Goal: Task Accomplishment & Management: Complete application form

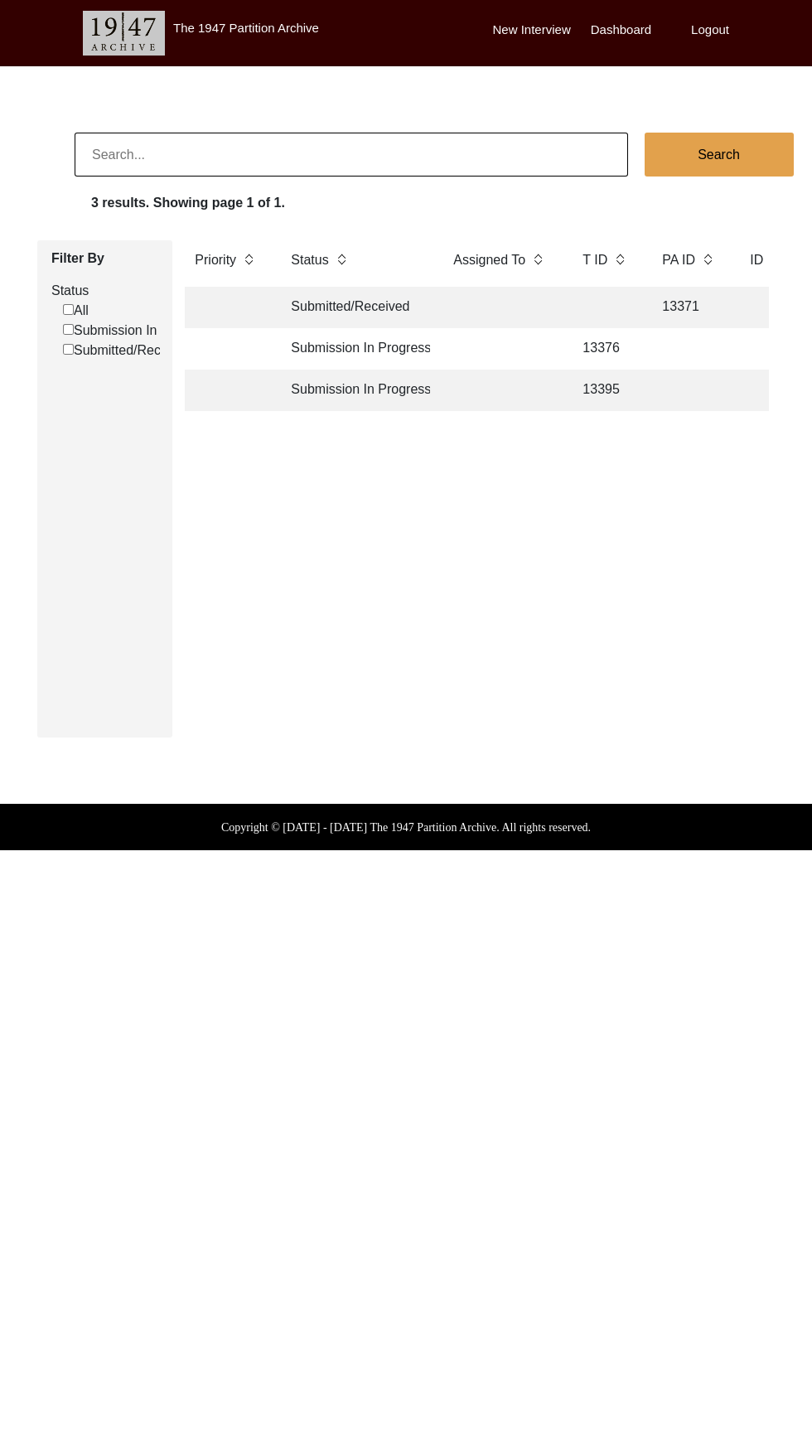
click at [629, 393] on td "13395" at bounding box center [606, 390] width 67 height 42
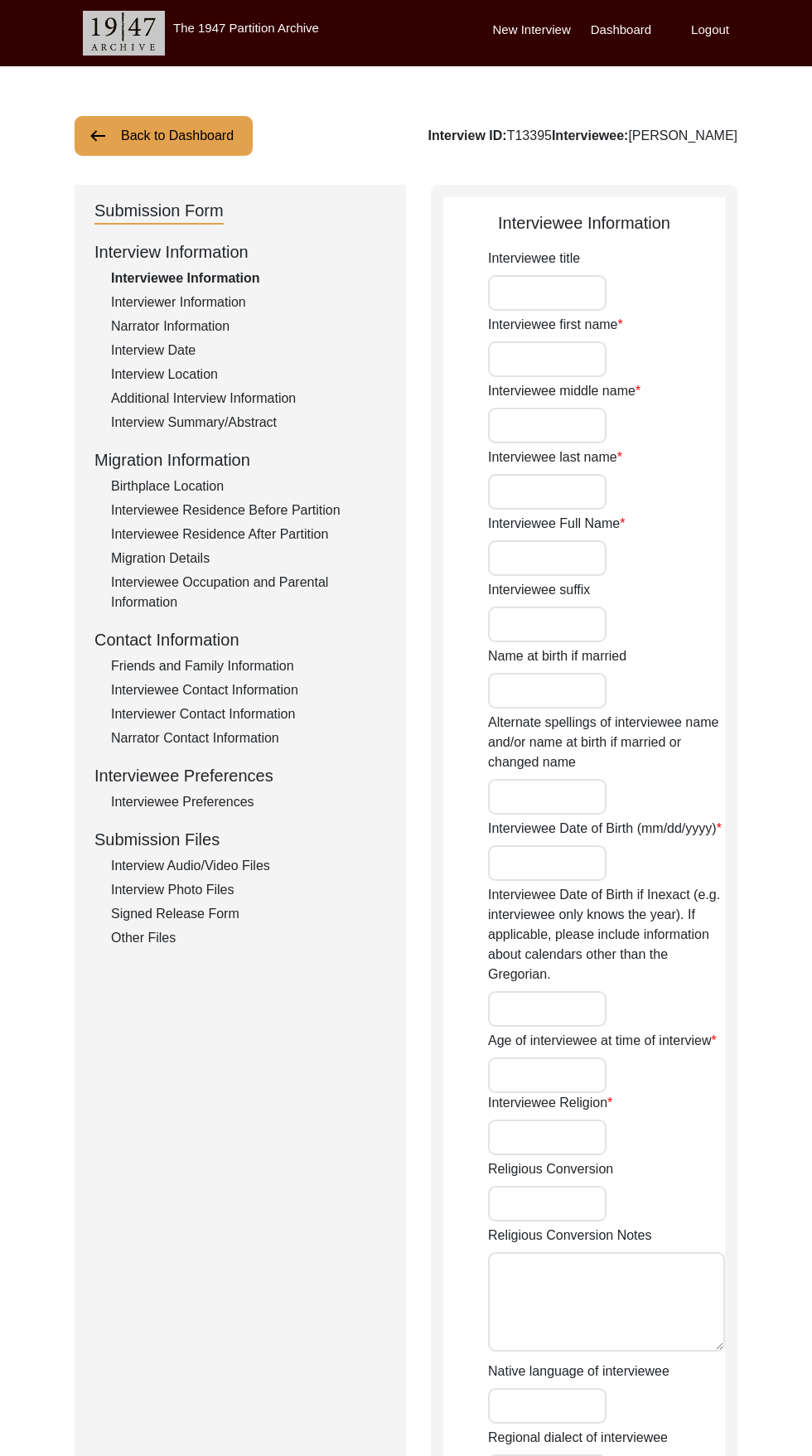
type input "Sudarshan"
type input "Nagpal"
type input "[PERSON_NAME]"
type input "[DATE]"
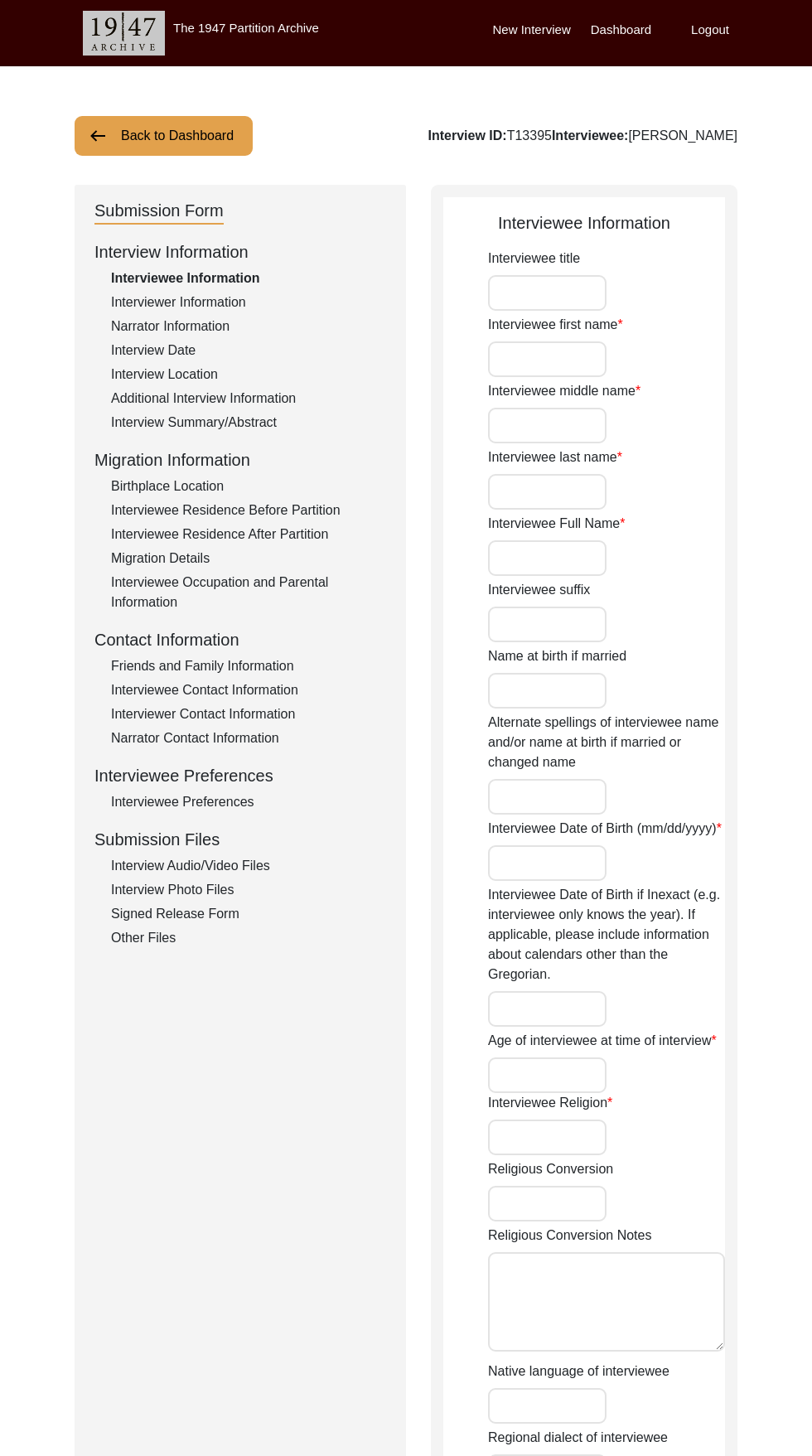
type input "83"
type input "[DEMOGRAPHIC_DATA]"
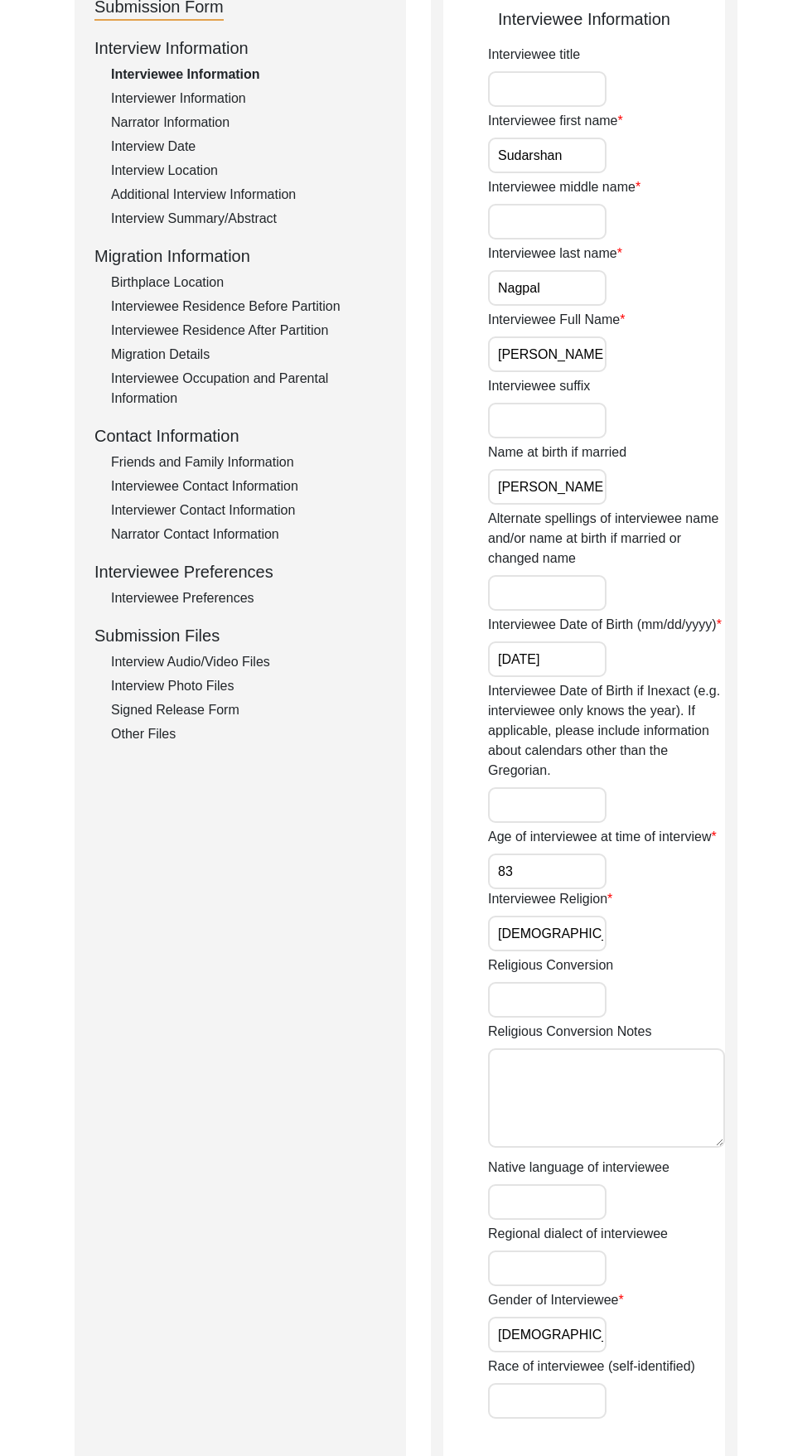
scroll to position [202, 0]
click at [581, 387] on label "Interviewee suffix" at bounding box center [539, 388] width 102 height 20
click at [581, 405] on input "Interviewee suffix" at bounding box center [547, 422] width 118 height 36
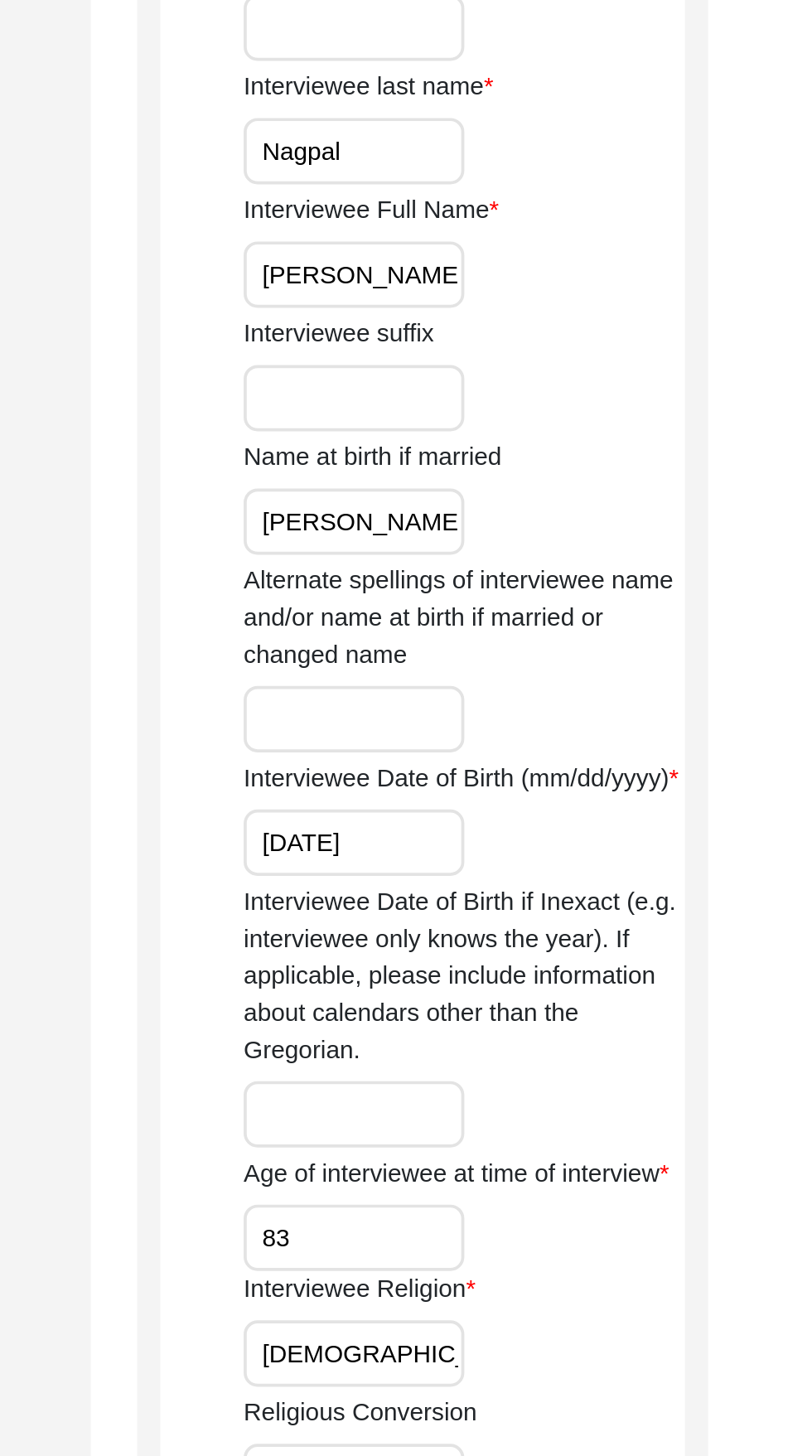
click at [562, 362] on input "[PERSON_NAME]" at bounding box center [547, 356] width 118 height 36
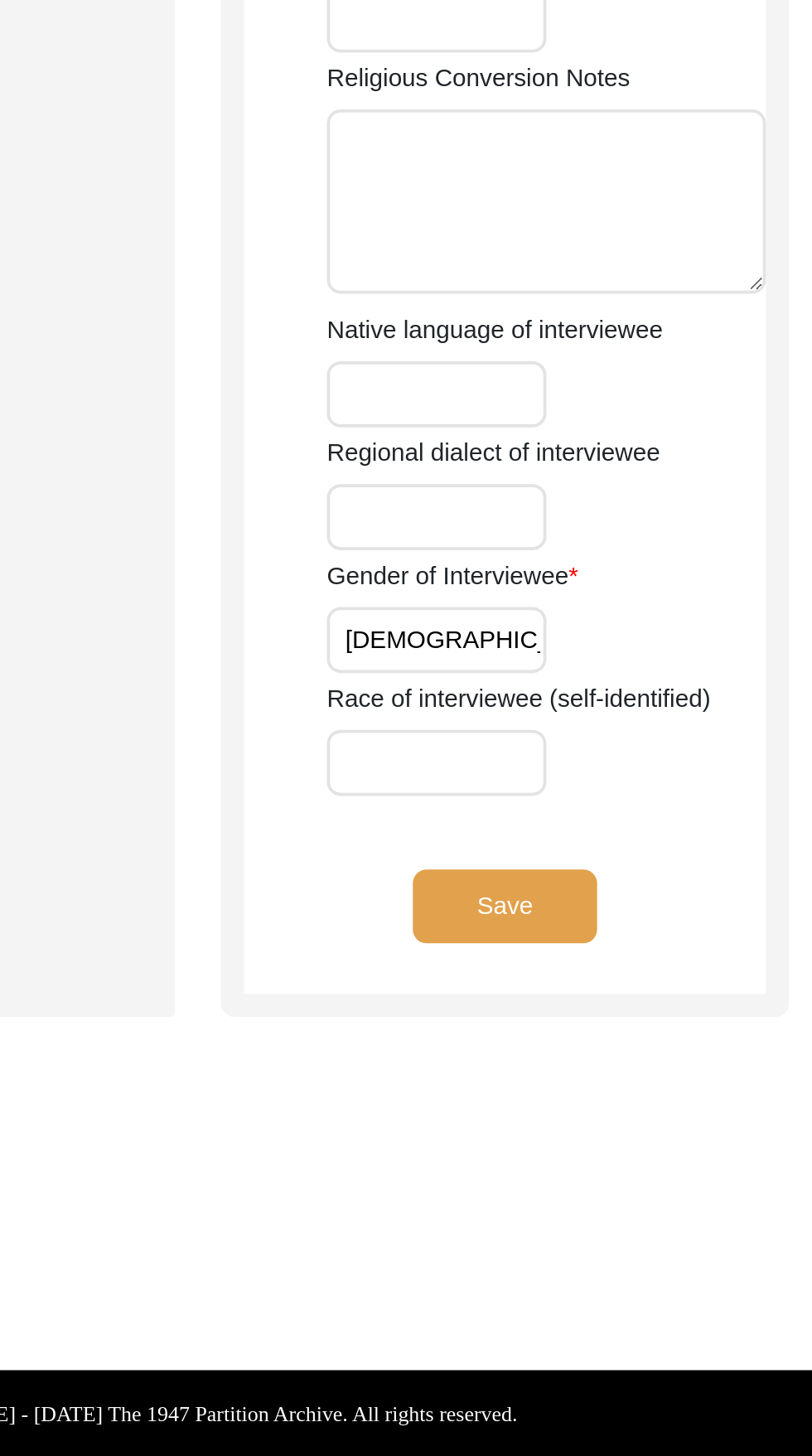
scroll to position [538, 0]
click at [611, 1160] on button "Save" at bounding box center [584, 1159] width 100 height 40
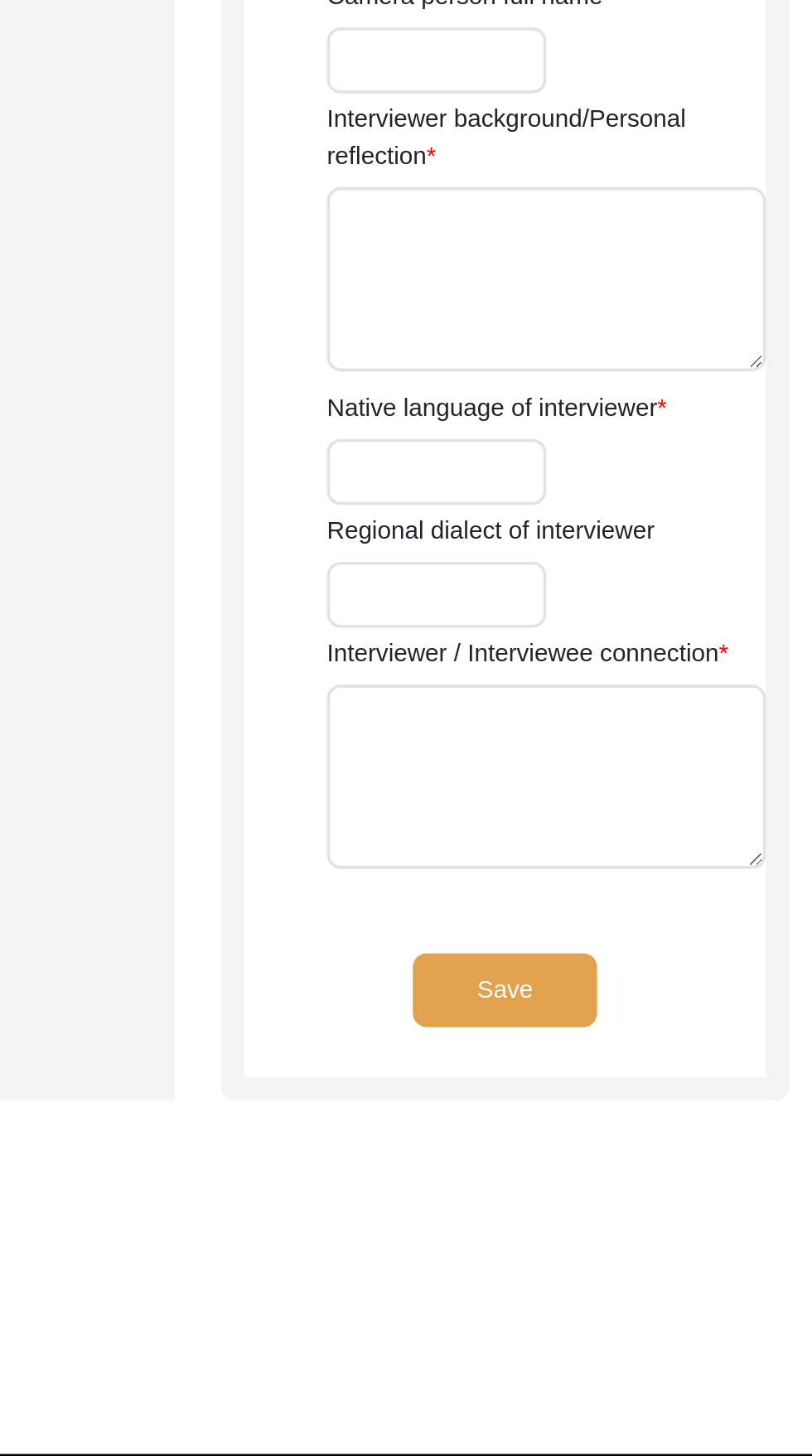
type input "[PERSON_NAME]"
type input "Puri"
type input "[PERSON_NAME]"
type input "[DEMOGRAPHIC_DATA]"
type input "[DATE]"
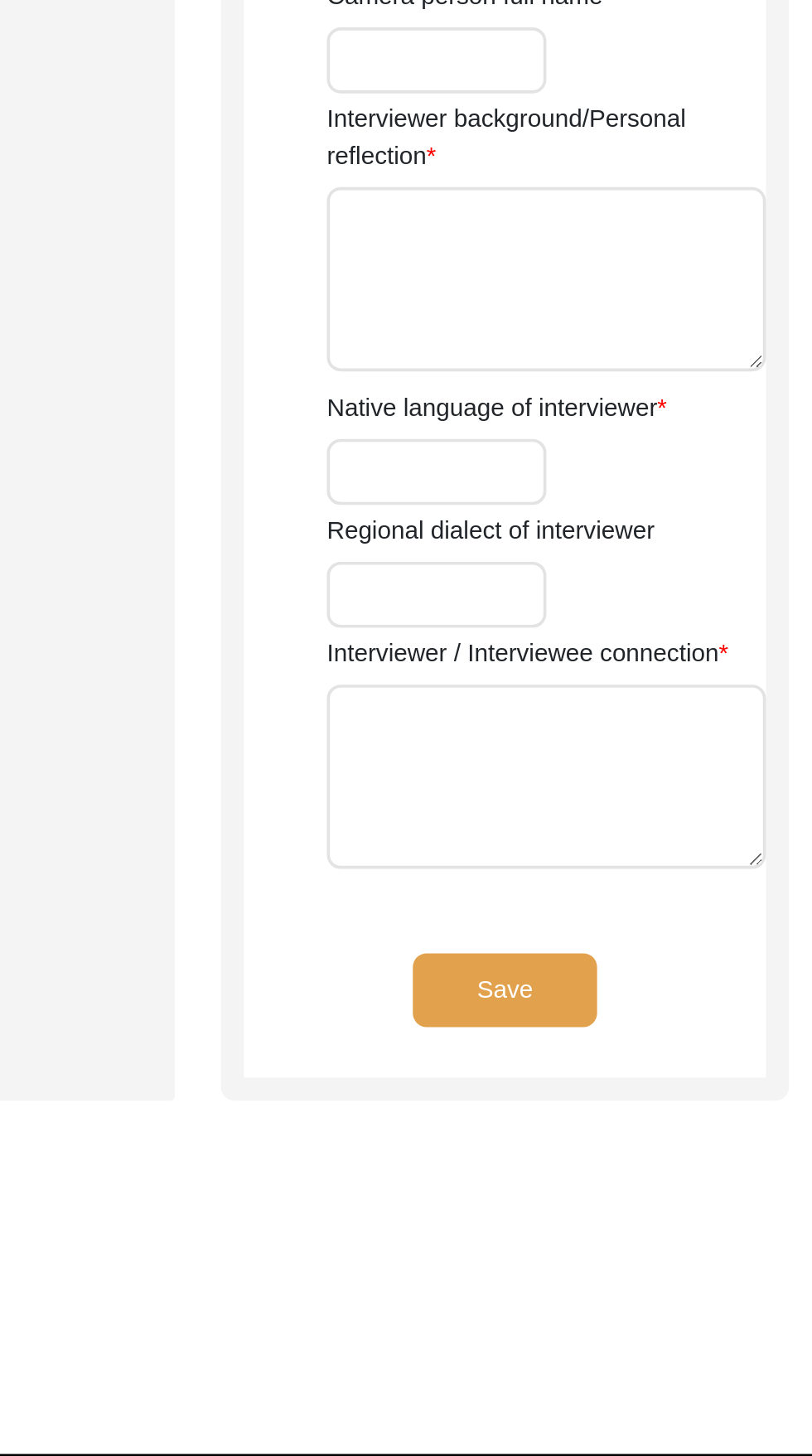
type input "Student"
type textarea "I have done graduation in History and I am currently pursuing Masters in Sociol…"
type input "Punjabi"
type textarea "N/A. I received an email regarding the lead."
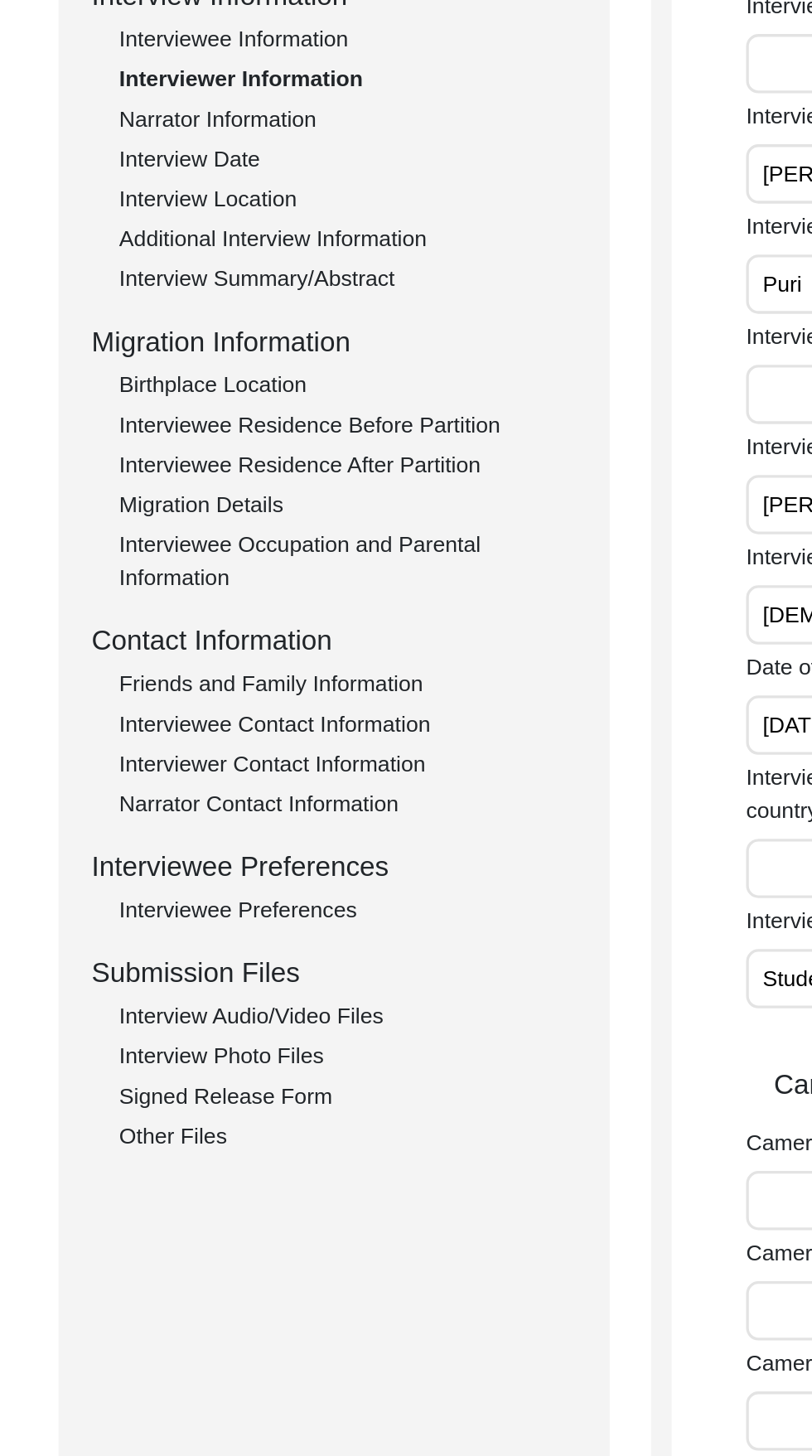
scroll to position [253, 0]
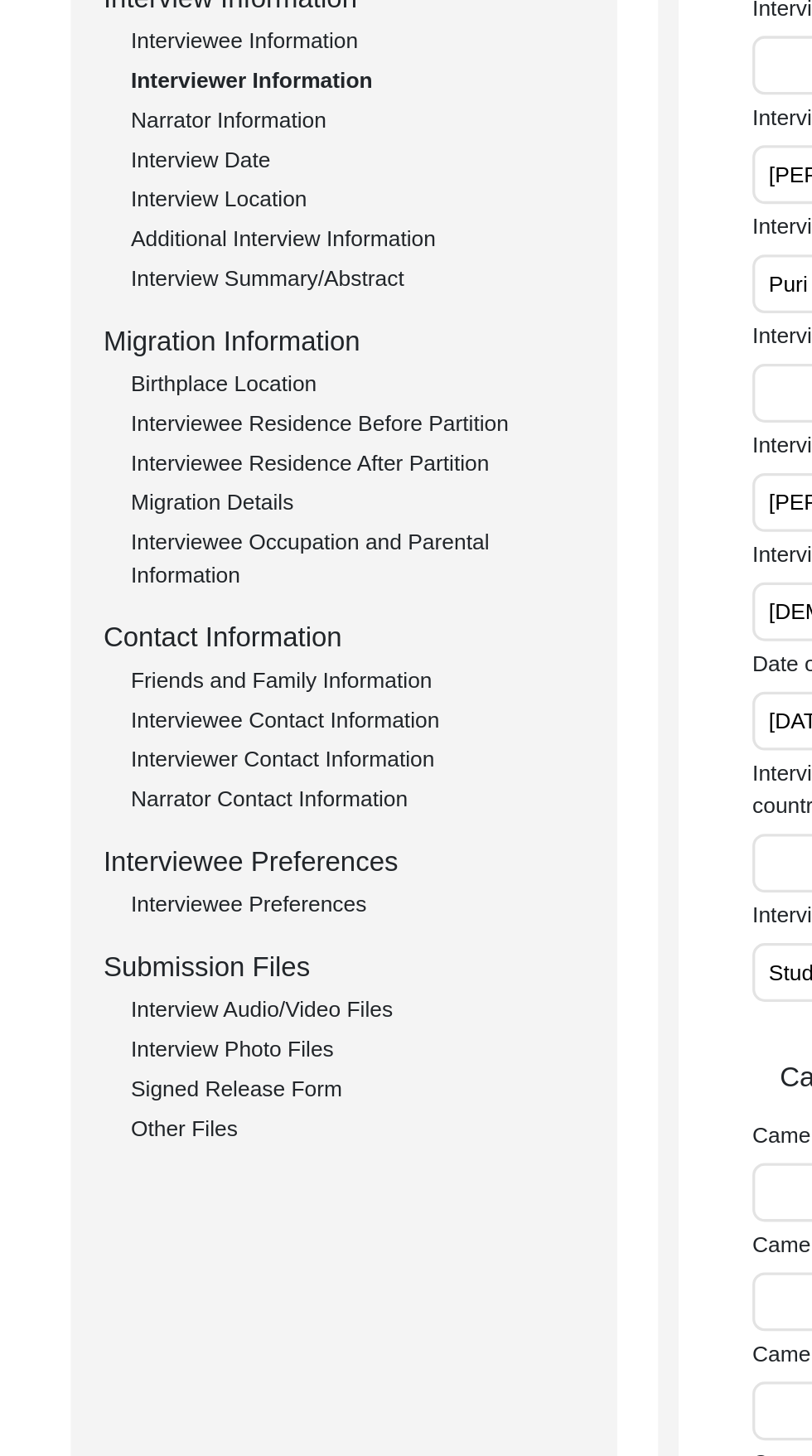
click at [261, 173] on div "Interview Summary/Abstract" at bounding box center [248, 169] width 275 height 20
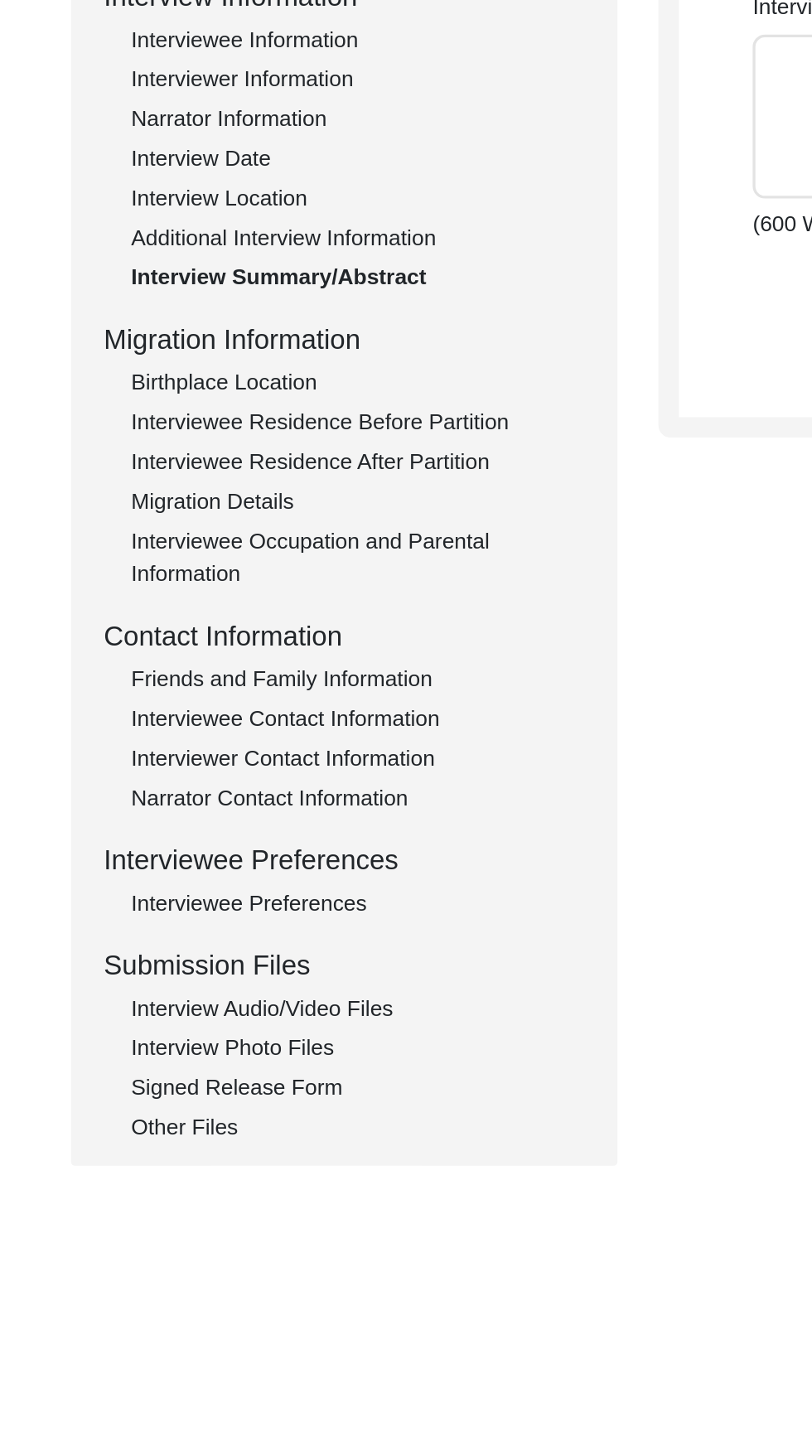
type textarea "Lor. Ipsumdolo Sitame, cons Adipiscin Elitsedd, eiu temp inci utlab etd magn al…"
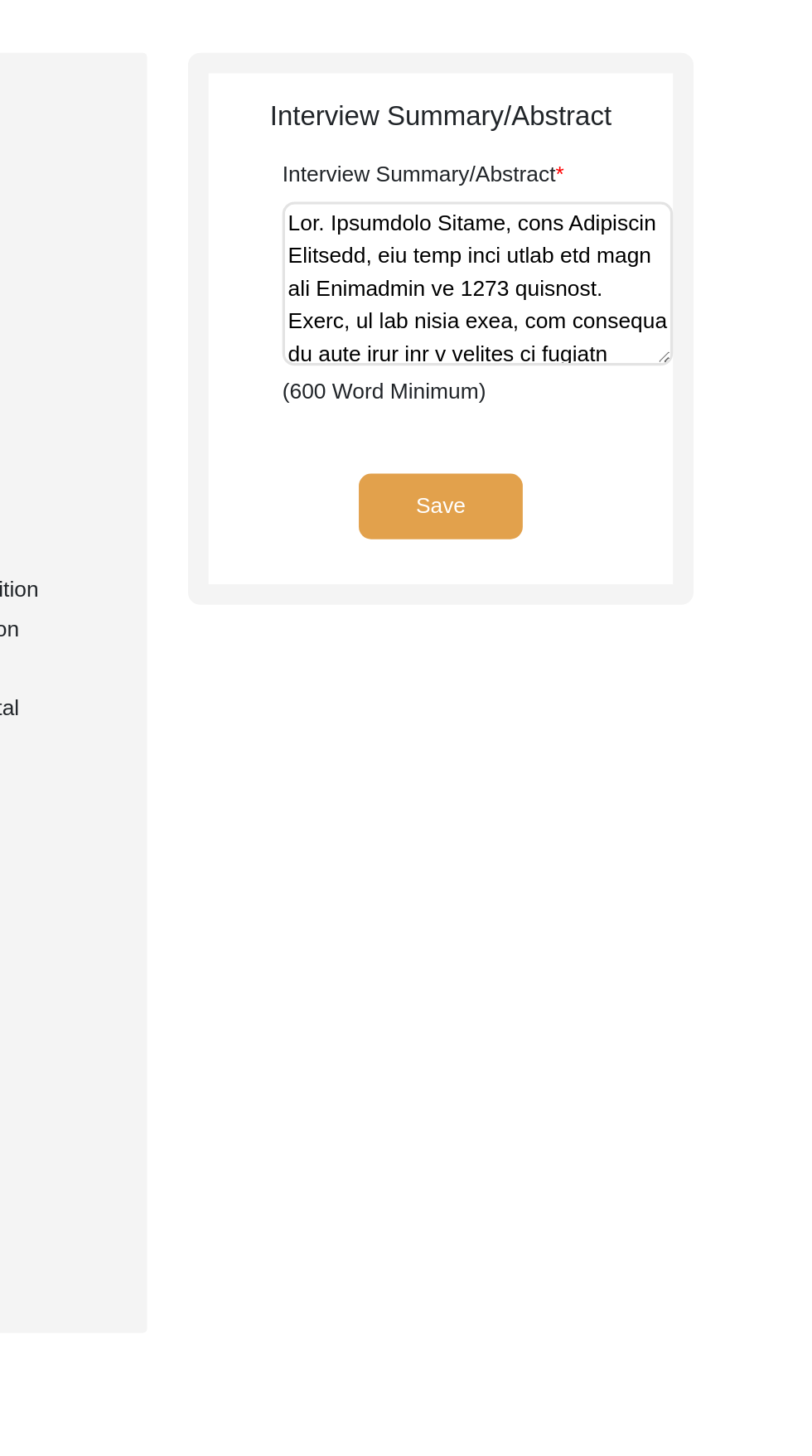
click at [679, 310] on textarea "Interview Summary/Abstract" at bounding box center [607, 325] width 237 height 100
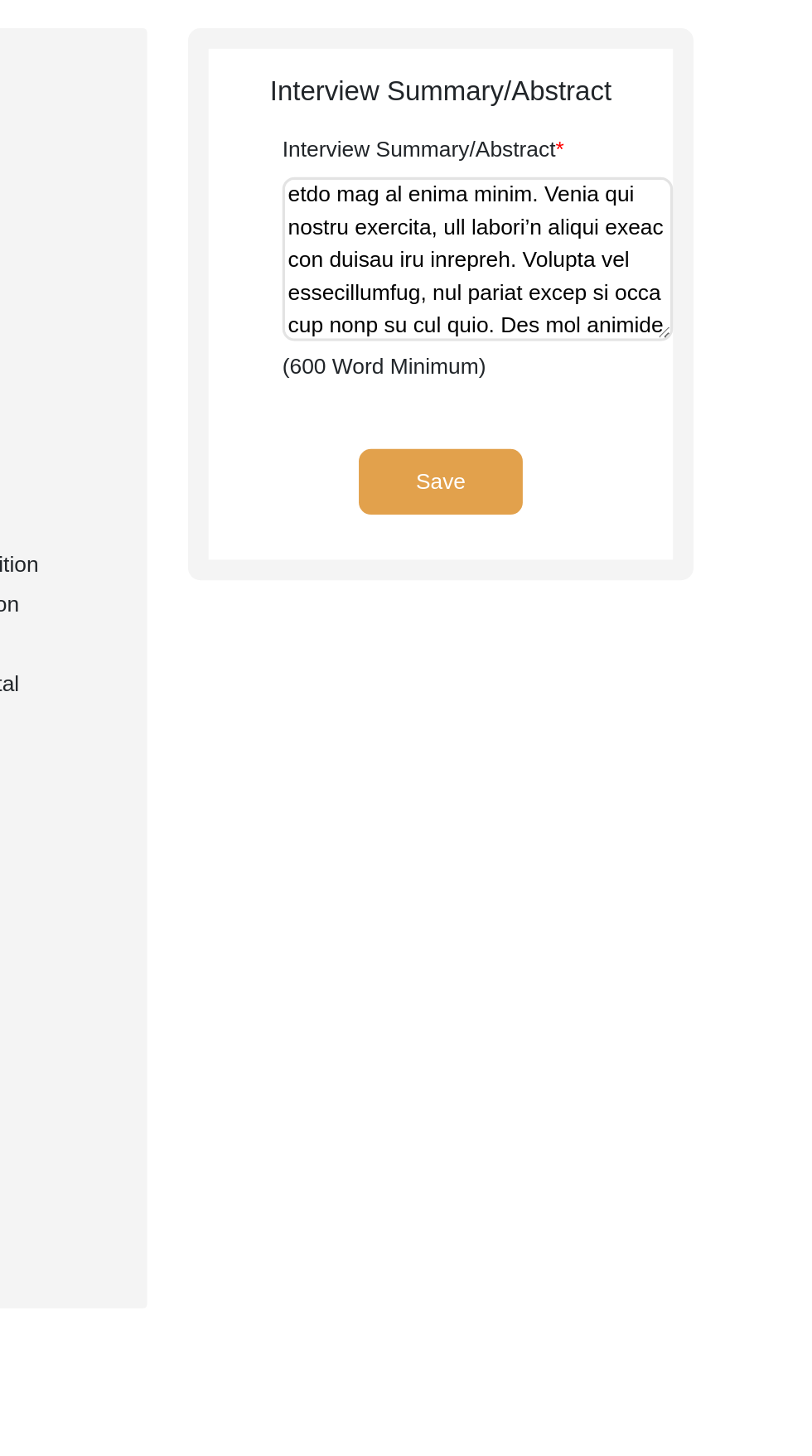
scroll to position [639, 0]
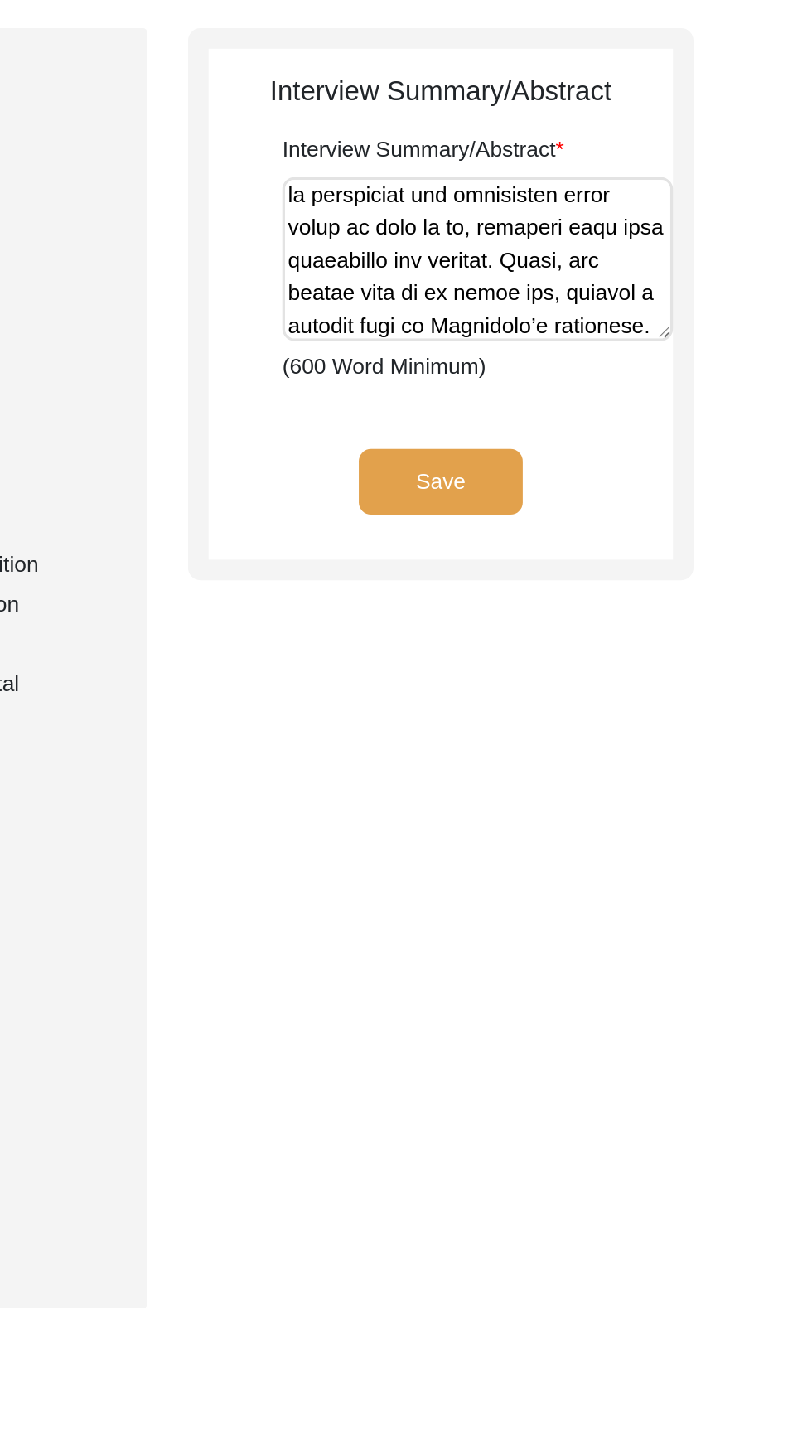
click at [719, 485] on div "Save" at bounding box center [583, 473] width 282 height 67
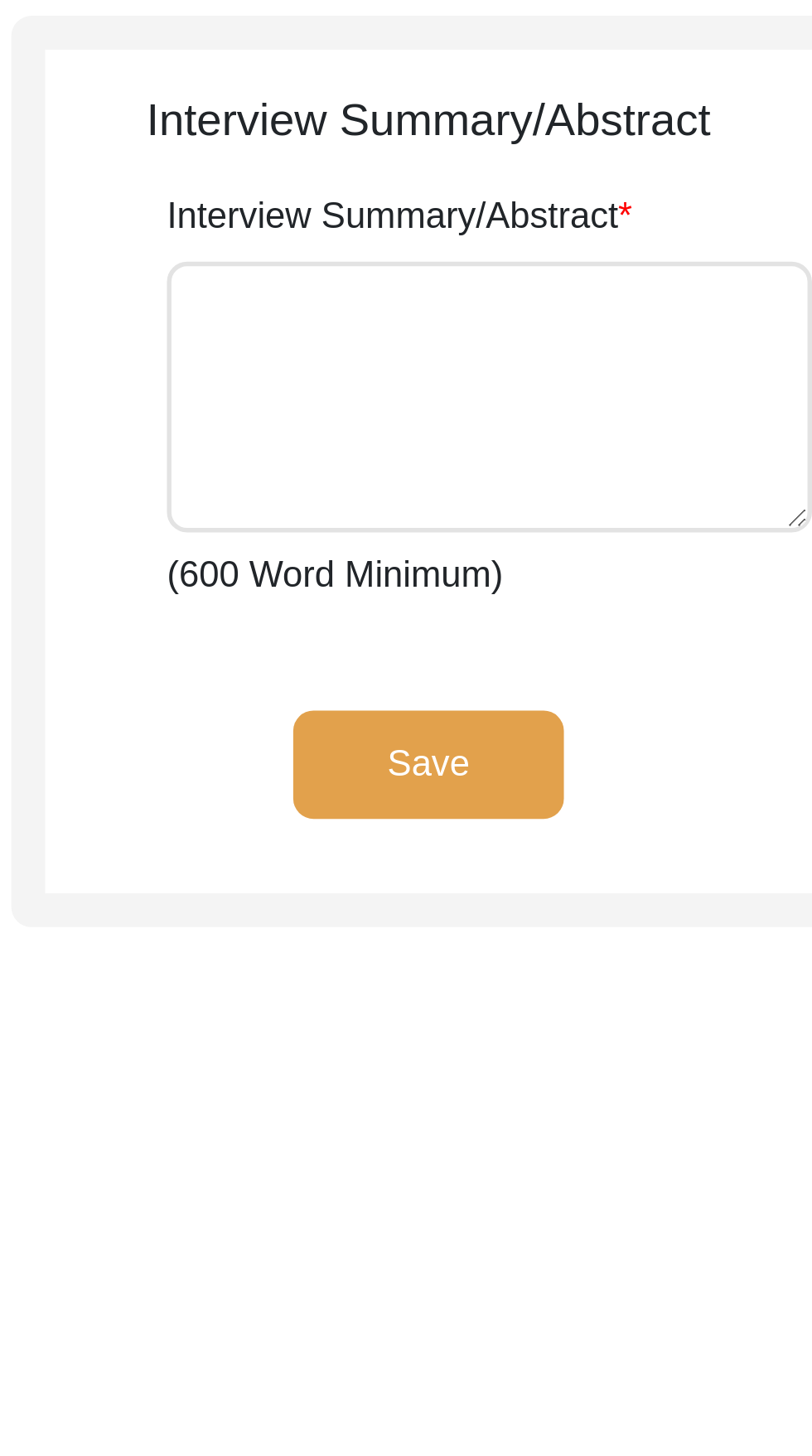
scroll to position [0, 0]
type textarea "Lor. Ipsumdolo Sitame, cons Adipiscin Elitsedd, eiu temp inci utlab etd magn al…"
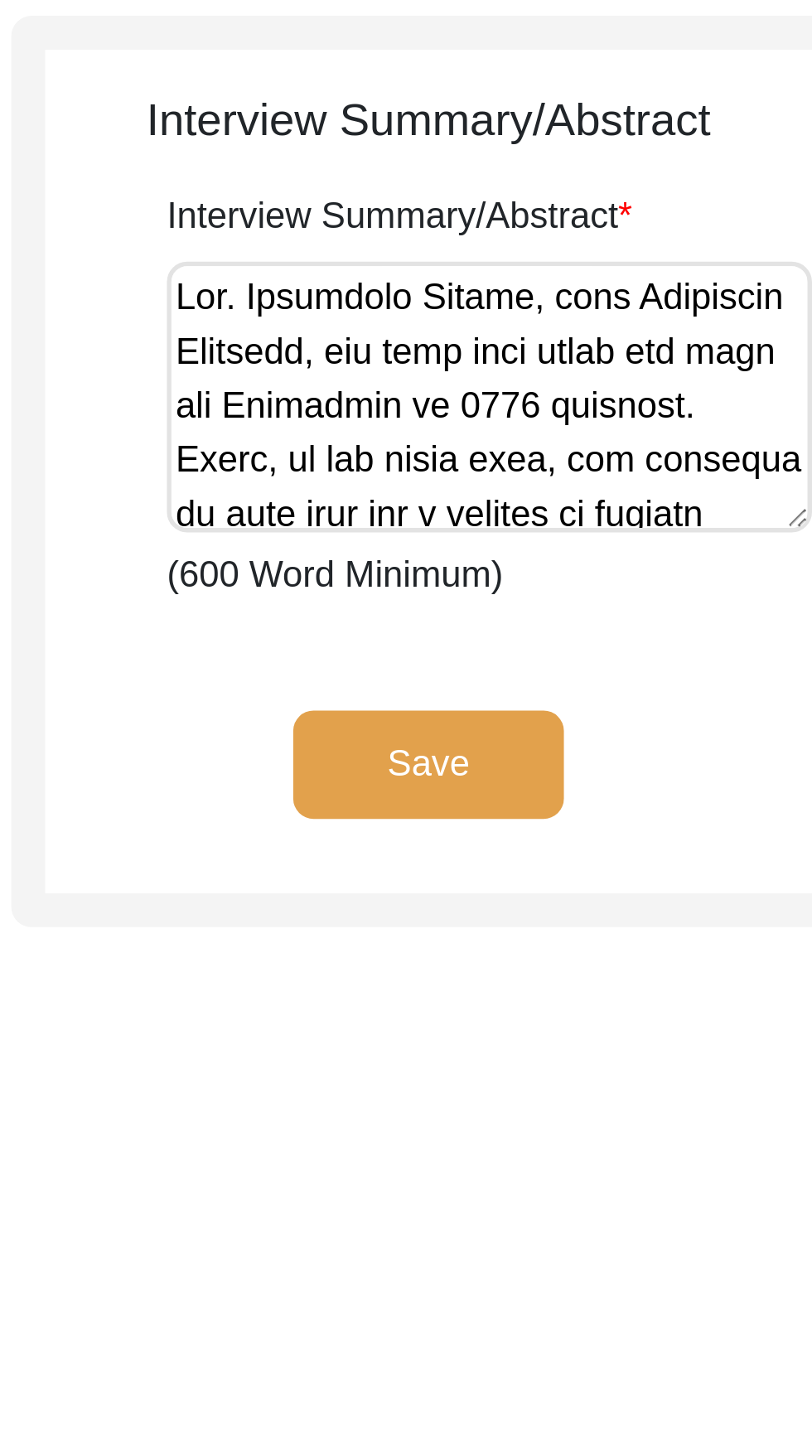
scroll to position [3263, 0]
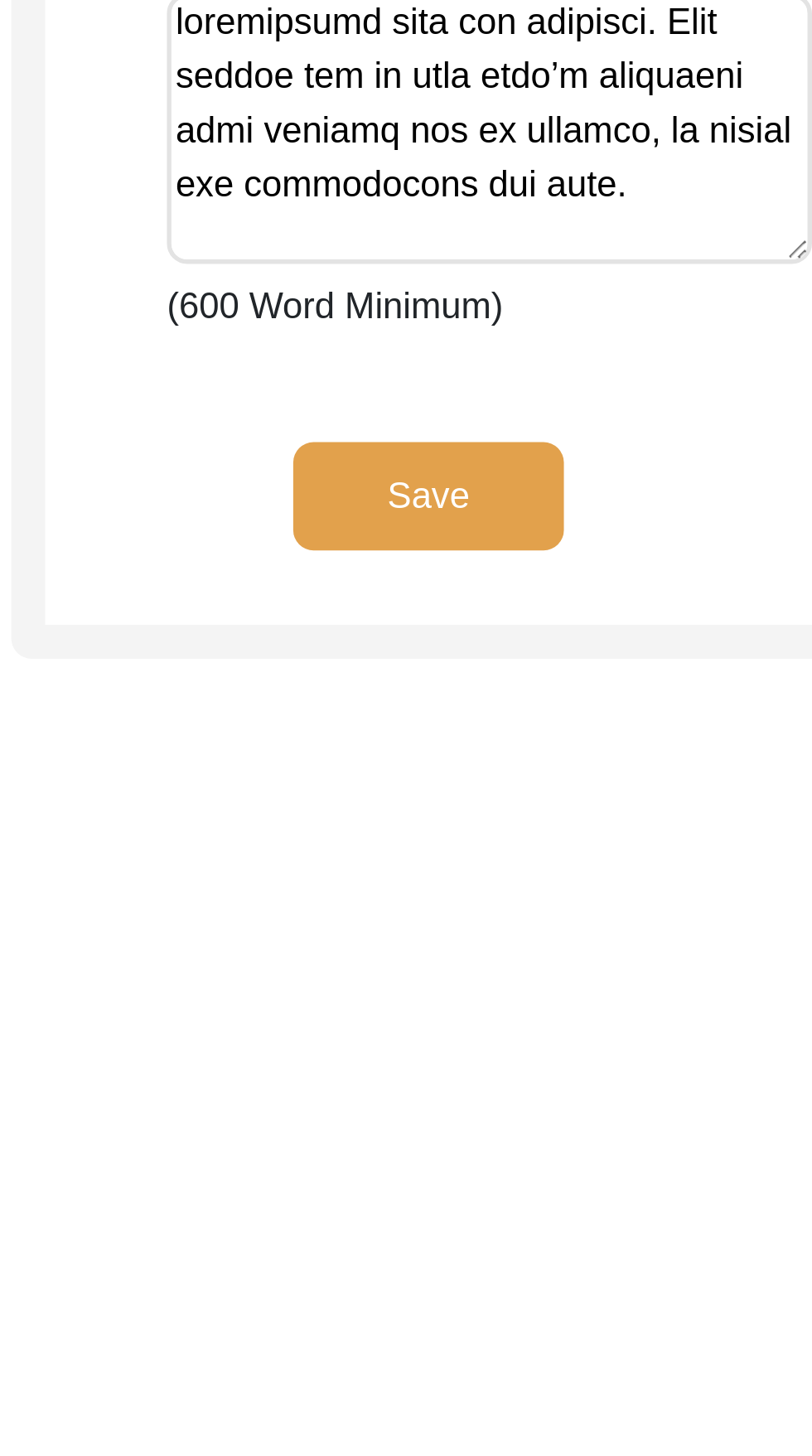
click at [609, 461] on button "Save" at bounding box center [584, 460] width 100 height 40
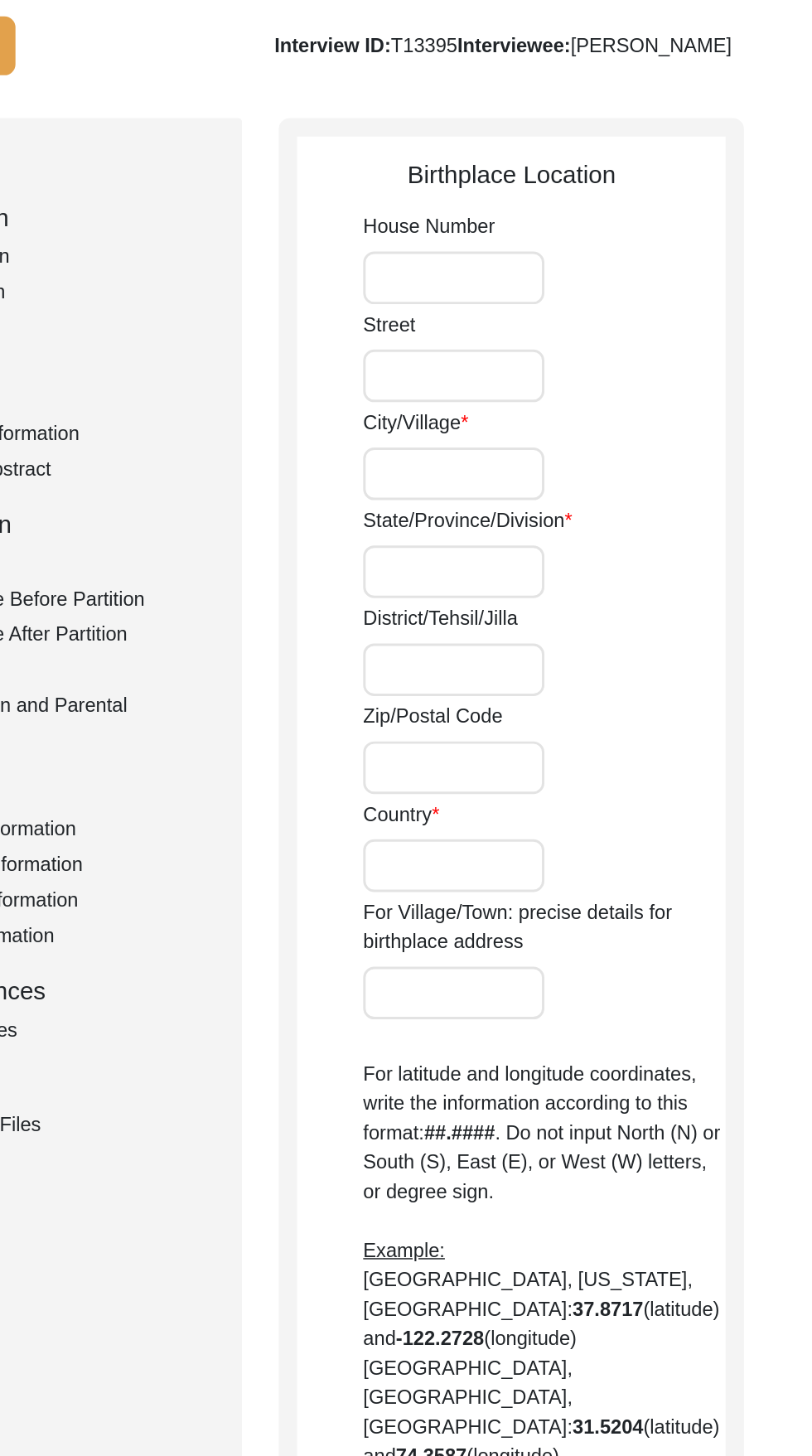
scroll to position [0, 0]
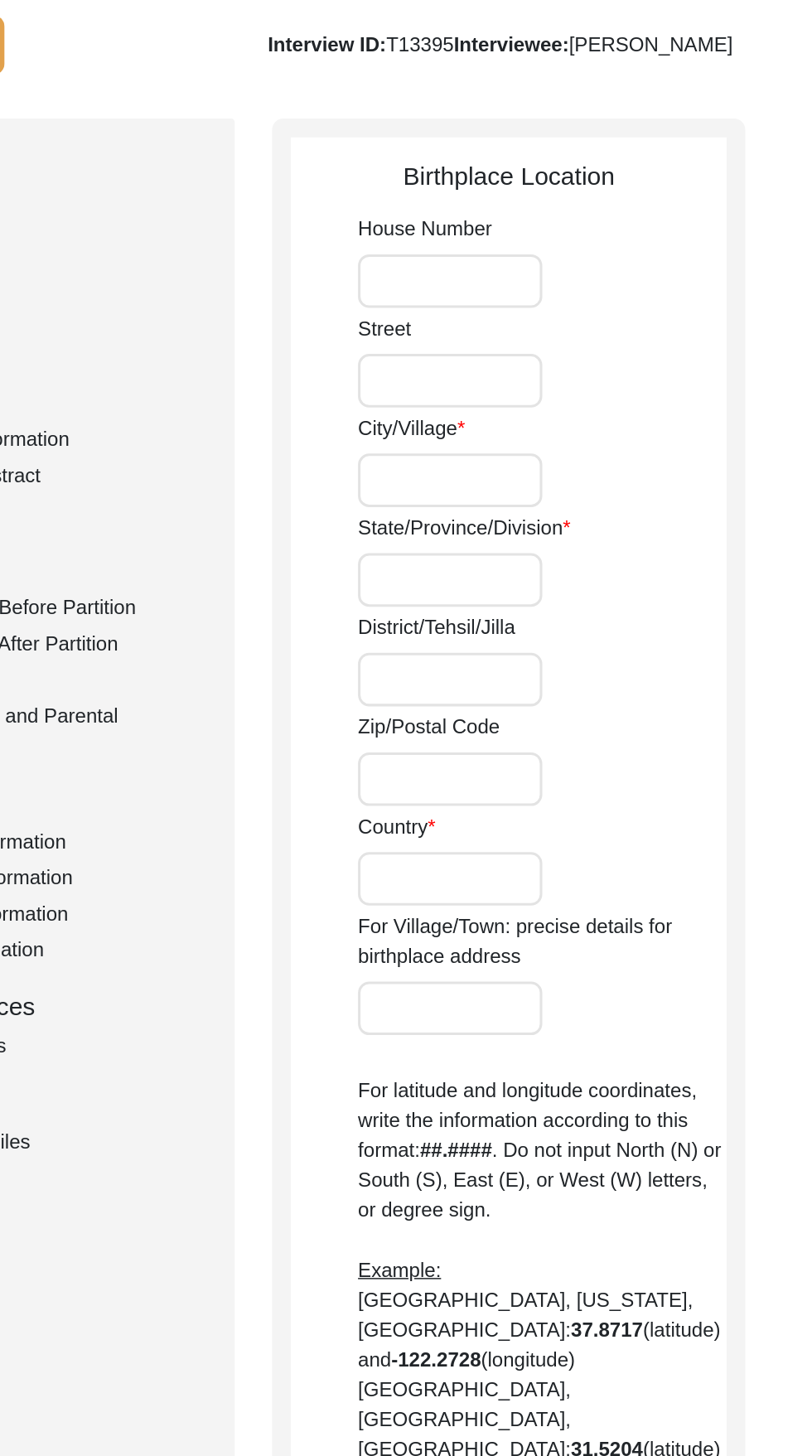
click at [556, 429] on input "City/Village" at bounding box center [550, 425] width 123 height 36
click at [574, 491] on input "State/Province/Division" at bounding box center [550, 492] width 123 height 36
click at [574, 429] on input "Pasiya" at bounding box center [550, 425] width 123 height 36
type input "Pasiya, Siyal Kot"
click at [578, 490] on input "State/Province/Division" at bounding box center [550, 492] width 123 height 36
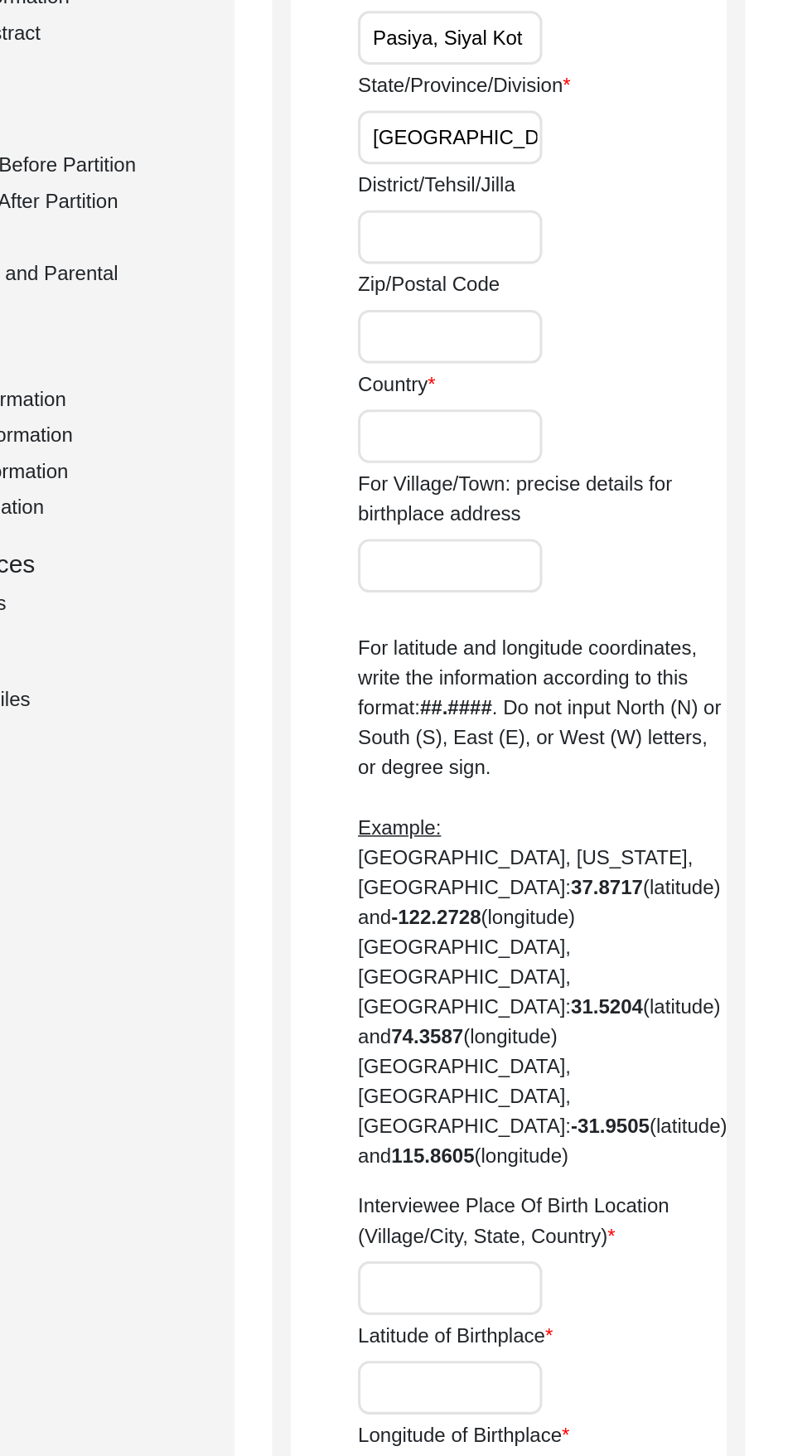
type input "[GEOGRAPHIC_DATA]"
click at [586, 694] on input "Country" at bounding box center [550, 690] width 123 height 36
click at [577, 696] on input "Country" at bounding box center [550, 690] width 123 height 36
type input "Undivided [GEOGRAPHIC_DATA]"
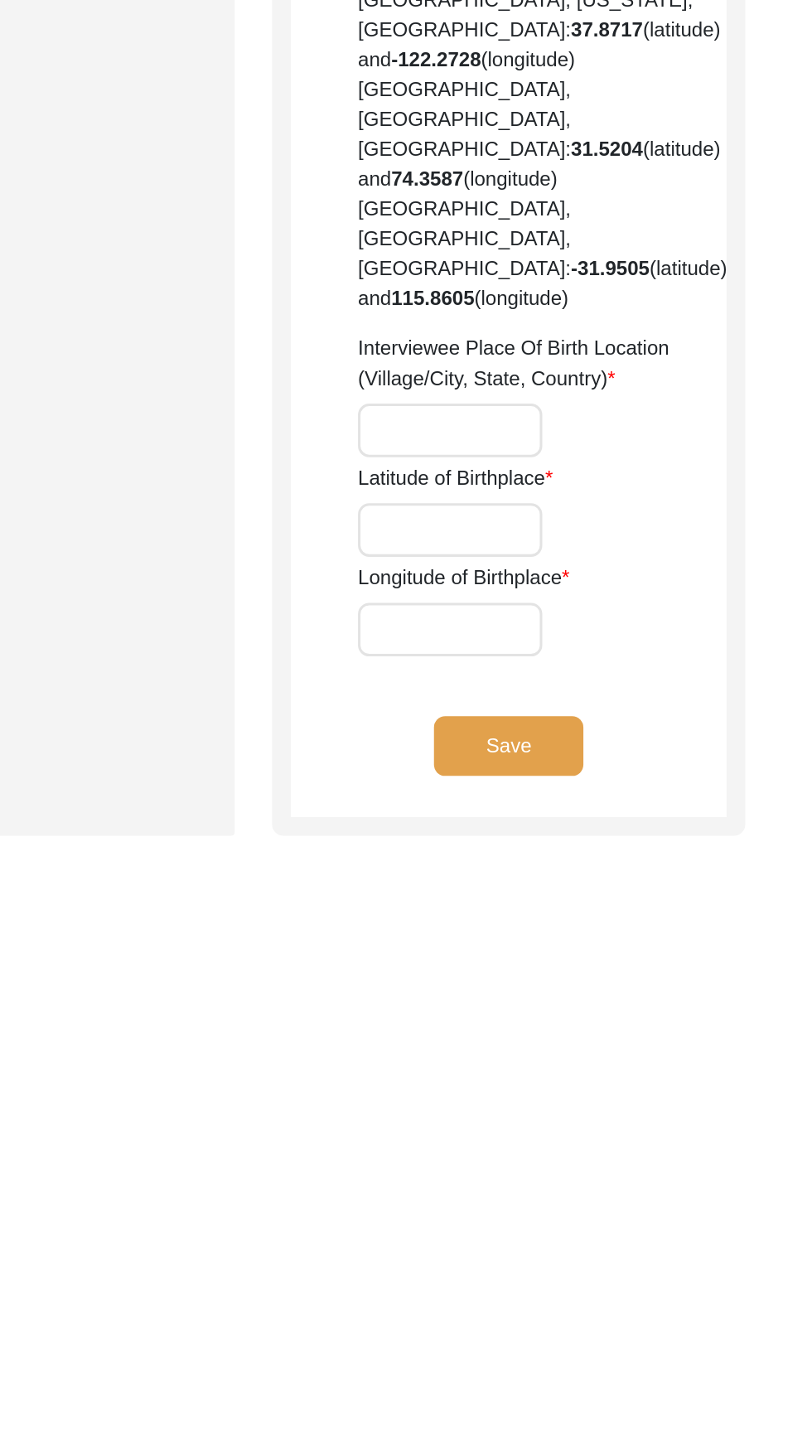
scroll to position [89, 0]
click at [552, 1217] on input "Latitude of Birthplace" at bounding box center [550, 1235] width 123 height 36
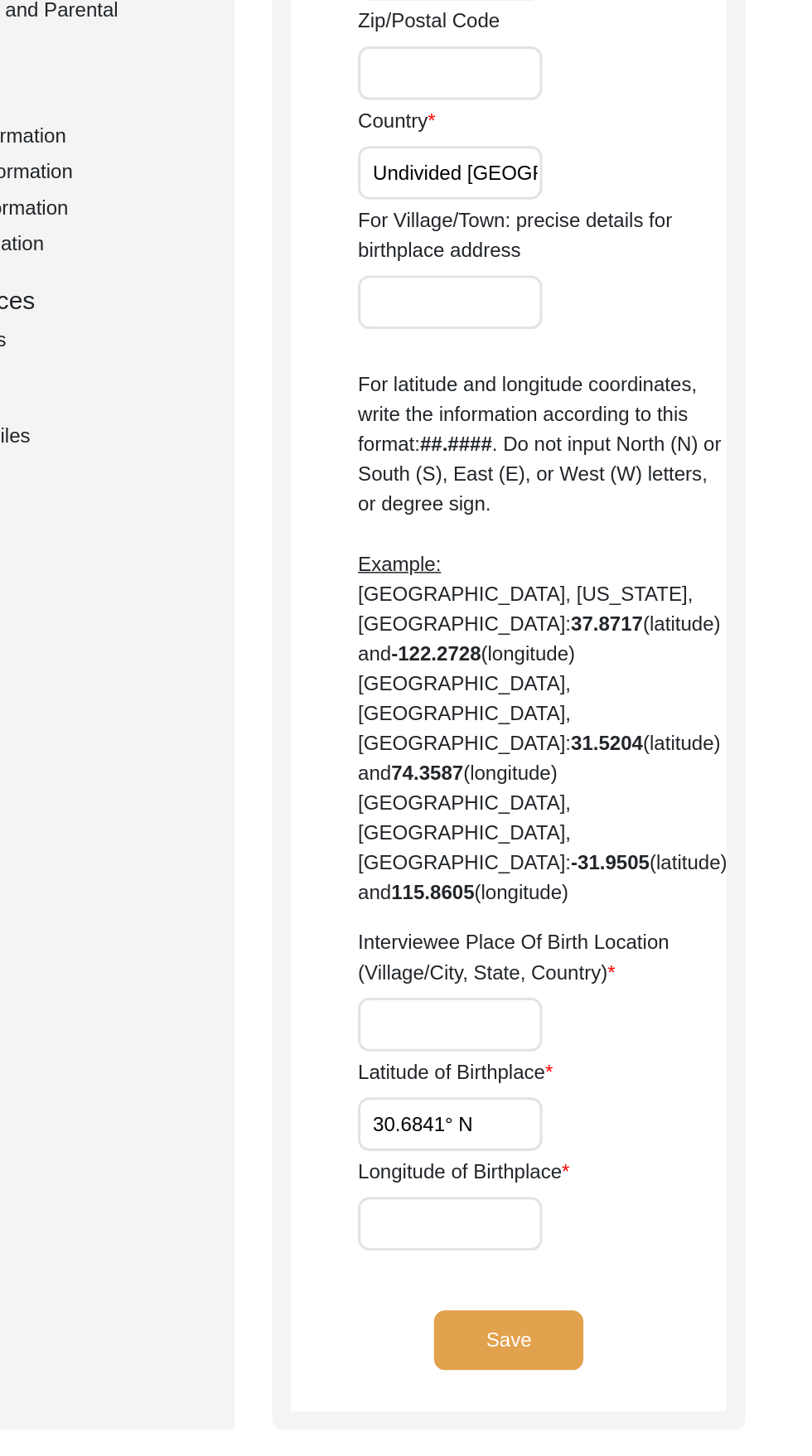
click at [580, 1217] on input "30.6841° N" at bounding box center [550, 1235] width 123 height 36
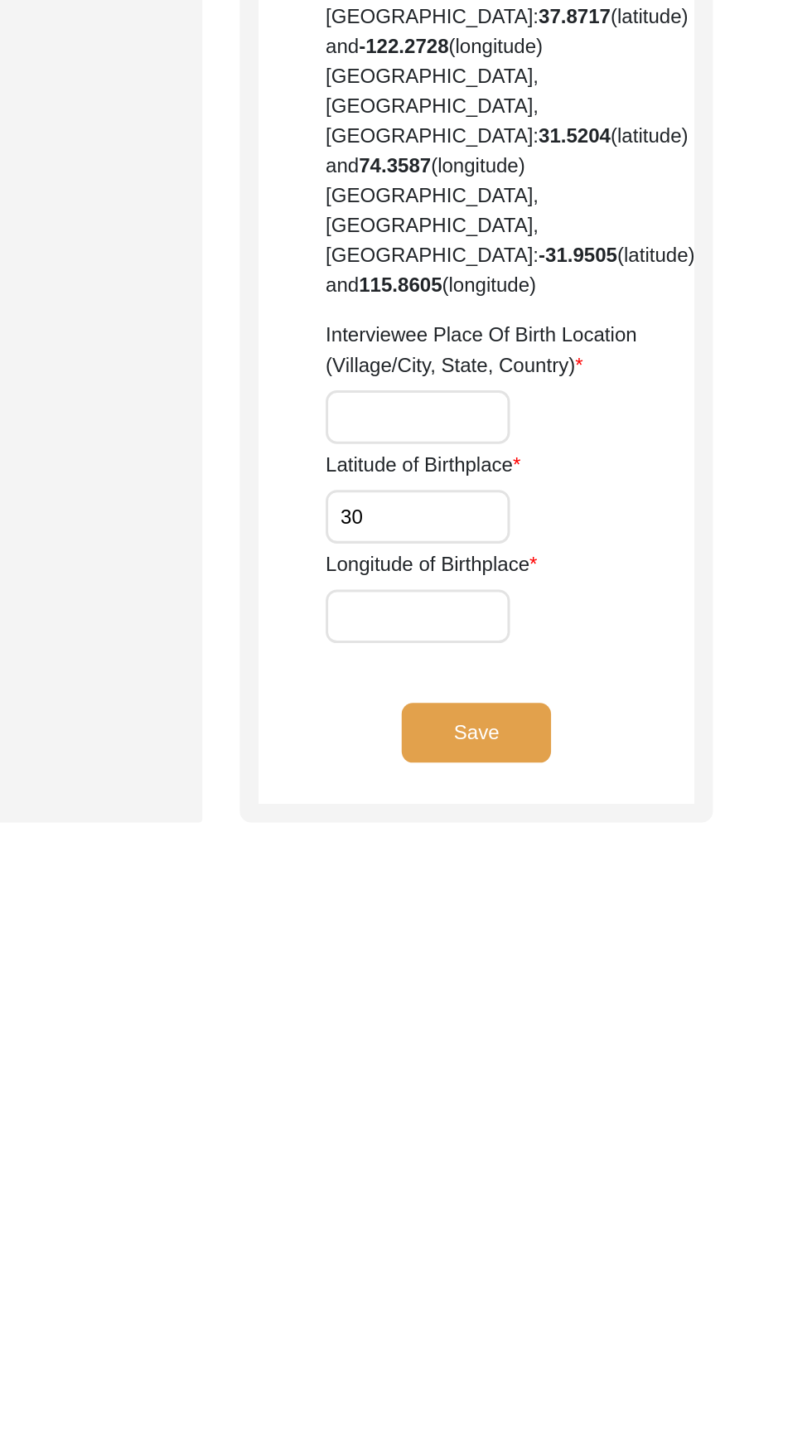
type input "3"
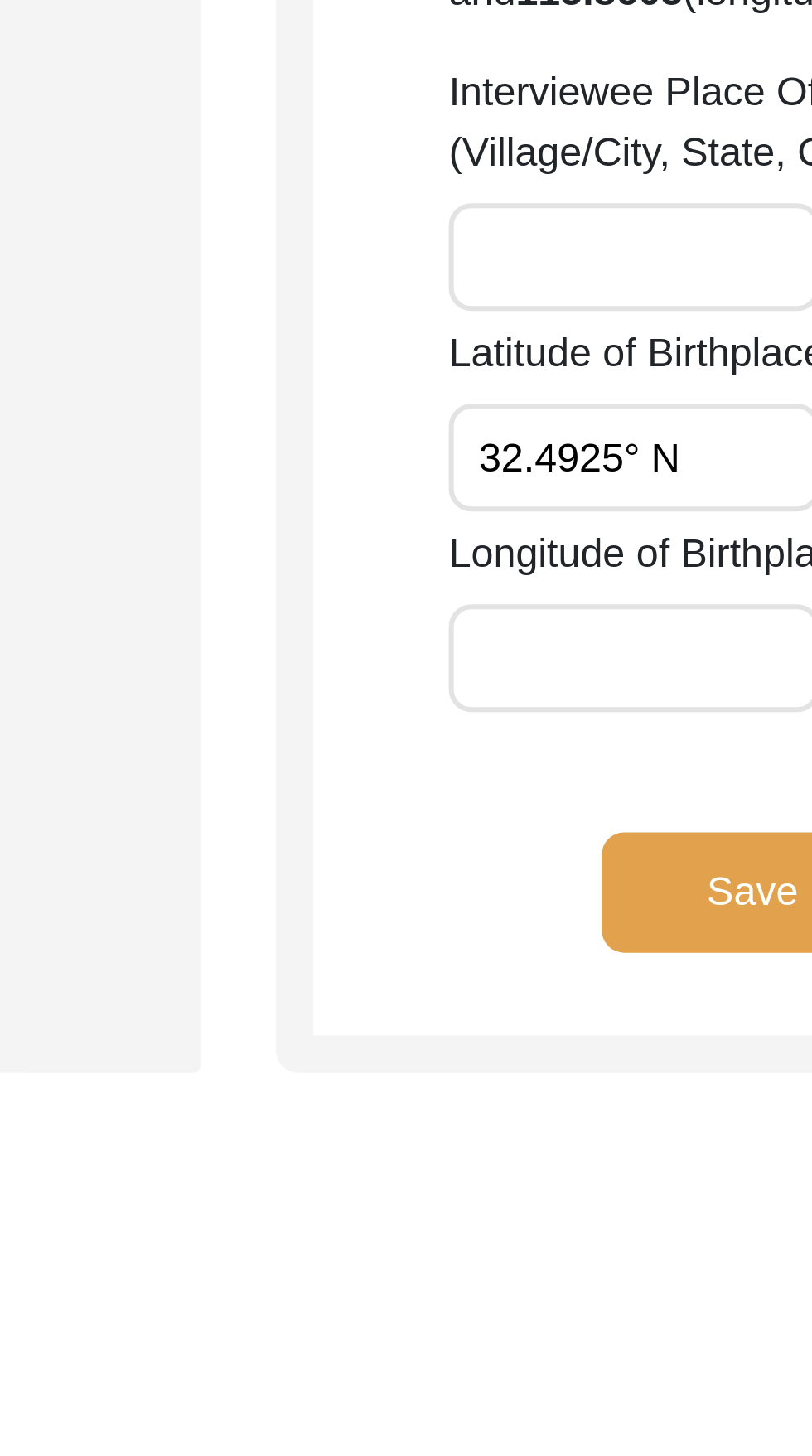
scroll to position [0, 0]
type input "32.4925° N"
click at [532, 1283] on input "Longitude of Birthplace" at bounding box center [550, 1301] width 123 height 36
paste input "[GEOGRAPHIC_DATA]"
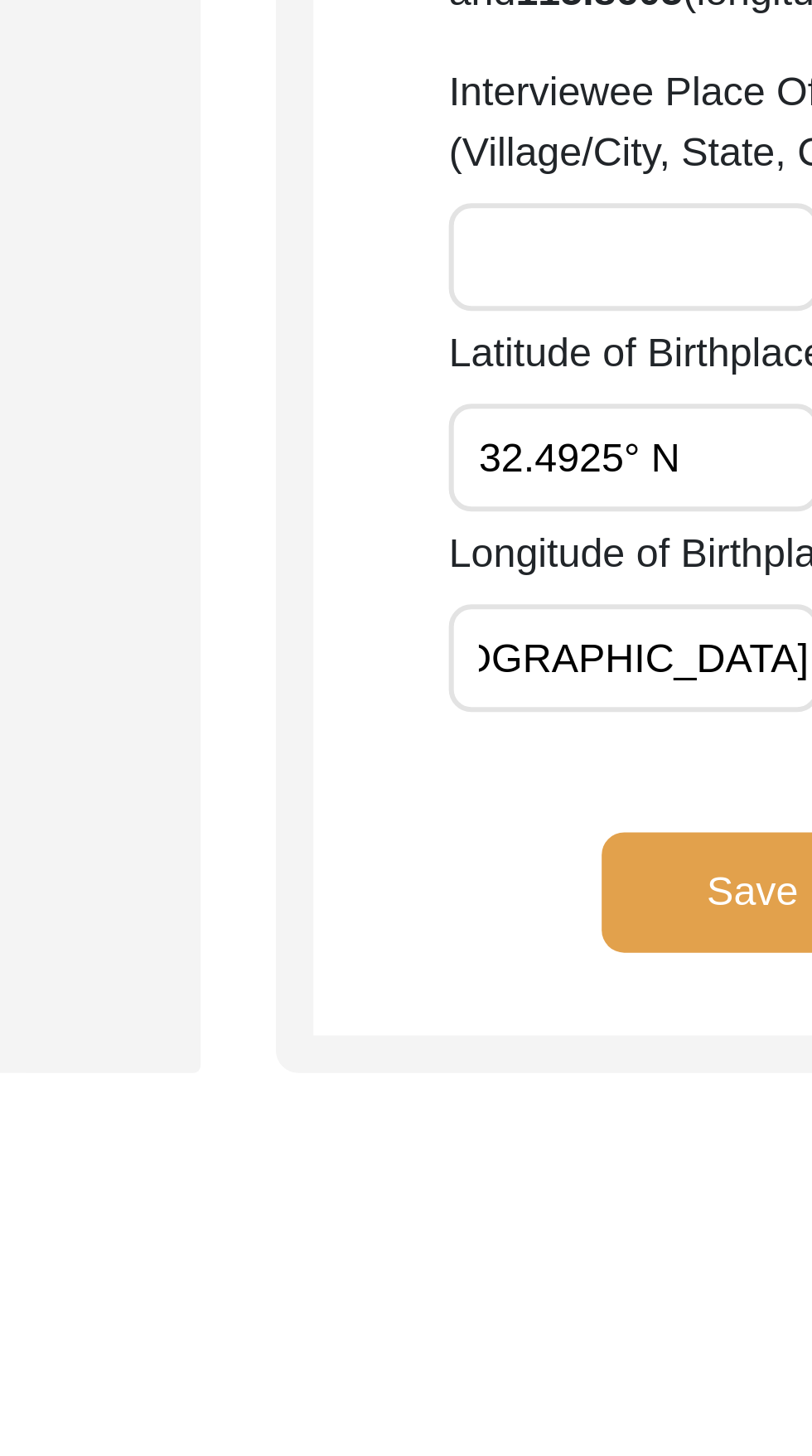
click at [538, 1283] on input "[GEOGRAPHIC_DATA]" at bounding box center [550, 1301] width 123 height 36
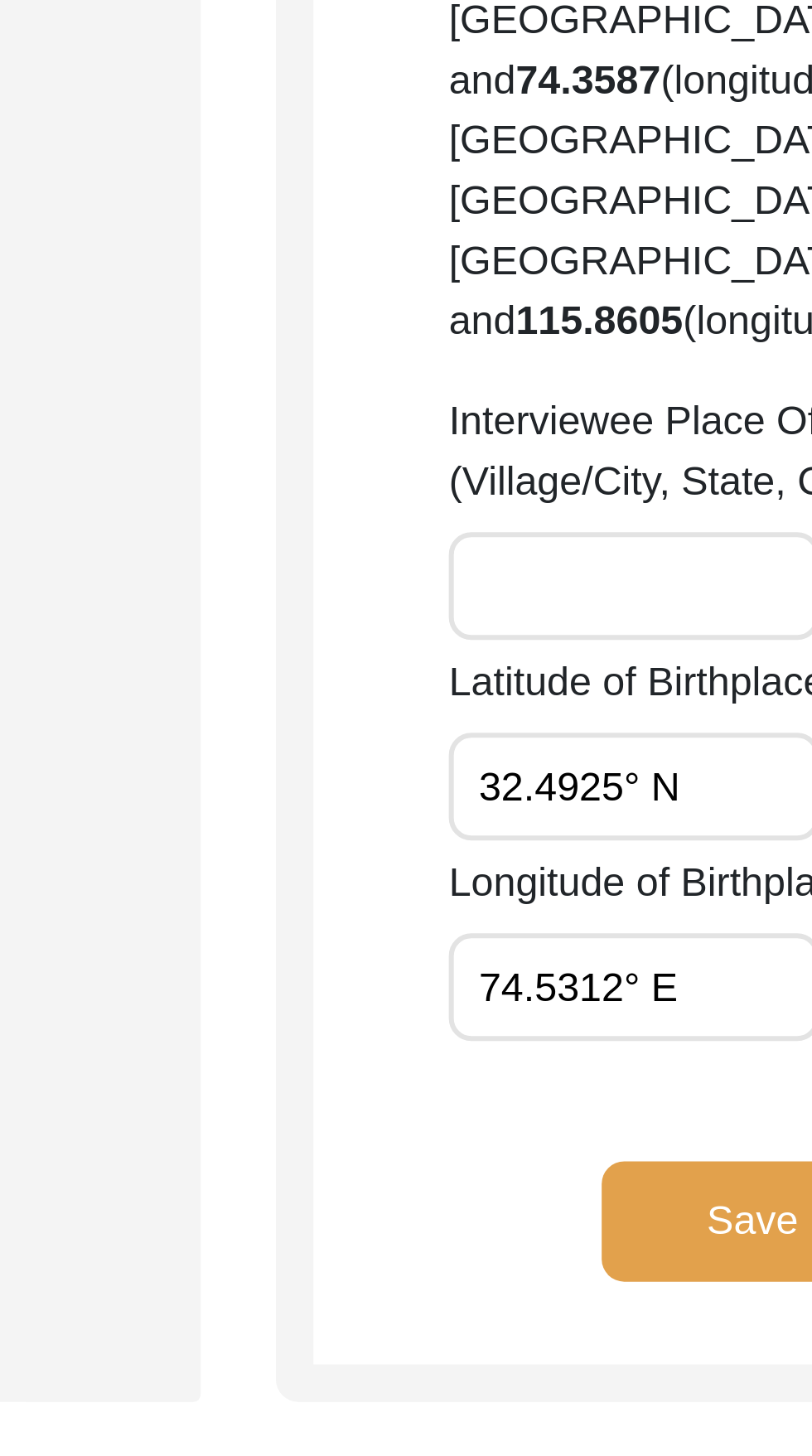
type input "74.5312° E"
click at [563, 1151] on input "Interviewee Place Of Birth Location (Village/City, State, Country)" at bounding box center [550, 1169] width 123 height 36
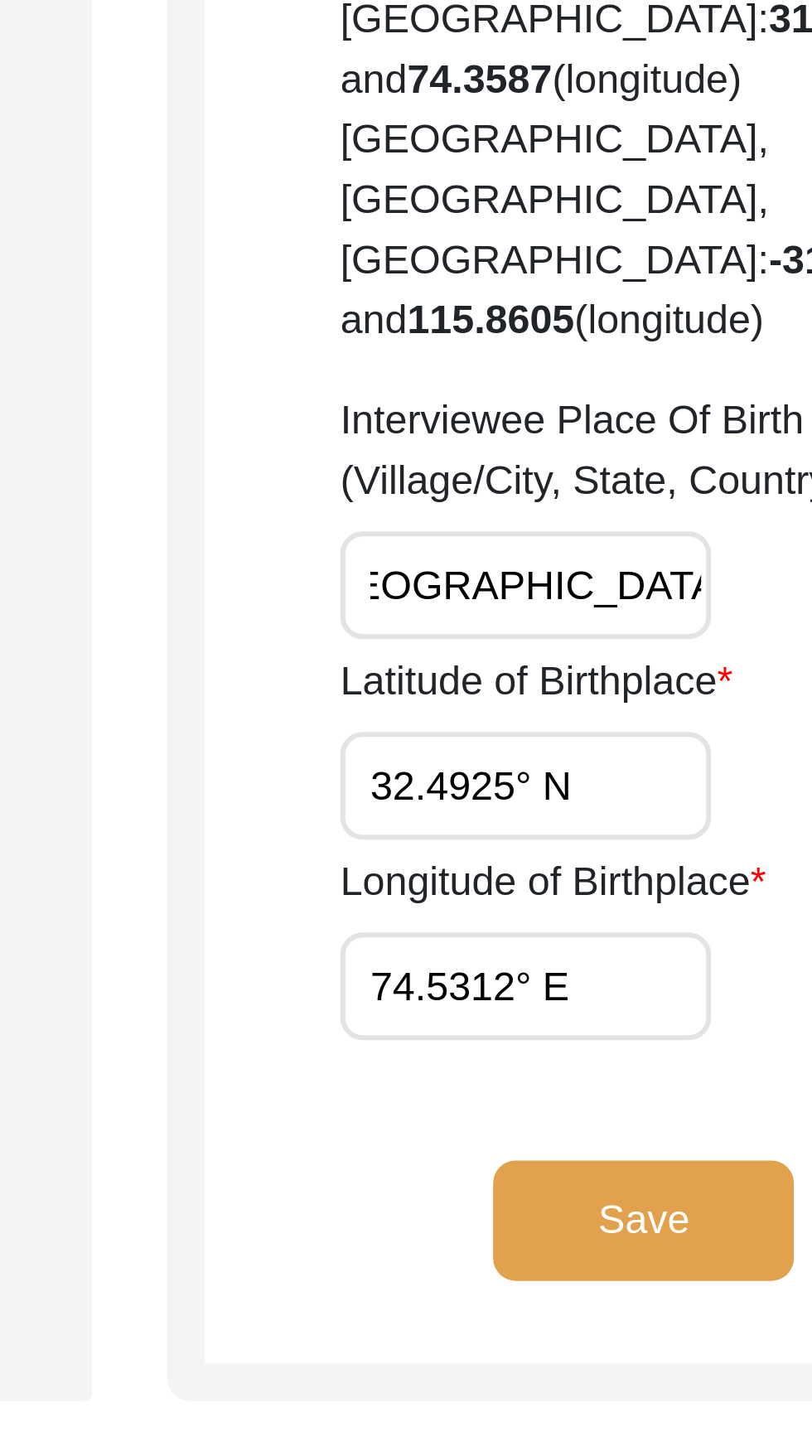
type input "Pasiya,Siyal Kot, [GEOGRAPHIC_DATA], Undivided [GEOGRAPHIC_DATA]"
click at [538, 1151] on input "Pasiya,Siyal Kot, [GEOGRAPHIC_DATA], Undivided [GEOGRAPHIC_DATA]" at bounding box center [550, 1169] width 123 height 36
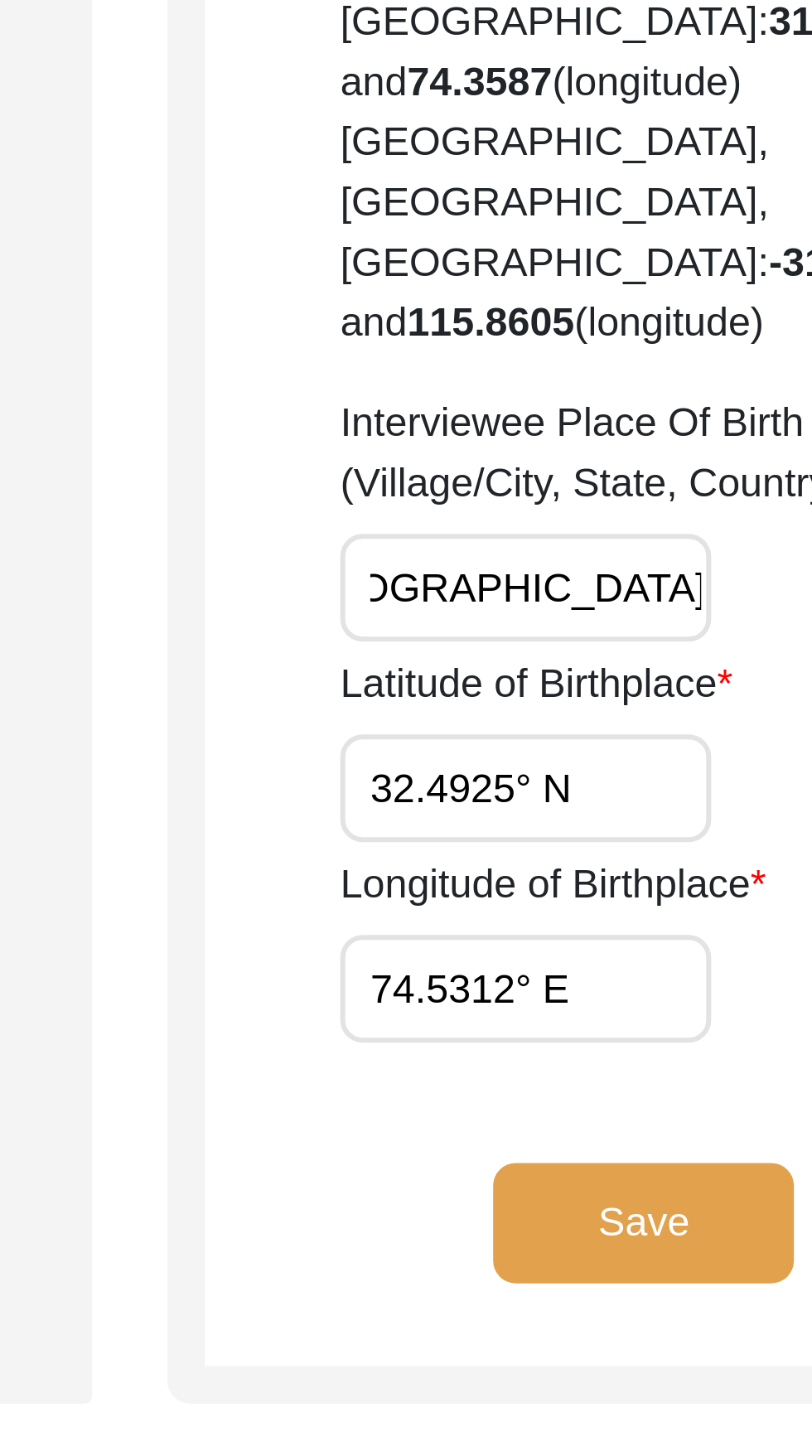
scroll to position [88, 0]
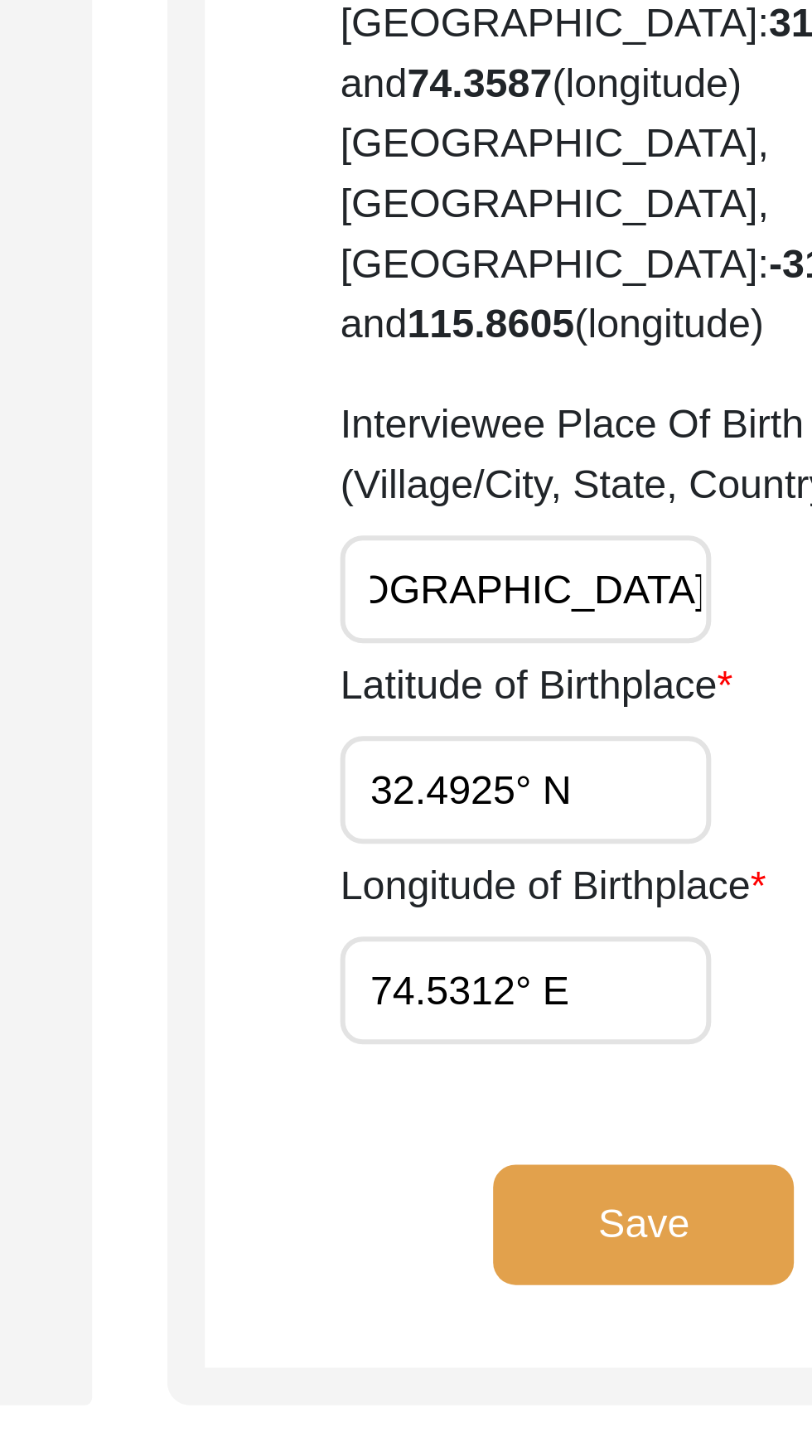
click at [607, 1359] on button "Save" at bounding box center [588, 1379] width 100 height 40
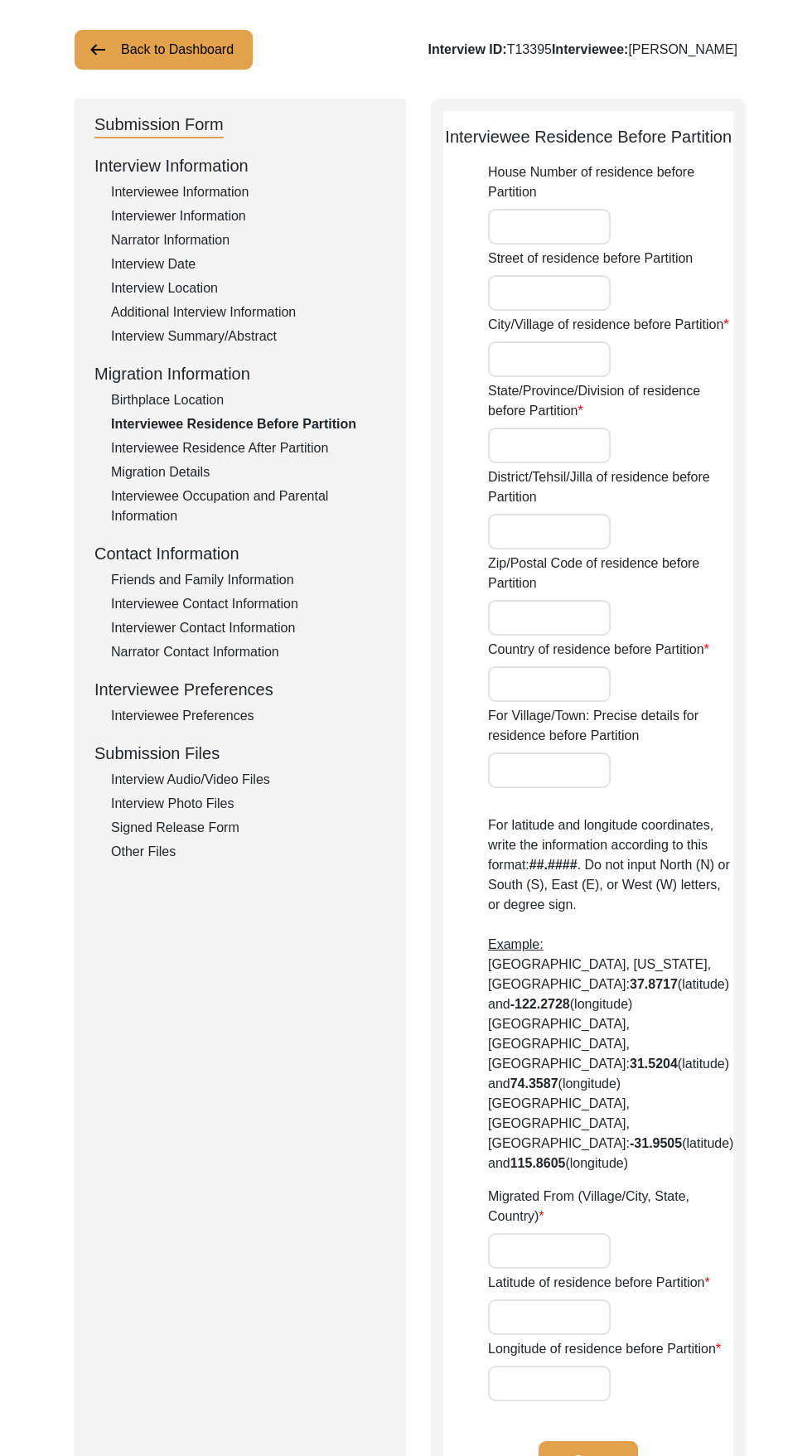
scroll to position [86, 0]
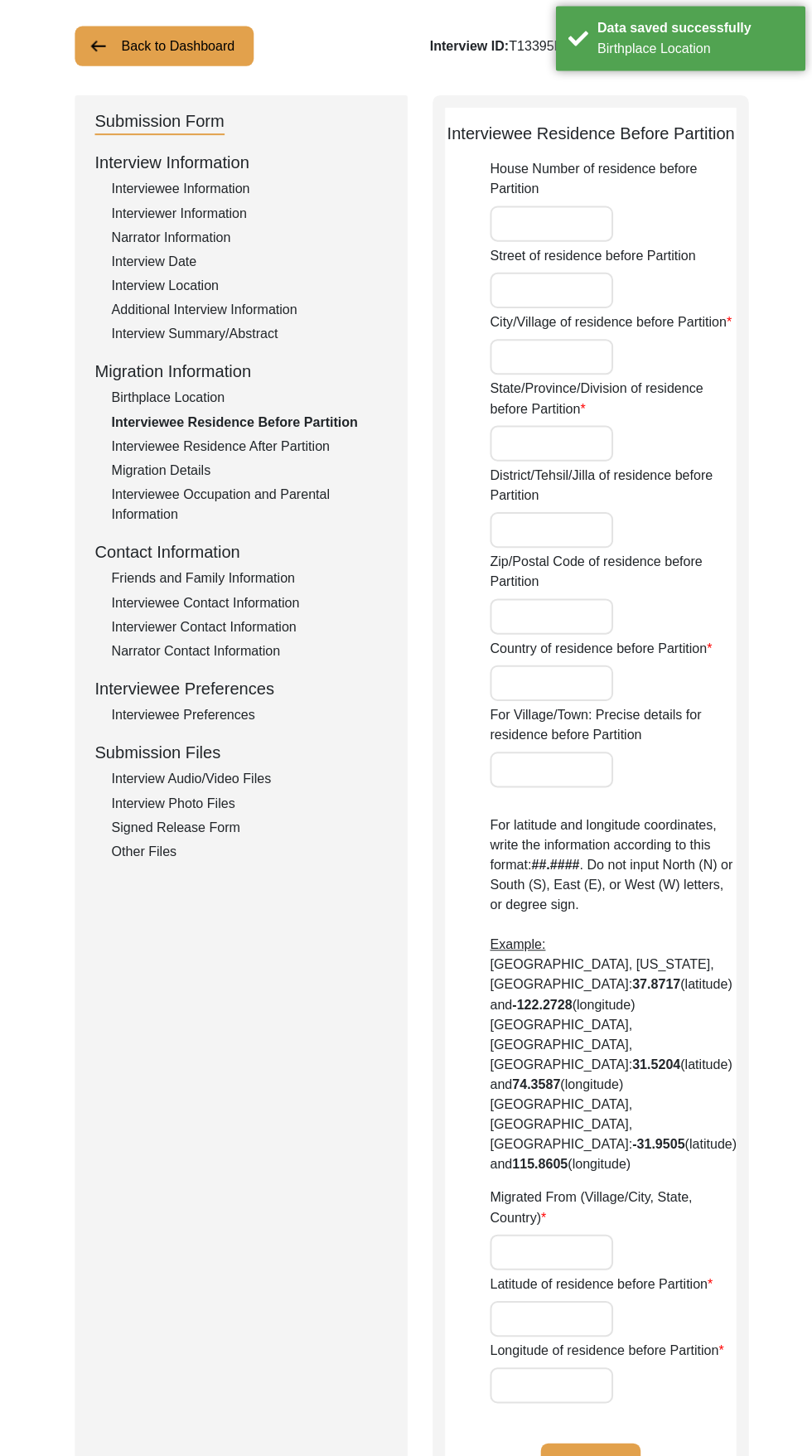
click at [196, 399] on div "Birthplace Location" at bounding box center [248, 400] width 275 height 20
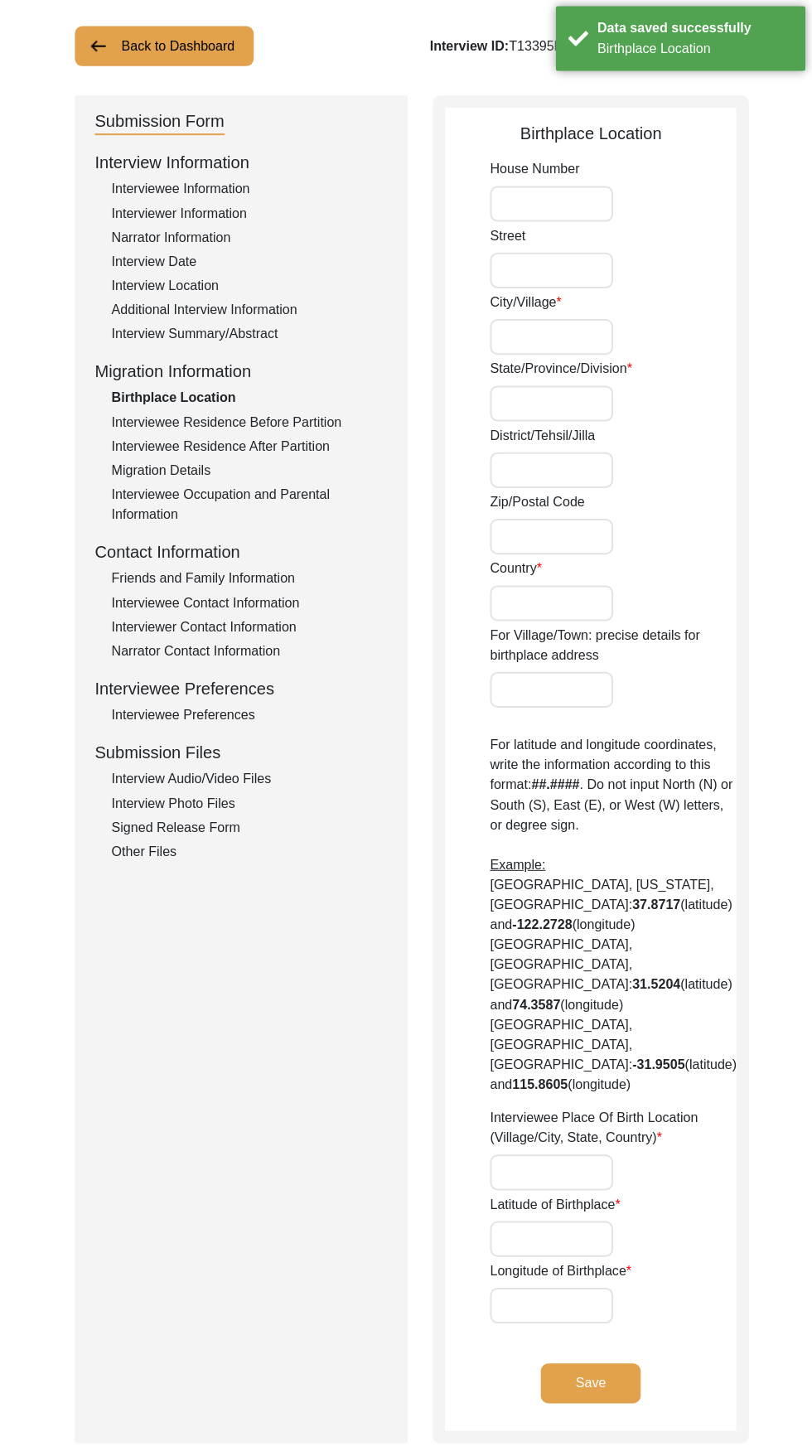
type input "Pasiya, Siyal Kot"
type input "[GEOGRAPHIC_DATA]"
type input "Undivided [GEOGRAPHIC_DATA]"
type input "Pasiya,Siyal Kot, [GEOGRAPHIC_DATA], Undivided [GEOGRAPHIC_DATA]"
type input "32.4925° N"
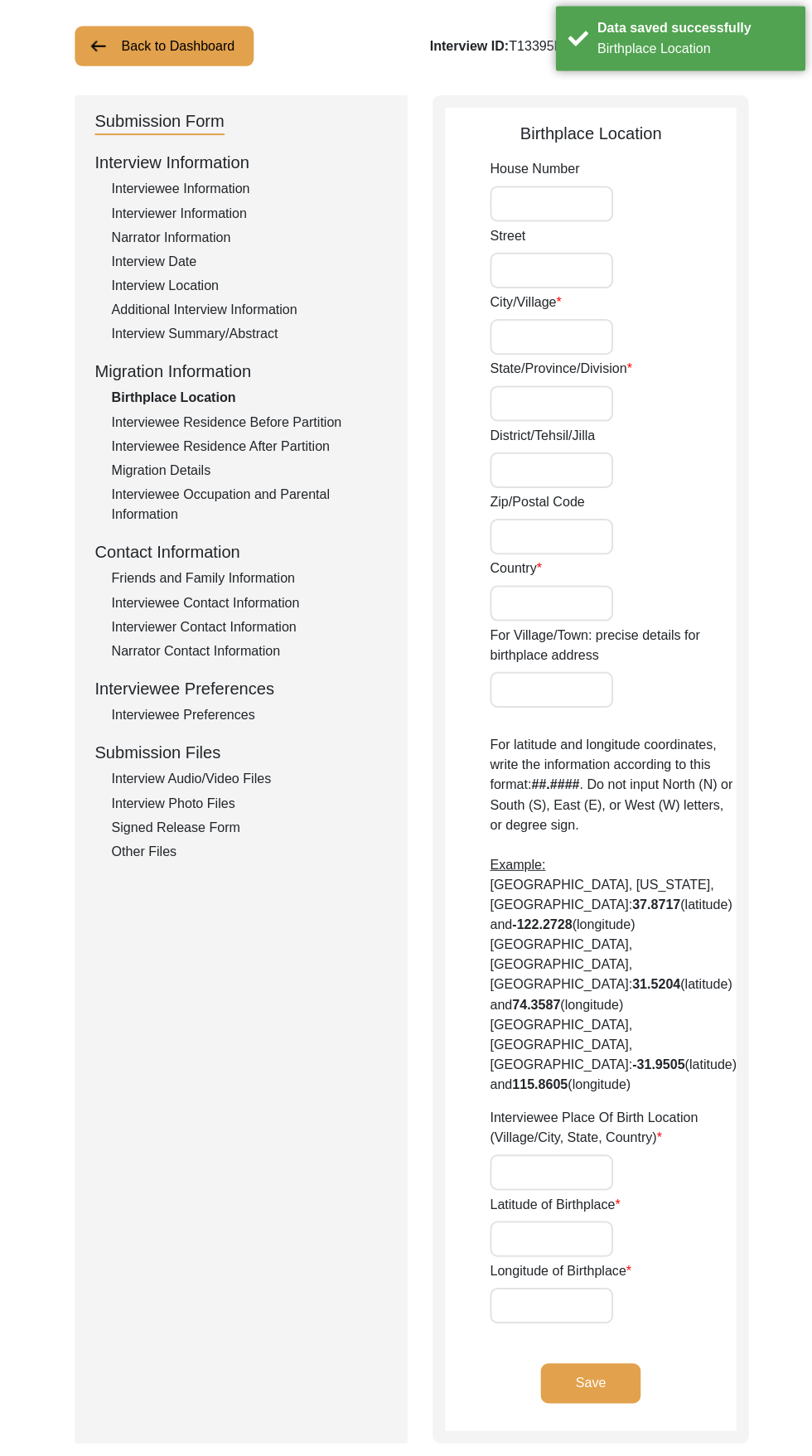
type input "74.5312° E"
click at [550, 1154] on input "Pasiya,Siyal Kot, [GEOGRAPHIC_DATA], Undivided [GEOGRAPHIC_DATA]" at bounding box center [550, 1171] width 123 height 36
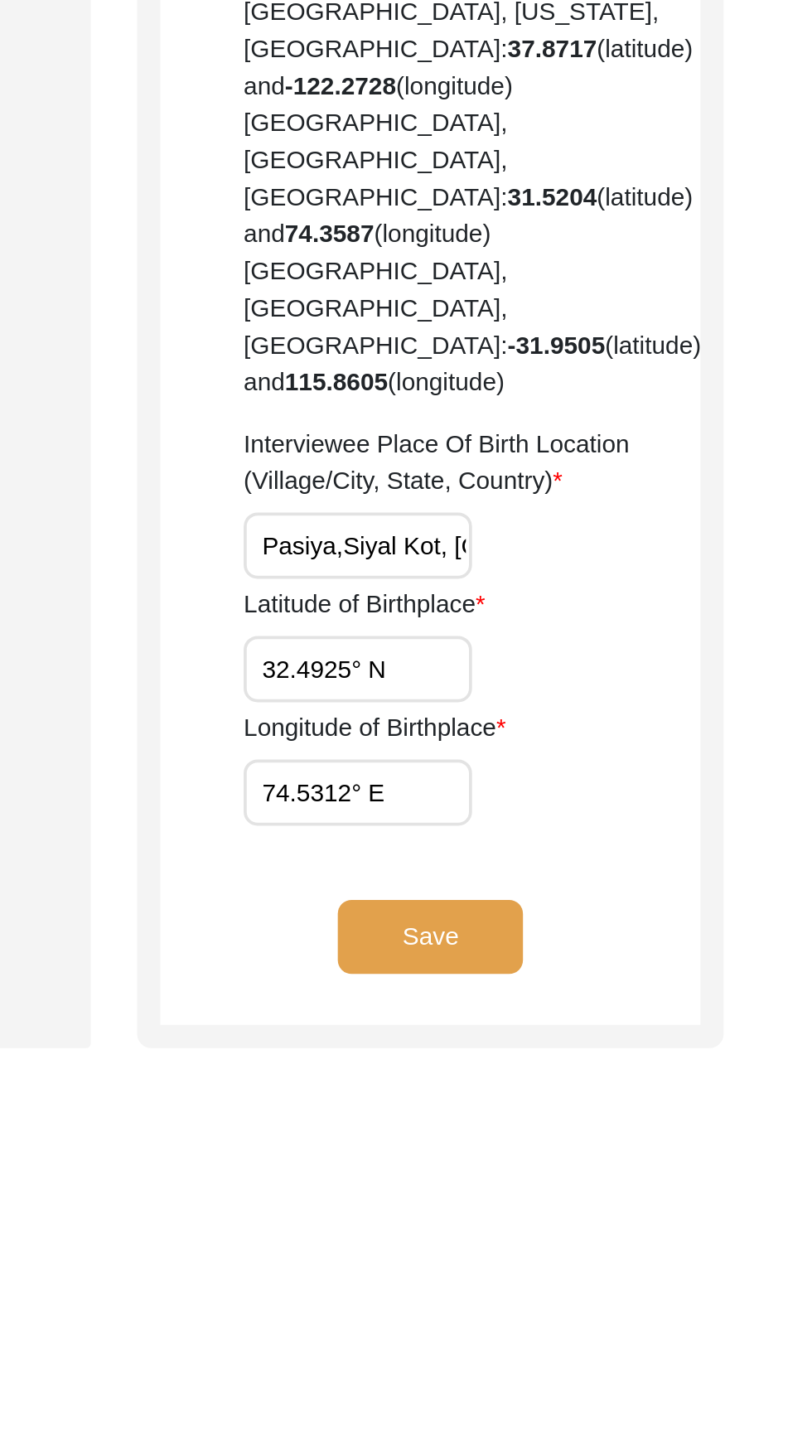
type input "Pasiya, Siyal Kot, [GEOGRAPHIC_DATA], Undivided [GEOGRAPHIC_DATA]"
click at [577, 1154] on input "Pasiya, Siyal Kot, [GEOGRAPHIC_DATA], Undivided [GEOGRAPHIC_DATA]" at bounding box center [550, 1171] width 123 height 36
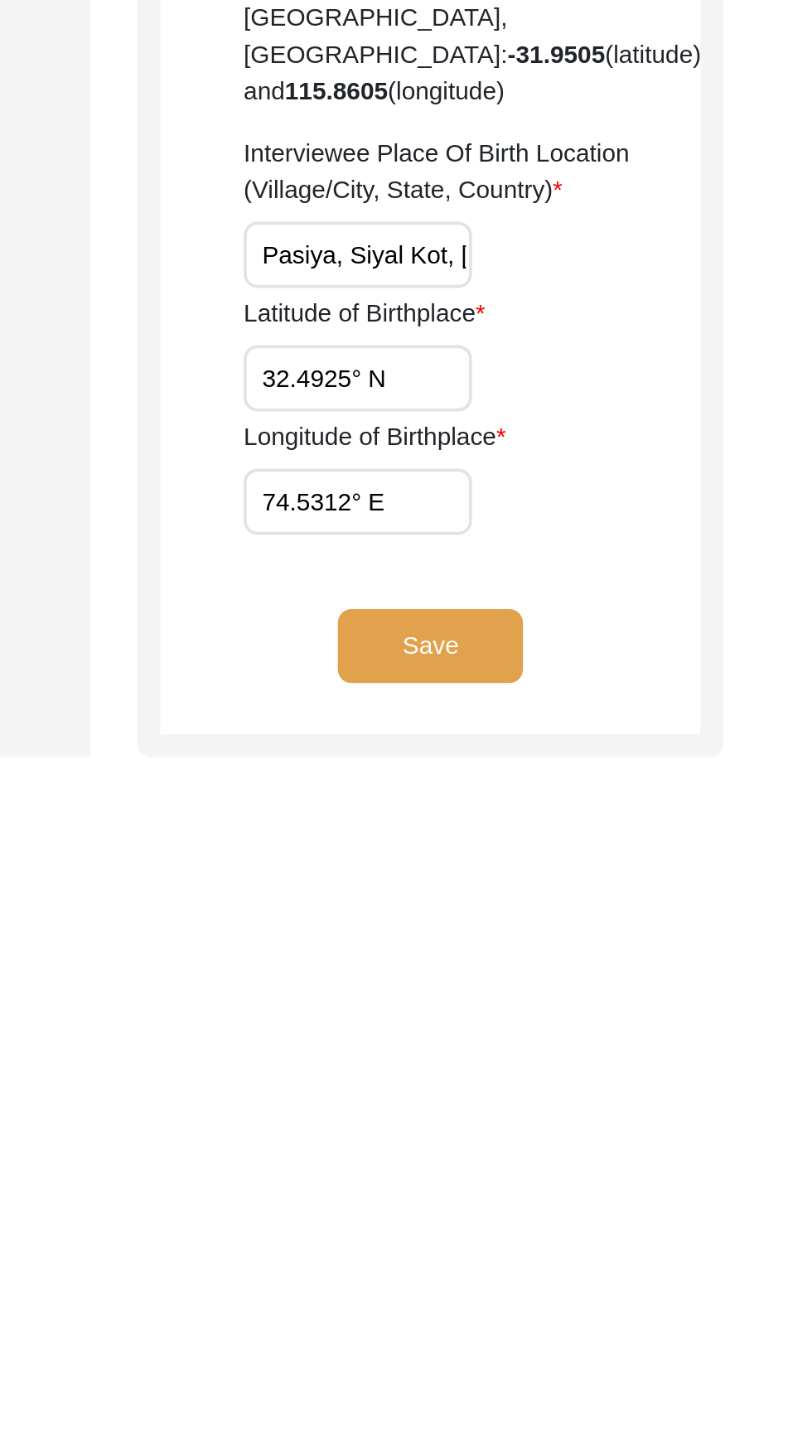
click at [593, 1361] on button "Save" at bounding box center [588, 1380] width 100 height 40
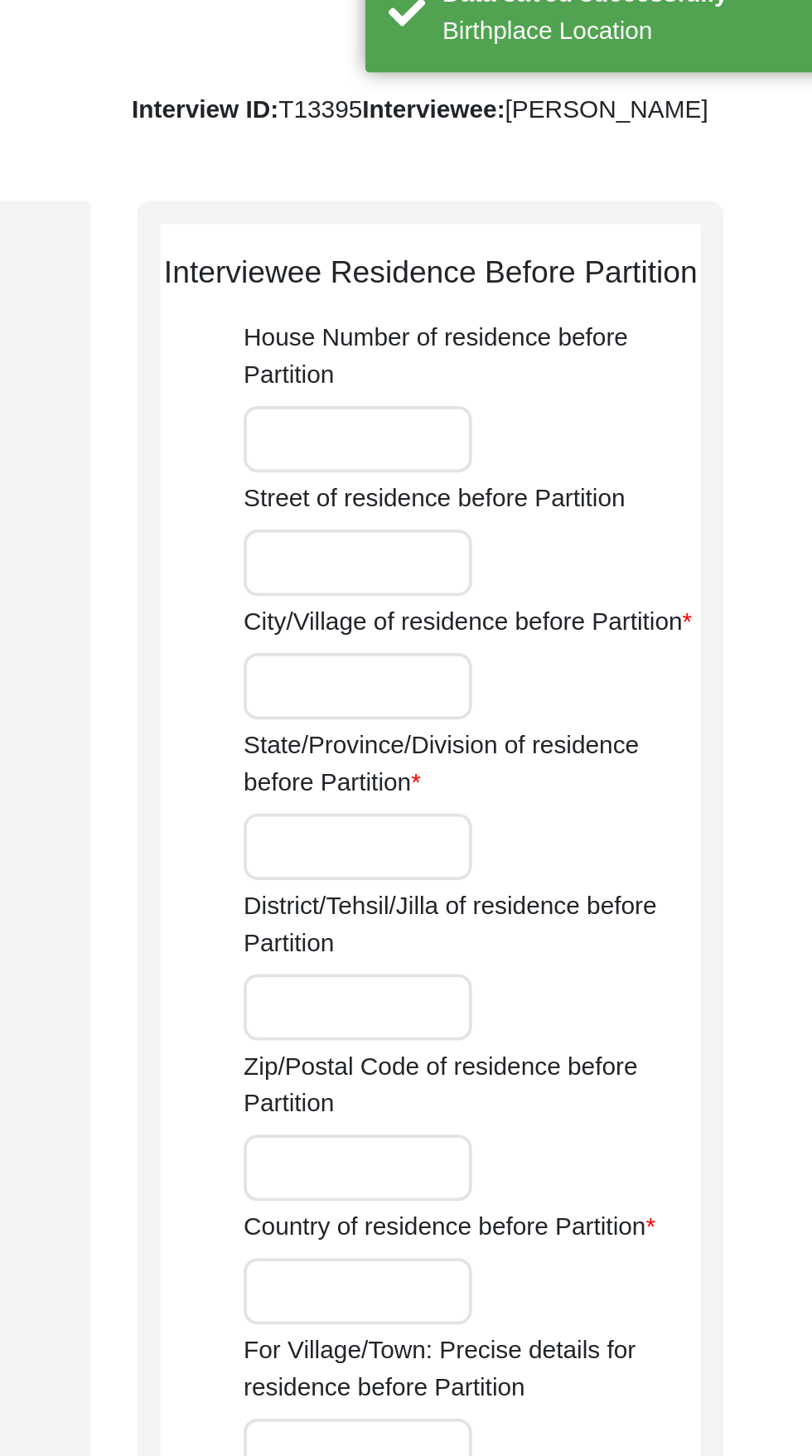
scroll to position [42, 0]
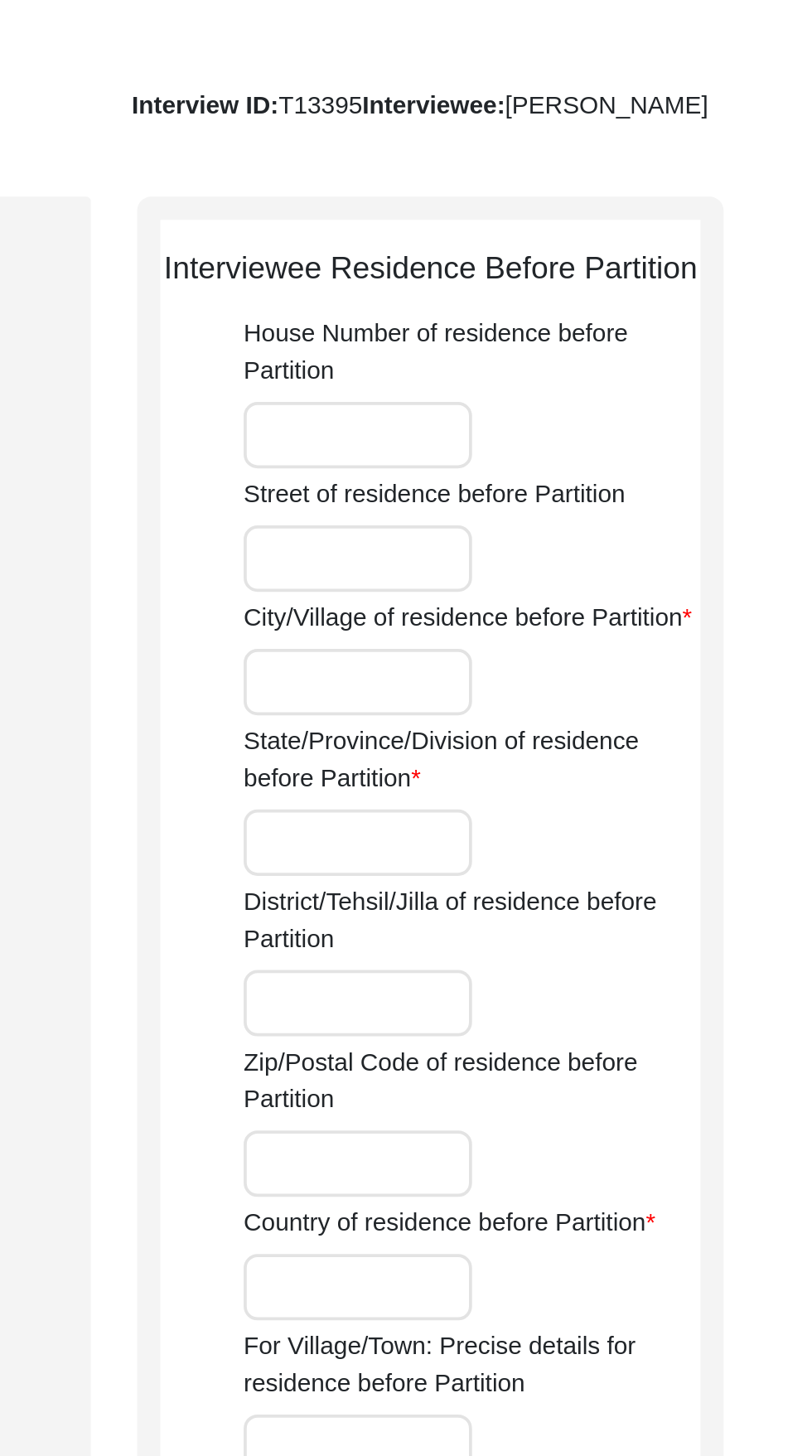
click at [536, 422] on input "City/Village of residence before Partition" at bounding box center [550, 404] width 123 height 36
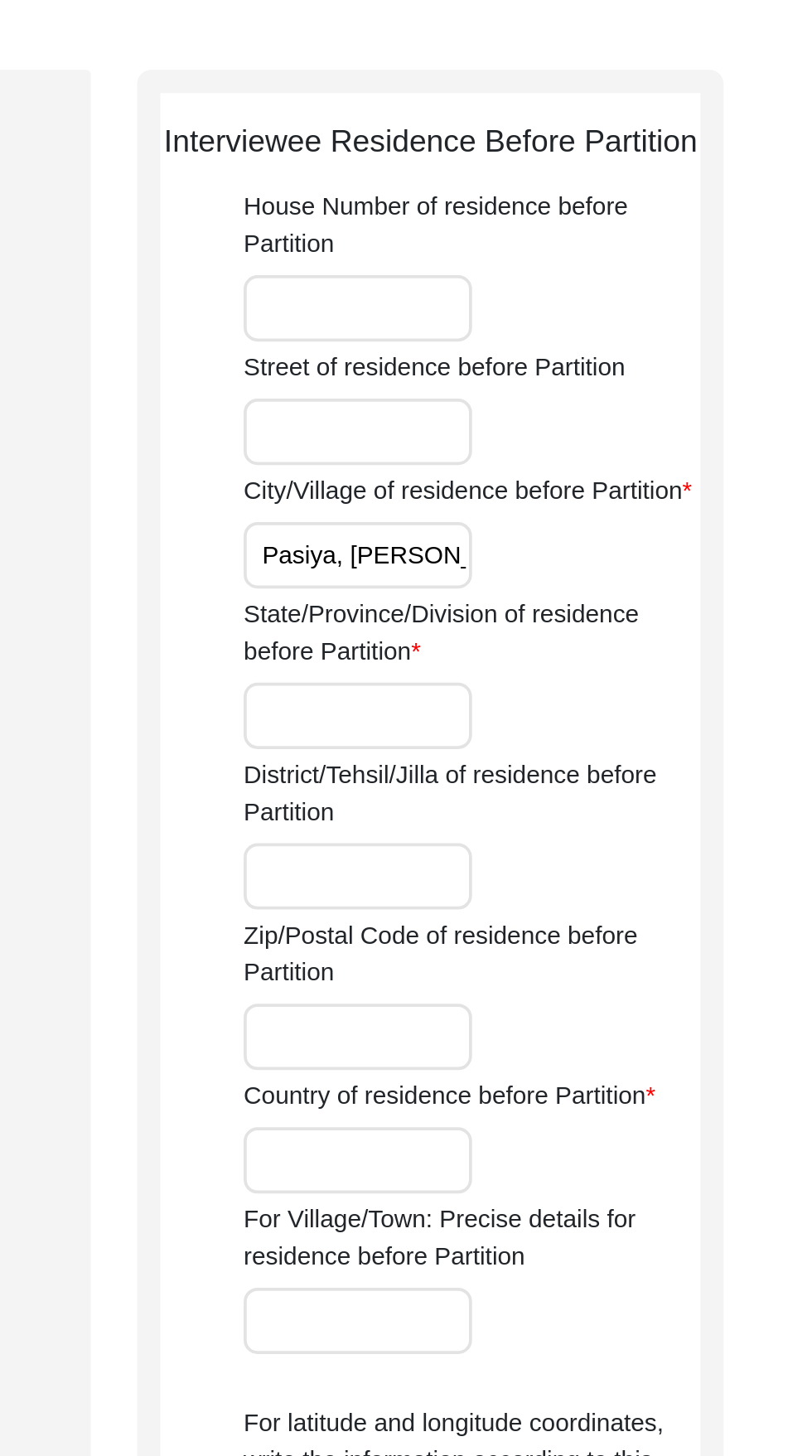
type input "Pasiya, [PERSON_NAME]"
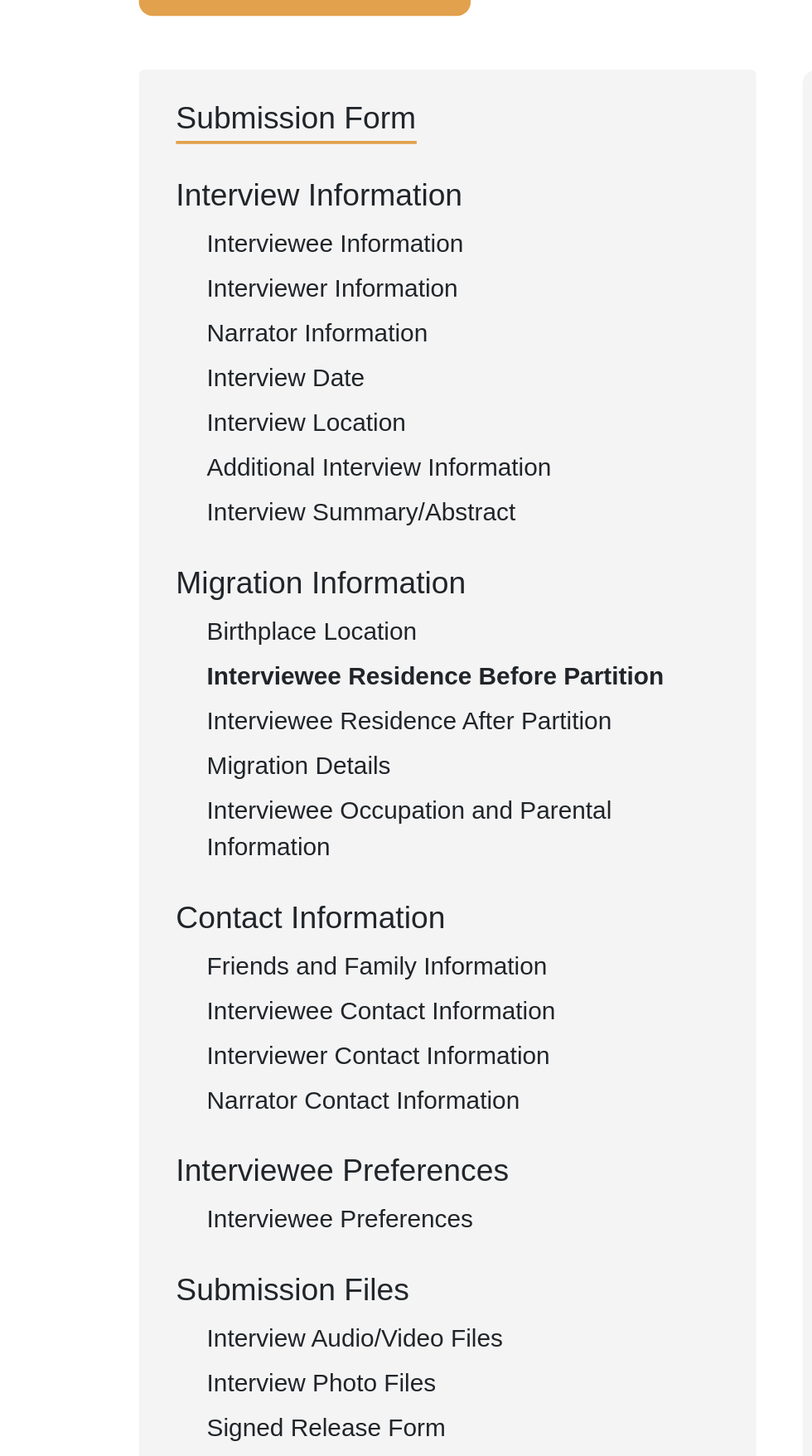
click at [208, 449] on div "Birthplace Location" at bounding box center [248, 445] width 275 height 20
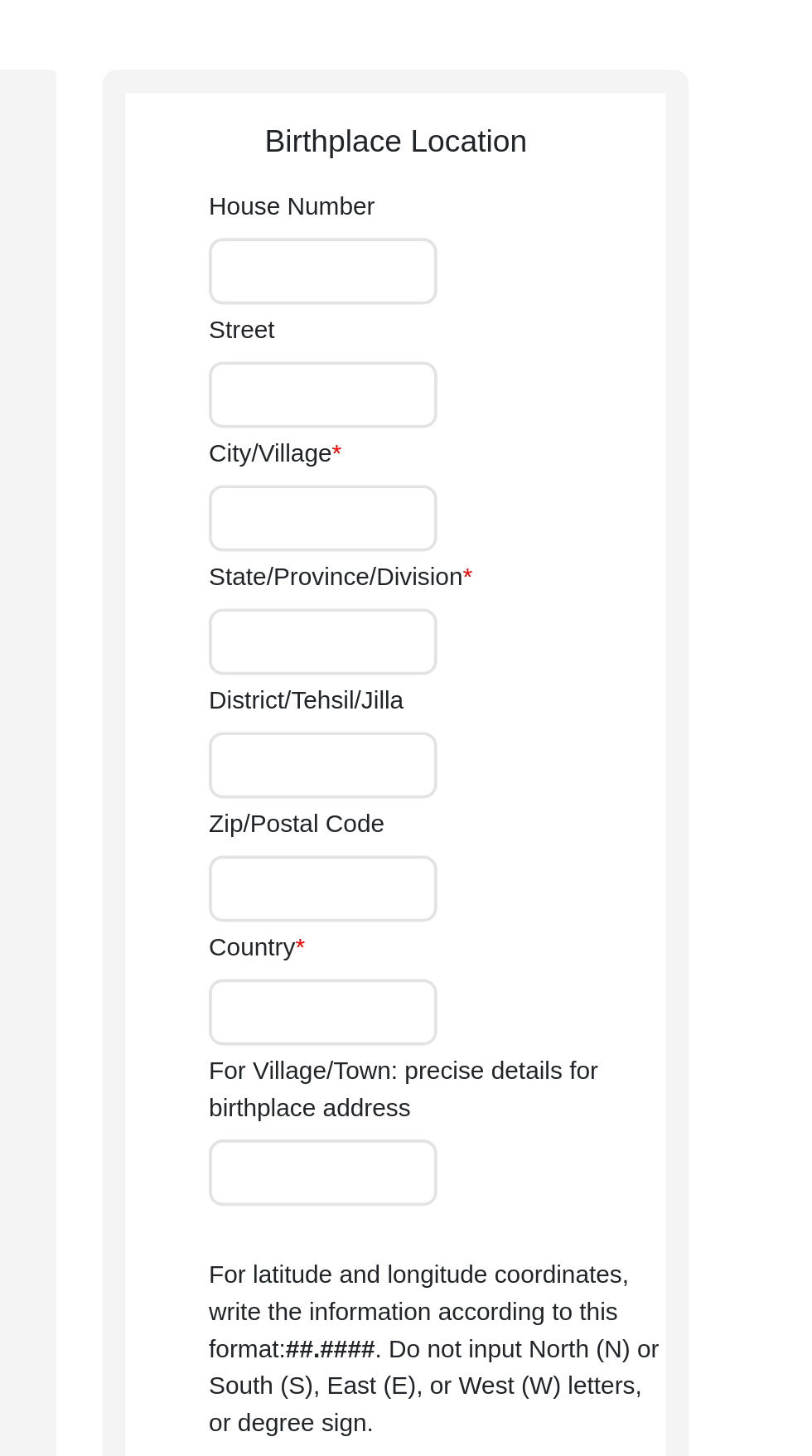
type input "Pasiya, Siyal Kot"
type input "[GEOGRAPHIC_DATA]"
type input "Undivided [GEOGRAPHIC_DATA]"
type input "Pasiya, Siyal Kot, [GEOGRAPHIC_DATA], Undivided [GEOGRAPHIC_DATA]"
type input "32.4925° N"
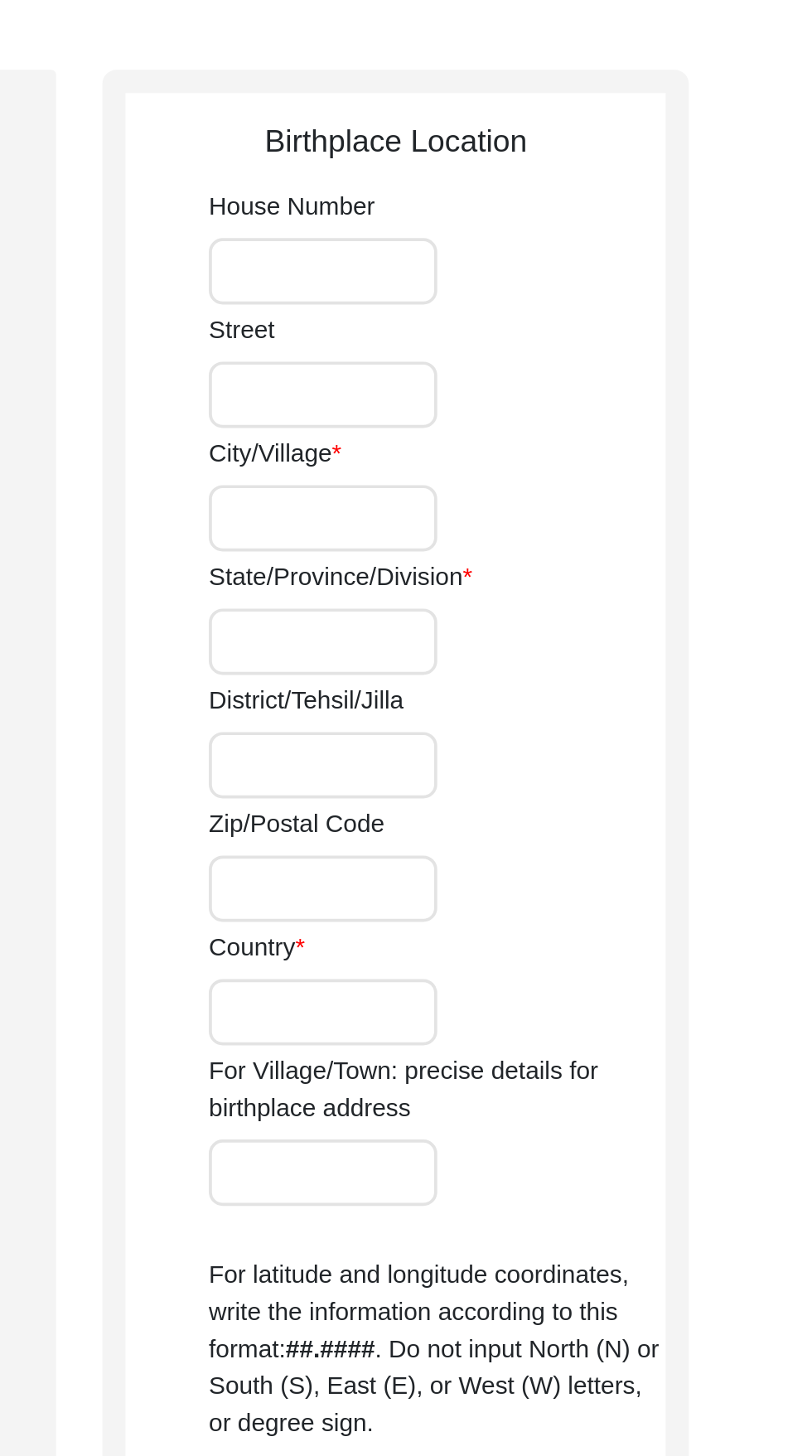
type input "74.5312° E"
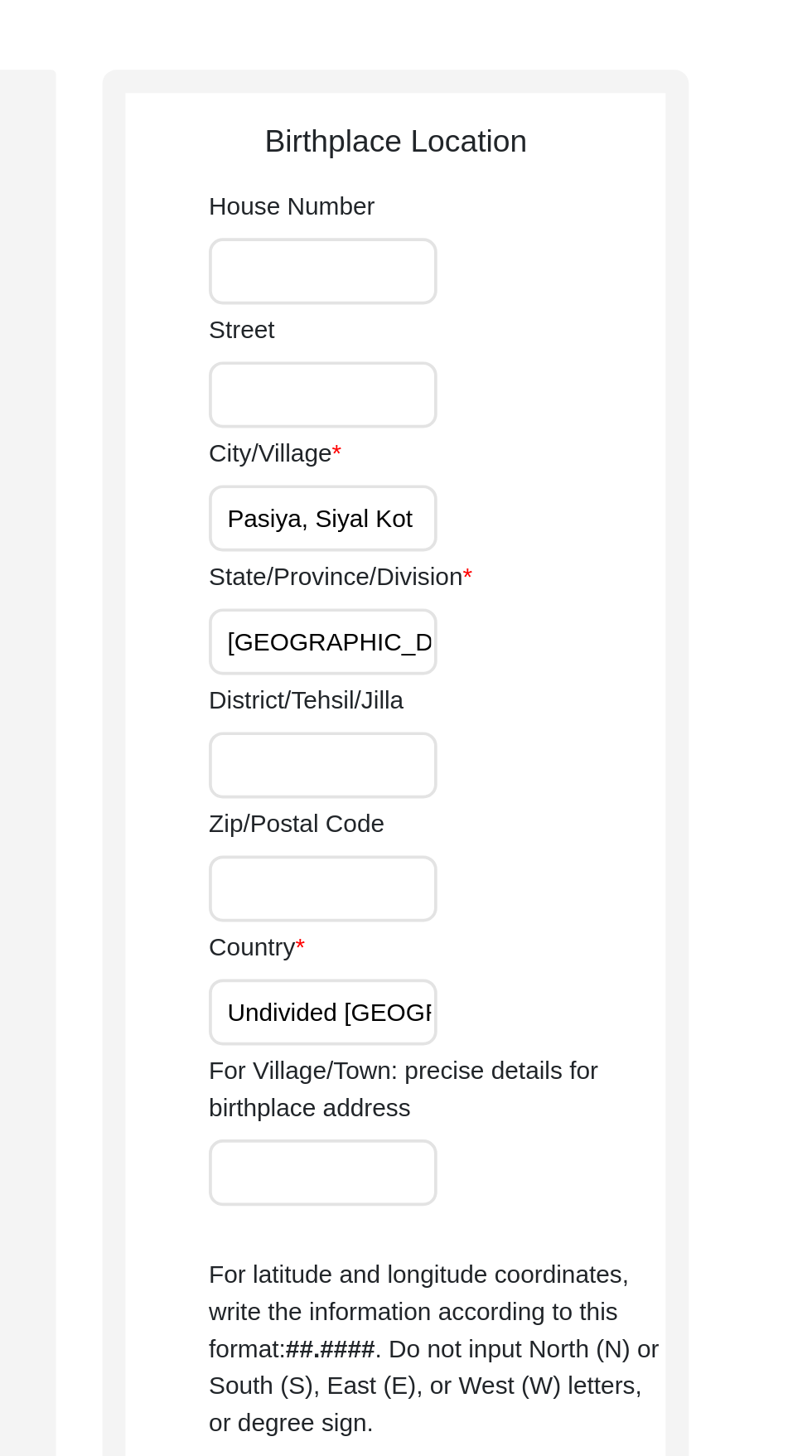
click at [553, 386] on input "Pasiya, Siyal Kot" at bounding box center [550, 384] width 123 height 36
type input "Pasiya, [PERSON_NAME]"
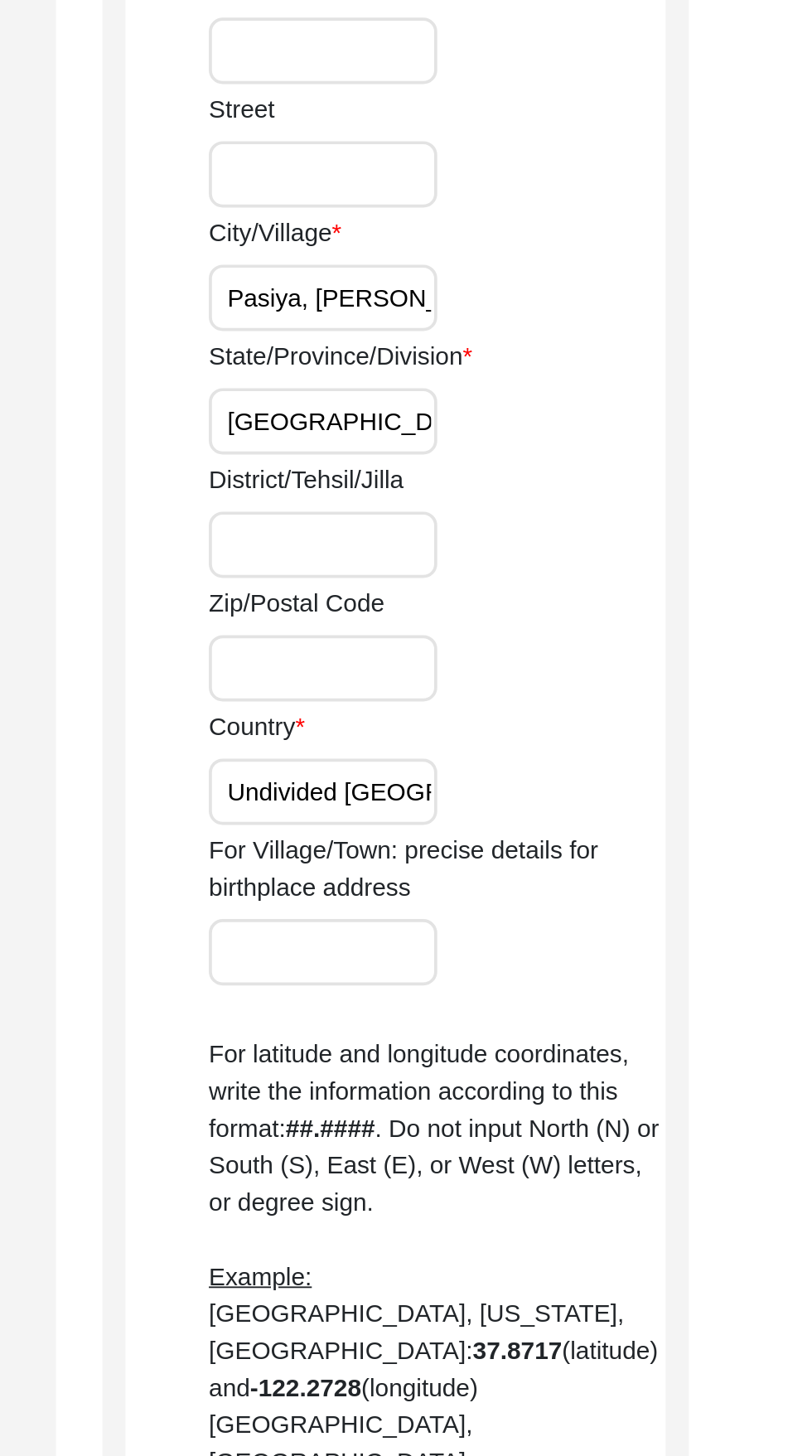
scroll to position [228, 0]
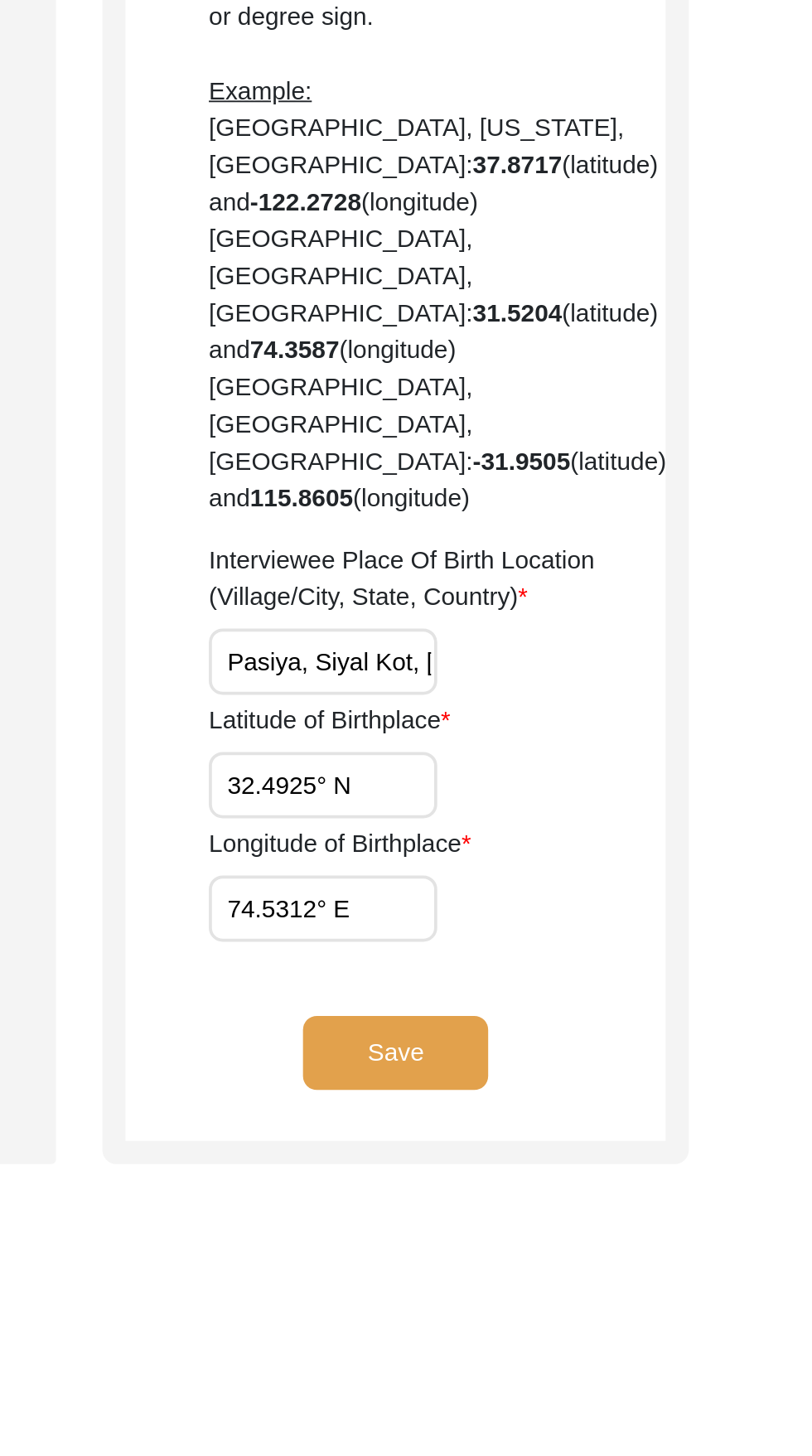
click at [598, 1219] on button "Save" at bounding box center [588, 1239] width 100 height 40
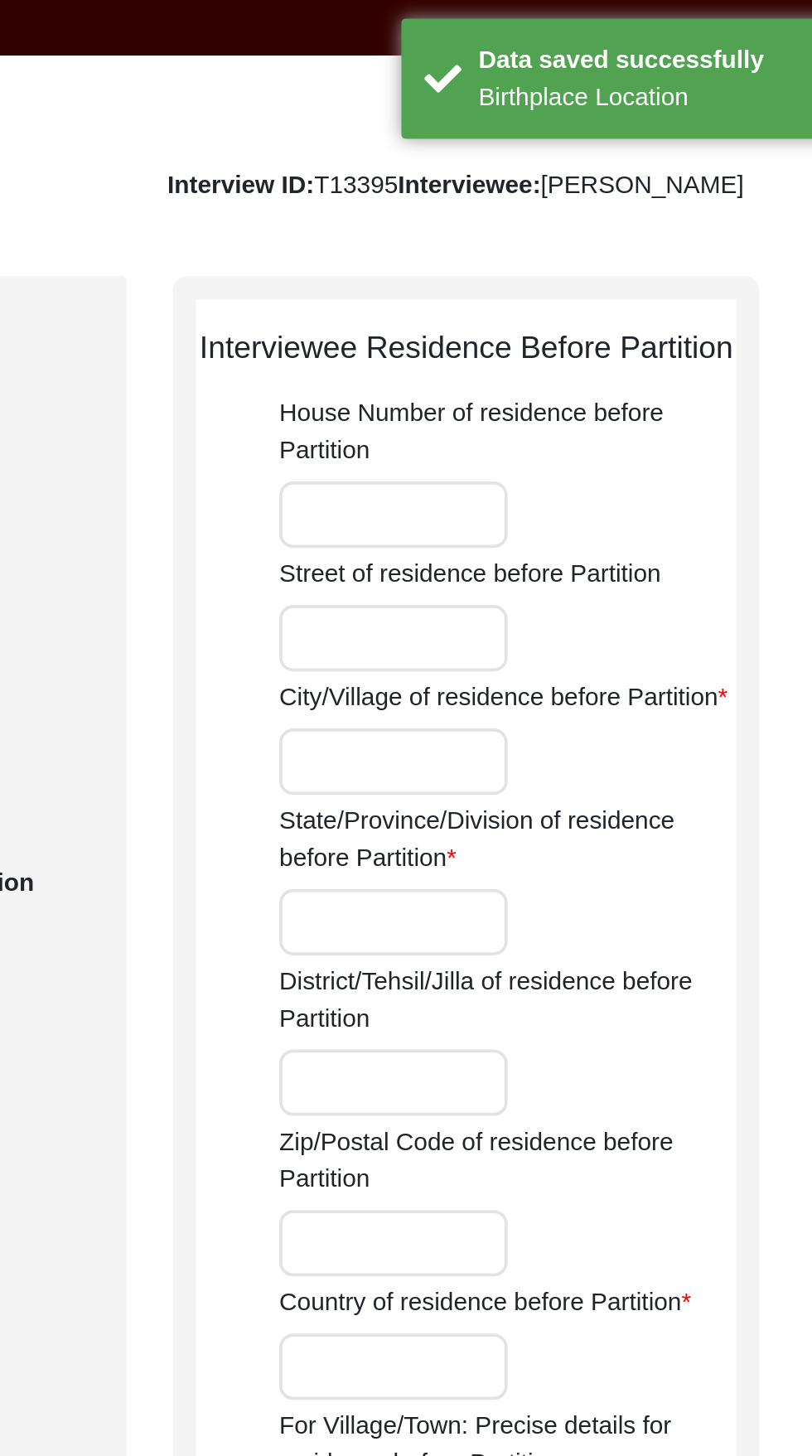
scroll to position [36, 0]
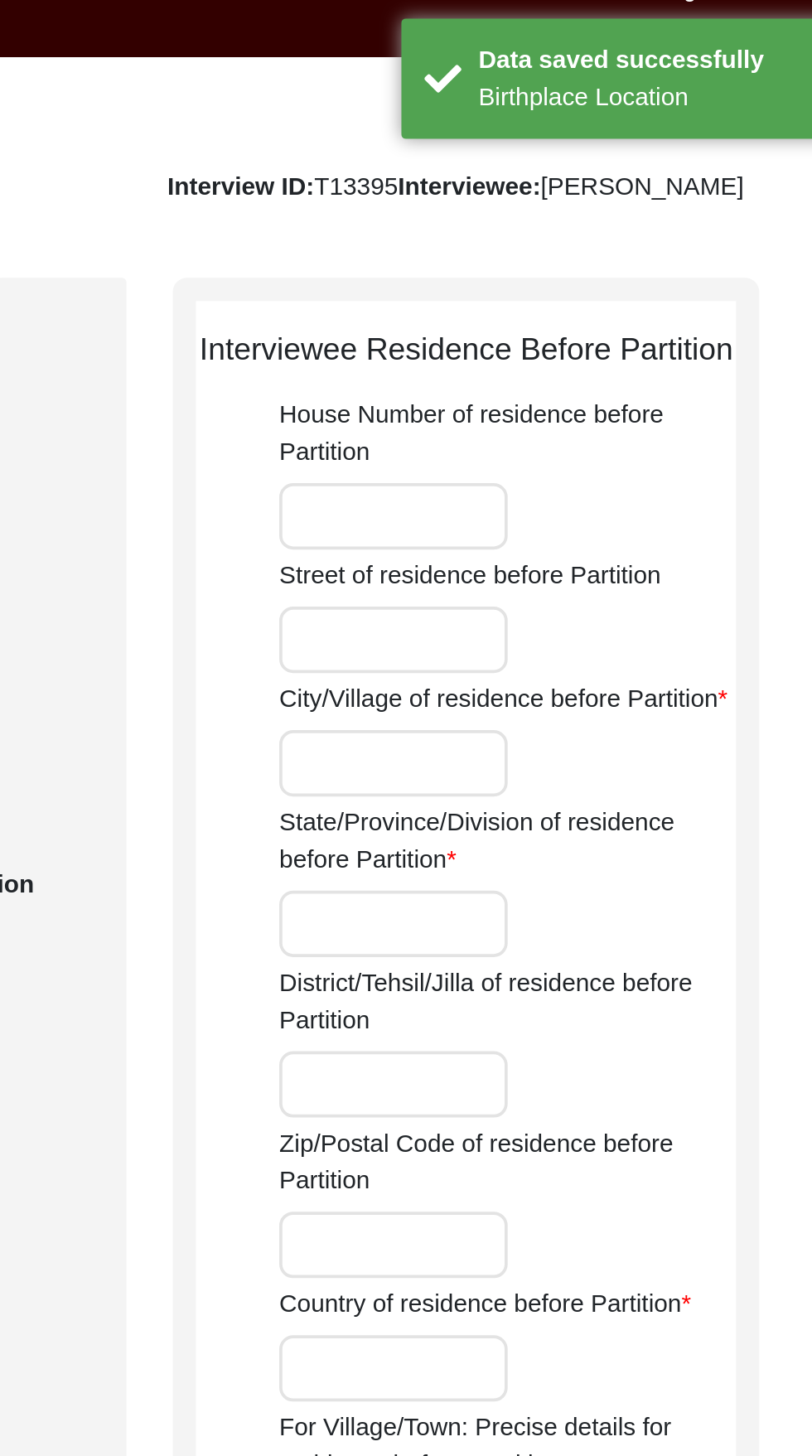
click at [517, 428] on input "City/Village of residence before Partition" at bounding box center [550, 410] width 123 height 36
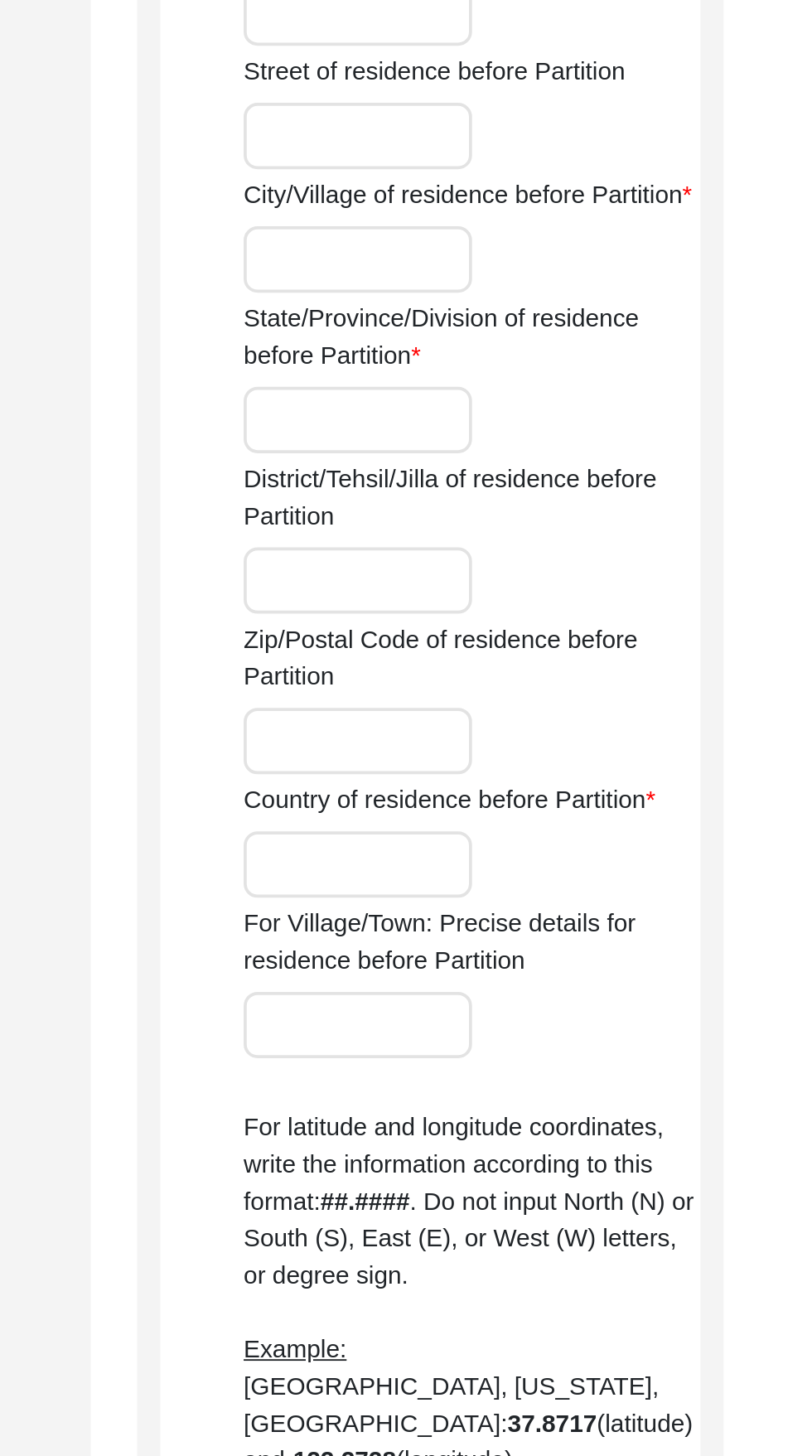
type input "Pasiya, [PERSON_NAME]"
click at [575, 513] on input "State/Province/Division of residence before Partition" at bounding box center [550, 495] width 123 height 36
type input "[GEOGRAPHIC_DATA]"
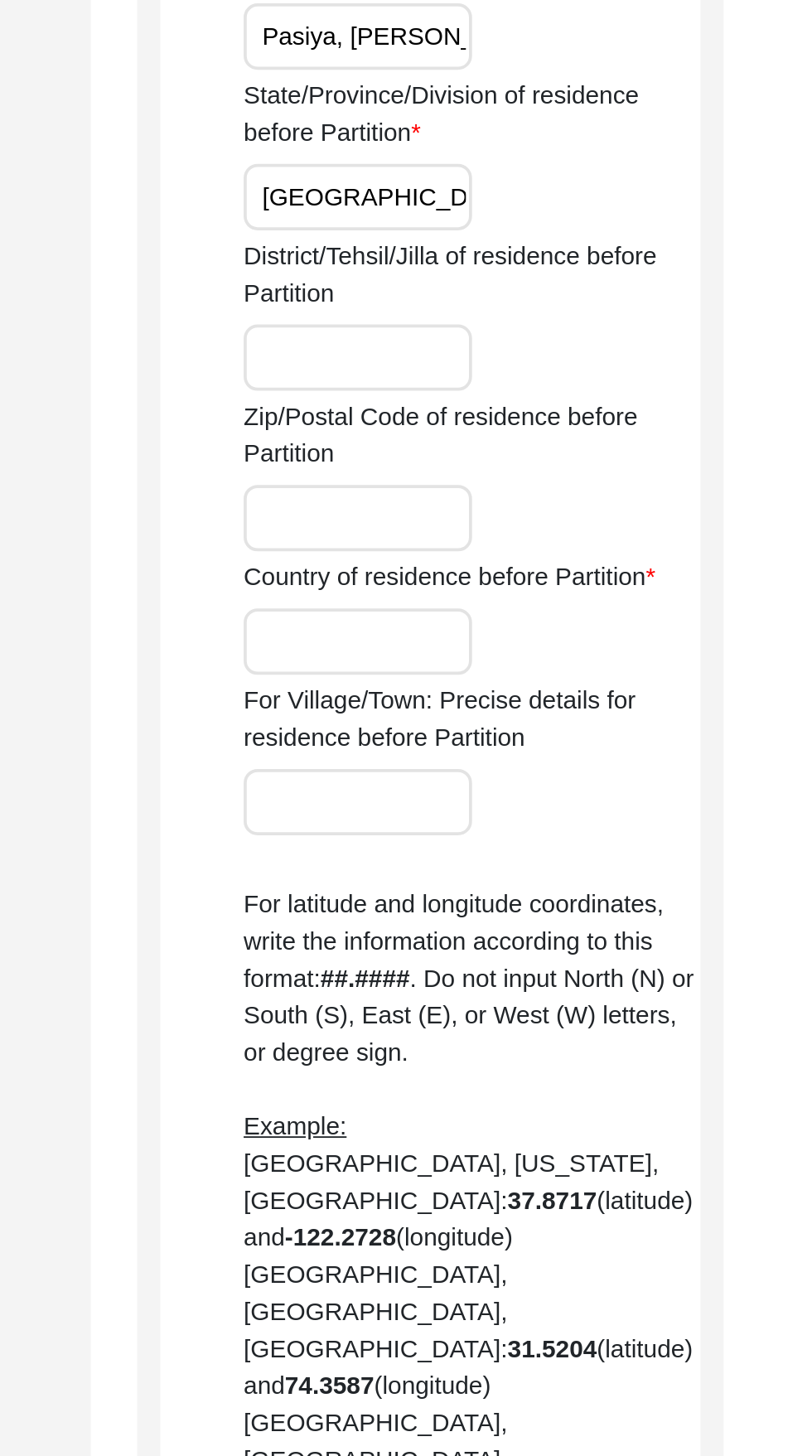
scroll to position [35, 0]
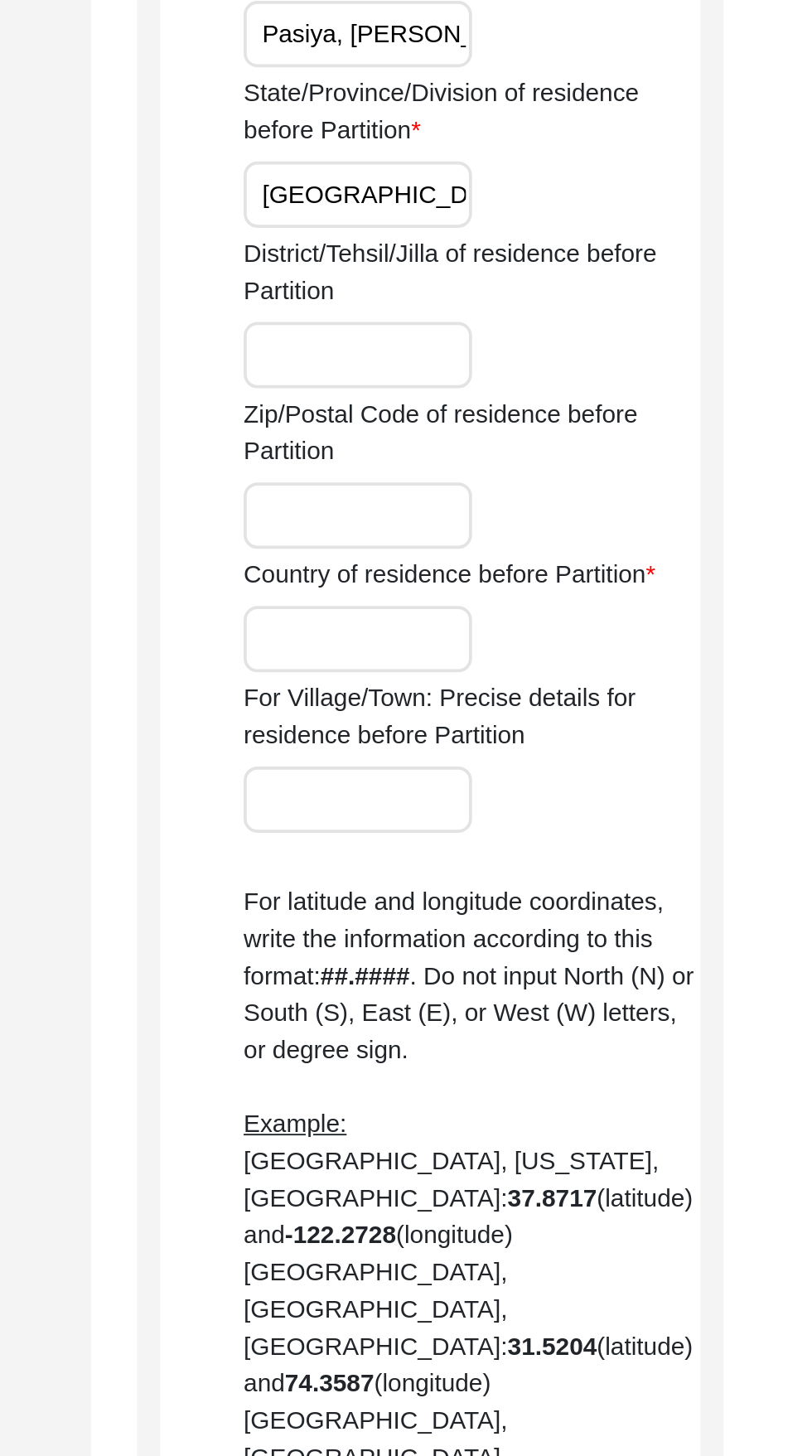
click at [585, 753] on input "Country of residence before Partition" at bounding box center [550, 736] width 123 height 36
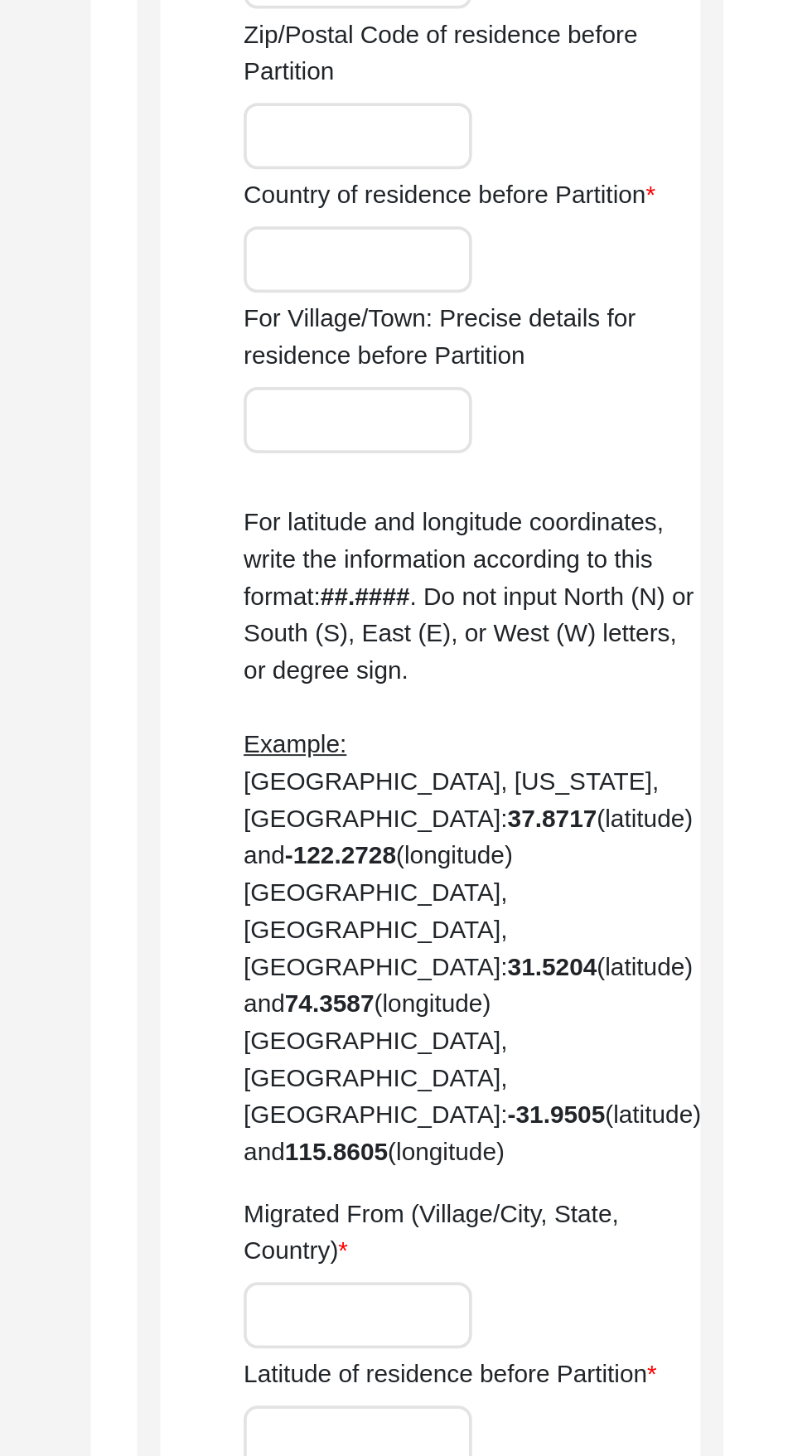
type input "Undivided [GEOGRAPHIC_DATA]"
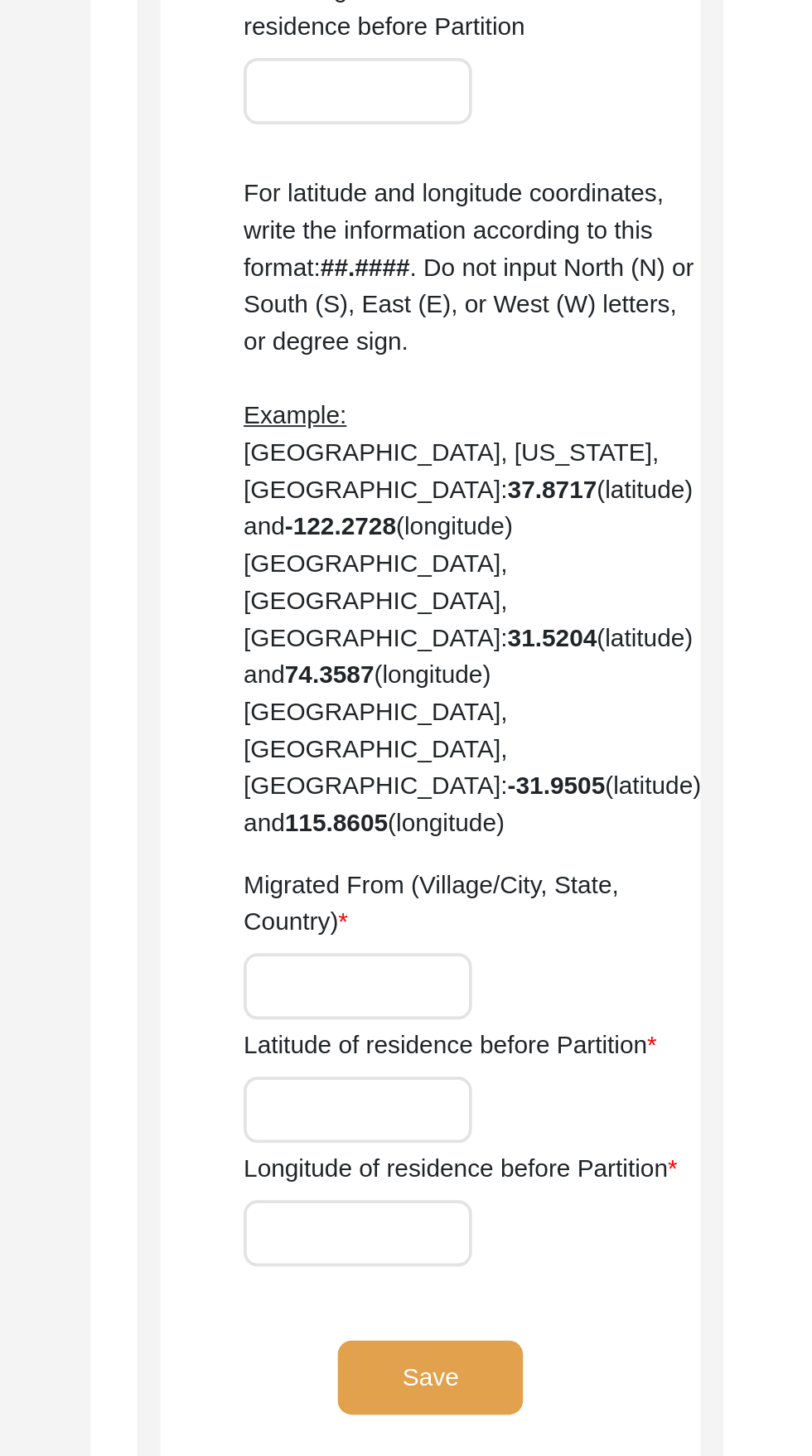
scroll to position [140, 0]
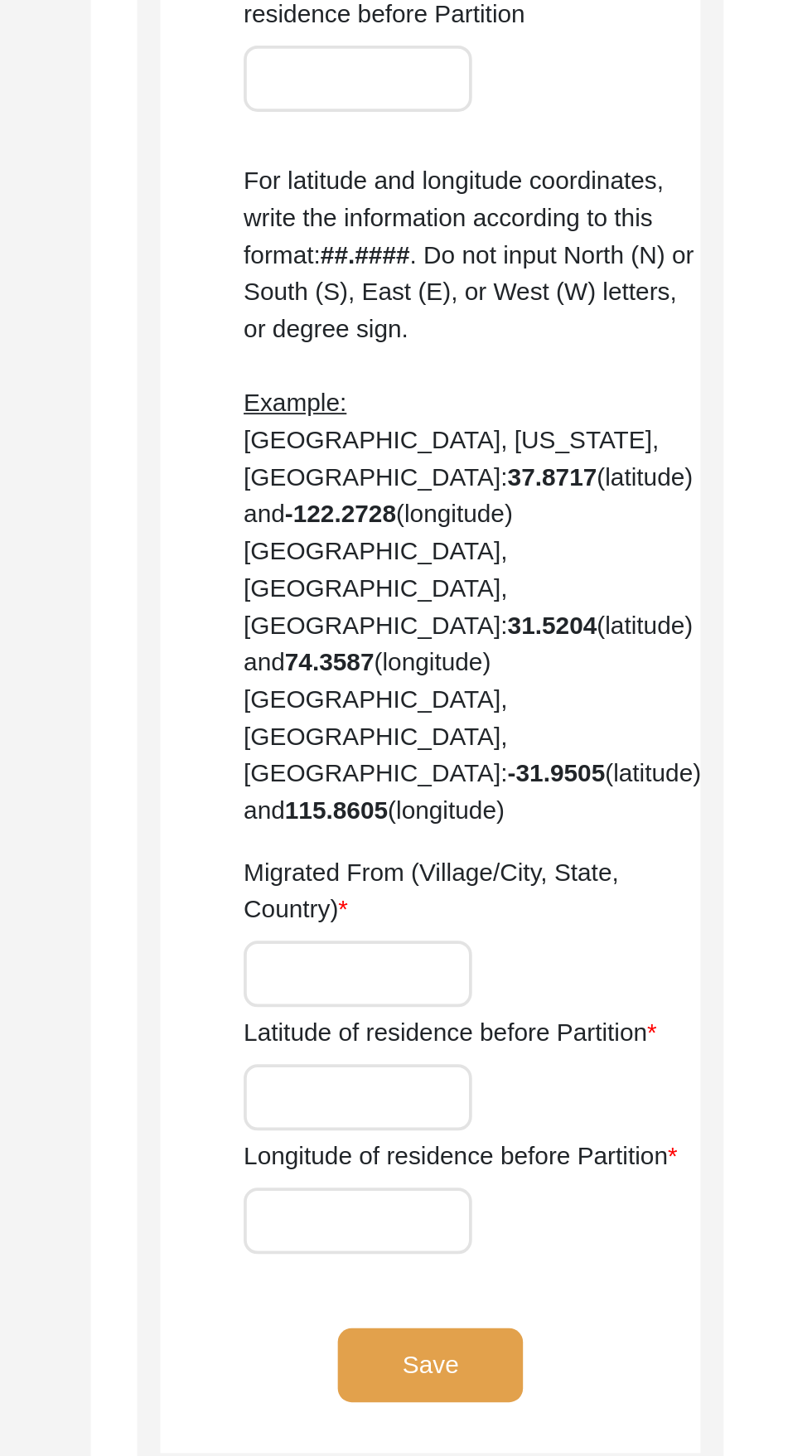
click at [579, 1178] on input "Migrated From (Village/City, State, Country)" at bounding box center [550, 1196] width 123 height 36
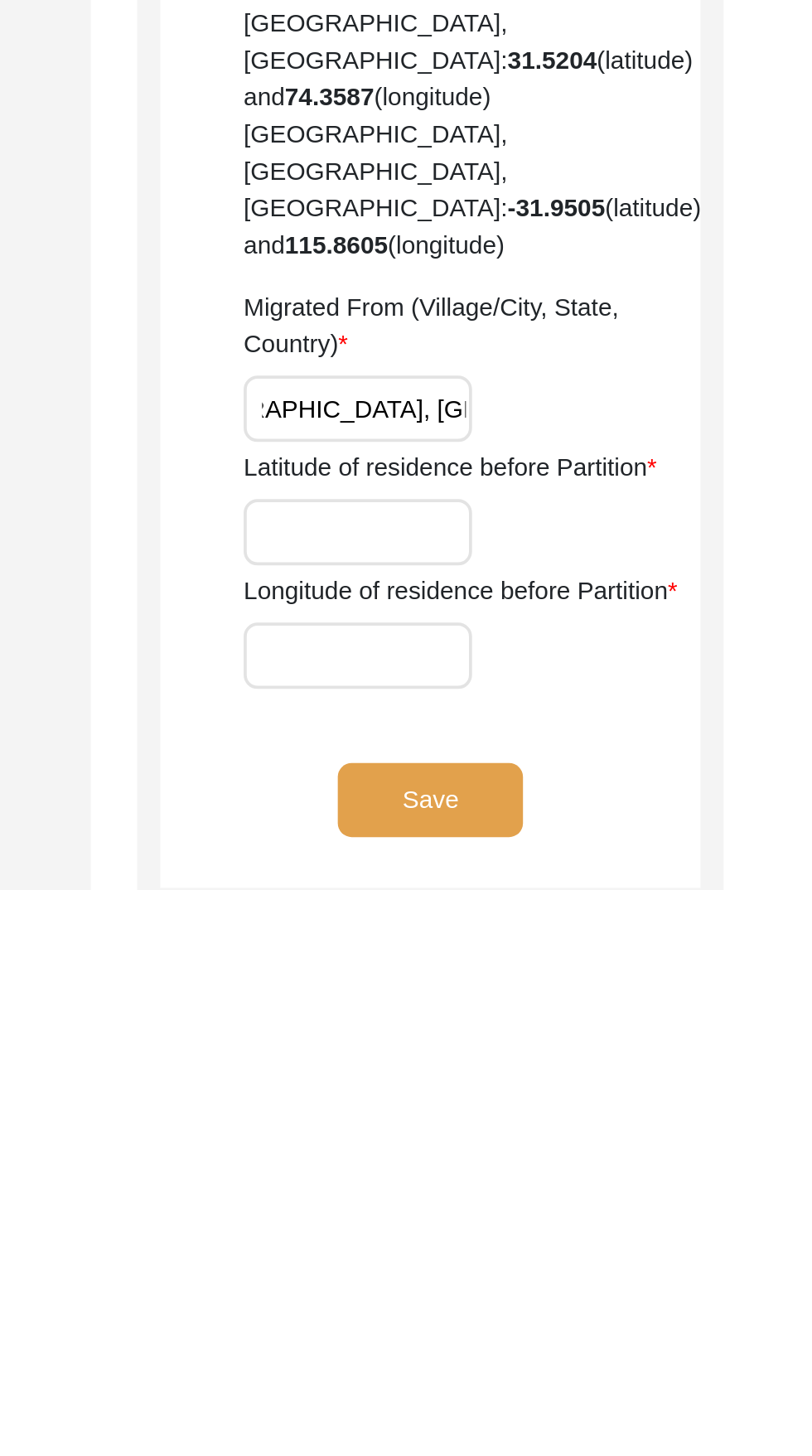
scroll to position [0, 130]
type input "Pasiya, [GEOGRAPHIC_DATA], [GEOGRAPHIC_DATA], Undivided [GEOGRAPHIC_DATA]"
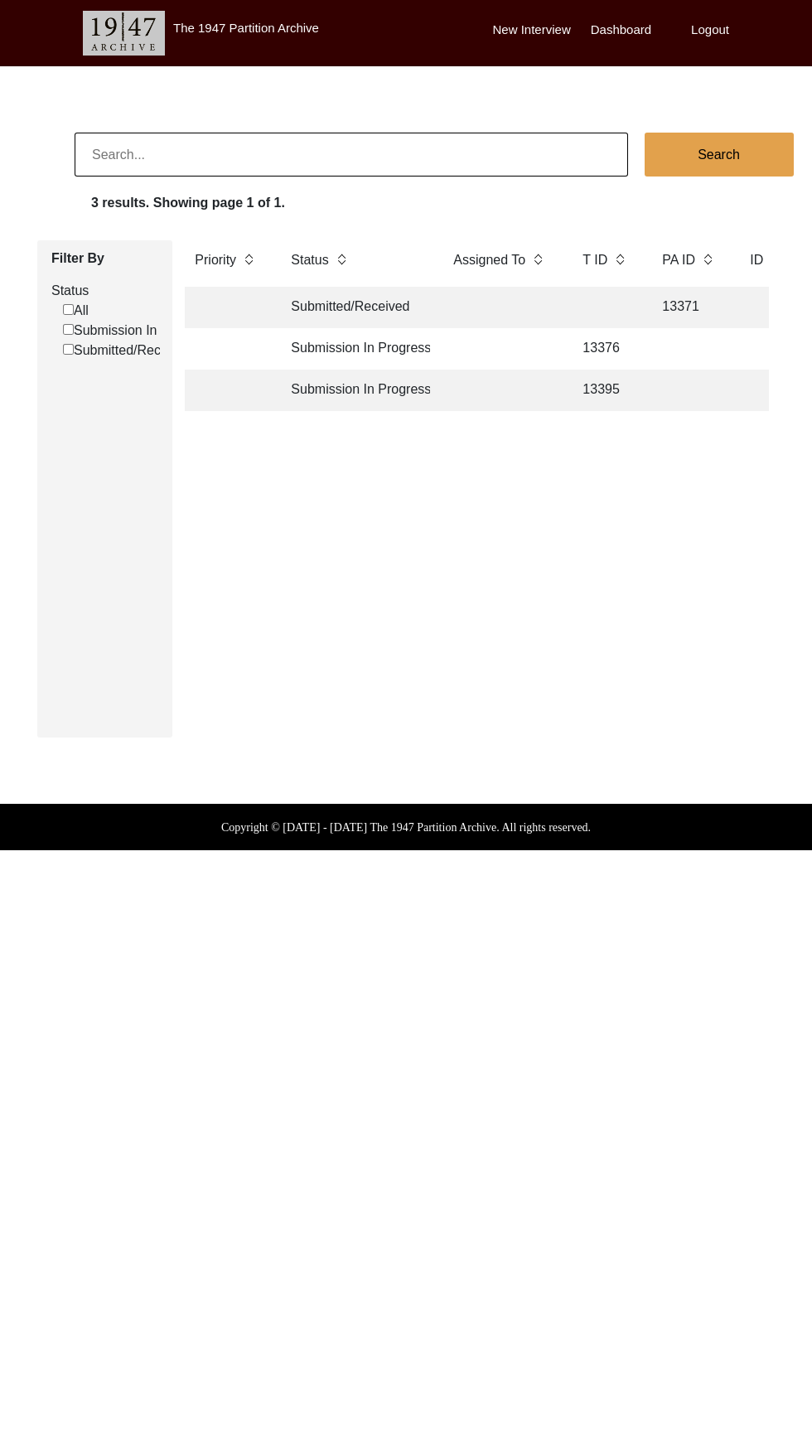
click at [334, 390] on td "Submission In Progress" at bounding box center [356, 390] width 149 height 42
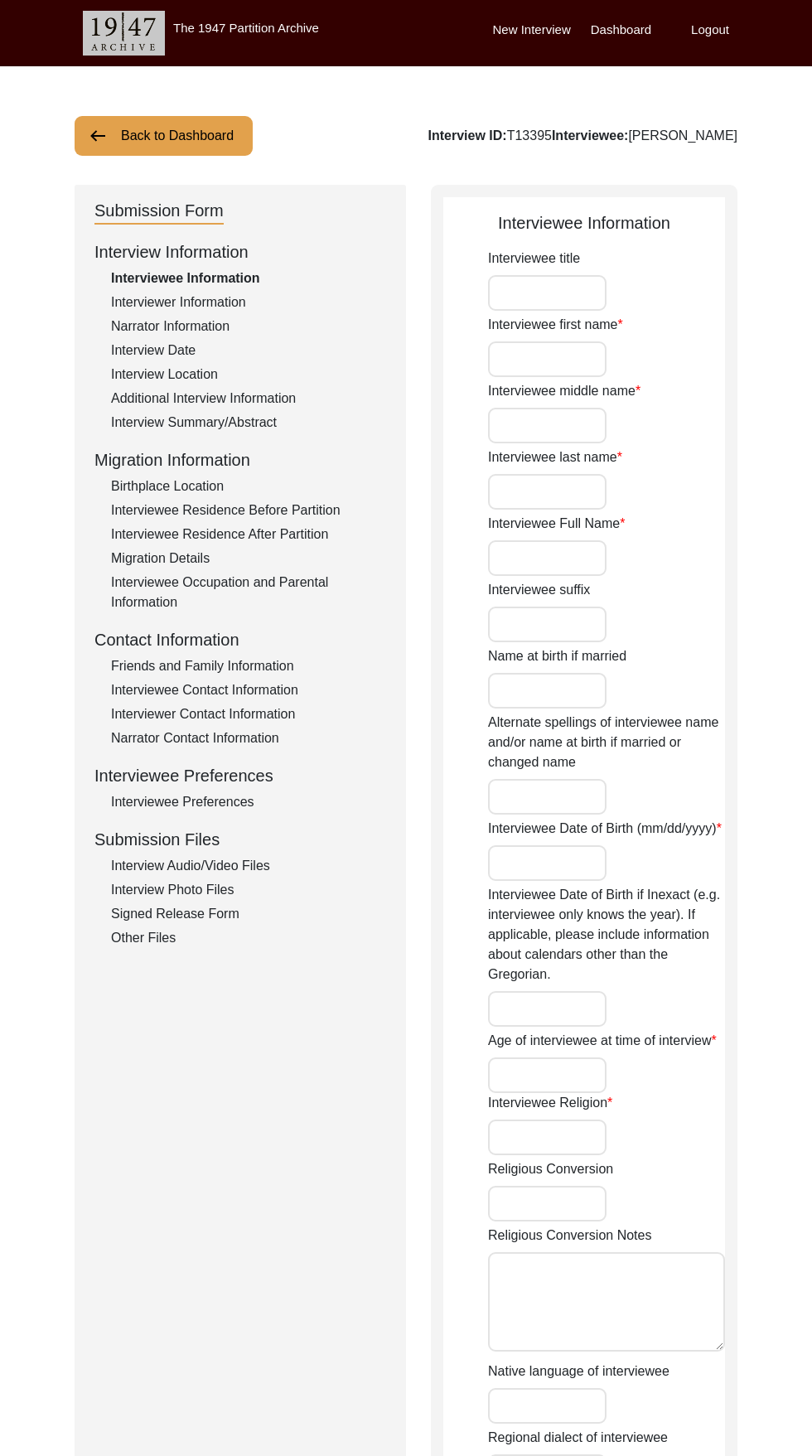
type input "Sudarshan"
type input "[PERSON_NAME]"
type input "[DATE]"
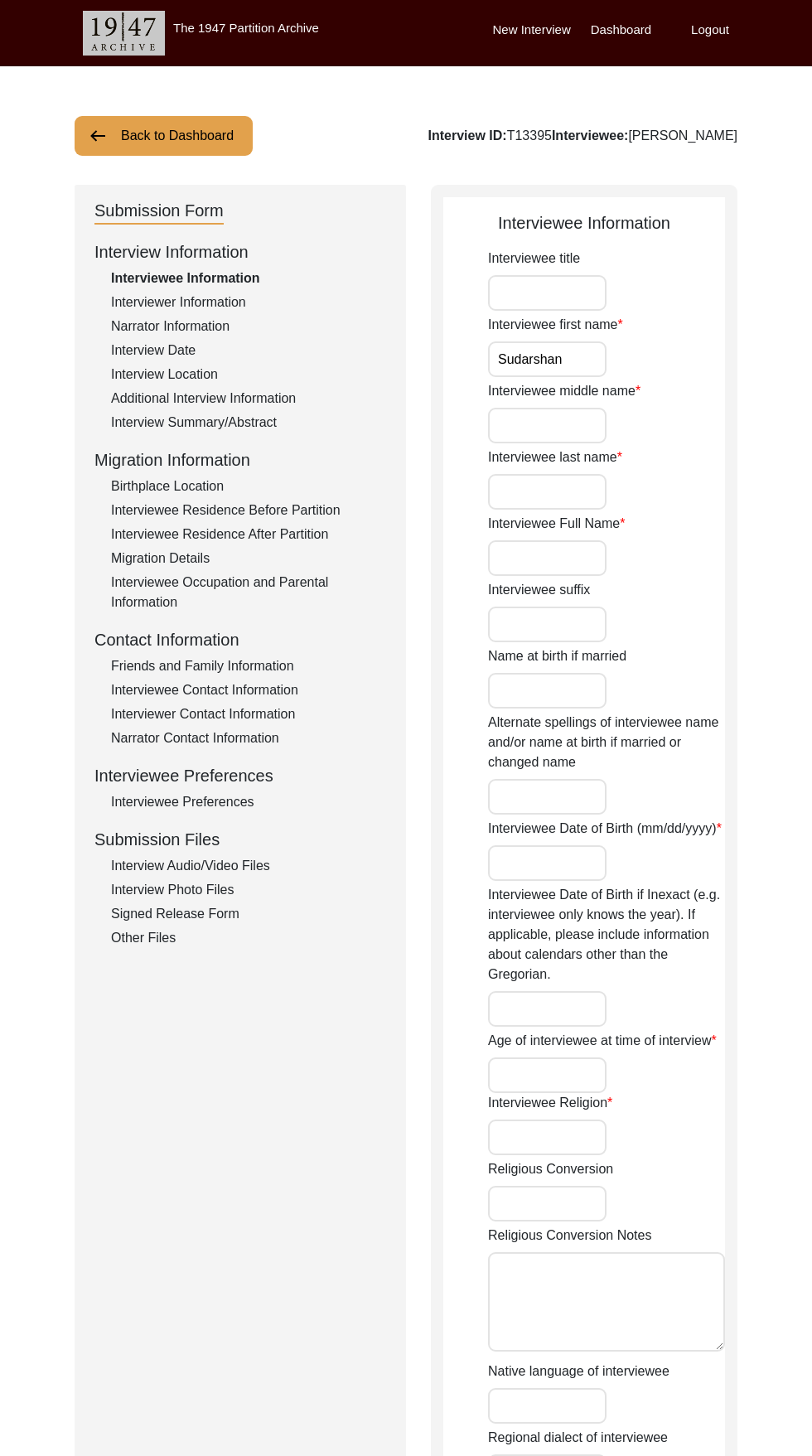
type input "83"
type input "[DEMOGRAPHIC_DATA]"
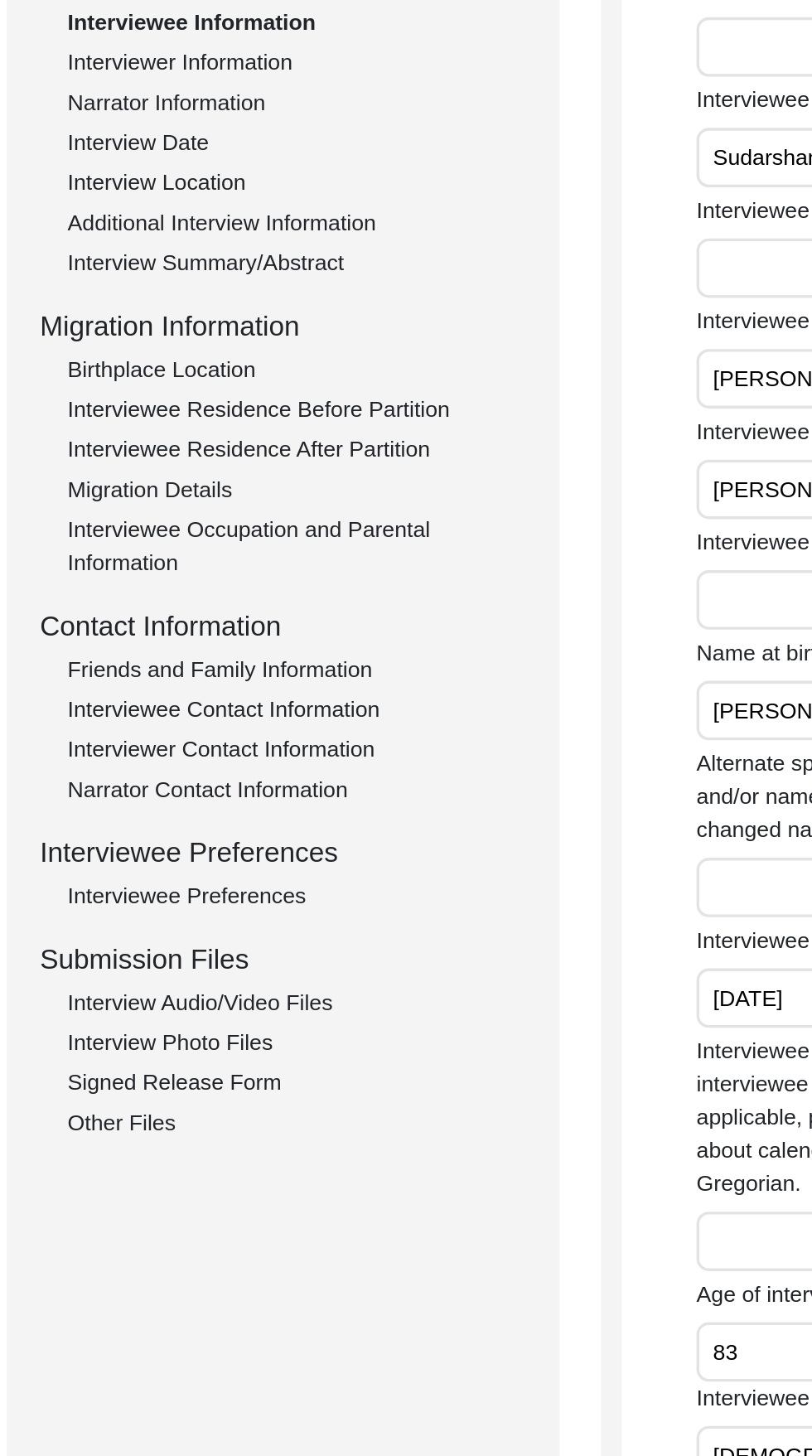
click at [304, 535] on div "Interviewee Residence After Partition" at bounding box center [248, 535] width 275 height 20
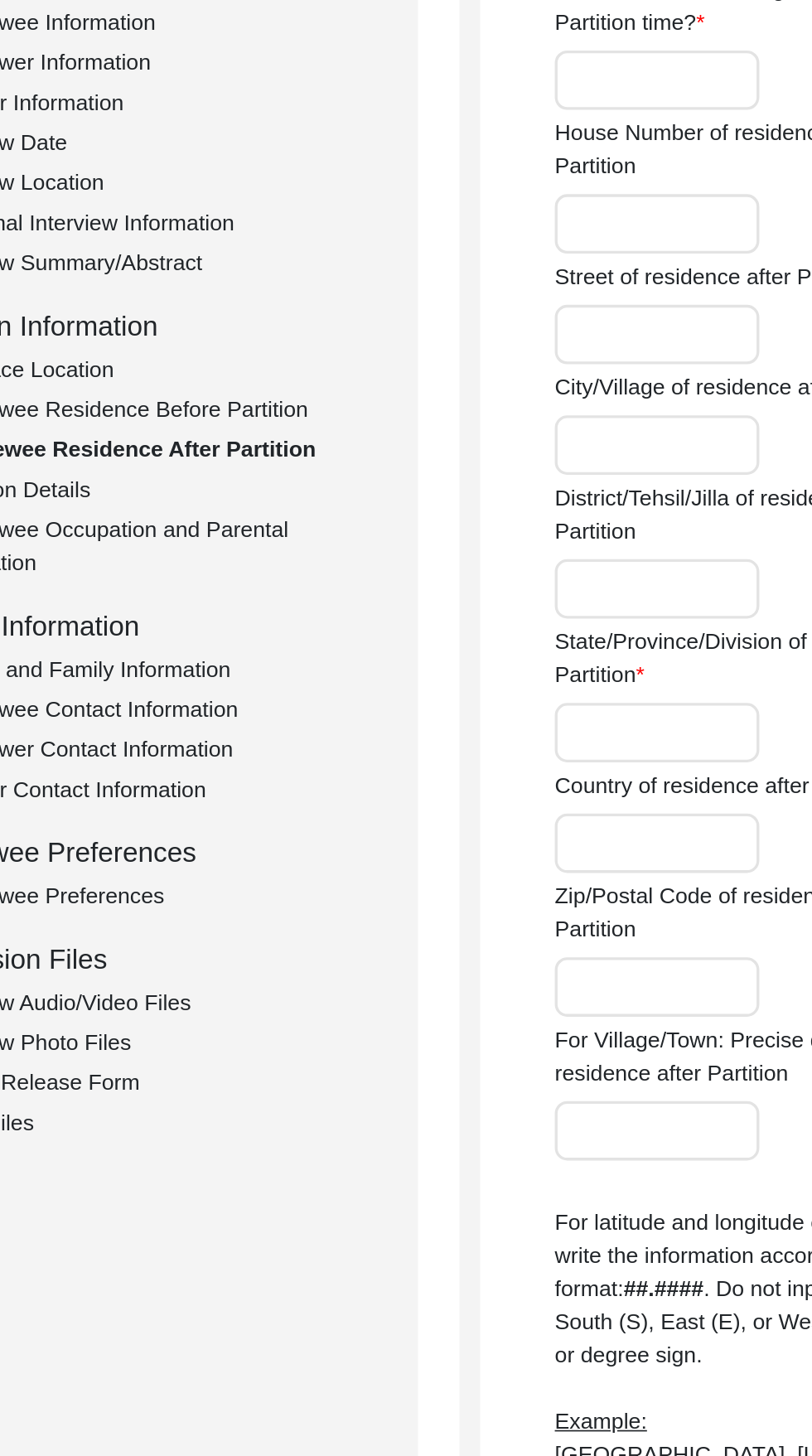
click at [320, 502] on div "Interviewee Residence Before Partition" at bounding box center [248, 511] width 275 height 20
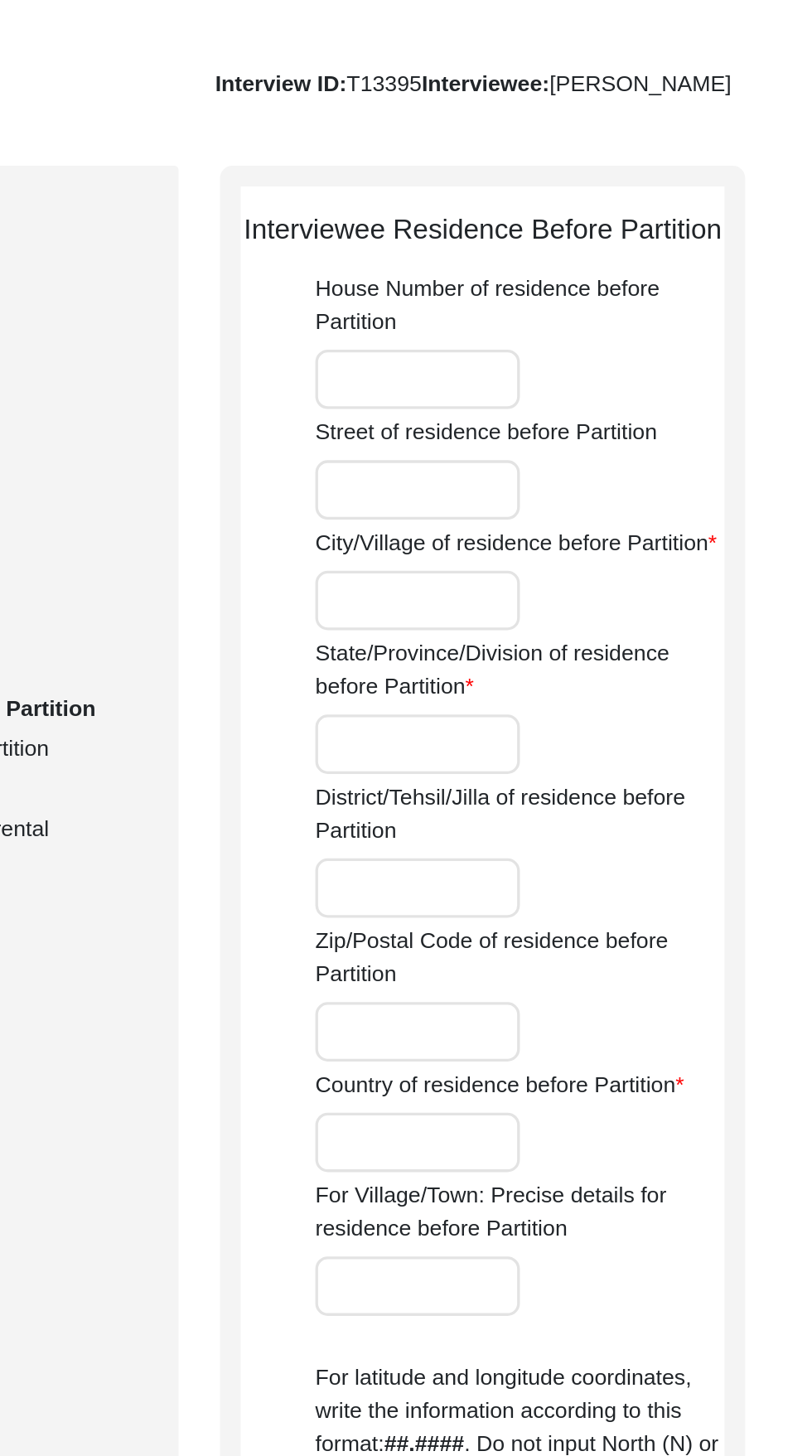
click at [567, 463] on input "City/Village of residence before Partition" at bounding box center [550, 446] width 123 height 36
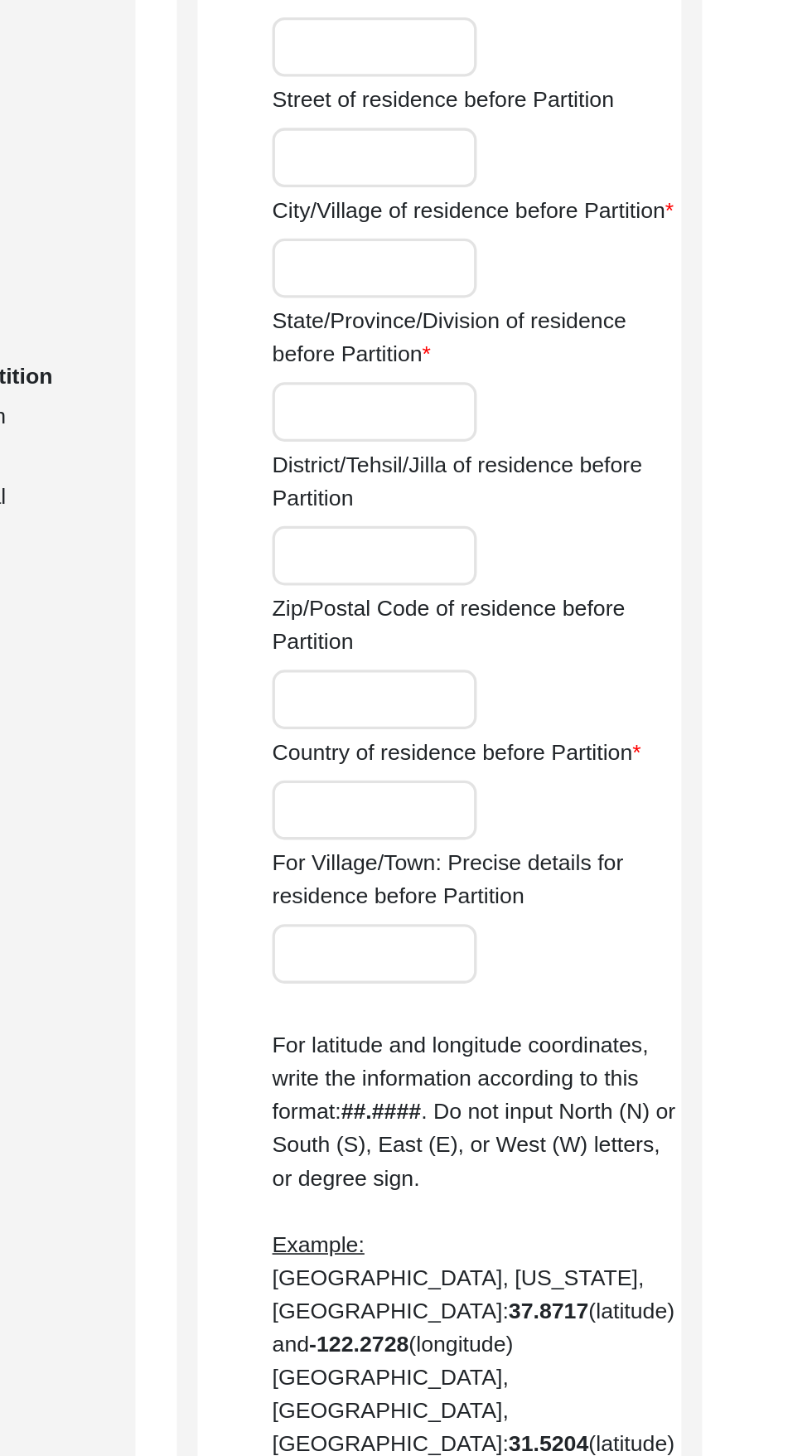
type input "Pasiya, [PERSON_NAME]"
click at [565, 550] on input "State/Province/Division of residence before Partition" at bounding box center [550, 531] width 123 height 36
type input "[GEOGRAPHIC_DATA]"
click at [543, 788] on input "Country of residence before Partition" at bounding box center [550, 770] width 123 height 36
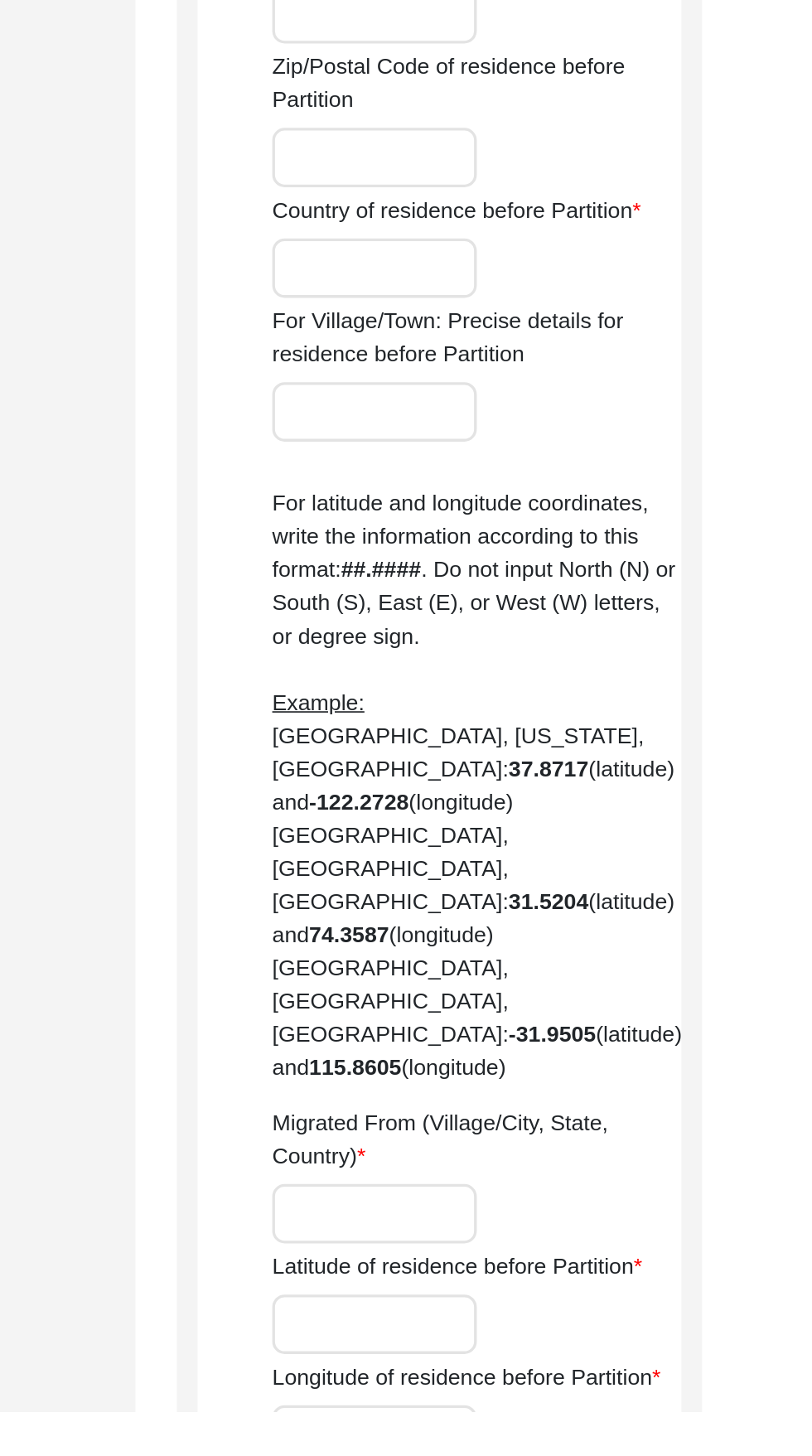
type input "Undivided [GEOGRAPHIC_DATA]"
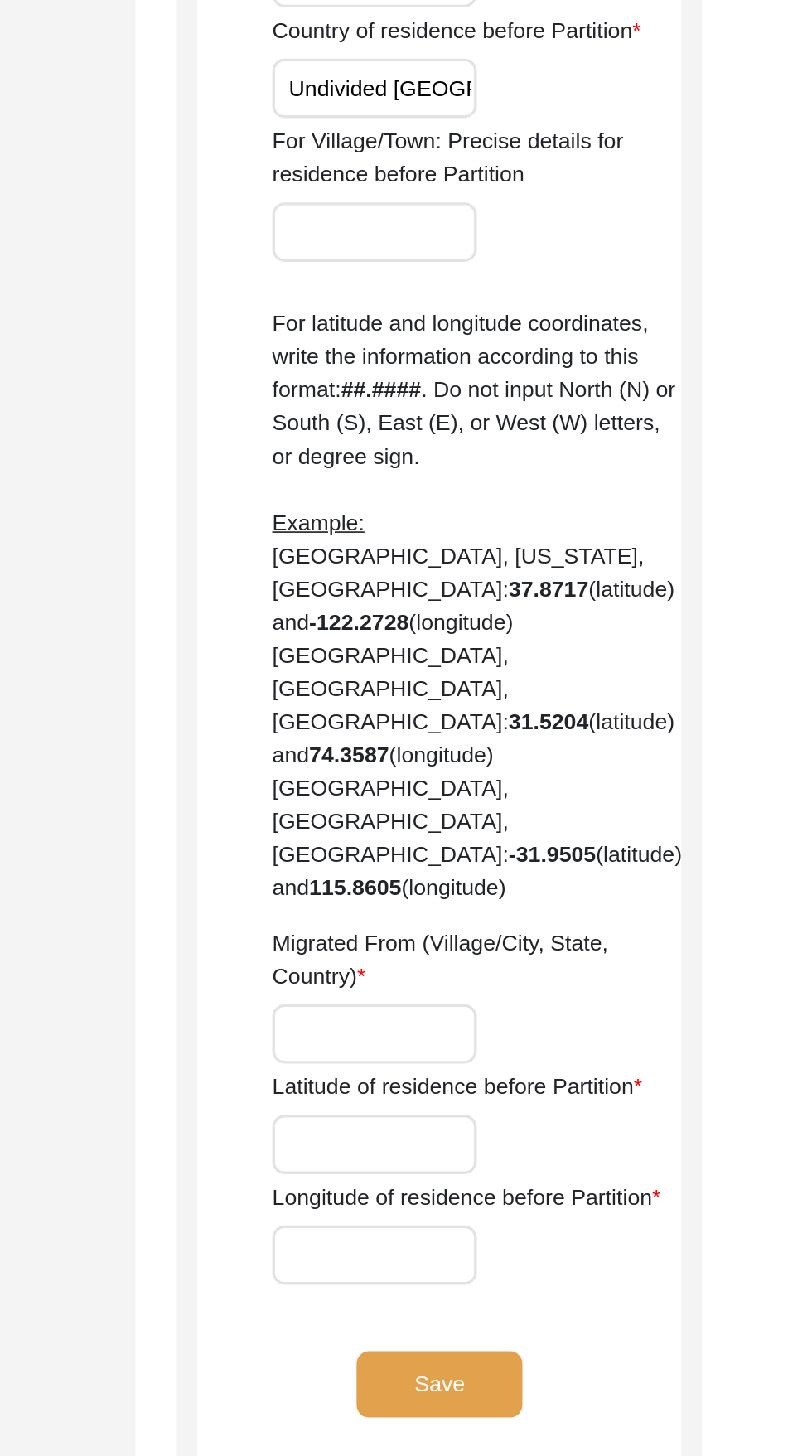
scroll to position [140, 0]
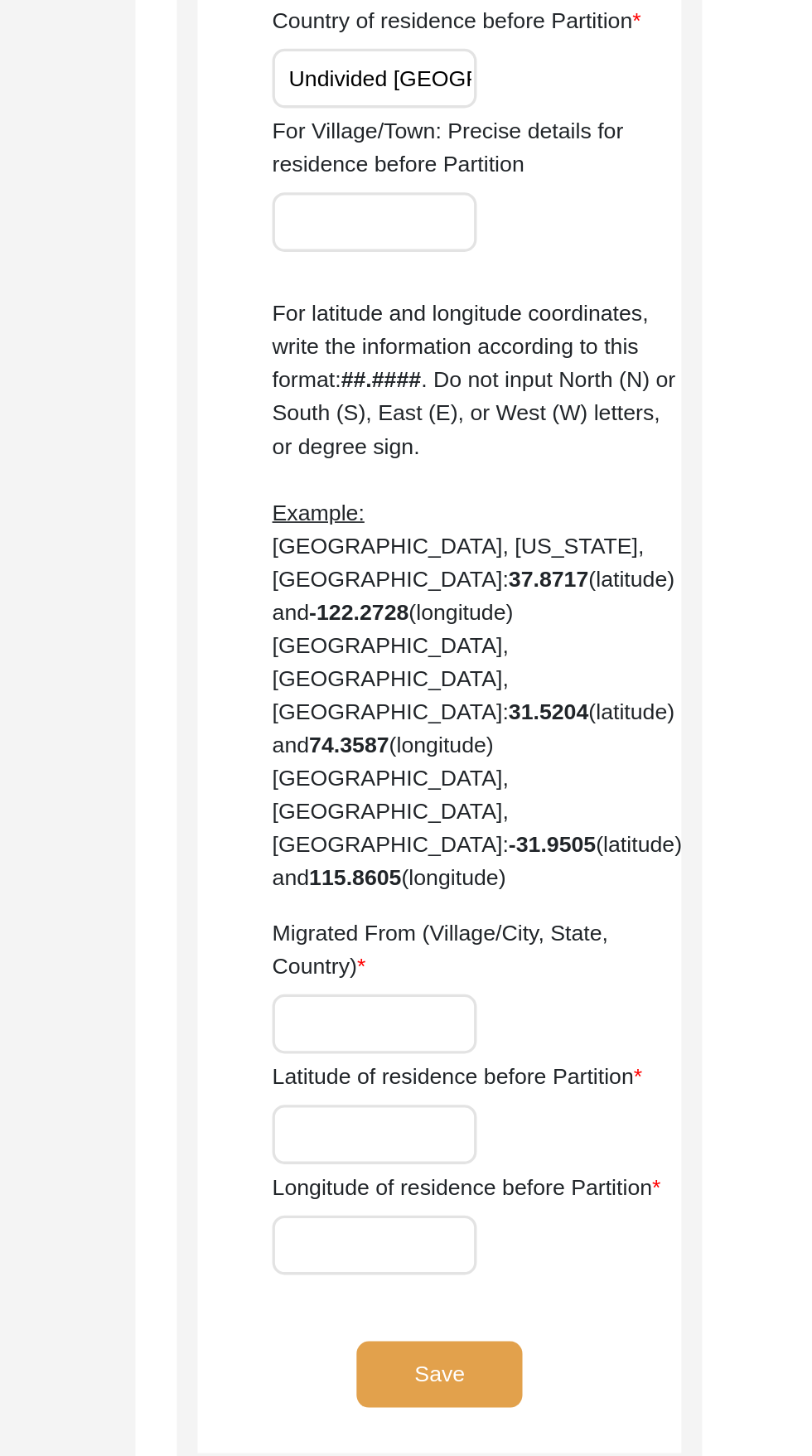
click at [580, 1178] on input "Migrated From (Village/City, State, Country)" at bounding box center [550, 1196] width 123 height 36
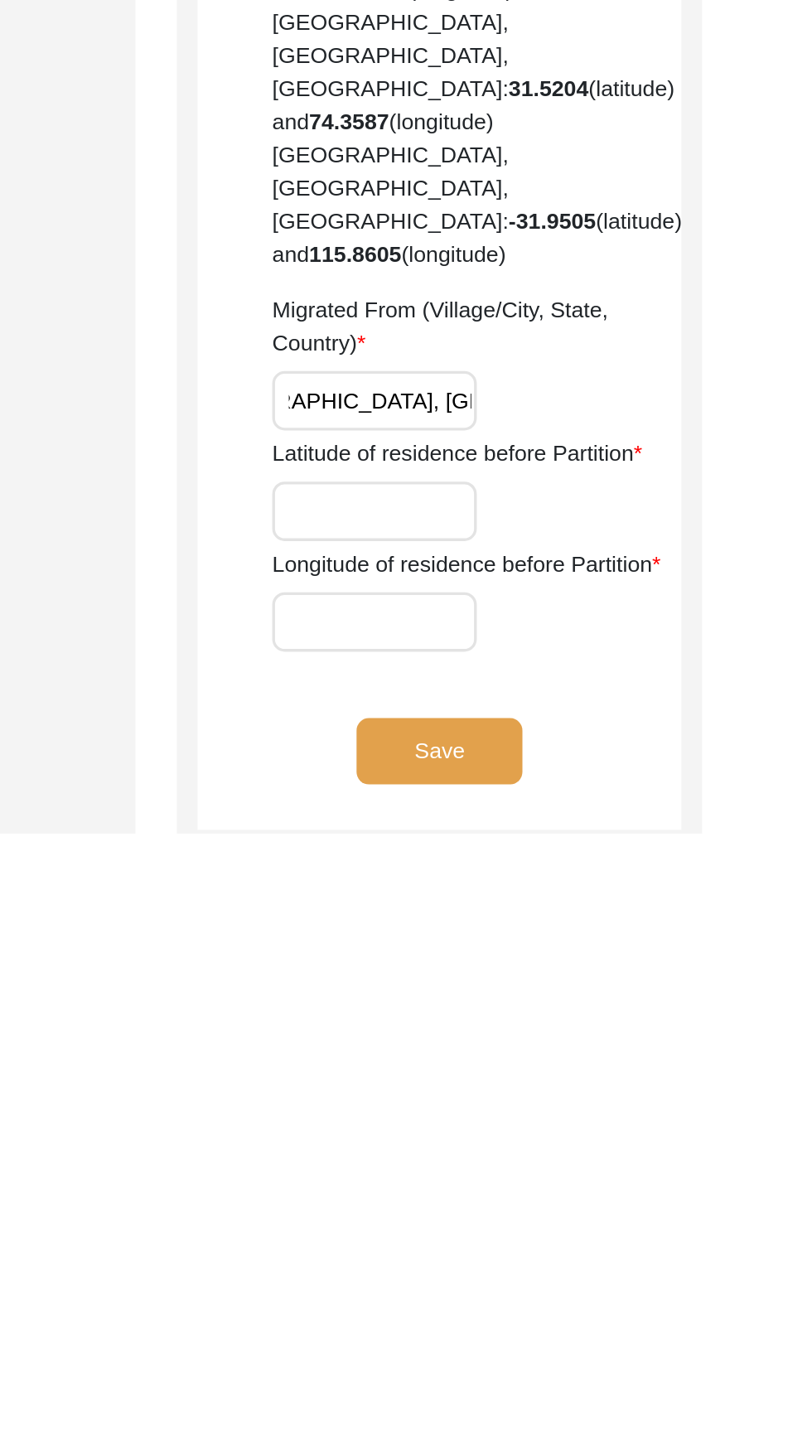
scroll to position [0, 130]
type input "Pasiya, [GEOGRAPHIC_DATA], [GEOGRAPHIC_DATA], Undivided [GEOGRAPHIC_DATA]"
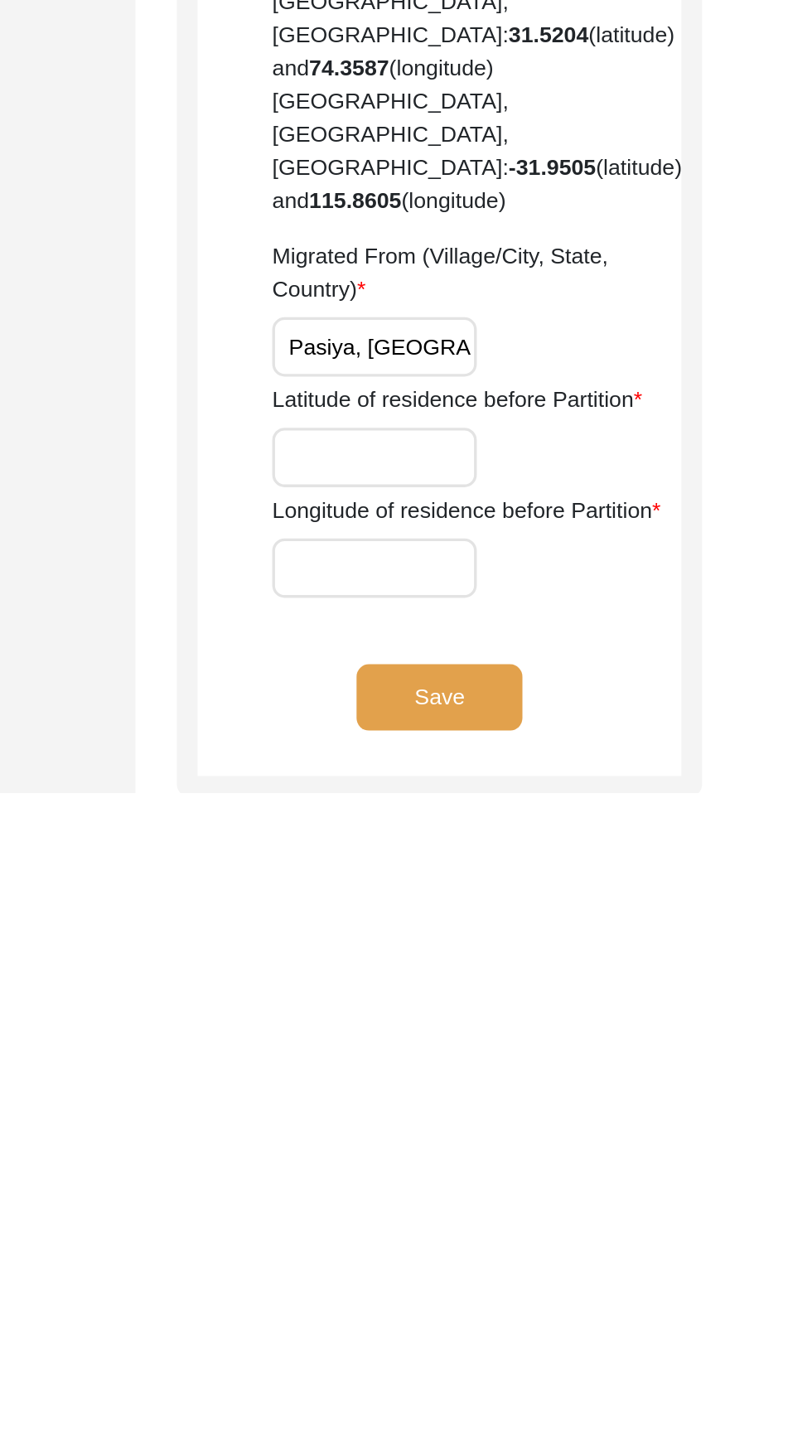
scroll to position [149, 0]
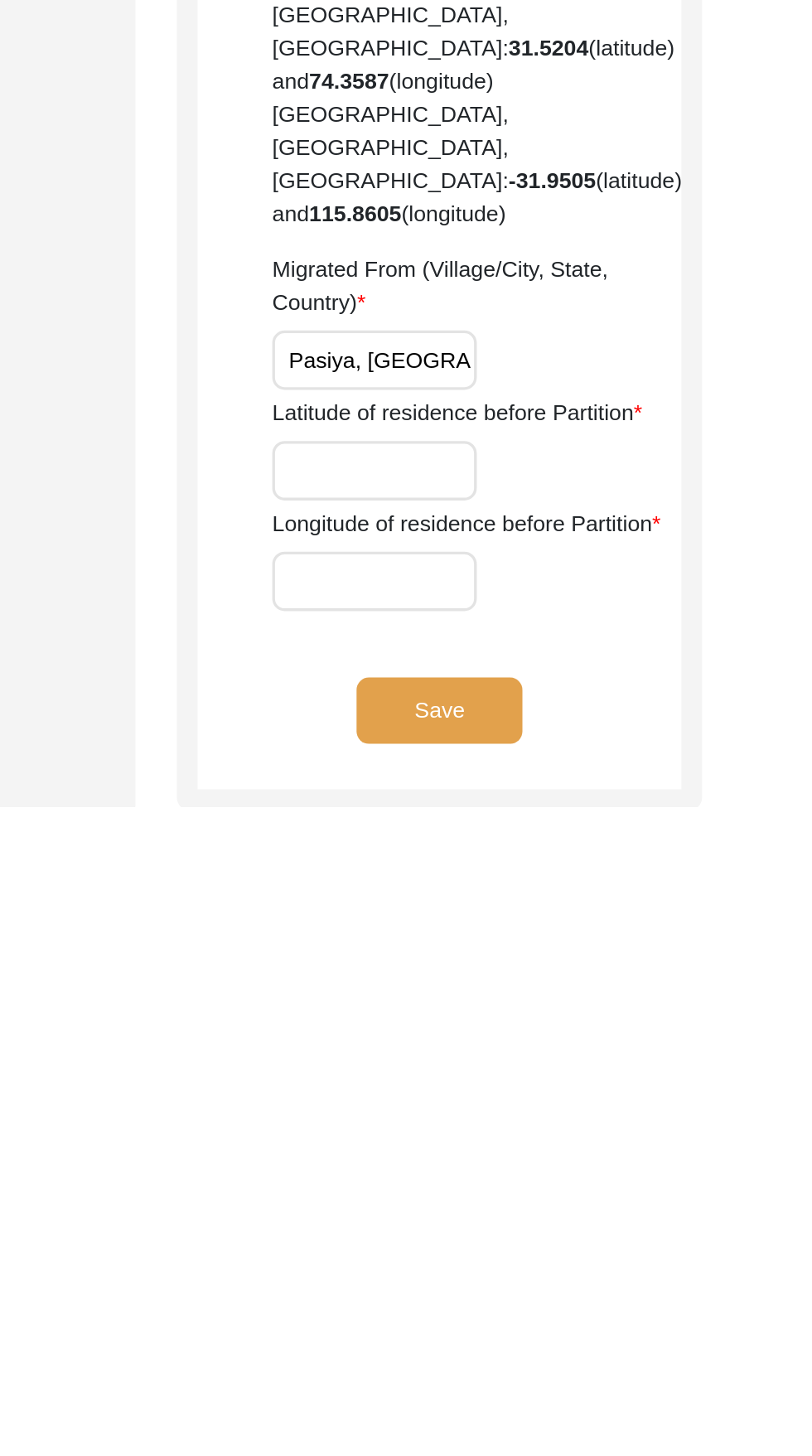
click at [559, 1237] on input "Latitude of residence before Partition" at bounding box center [550, 1255] width 123 height 36
paste input "[GEOGRAPHIC_DATA]"
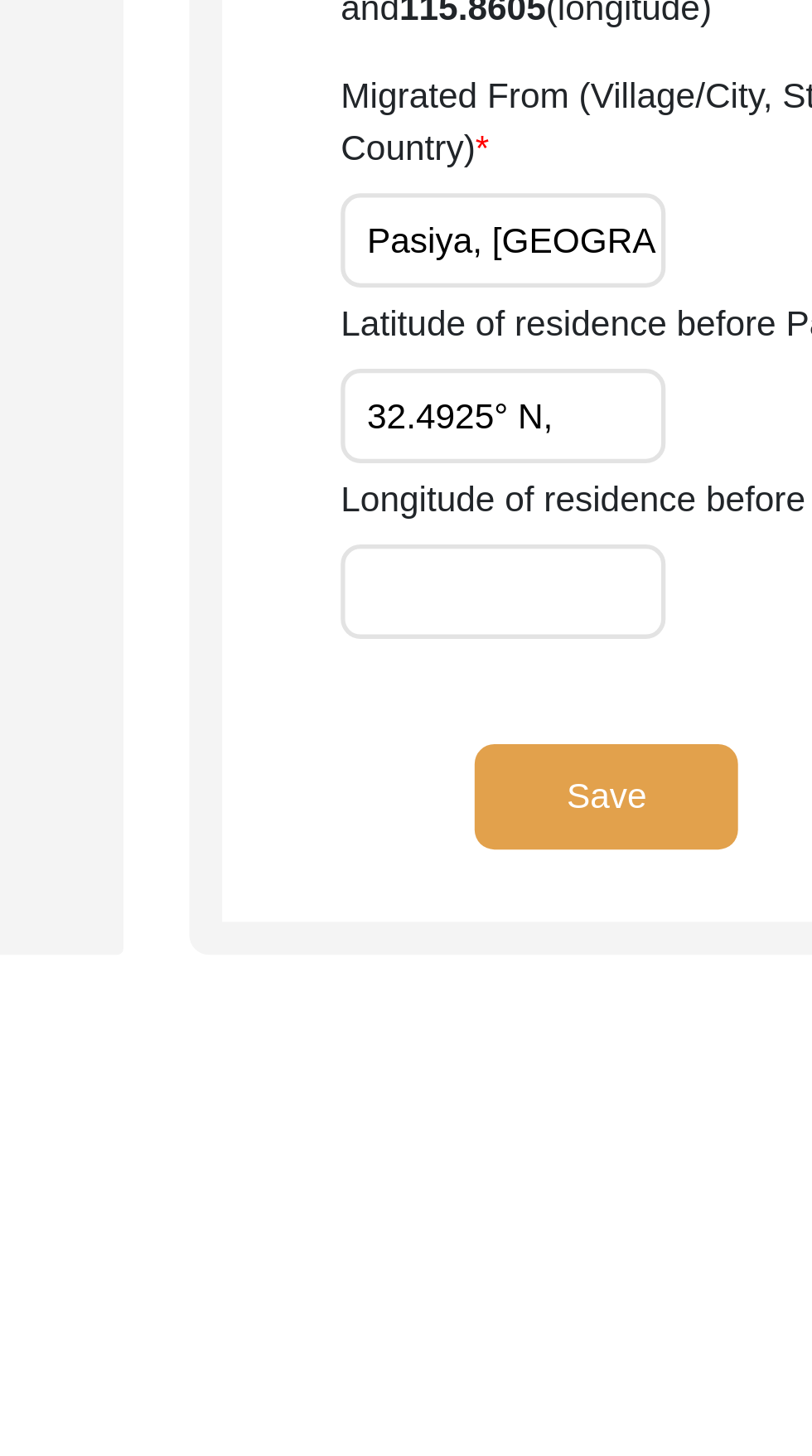
scroll to position [0, 0]
type input "32.4925° N"
click at [559, 1249] on input "Longitude of residence before Partition" at bounding box center [550, 1267] width 123 height 36
paste input "[GEOGRAPHIC_DATA]"
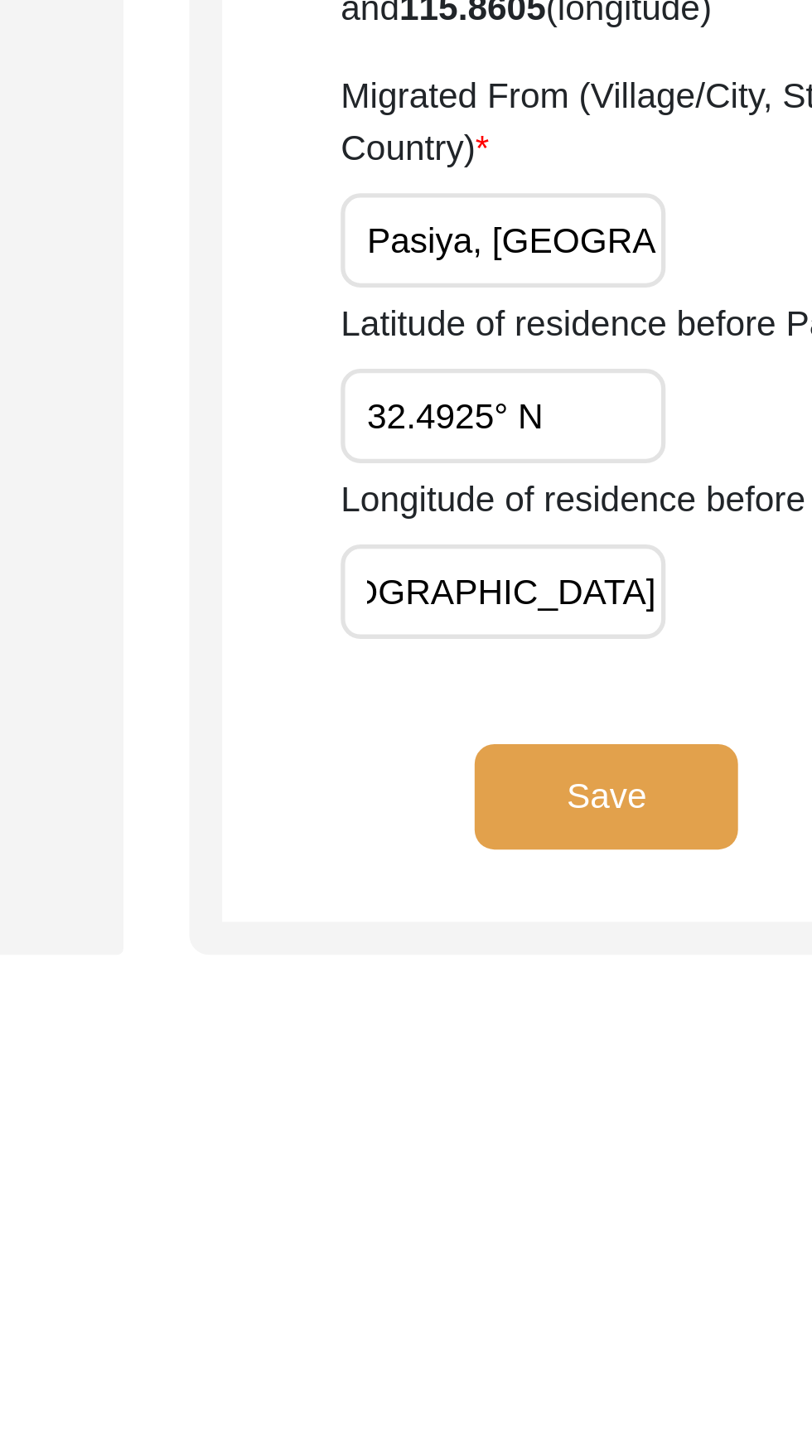
click at [543, 1249] on input "[GEOGRAPHIC_DATA]" at bounding box center [550, 1267] width 123 height 36
type input "74.5312° E"
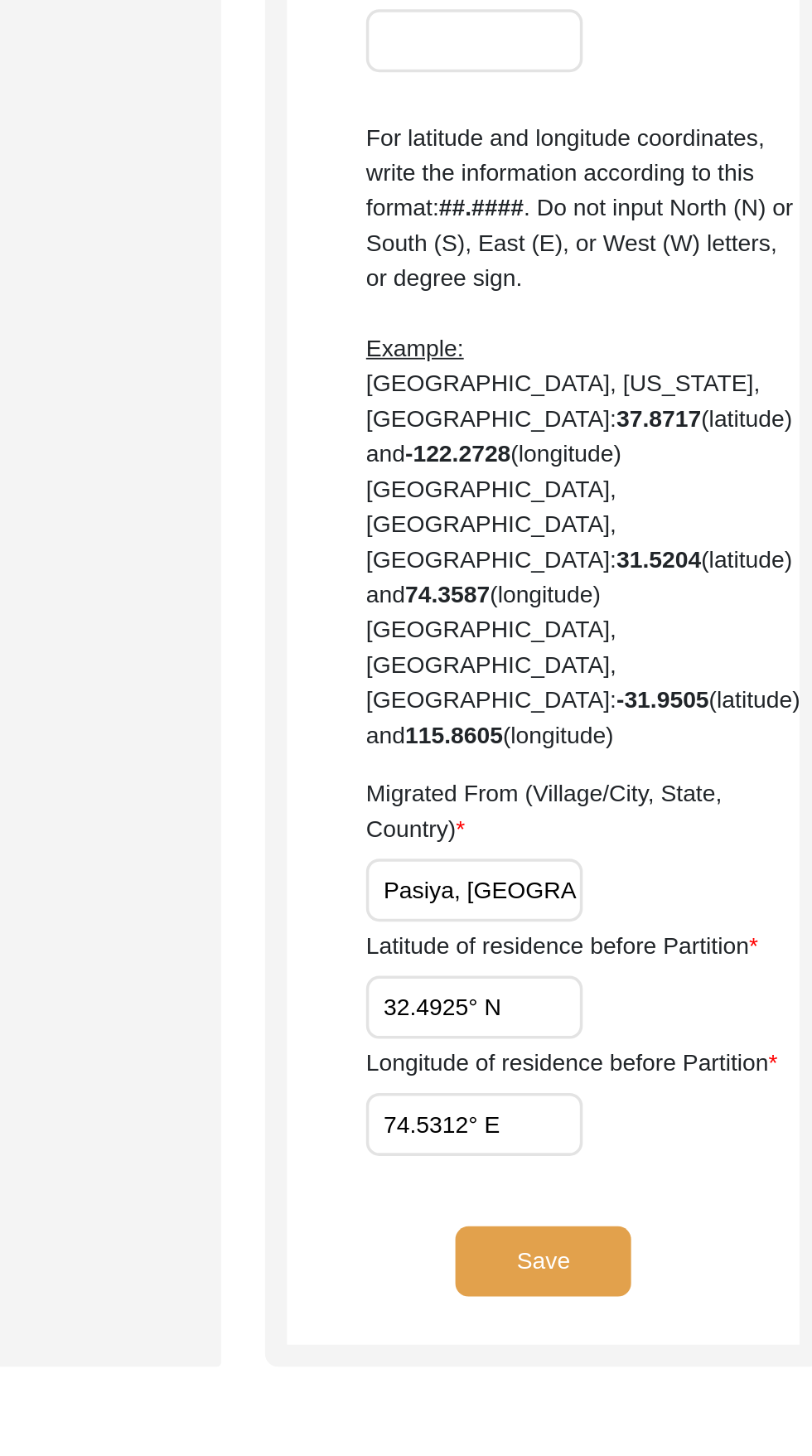
scroll to position [200, 0]
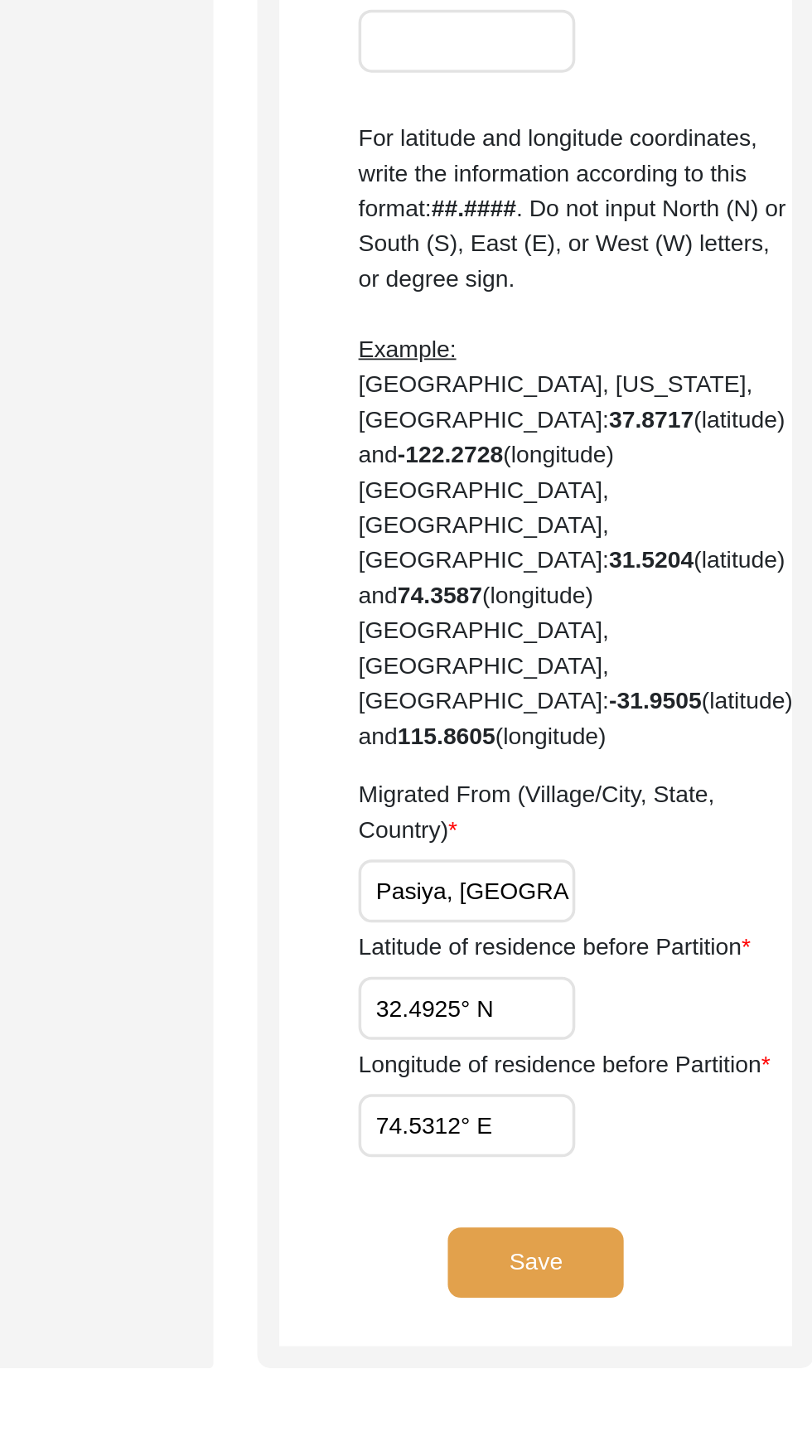
click at [600, 1326] on button "Save" at bounding box center [588, 1346] width 100 height 40
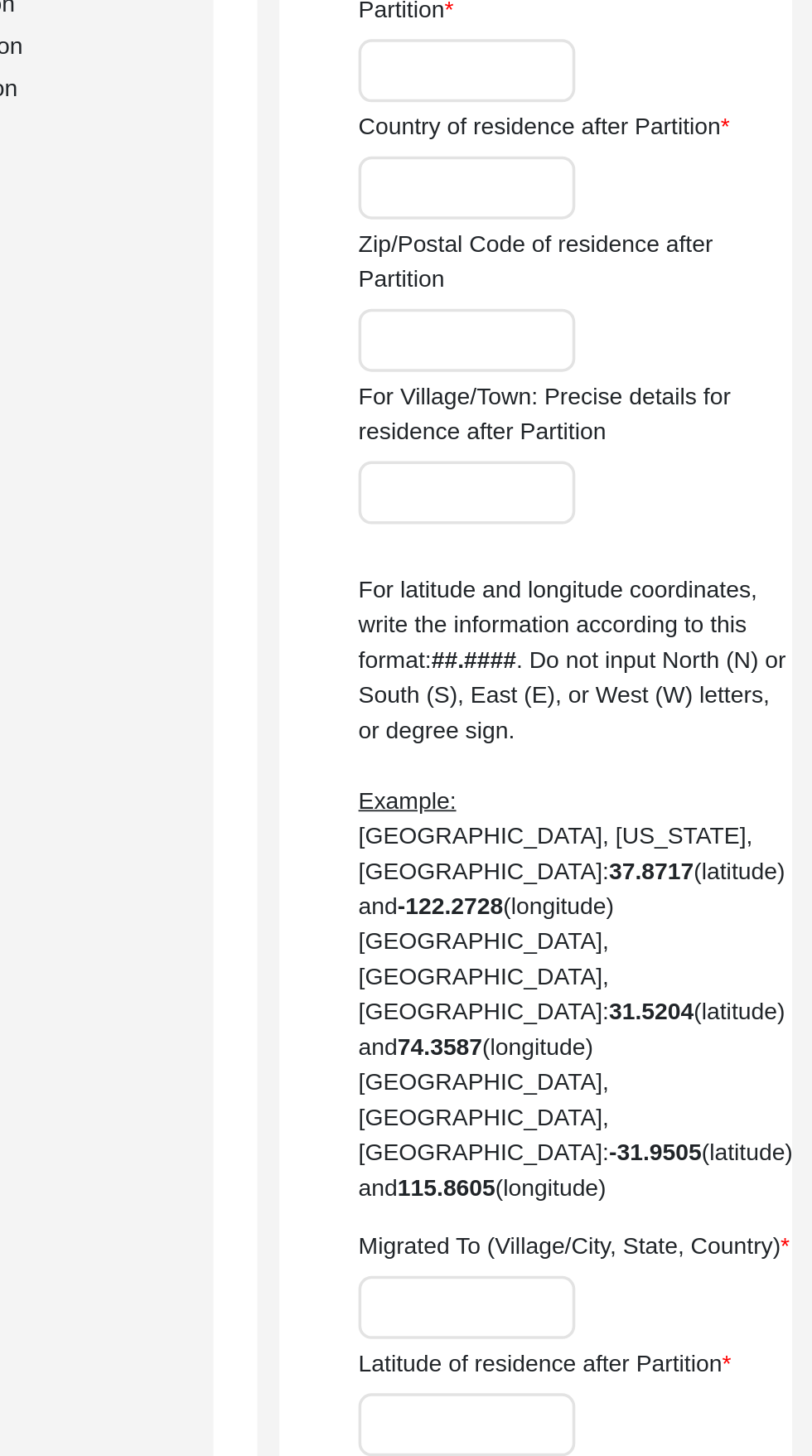
scroll to position [0, 0]
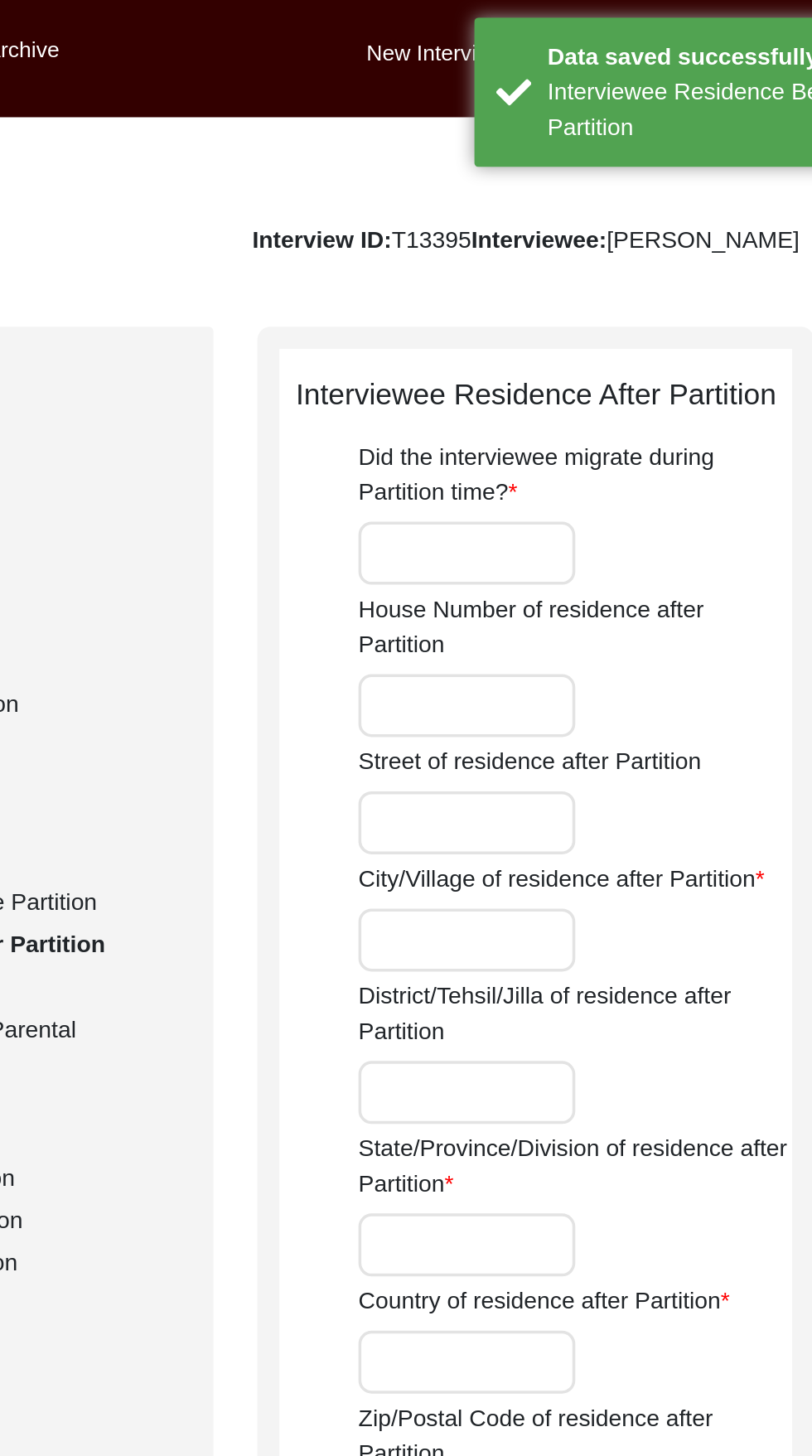
click at [559, 307] on input "Did the interviewee migrate during Partition time?" at bounding box center [550, 313] width 123 height 36
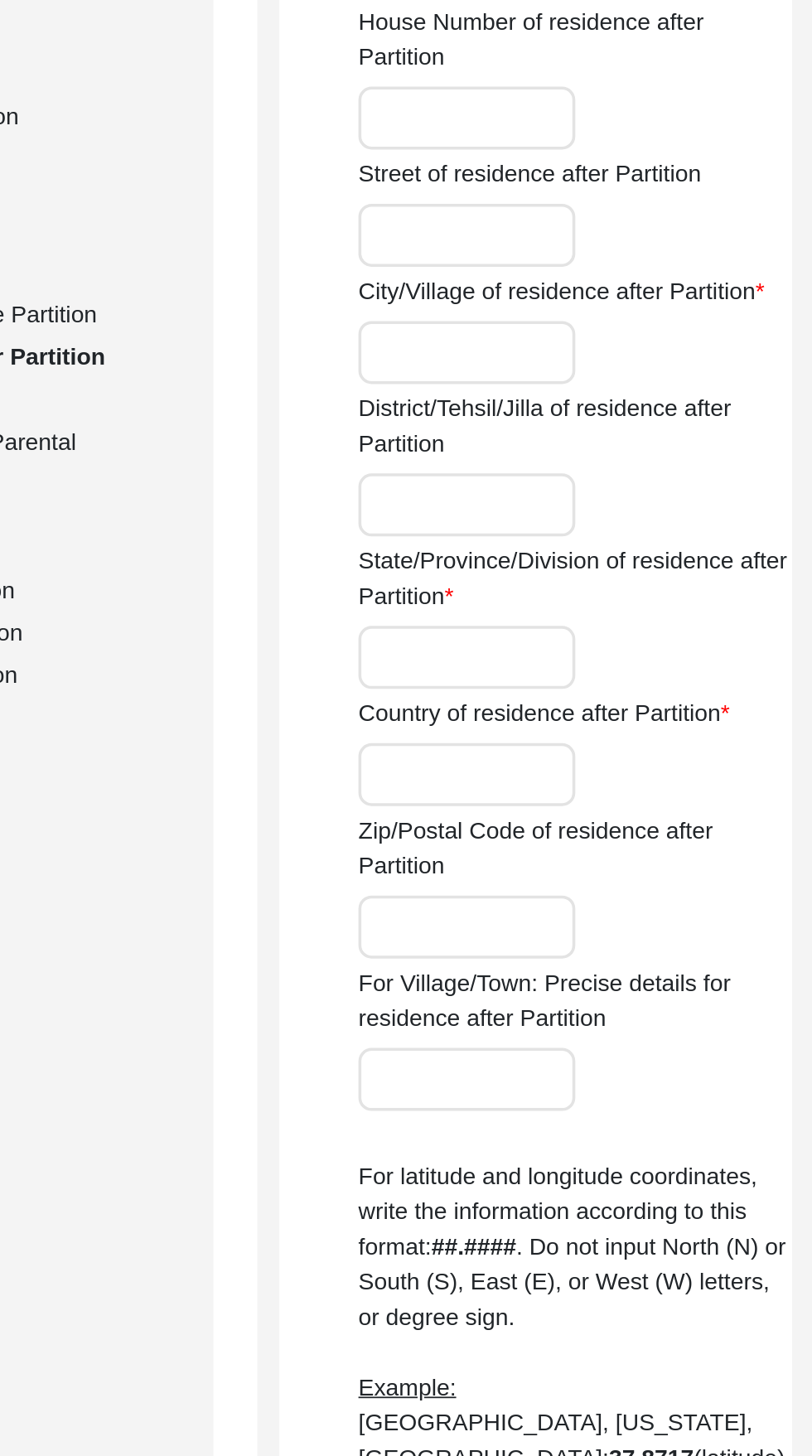
type input "Yes"
click at [573, 534] on input "City/Village of residence after Partition" at bounding box center [550, 531] width 123 height 36
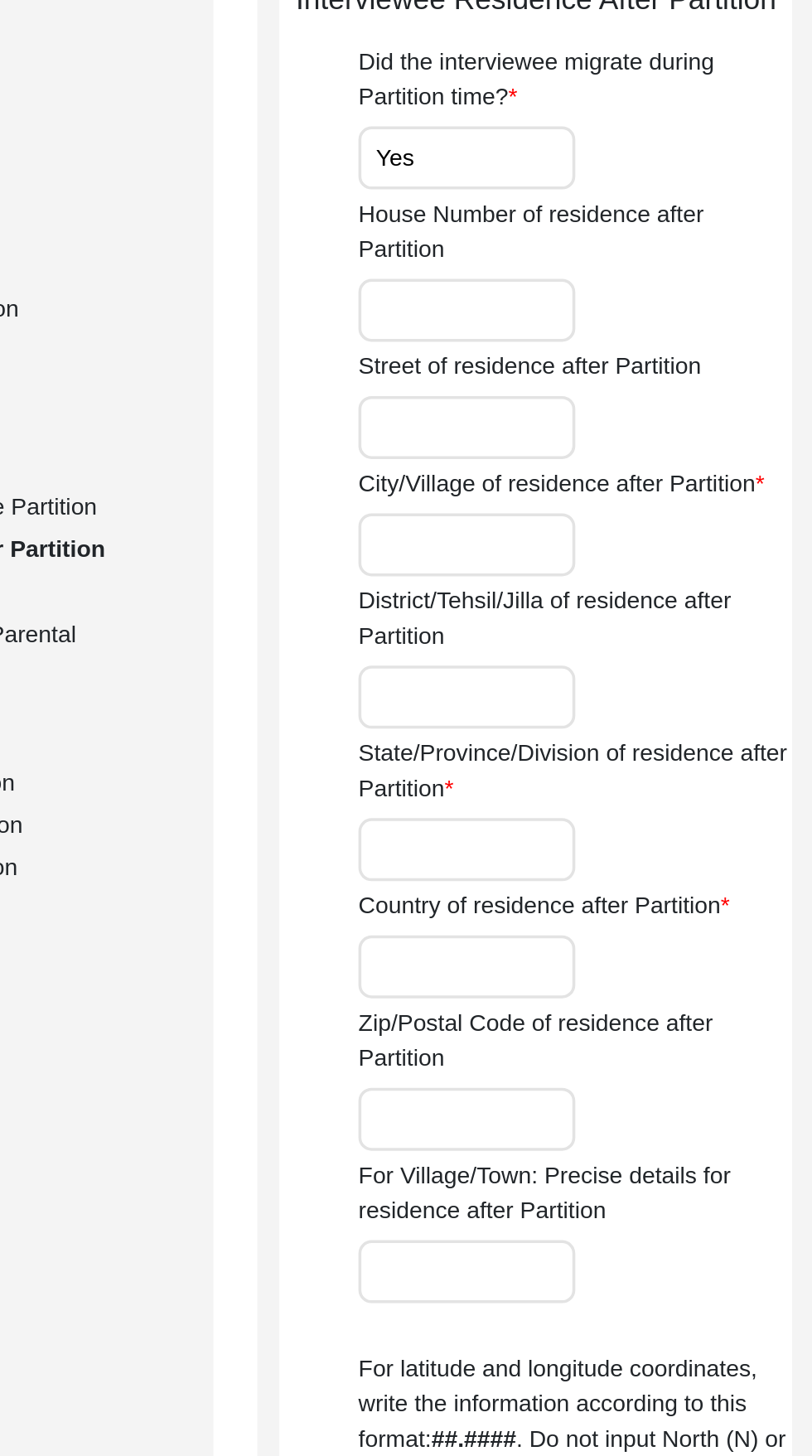
click at [575, 402] on input "House Number of residence after Partition" at bounding box center [550, 398] width 123 height 36
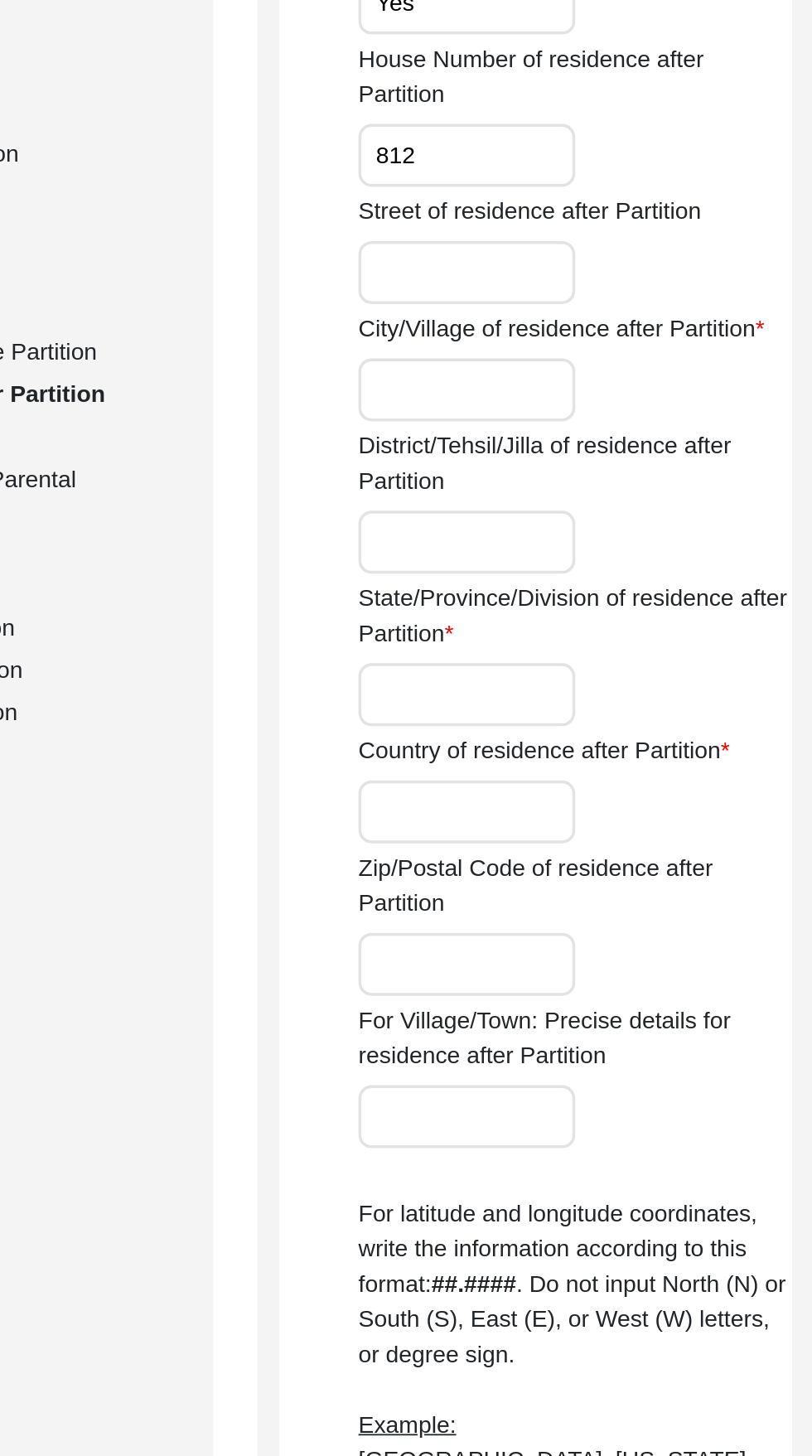
type input "812"
click at [540, 538] on input "City/Village of residence after Partition" at bounding box center [550, 531] width 123 height 36
type input "A"
click at [590, 467] on input "Street of residence after Partition" at bounding box center [550, 465] width 123 height 36
type input "Adarsh Nagar"
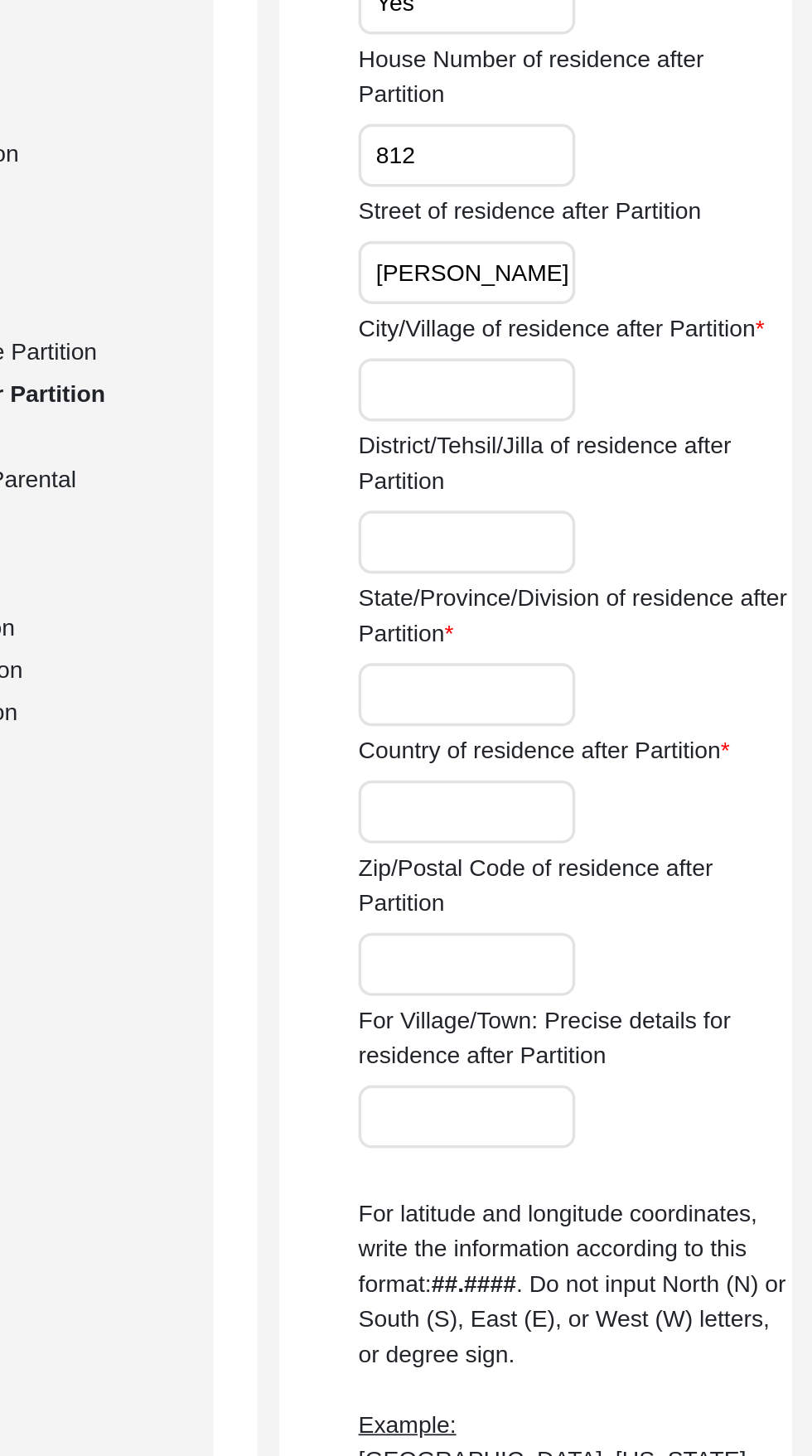
click at [573, 526] on input "City/Village of residence after Partition" at bounding box center [550, 531] width 123 height 36
type input "Jaipur"
click at [574, 614] on input "District/Tehsil/Jilla of residence after Partition" at bounding box center [550, 617] width 123 height 36
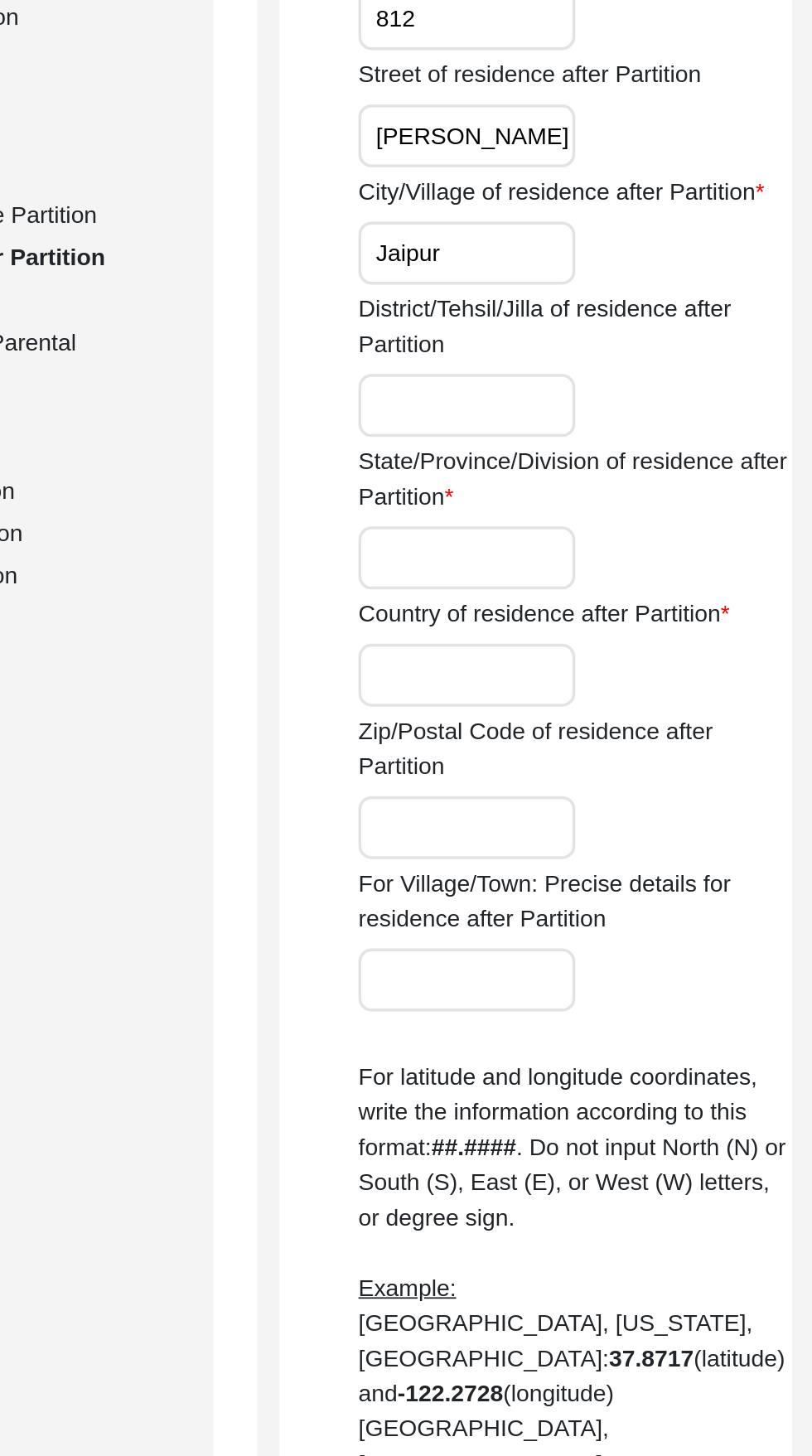
click at [564, 701] on input "State/Province/Division of residence after Partition" at bounding box center [550, 704] width 123 height 36
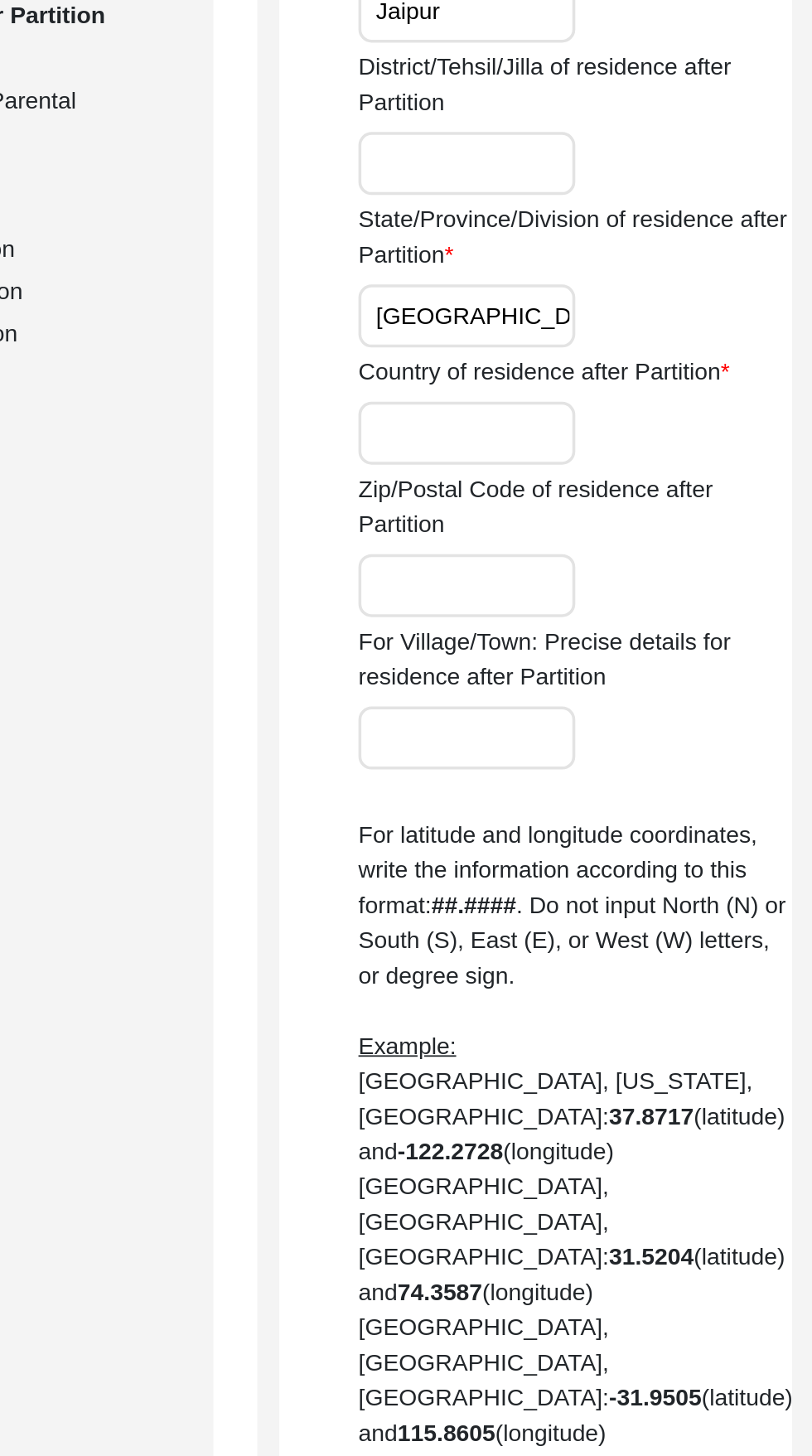
type input "Rajasthan"
click at [583, 771] on input "Country of residence after Partition" at bounding box center [550, 770] width 123 height 36
type input "India"
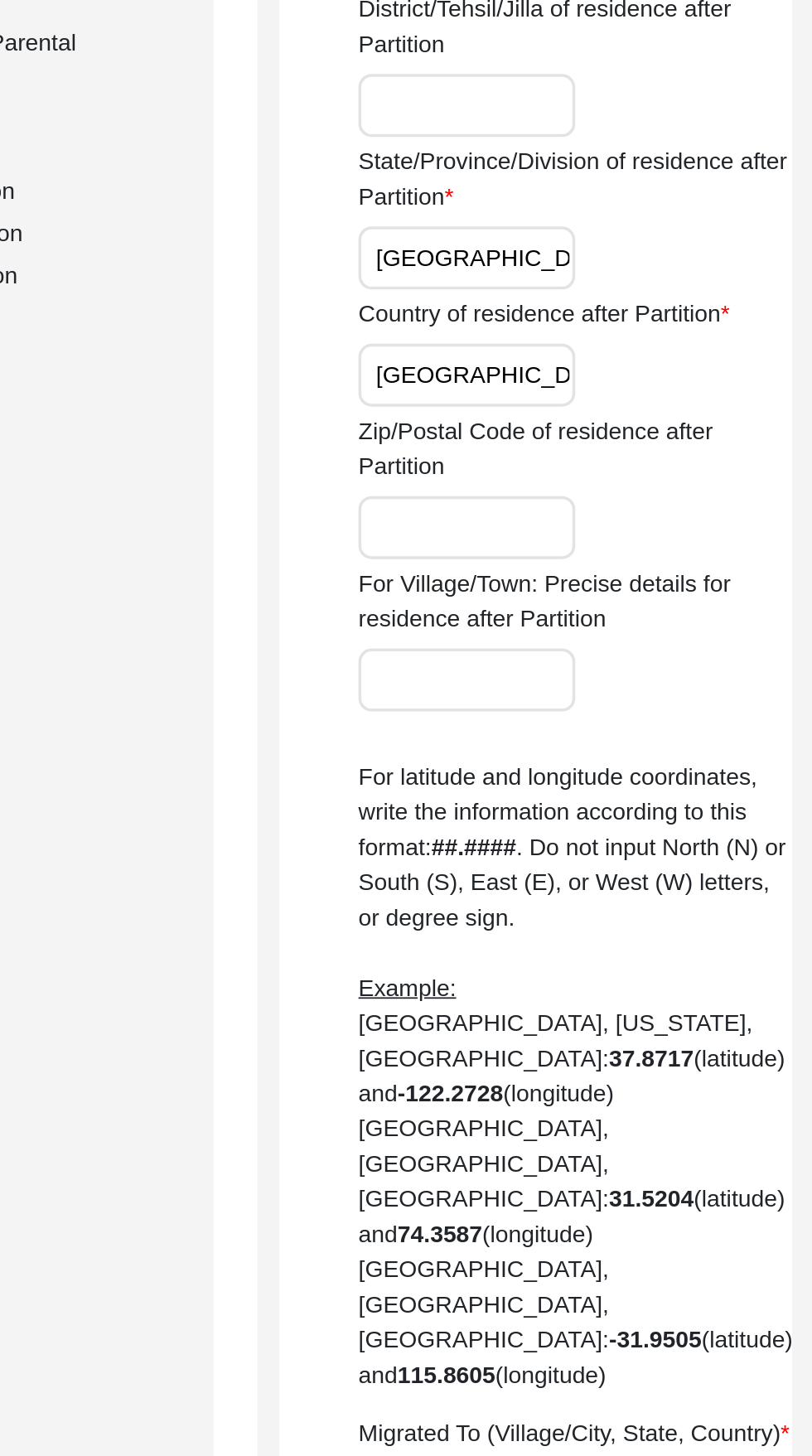
click at [566, 857] on input "Zip/Postal Code of residence after Partition" at bounding box center [550, 857] width 123 height 36
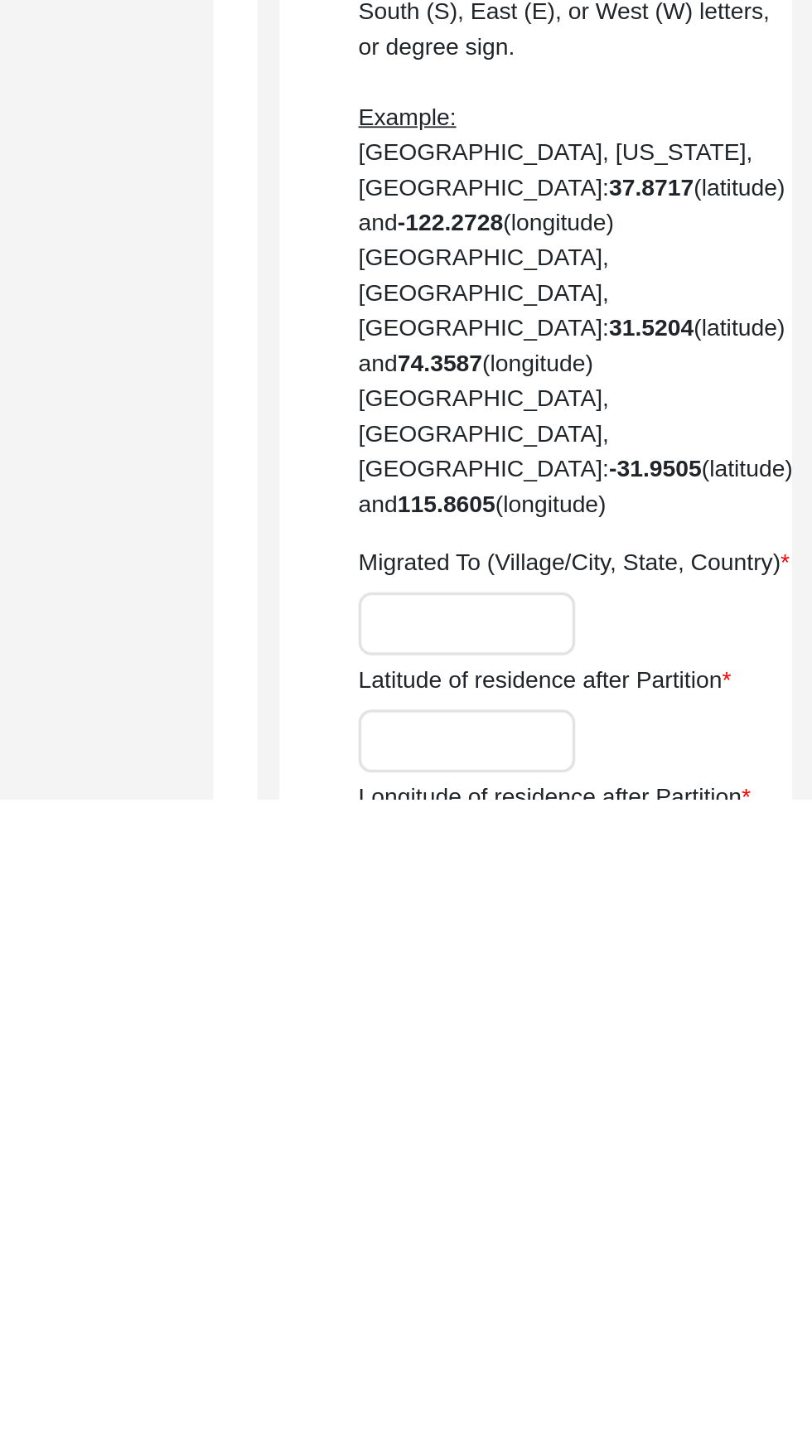
type input "302016"
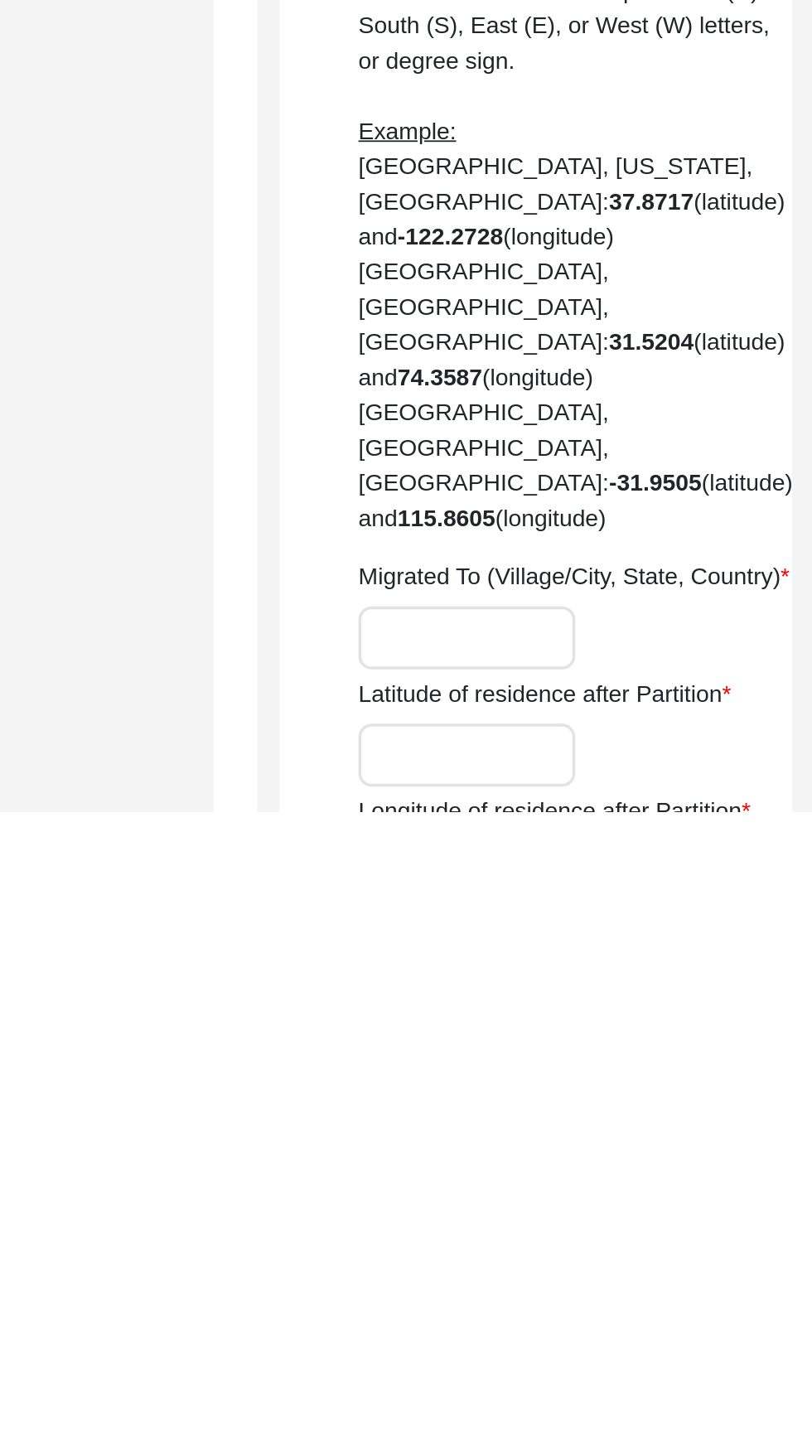
scroll to position [45, 0]
click at [564, 1339] on input "Migrated To (Village/City, State, Country)" at bounding box center [550, 1357] width 123 height 36
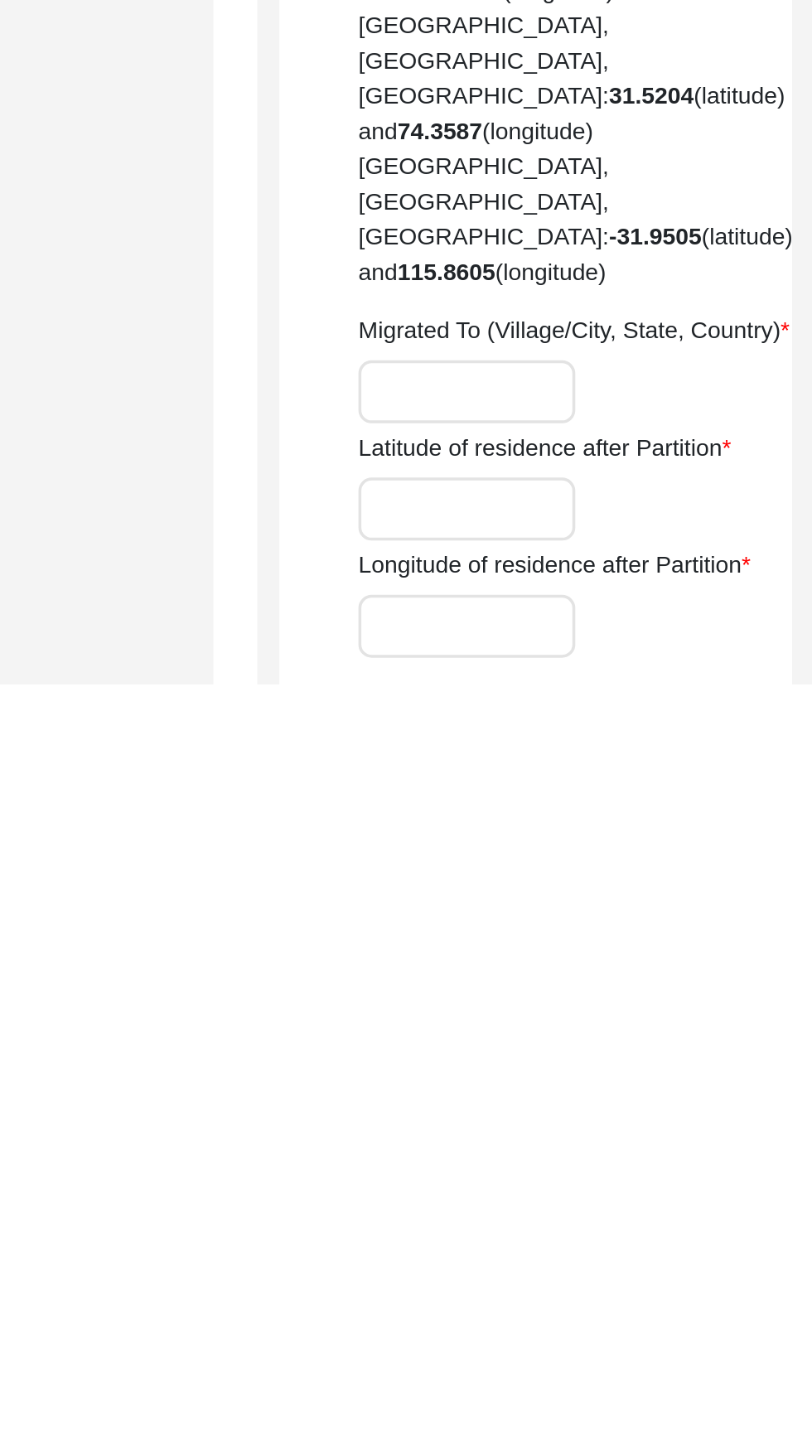
click at [562, 1339] on input "Latitude of residence after Partition" at bounding box center [550, 1356] width 123 height 36
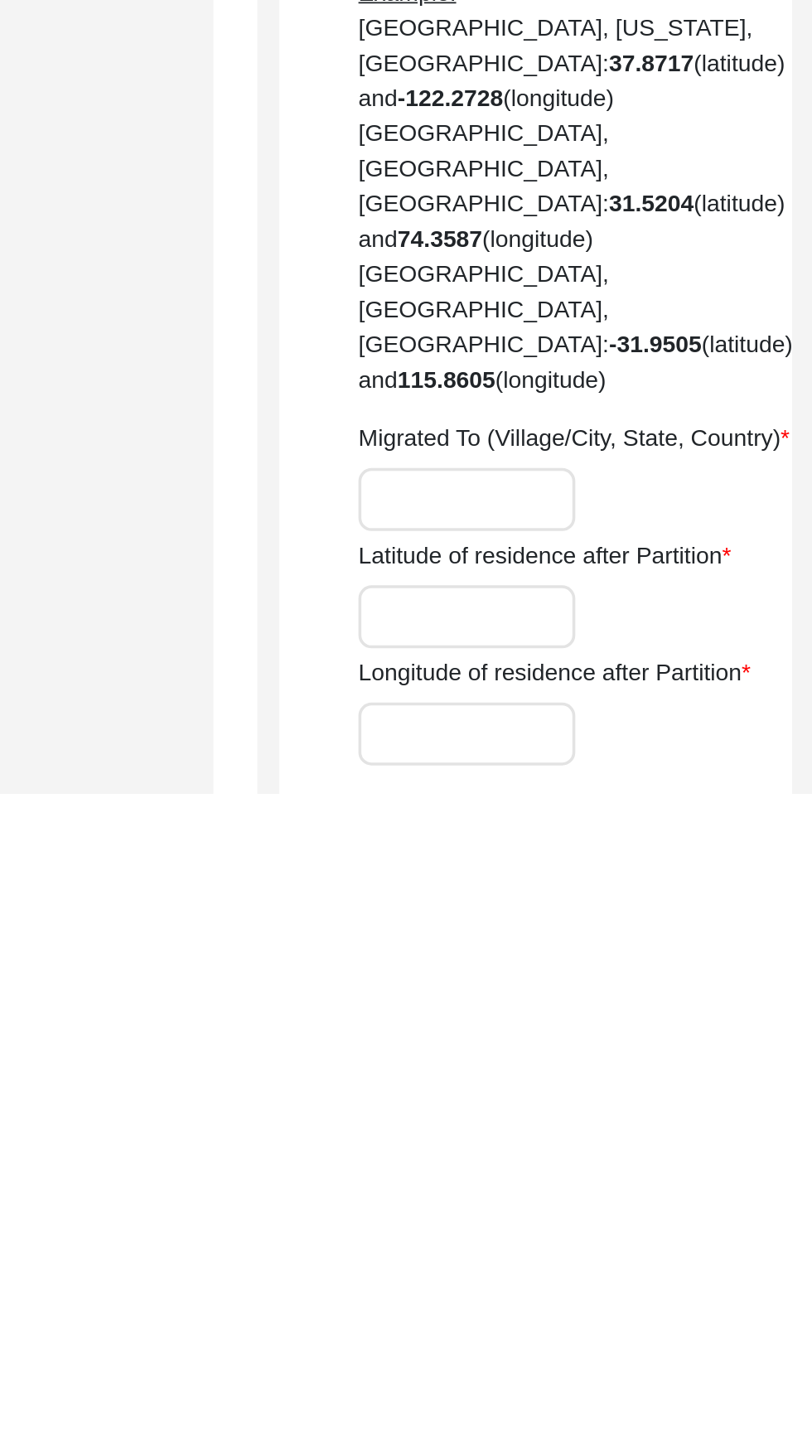
paste input "26.9019° N, 75.8272° E"
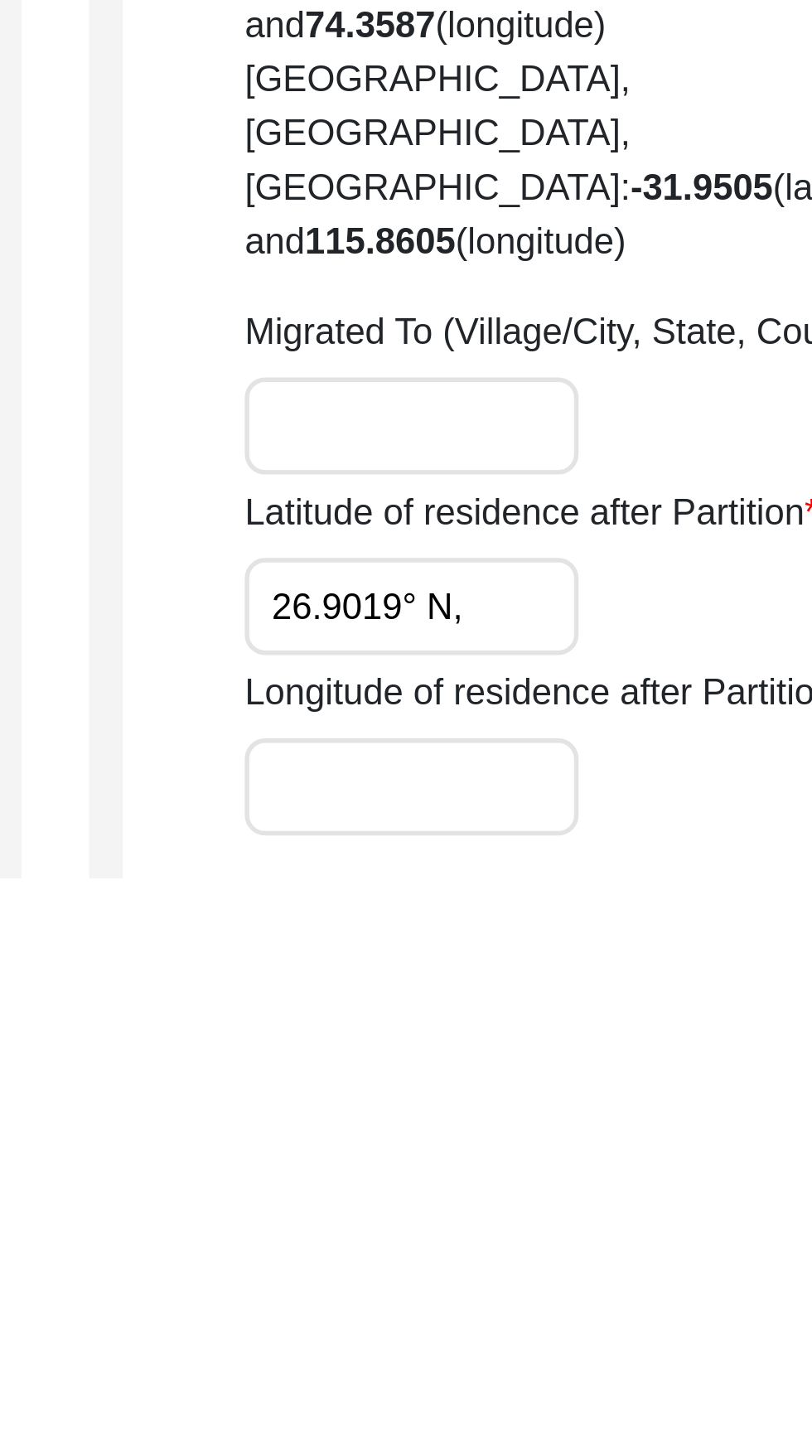
scroll to position [0, 0]
type input "26.9019° N"
click at [542, 1404] on input "Longitude of residence after Partition" at bounding box center [550, 1422] width 123 height 36
click at [556, 1404] on input "Longitude of residence after Partition" at bounding box center [550, 1422] width 123 height 36
paste input "26.9019° N, 75.8272° E"
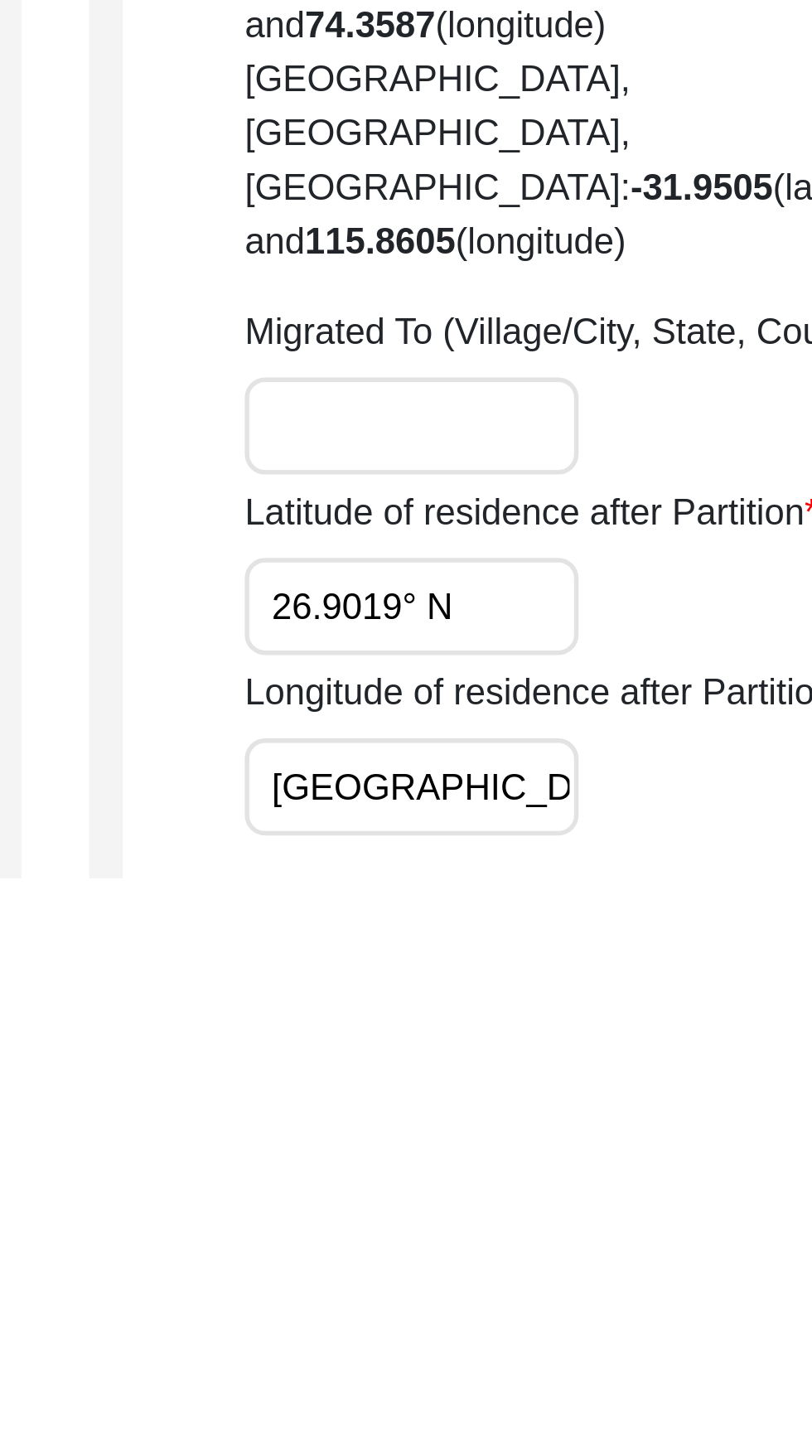
scroll to position [0, 30]
click at [545, 1404] on input "26.9019° N, 75.8272° E" at bounding box center [550, 1422] width 123 height 36
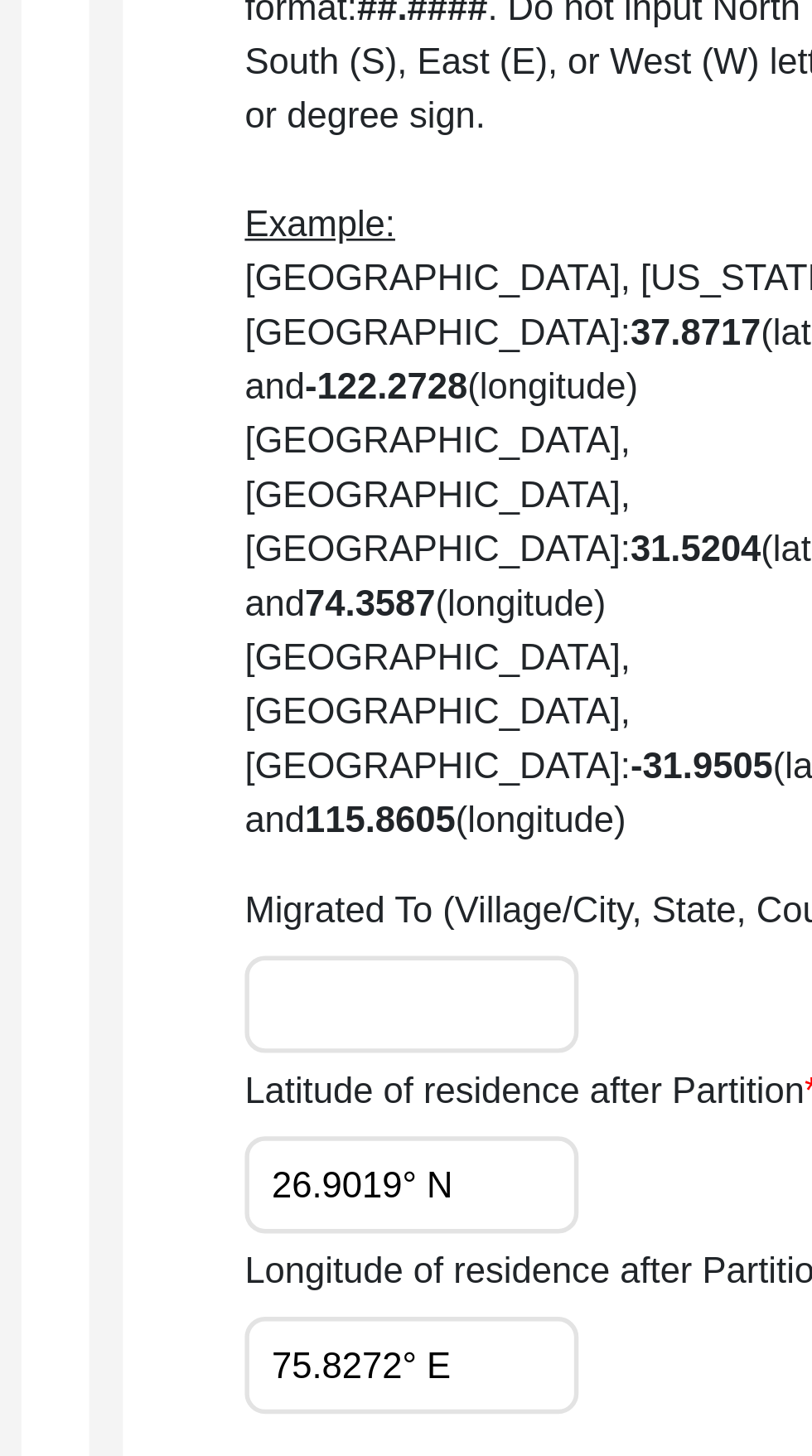
type input "75.8272° E"
click at [551, 1272] on input "Migrated To (Village/City, State, Country)" at bounding box center [550, 1290] width 123 height 36
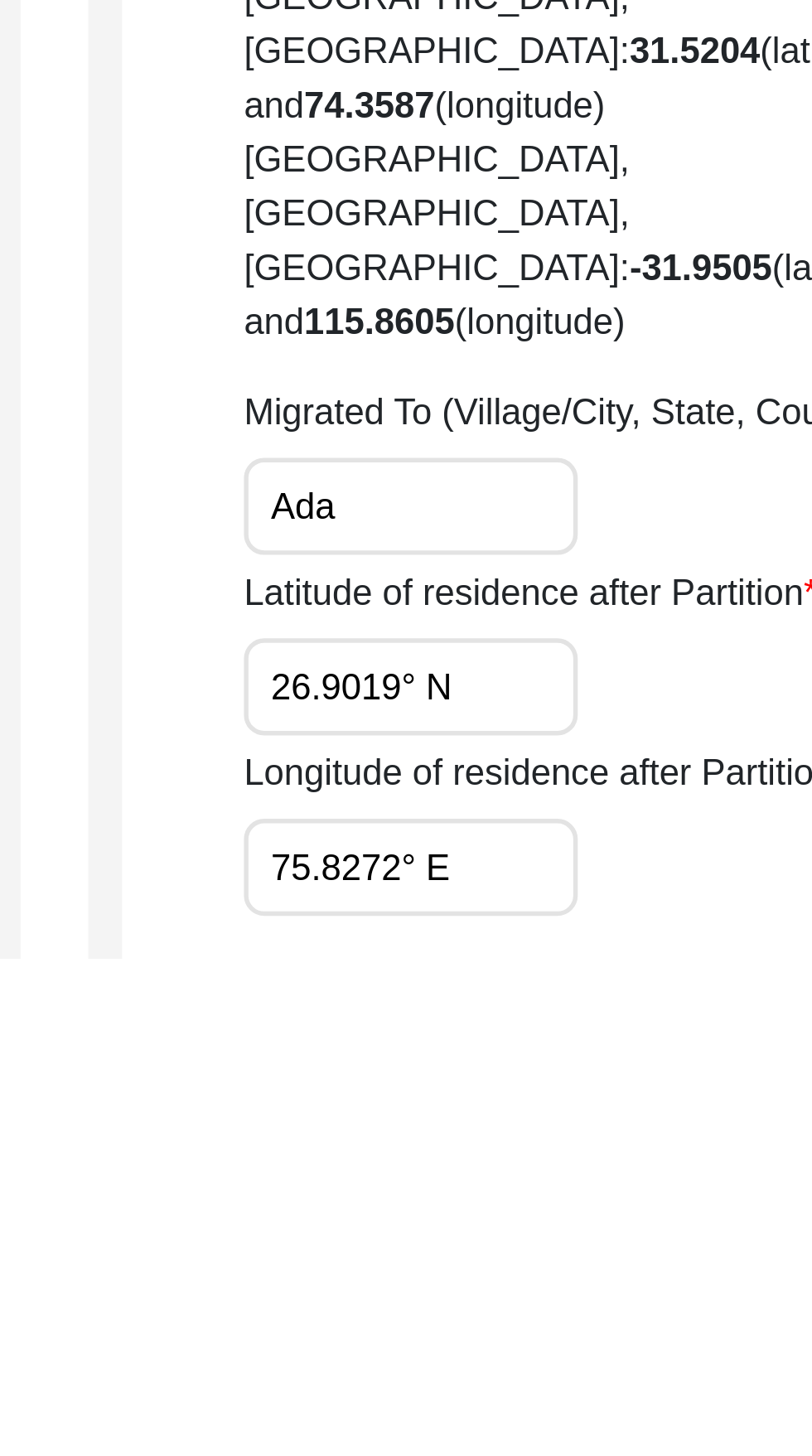
type input "Ad"
type input "Jaipur, Rajasthan, India"
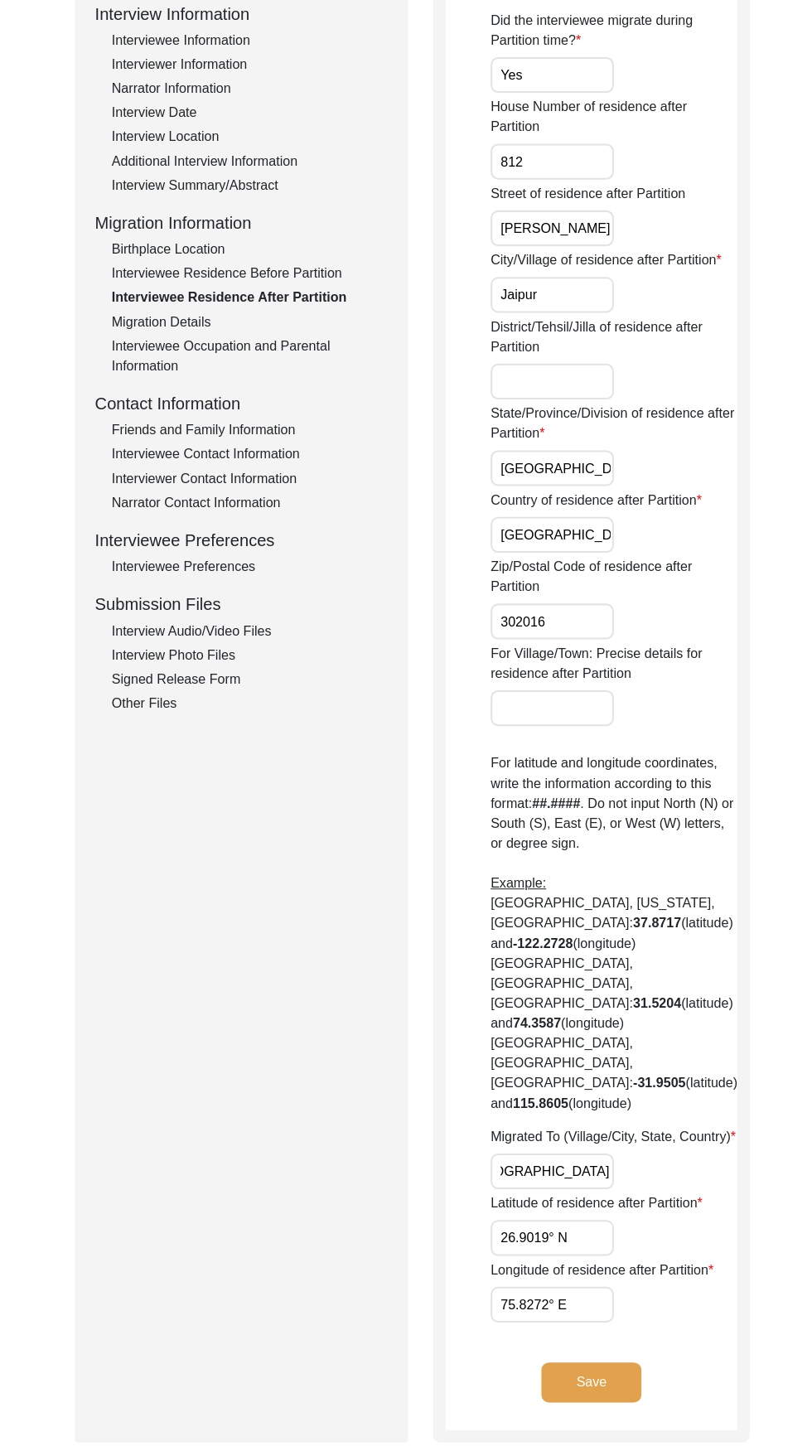
scroll to position [249, 0]
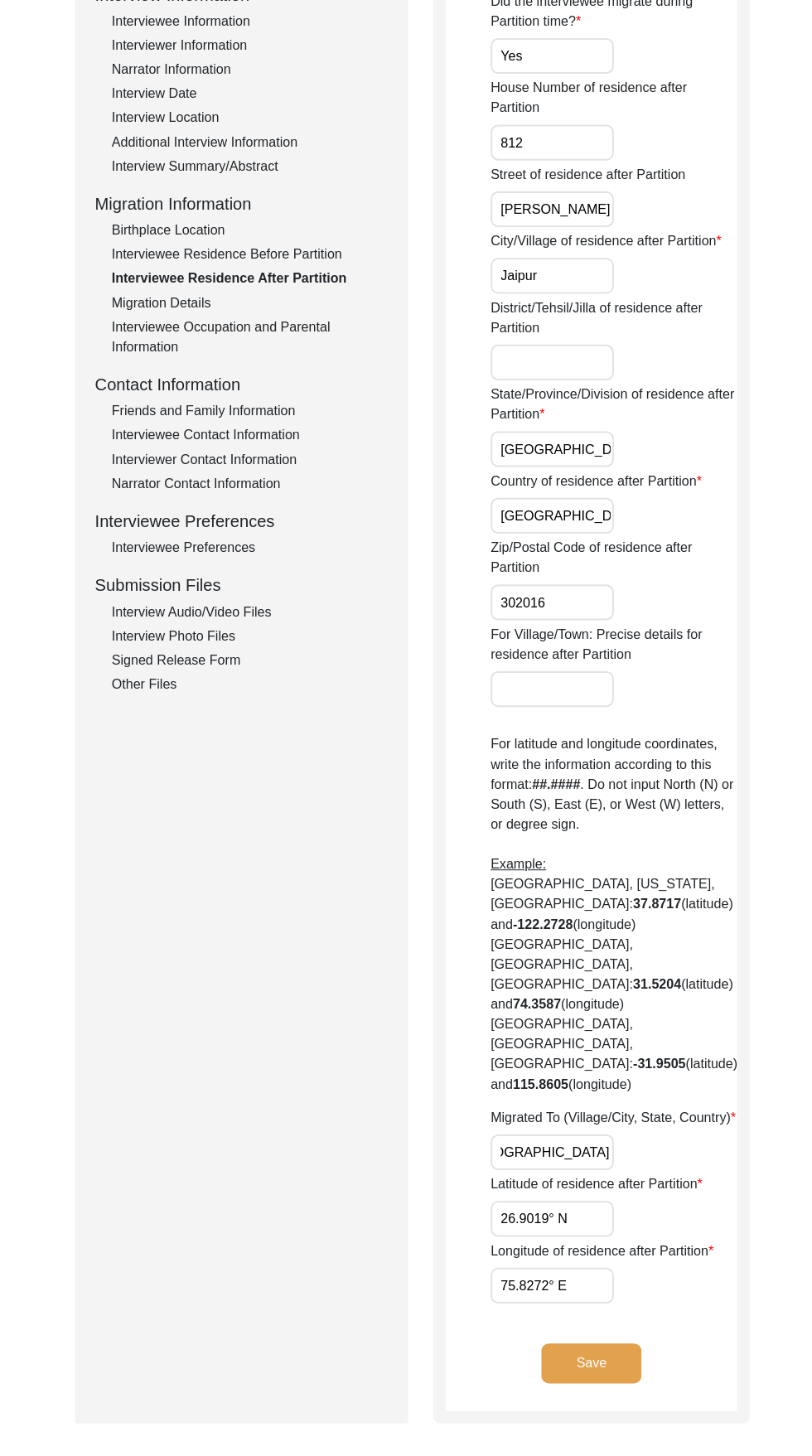
click at [616, 1344] on button "Save" at bounding box center [588, 1363] width 100 height 40
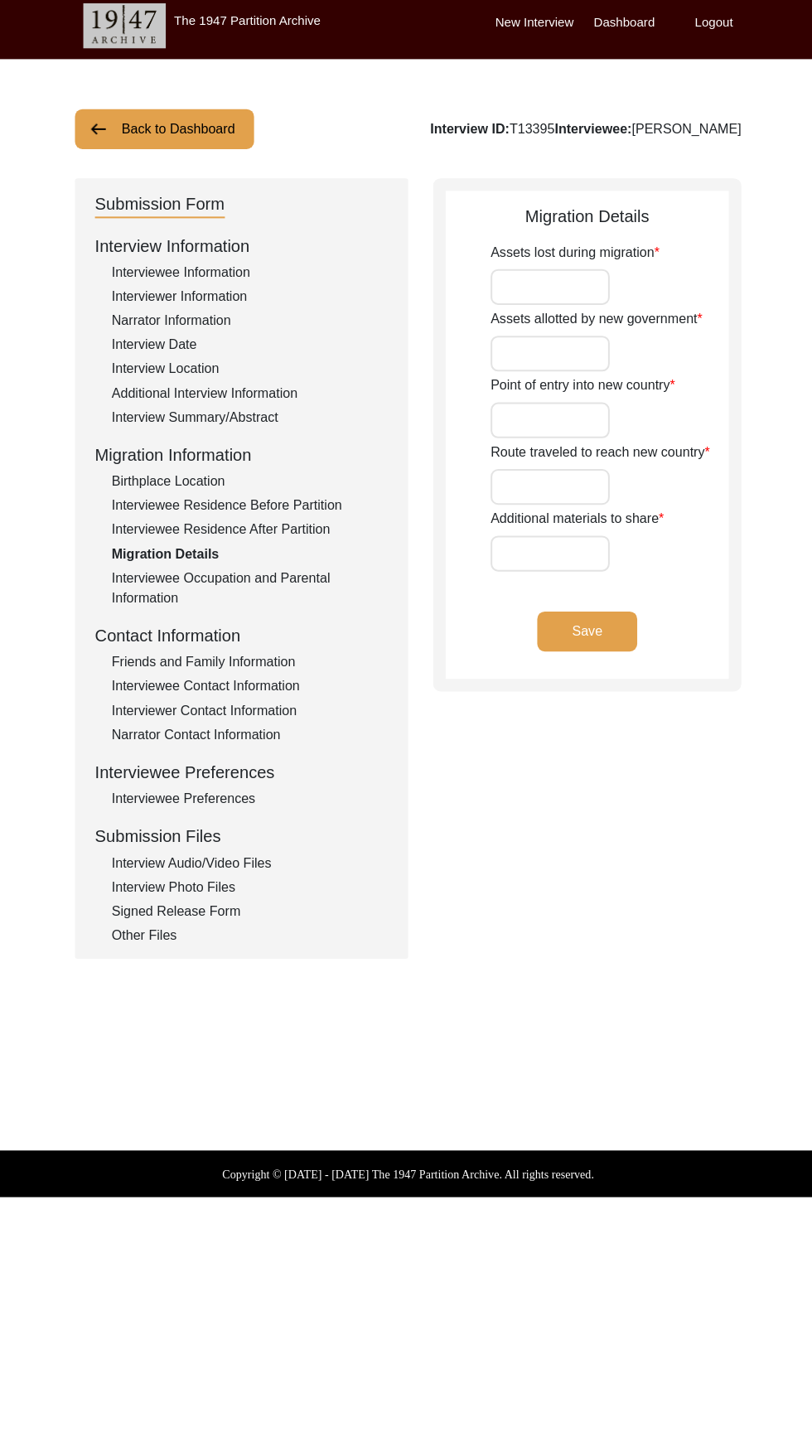
scroll to position [0, 0]
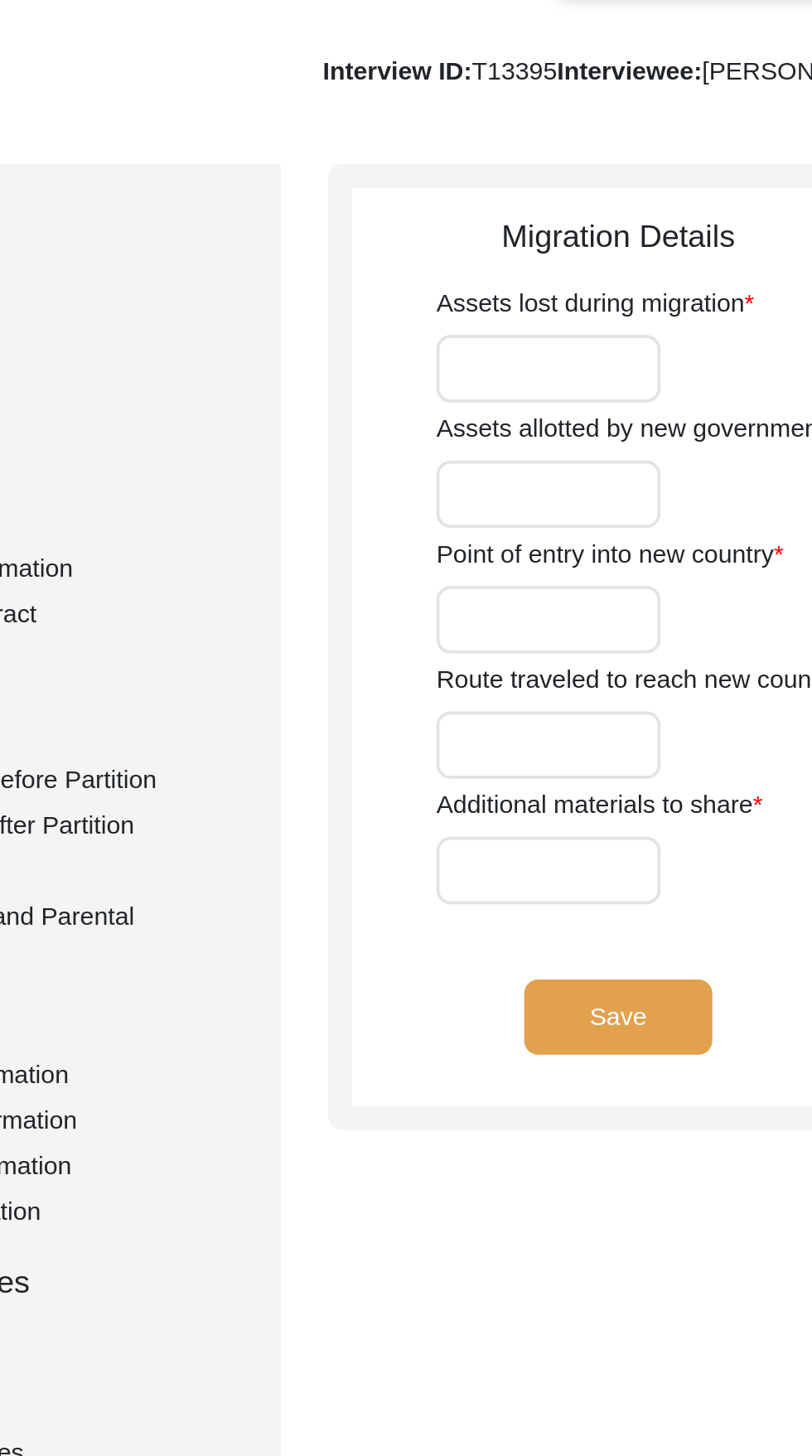
click at [548, 320] on label "Assets allotted by new government" at bounding box center [593, 325] width 211 height 20
click at [548, 342] on input "Assets allotted by new government" at bounding box center [547, 359] width 118 height 36
click at [552, 292] on input "Assets lost during migration" at bounding box center [547, 293] width 118 height 36
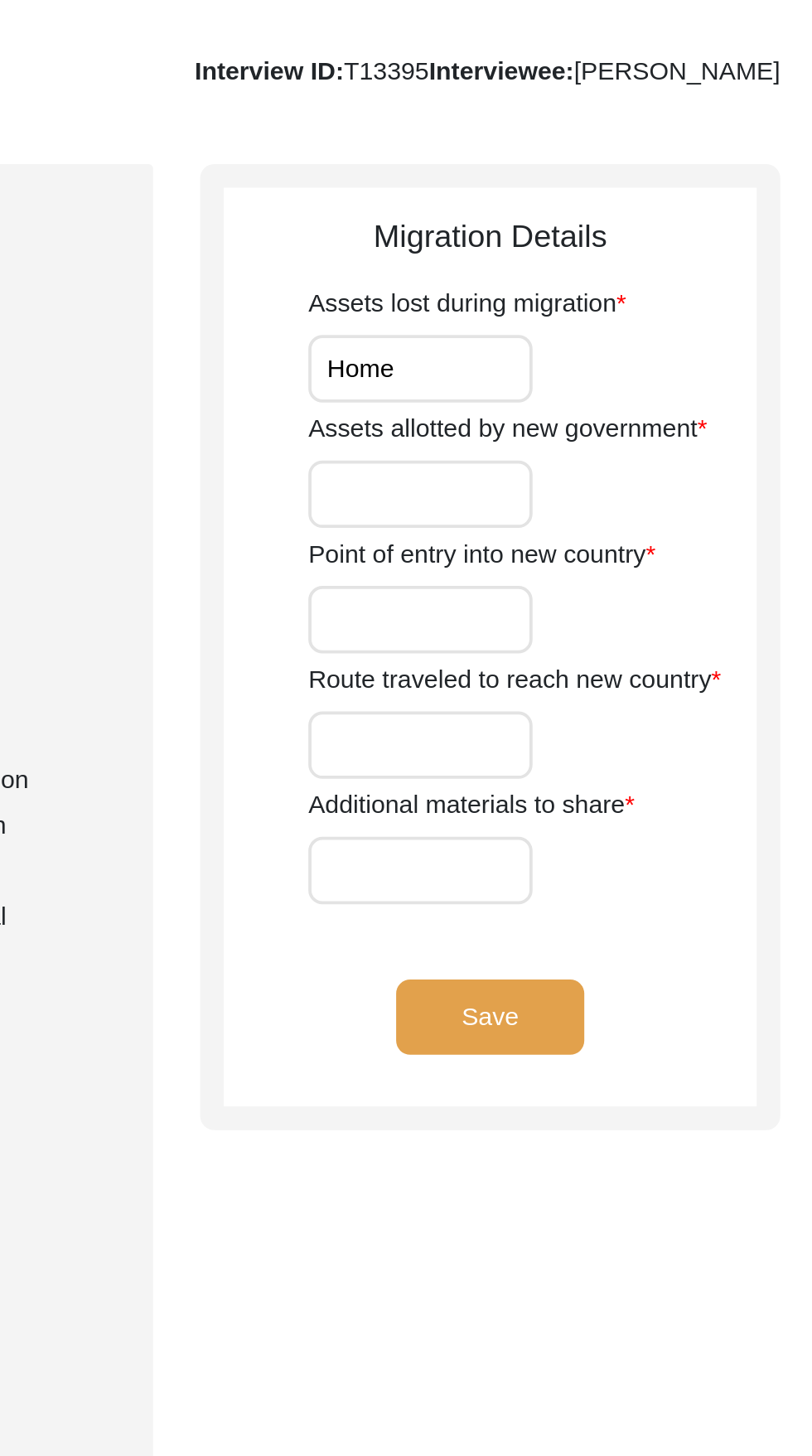
type input "Home"
click at [574, 357] on input "Assets allotted by new government" at bounding box center [547, 359] width 118 height 36
type input "Home was alloted to her father"
click at [586, 428] on input "Point of entry into new country" at bounding box center [547, 425] width 118 height 36
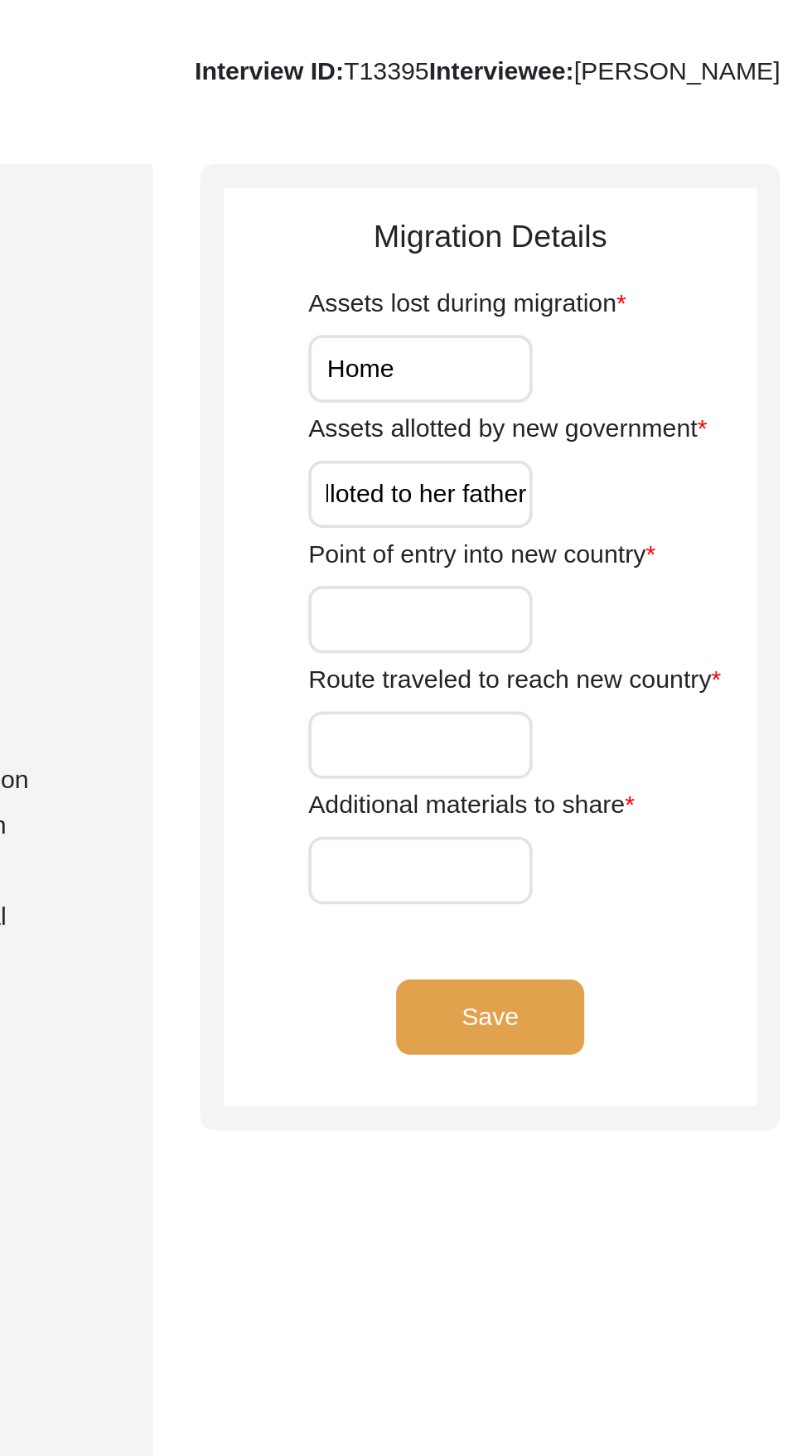
scroll to position [0, 0]
type input "Amritsar"
click at [570, 494] on input "Route traveled to reach new country" at bounding box center [547, 492] width 118 height 36
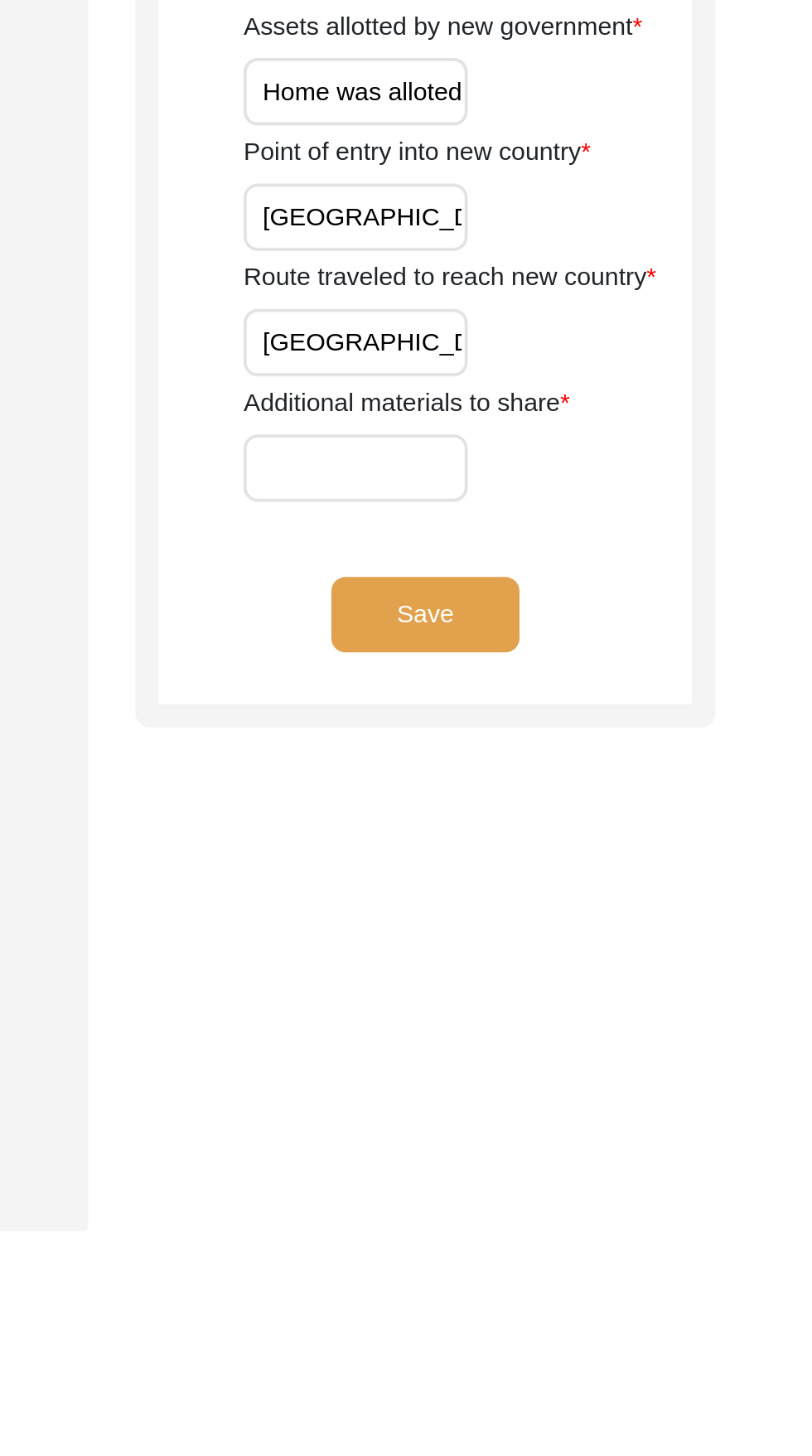
scroll to position [0, 4]
type input "Lahore to Amritsar"
click at [551, 553] on input "Additional materials to share" at bounding box center [547, 558] width 118 height 36
type input "Traveled in Truck, Train and walked"
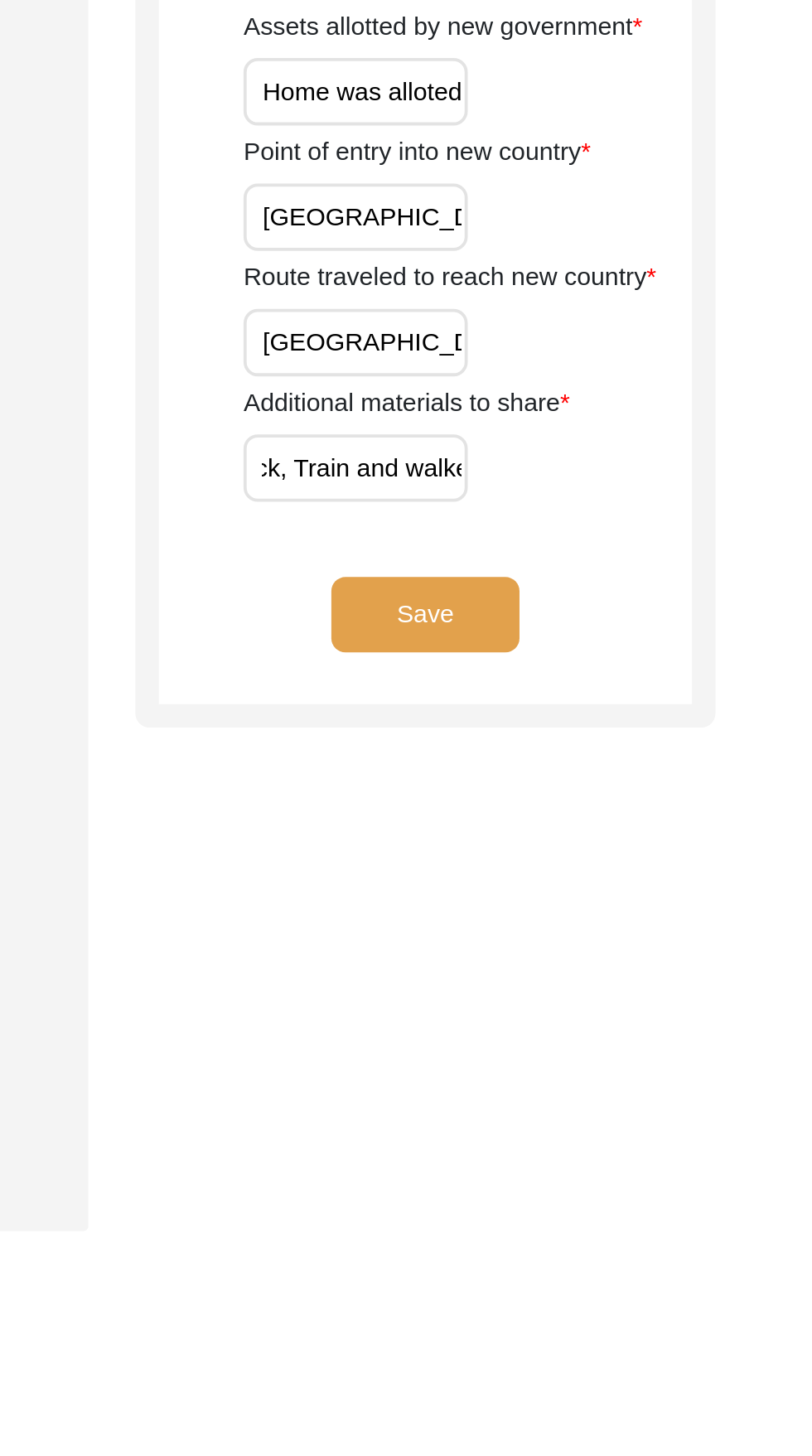
scroll to position [0, 100]
click at [607, 629] on button "Save" at bounding box center [584, 635] width 100 height 40
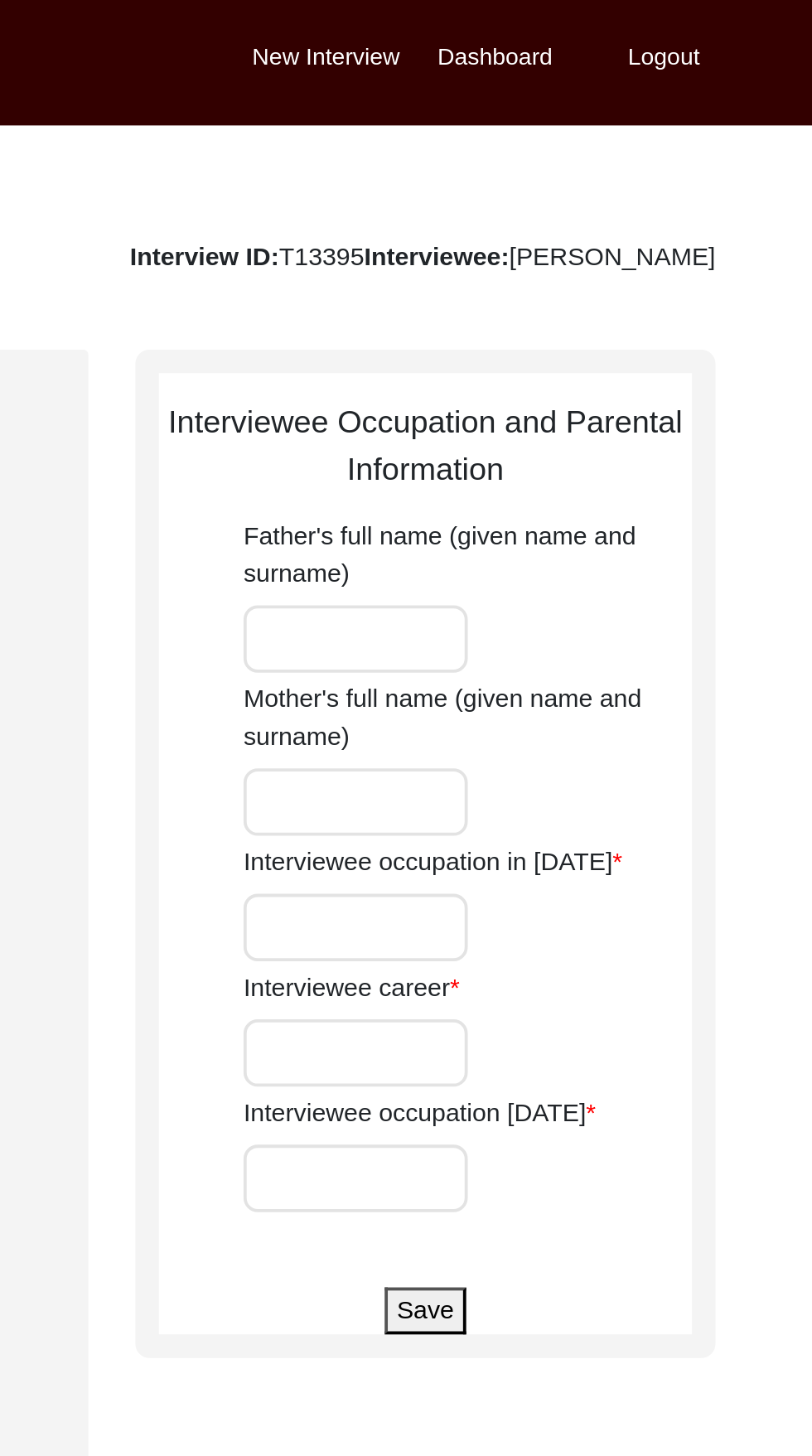
click at [563, 344] on input "Father's full name (given name and surname)" at bounding box center [547, 338] width 118 height 36
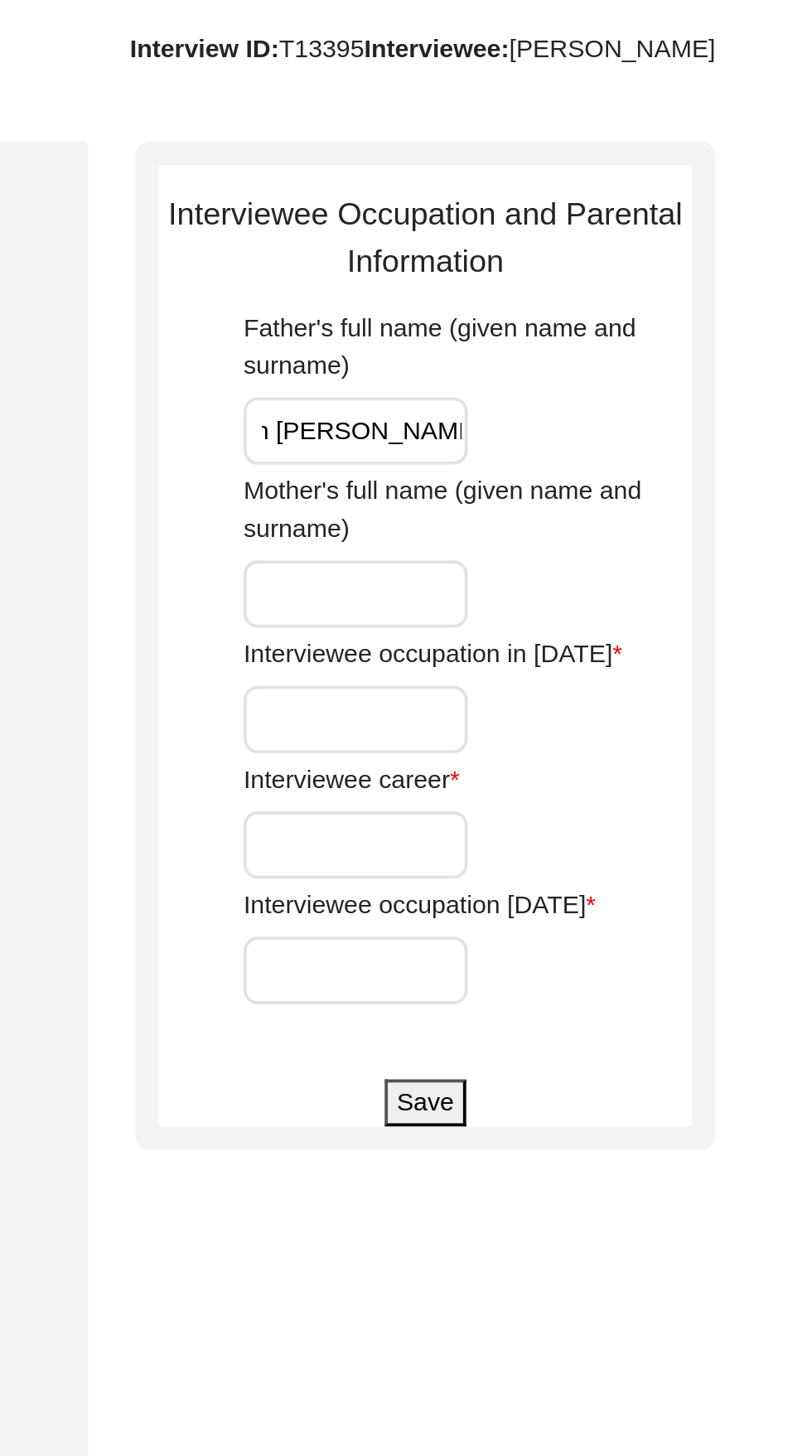
type input "Wadhaun Mal Rai Malhotra"
click at [554, 418] on input "Mother's full name (given name and surname)" at bounding box center [547, 423] width 118 height 36
type input "Shanti Gulati"
click at [567, 483] on input "Interviewee occupation in 1947" at bounding box center [547, 490] width 118 height 36
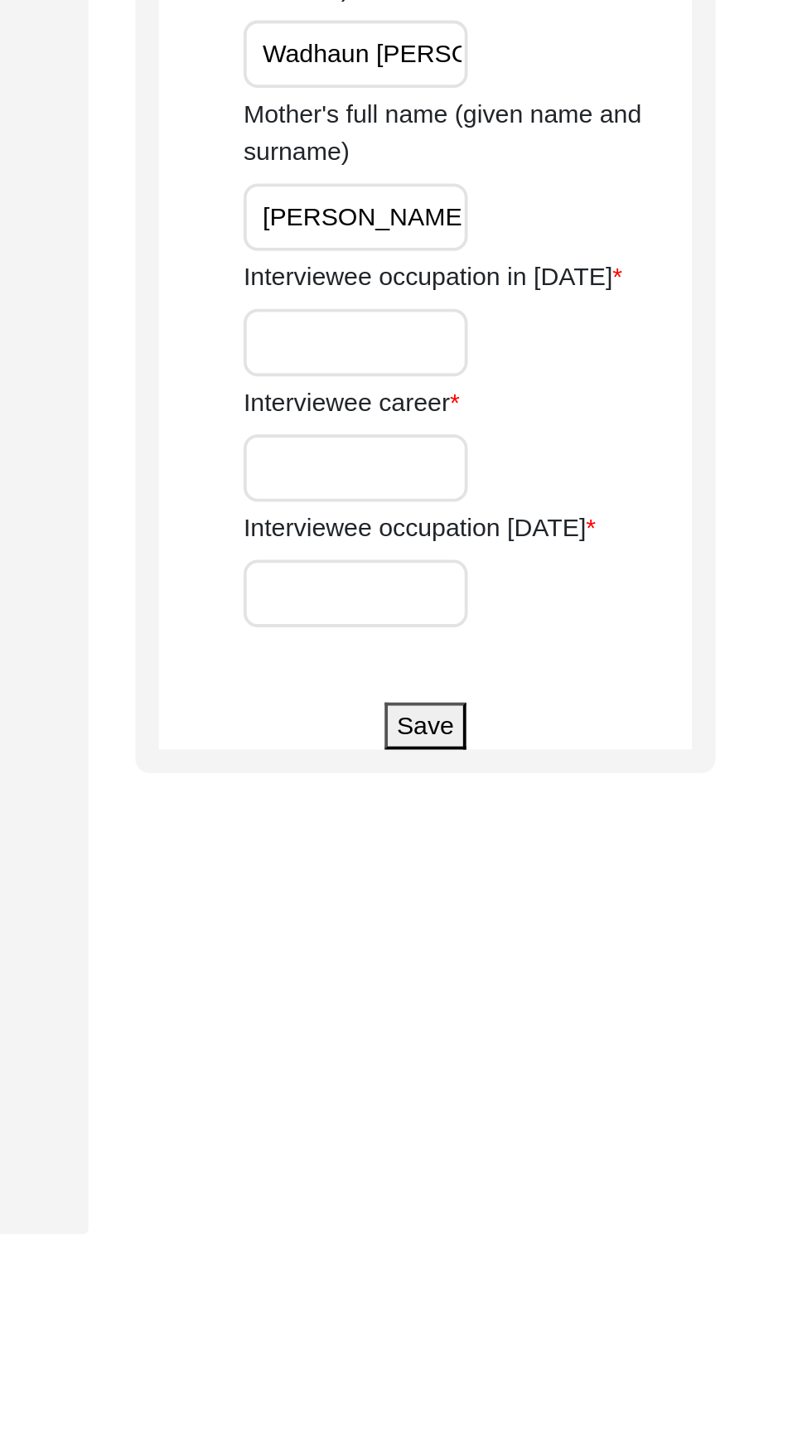
type input "Student"
click at [582, 550] on input "Interviewee career" at bounding box center [547, 556] width 118 height 36
type input "N/A"
click at [563, 628] on input "Interviewee occupation today" at bounding box center [547, 623] width 118 height 36
type input "Retired"
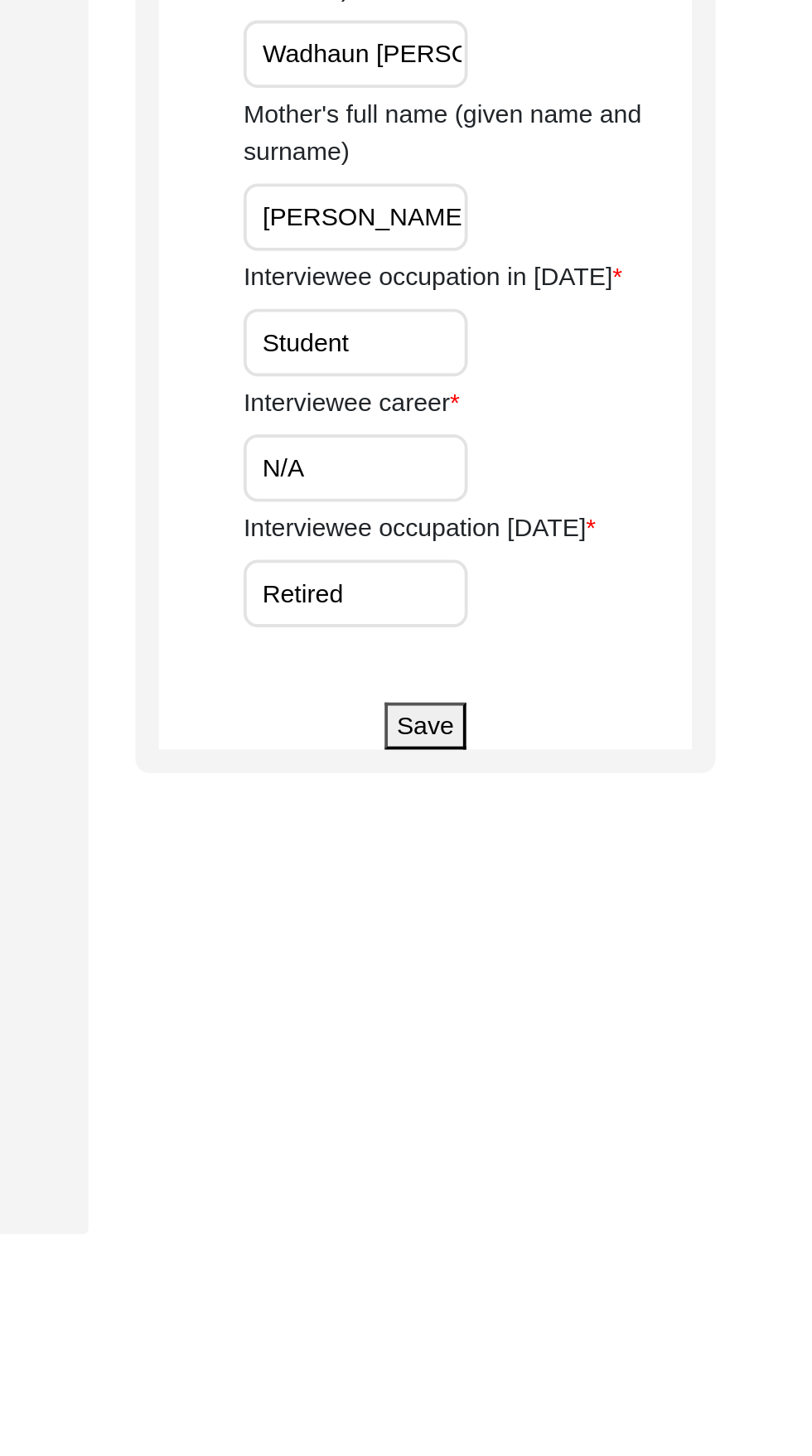
click at [555, 563] on input "N/A" at bounding box center [547, 556] width 118 height 36
type input "N"
type input "House wife and office worker"
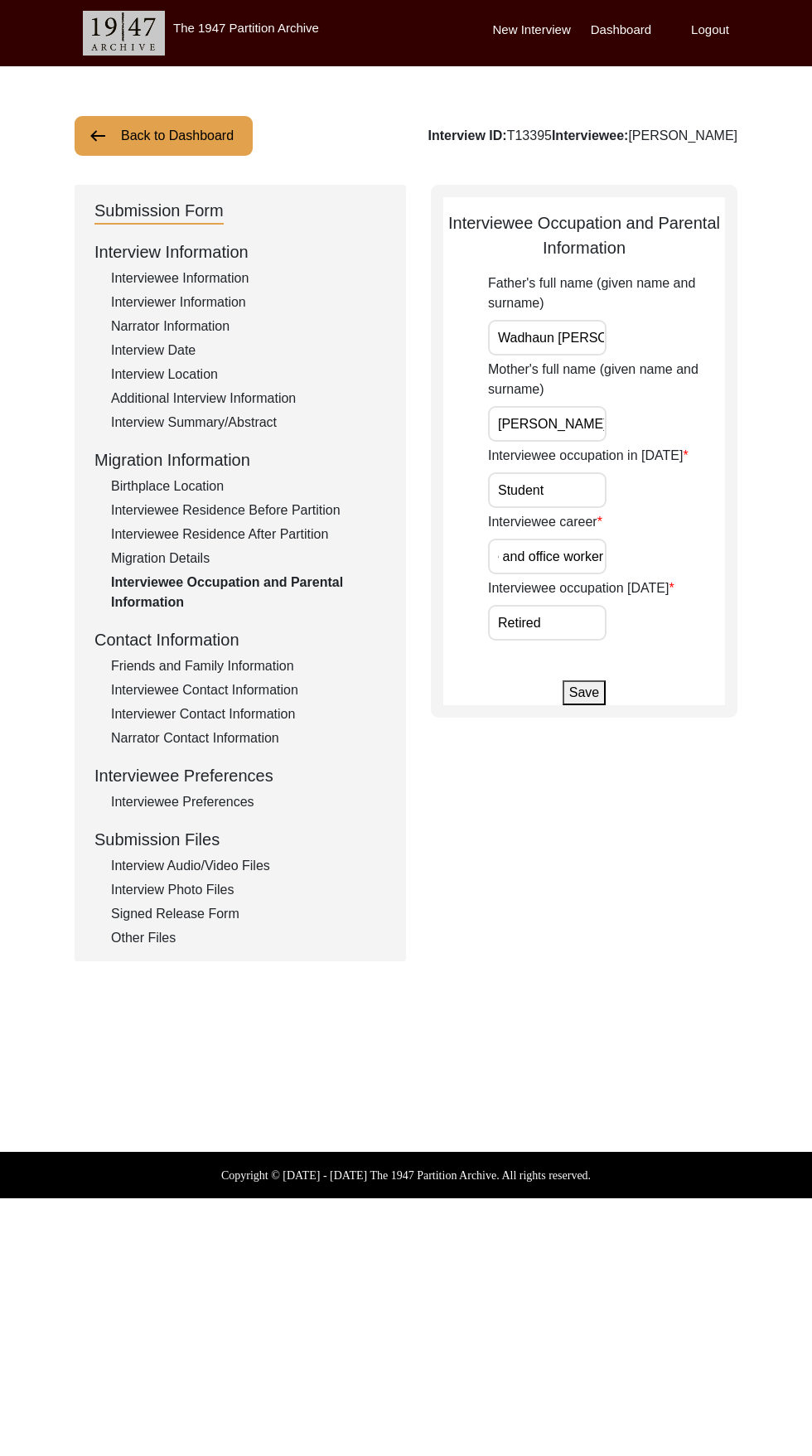
click at [584, 692] on button "Save" at bounding box center [583, 693] width 43 height 25
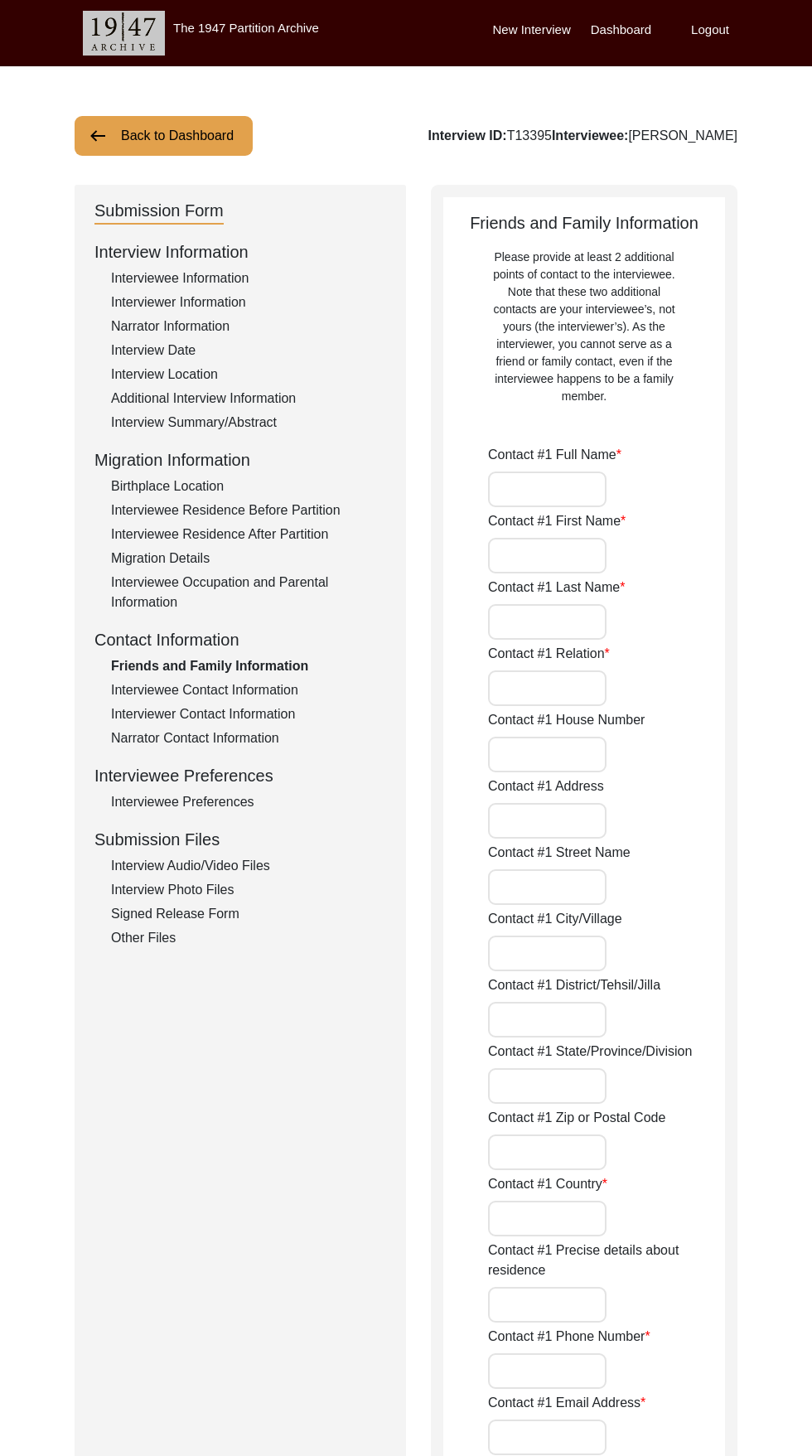
click at [567, 481] on input "Contact #1 Full Name" at bounding box center [547, 489] width 118 height 36
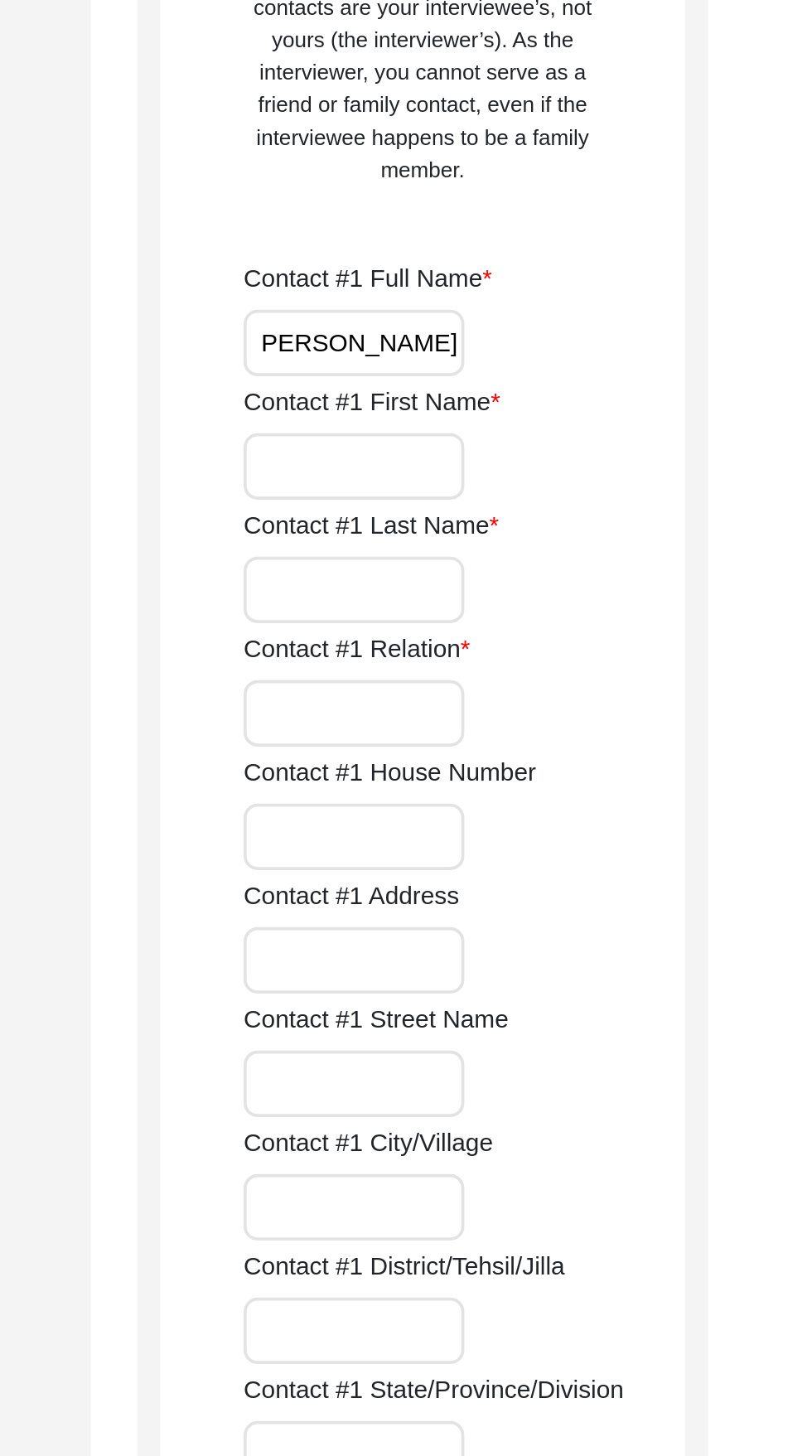
scroll to position [0, 41]
type input "Anshu Nagpal Chatterjee"
click at [575, 559] on input "Contact #1 First Name" at bounding box center [547, 556] width 118 height 36
type input "Anshu Nagpal"
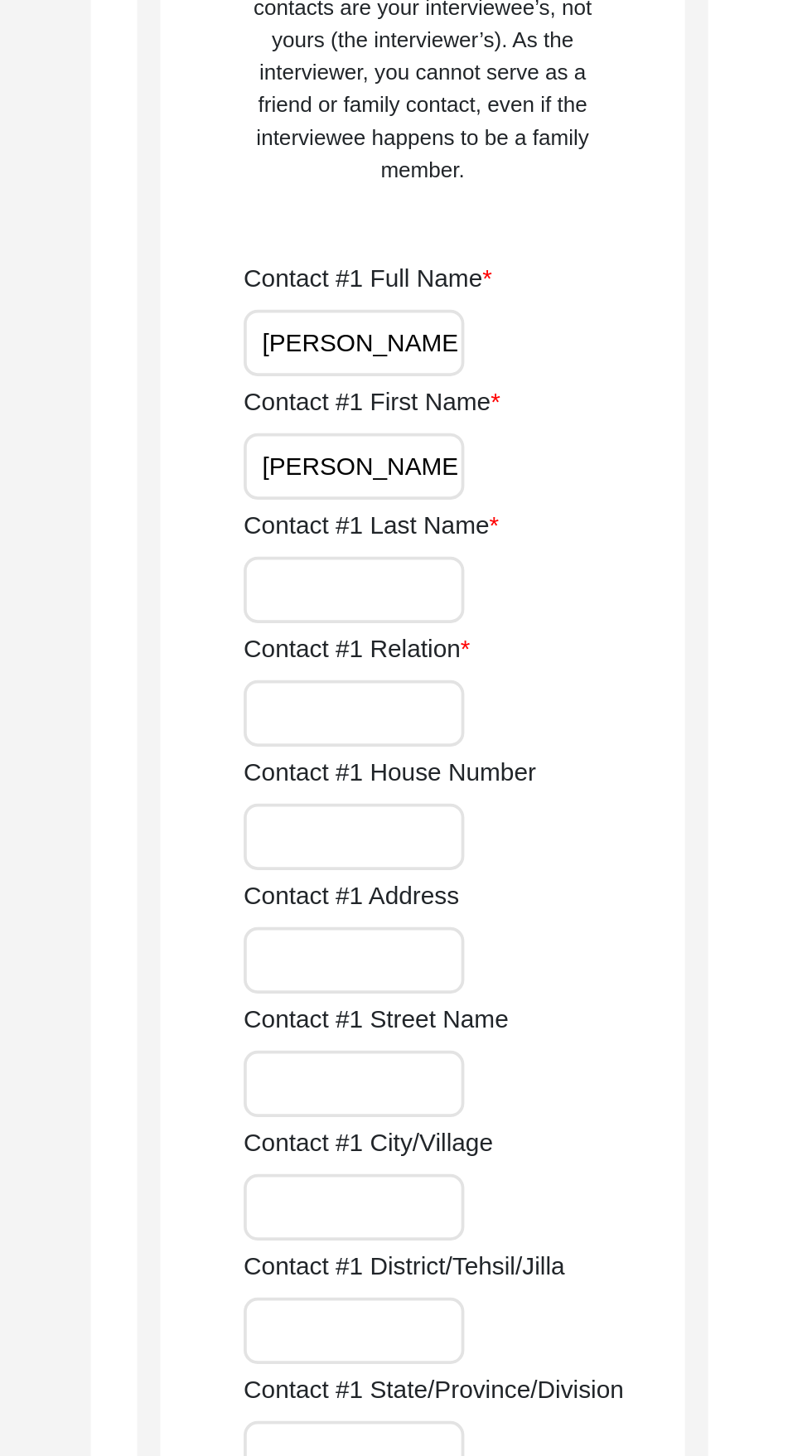
click at [585, 629] on input "Contact #1 Last Name" at bounding box center [547, 622] width 118 height 36
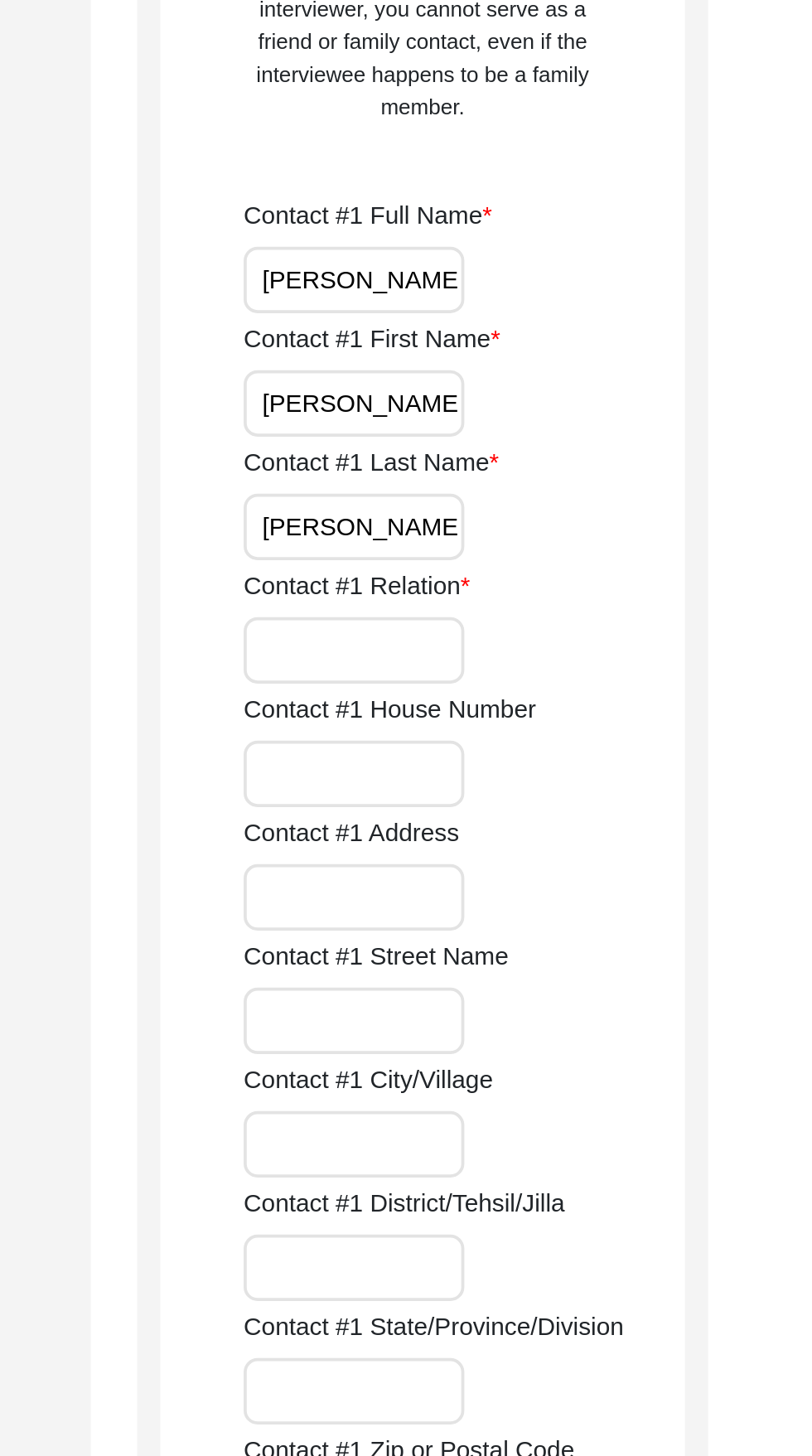
type input "Chatterjee"
click at [571, 481] on input "Anshu Nagpal Chatterjee" at bounding box center [547, 489] width 118 height 36
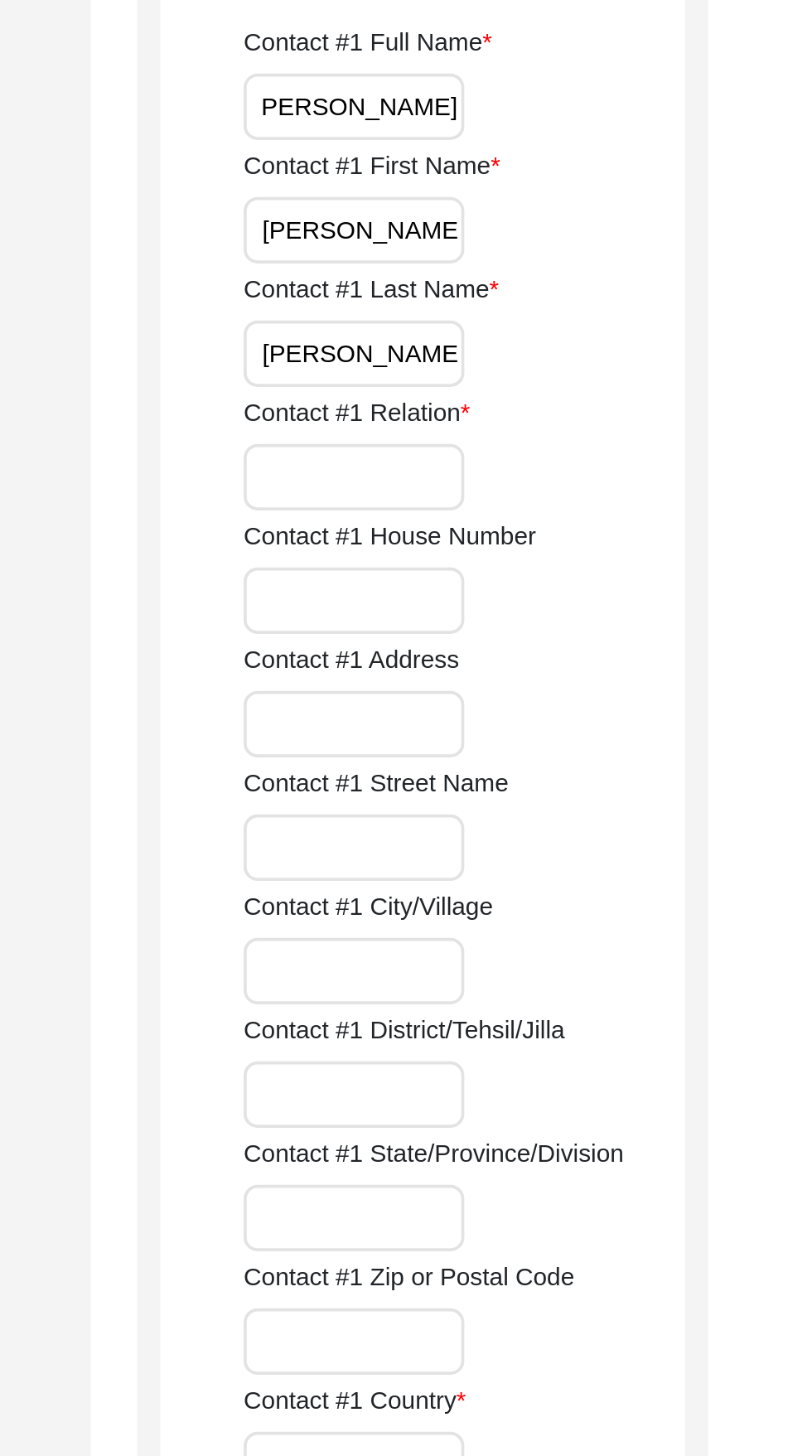
click at [585, 692] on input "Contact #1 Relation" at bounding box center [547, 688] width 118 height 36
type input "Daughter"
click at [563, 749] on input "Contact #1 House Number" at bounding box center [547, 754] width 118 height 36
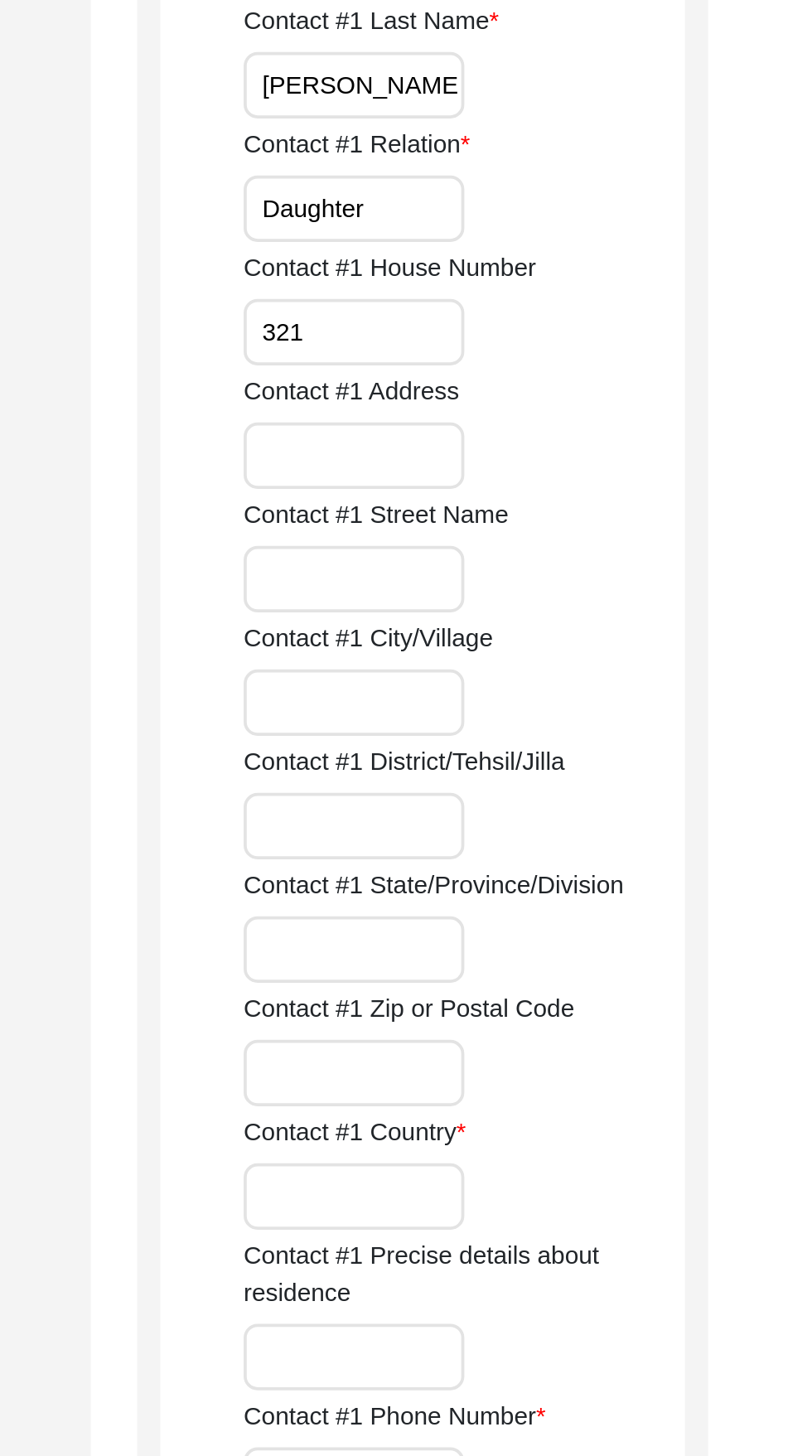
type input "321"
click at [567, 826] on input "Contact #1 Address" at bounding box center [547, 821] width 118 height 36
click at [575, 891] on input "Contact #1 Street Name" at bounding box center [547, 887] width 118 height 36
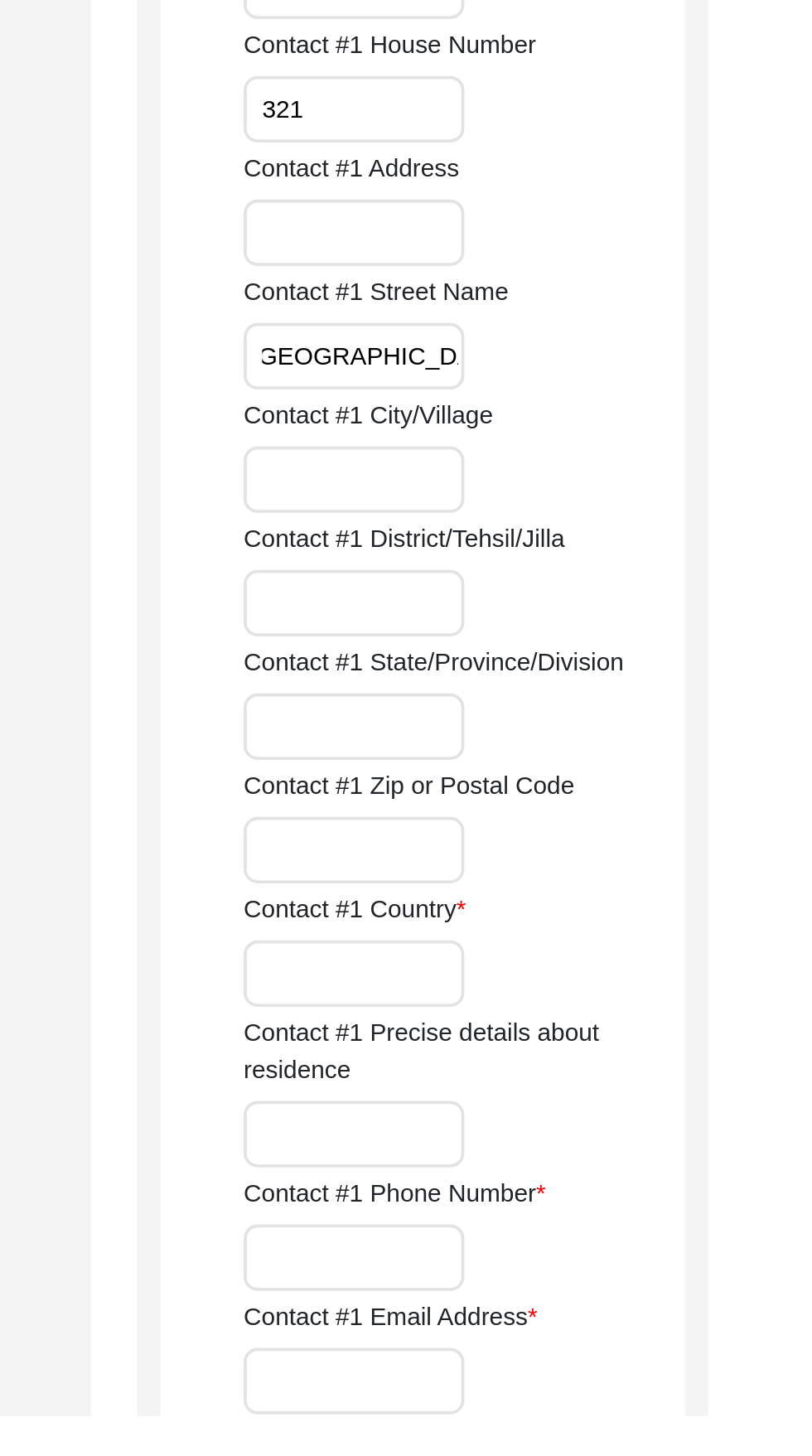
type input "Collingwood Street"
click at [590, 953] on input "Contact #1 City/Village" at bounding box center [547, 953] width 118 height 36
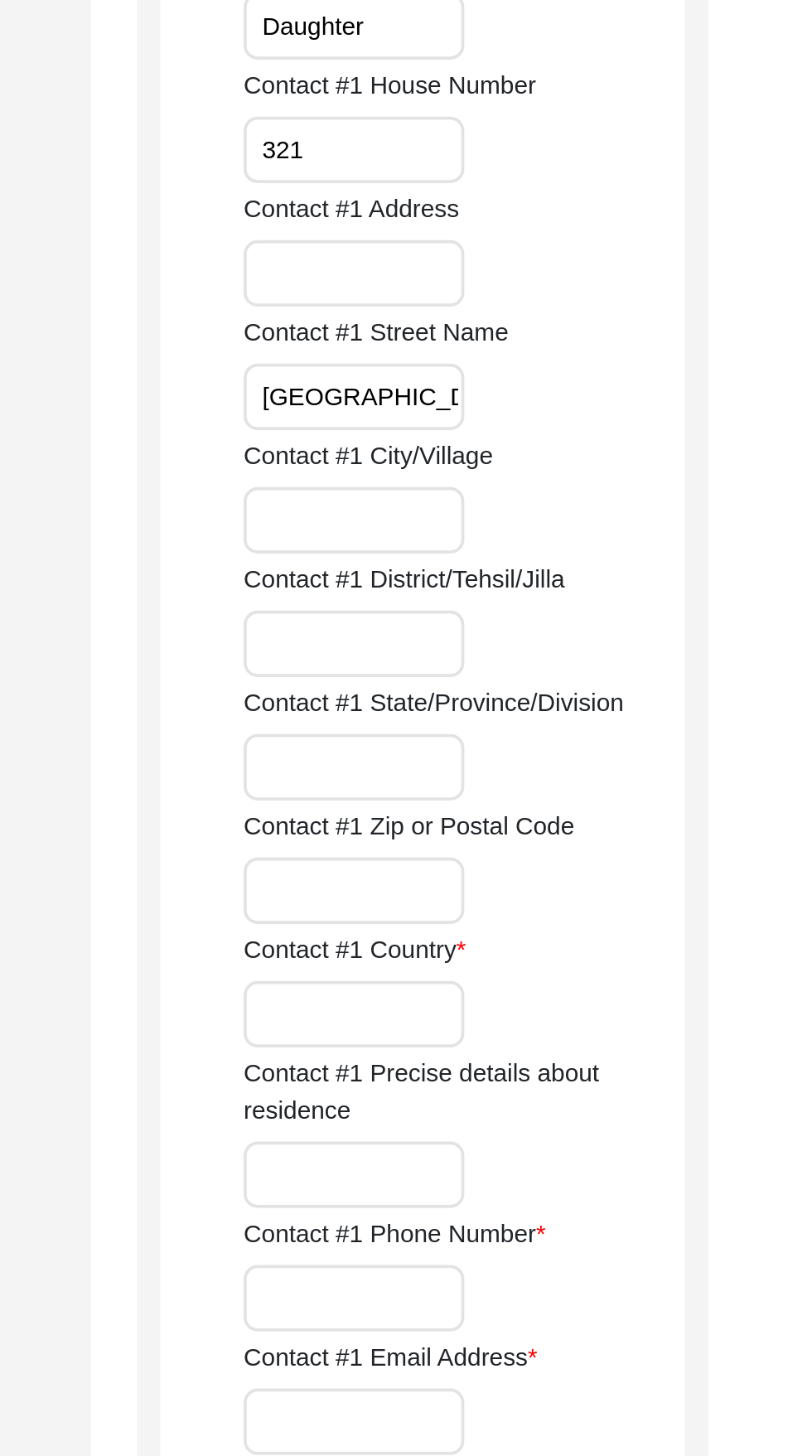
scroll to position [0, 0]
type input "San Francisco"
click at [574, 1022] on input "Contact #1 District/Tehsil/Jilla" at bounding box center [547, 1019] width 118 height 36
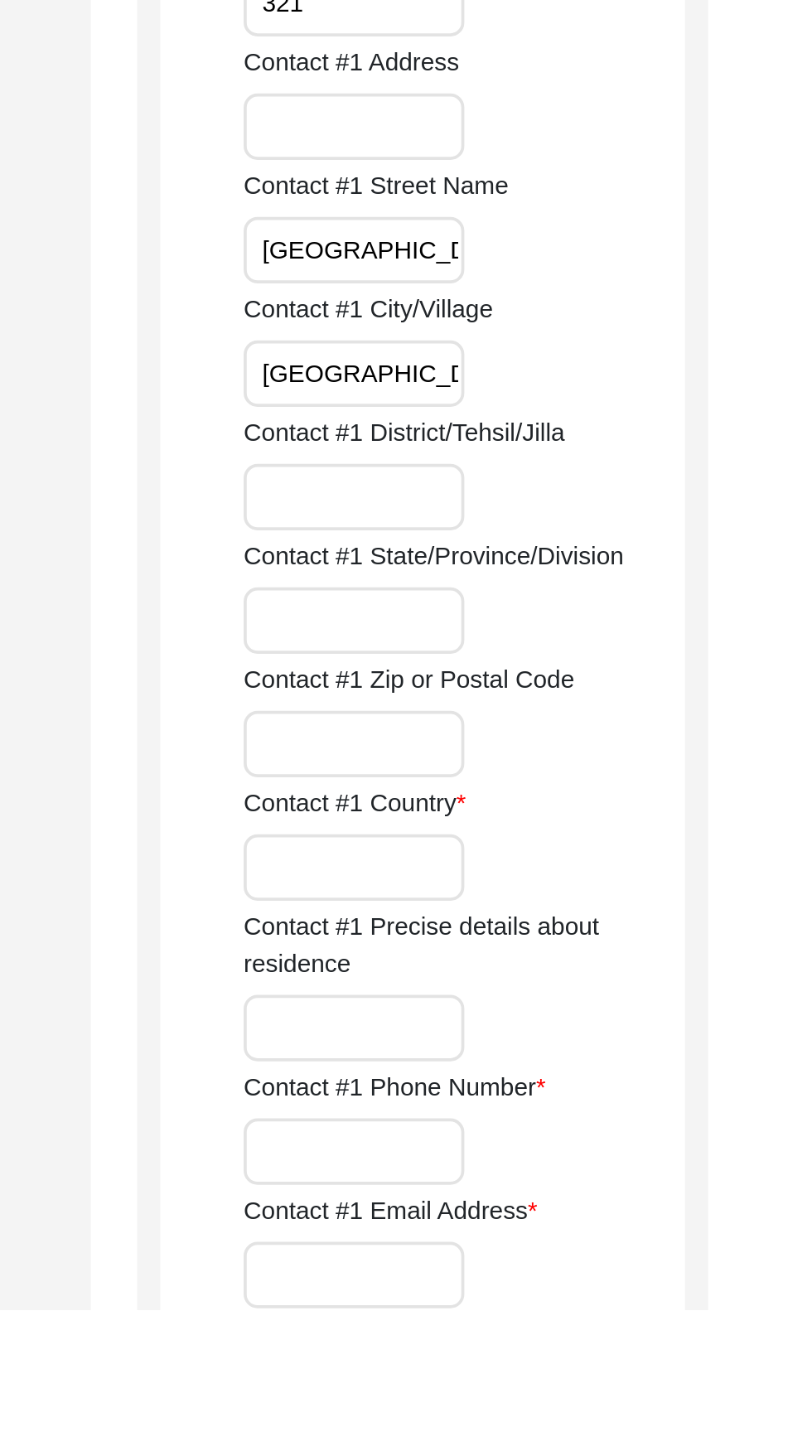
click at [571, 1079] on input "Contact #1 State/Province/Division" at bounding box center [547, 1086] width 118 height 36
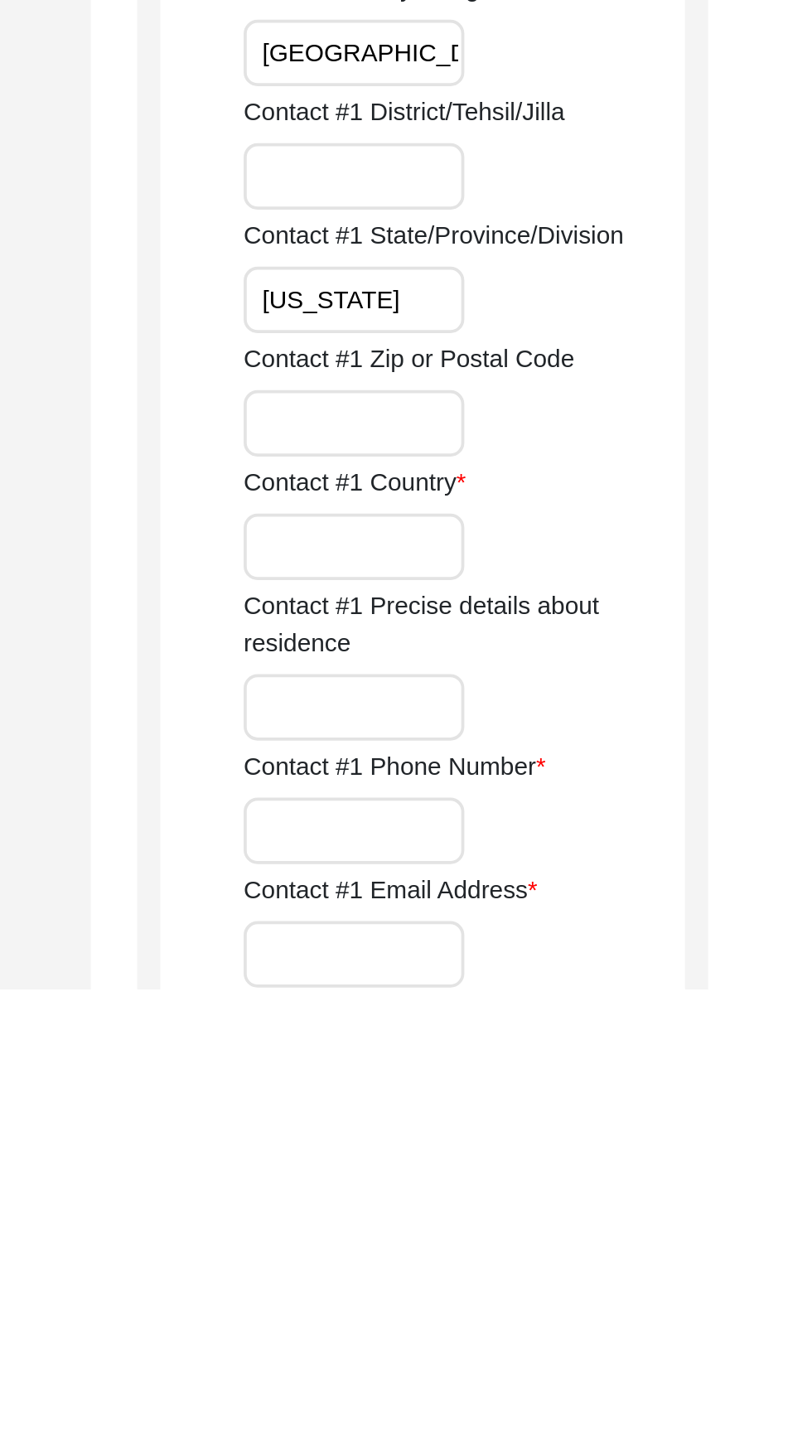
type input "California"
click at [578, 1146] on input "Contact #1 Zip or Postal Code" at bounding box center [547, 1152] width 118 height 36
click at [575, 1218] on input "Contact #1 Country" at bounding box center [547, 1219] width 118 height 36
type input "United States of America"
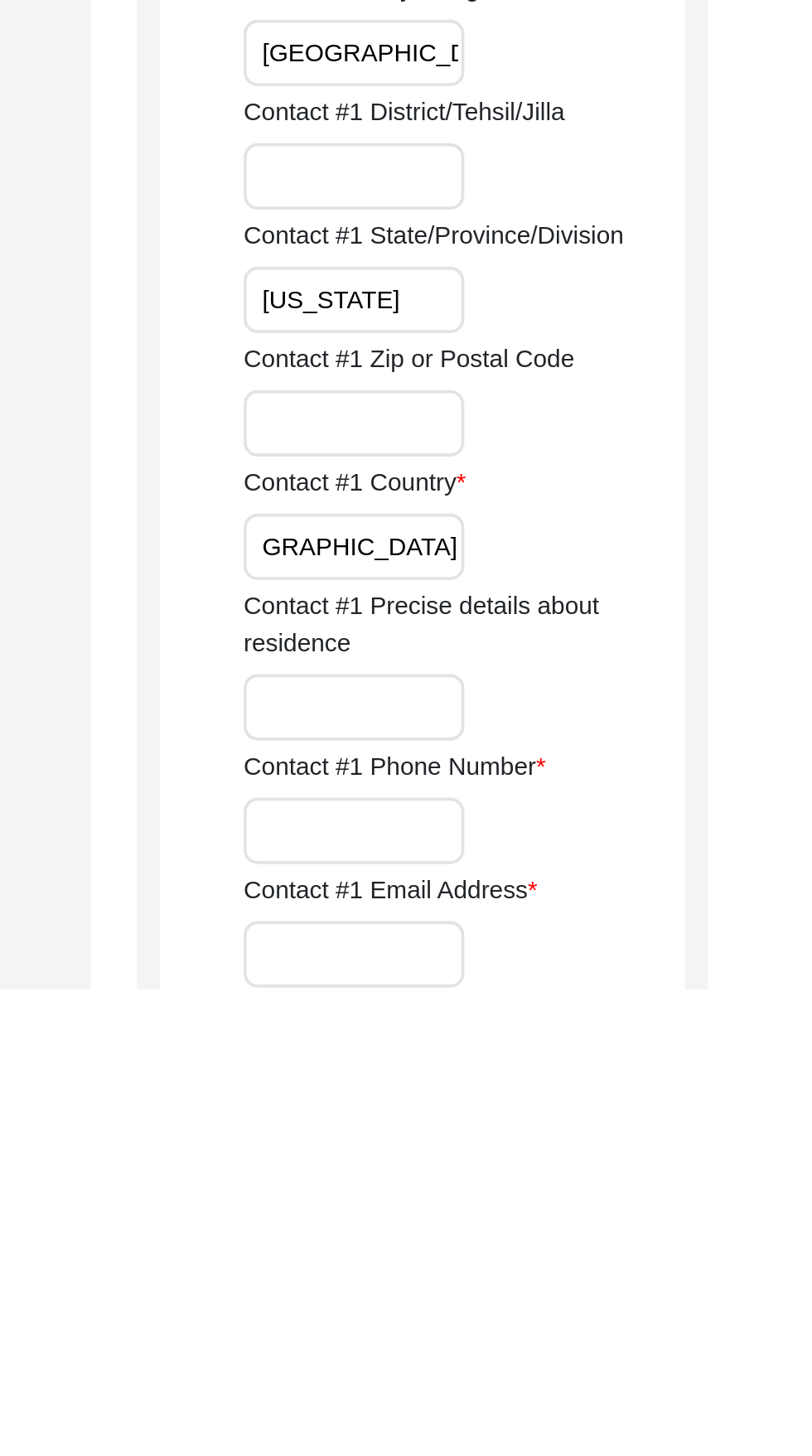
click at [552, 1156] on input "Contact #1 Zip or Postal Code" at bounding box center [547, 1152] width 118 height 36
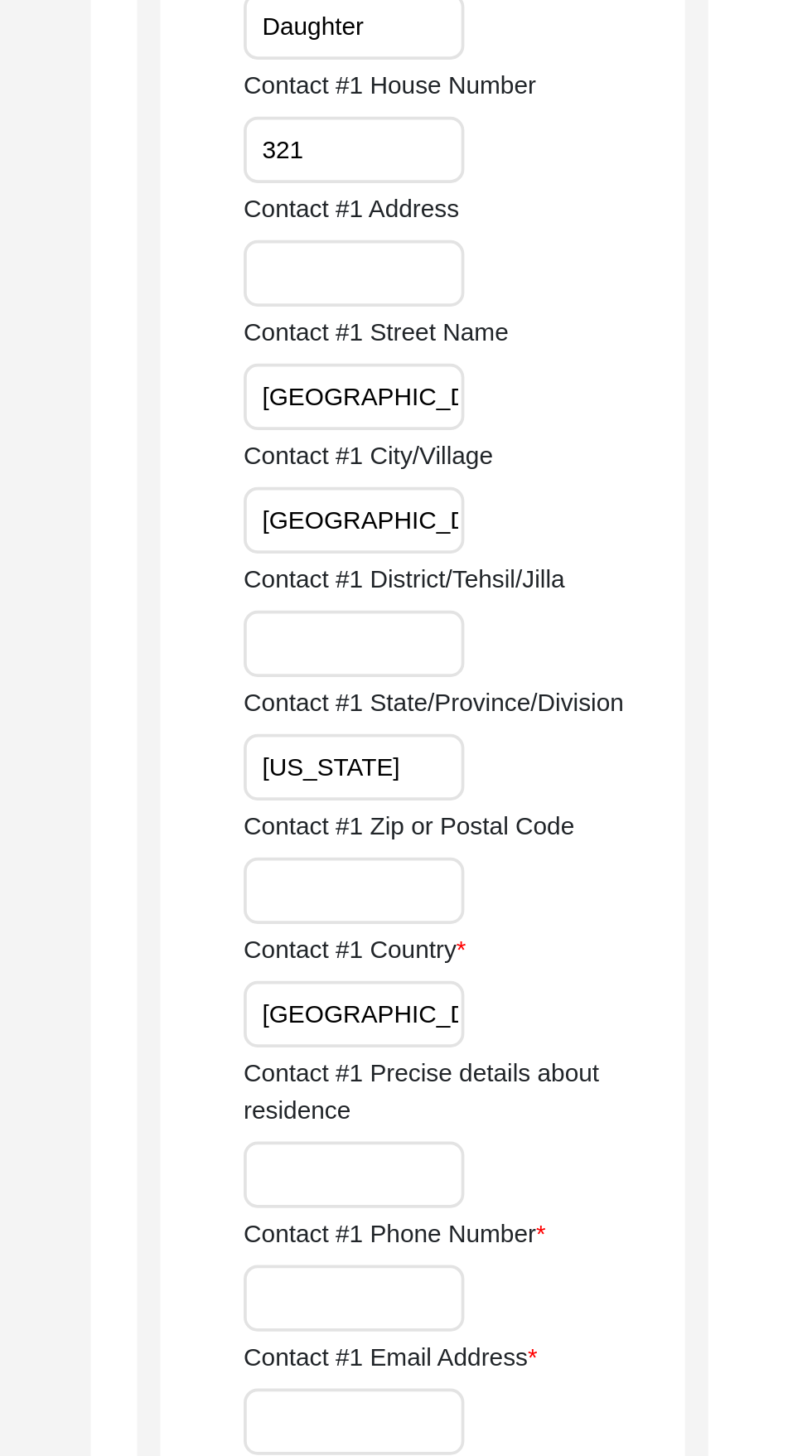
scroll to position [0, 0]
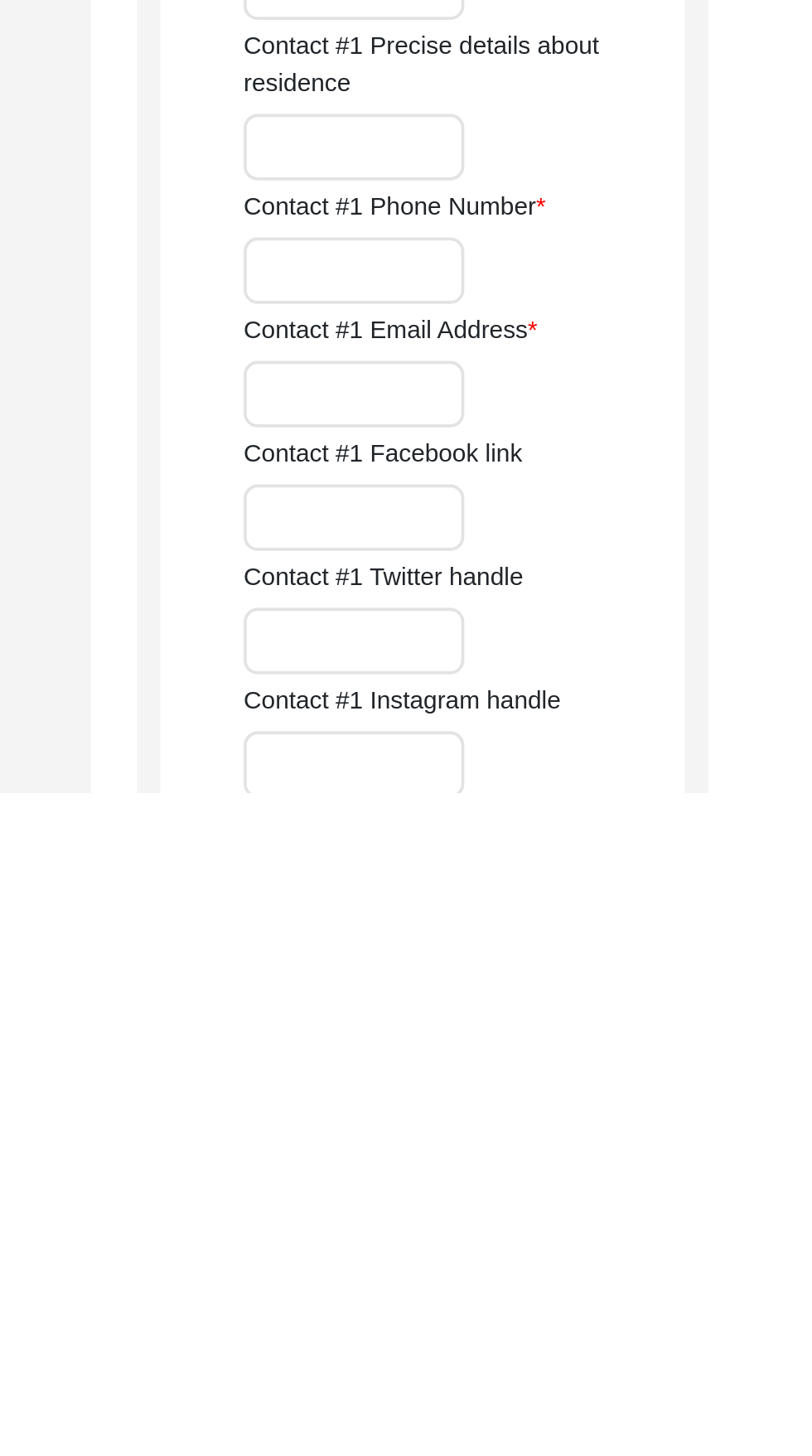
type input "9414"
click at [575, 1171] on input "Contact #1 Phone Number" at bounding box center [547, 1175] width 118 height 36
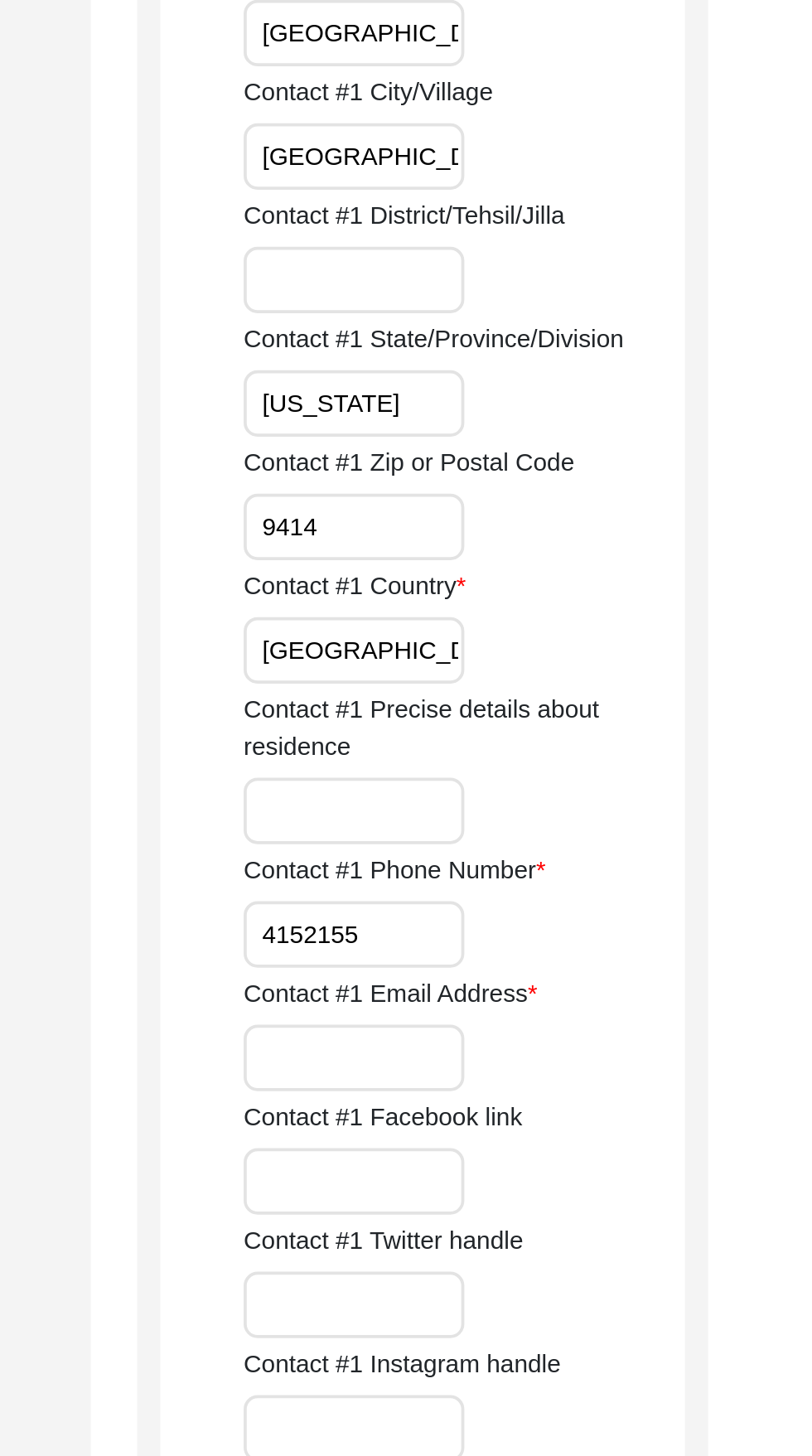
scroll to position [195, 0]
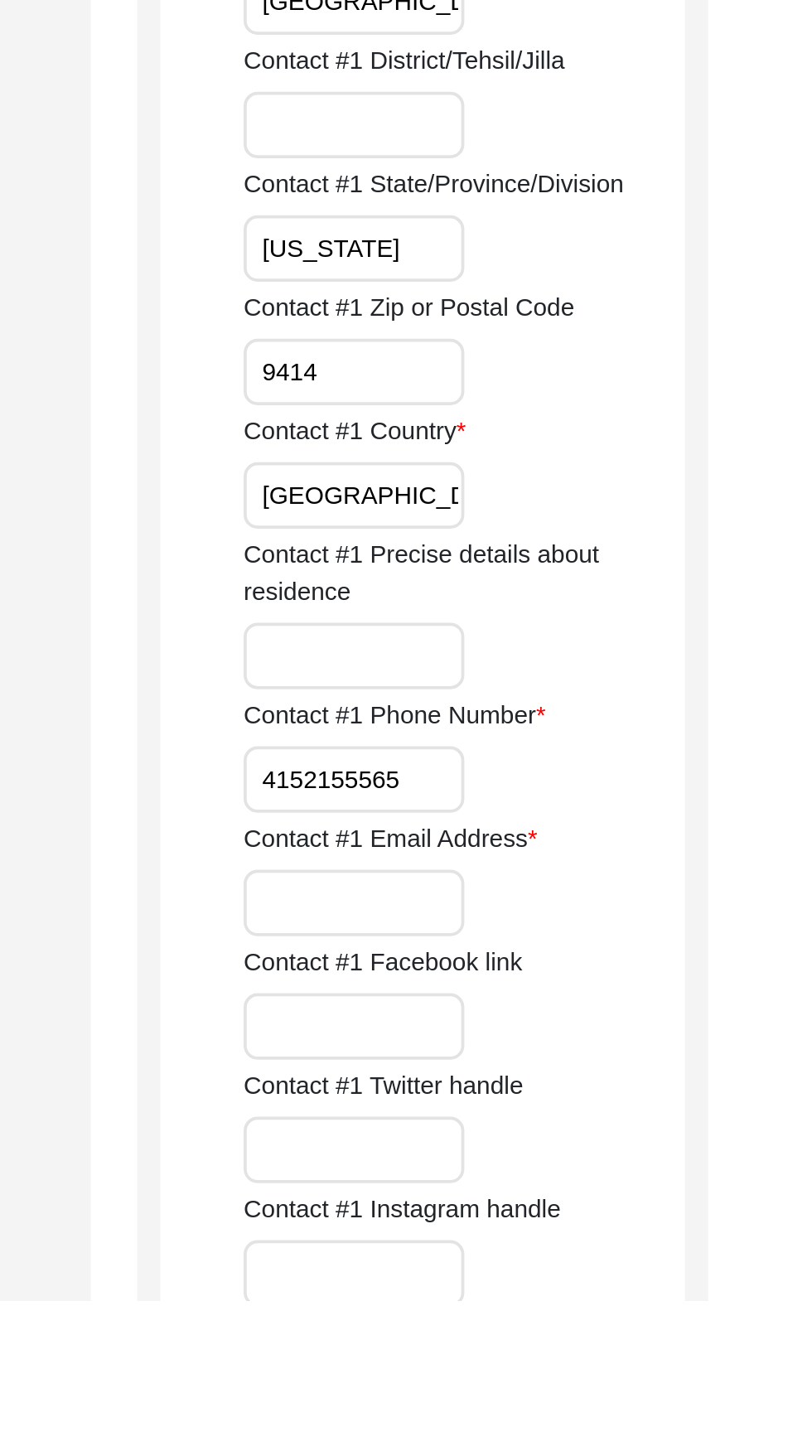
type input "4152155565"
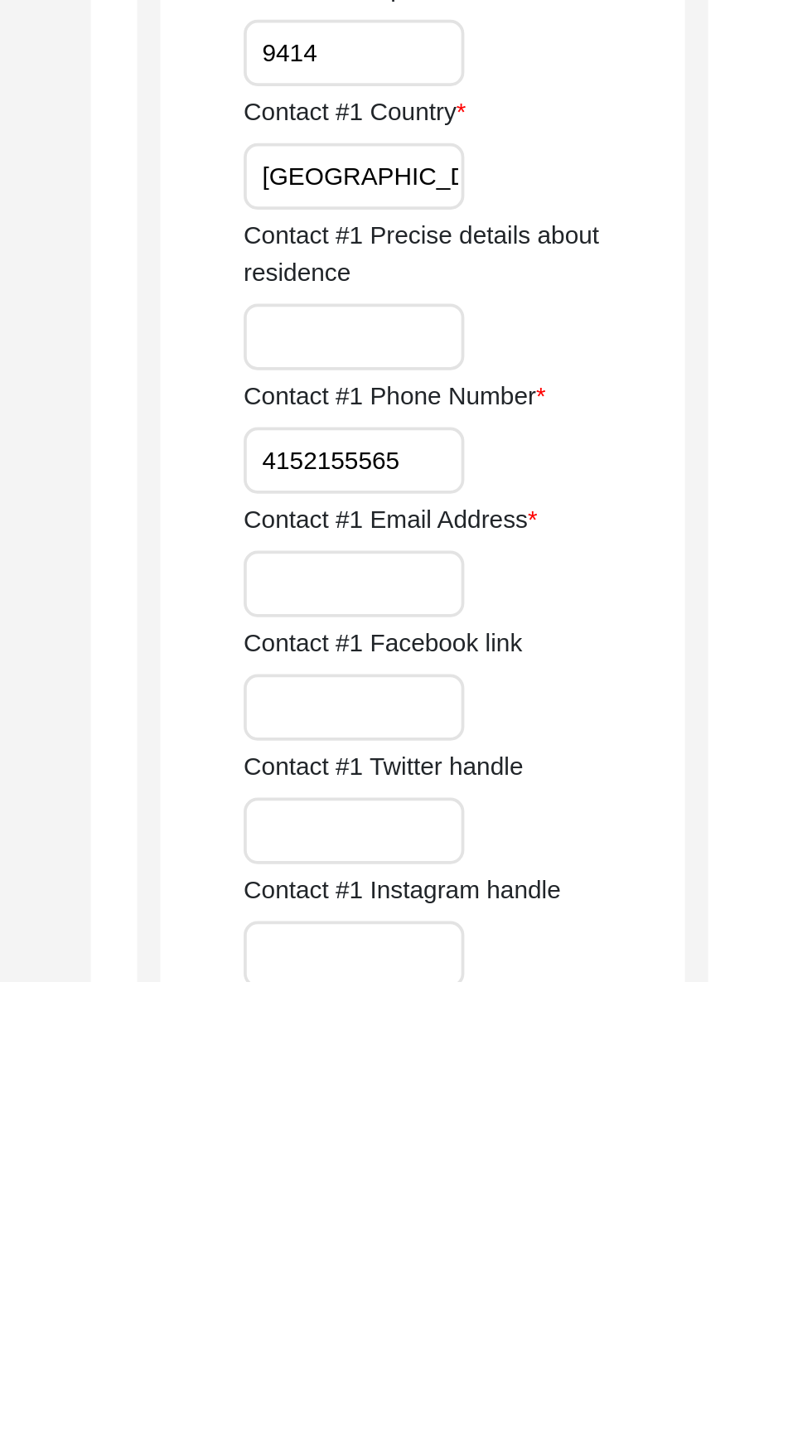
click at [575, 1247] on input "Contact #1 Email Address" at bounding box center [547, 1243] width 118 height 36
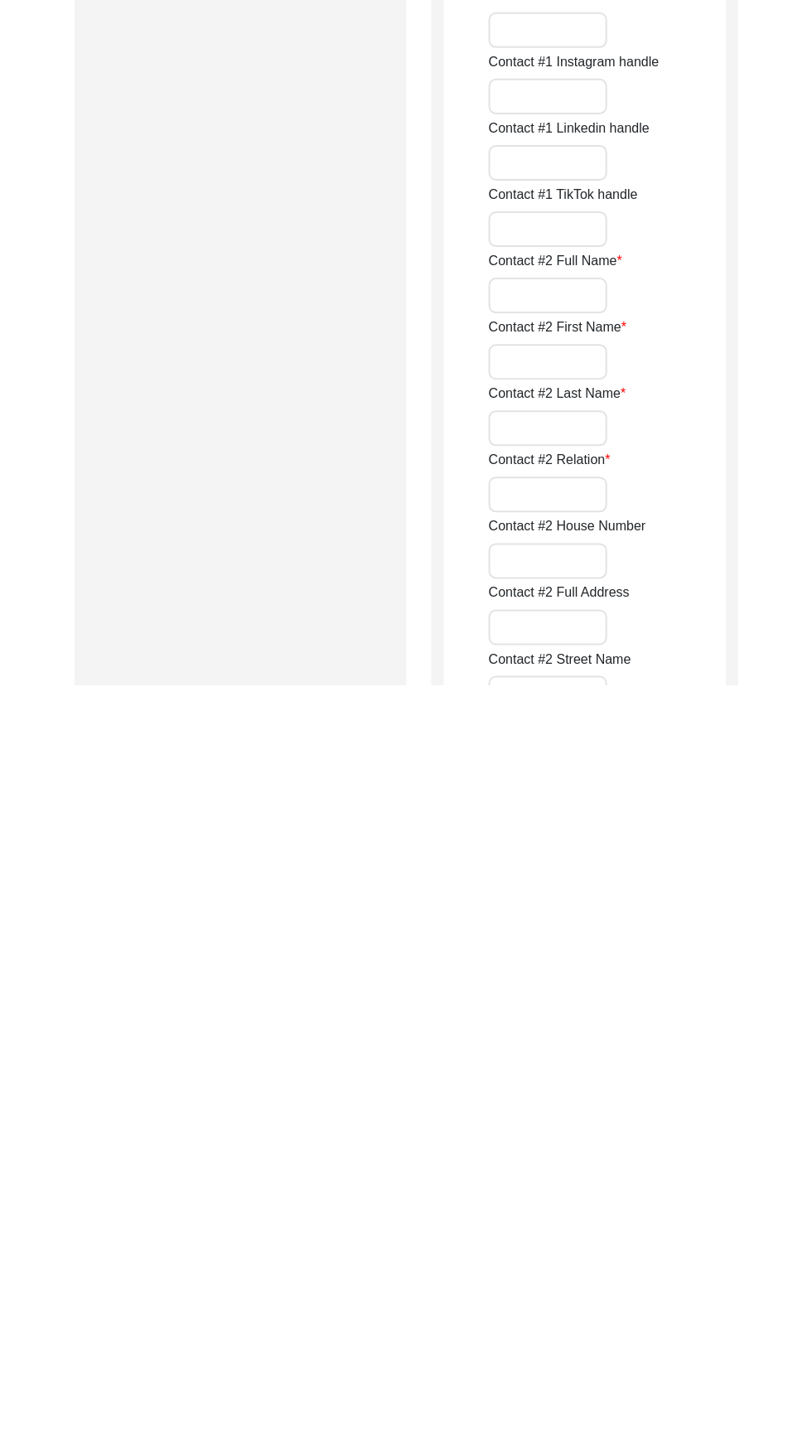
scroll to position [775, 0]
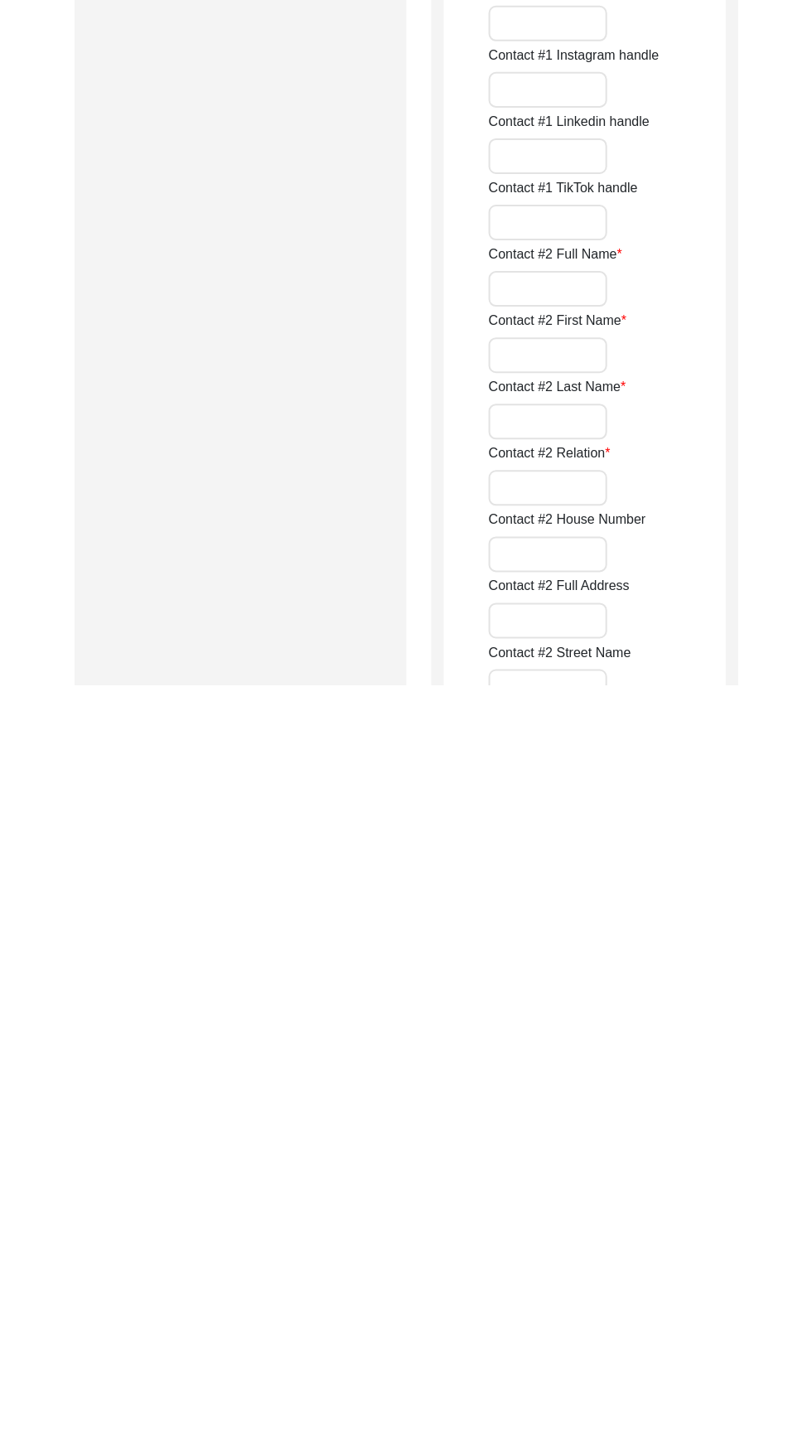
type input "Anshu@laddu.com"
click at [568, 1066] on input "Contact #2 Full Name" at bounding box center [547, 1060] width 118 height 36
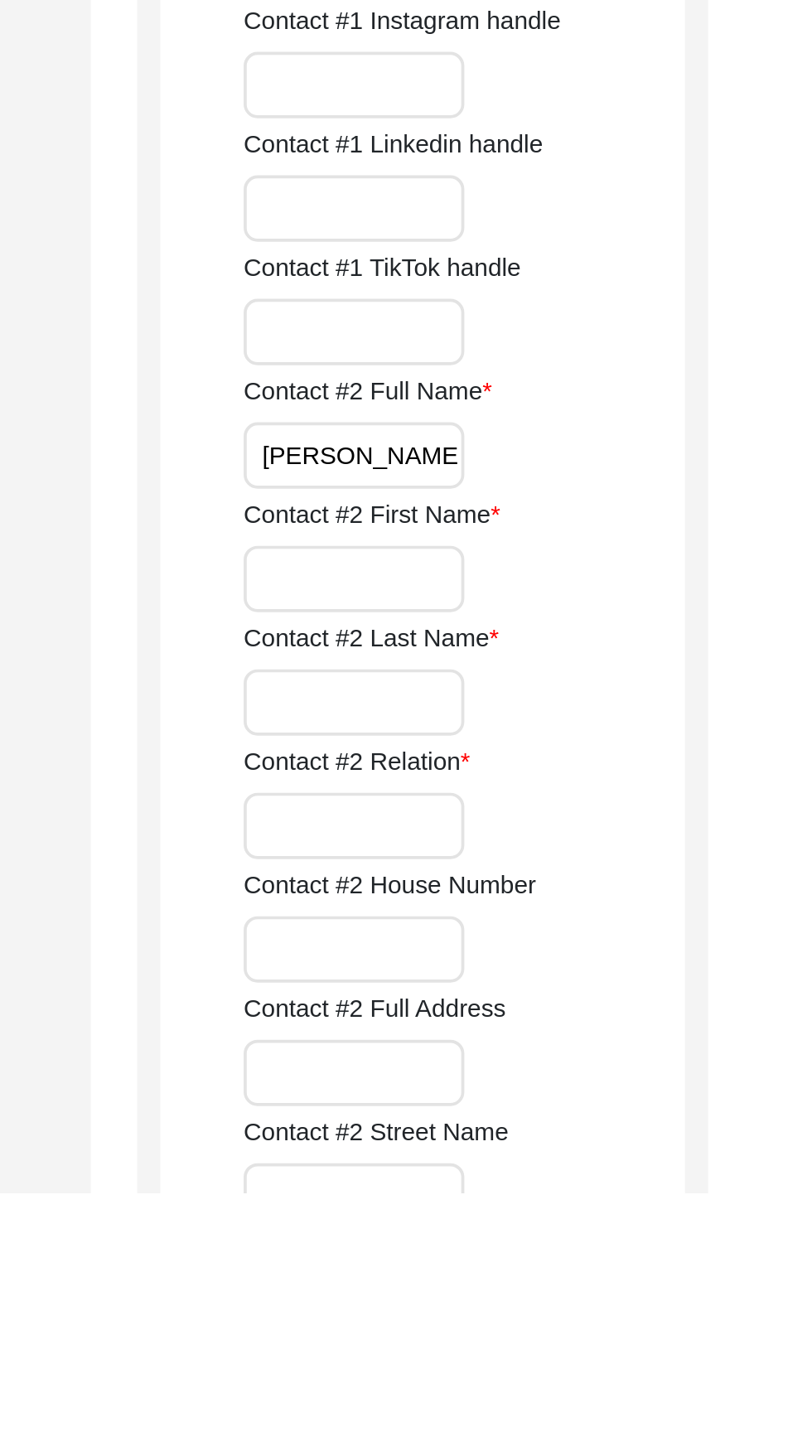
type input "Amit Nagpal"
click at [565, 1122] on input "Contact #2 First Name" at bounding box center [547, 1126] width 118 height 36
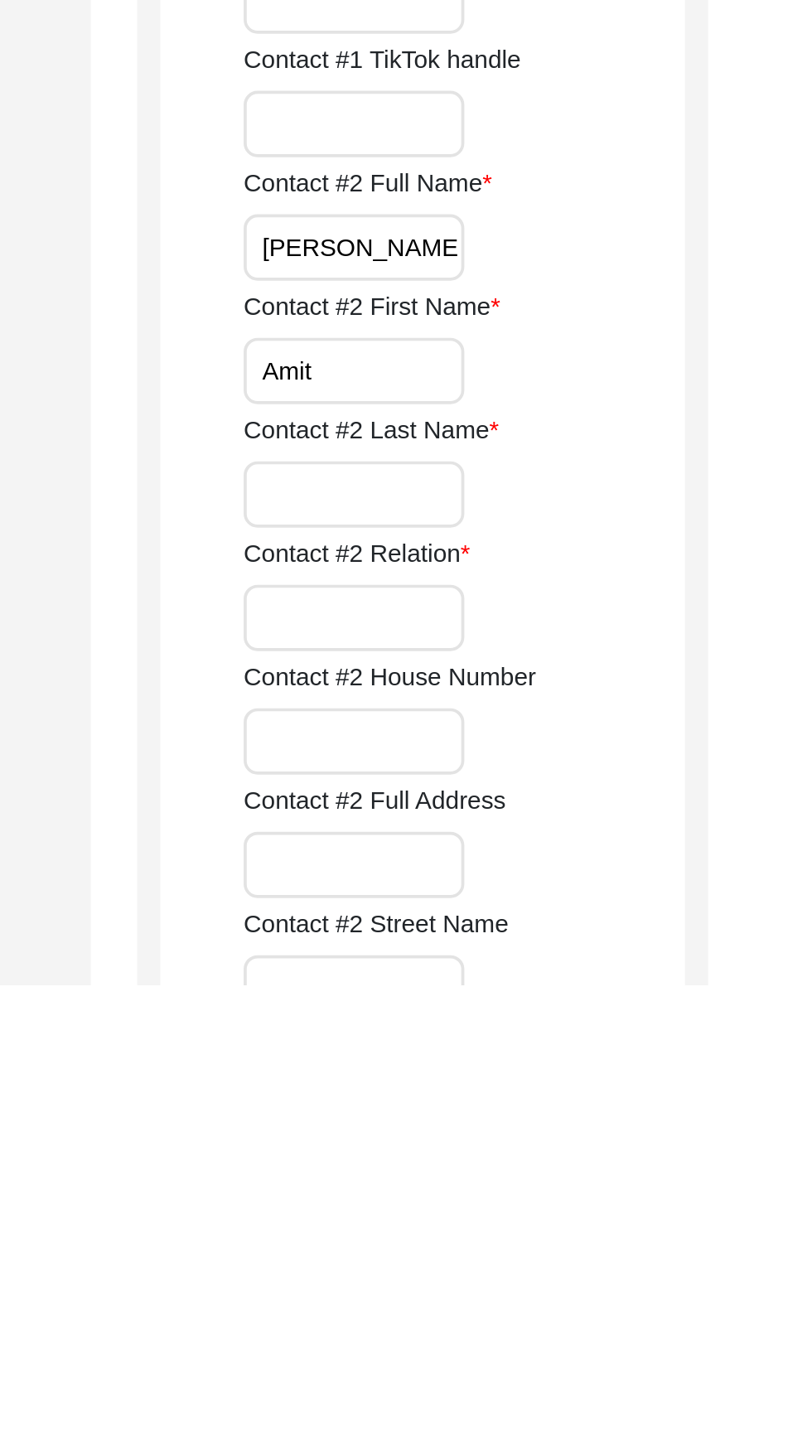
type input "Amit"
click at [562, 1195] on input "Contact #2 Last Name" at bounding box center [547, 1193] width 118 height 36
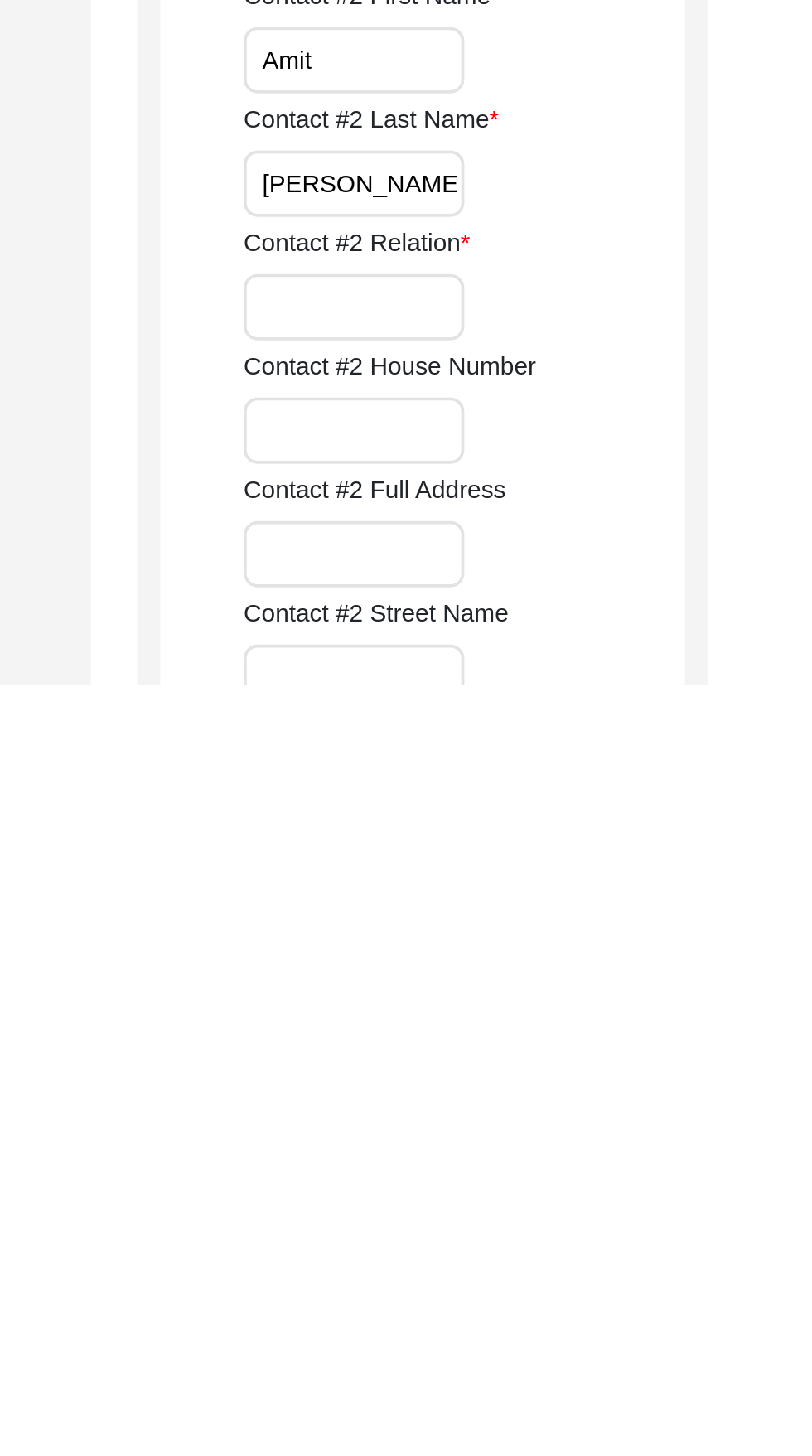
type input "Nagpal"
click at [576, 1258] on input "Contact #2 Relation" at bounding box center [547, 1253] width 118 height 36
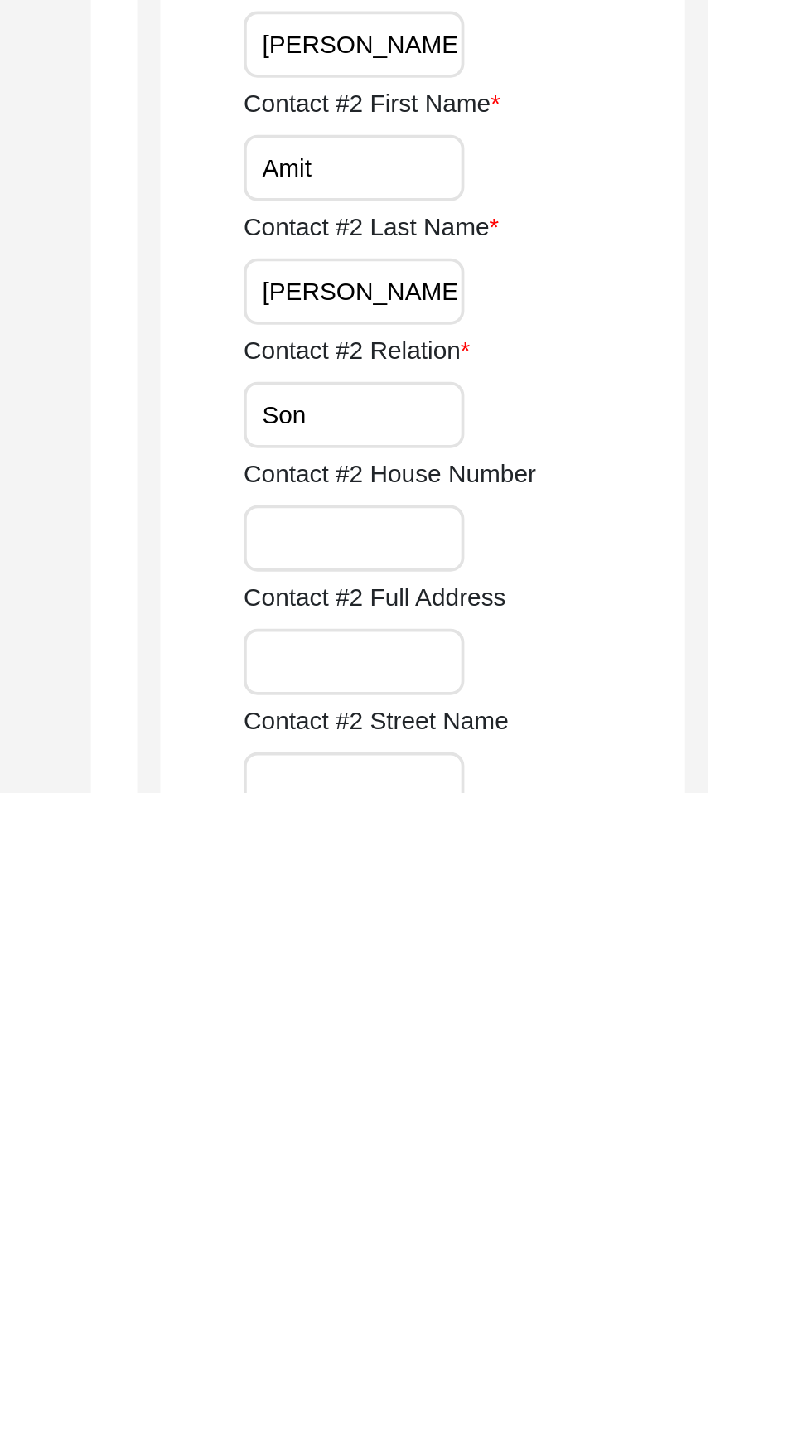
type input "Son"
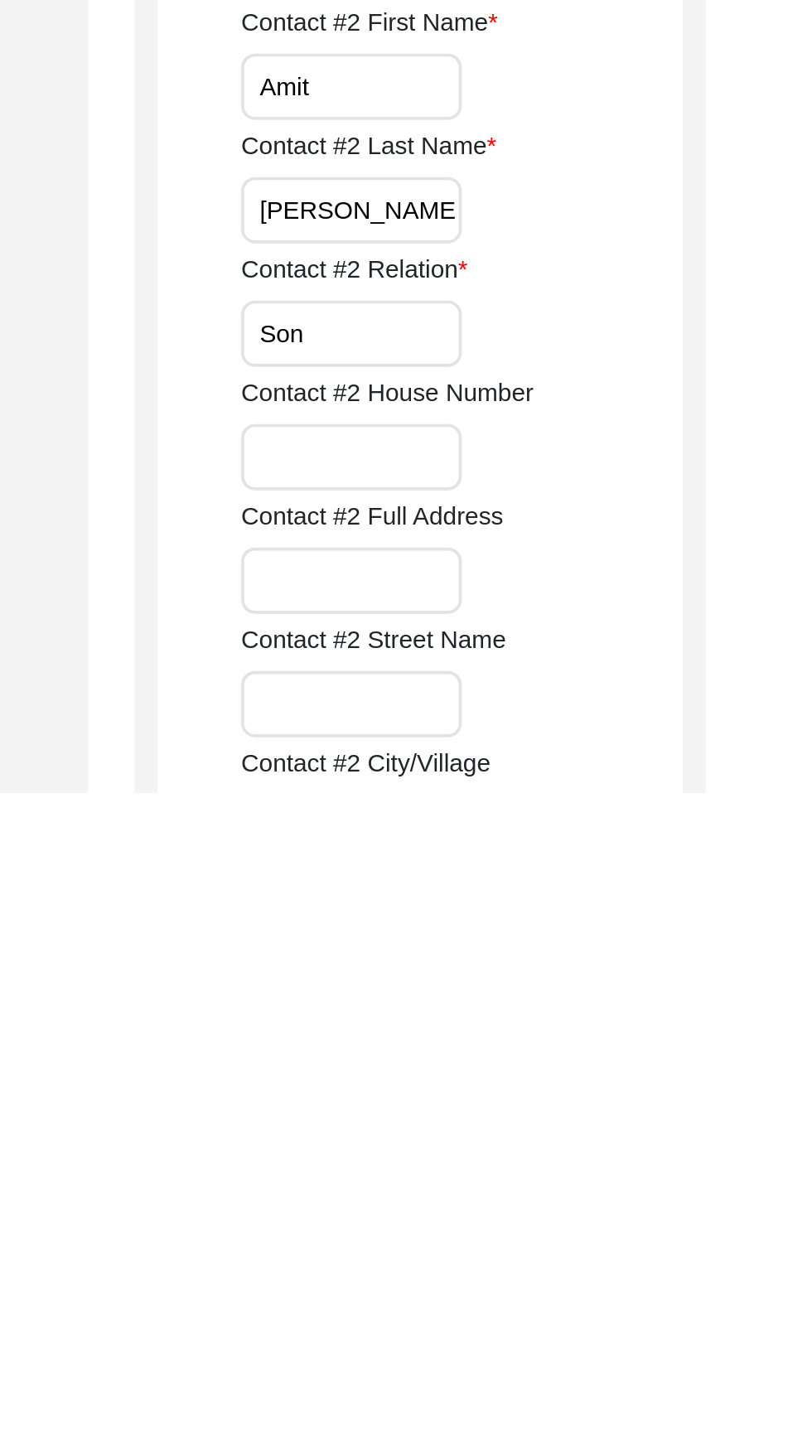
click at [579, 1271] on input "Contact #2 House Number" at bounding box center [547, 1275] width 118 height 36
type input "11"
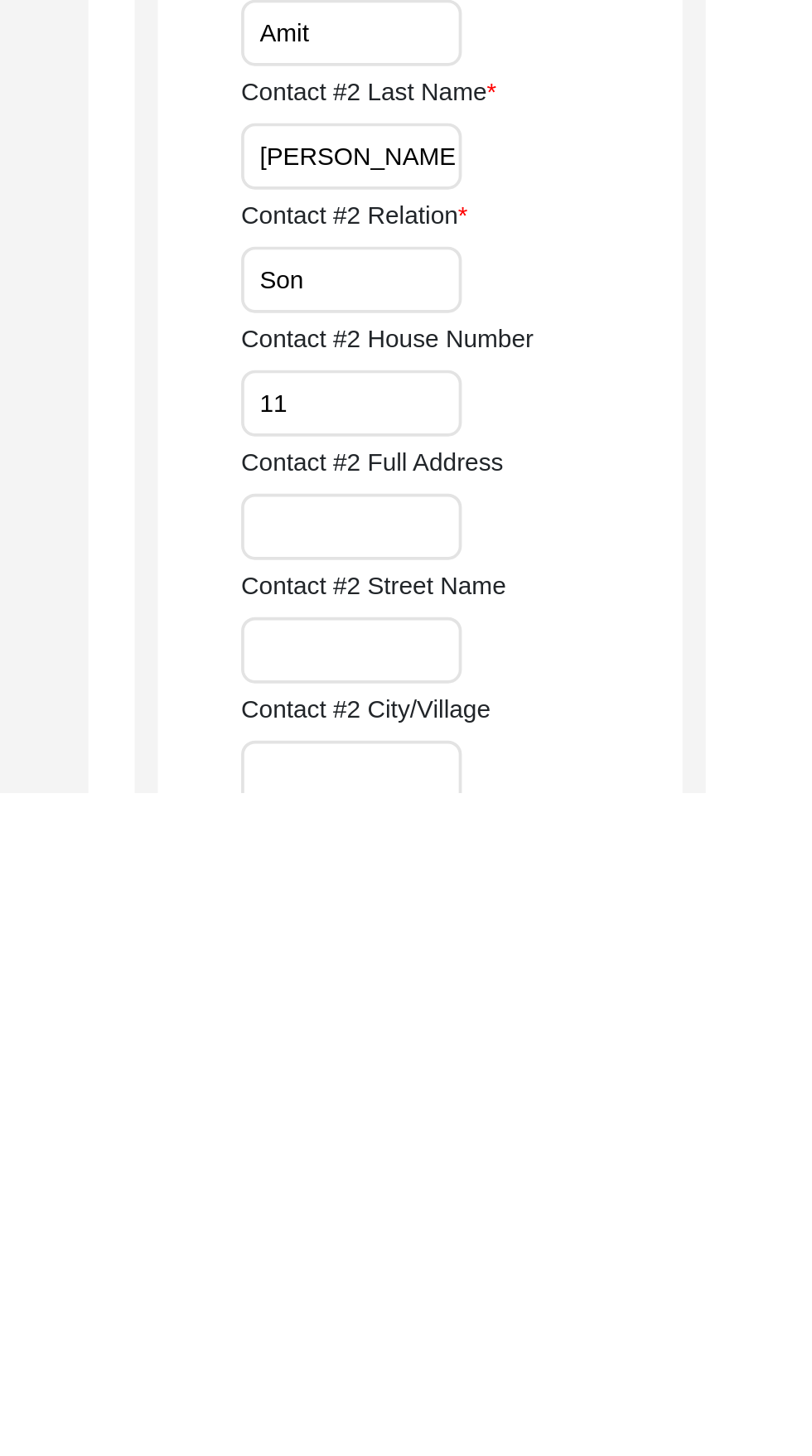
scroll to position [869, 0]
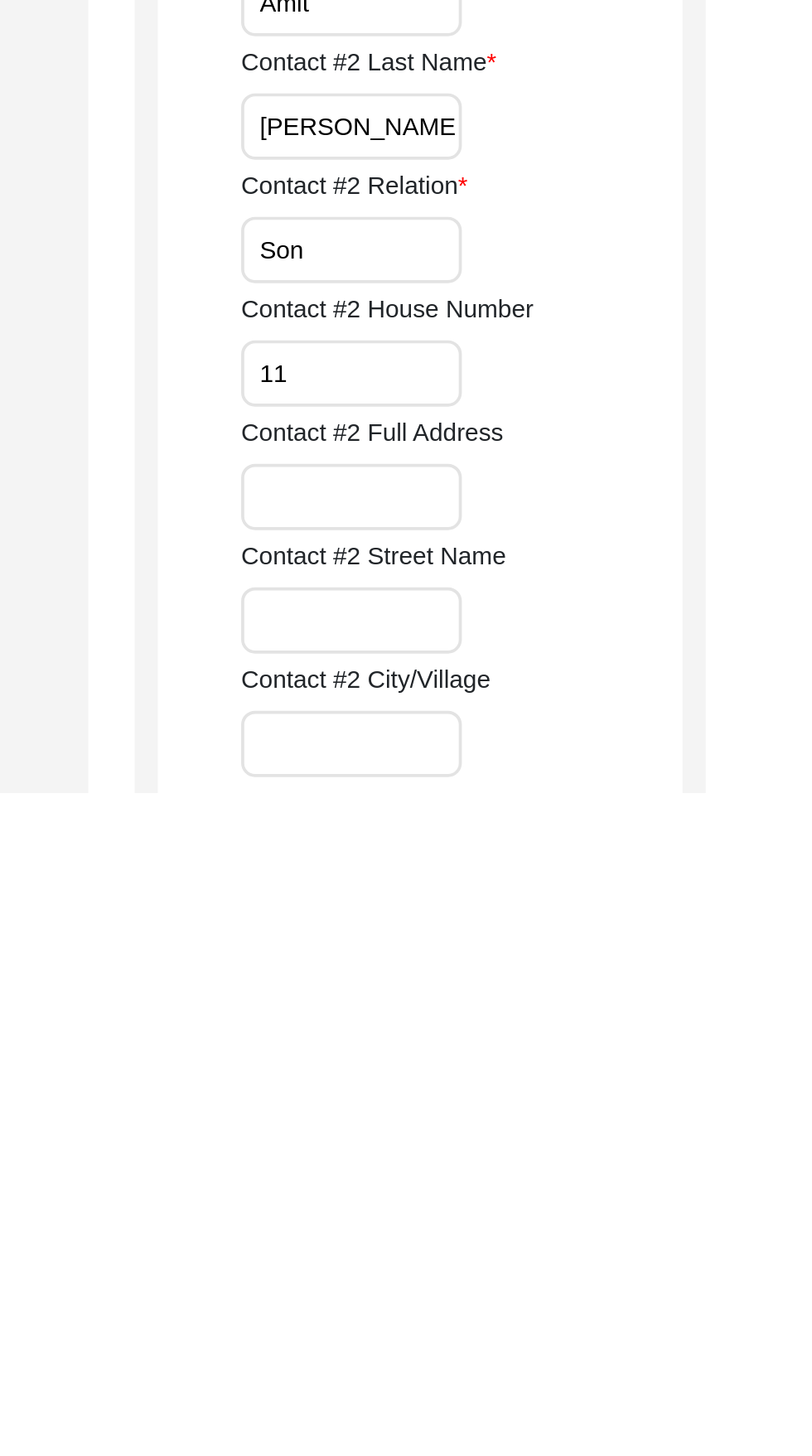
click at [502, 1361] on input "Contact #2 Street Name" at bounding box center [547, 1363] width 118 height 36
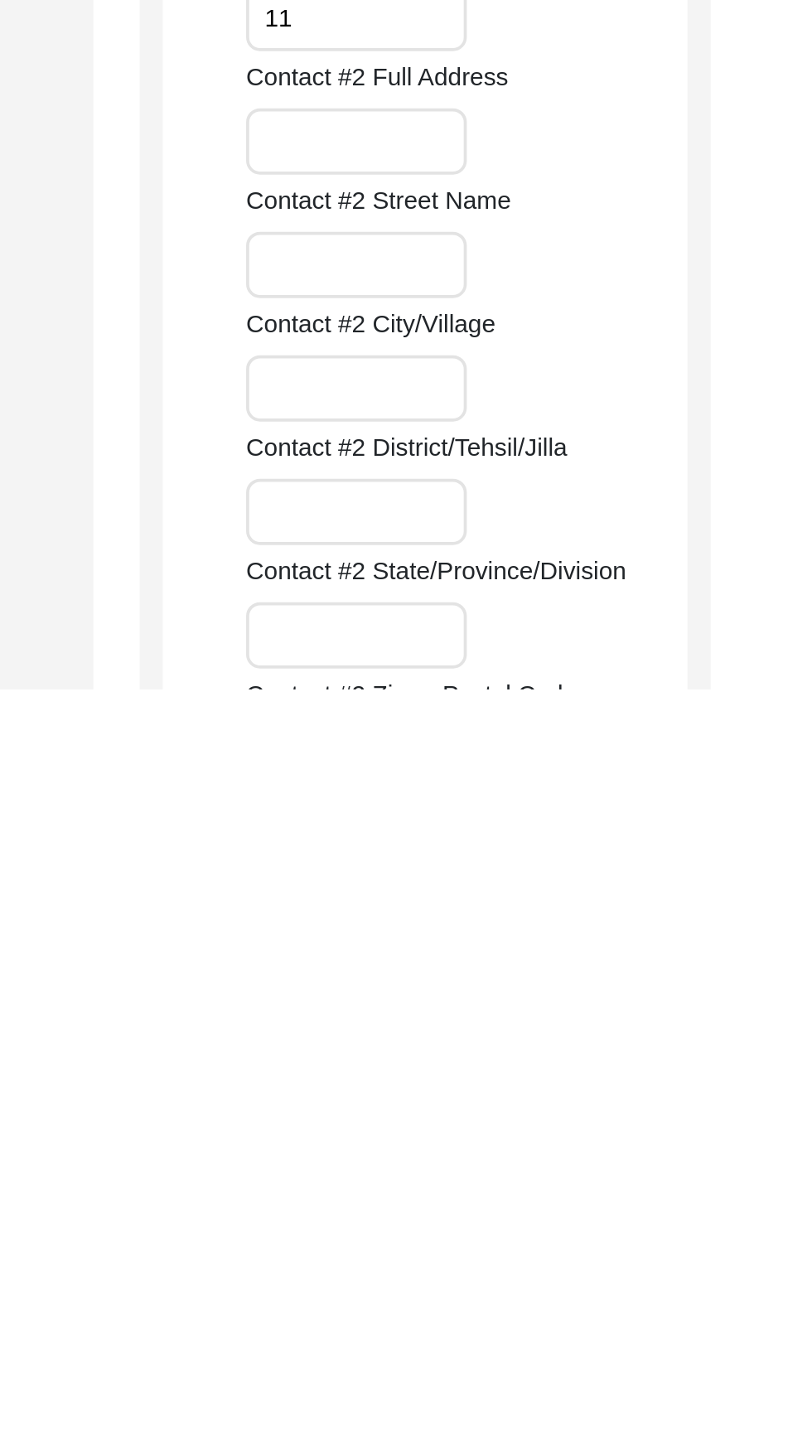
scroll to position [1004, 0]
type input "Garzas Trail"
click at [526, 1265] on label "Contact #2 City/Village" at bounding box center [555, 1260] width 134 height 20
click at [526, 1276] on input "Contact #2 City/Village" at bounding box center [547, 1294] width 118 height 36
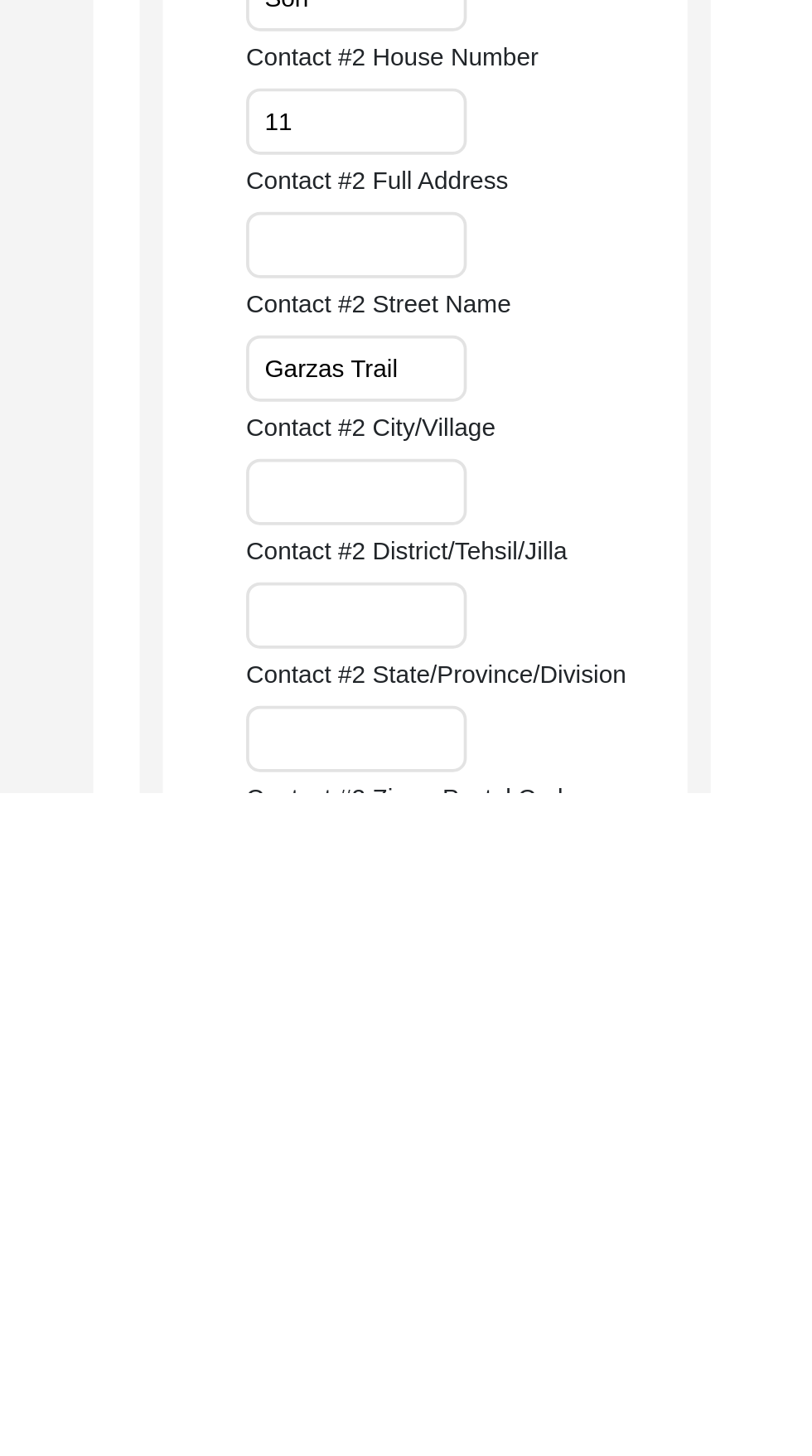
click at [519, 1230] on input "Garzas Trail" at bounding box center [547, 1228] width 118 height 36
click at [524, 1299] on input "Contact #2 City/Village" at bounding box center [547, 1295] width 118 height 36
type input "Carmel"
click at [535, 1355] on input "Contact #2 District/Tehsil/Jilla" at bounding box center [547, 1362] width 118 height 36
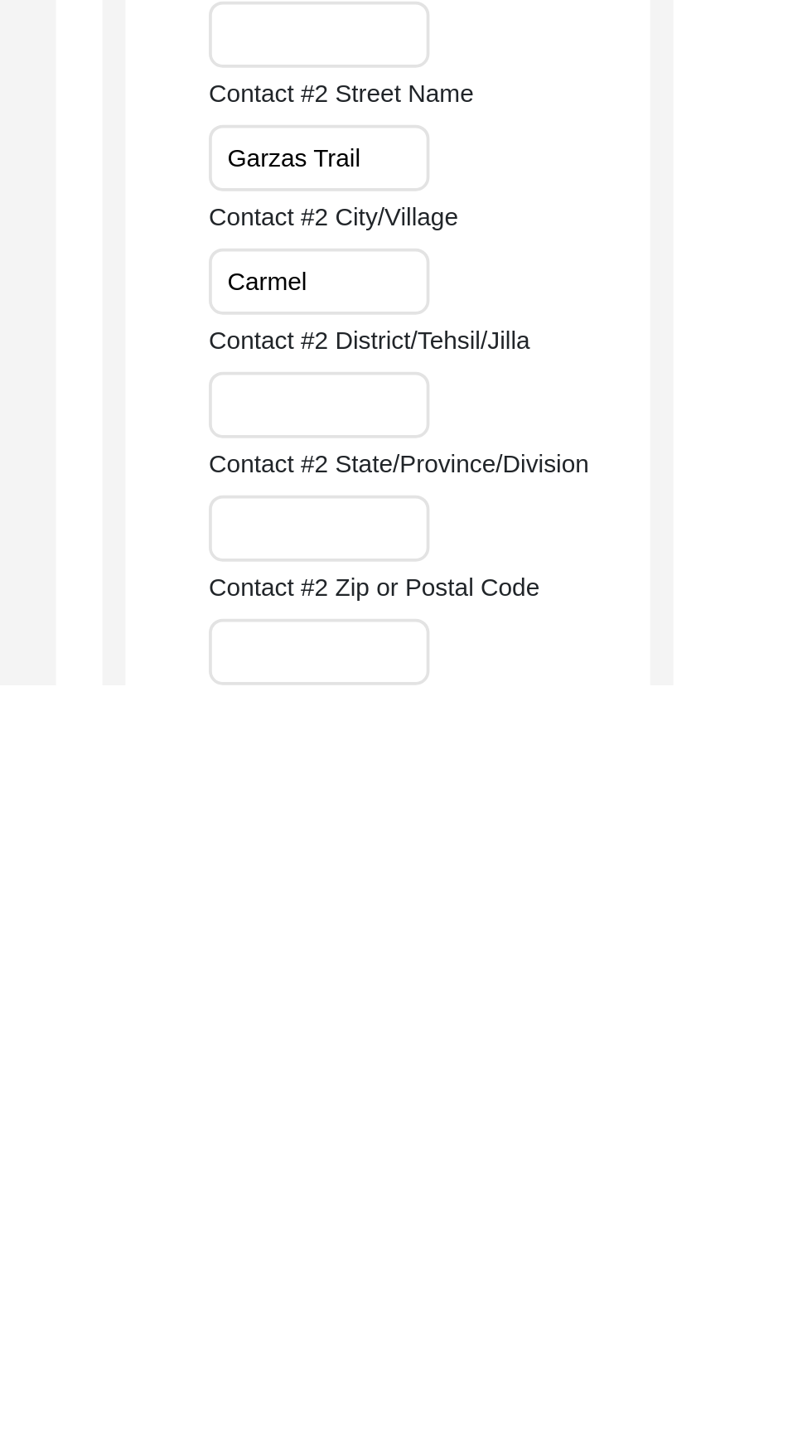
click at [519, 1363] on input "Contact #2 State/Province/Division" at bounding box center [547, 1372] width 118 height 36
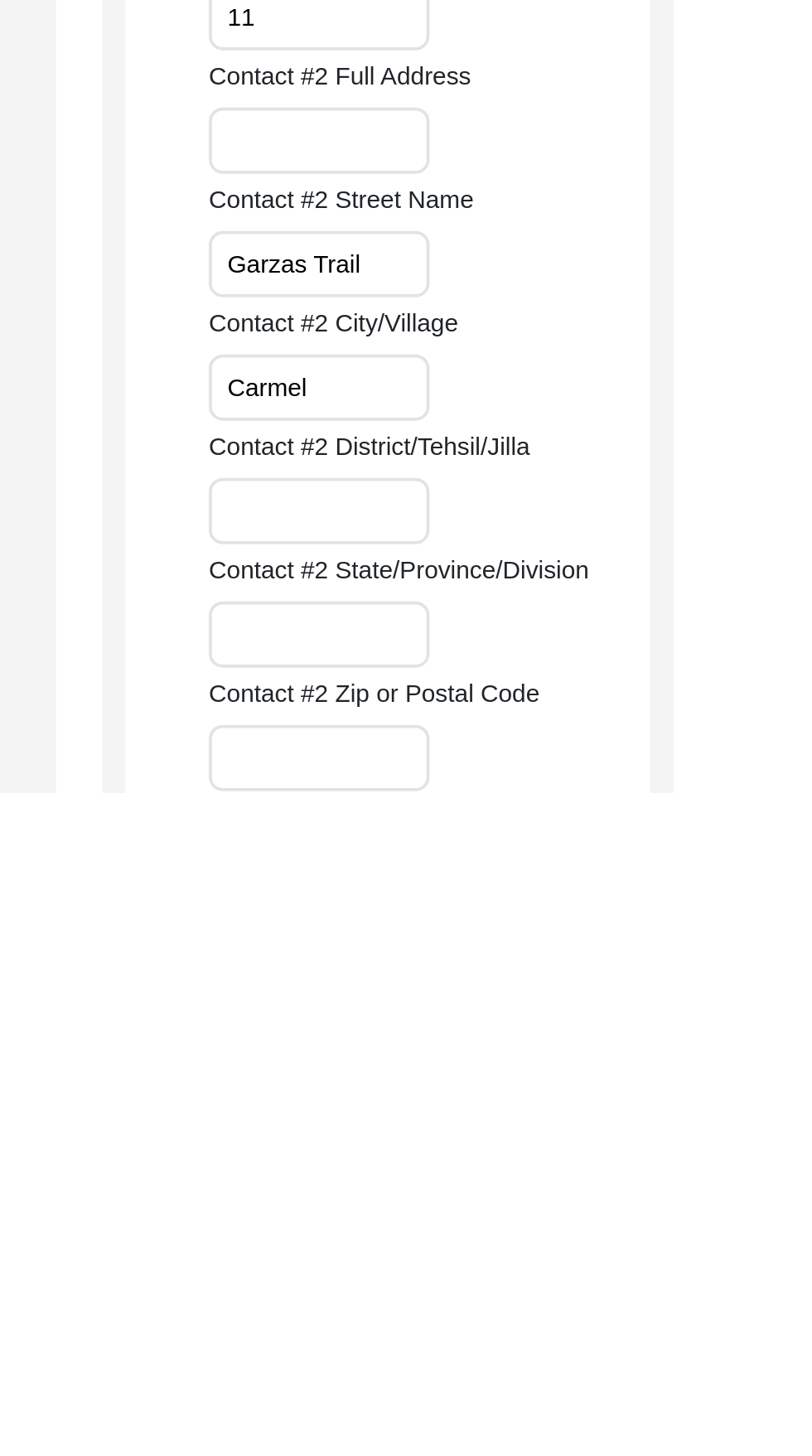
scroll to position [1059, 0]
click at [515, 1299] on input "Contact #2 District/Tehsil/Jilla" at bounding box center [547, 1305] width 118 height 36
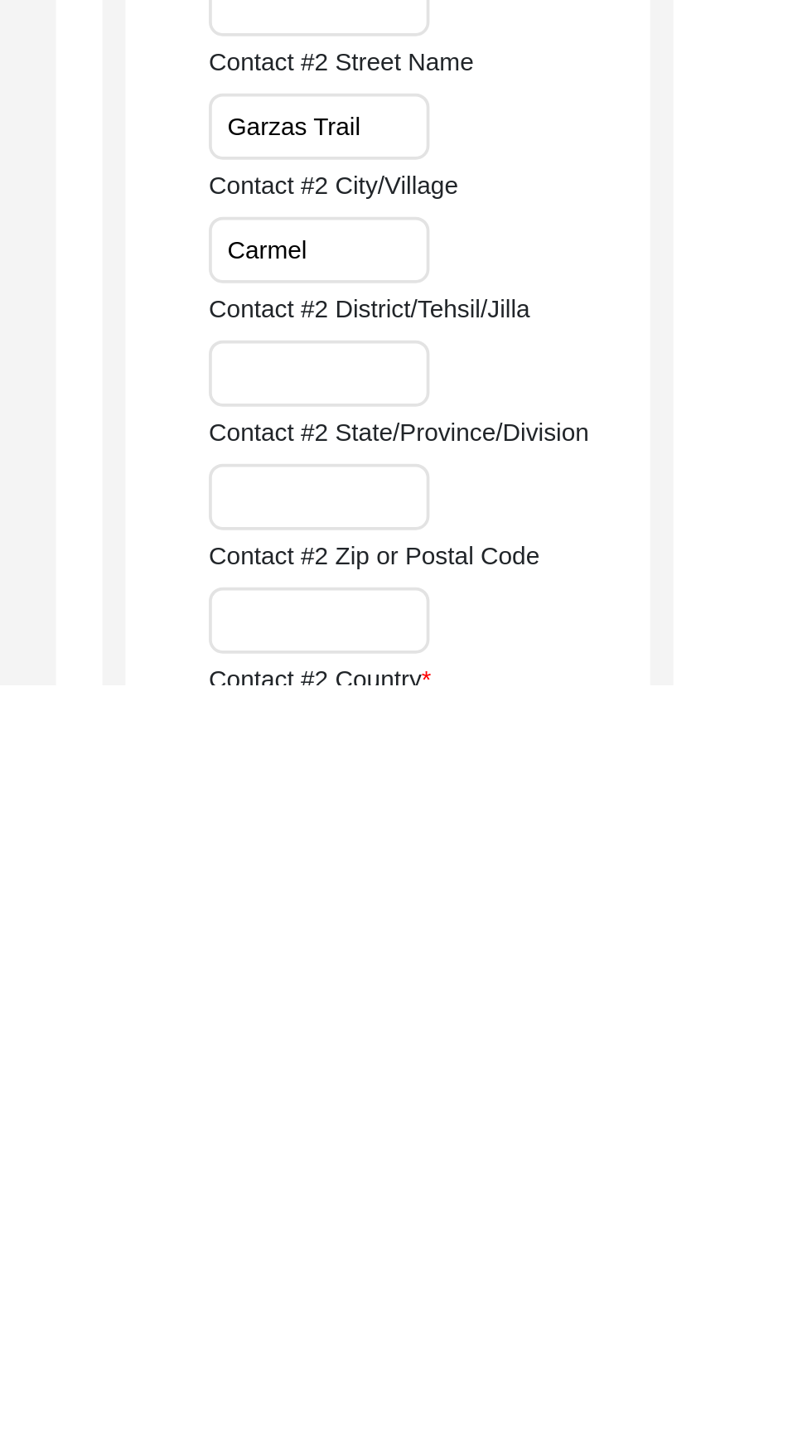
click at [520, 1351] on input "Contact #2 State/Province/Division" at bounding box center [547, 1355] width 118 height 36
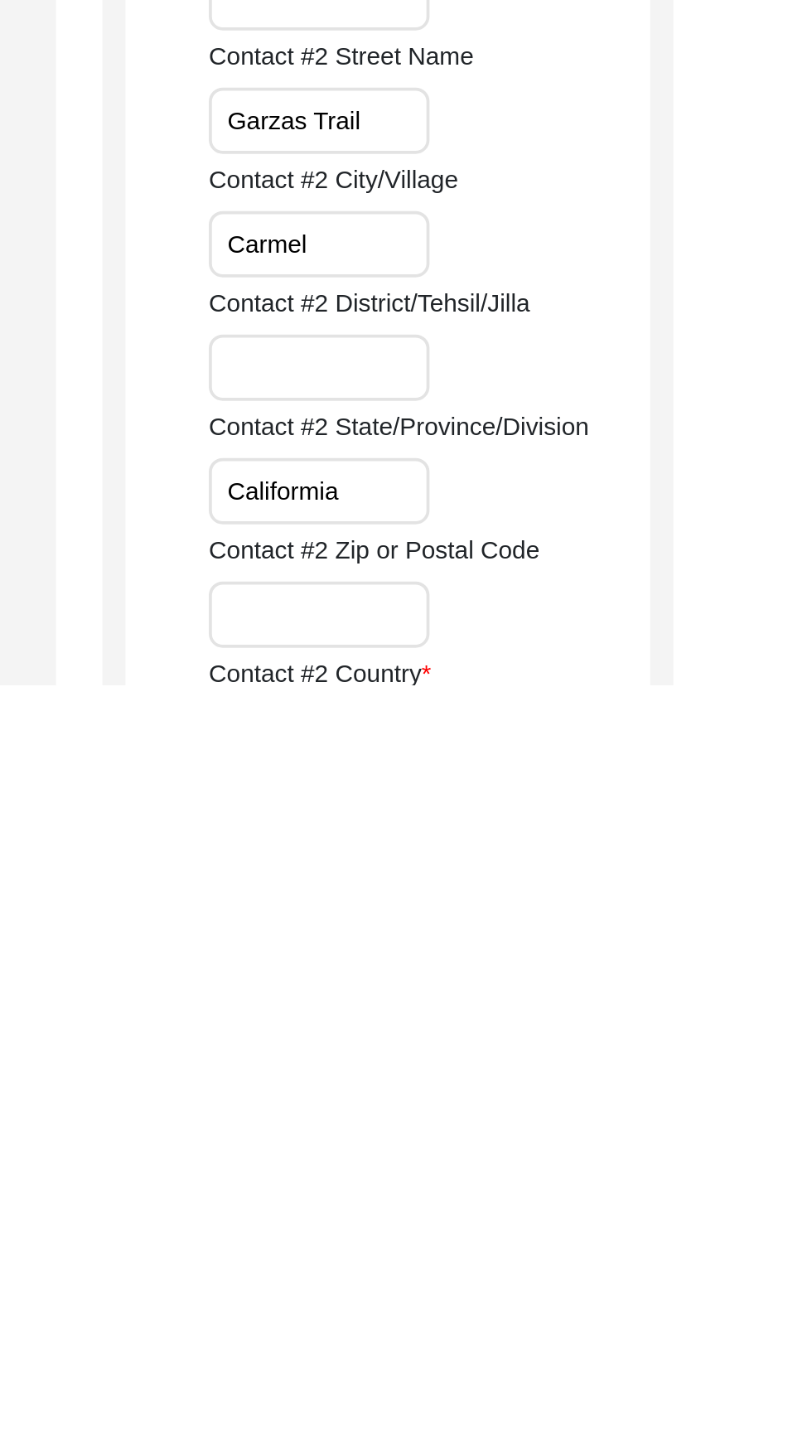
scroll to position [1094, 0]
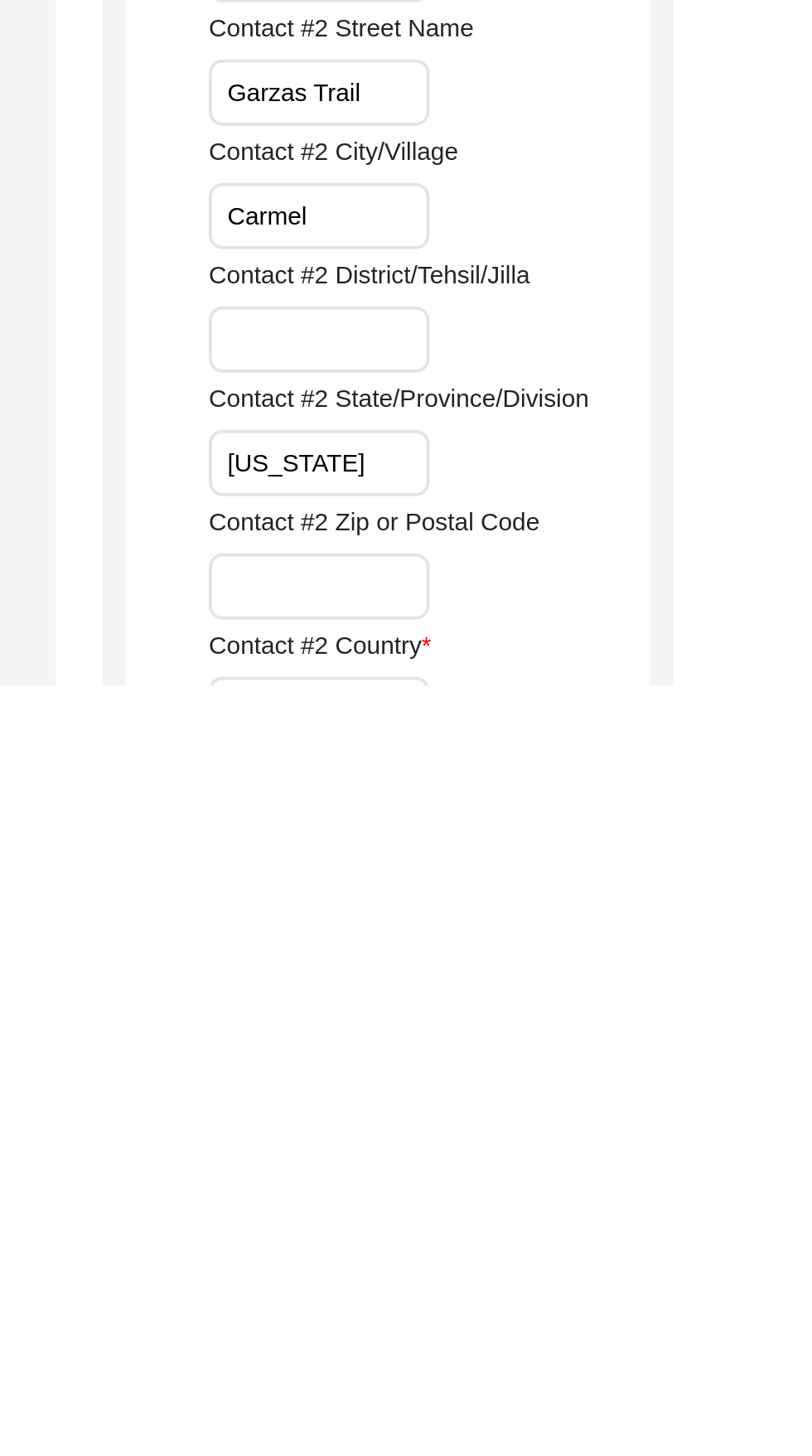
type input "California"
click at [513, 1402] on input "Contact #2 Zip or Postal Code" at bounding box center [547, 1403] width 118 height 36
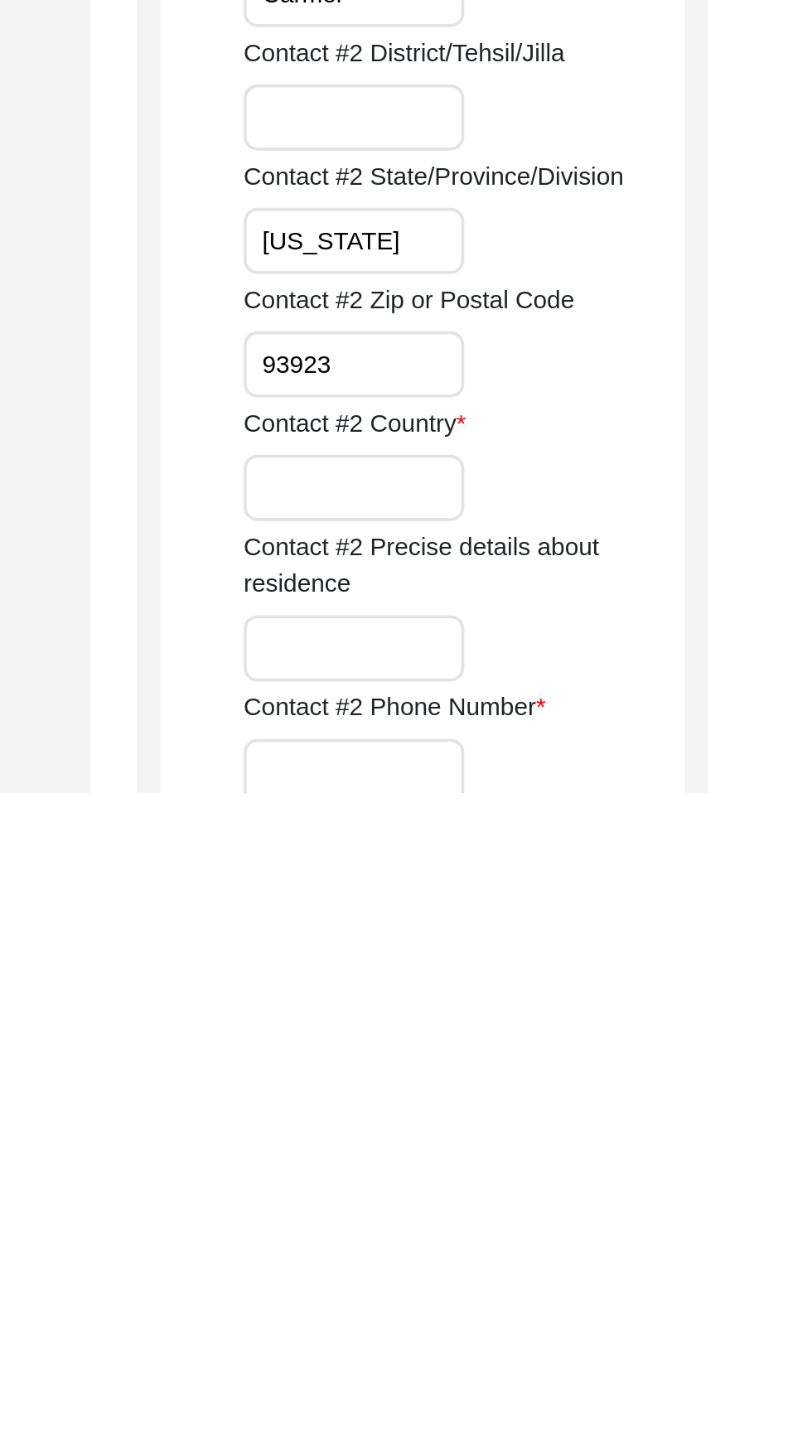
scroll to position [1273, 0]
type input "93923"
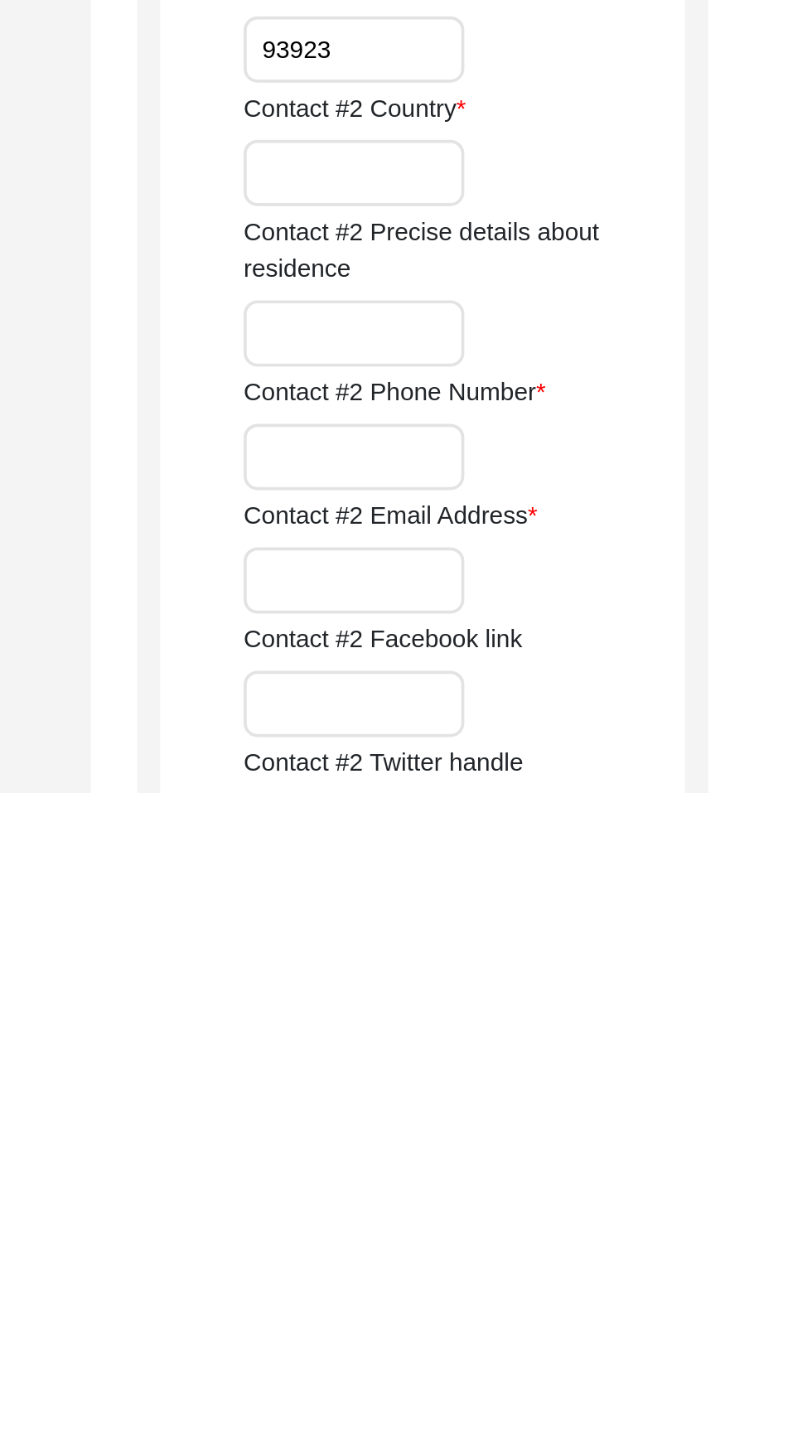
scroll to position [1441, 0]
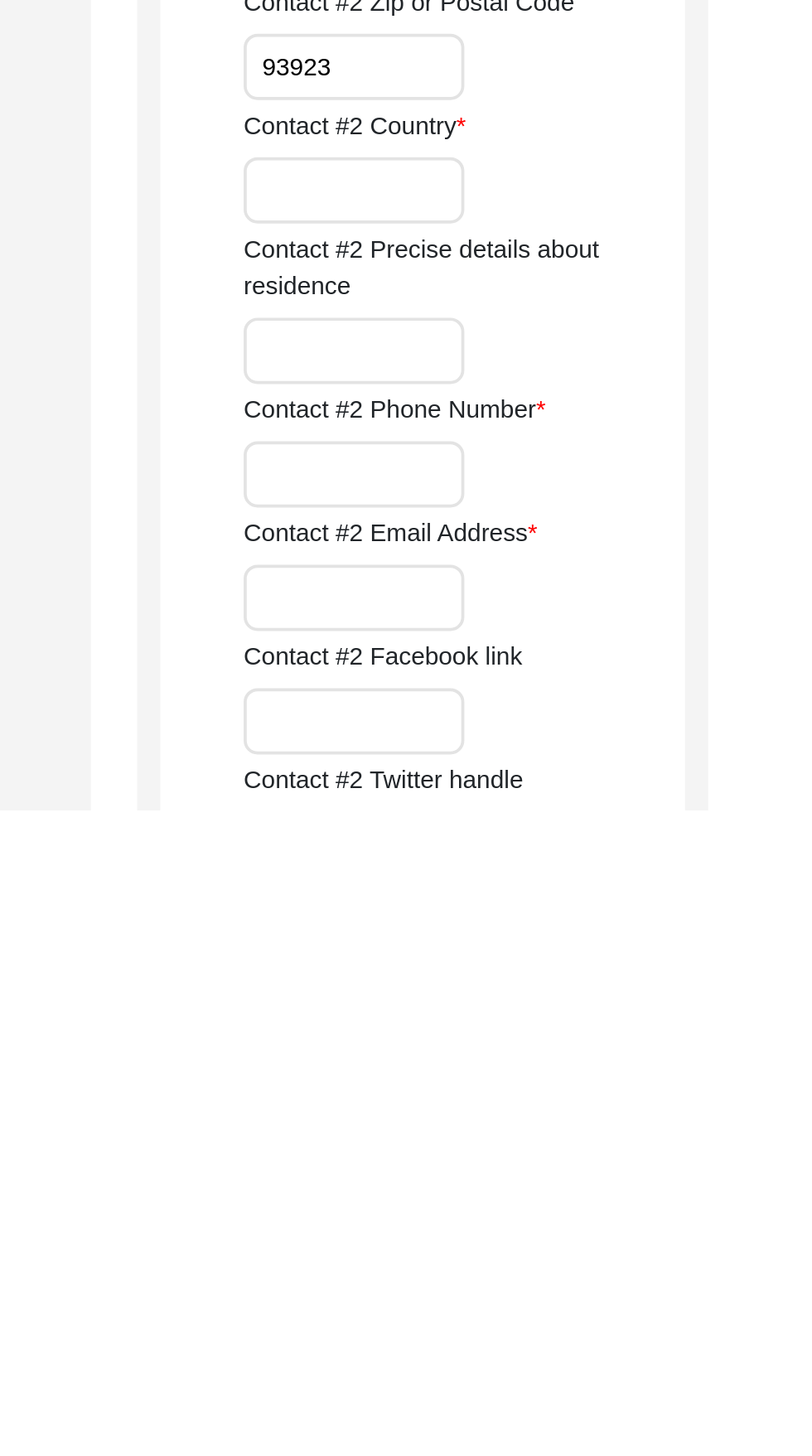
click at [517, 1119] on input "Contact #2 Country" at bounding box center [547, 1123] width 118 height 36
type input "United States of America"
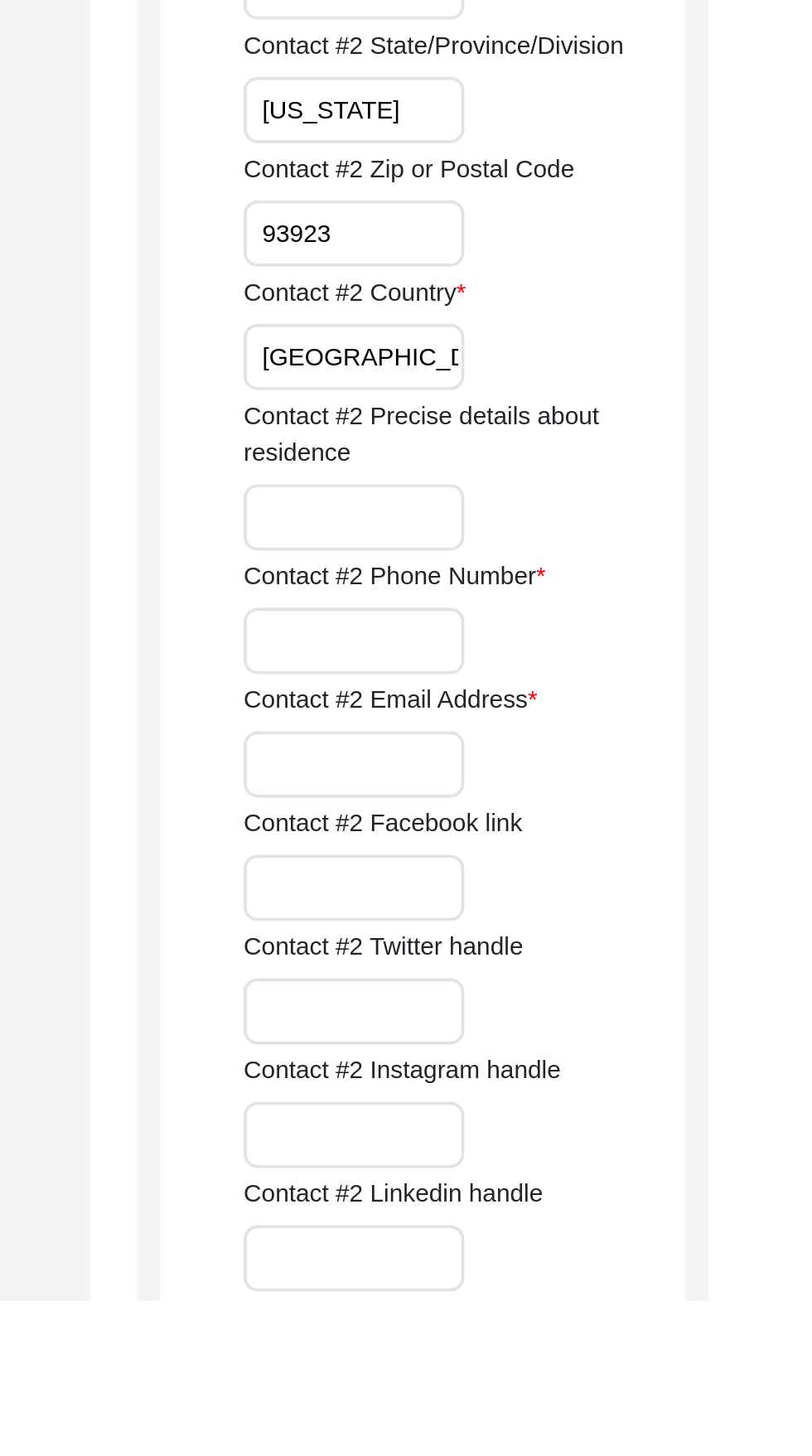
scroll to position [1614, 0]
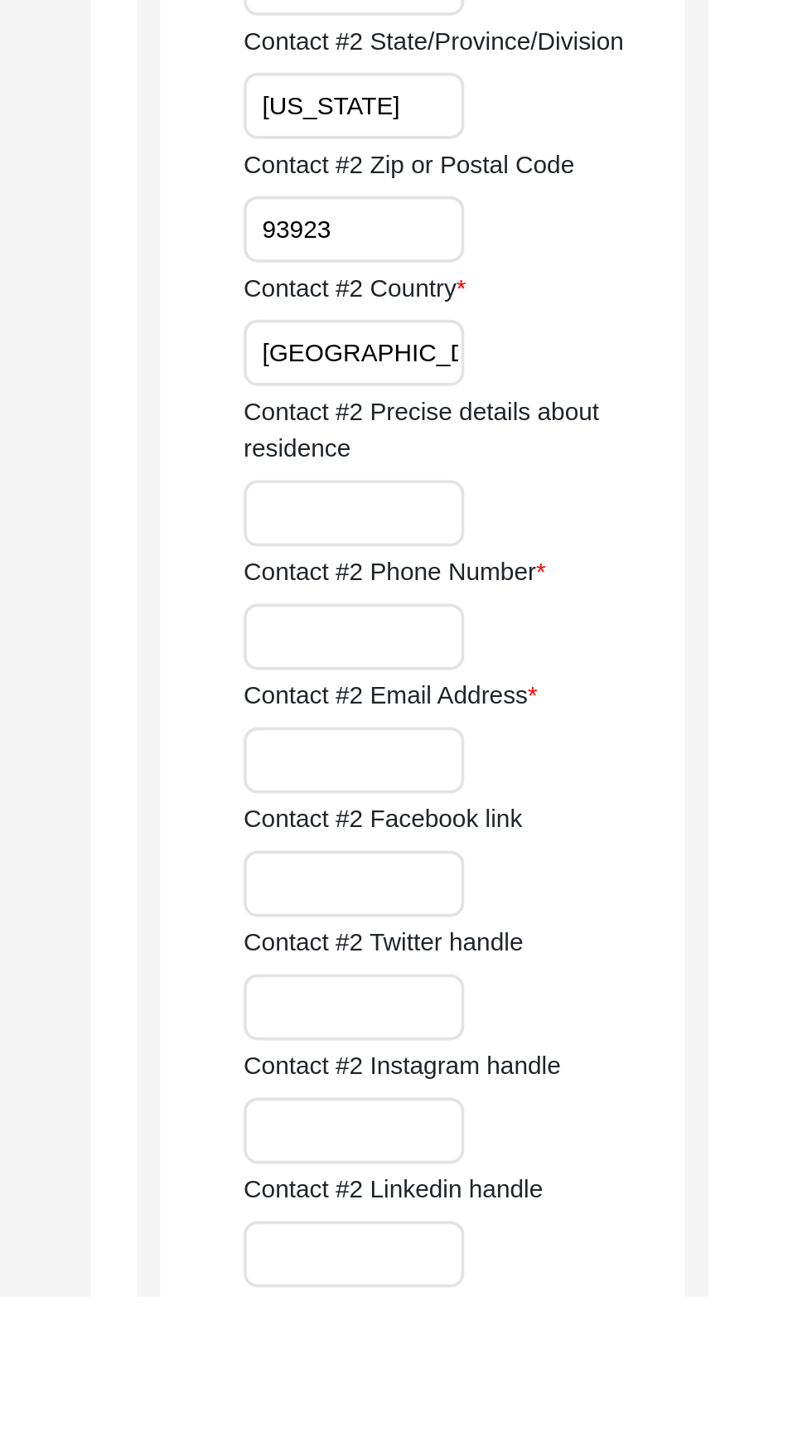
click at [526, 1100] on input "Contact #2 Phone Number" at bounding box center [547, 1101] width 118 height 36
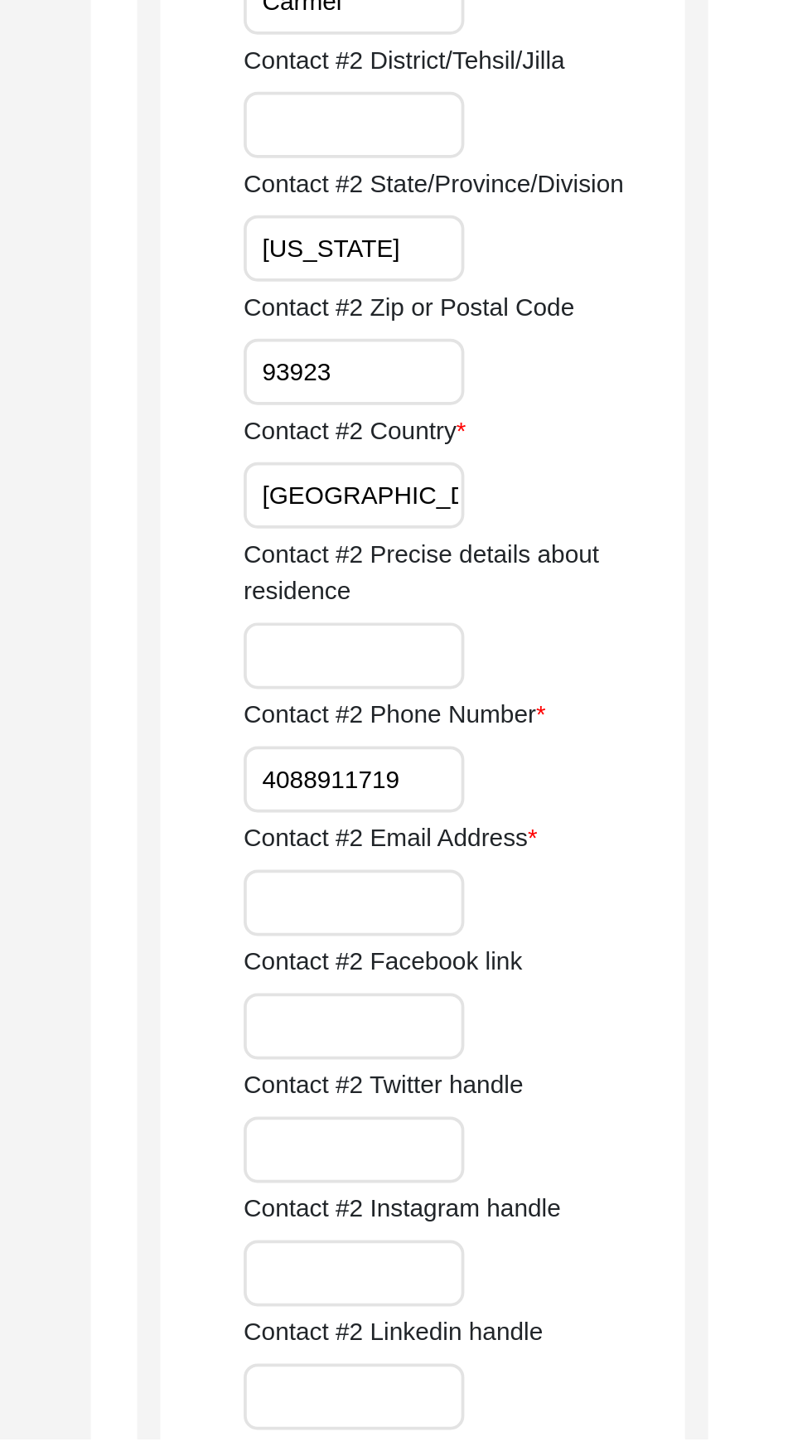
type input "4088911719"
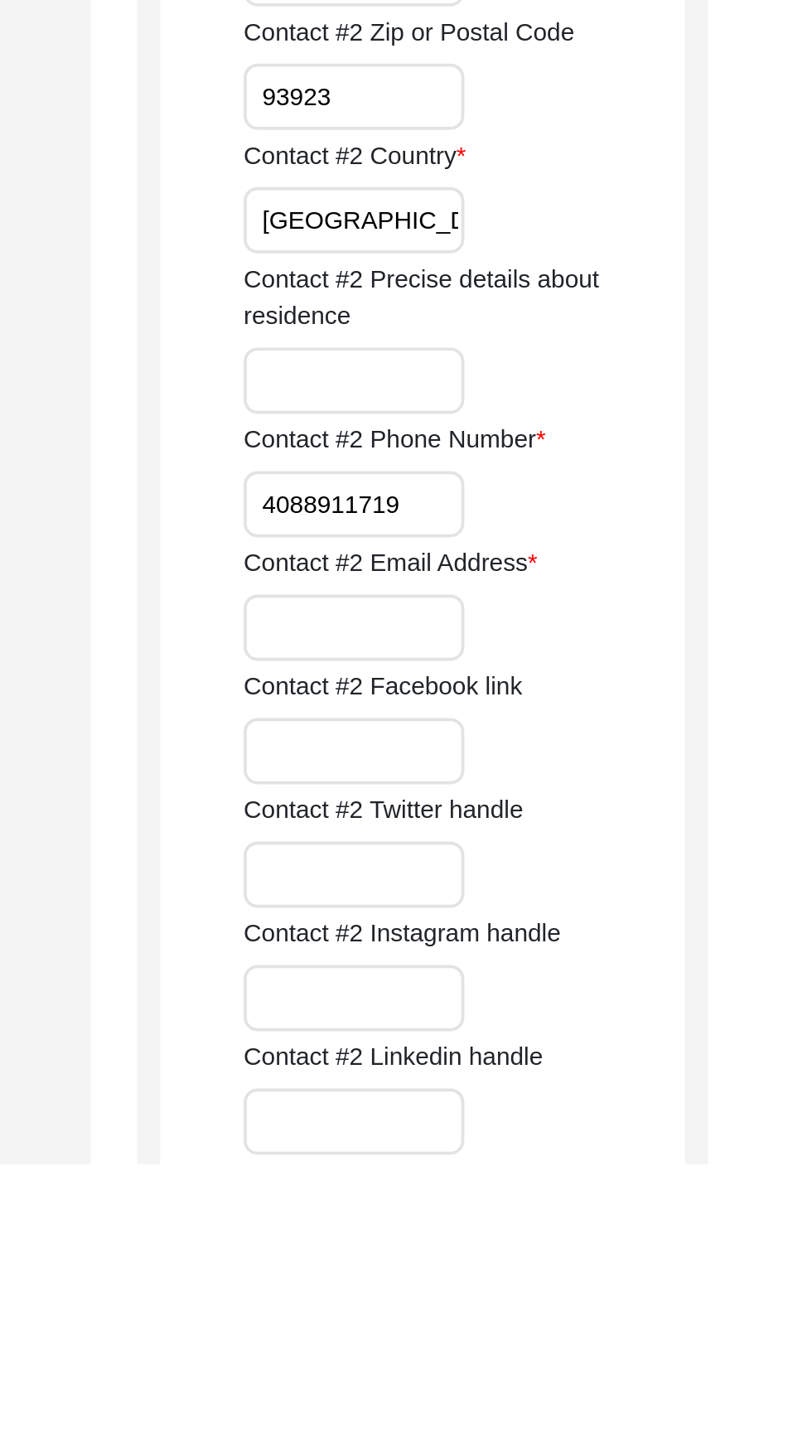
click at [519, 1164] on input "Contact #2 Email Address" at bounding box center [547, 1168] width 118 height 36
type input "Amit.nagpal@gmail.com"
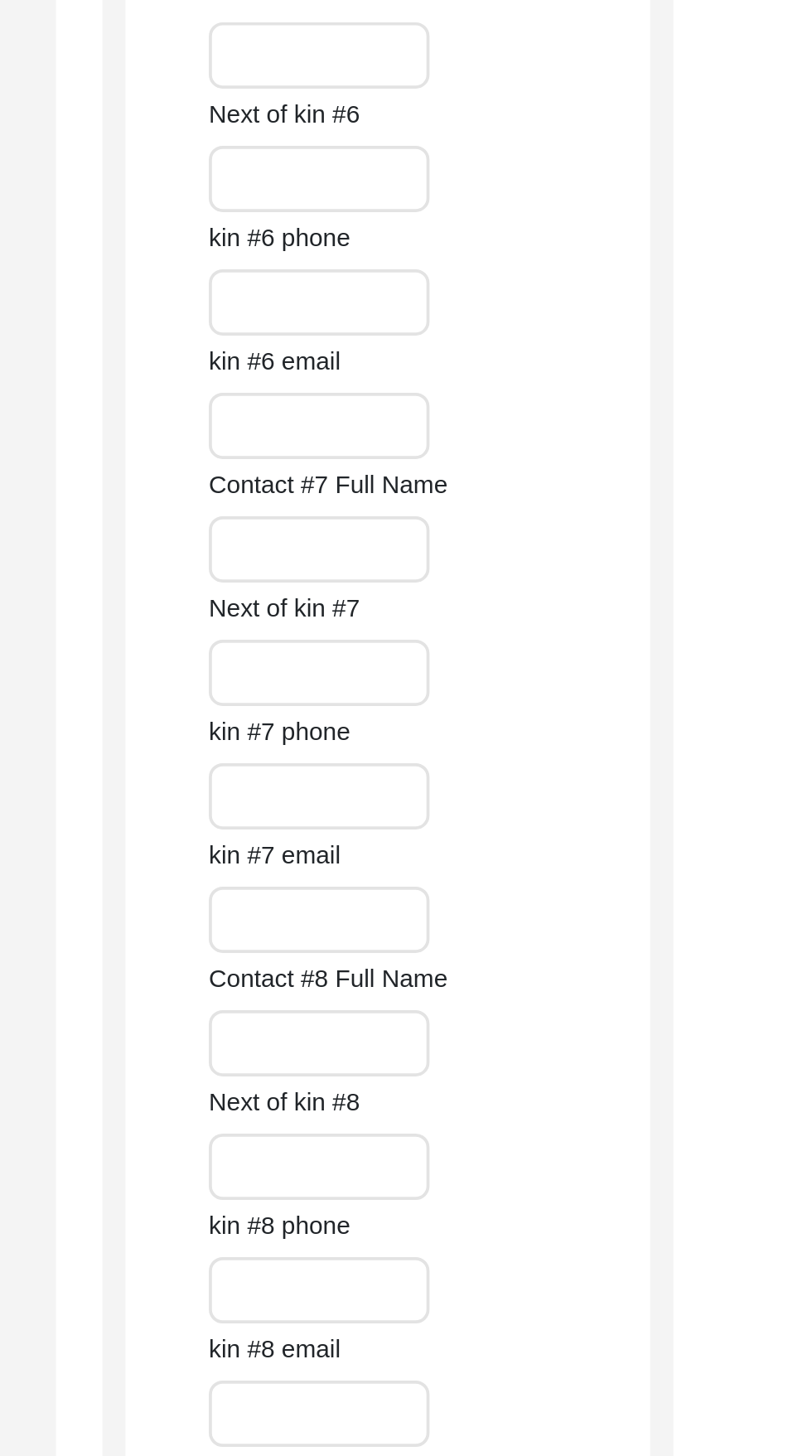
scroll to position [6863, 0]
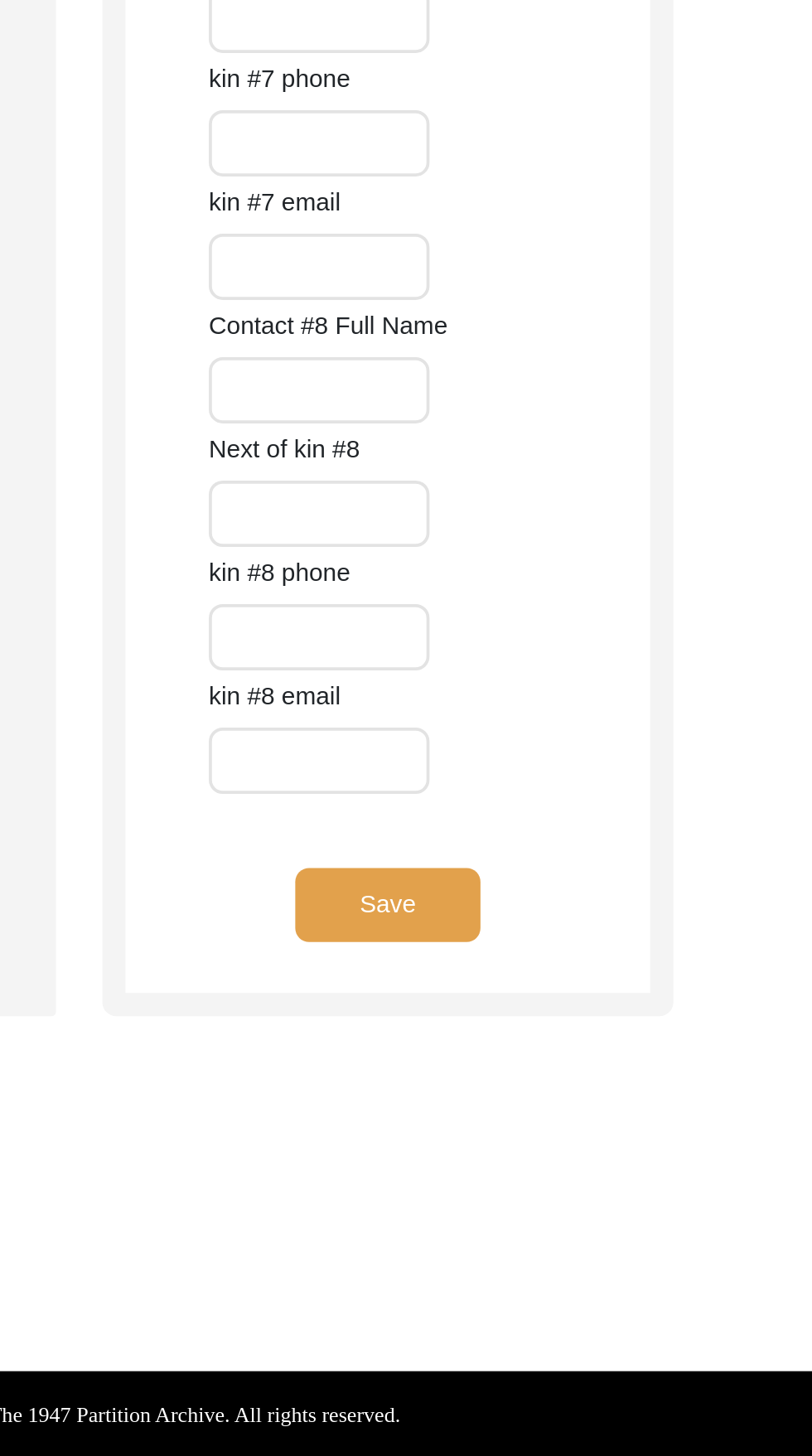
click at [605, 1177] on button "Save" at bounding box center [584, 1160] width 100 height 40
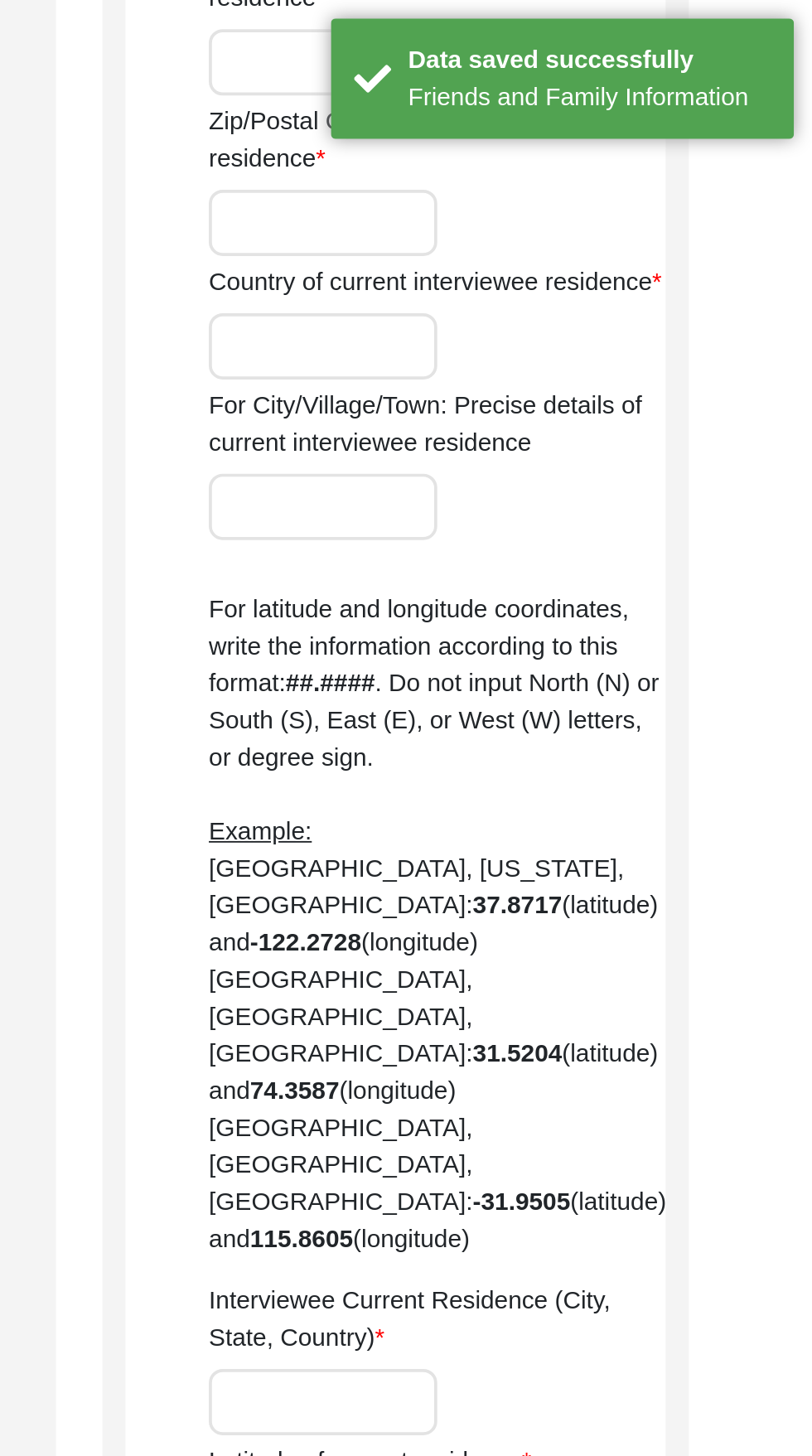
scroll to position [0, 0]
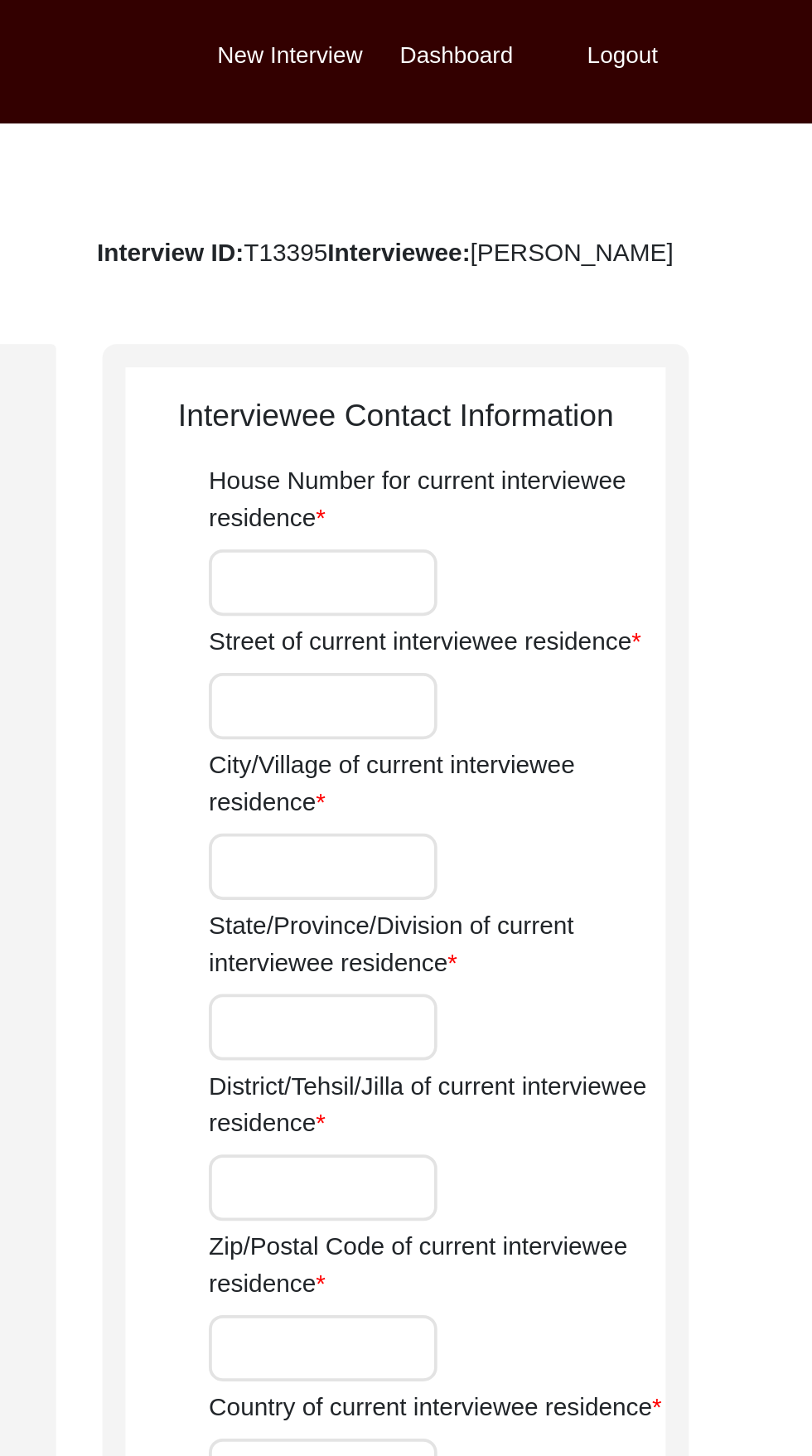
click at [545, 310] on input "House Number for current interviewee residence" at bounding box center [550, 313] width 123 height 36
type input "321"
click at [520, 377] on input "Street of current interviewee residence" at bounding box center [550, 379] width 123 height 36
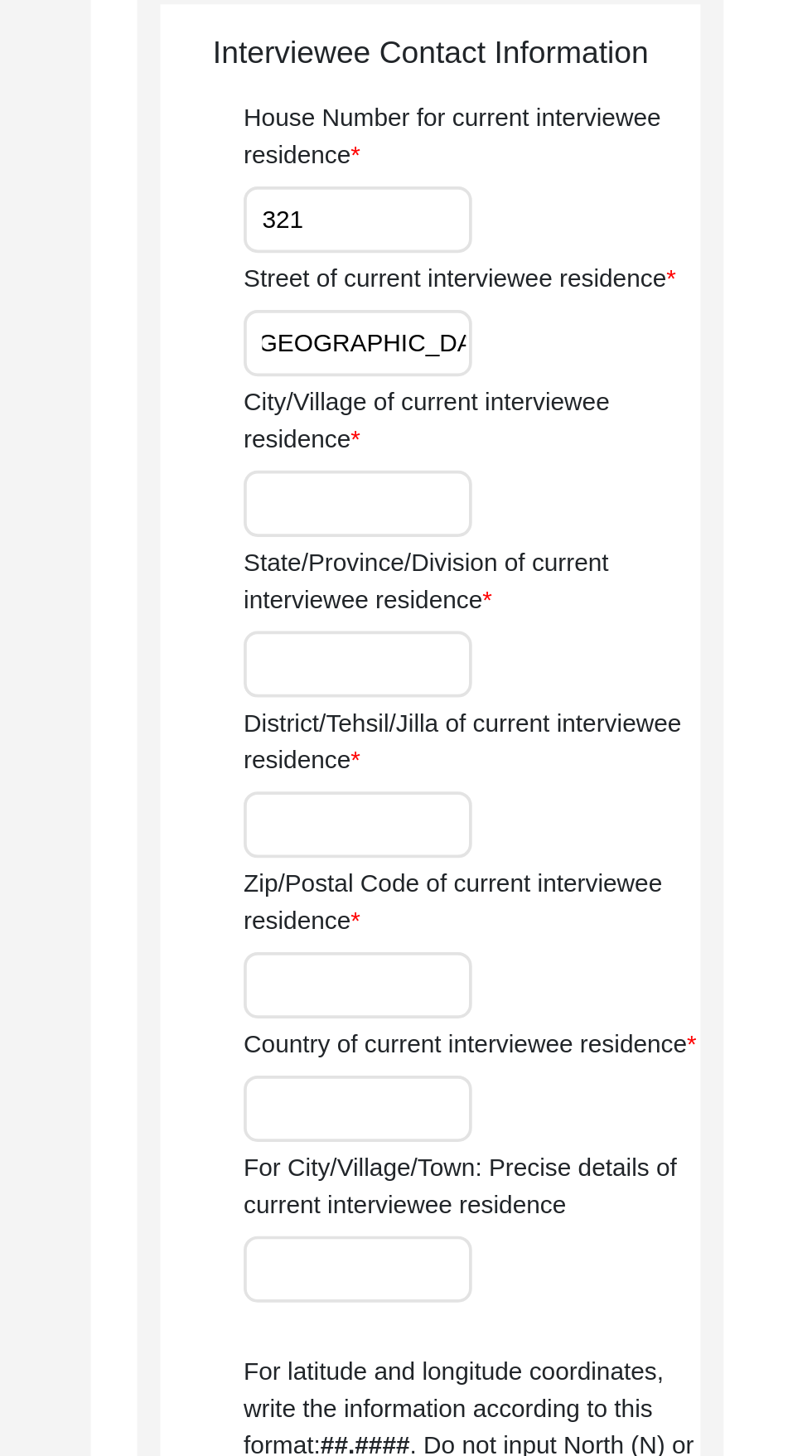
type input "Collingwood Street"
click at [517, 554] on input "State/Province/Division of current interviewee residence" at bounding box center [550, 551] width 123 height 36
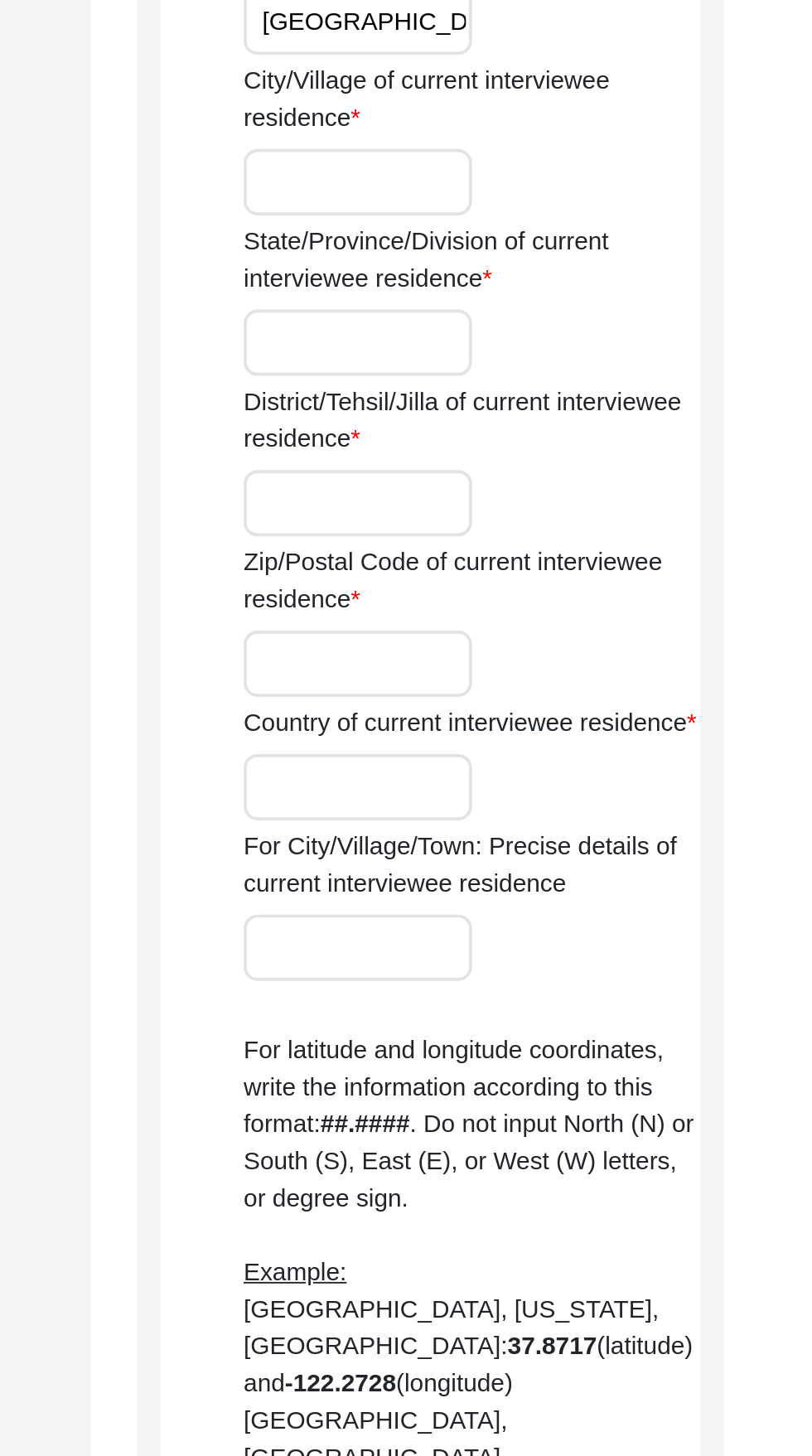
click at [522, 463] on input "City/Village of current interviewee residence" at bounding box center [550, 465] width 123 height 36
type input "San Francisco"
click at [529, 549] on input "State/Province/Division of current interviewee residence" at bounding box center [550, 551] width 123 height 36
type input "California"
click at [516, 641] on input "District/Tehsil/Jilla of current interviewee residence" at bounding box center [550, 638] width 123 height 36
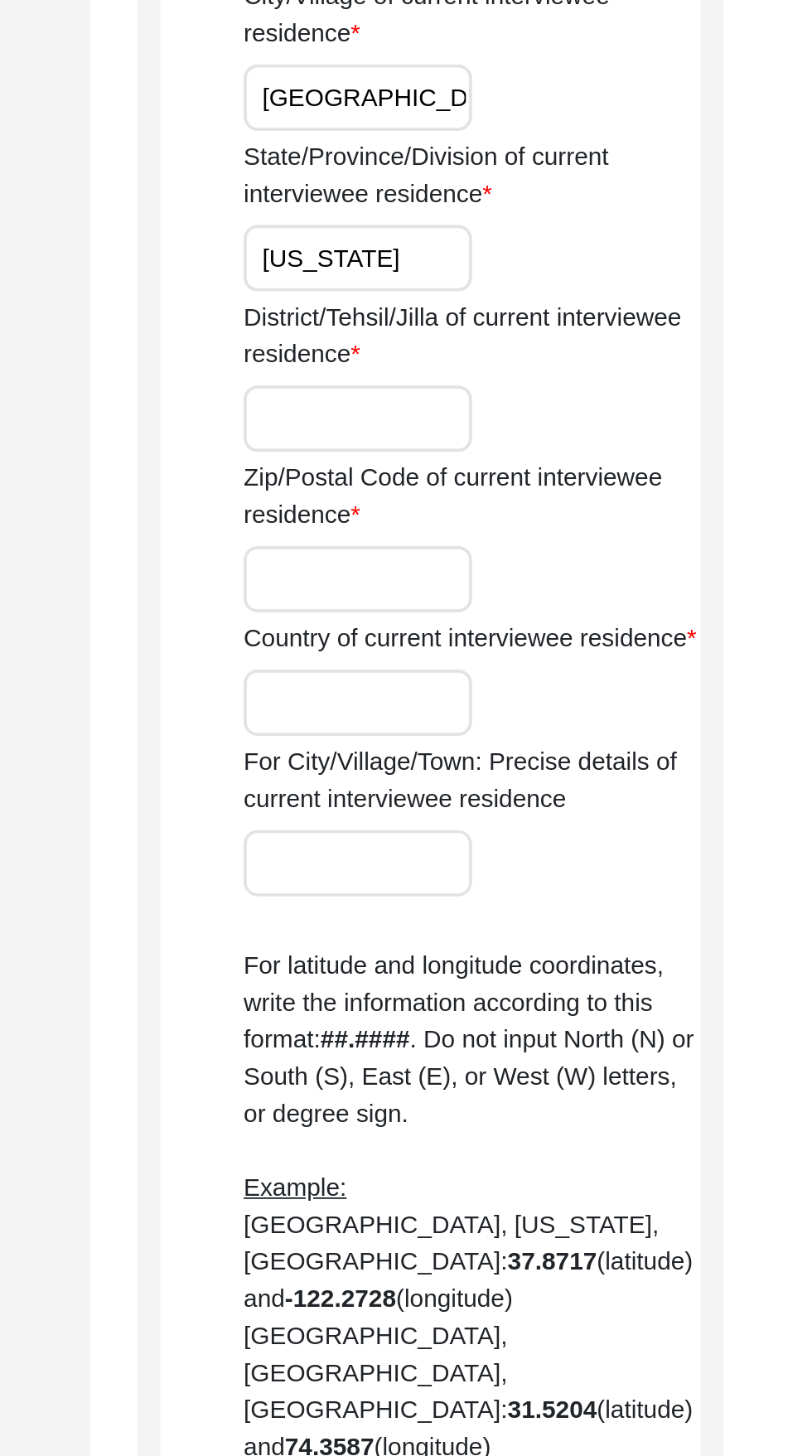
click at [526, 726] on input "Zip/Postal Code of current interviewee residence" at bounding box center [550, 724] width 123 height 36
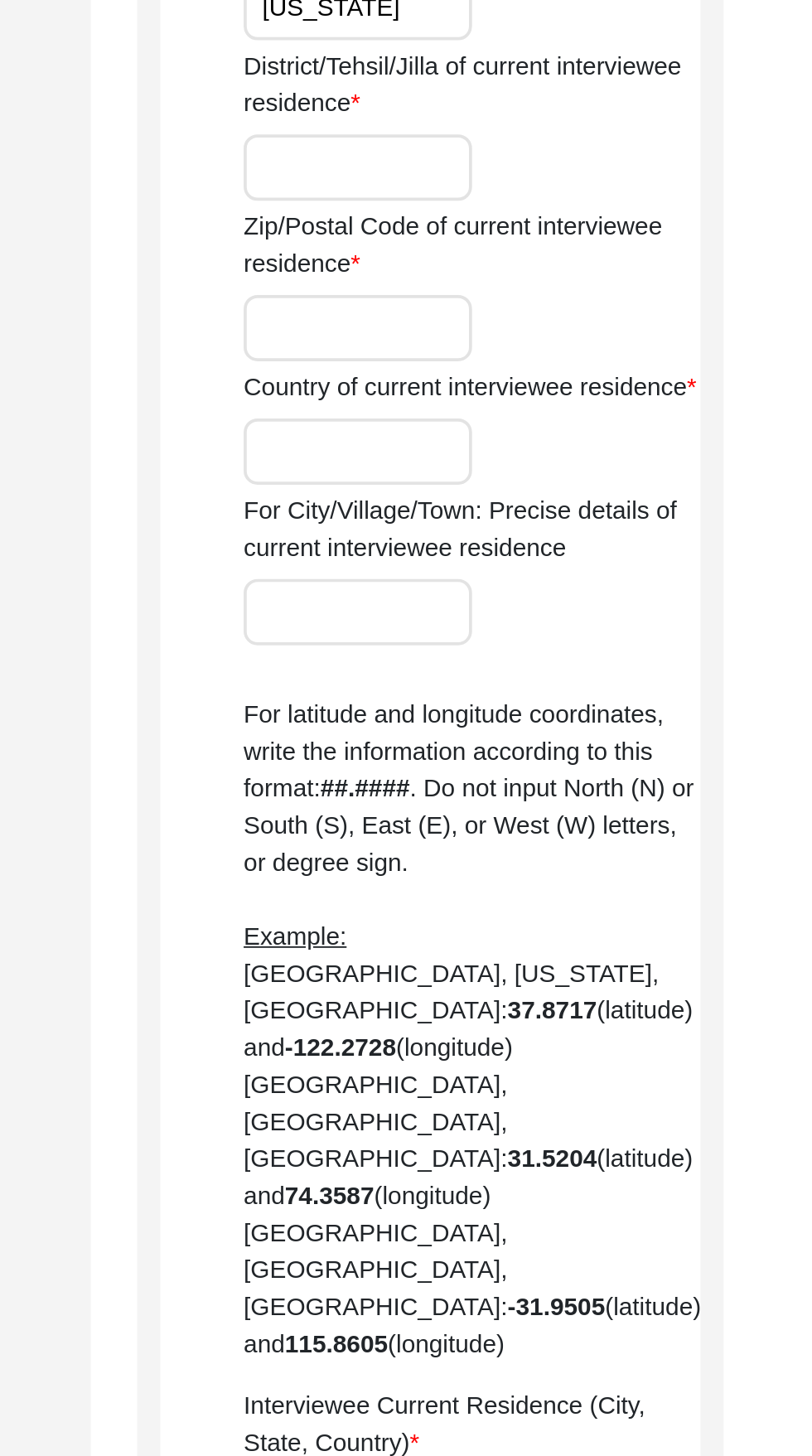
click at [521, 808] on input "Country of current interviewee residence" at bounding box center [550, 790] width 123 height 36
type input "United States of America"
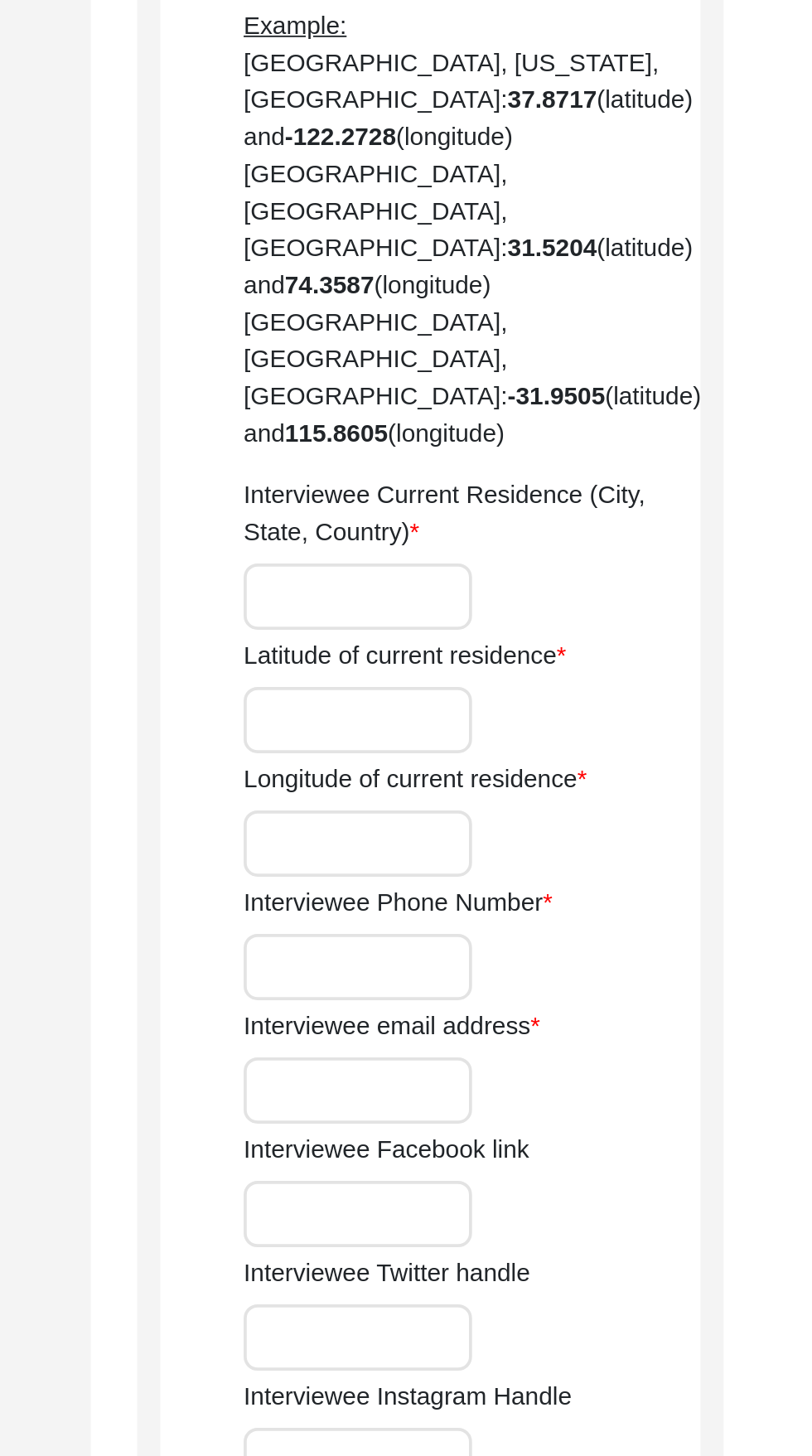
scroll to position [601, 0]
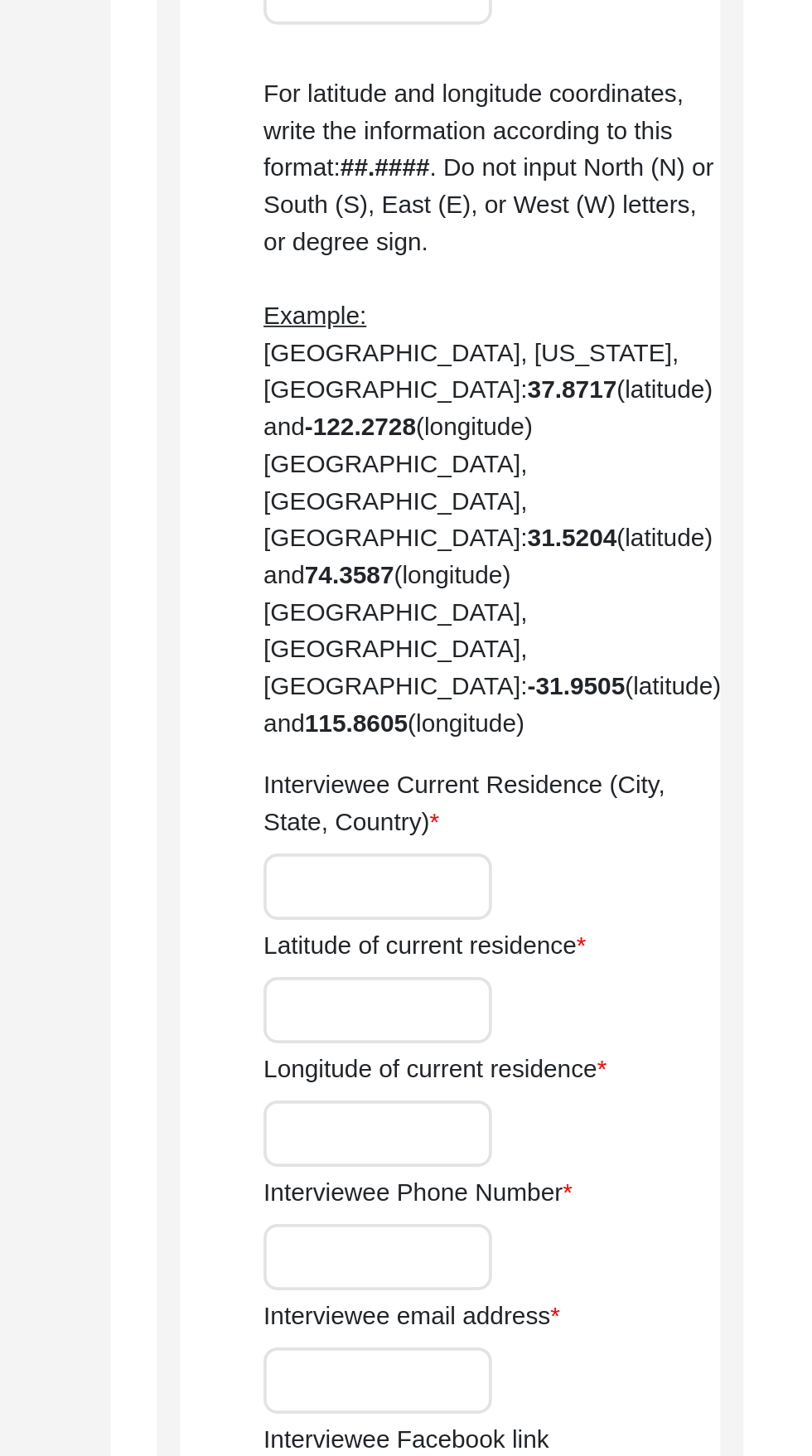
click at [567, 737] on input "Interviewee Current Residence (City, State, Country)" at bounding box center [550, 755] width 123 height 36
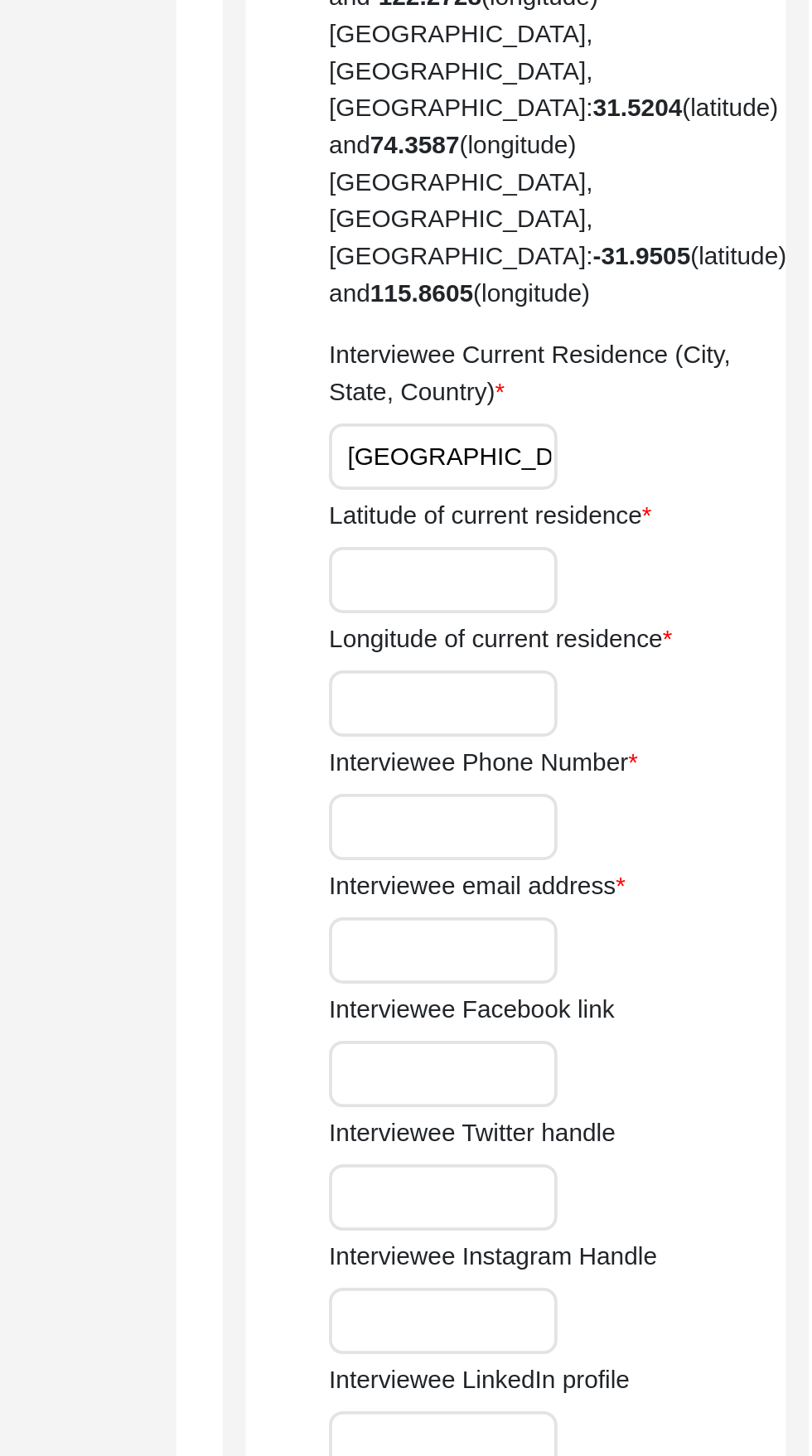
click at [568, 737] on input "San Francisco, California" at bounding box center [550, 755] width 123 height 36
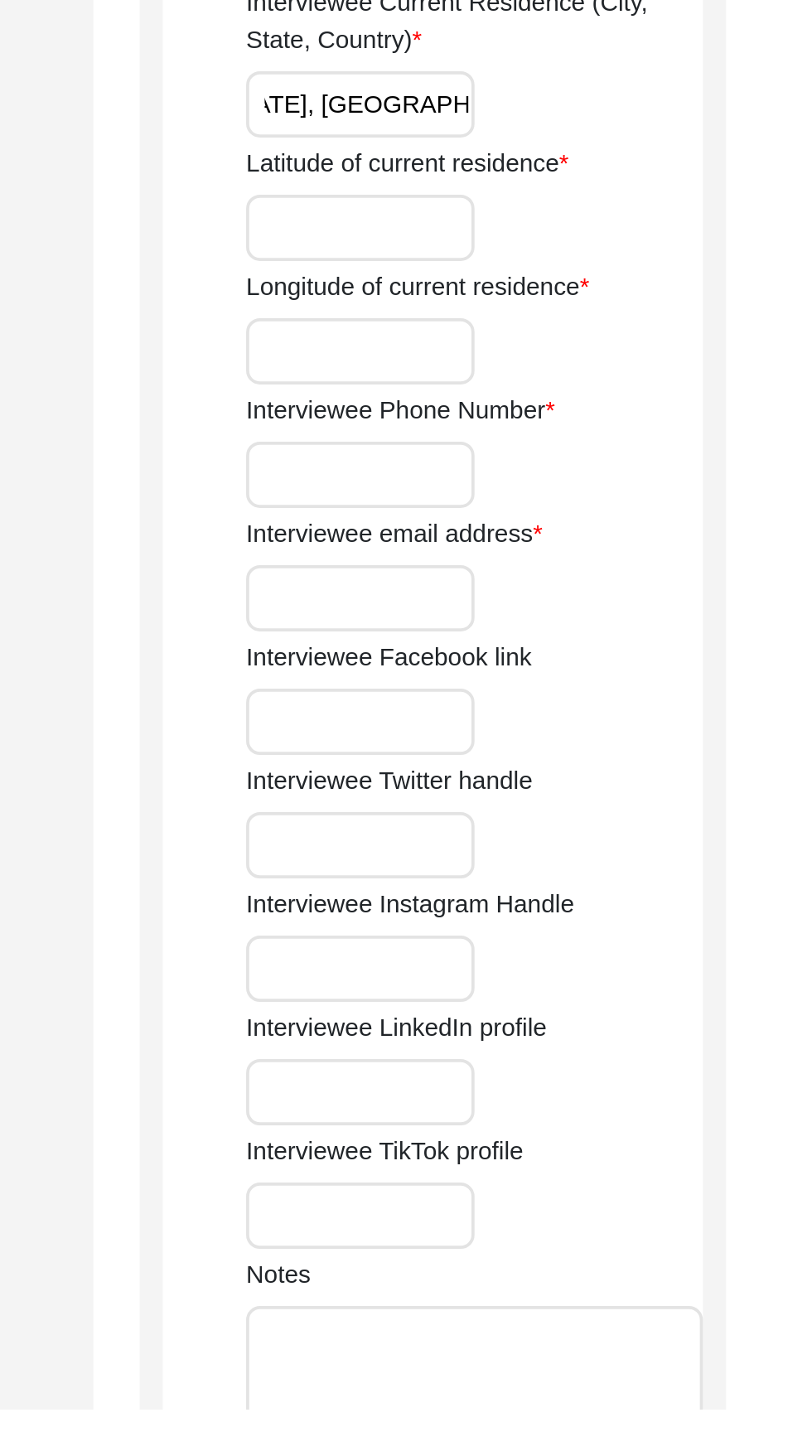
type input "[GEOGRAPHIC_DATA], [US_STATE], [GEOGRAPHIC_DATA]"
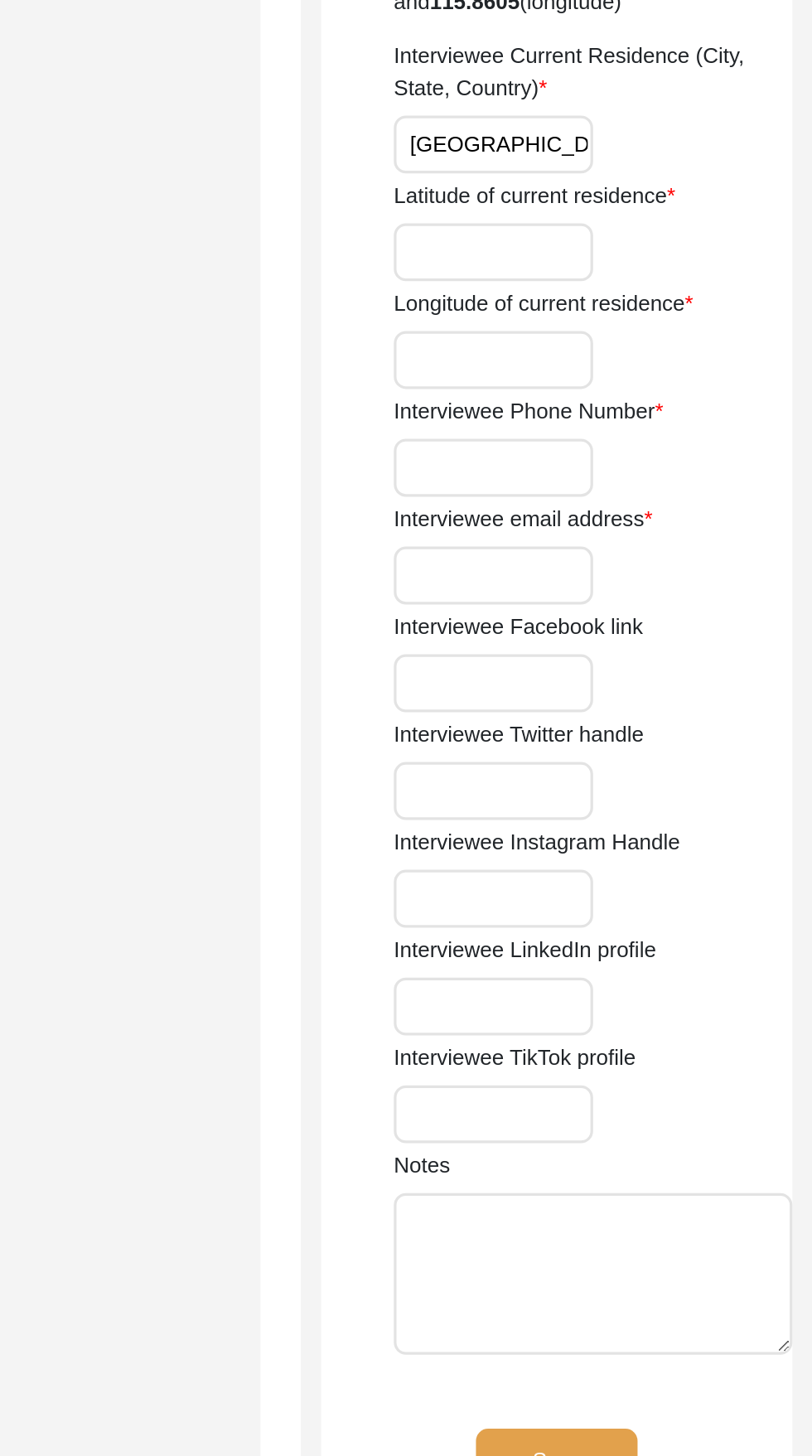
scroll to position [945, 0]
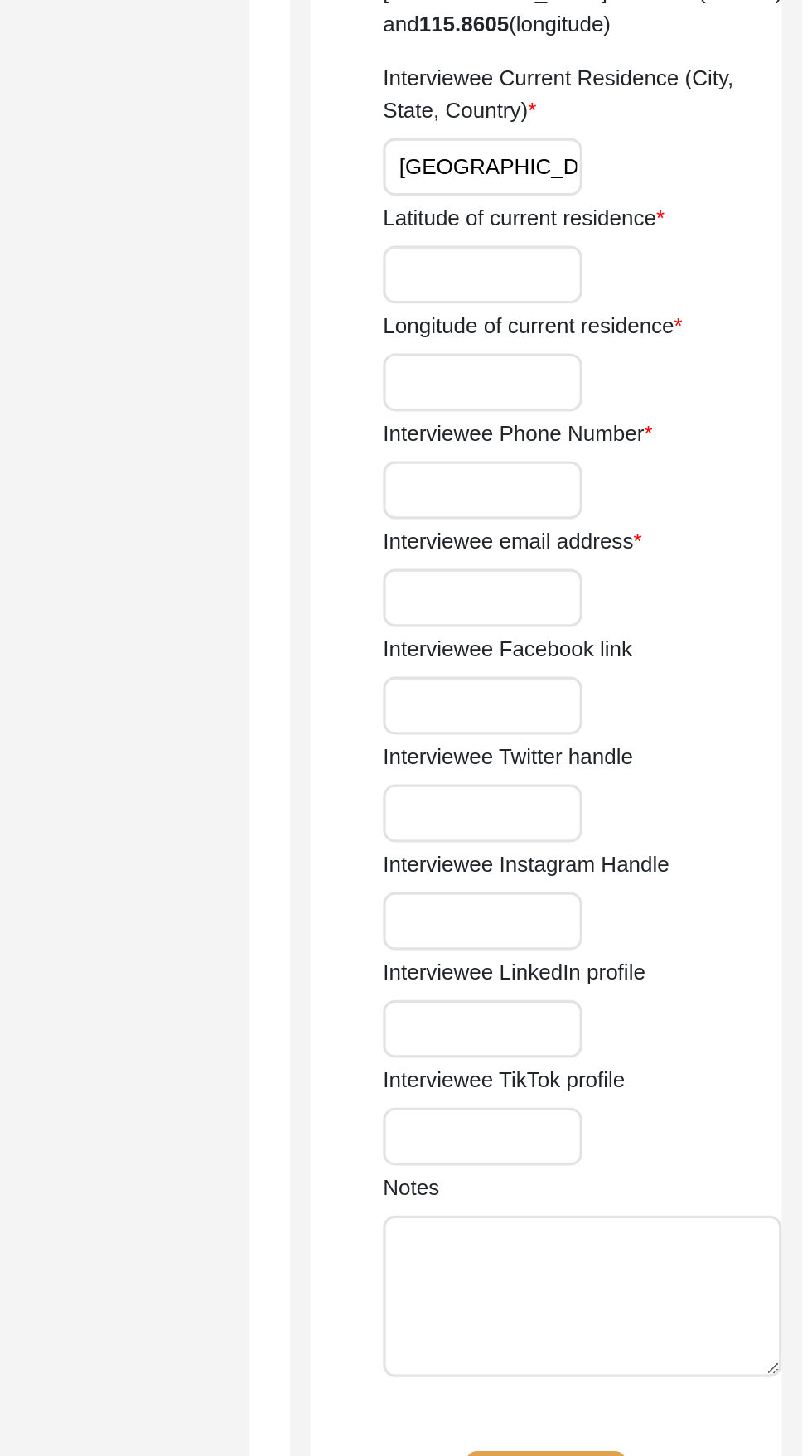
click at [576, 593] on input "Interviewee Phone Number" at bounding box center [550, 611] width 123 height 36
type input "N/A"
click at [543, 659] on input "Interviewee email address" at bounding box center [550, 677] width 123 height 36
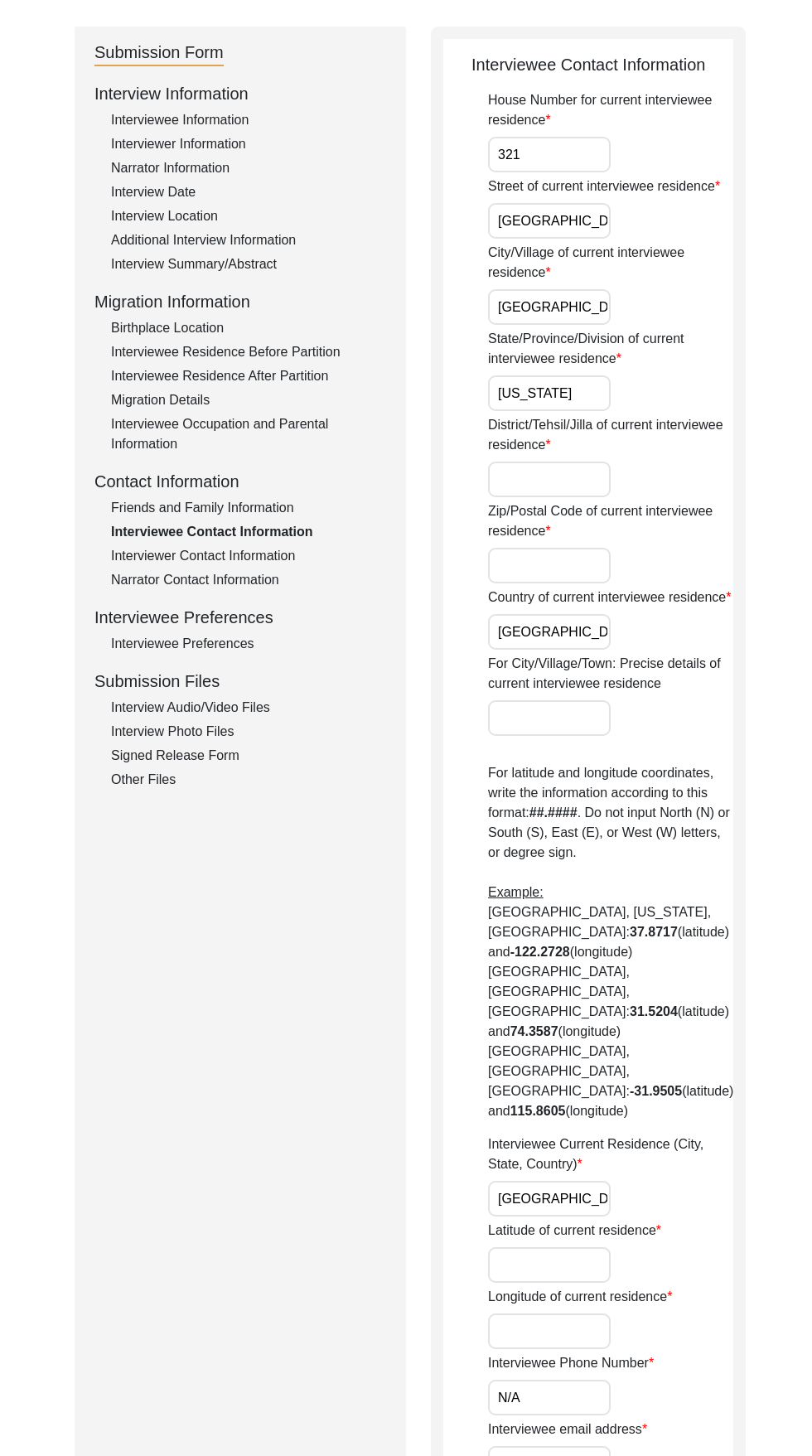
scroll to position [163, 0]
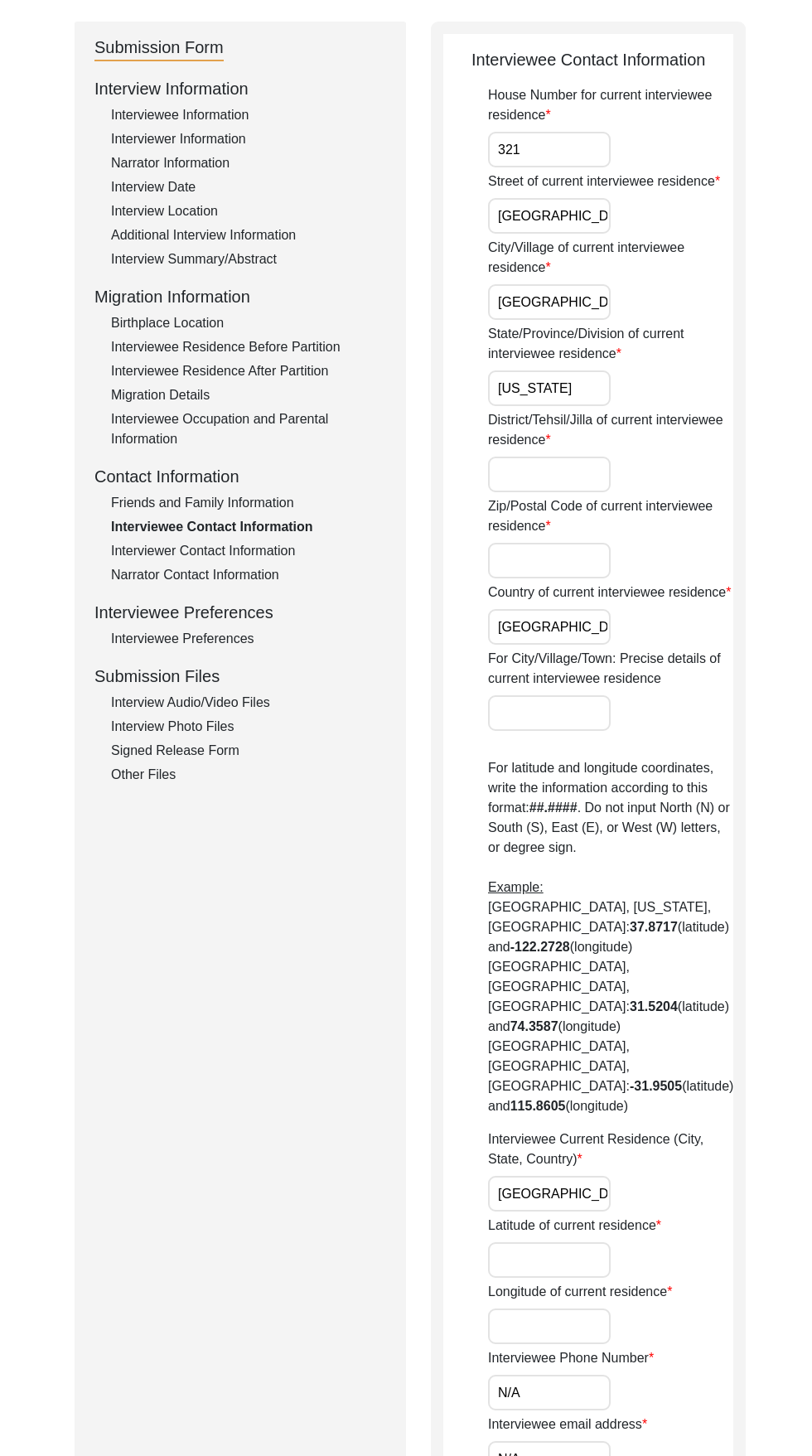
type input "N/A"
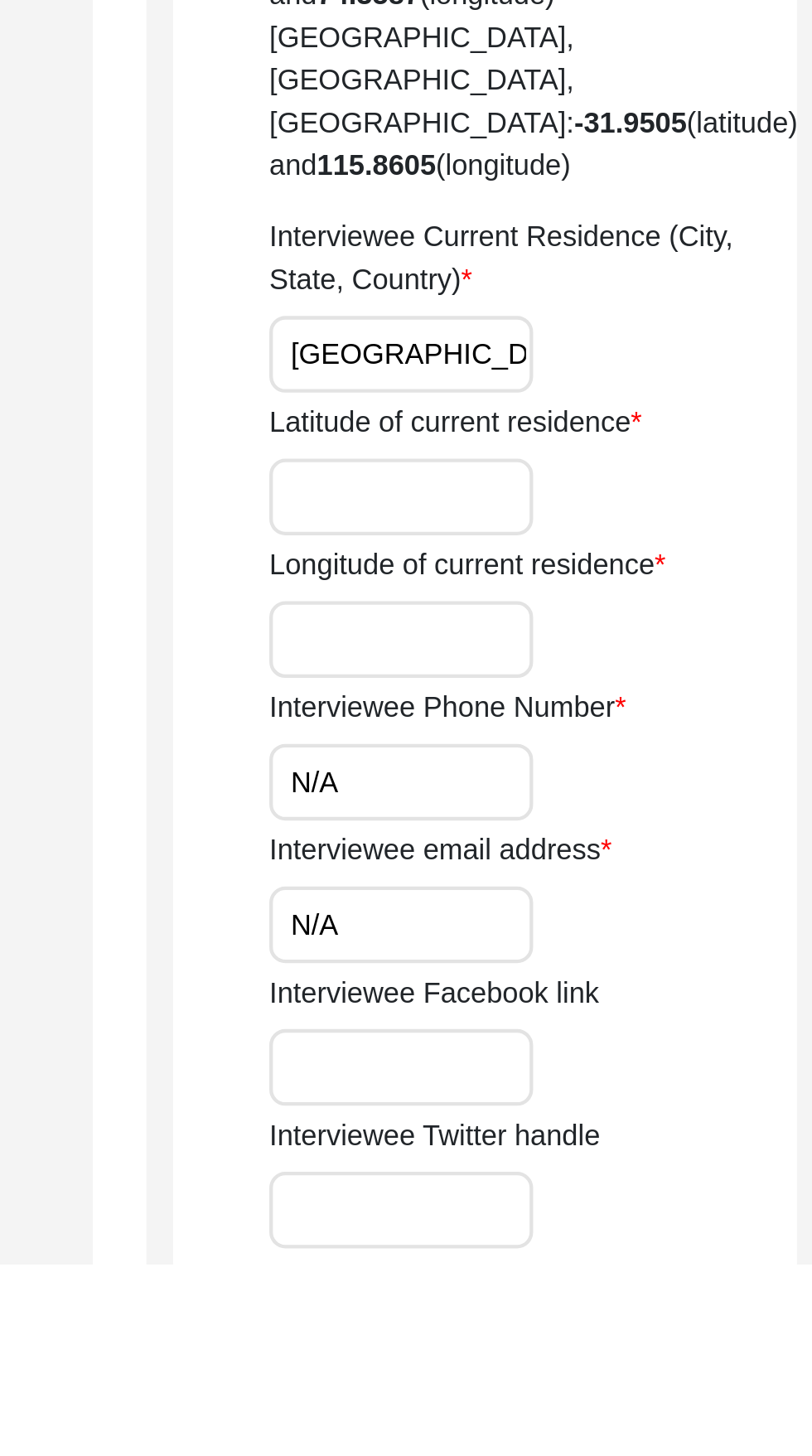
scroll to position [324, 0]
click at [543, 1082] on input "Latitude of current residence" at bounding box center [550, 1099] width 123 height 36
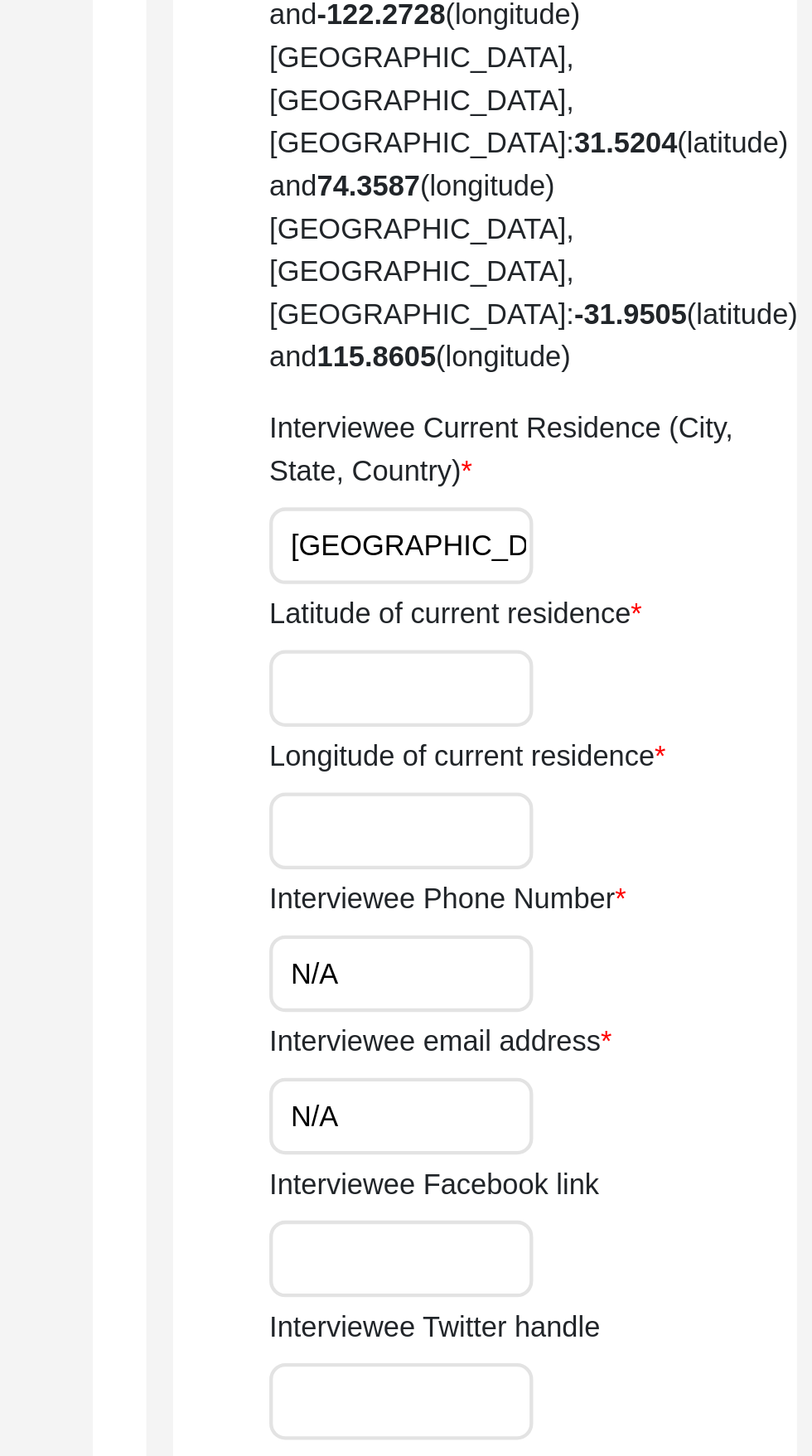
scroll to position [323, 0]
click at [557, 1056] on label "Latitude of current residence" at bounding box center [575, 1066] width 173 height 20
click at [557, 1082] on input "Latitude of current residence" at bounding box center [550, 1099] width 123 height 36
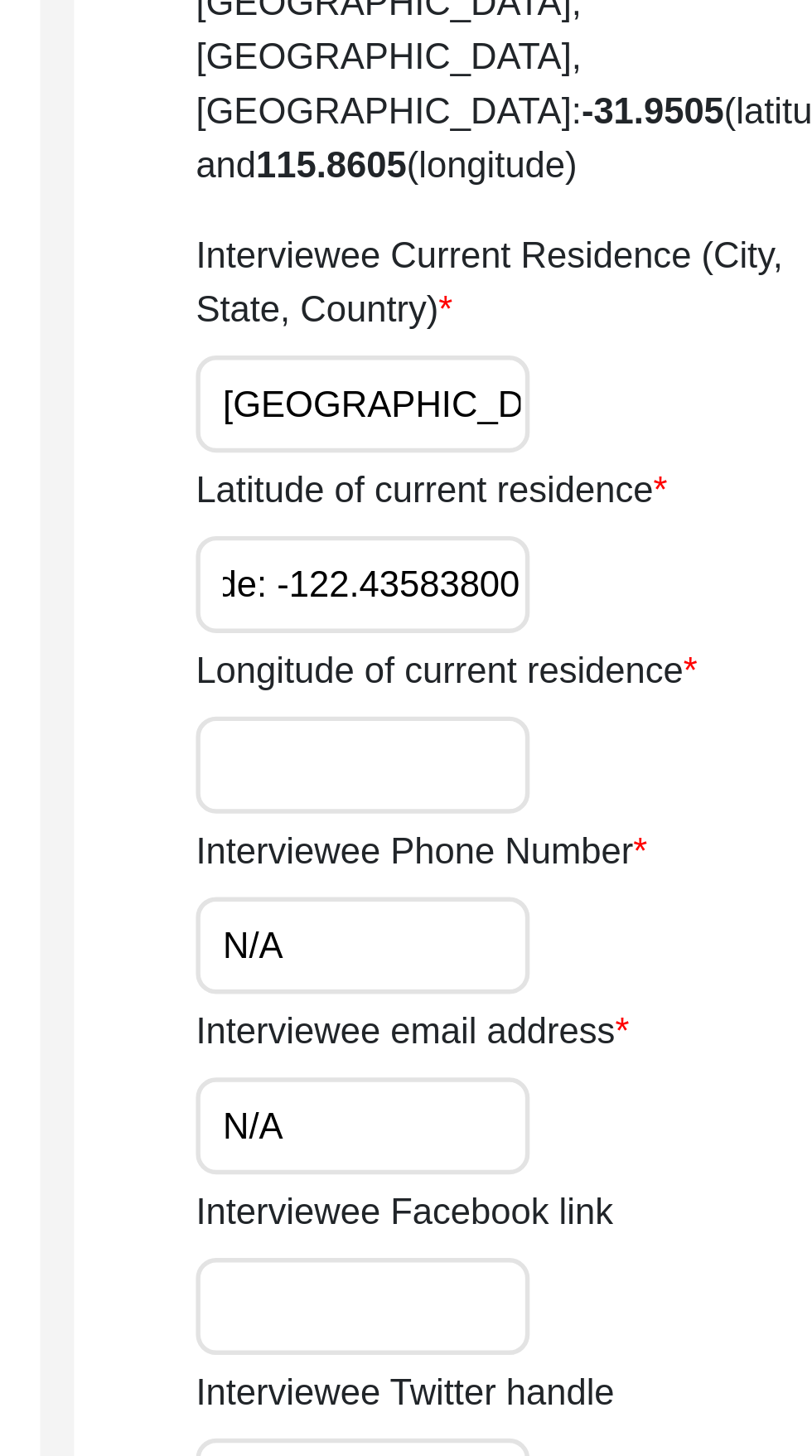
click at [506, 1122] on label "Longitude of current residence" at bounding box center [580, 1131] width 184 height 20
click at [506, 1148] on input "Longitude of current residence" at bounding box center [550, 1166] width 123 height 36
click at [596, 1082] on input "37.76128600 · Longitude: -122.43583800" at bounding box center [550, 1099] width 123 height 36
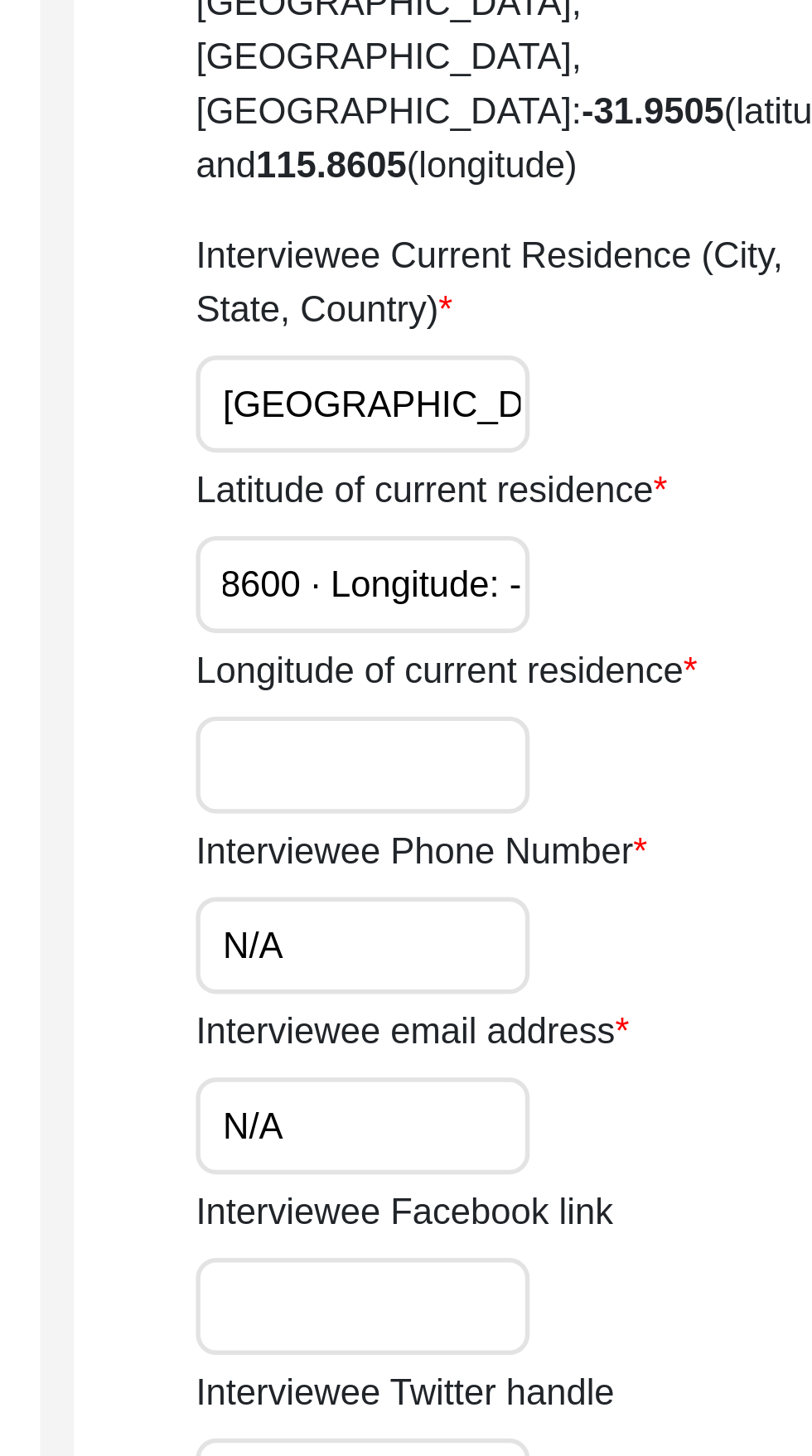
type input "37.76128600 · Longitude: -"
click at [489, 1148] on input "Longitude of current residence" at bounding box center [550, 1166] width 123 height 36
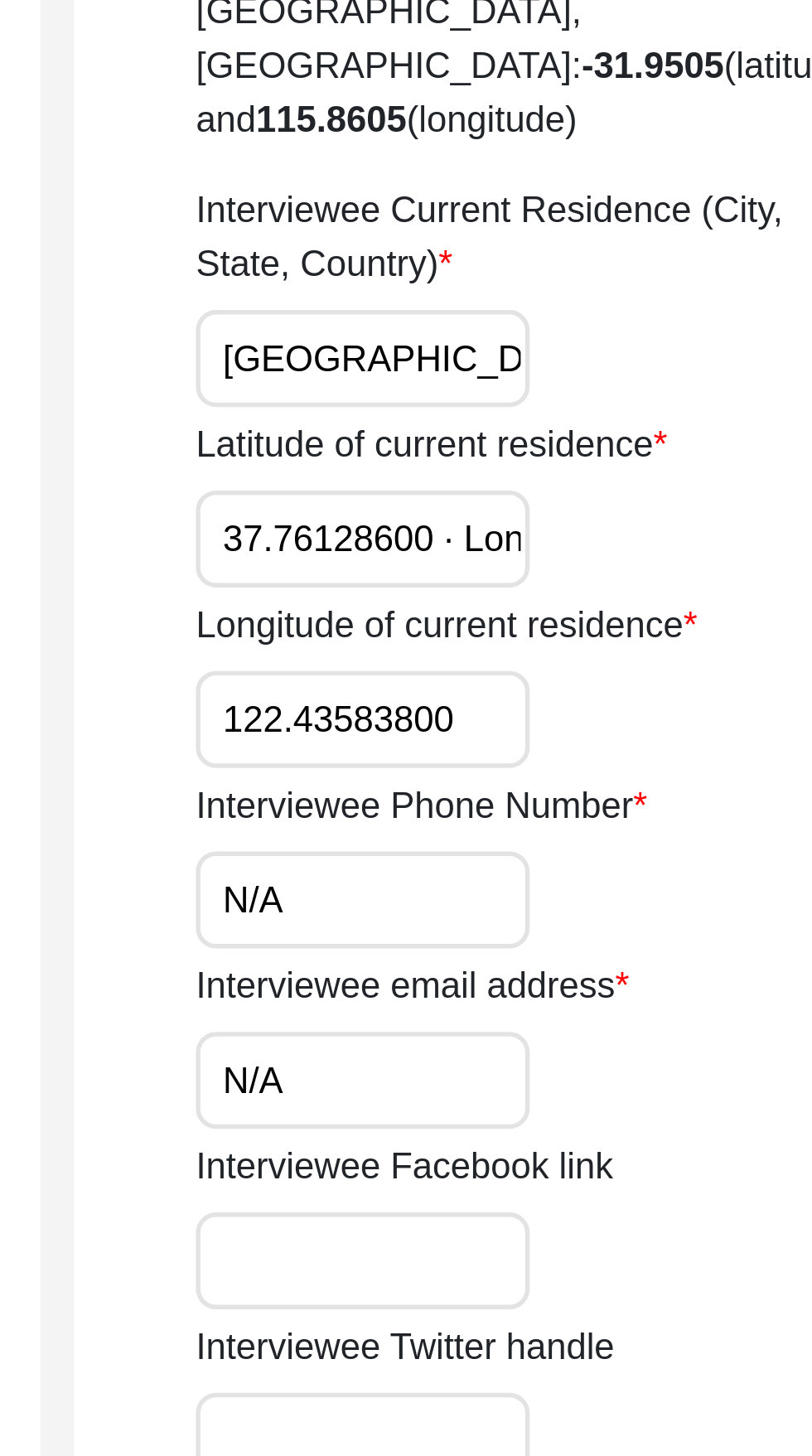
scroll to position [323, 0]
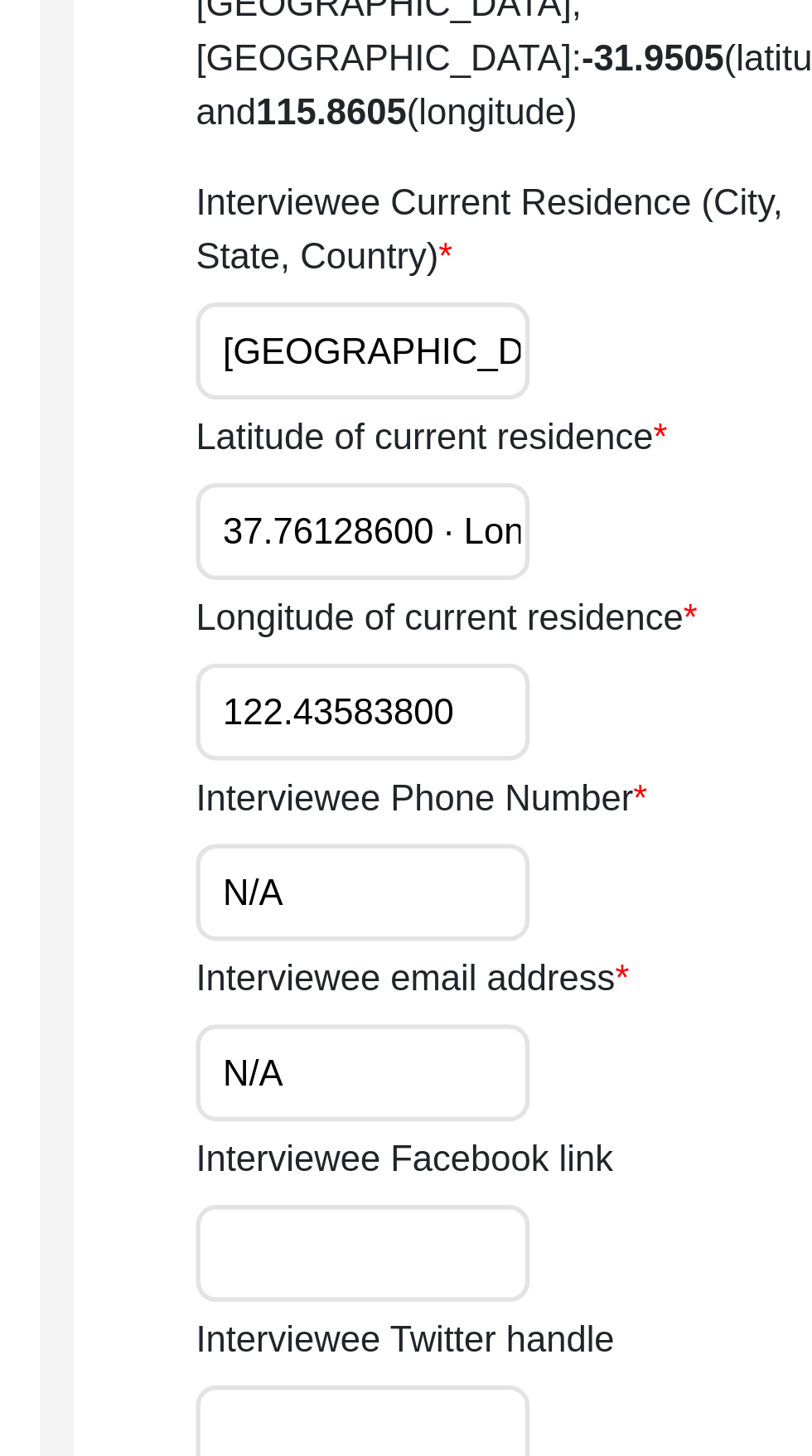
click at [583, 1082] on input "37.76128600 · Longitude: -" at bounding box center [550, 1099] width 123 height 36
type input "1"
paste input "122.43583800"
type input "122.43583800"
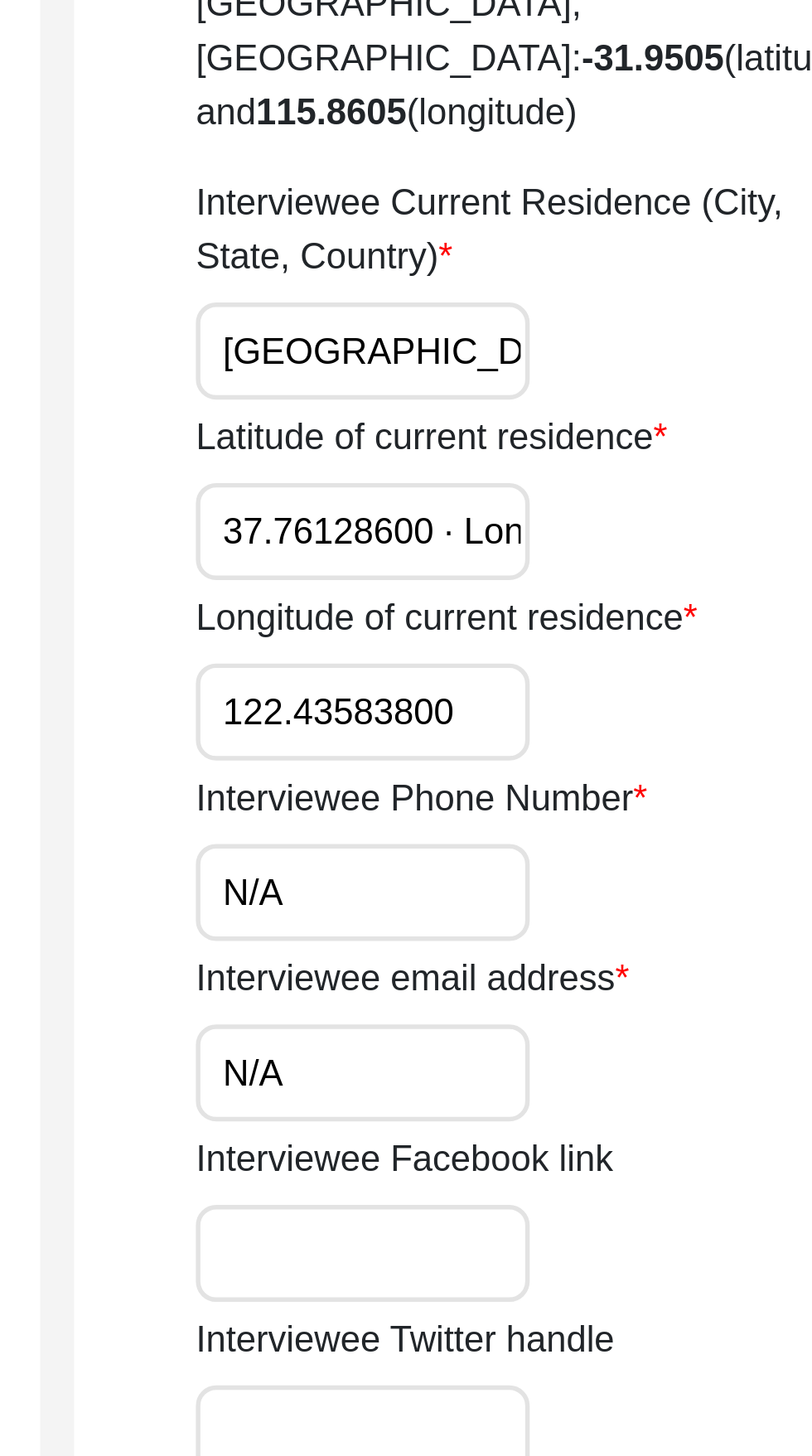
click at [601, 1082] on input "37.76128600 · Longitude: -" at bounding box center [550, 1099] width 123 height 36
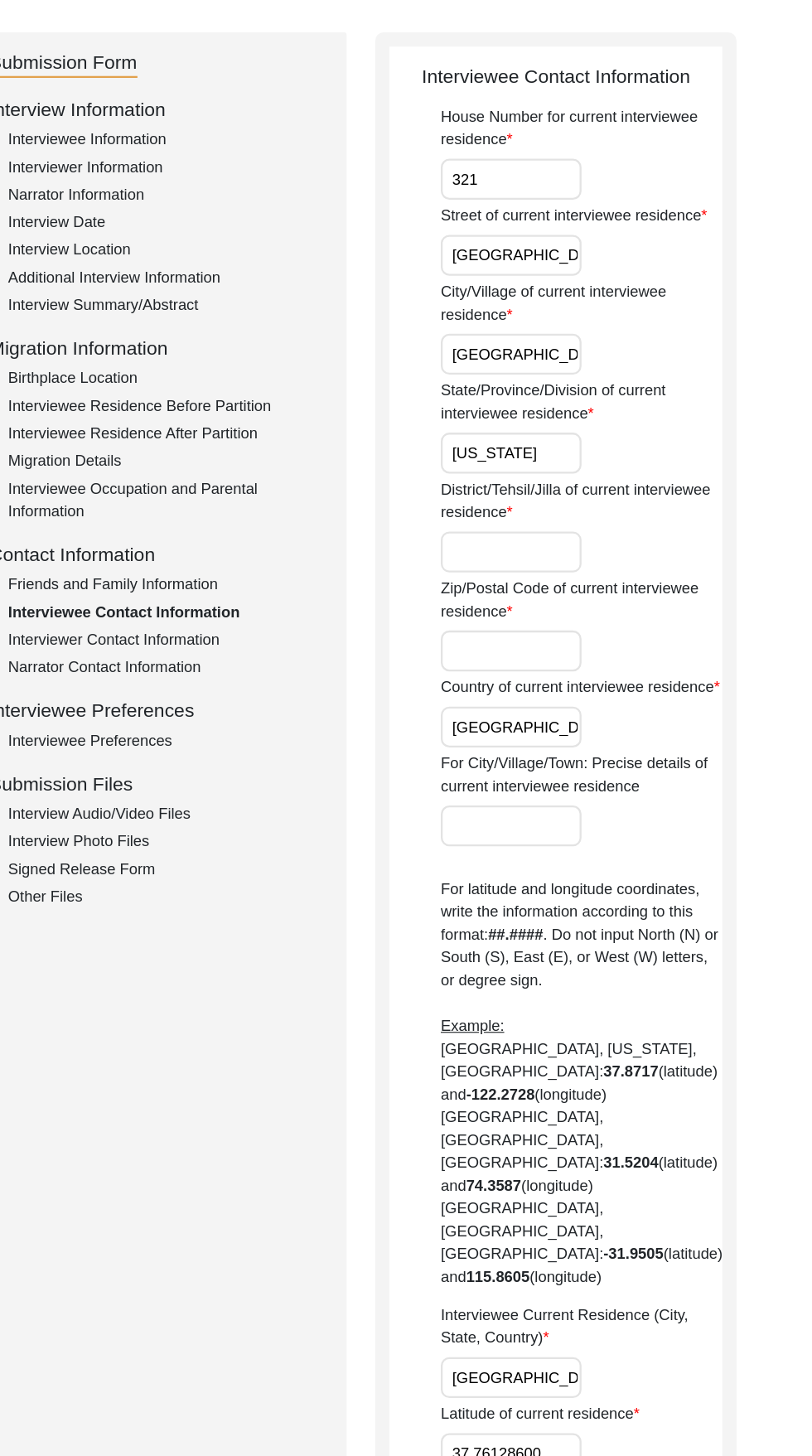
scroll to position [155, 0]
type input "37.76128600"
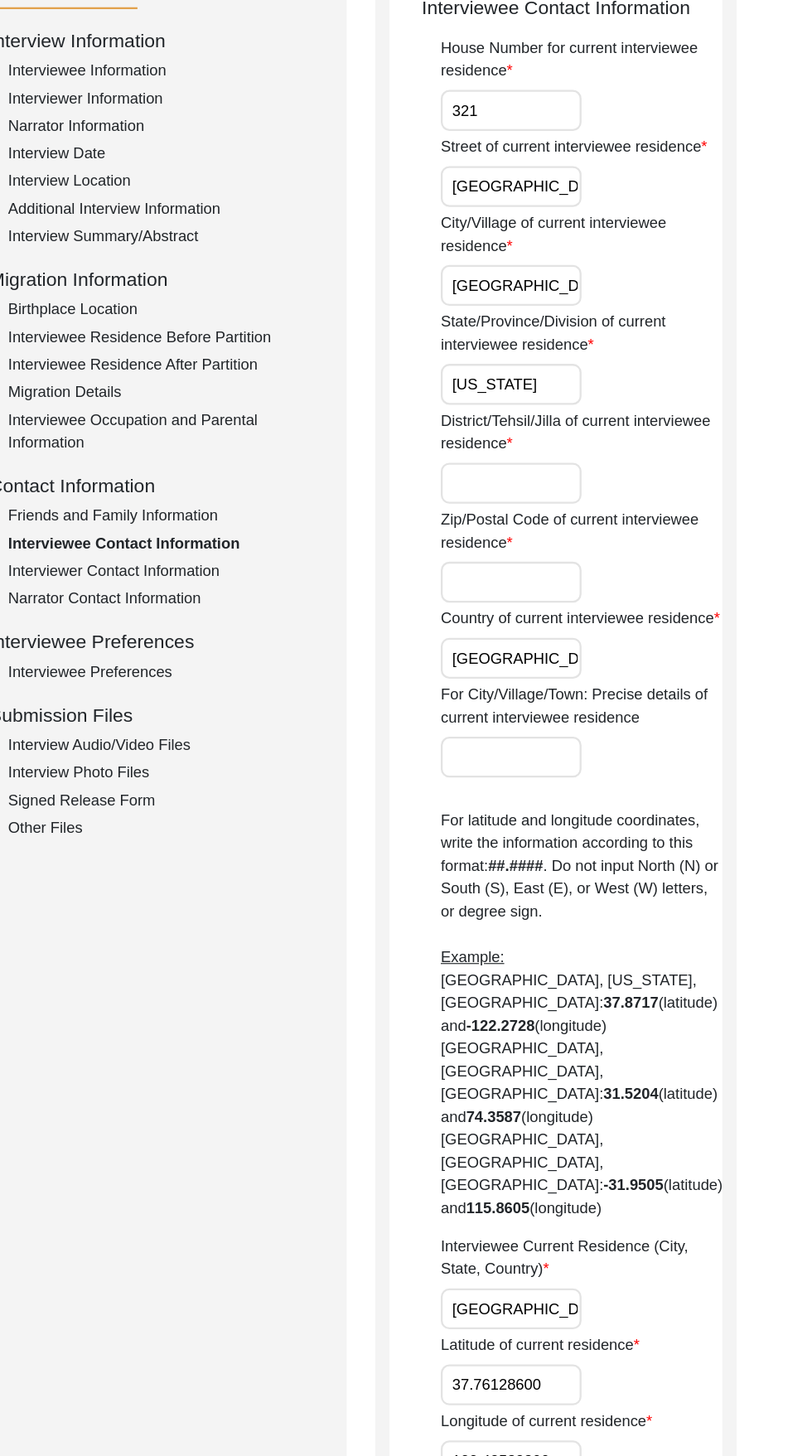
click at [600, 527] on label "Zip/Postal Code of current interviewee residence" at bounding box center [611, 524] width 245 height 40
click at [600, 551] on input "Zip/Postal Code of current interviewee residence" at bounding box center [550, 568] width 123 height 36
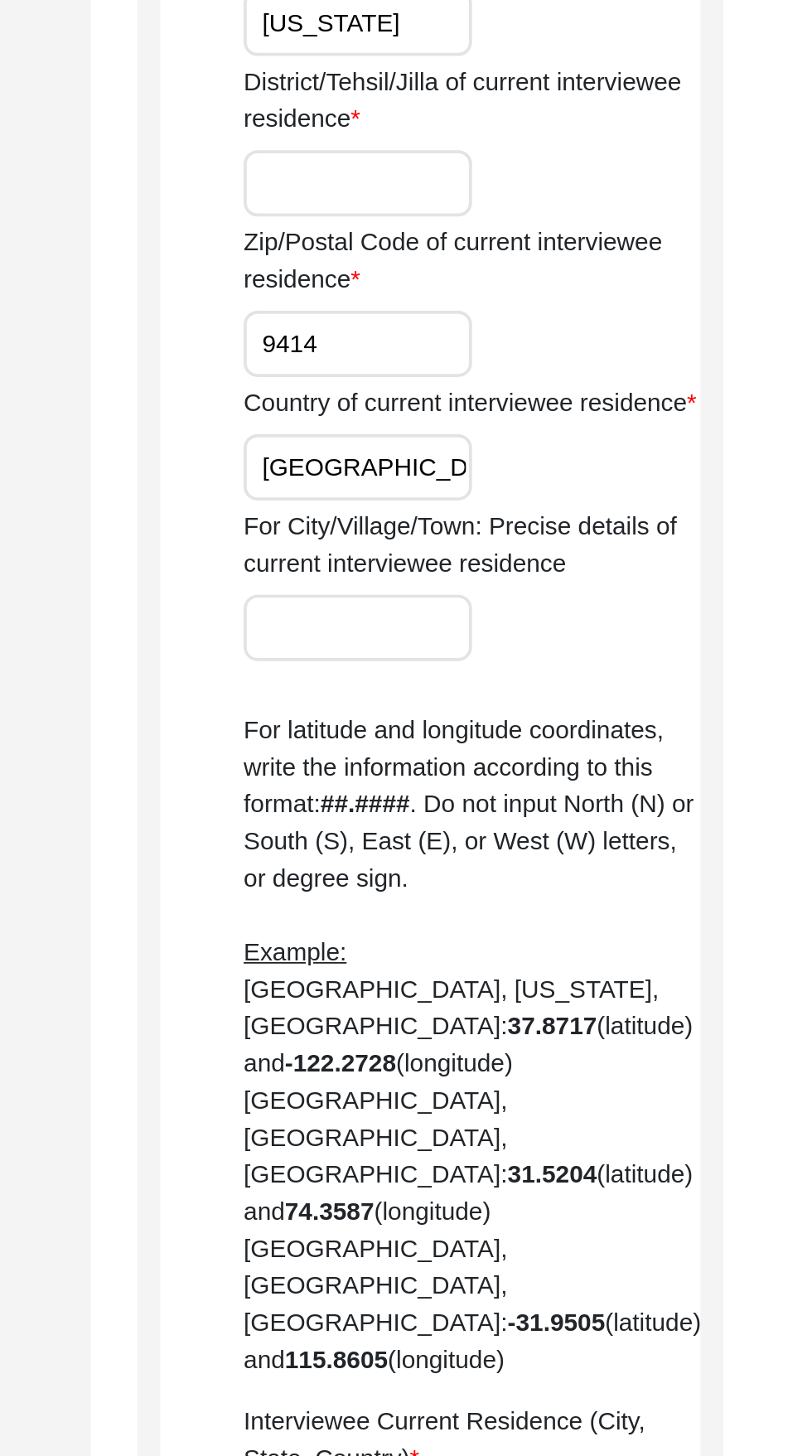
type input "9414"
click at [552, 485] on input "District/Tehsil/Jilla of current interviewee residence" at bounding box center [550, 483] width 123 height 36
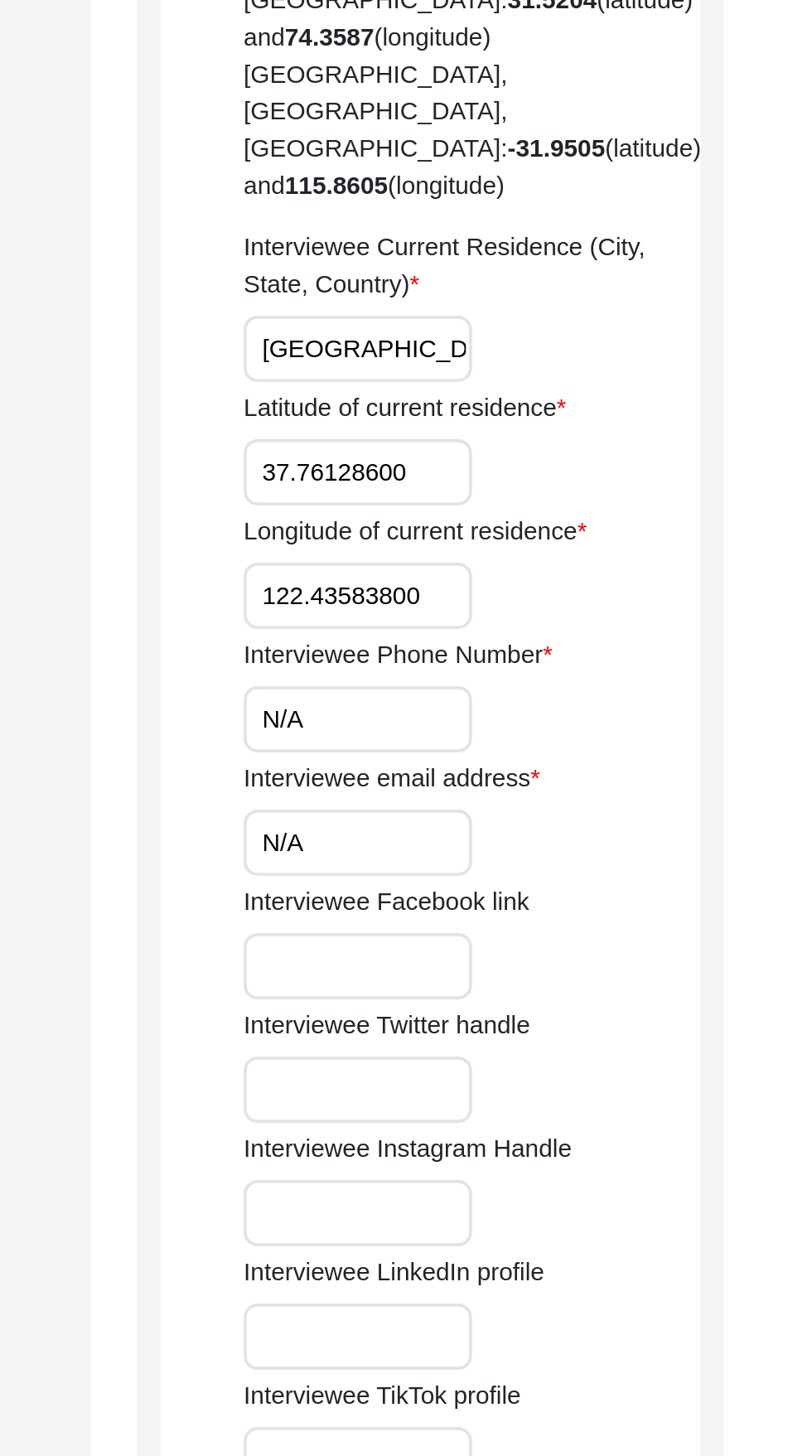
scroll to position [947, 0]
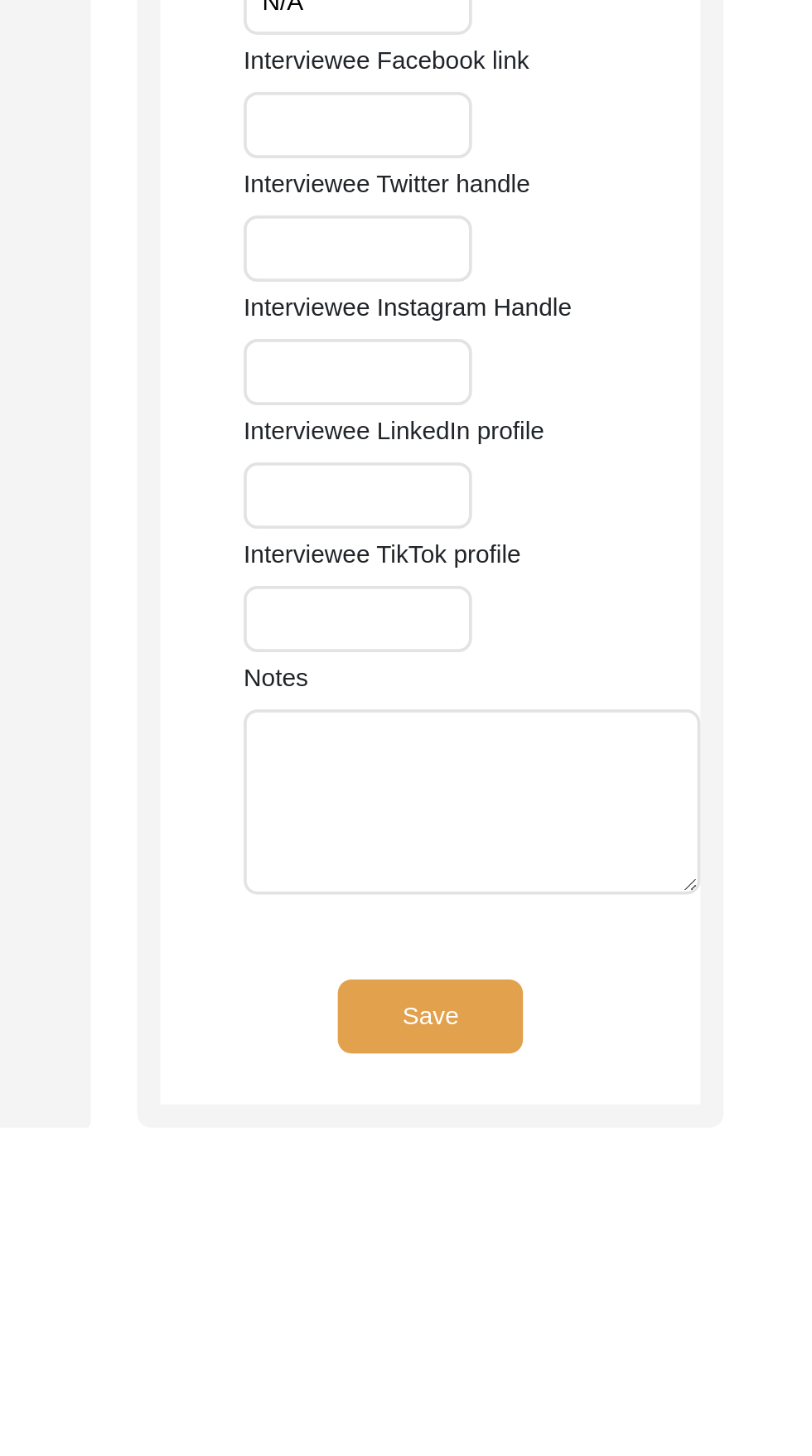
type input "-"
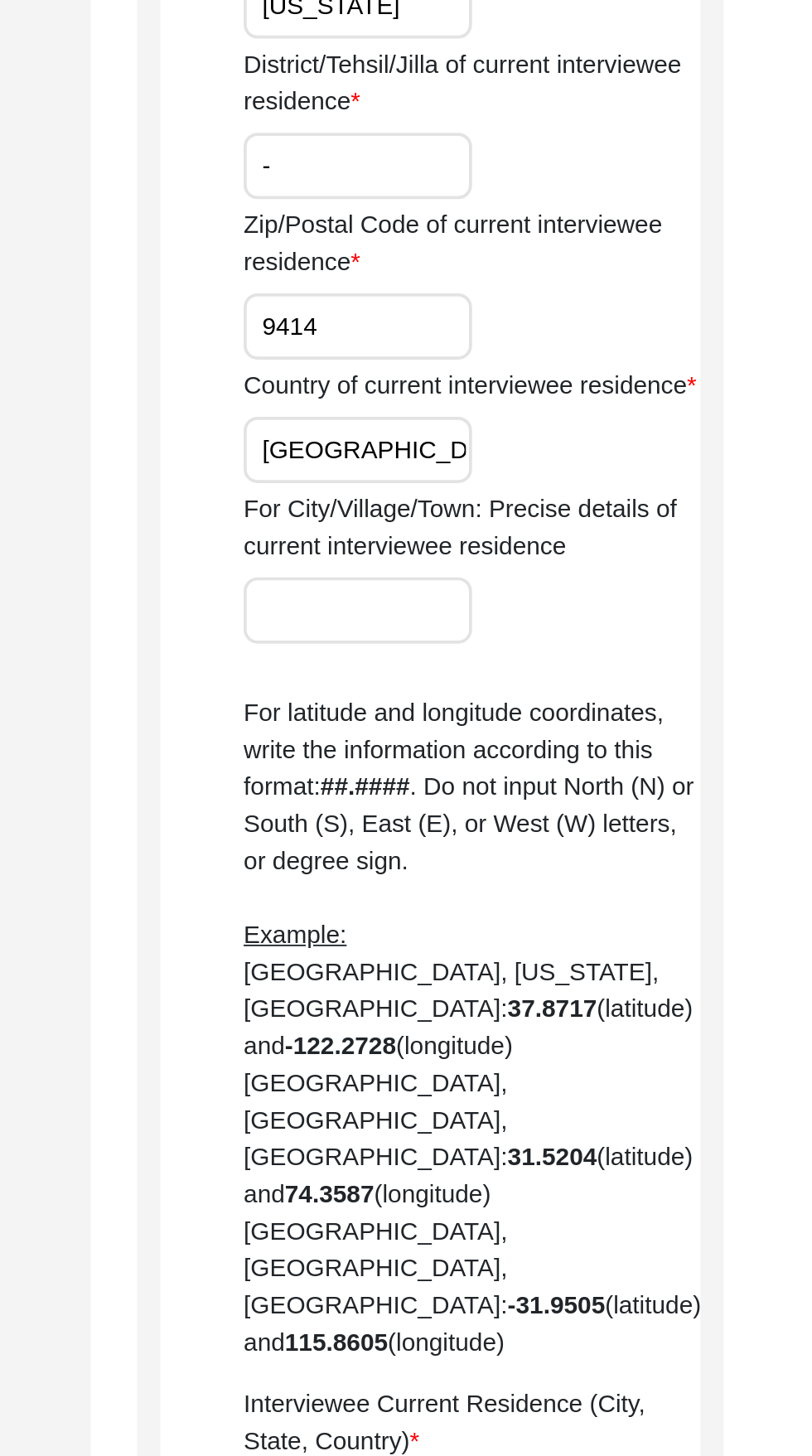
scroll to position [548, 0]
click at [535, 200] on label "Country of current interviewee residence" at bounding box center [609, 208] width 243 height 20
click at [535, 224] on input "United States of America" at bounding box center [550, 242] width 123 height 36
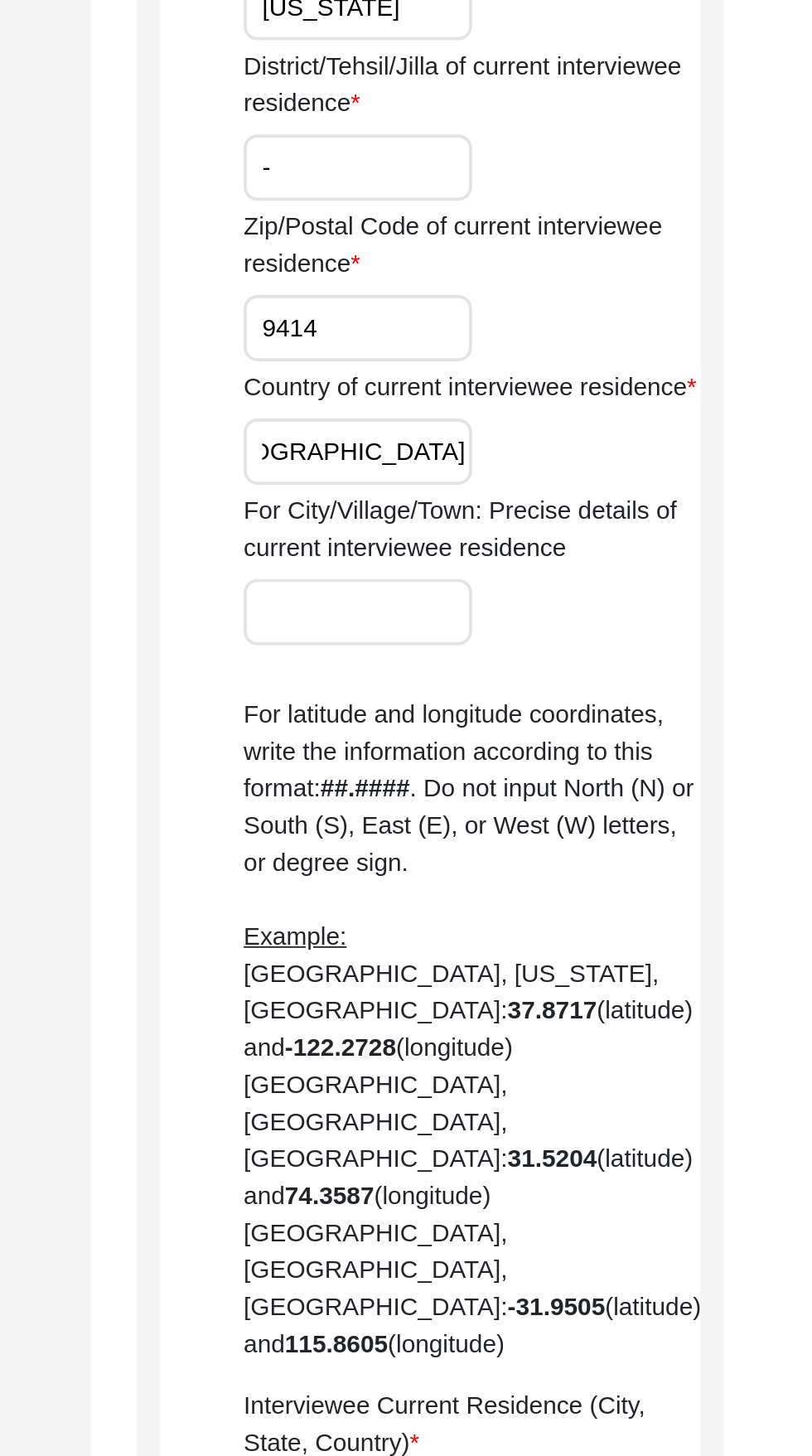
click at [539, 170] on input "9414" at bounding box center [550, 176] width 123 height 36
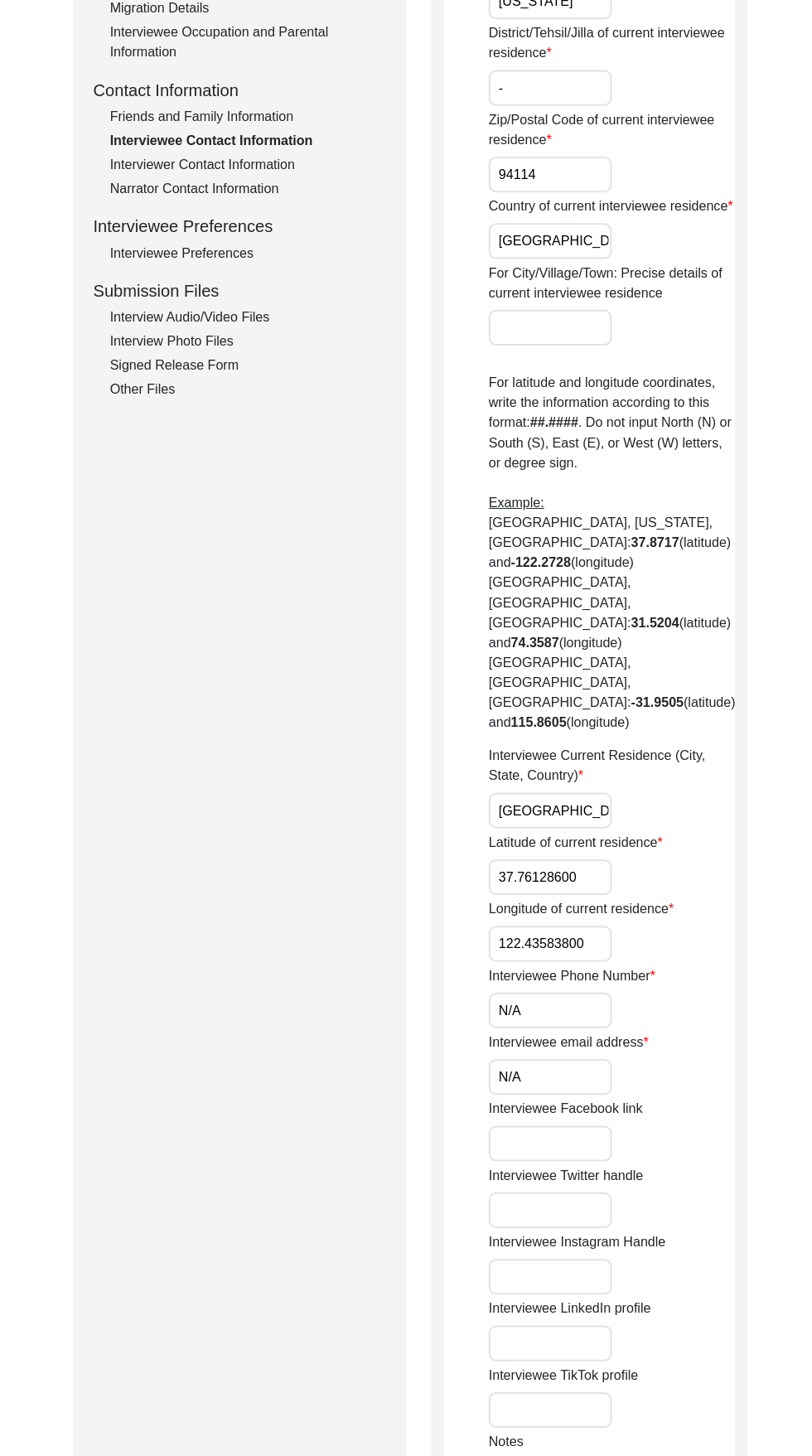
scroll to position [947, 0]
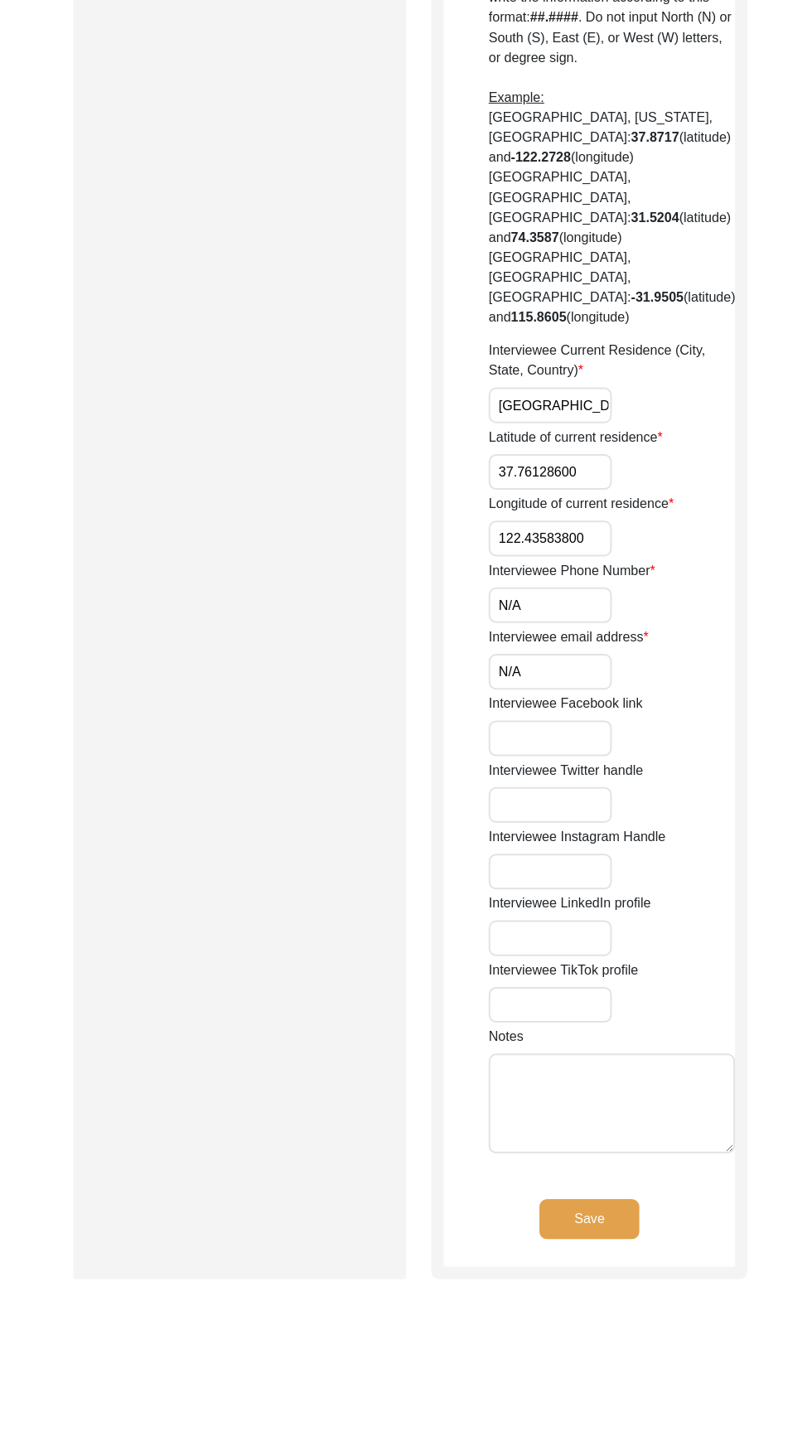
type input "94114"
click at [607, 1200] on button "Save" at bounding box center [588, 1219] width 100 height 40
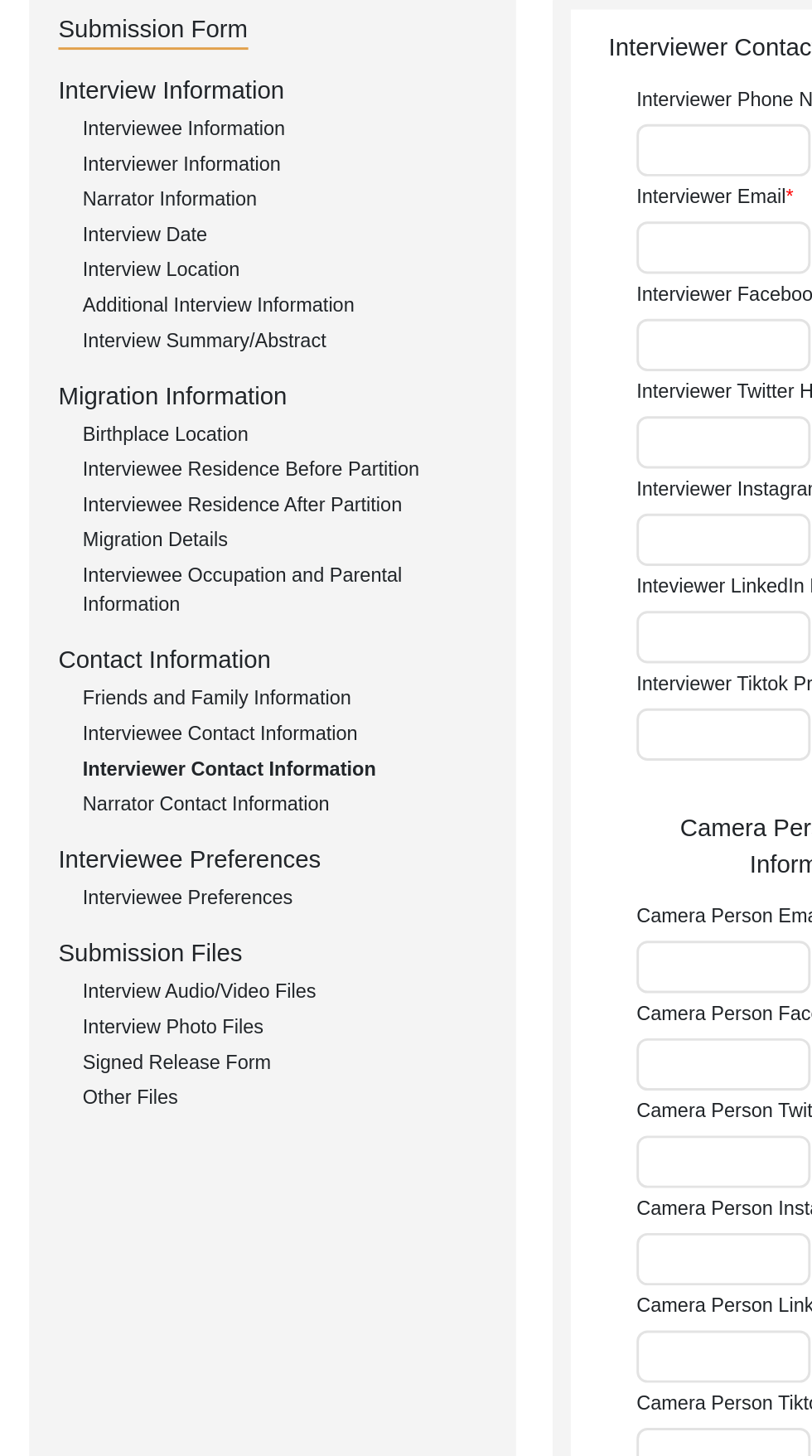
scroll to position [164, 0]
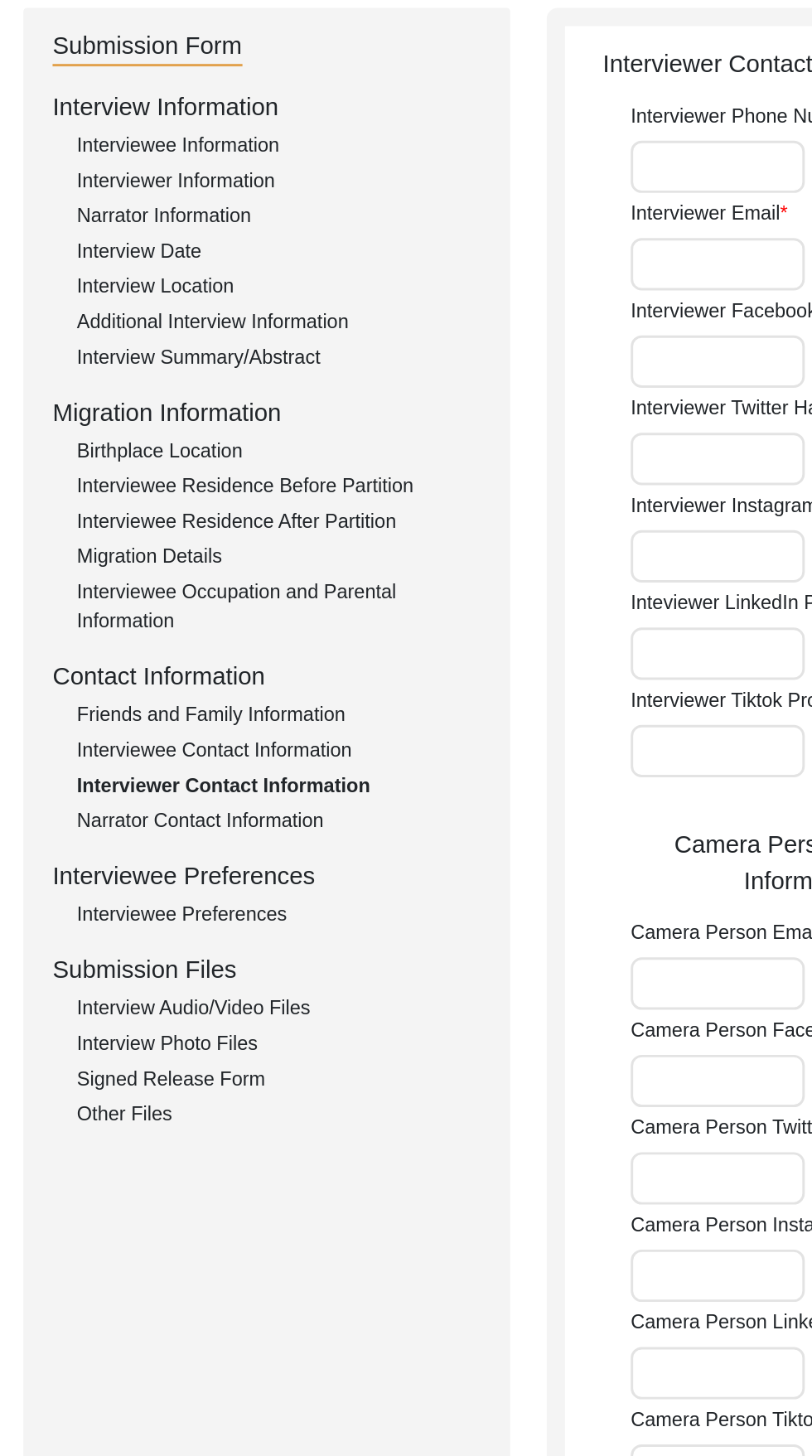
click at [510, 567] on div "Interviewer Phone Number Interviewer Email Interviewer Facebook URL Interviewer…" at bounding box center [607, 592] width 237 height 1016
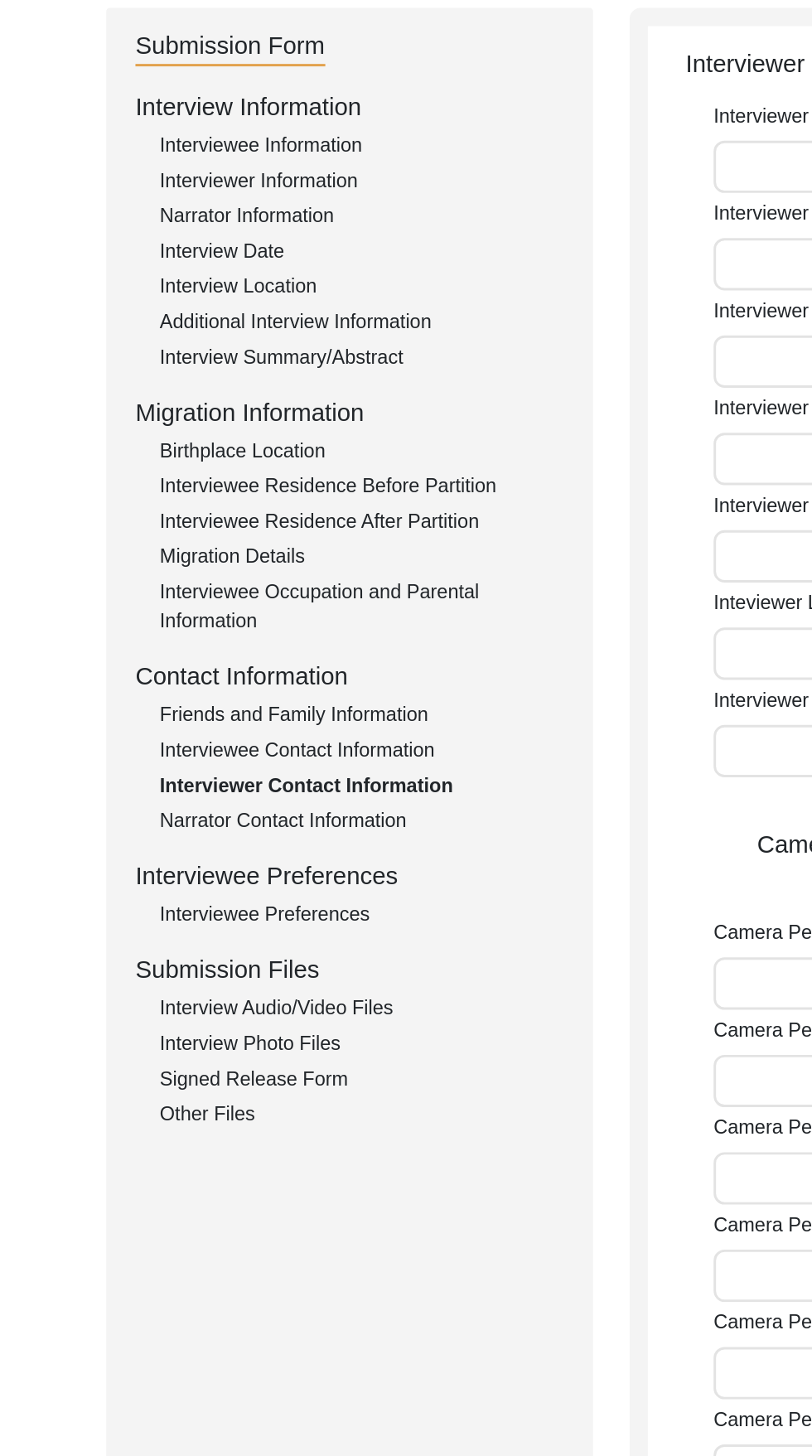
click at [178, 374] on div "Interviewee Residence After Partition" at bounding box center [248, 370] width 275 height 20
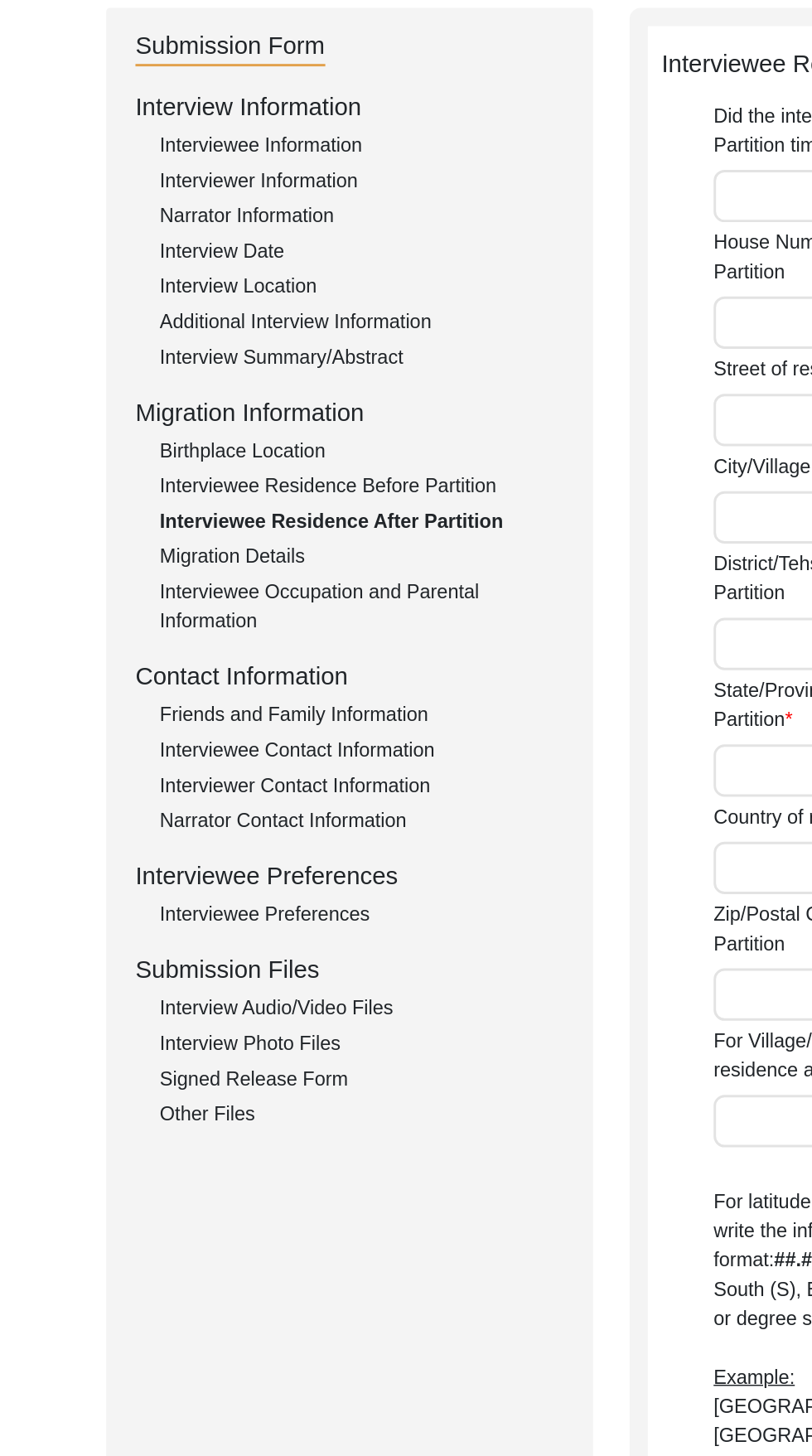
type input "Yes"
type input "812"
type input "Adarsh Nagar"
type input "Jaipur"
type input "Rajasthan"
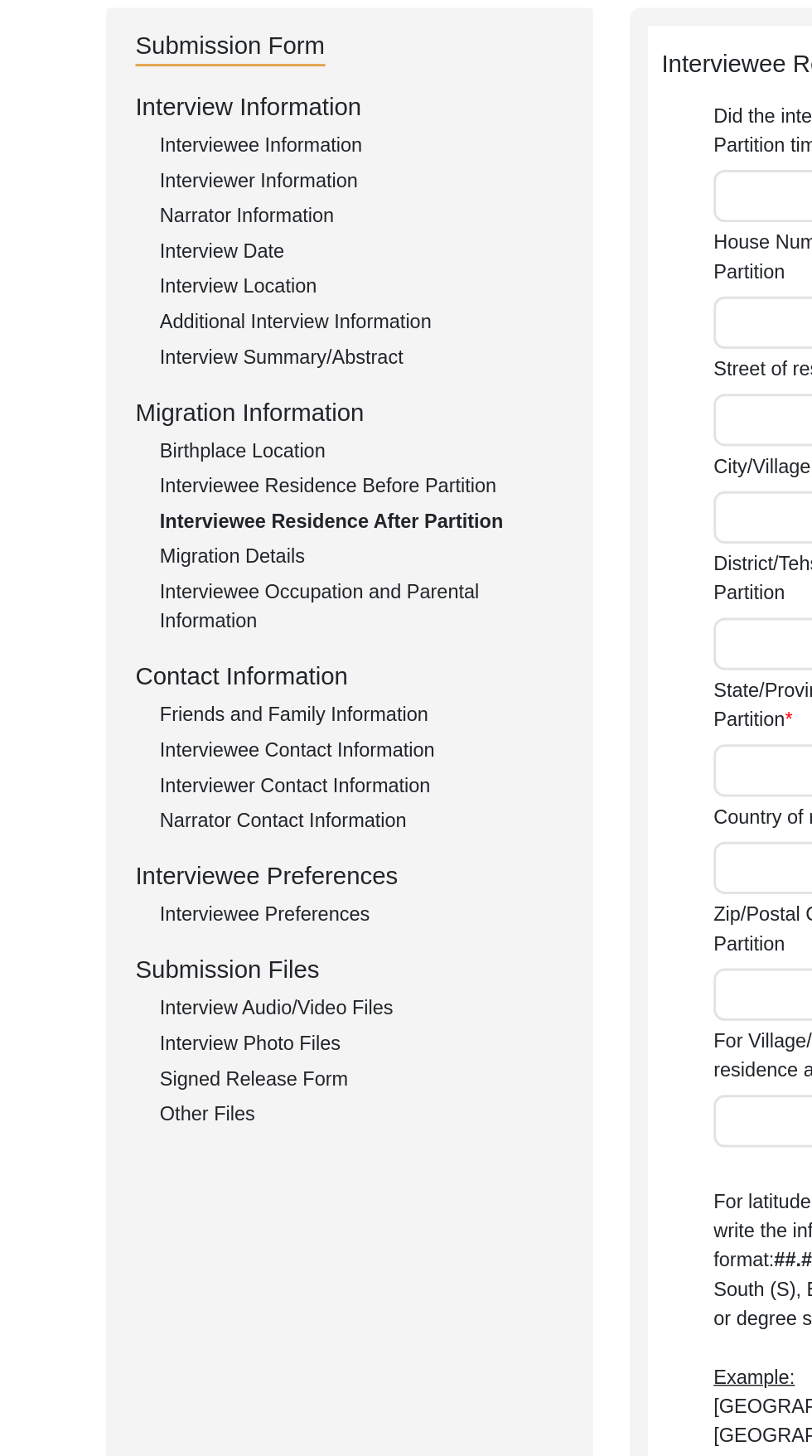
type input "India"
type input "302016"
type input "Jaipur, Rajasthan, India"
type input "26.9019° N"
type input "75.8272° E"
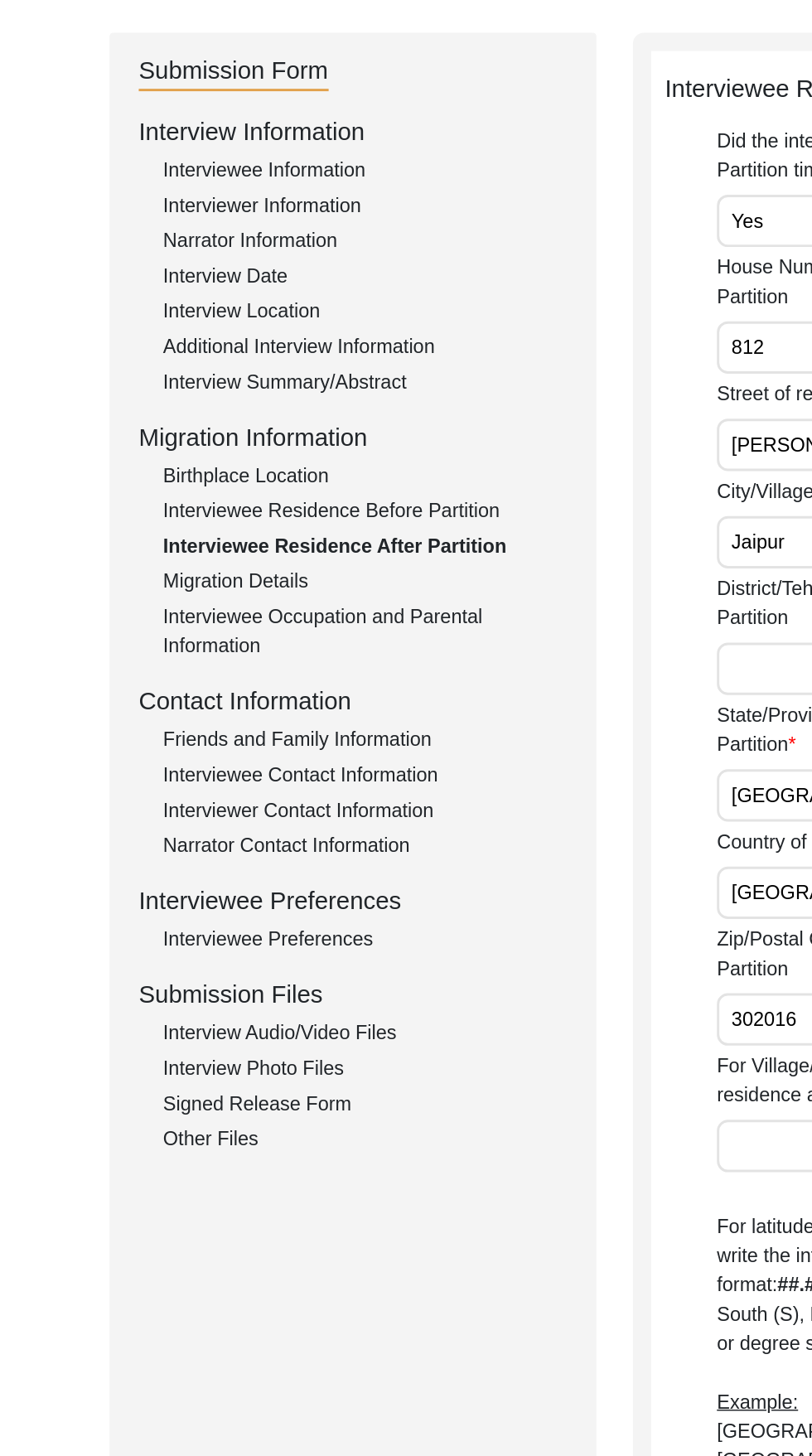
scroll to position [129, 0]
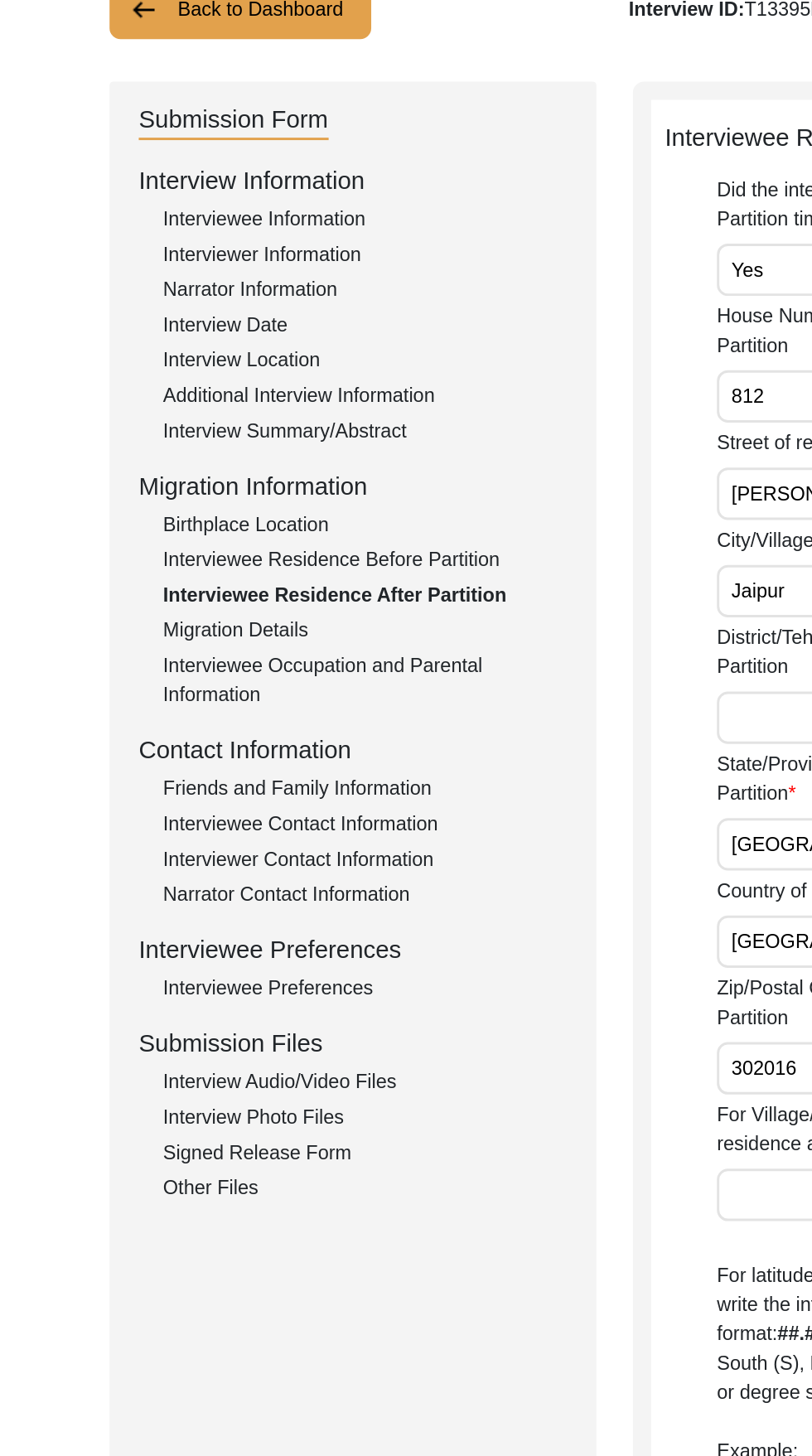
click at [269, 539] on div "Friends and Family Information" at bounding box center [248, 536] width 275 height 20
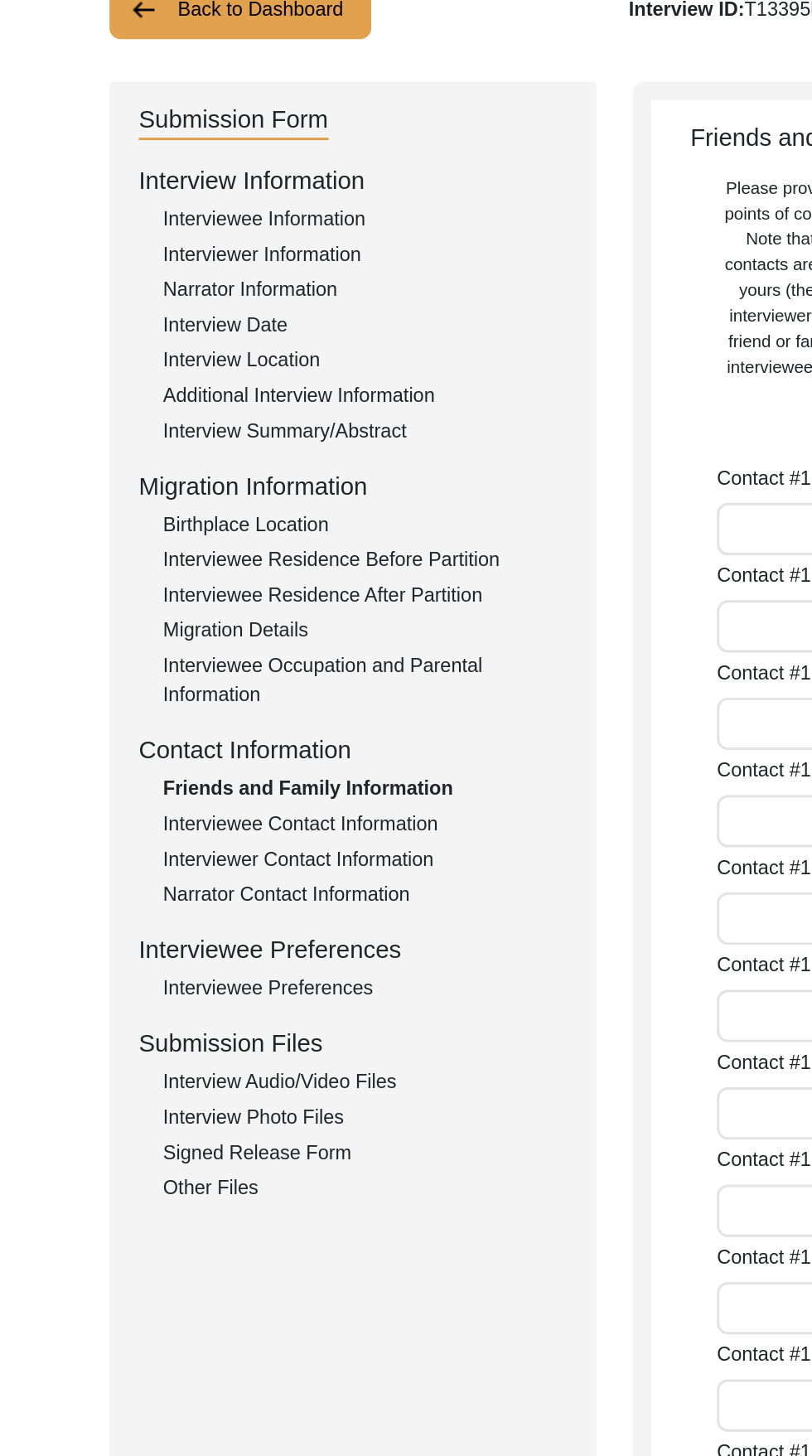
type input "Anshu Nagpal Chatterjee"
type input "Anshu Nagpal"
type input "Chatterjee"
type input "Daughter"
type input "321"
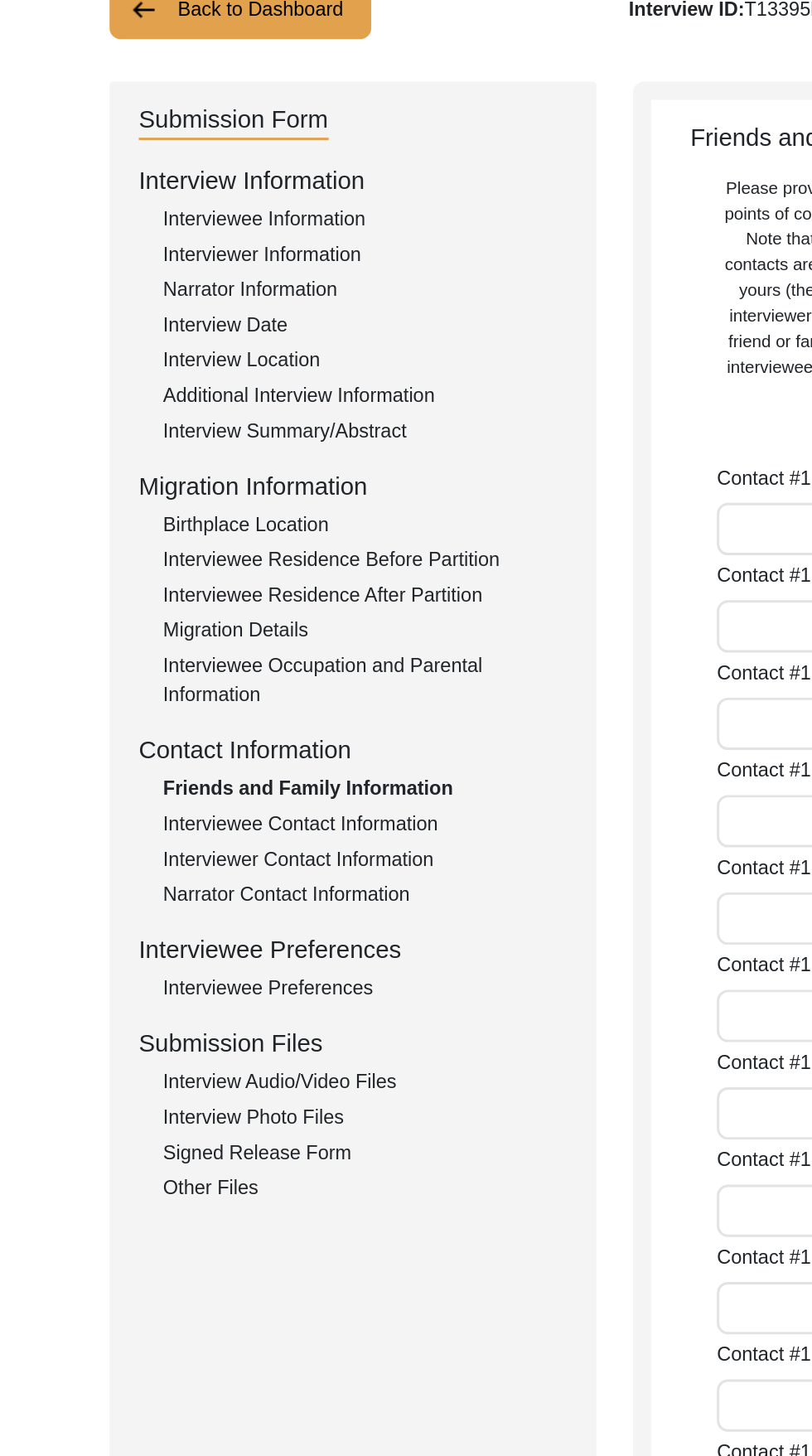
type input "Collingwood Street"
type input "San Francisco"
type input "California"
type input "9414"
type input "United States of America"
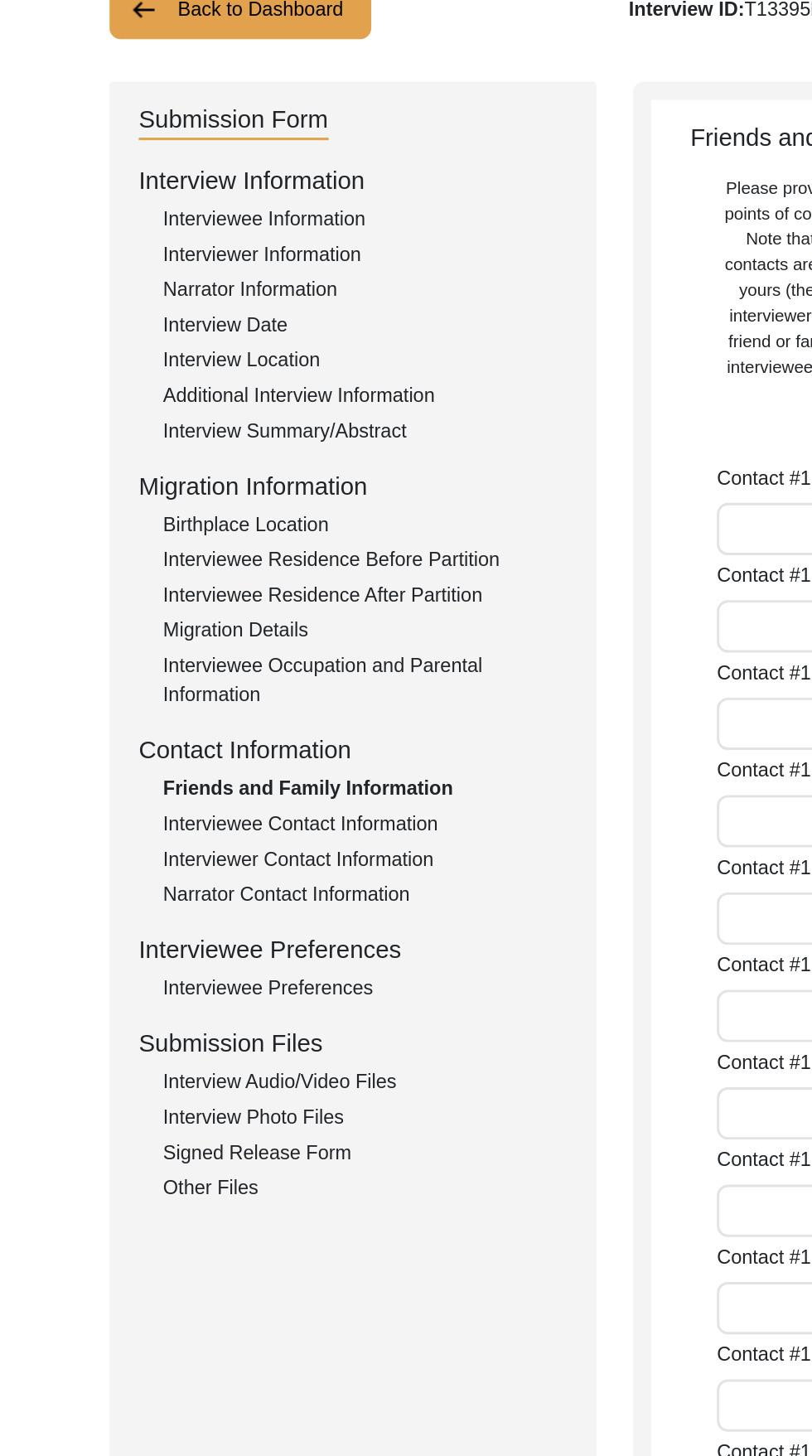
type input "4152155565"
type input "Anshu@laddu.com"
type input "Amit Nagpal"
type input "Amit"
type input "Nagpal"
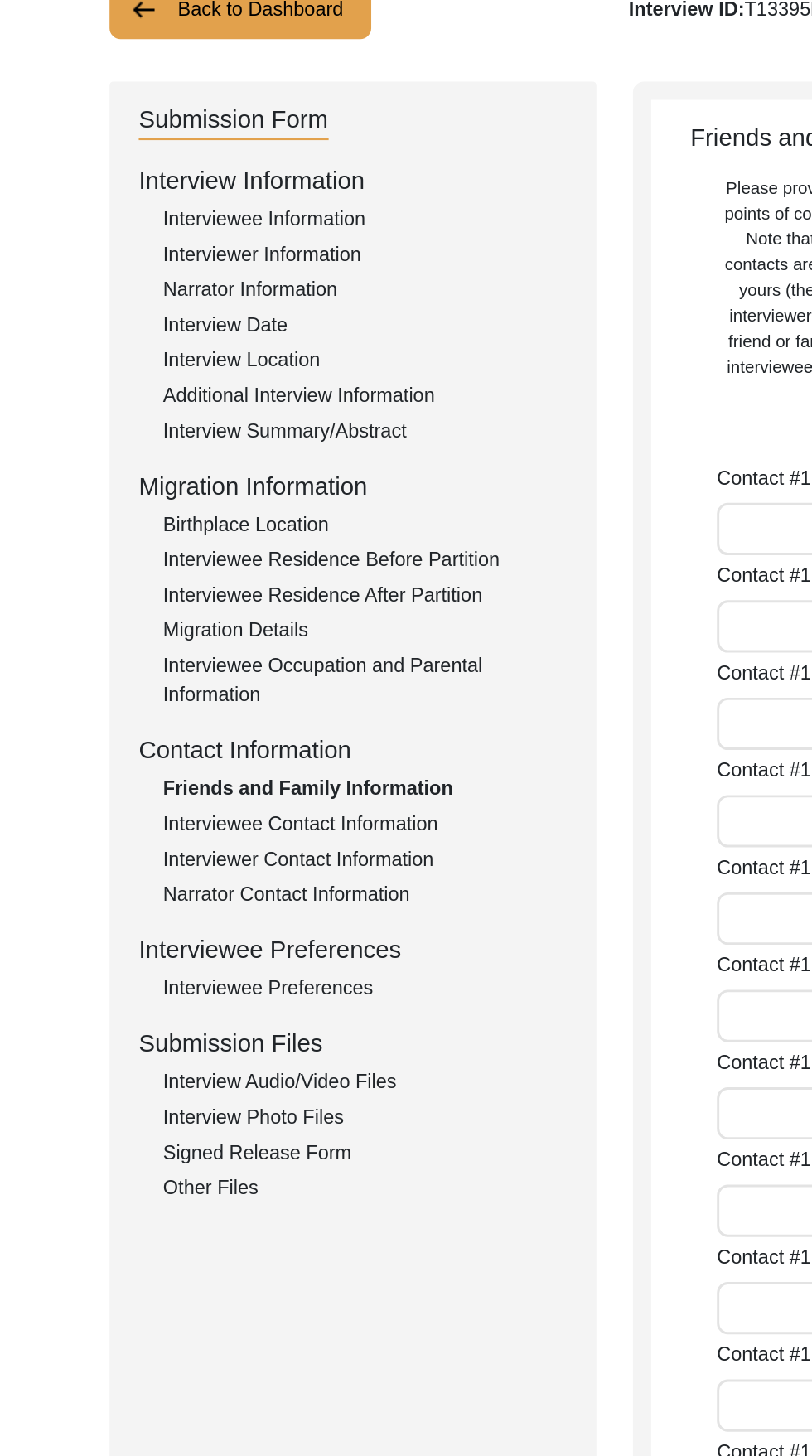
type input "Son"
type input "11"
type input "Garzas Trail"
type input "Carmel"
type input "California"
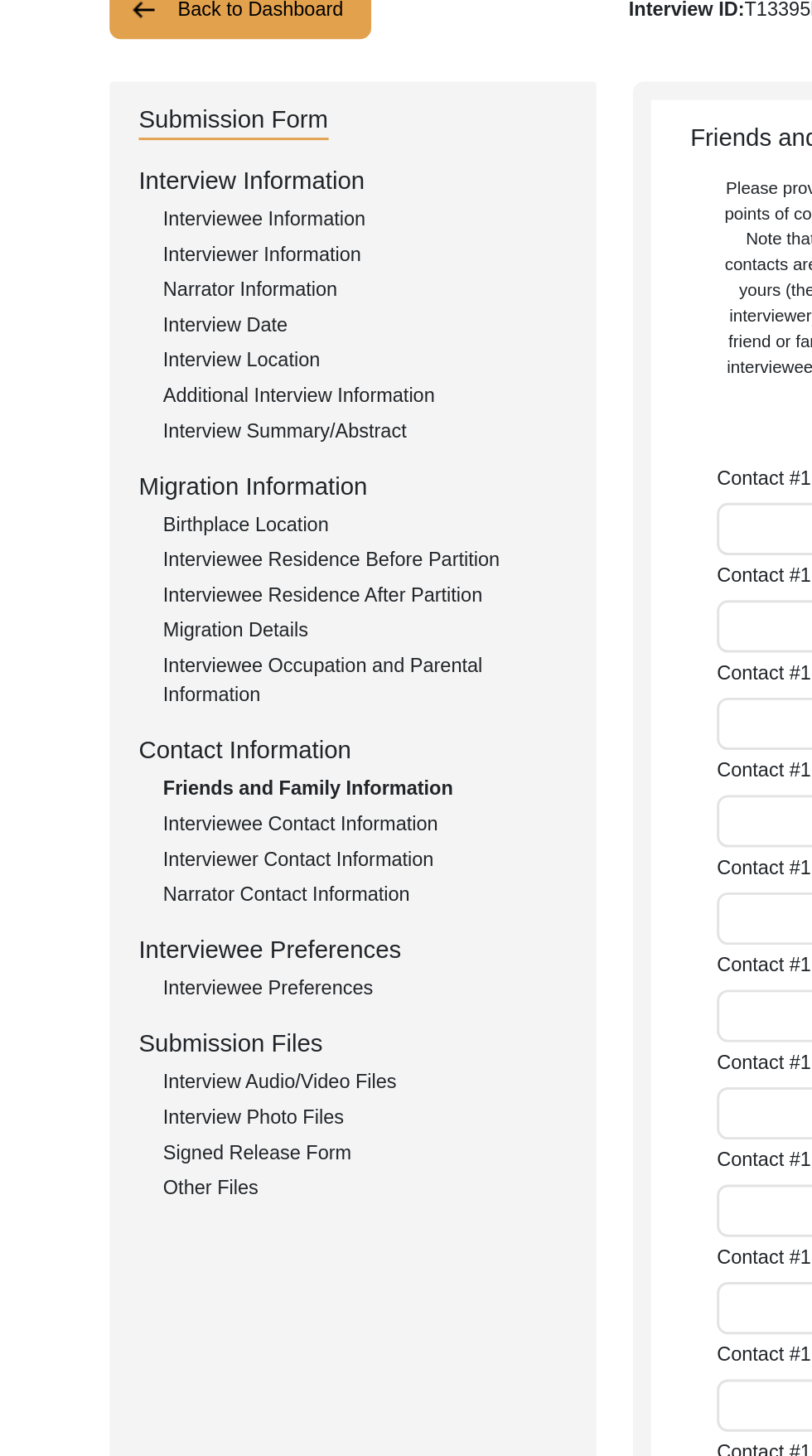
type input "93923"
type input "United States of America"
type input "4088911719"
type input "Amit.nagpal@gmail.com"
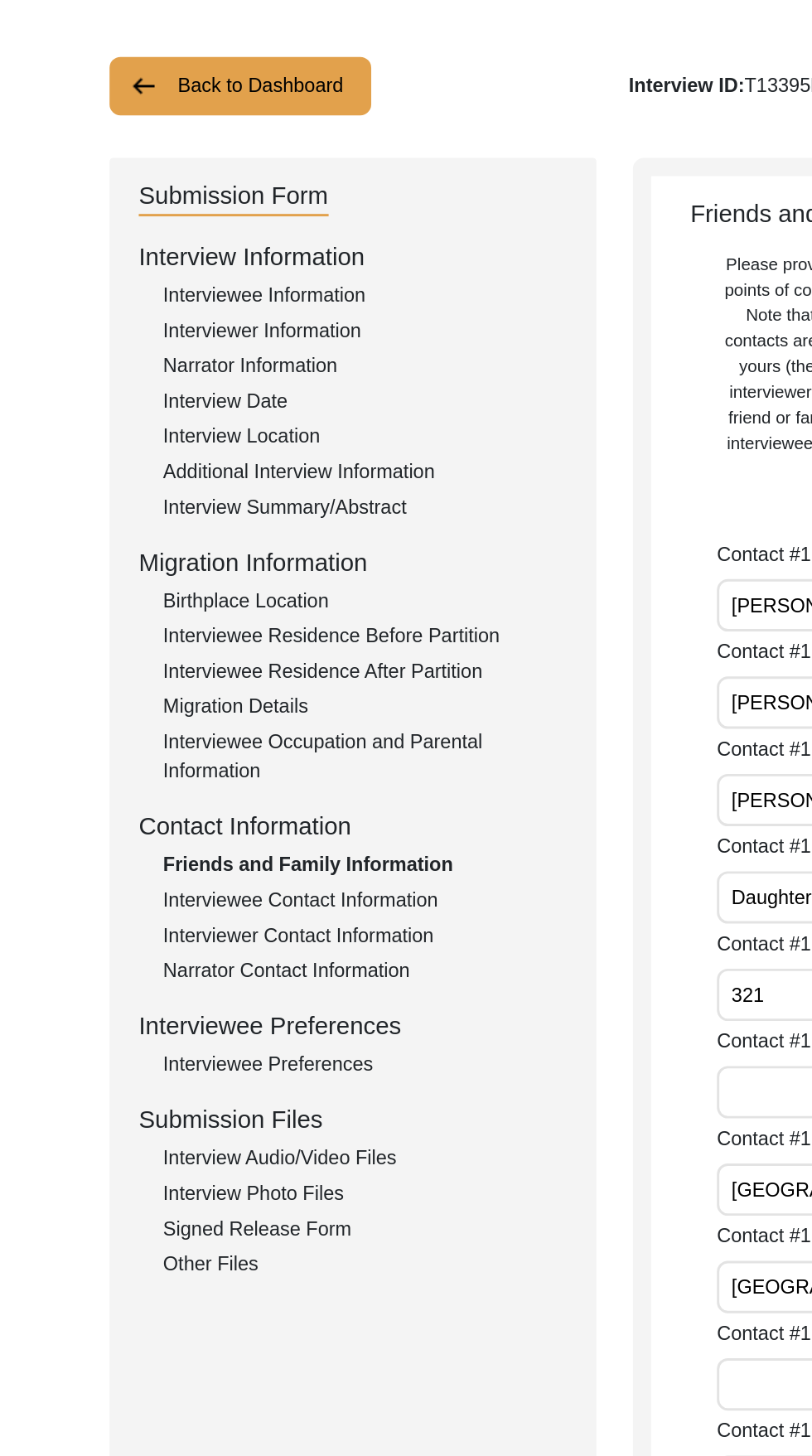
scroll to position [77, 0]
click at [218, 225] on div "Interviewer Information" at bounding box center [248, 225] width 275 height 20
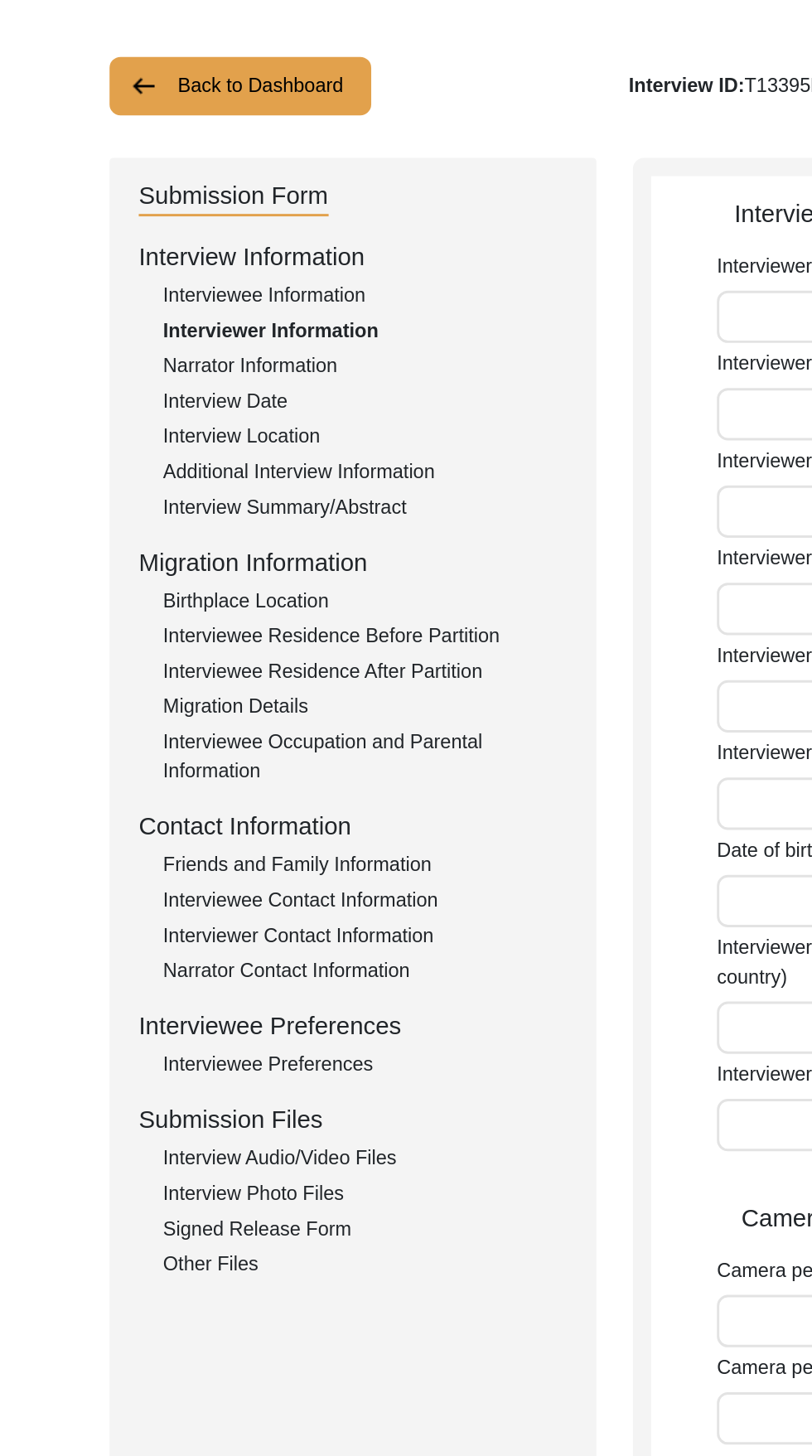
type input "[PERSON_NAME]"
type input "Puri"
type input "[PERSON_NAME]"
type input "[DEMOGRAPHIC_DATA]"
type input "[DATE]"
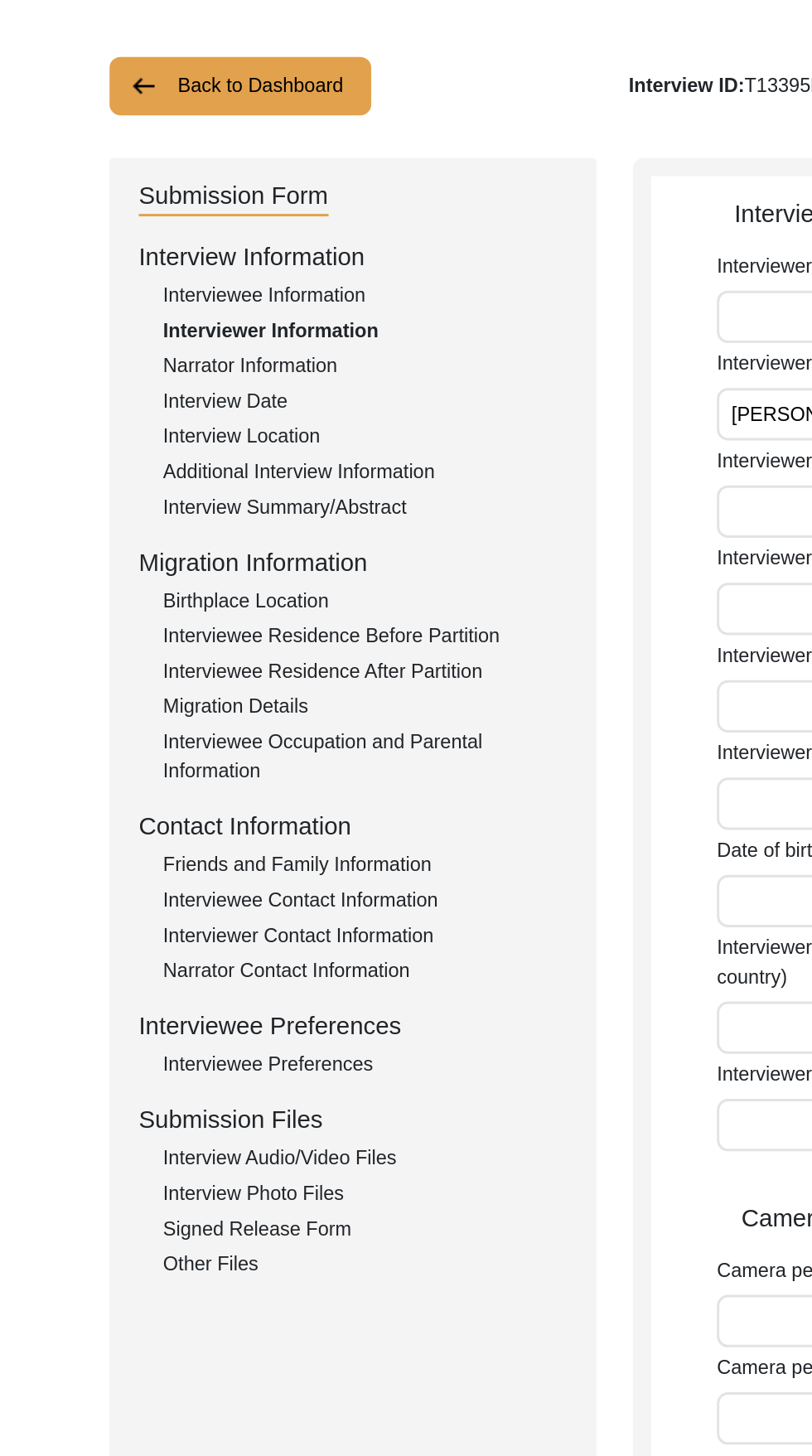
type input "Student"
type textarea "I have done graduation in History and I am currently pursuing Masters in Sociol…"
type input "Punjabi"
type textarea "N/A. I received an email regarding the lead."
click at [226, 200] on div "Interviewee Information" at bounding box center [248, 201] width 275 height 20
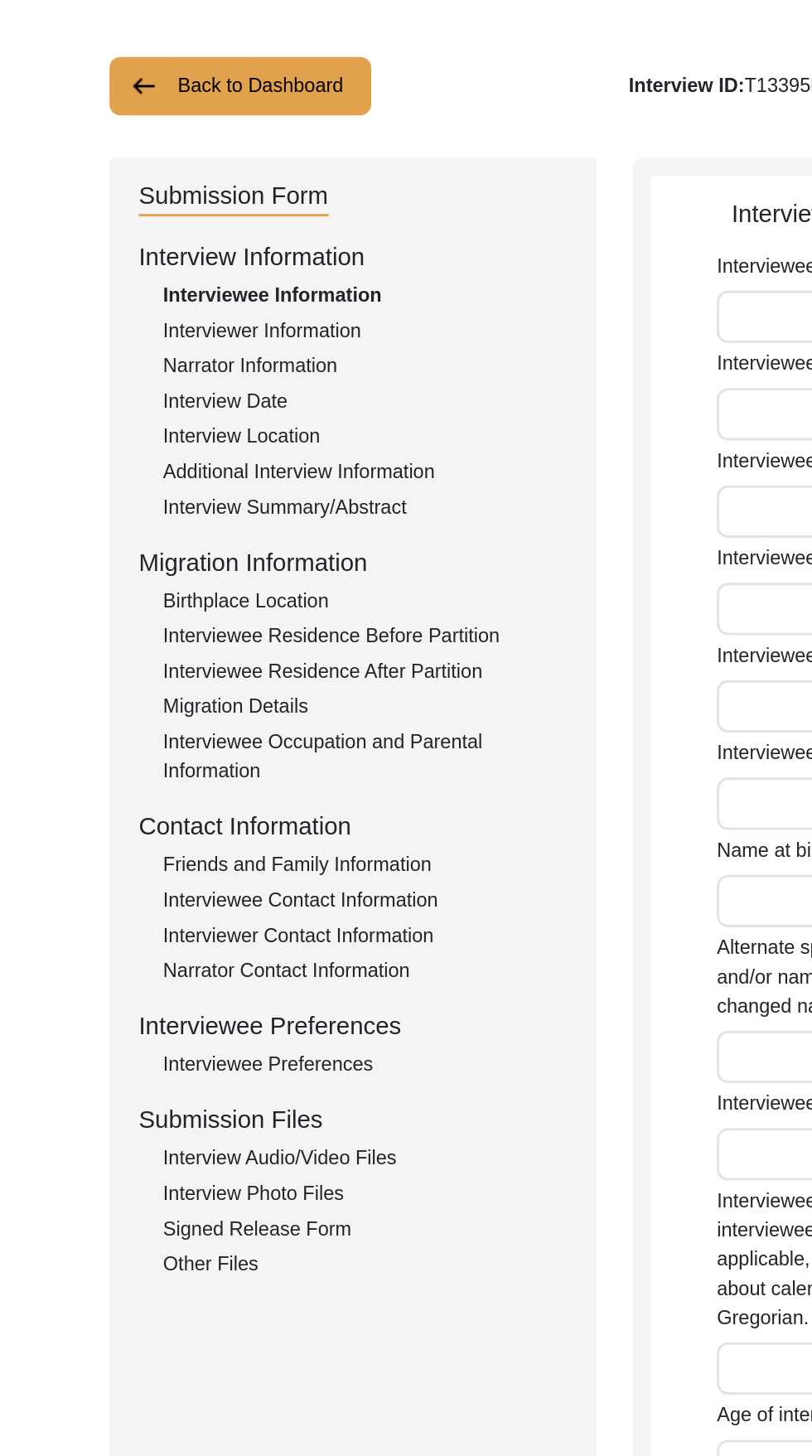
type input "Sudarshan"
type input "Nagpal"
type input "[PERSON_NAME]"
type input "[DATE]"
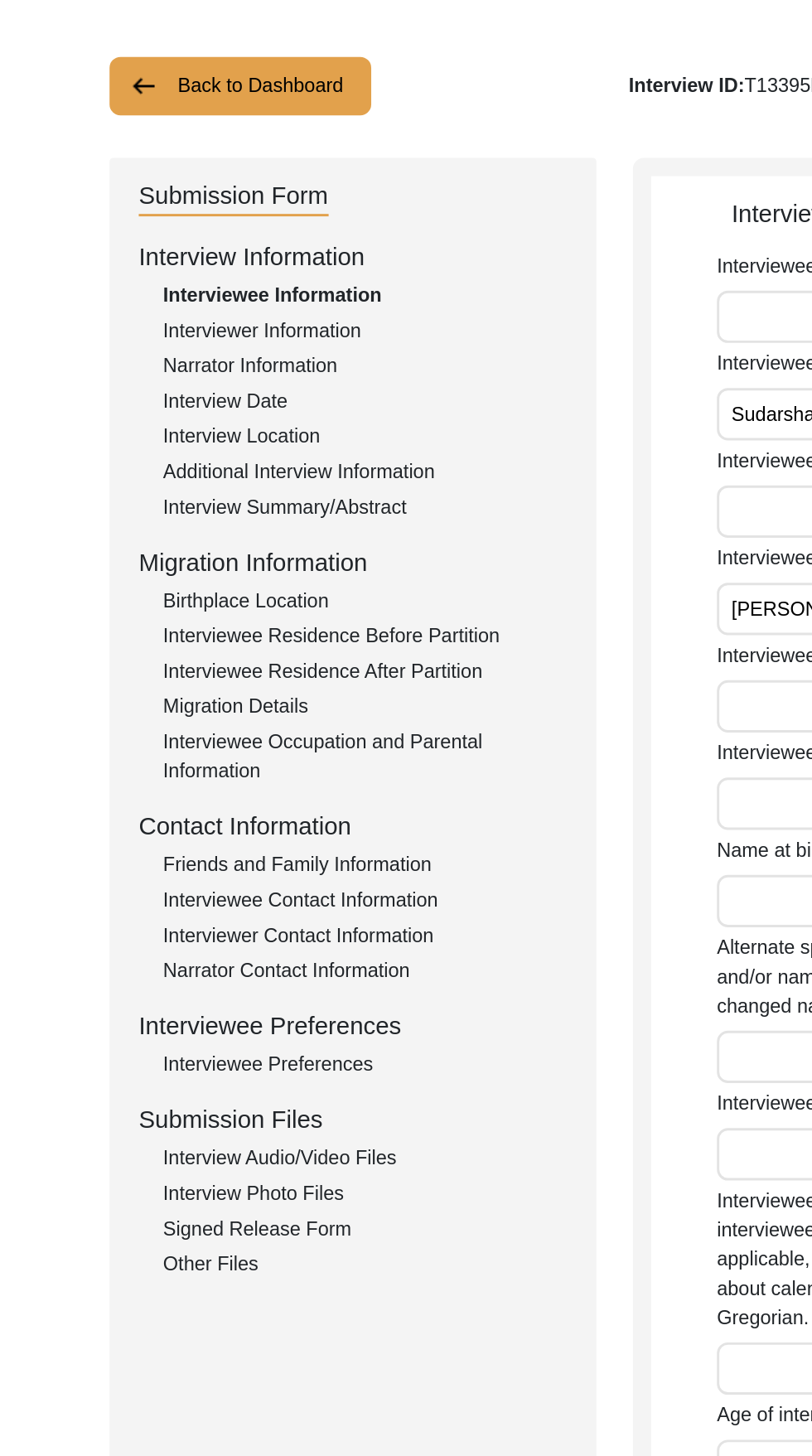
type input "83"
type input "[DEMOGRAPHIC_DATA]"
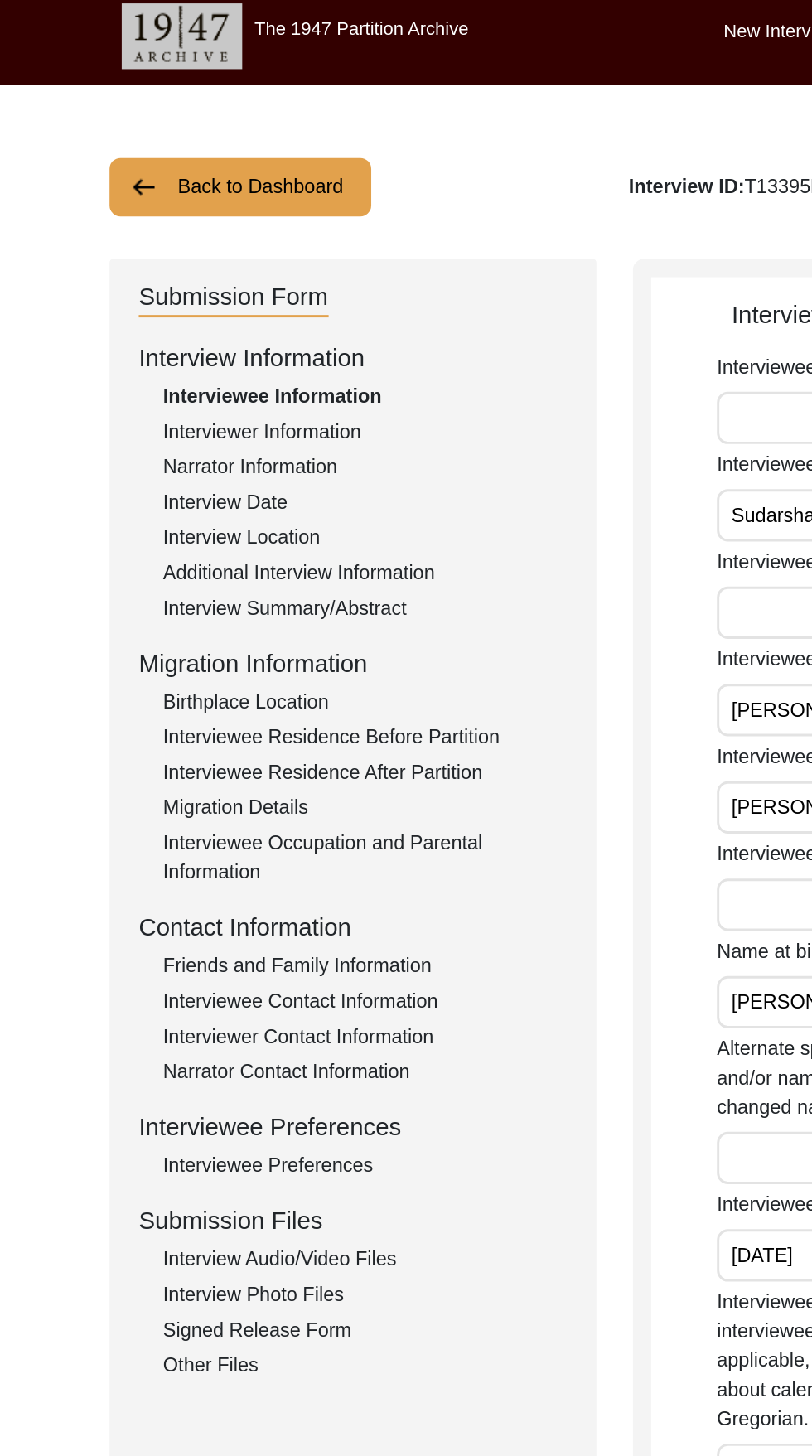
scroll to position [0, 0]
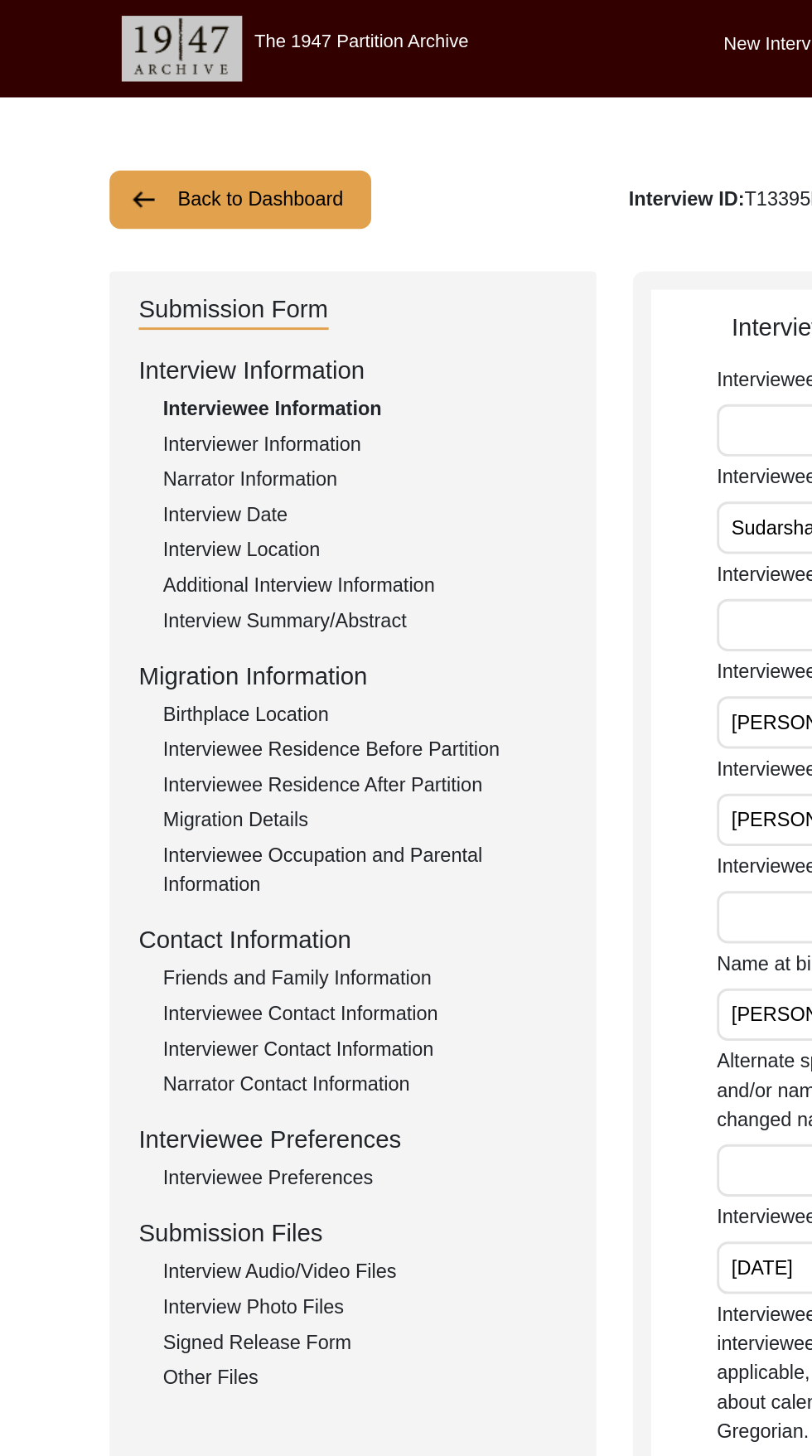
click at [213, 377] on div "Interview Location" at bounding box center [248, 374] width 275 height 20
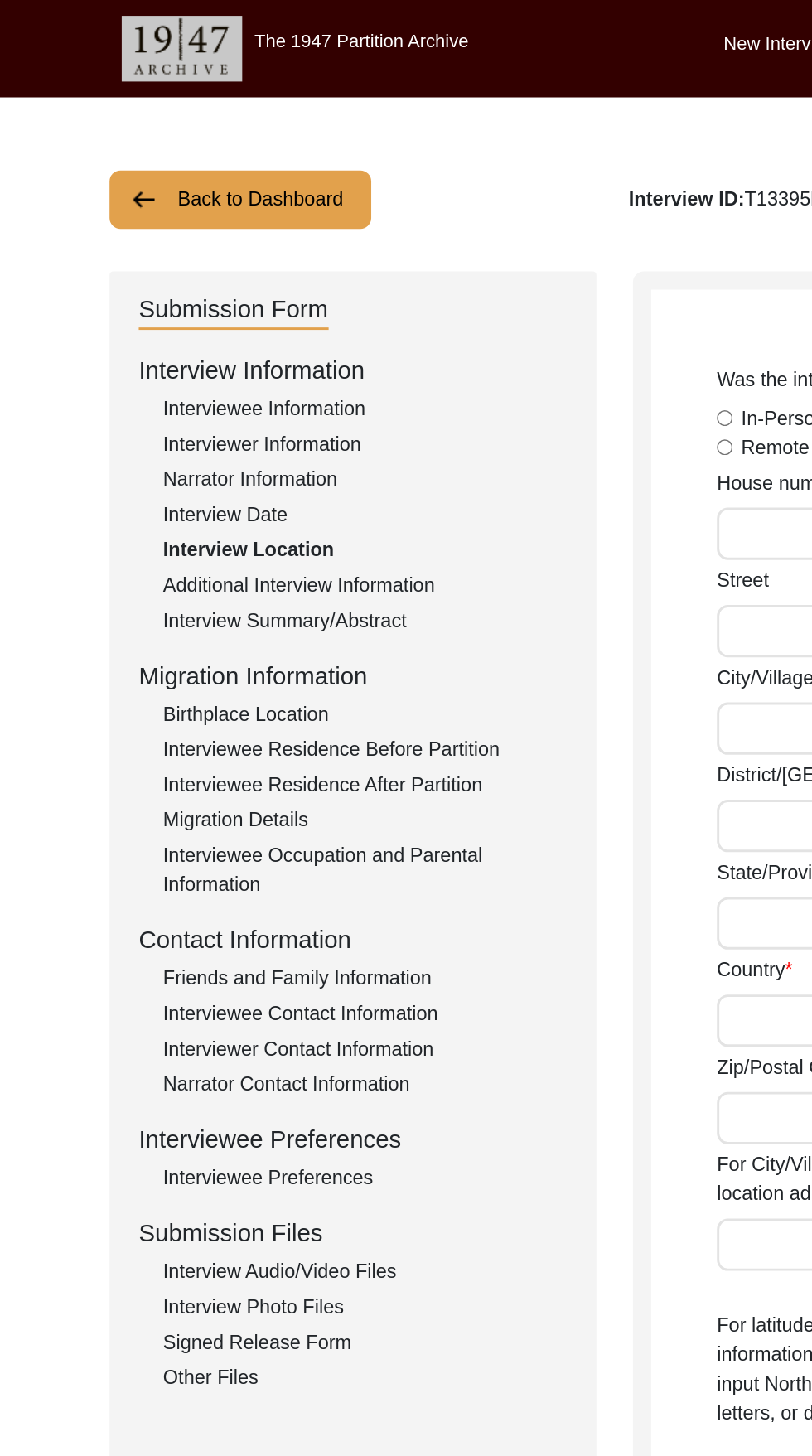
radio input "true"
type input "321"
type input "Collingwood street"
type input "San Francisco"
type input "California"
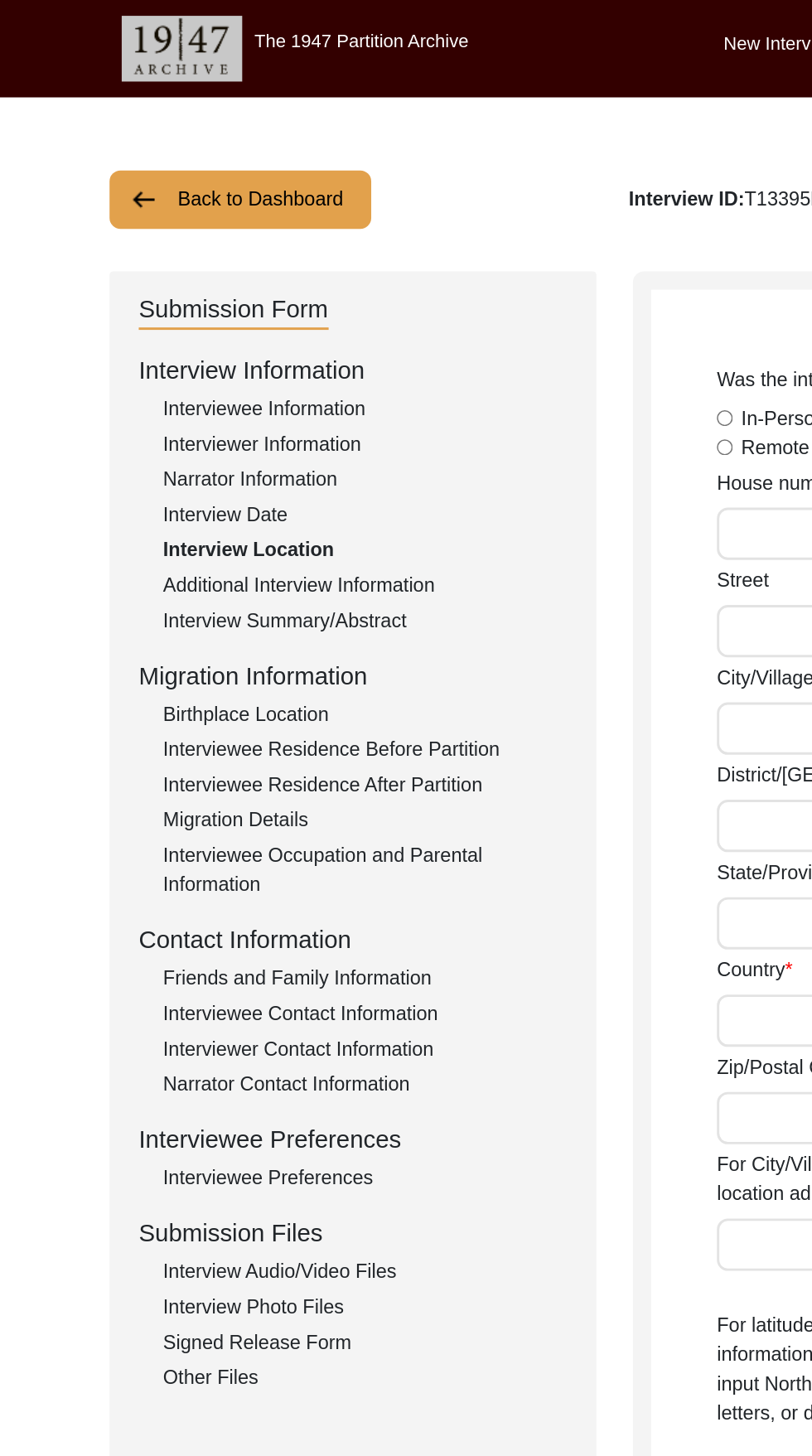
type input "United States of America"
type input "94114"
type input "[GEOGRAPHIC_DATA], [US_STATE], [GEOGRAPHIC_DATA]"
type input "37.76128600"
type input "122.43583800"
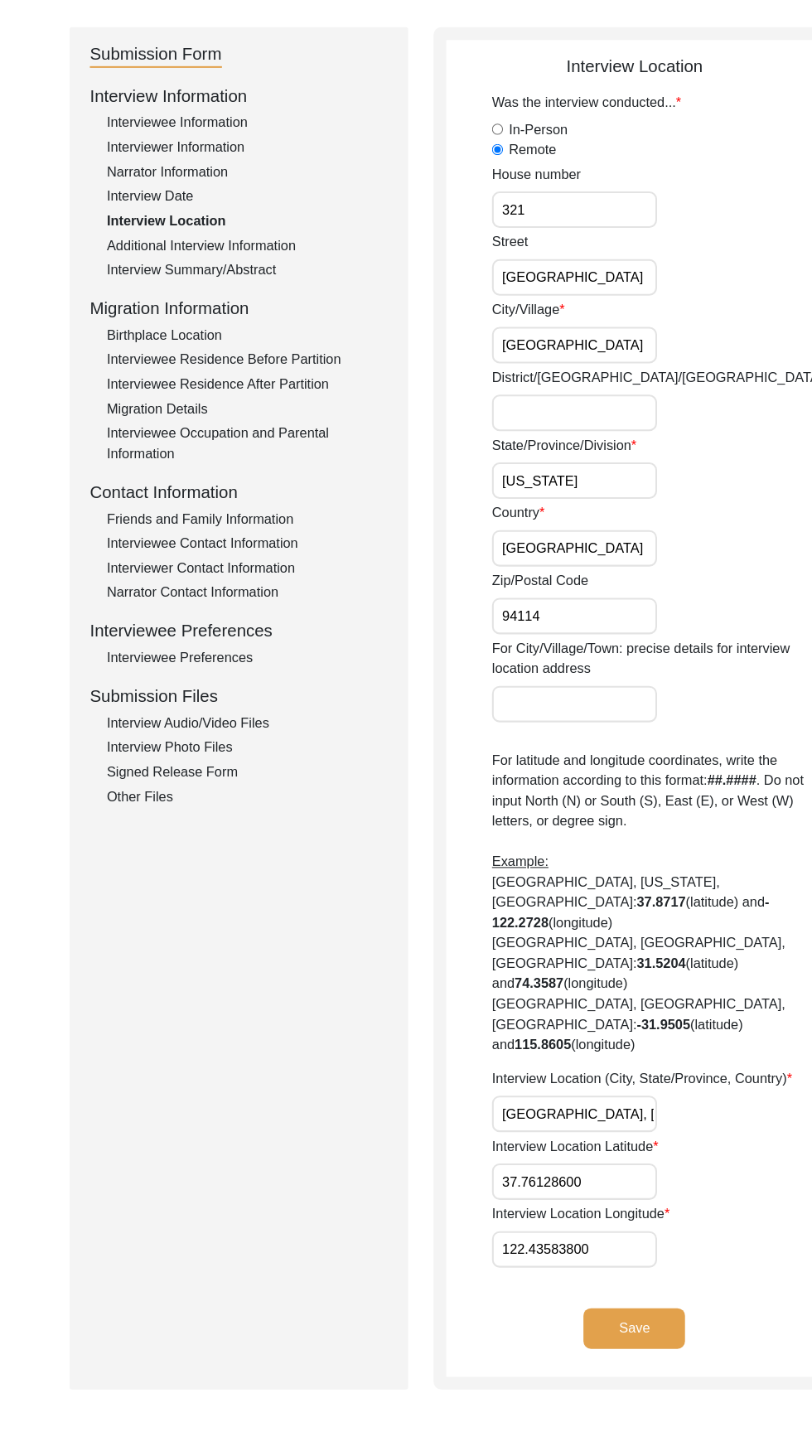
scroll to position [140, 0]
click at [194, 780] on div "Signed Release Form" at bounding box center [248, 774] width 275 height 20
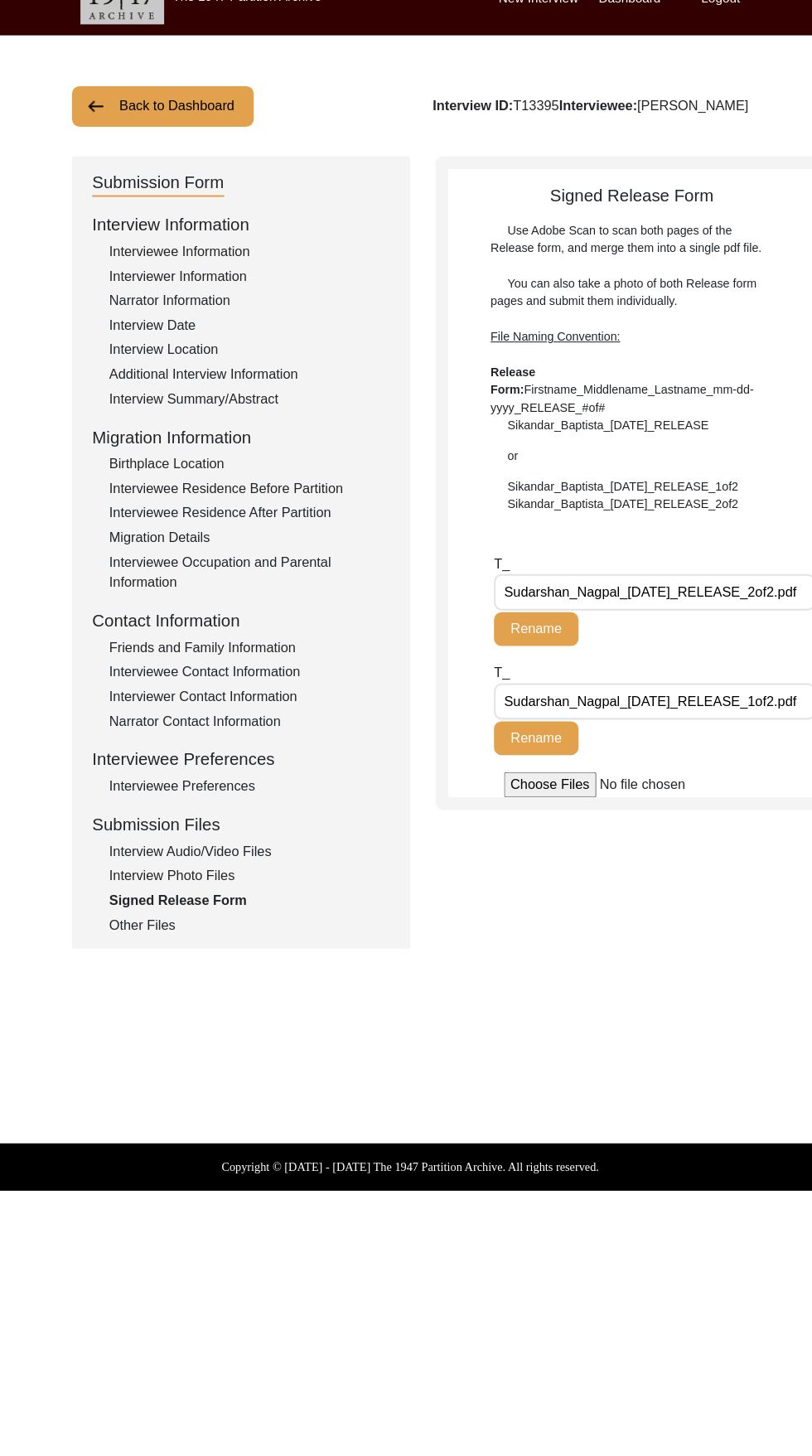
scroll to position [0, 0]
click at [141, 863] on div "Interview Audio/Video Files" at bounding box center [248, 865] width 275 height 20
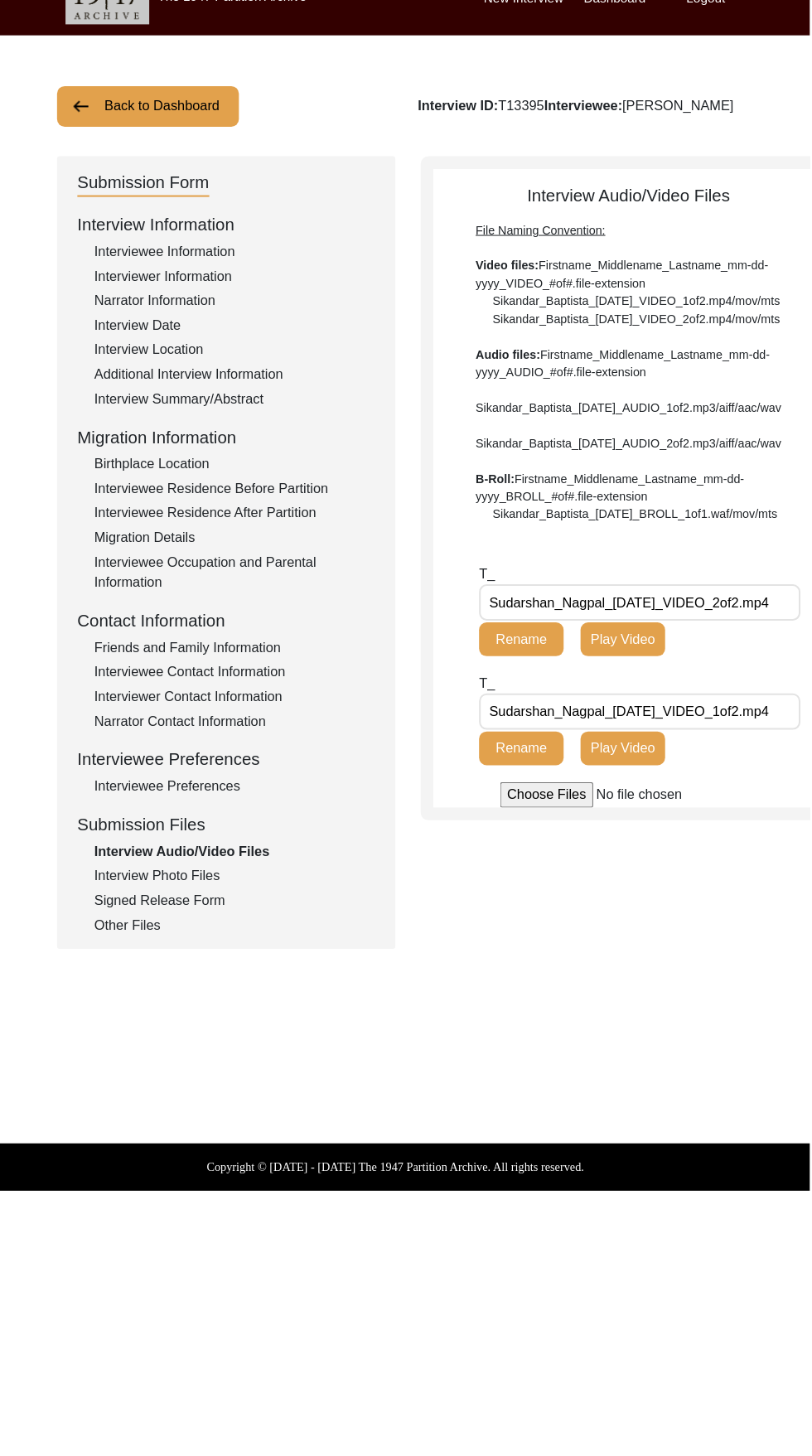
click at [646, 674] on button "Play Video" at bounding box center [628, 657] width 83 height 33
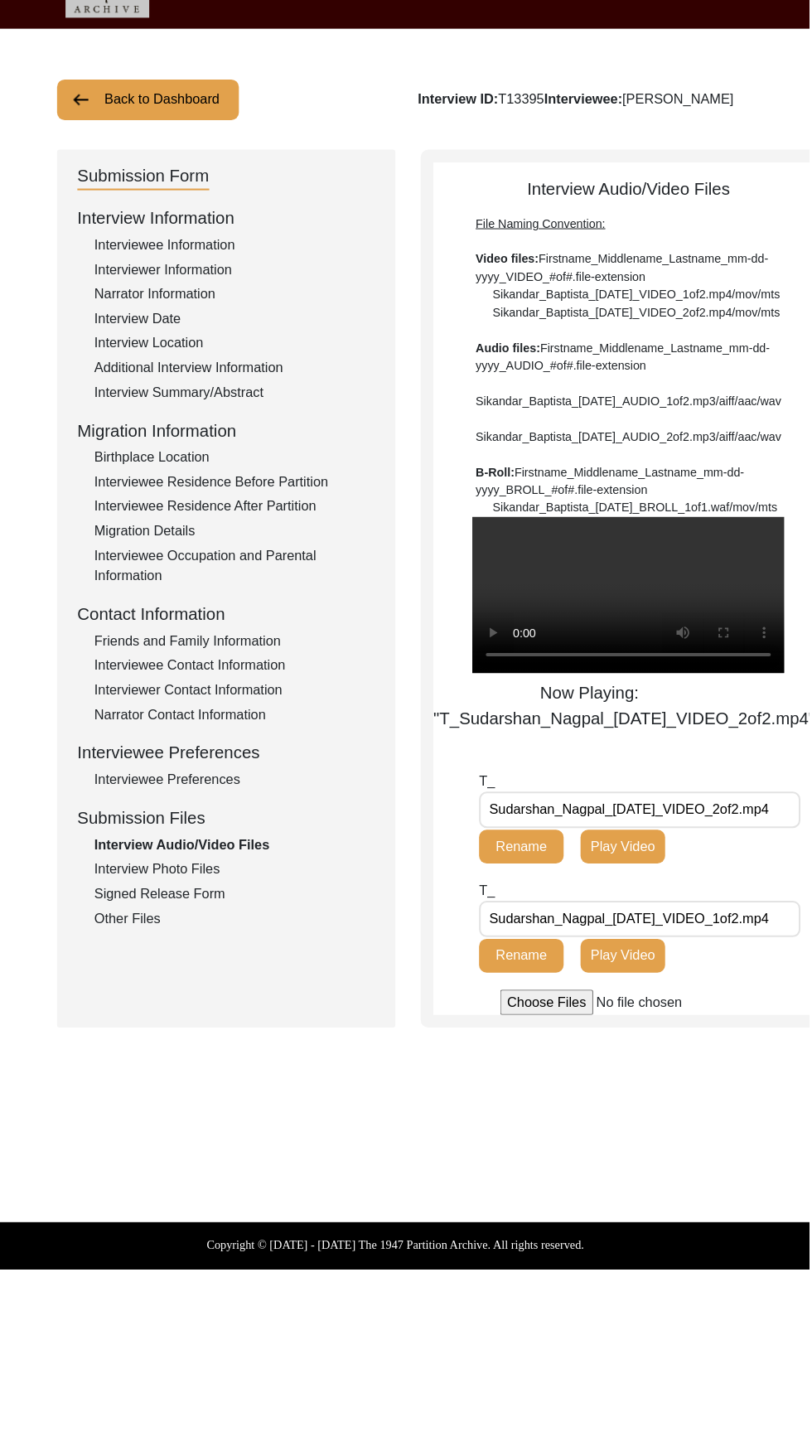
click at [642, 991] on button "Play Video" at bounding box center [628, 974] width 83 height 33
click at [212, 889] on div "Interview Photo Files" at bounding box center [248, 889] width 275 height 20
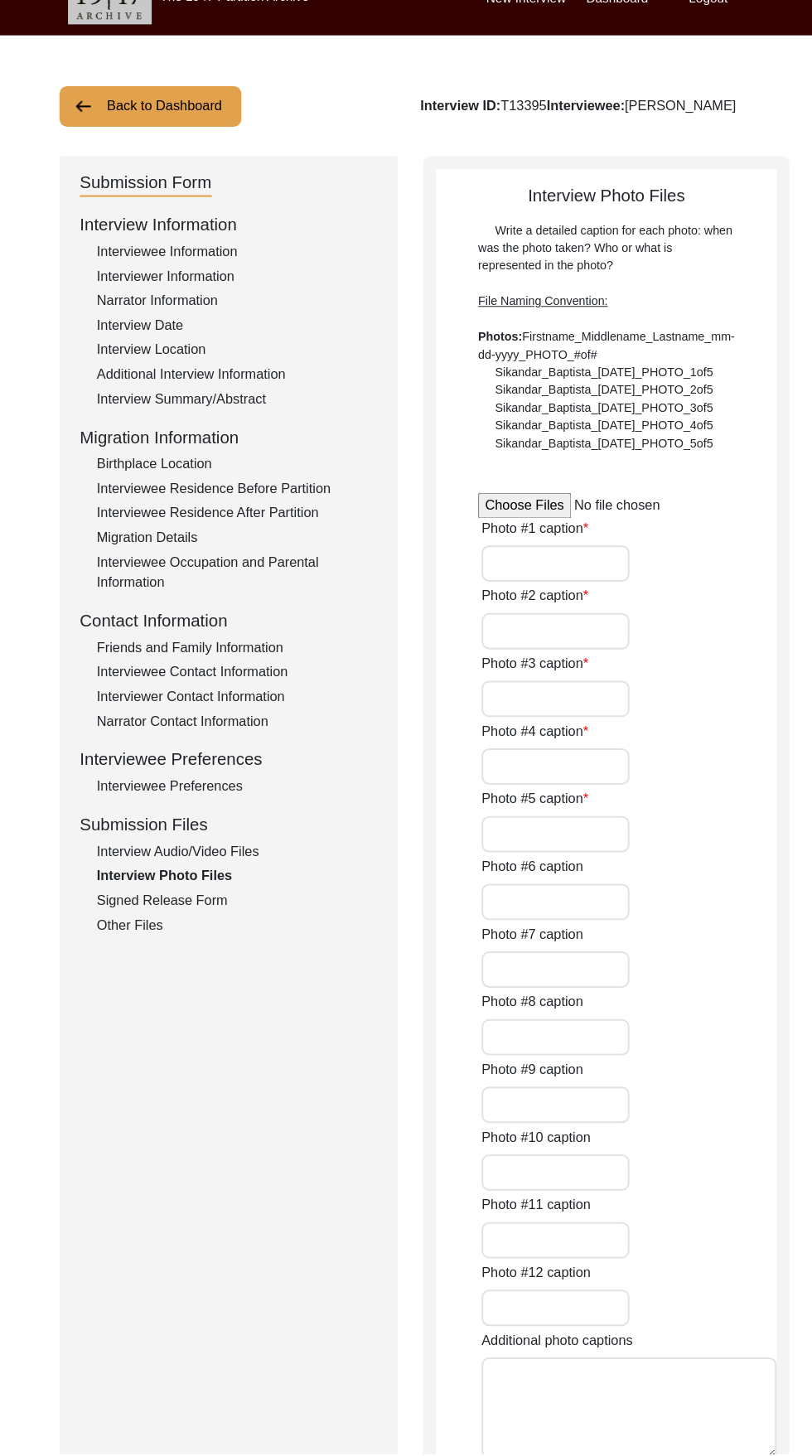
click at [210, 910] on div "Signed Release Form" at bounding box center [248, 913] width 275 height 20
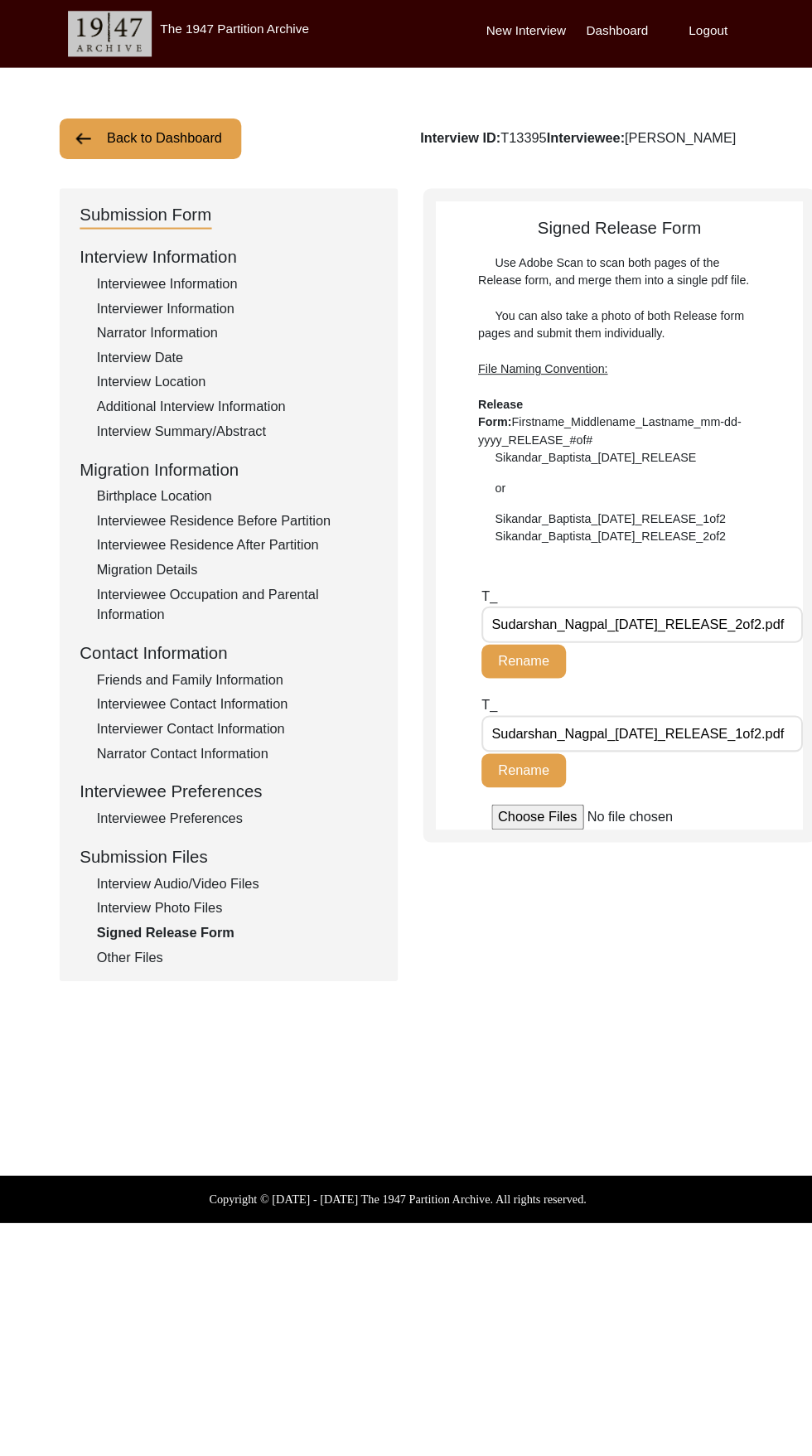
click at [158, 422] on div "Interview Summary/Abstract" at bounding box center [248, 422] width 275 height 20
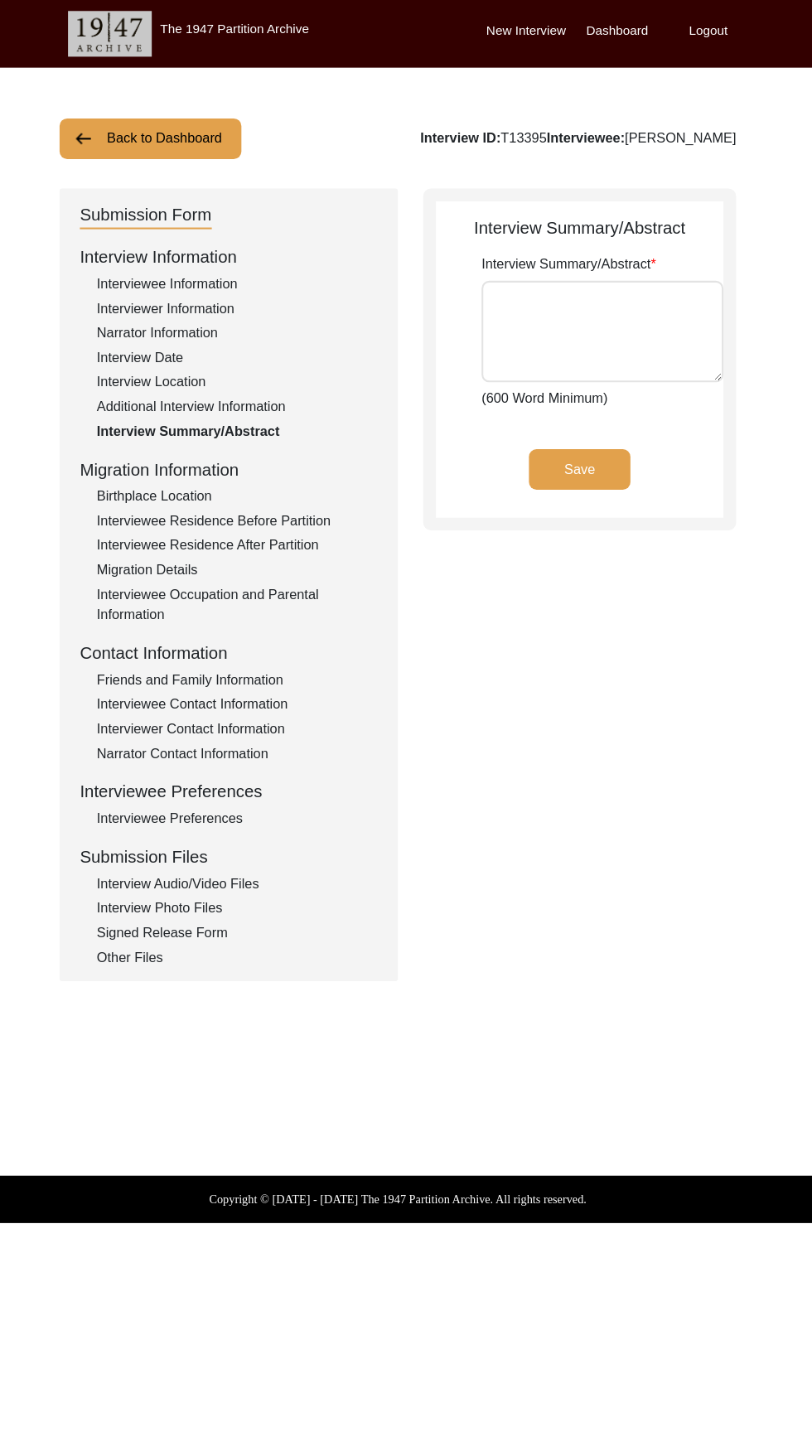
type textarea "Lor. Ipsumdolo Sitame, cons Adipiscin Elitsedd, eiu temp inci utlab etd magn al…"
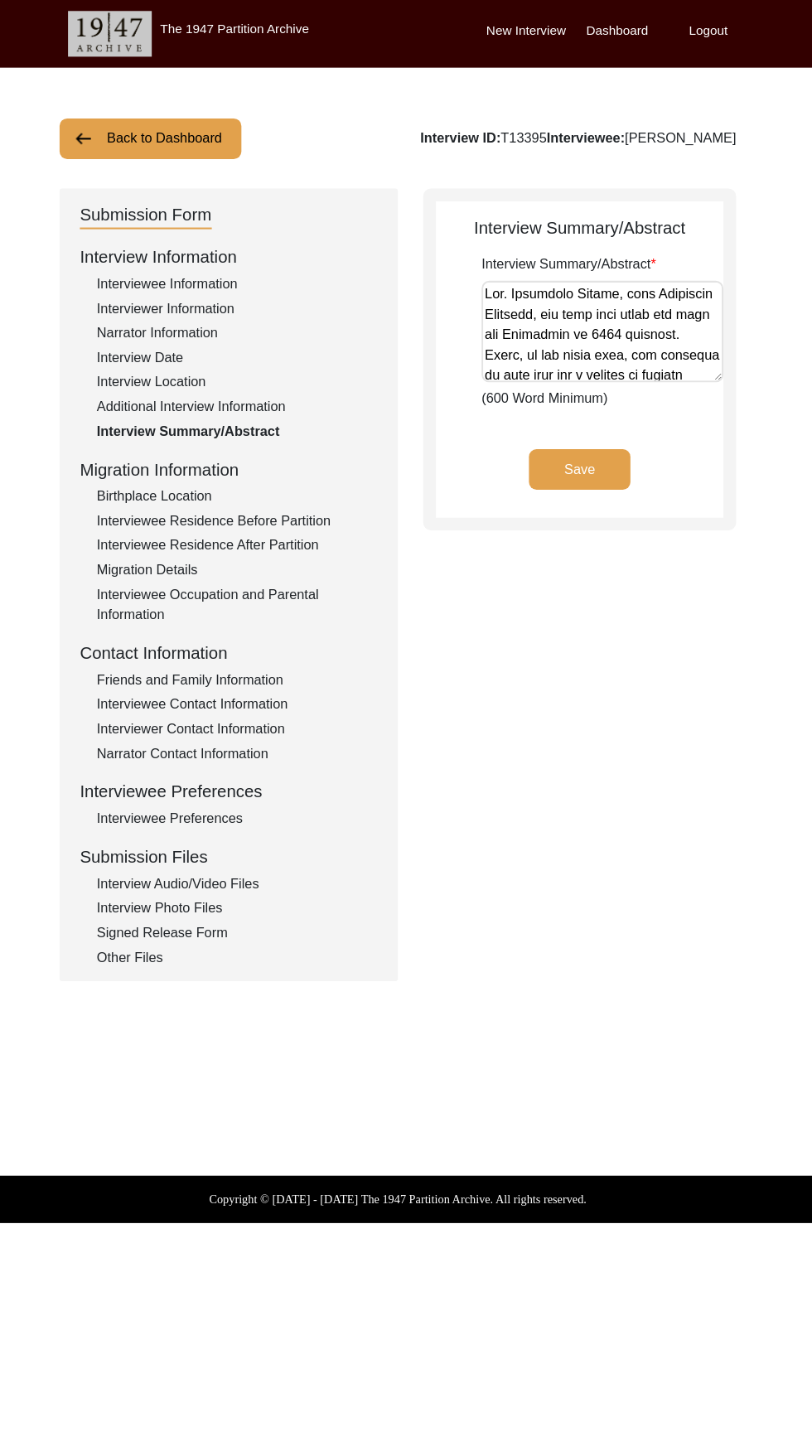
click at [117, 374] on div "Interview Location" at bounding box center [248, 374] width 275 height 20
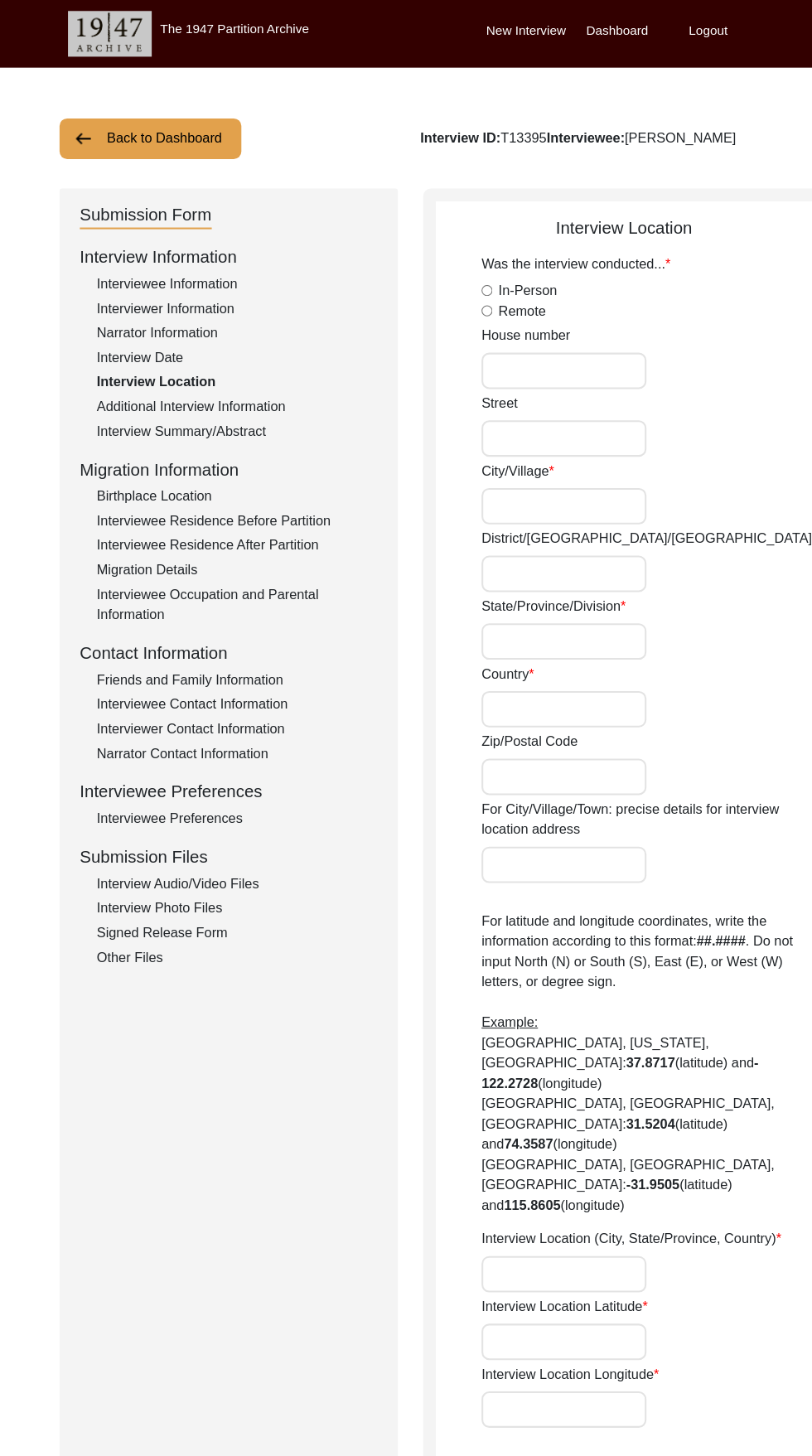
radio input "true"
type input "321"
type input "Collingwood street"
type input "San Francisco"
type input "California"
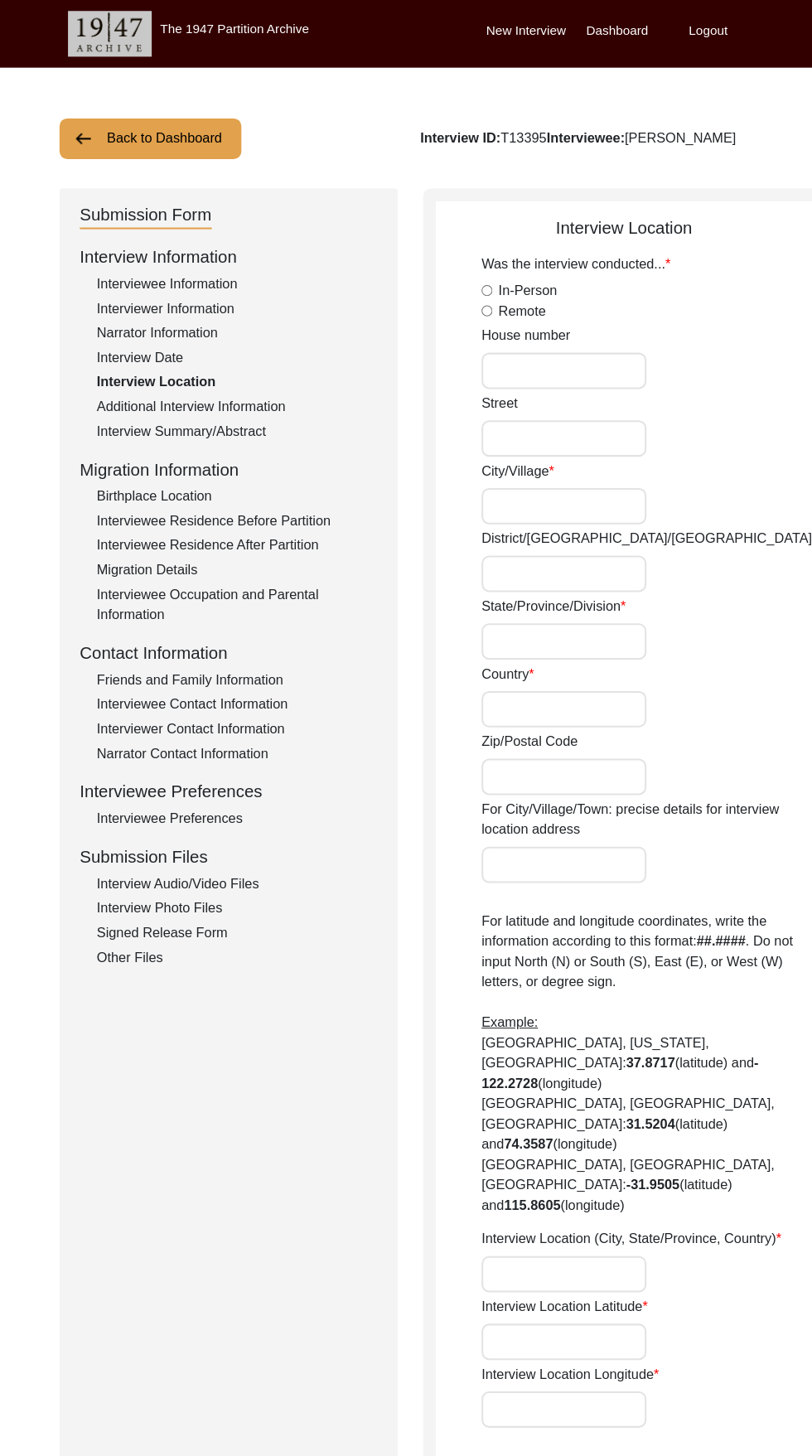
type input "United States of America"
type input "94114"
type input "[GEOGRAPHIC_DATA], [US_STATE], [GEOGRAPHIC_DATA]"
type input "37.76128600"
type input "122.43583800"
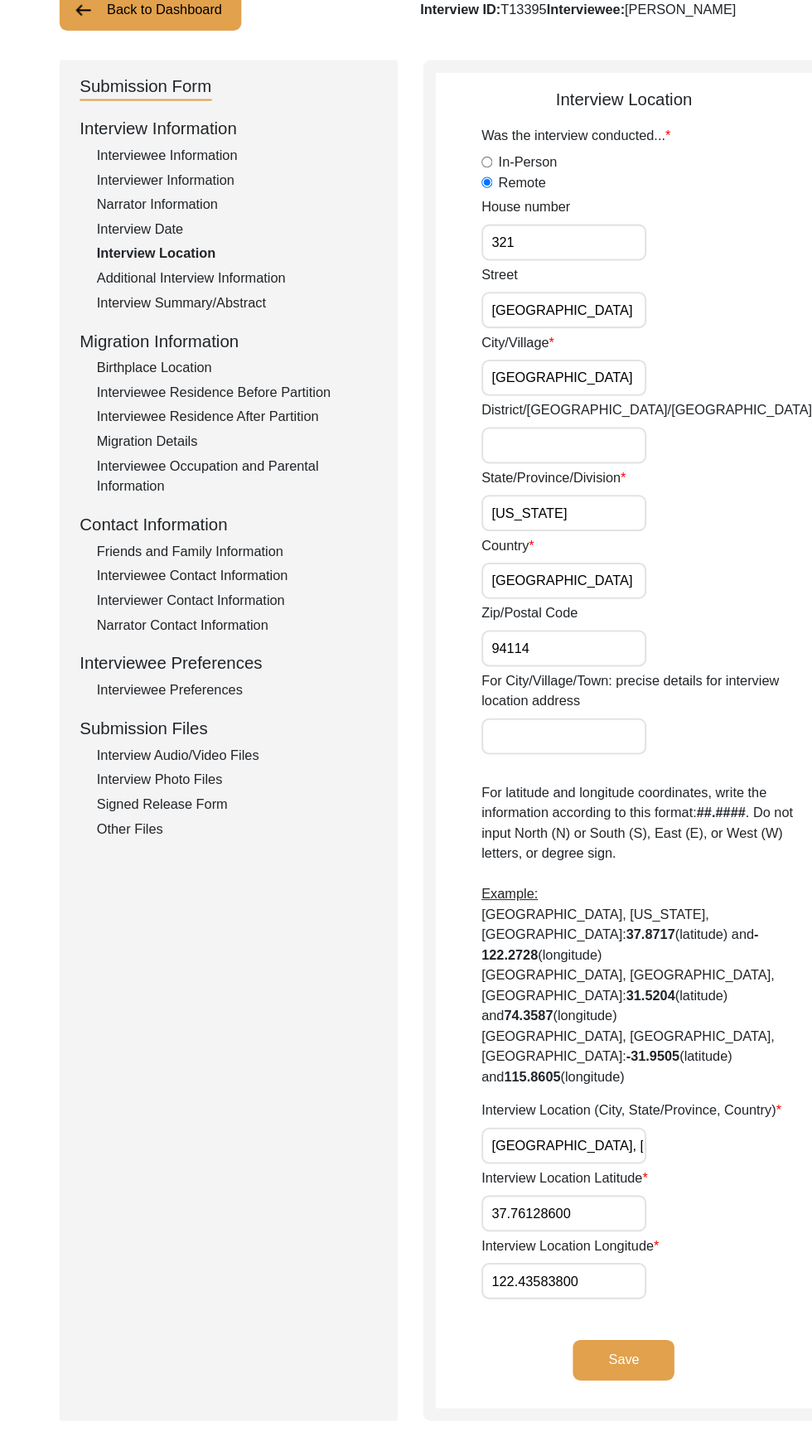
scroll to position [172, 0]
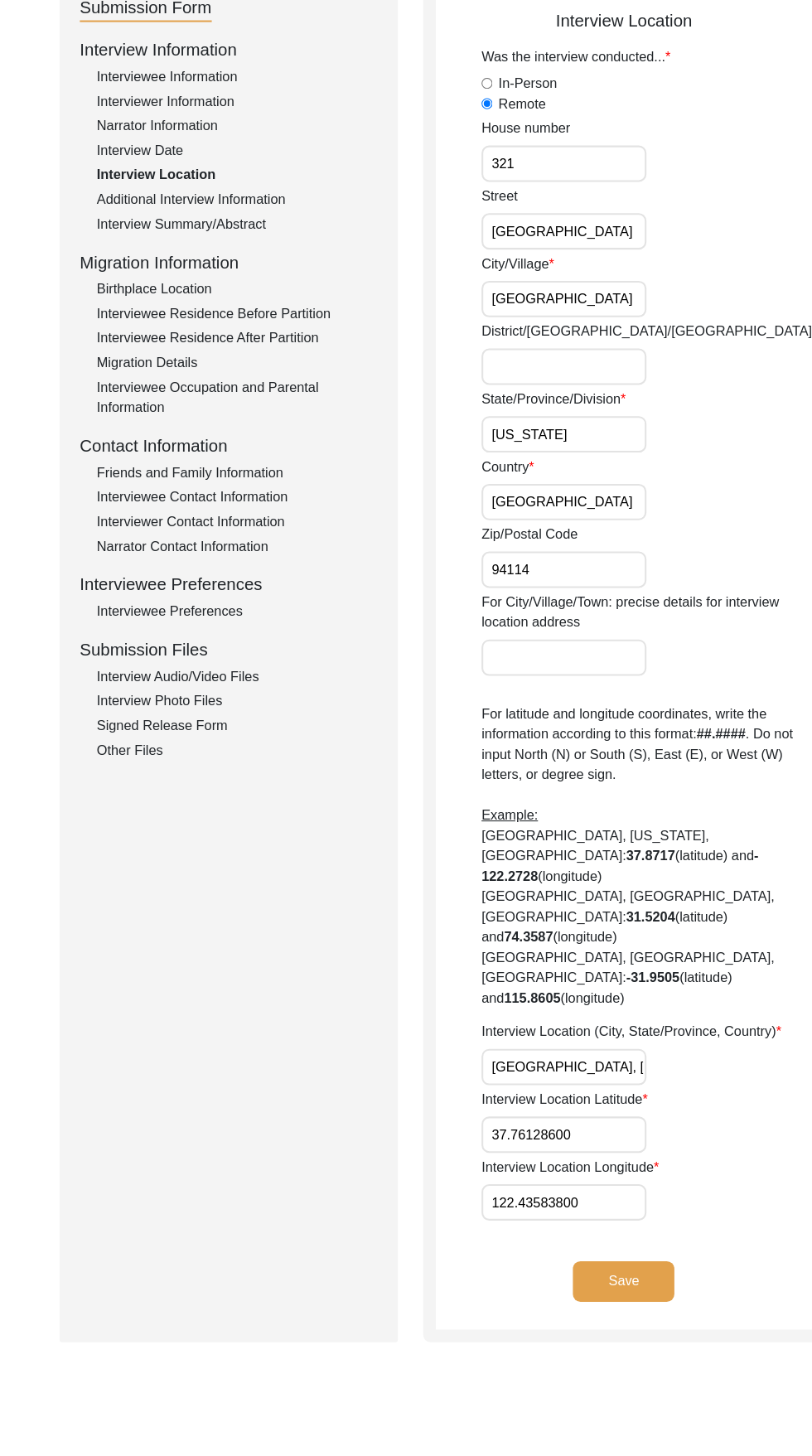
click at [115, 767] on div "Other Files" at bounding box center [248, 766] width 275 height 20
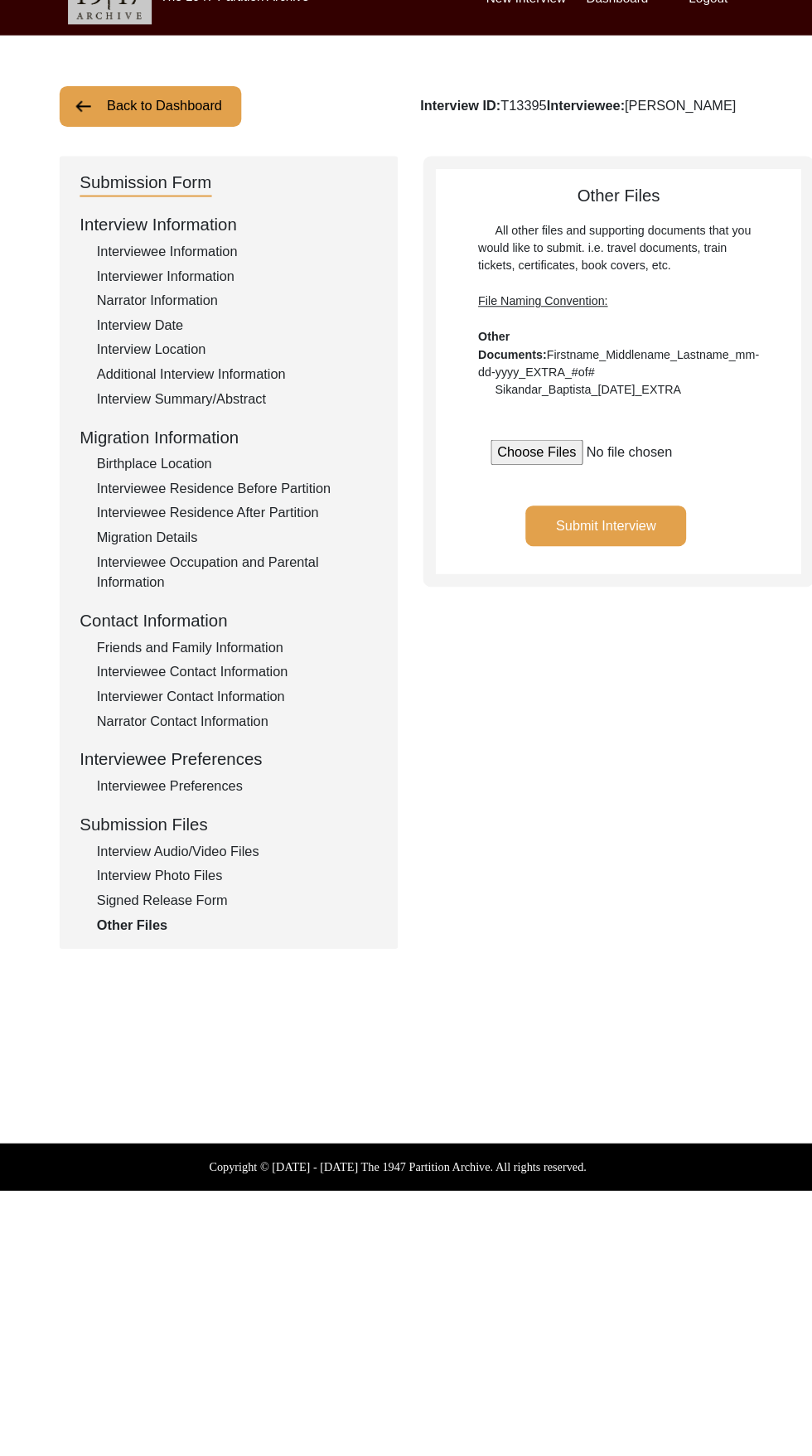
click at [223, 888] on div "Interview Photo Files" at bounding box center [248, 889] width 275 height 20
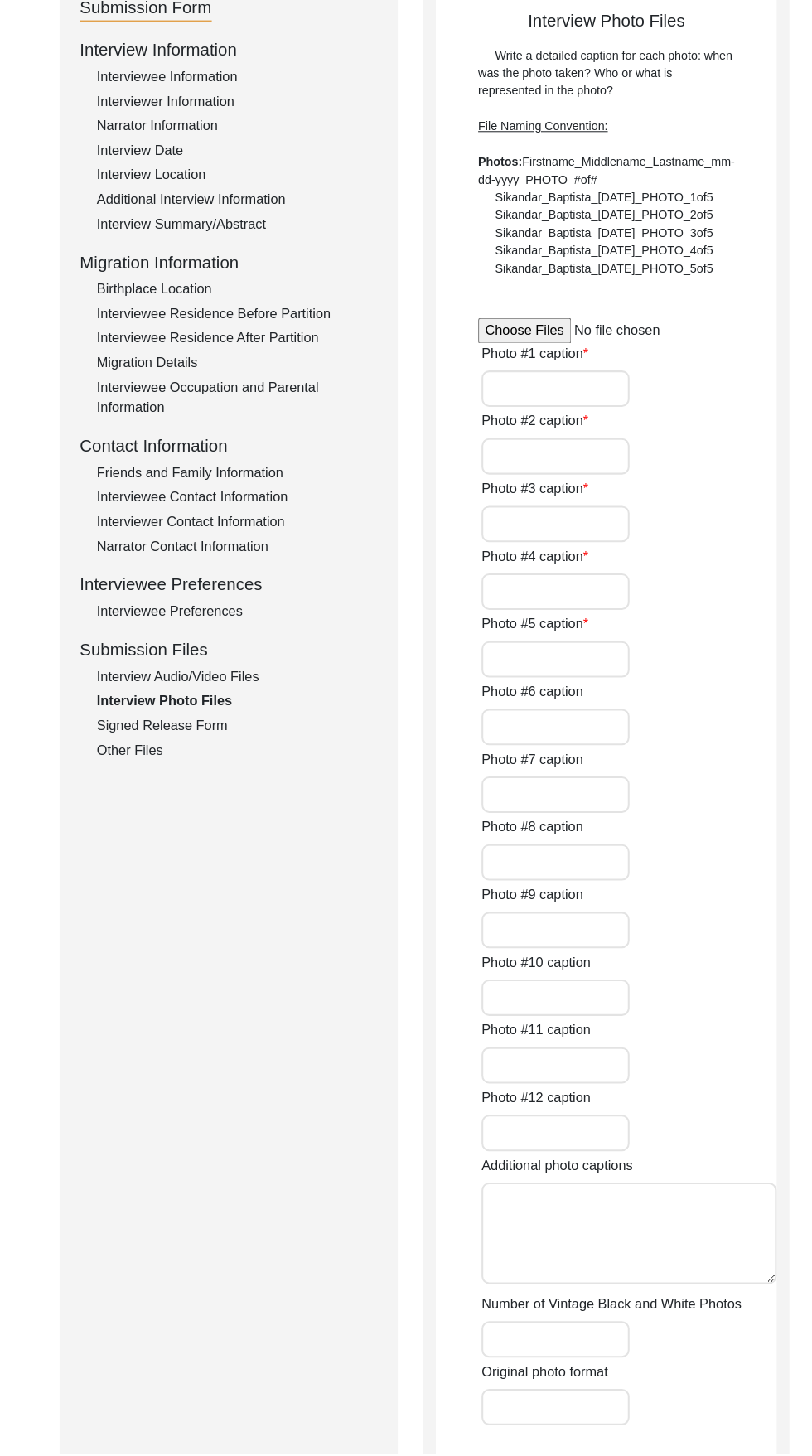
click at [221, 710] on div "Interview Photo Files" at bounding box center [248, 718] width 275 height 20
click at [240, 687] on div "Interview Audio/Video Files" at bounding box center [248, 694] width 275 height 20
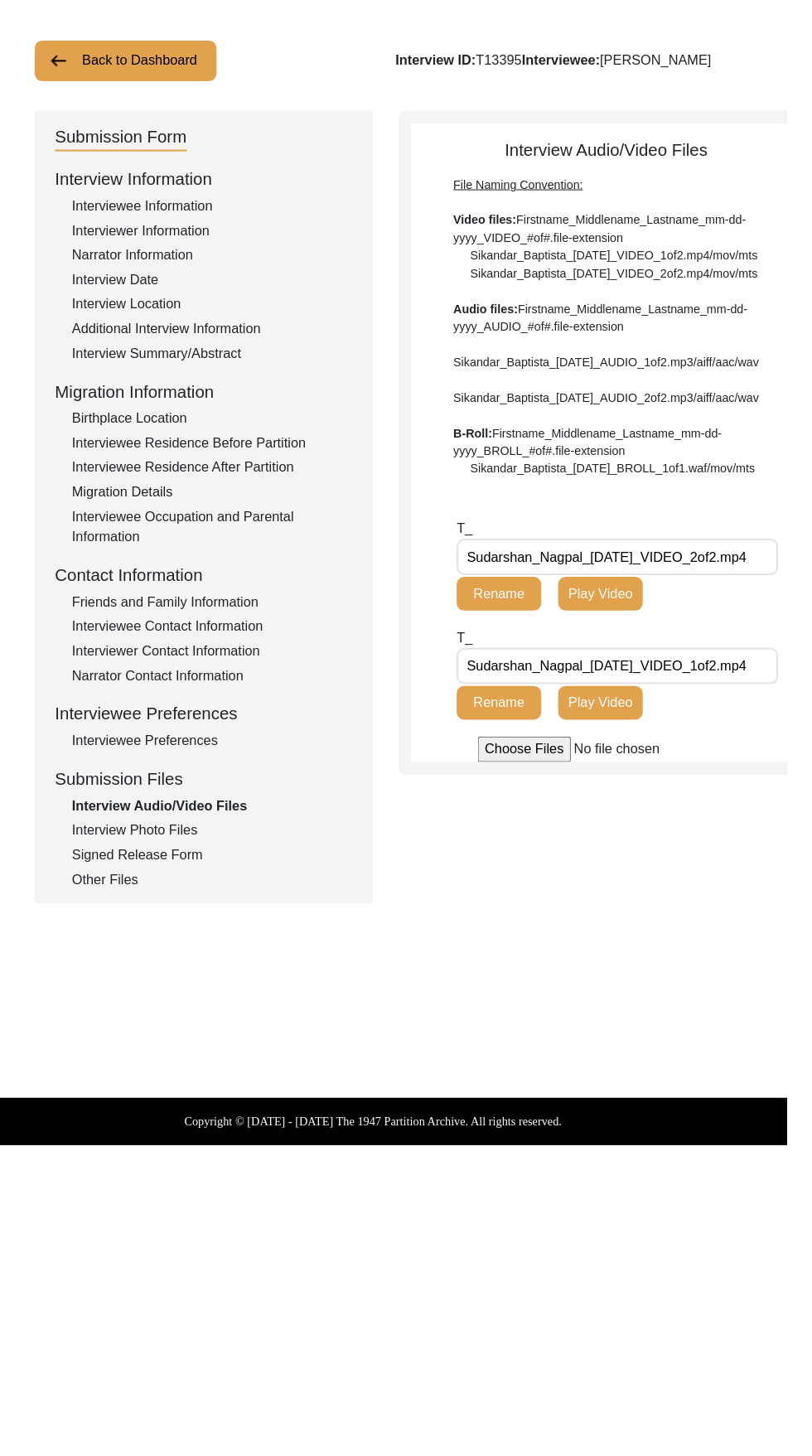
scroll to position [0, 0]
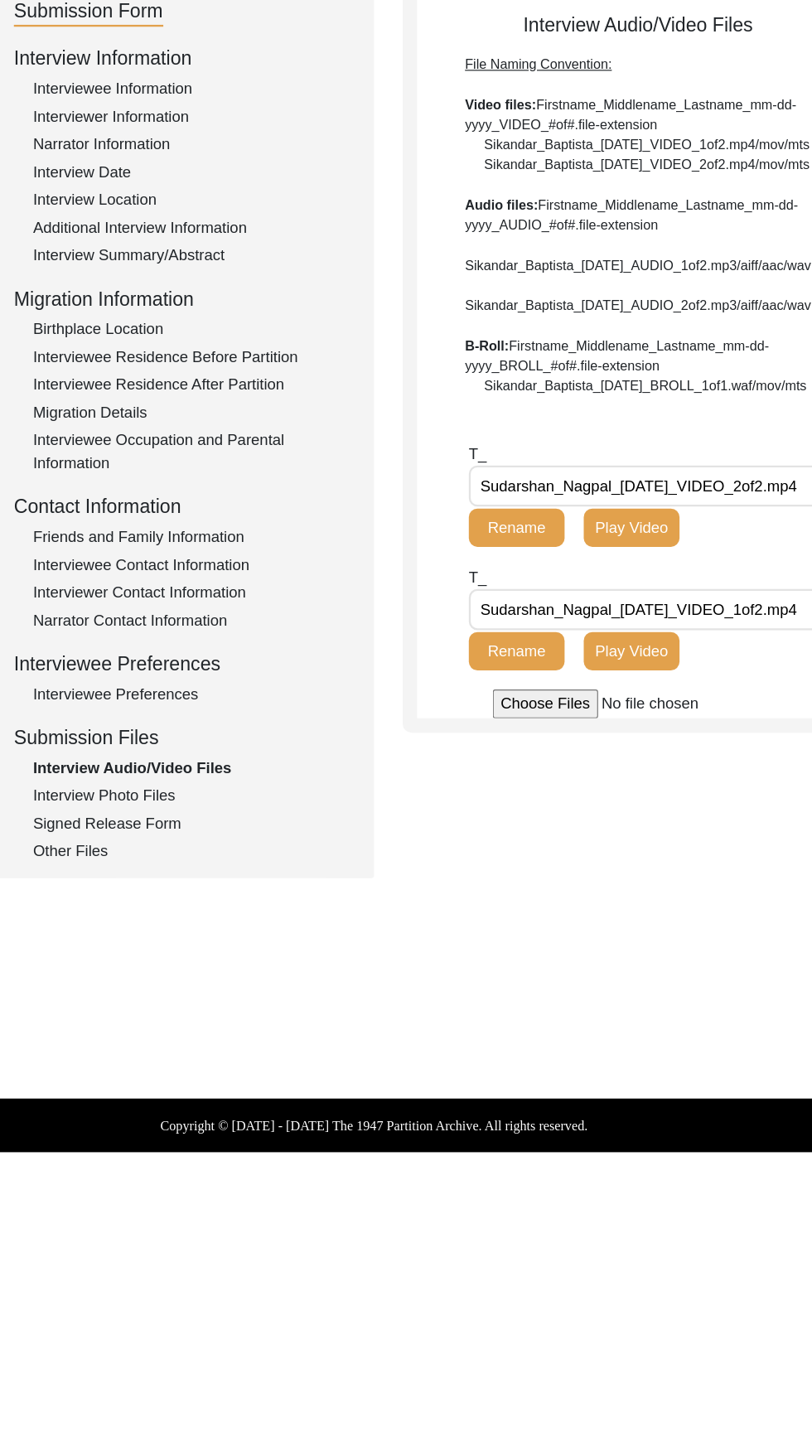
click at [559, 823] on input "file" at bounding box center [634, 810] width 251 height 25
type input "C:\fakepath\Sudarshan_Nagpal_09-27-2025_BROLL.mp4"
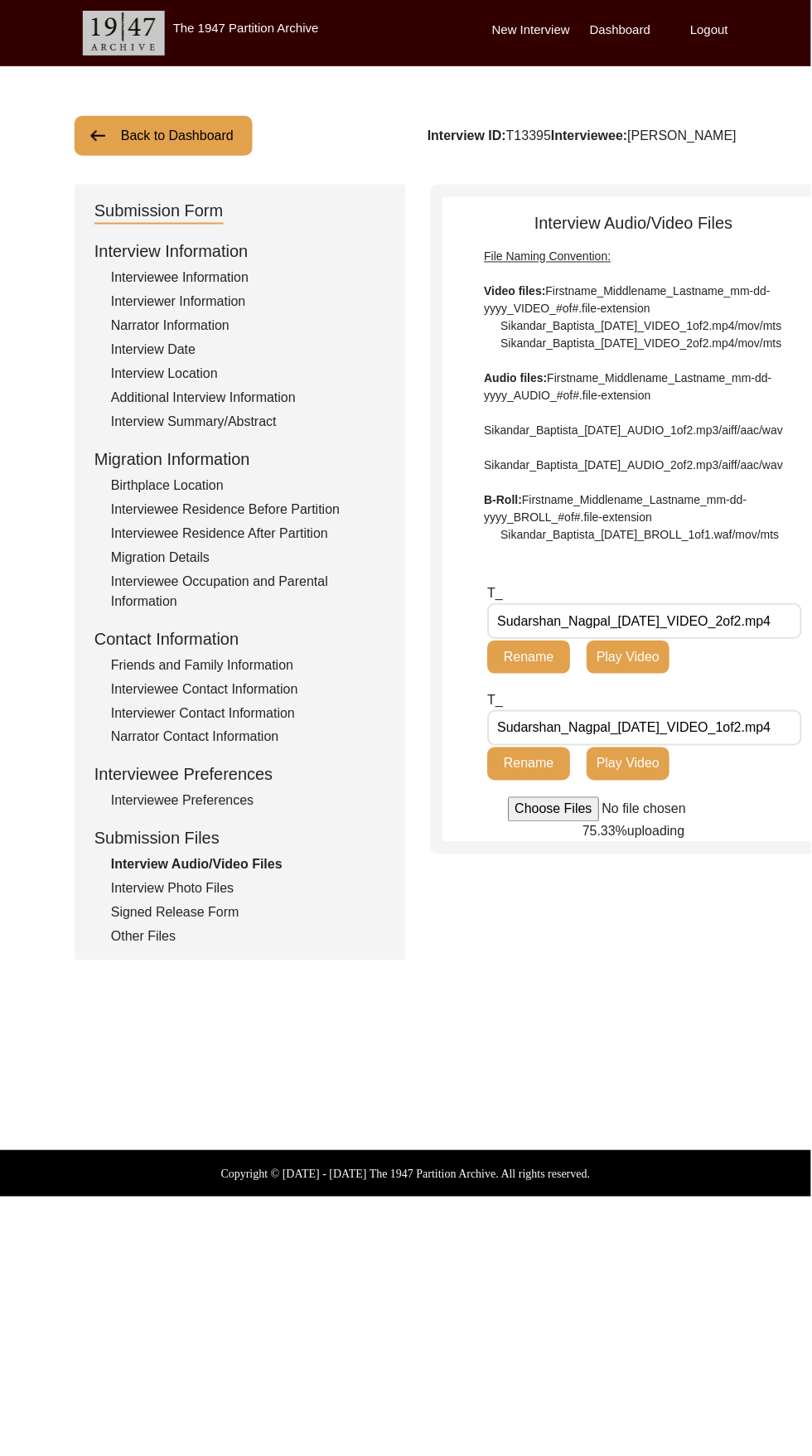
click at [626, 947] on div "Submission Form Interview Information Interviewee Information Interviewer Infor…" at bounding box center [406, 573] width 663 height 776
click at [663, 823] on input "file" at bounding box center [634, 810] width 251 height 25
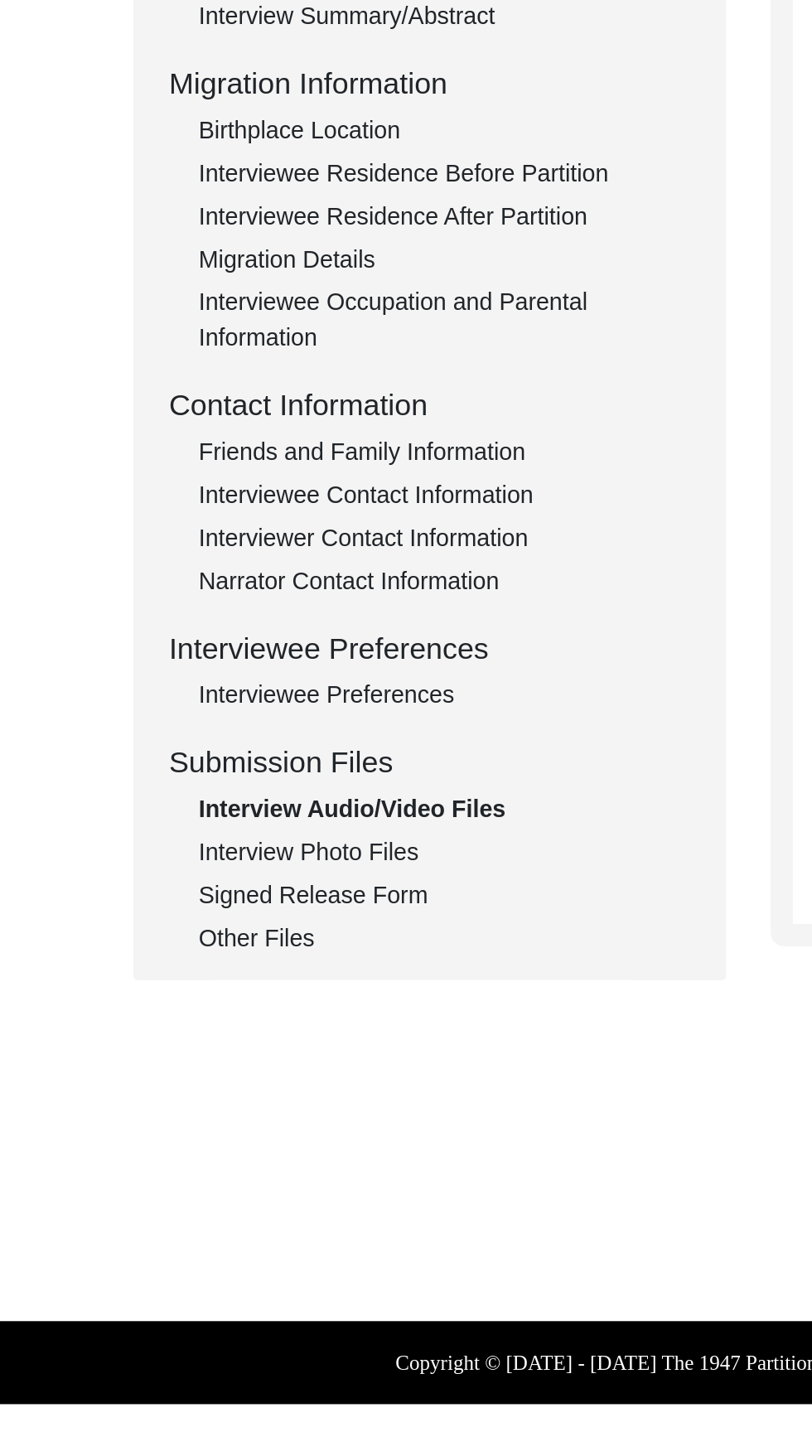
click at [221, 897] on div "Interview Photo Files" at bounding box center [248, 889] width 275 height 20
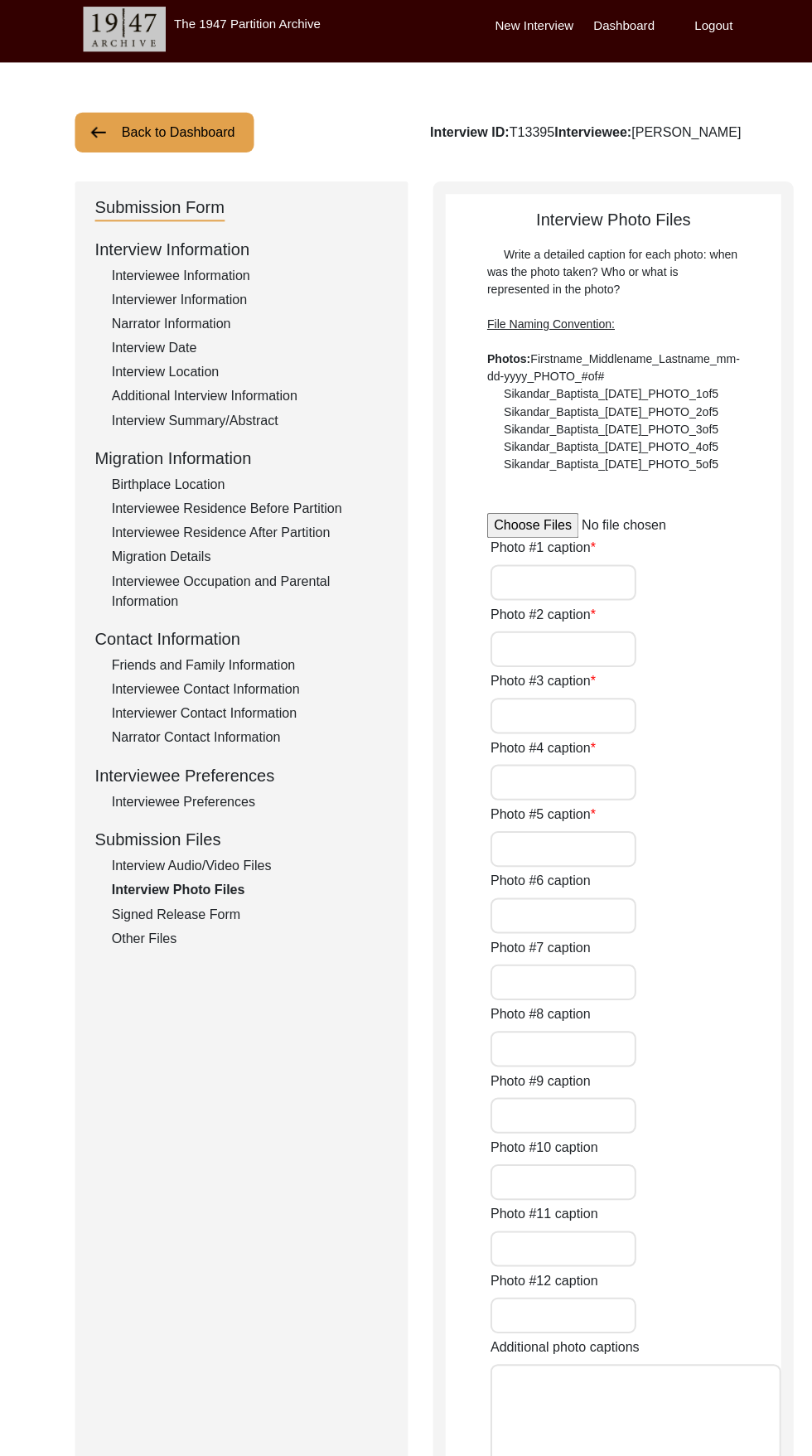
click at [151, 875] on div "Interview Audio/Video Files" at bounding box center [248, 865] width 275 height 20
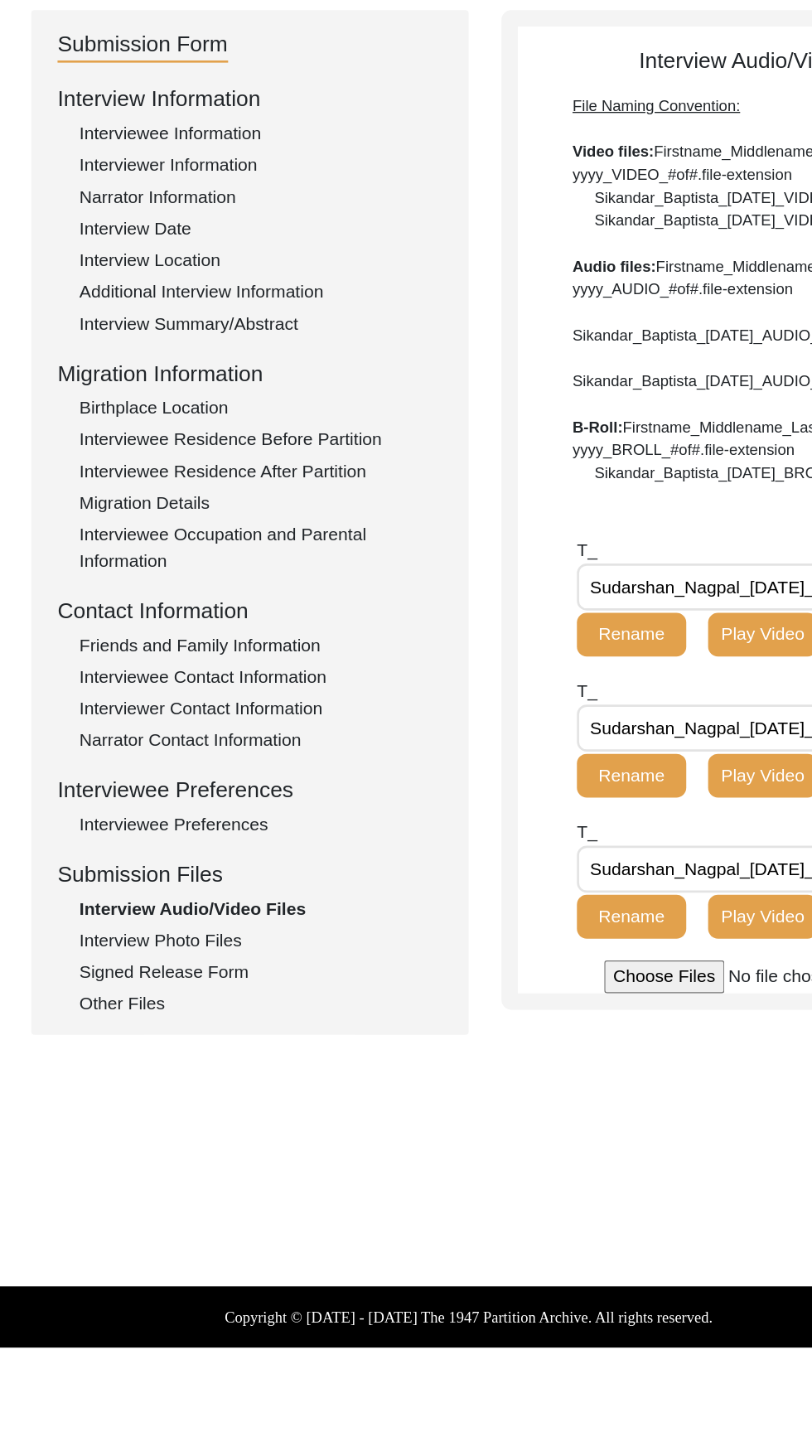
click at [261, 713] on div "Interviewer Contact Information" at bounding box center [248, 714] width 275 height 20
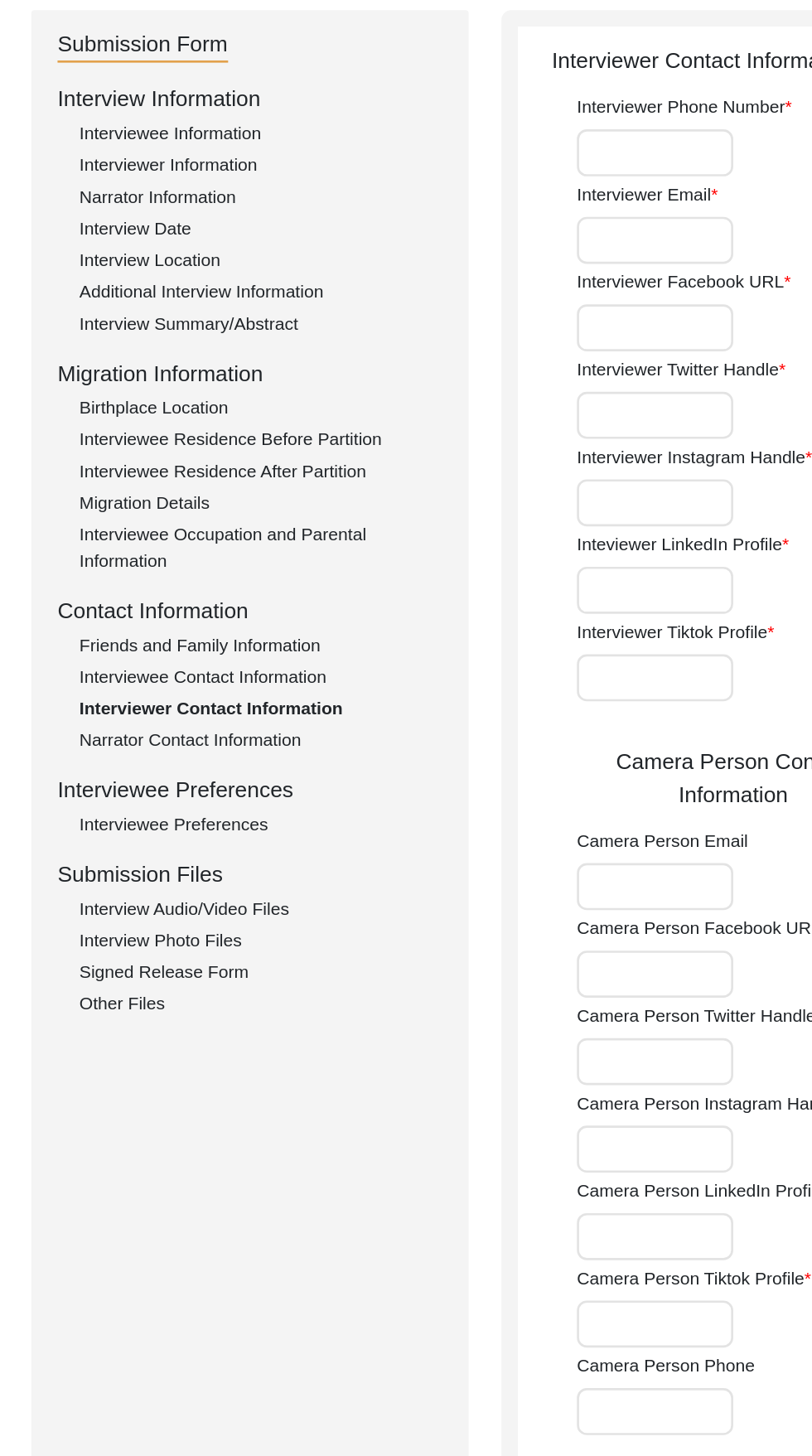
click at [543, 298] on input "Interviewer Phone Number" at bounding box center [547, 293] width 118 height 36
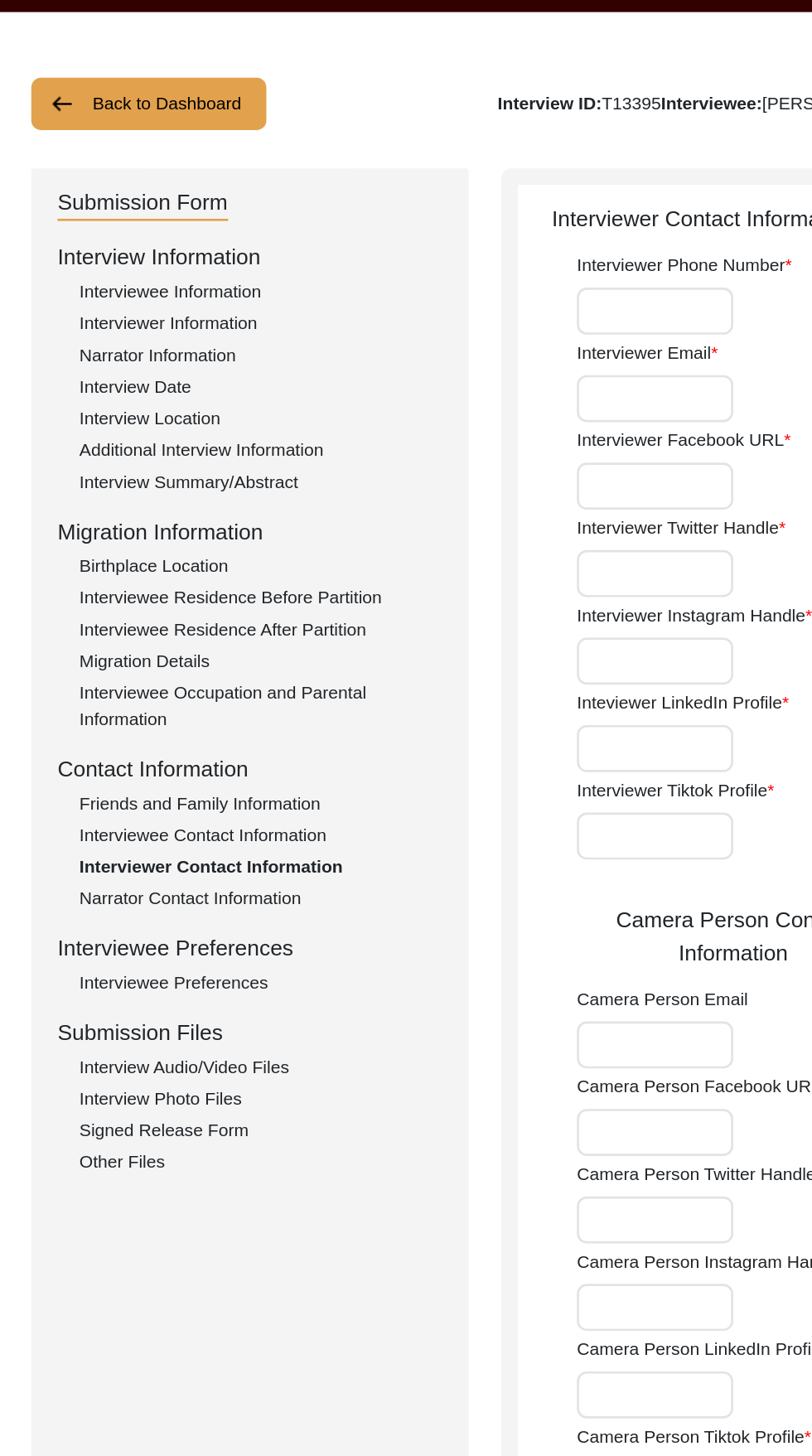
type input "9818521793"
click at [575, 364] on input "Interviewer Email" at bounding box center [547, 359] width 118 height 36
type input "Puri4484@gmail.com"
click at [533, 355] on input "Puri4484@gmail.com" at bounding box center [547, 359] width 118 height 36
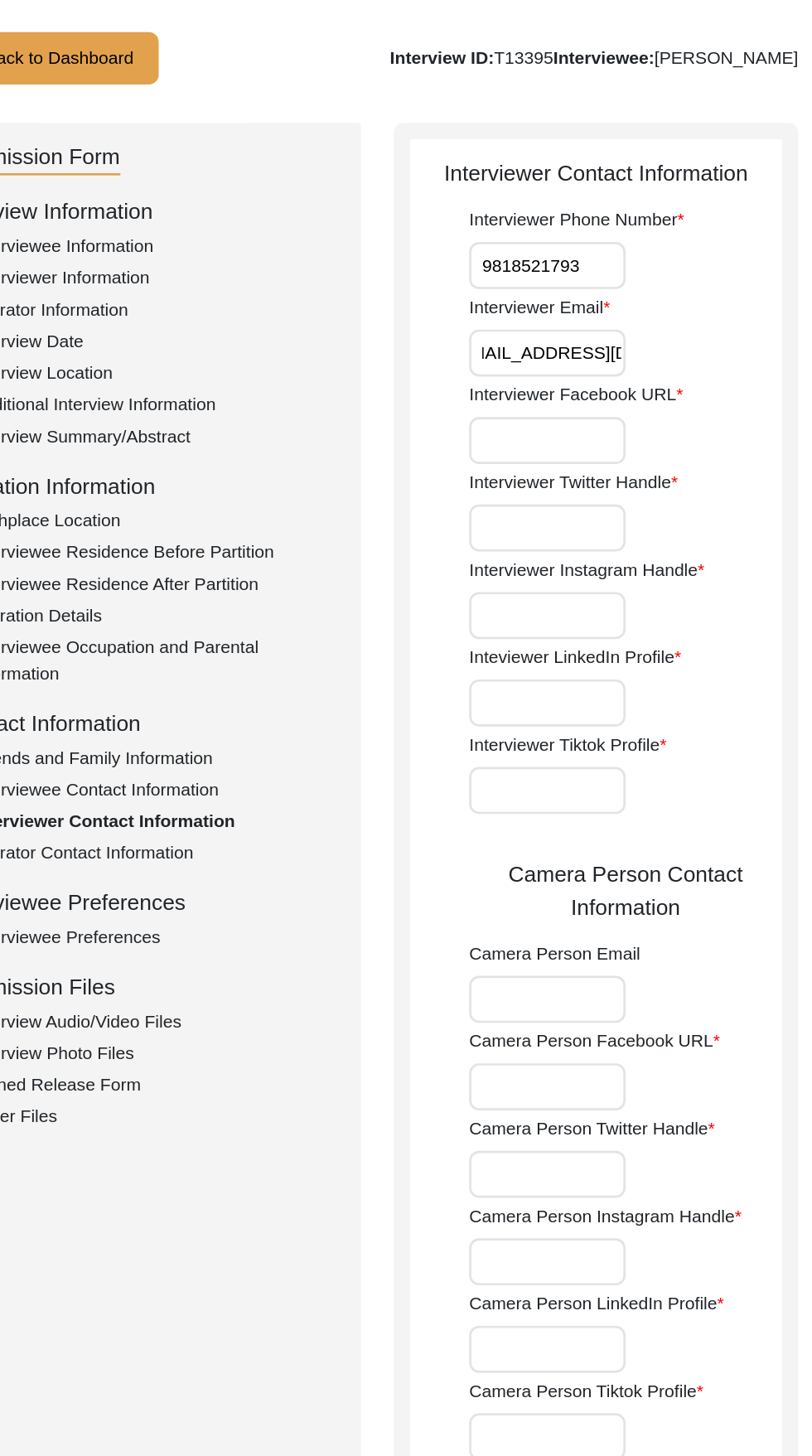
click at [544, 427] on input "Interviewer Facebook URL" at bounding box center [547, 425] width 118 height 36
click at [533, 423] on input "N/a" at bounding box center [547, 425] width 118 height 36
type input "N/A"
click at [569, 519] on label "Interviewer Instagram Handle" at bounding box center [577, 523] width 178 height 20
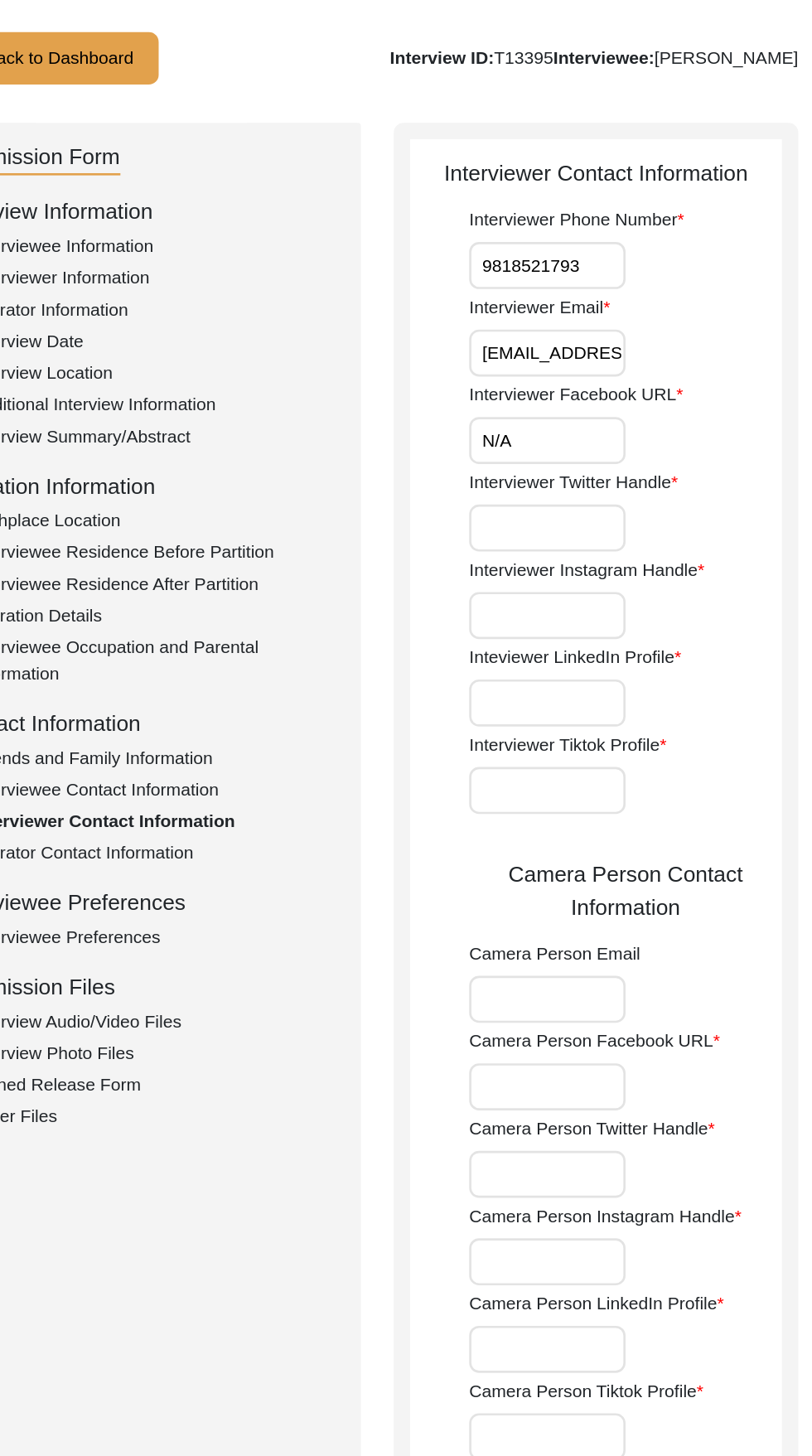
click at [569, 540] on input "Interviewer Instagram Handle" at bounding box center [547, 558] width 118 height 36
type input "Mandeepkaurpuri_2003"
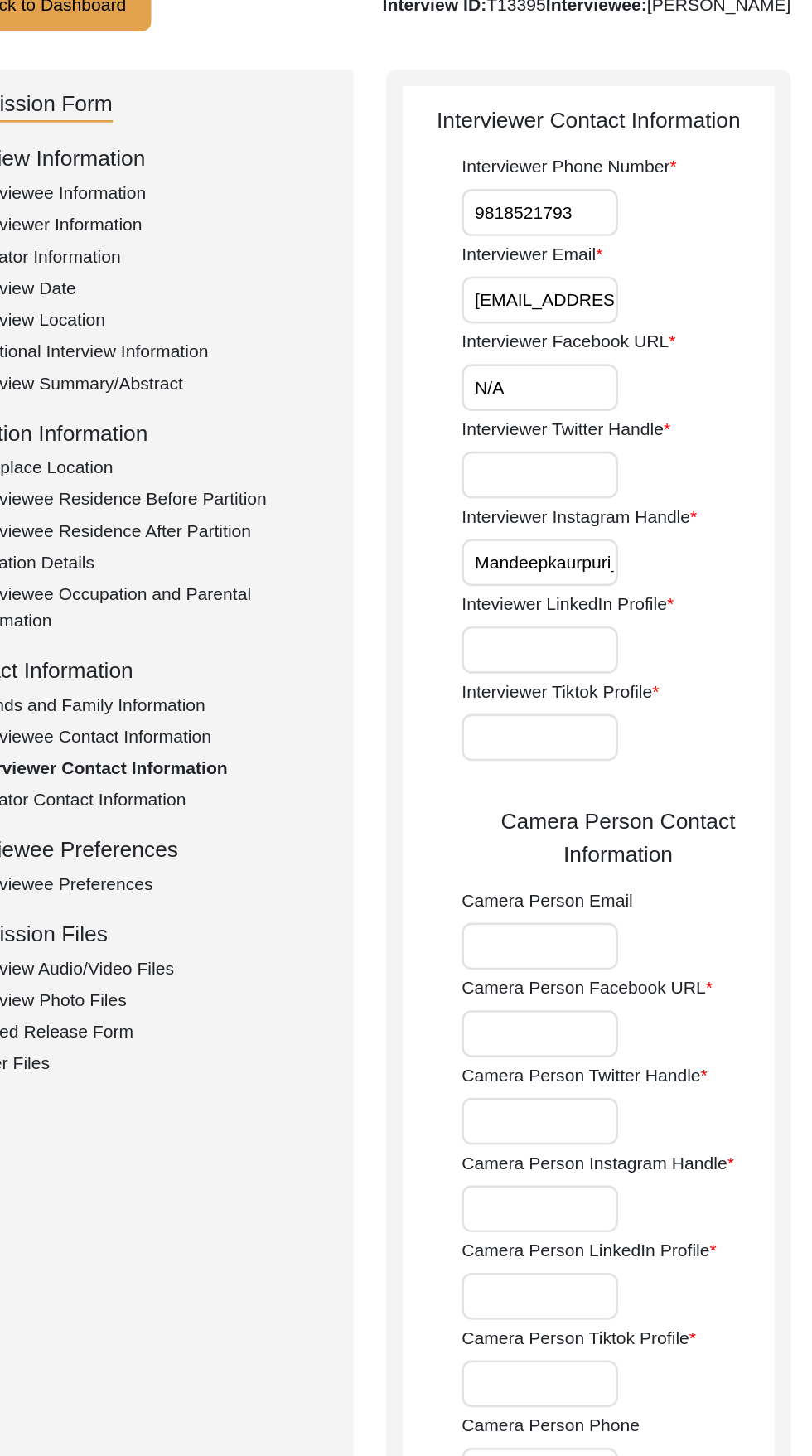
click at [543, 623] on input "Inteviewer LinkedIn Profile" at bounding box center [547, 624] width 118 height 36
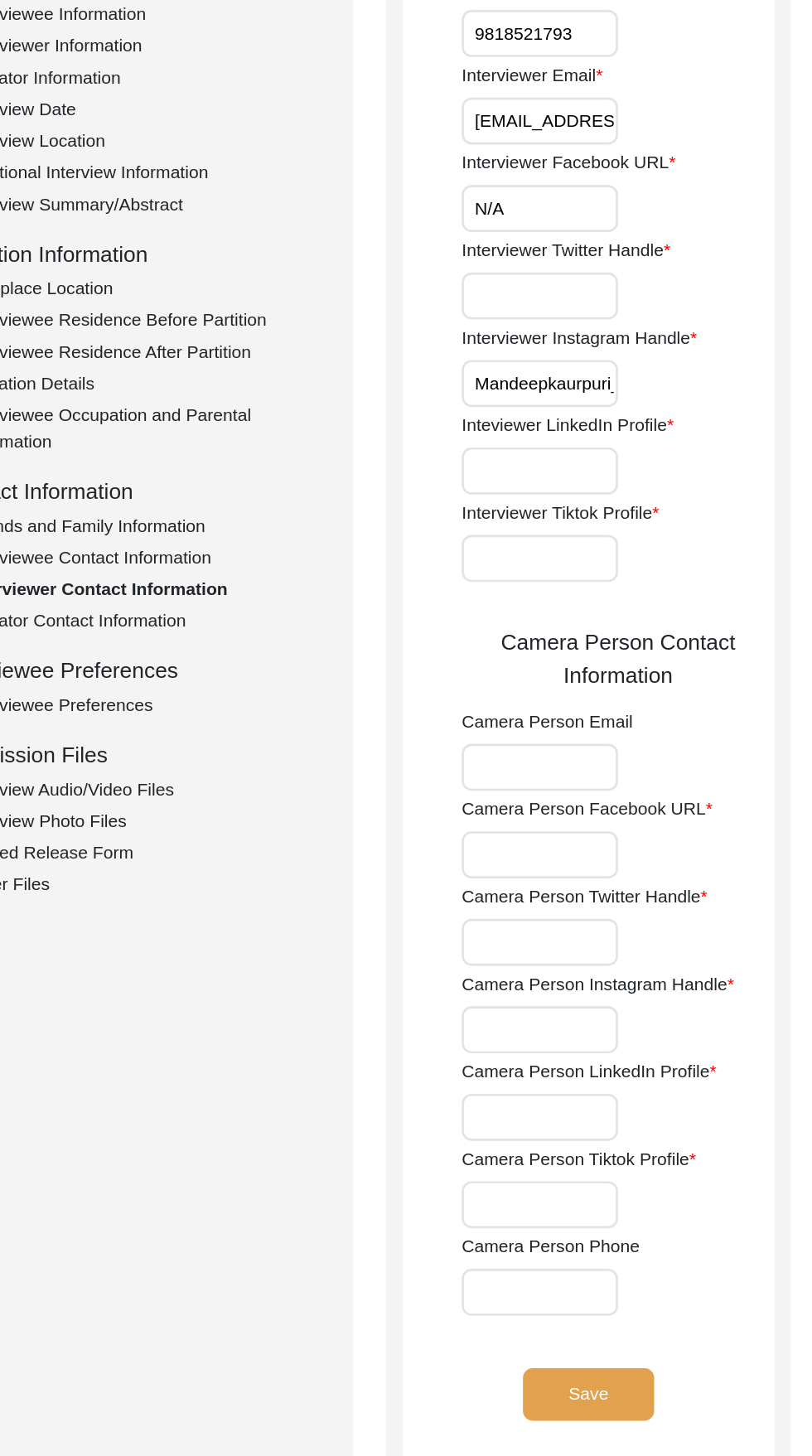
click at [542, 683] on input "Interviewer Tiktok Profile" at bounding box center [547, 690] width 118 height 36
click at [558, 697] on input "N/a" at bounding box center [547, 690] width 118 height 36
type input "N/A"
click at [534, 495] on input "Interviewer Twitter Handle" at bounding box center [547, 492] width 118 height 36
type input "N/A"
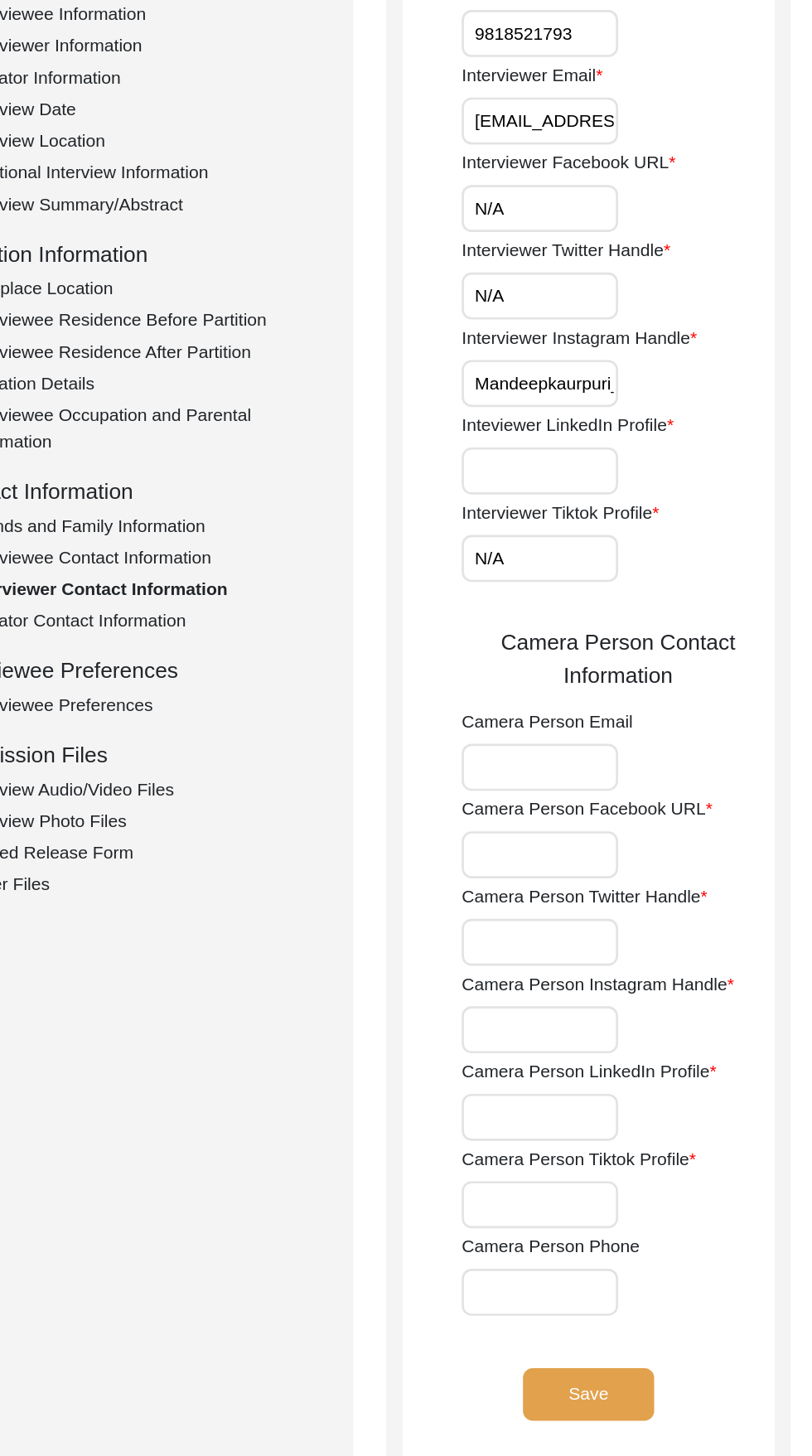
click at [560, 627] on input "Inteviewer LinkedIn Profile" at bounding box center [547, 624] width 118 height 36
type input "[PERSON_NAME]"
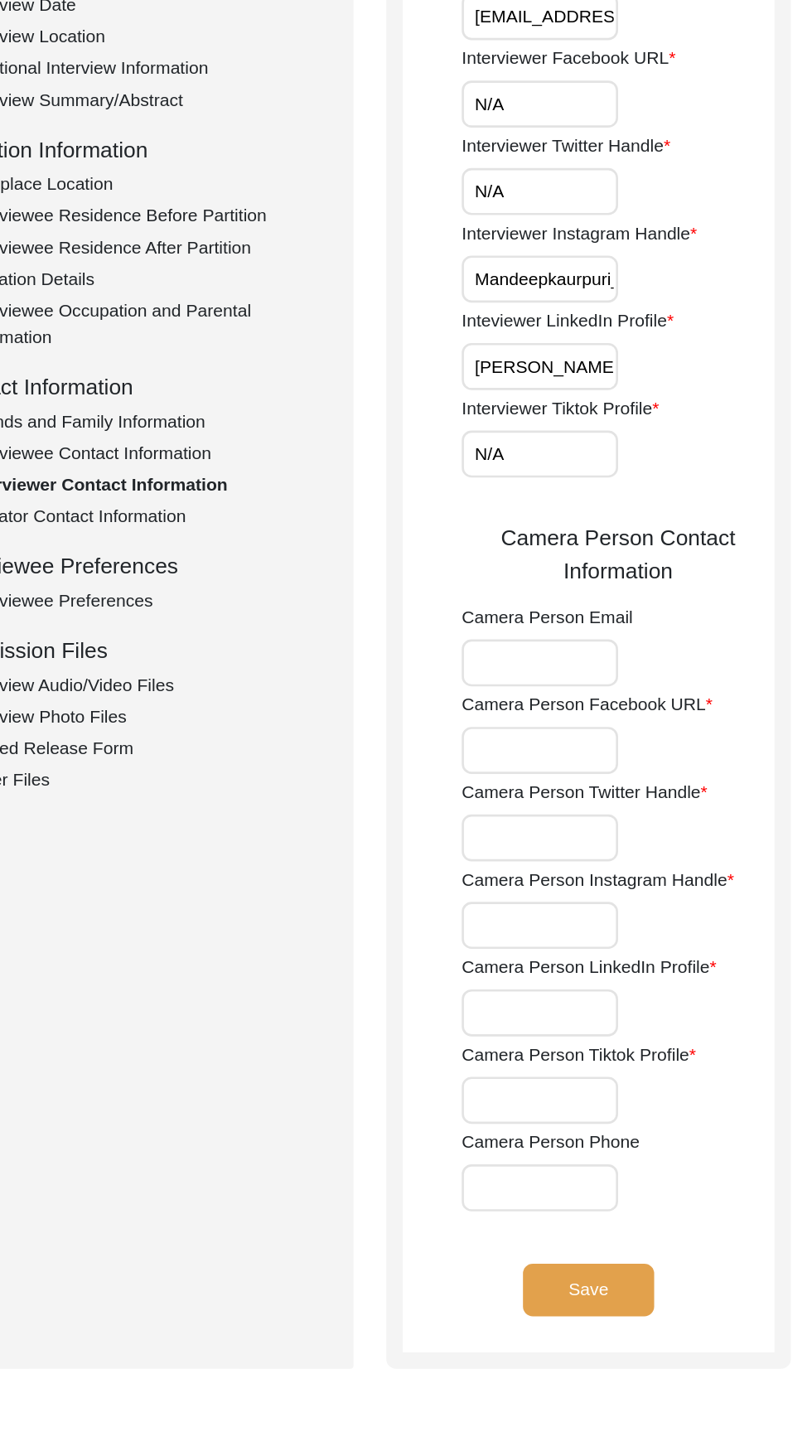
scroll to position [5, 0]
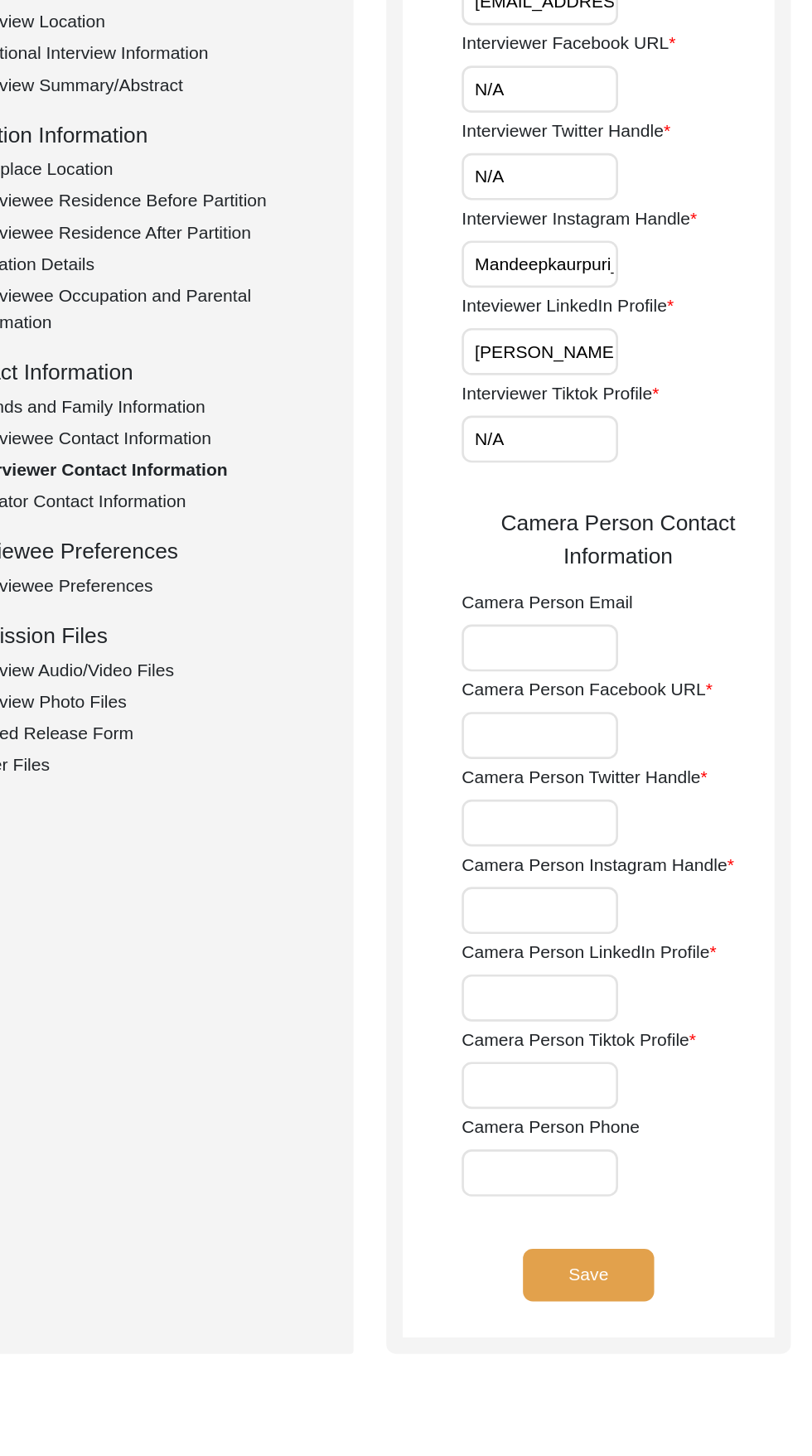
click at [558, 902] on input "Camera Person Facebook URL" at bounding box center [547, 910] width 118 height 36
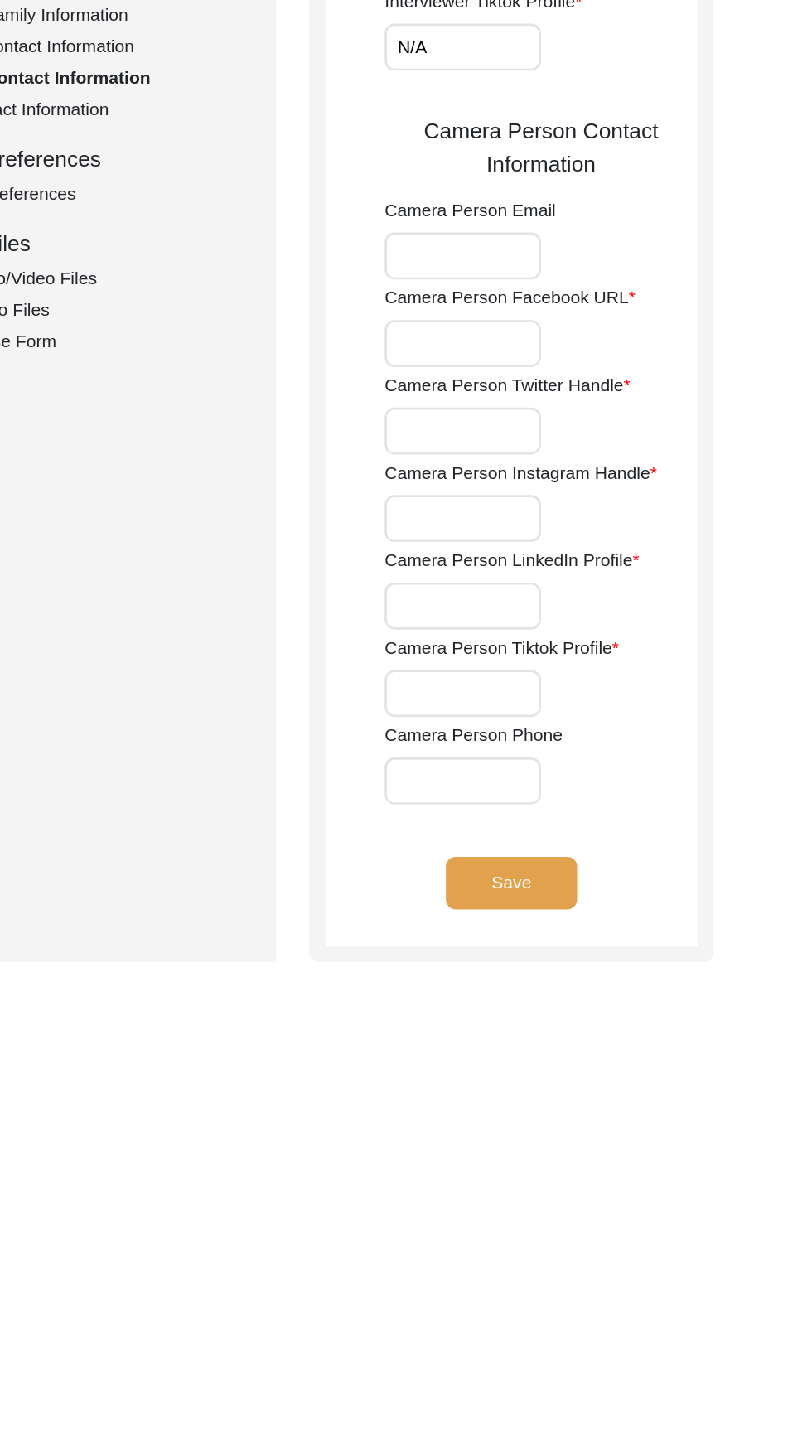
type input "N/a"
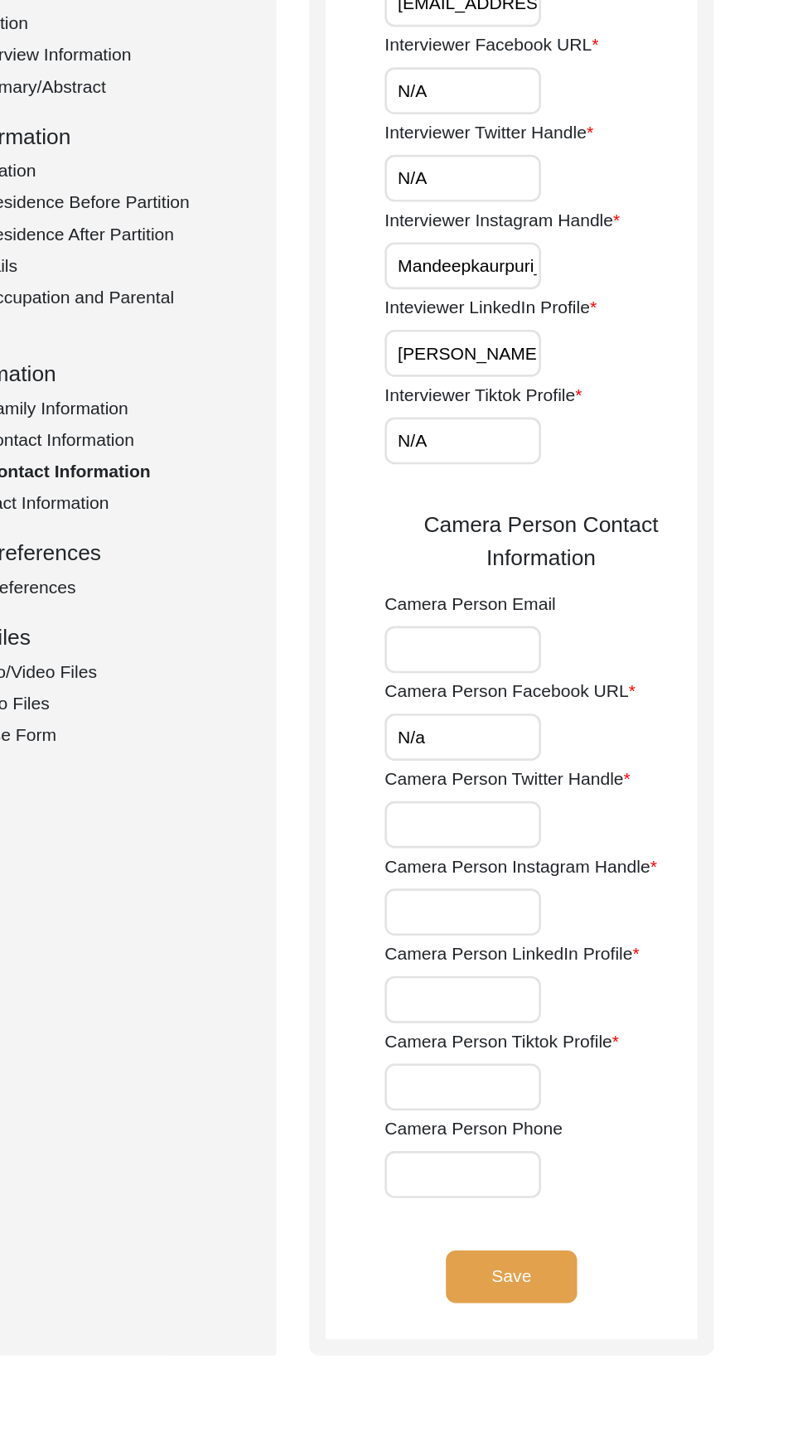
click at [558, 976] on input "Camera Person Twitter Handle" at bounding box center [547, 977] width 118 height 36
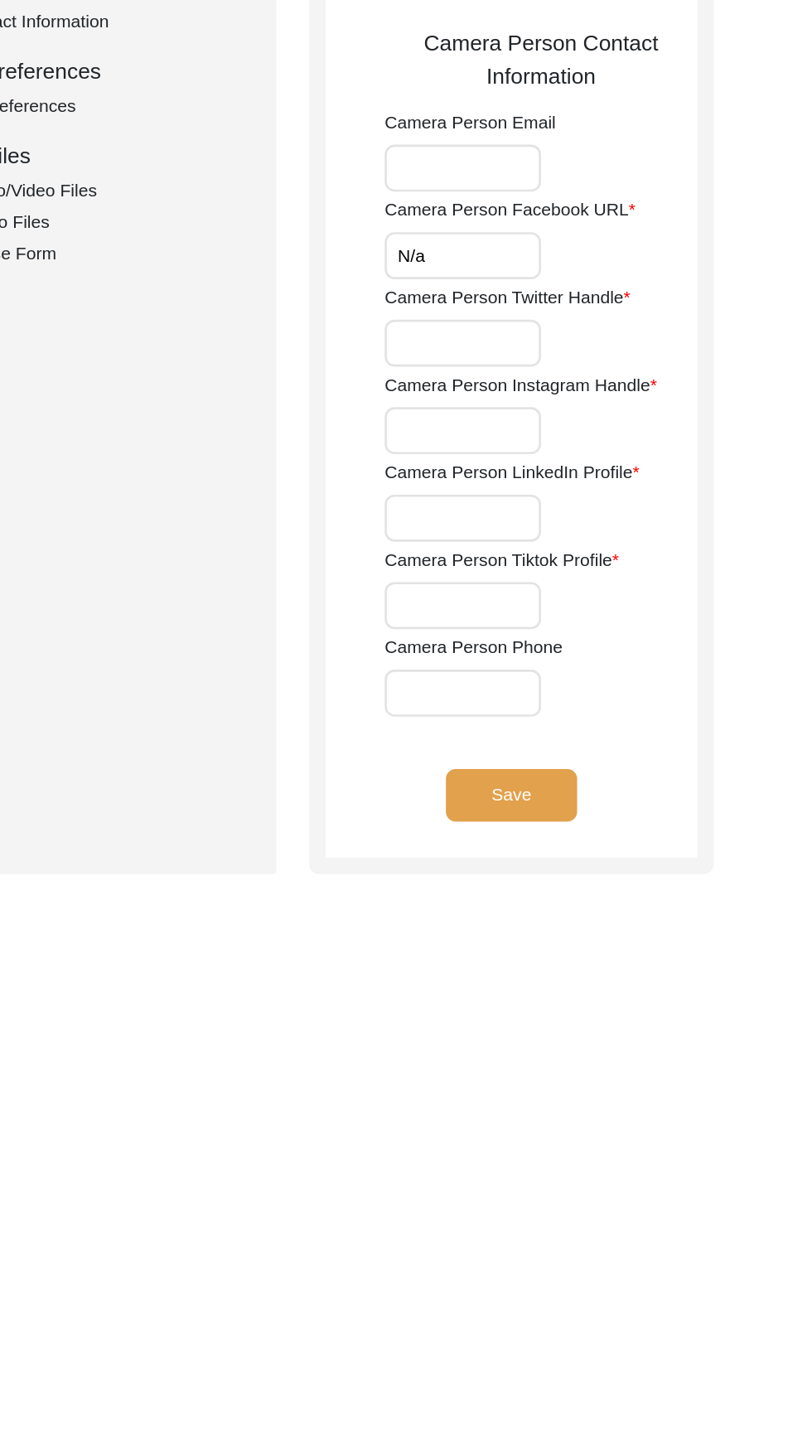
type input "N/a"
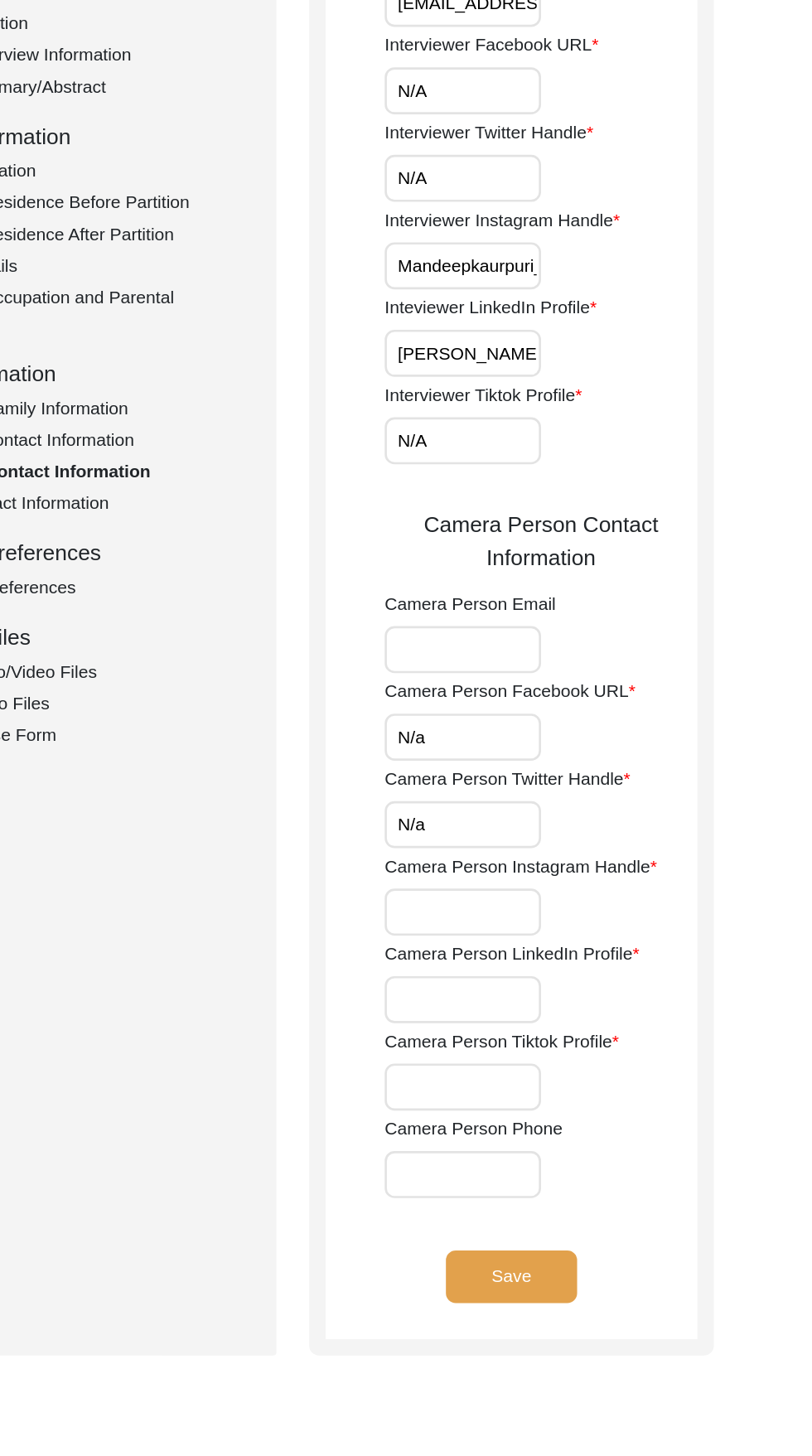
click at [565, 1036] on input "Camera Person Instagram Handle" at bounding box center [547, 1043] width 118 height 36
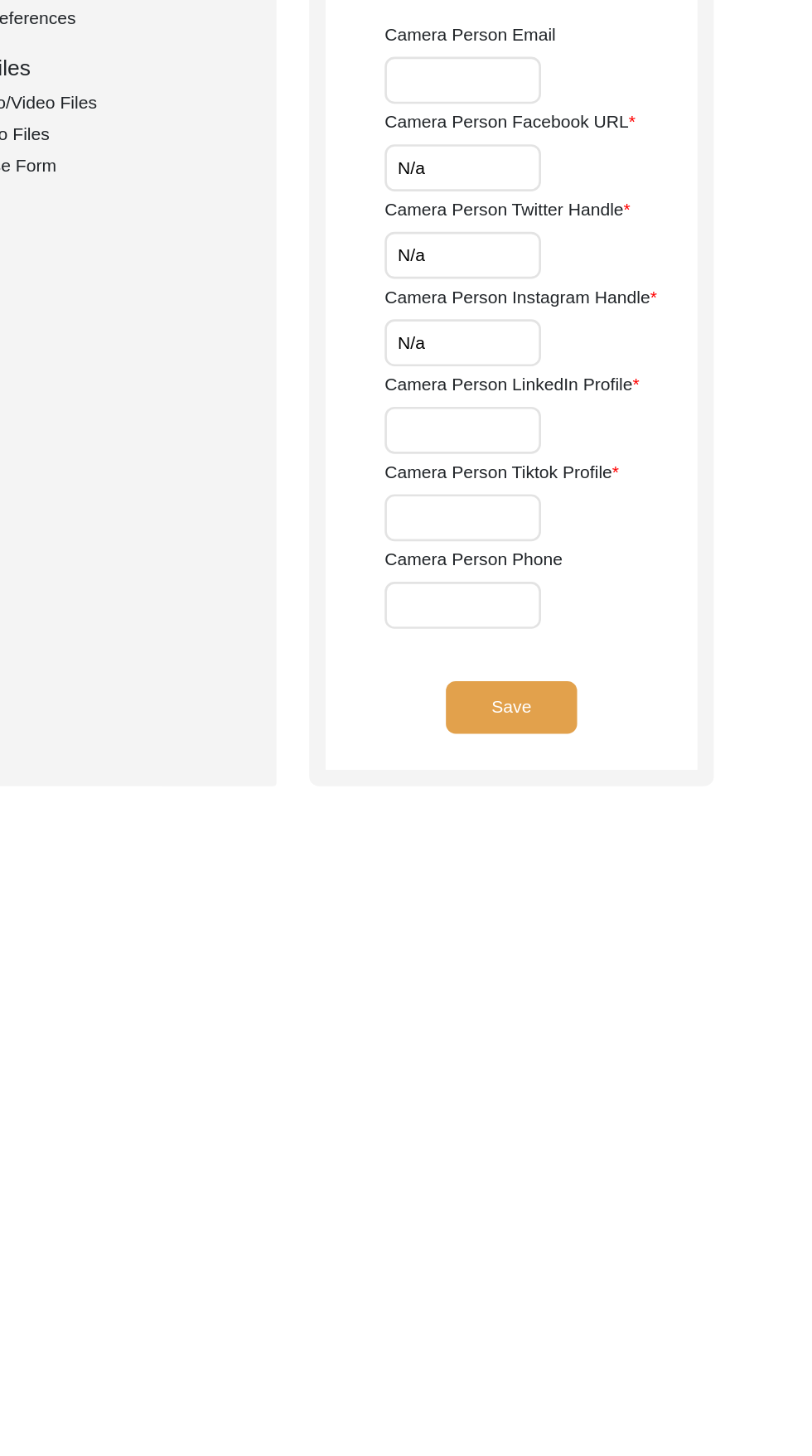
type input "N/a"
click at [567, 1114] on input "Camera Person LinkedIn Profile" at bounding box center [547, 1110] width 118 height 36
type input "N/a"
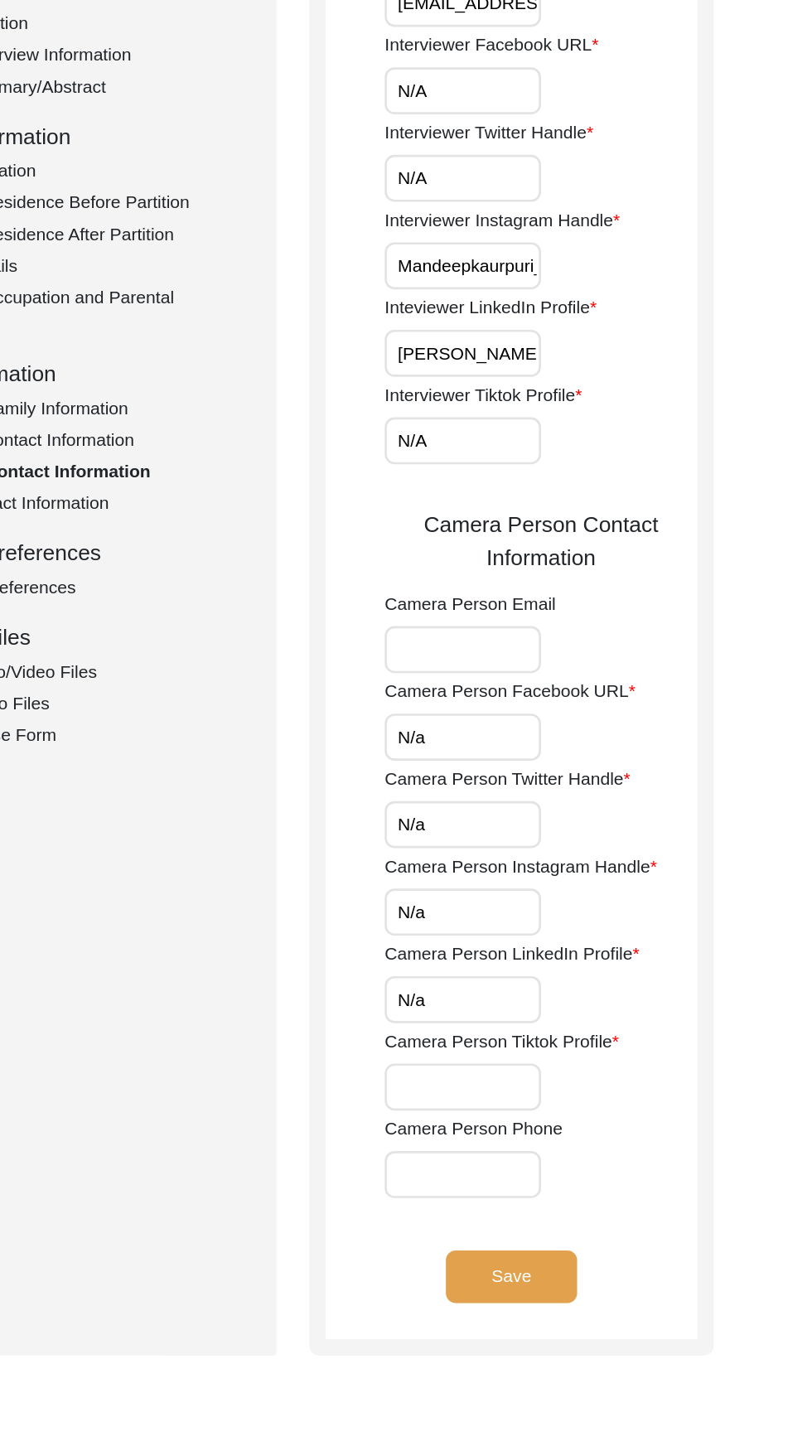
click at [558, 1168] on input "Camera Person Tiktok Profile" at bounding box center [547, 1176] width 118 height 36
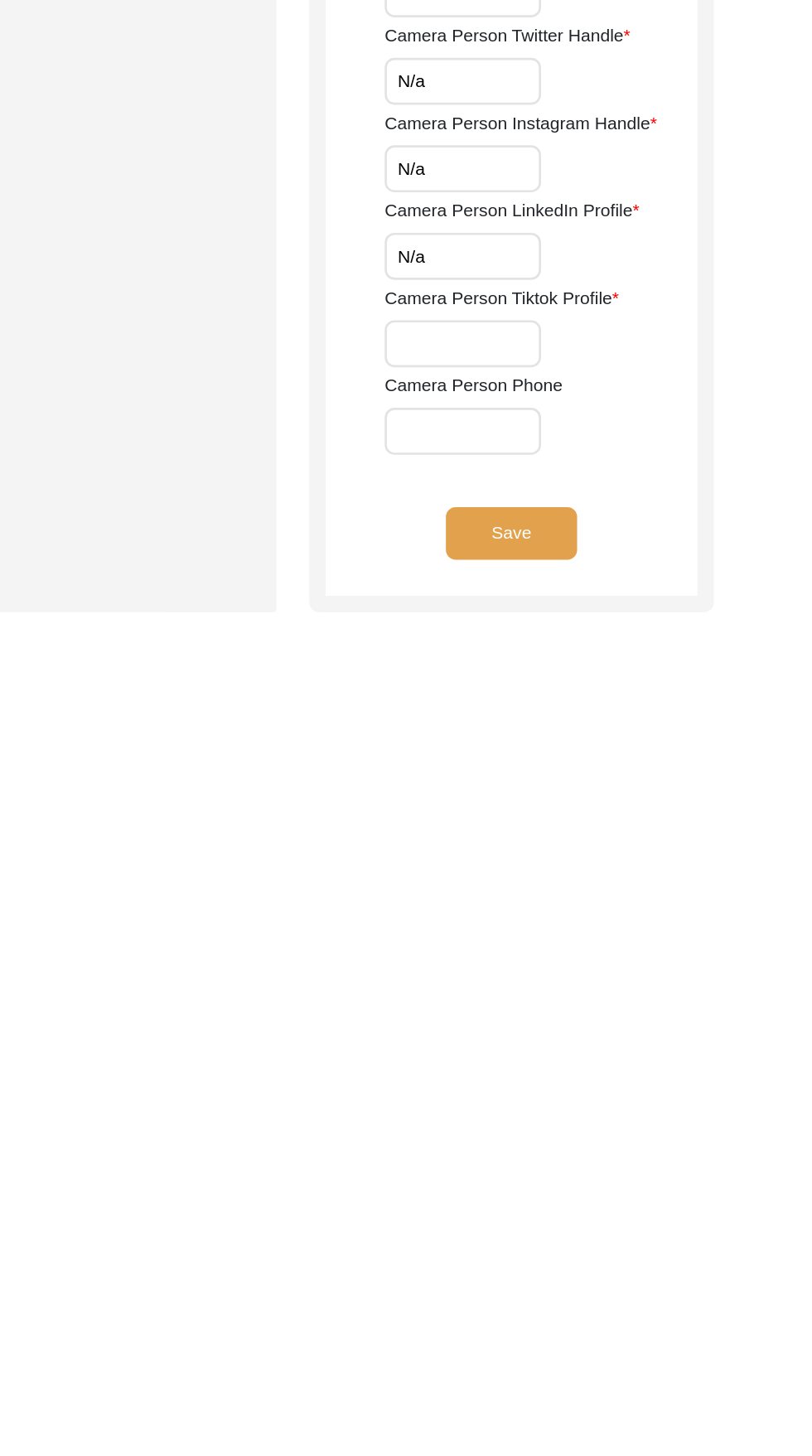
type input "N/a"
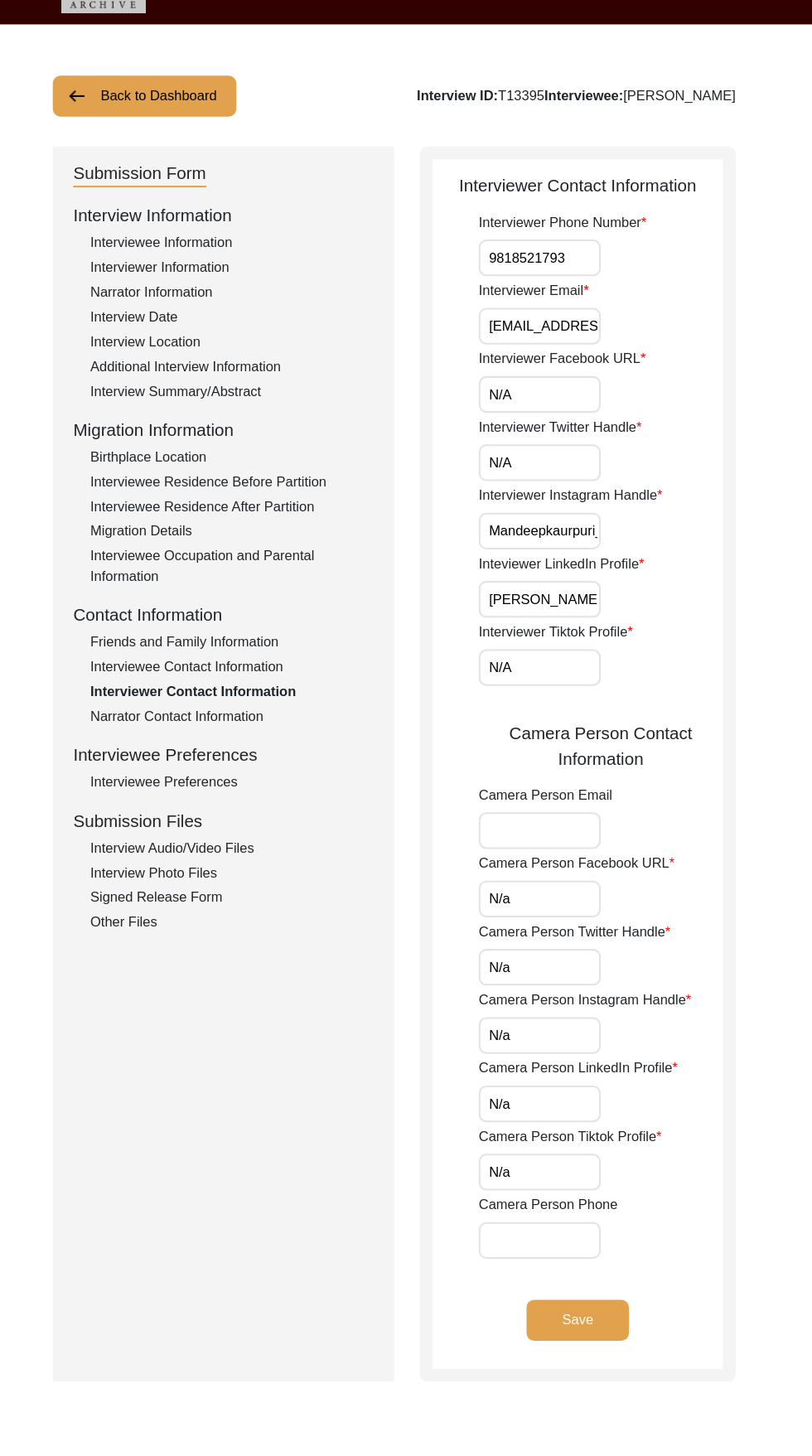
scroll to position [0, 0]
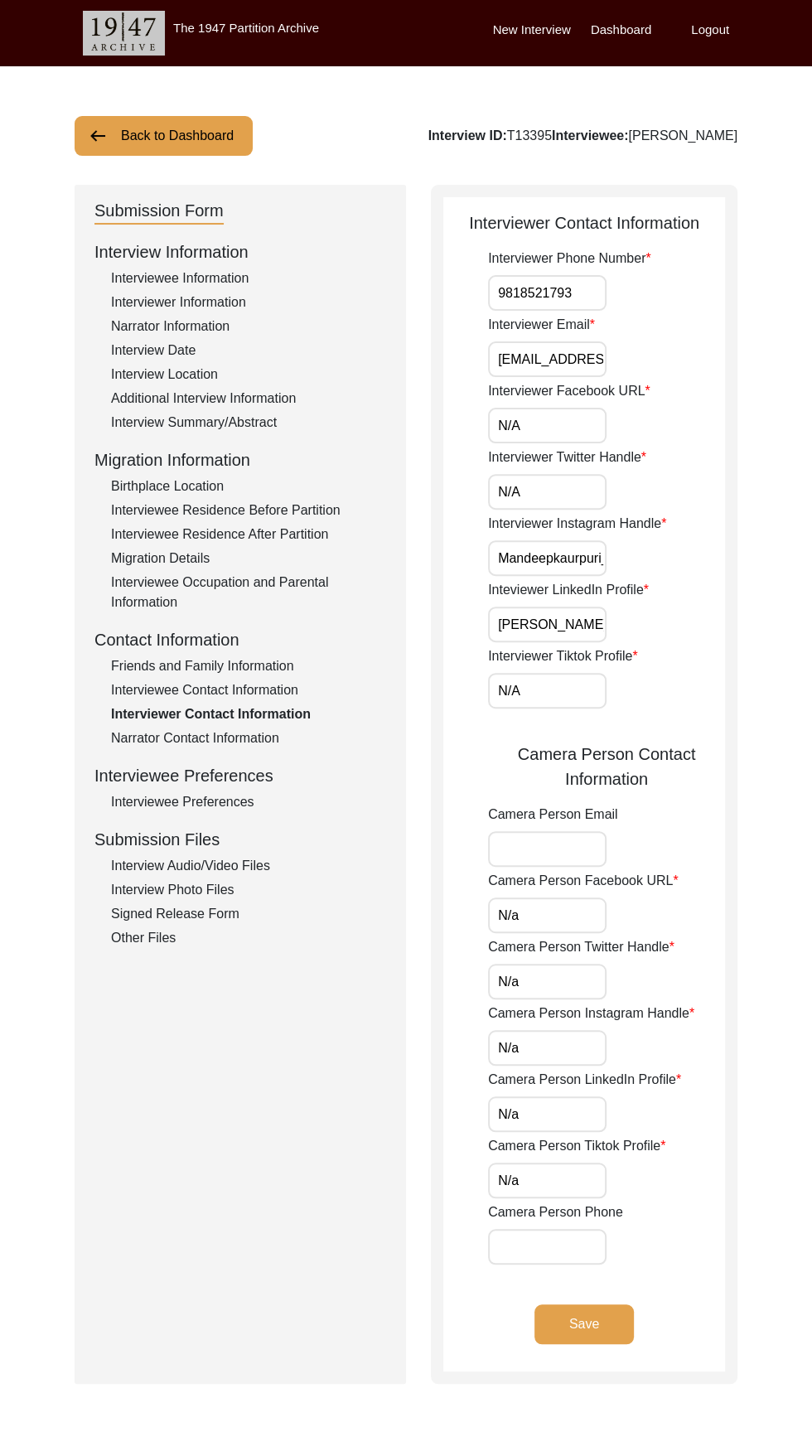
click at [584, 1323] on button "Save" at bounding box center [584, 1323] width 100 height 40
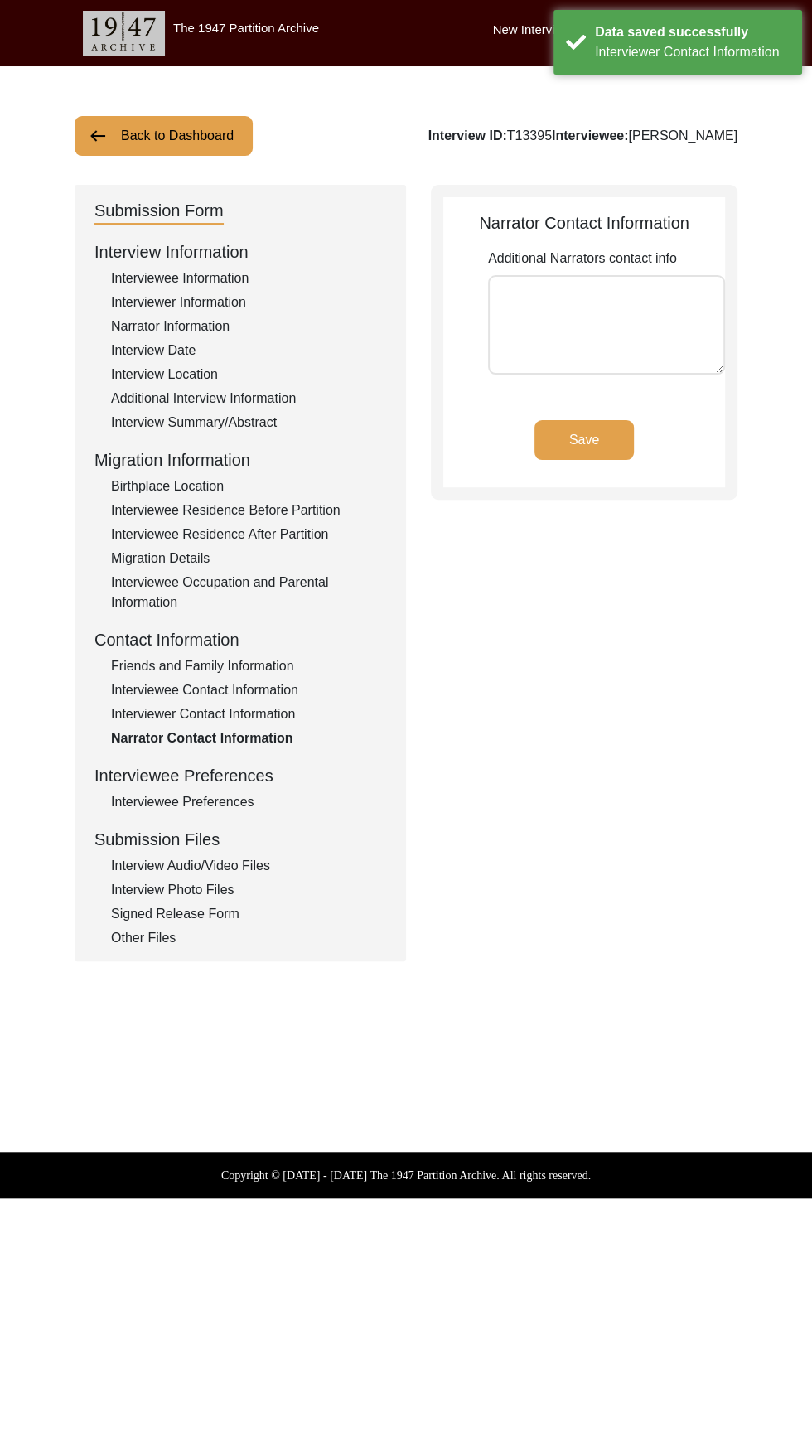
click at [131, 802] on div "Interviewee Preferences" at bounding box center [248, 801] width 275 height 20
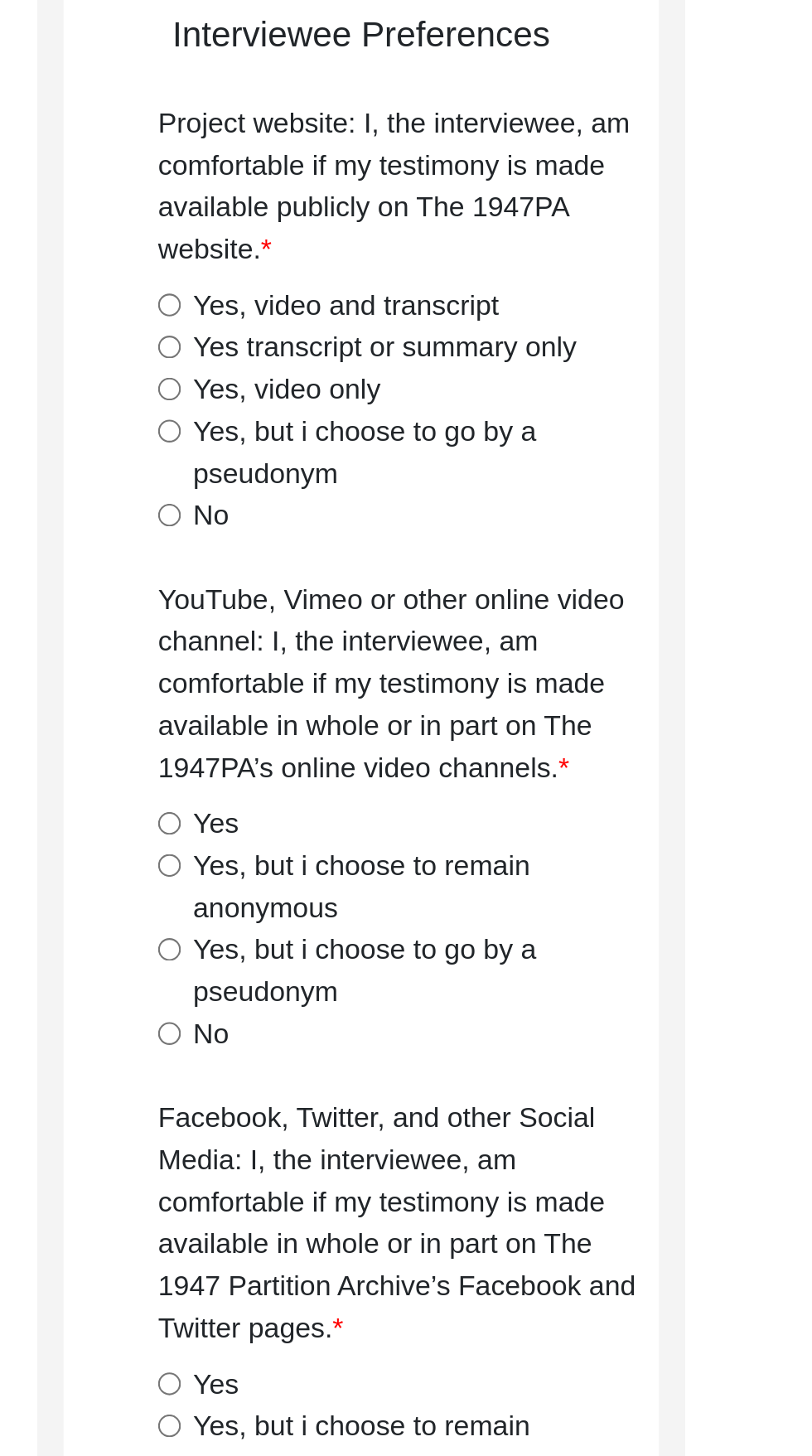
click at [567, 389] on label "Yes, video only" at bounding box center [549, 390] width 89 height 20
click at [499, 389] on input "Yes, video only" at bounding box center [494, 390] width 11 height 11
radio input "true"
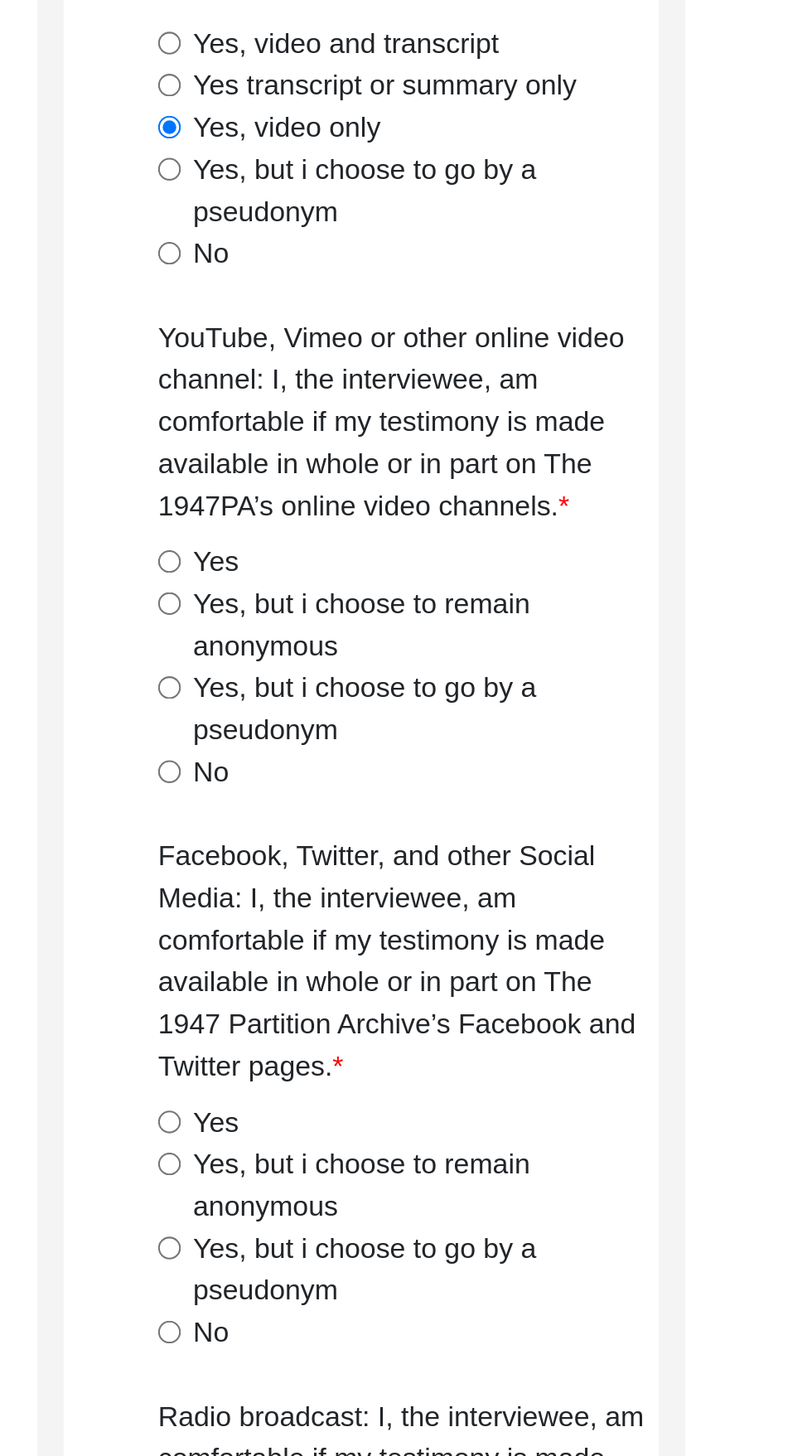
click at [519, 591] on label "Yes" at bounding box center [515, 596] width 21 height 20
click at [499, 591] on input "Yes" at bounding box center [494, 596] width 11 height 11
radio input "true"
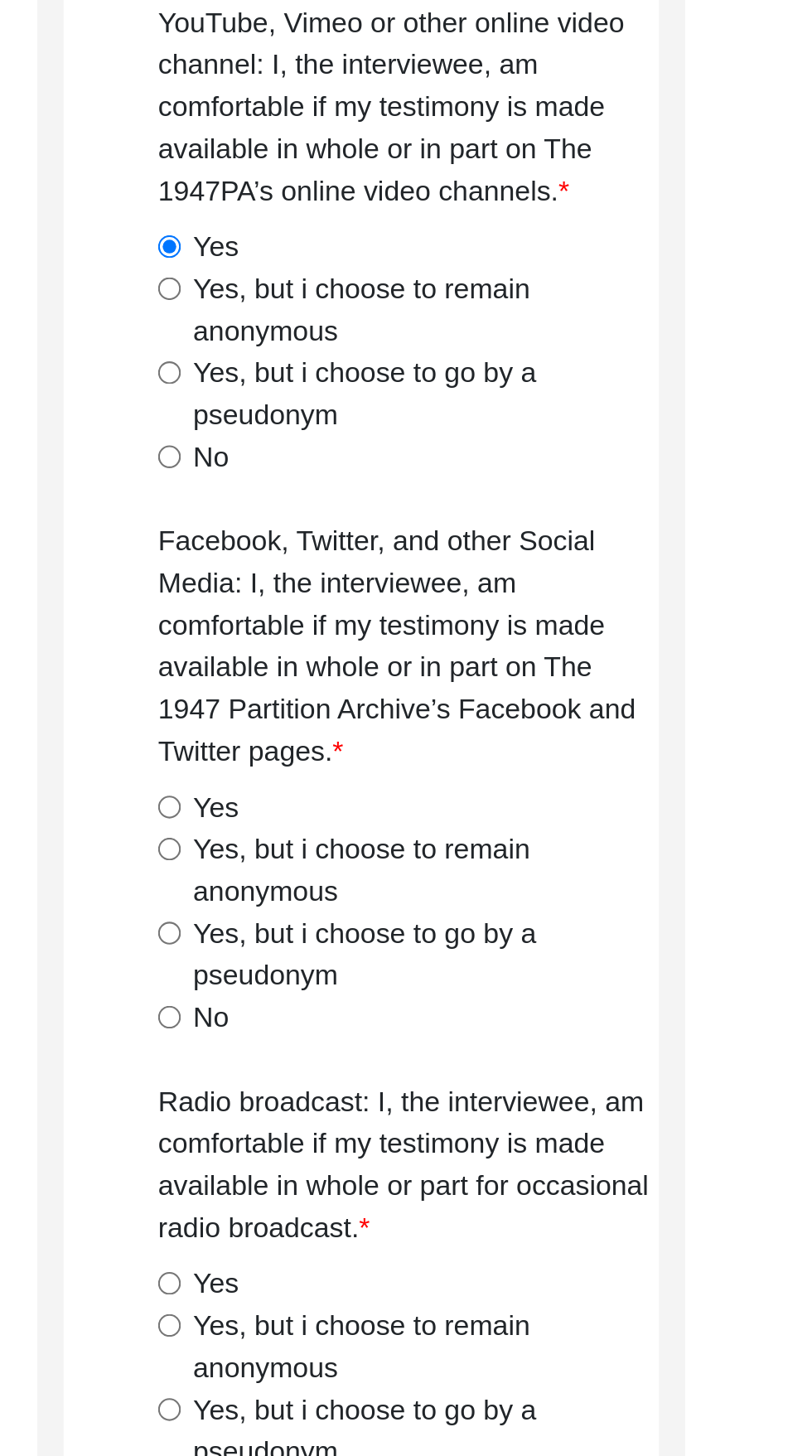
click at [522, 858] on label "Yes" at bounding box center [515, 862] width 21 height 20
click at [499, 858] on input "Yes" at bounding box center [494, 861] width 11 height 11
radio input "true"
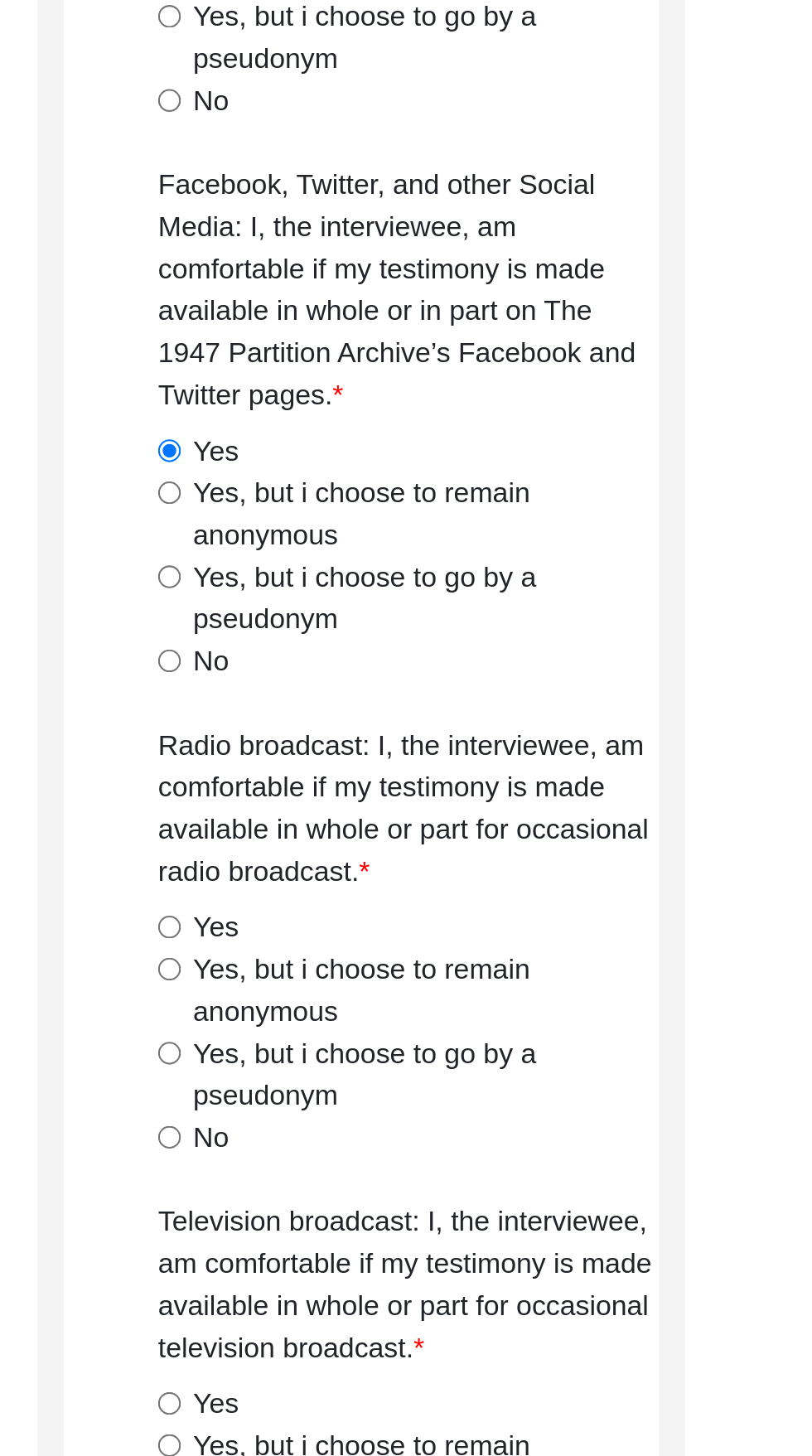
click at [513, 1090] on label "Yes" at bounding box center [515, 1087] width 21 height 20
click at [499, 1090] on input "Yes" at bounding box center [494, 1087] width 11 height 11
radio input "true"
click at [493, 1311] on input "Yes" at bounding box center [494, 1312] width 11 height 11
radio input "true"
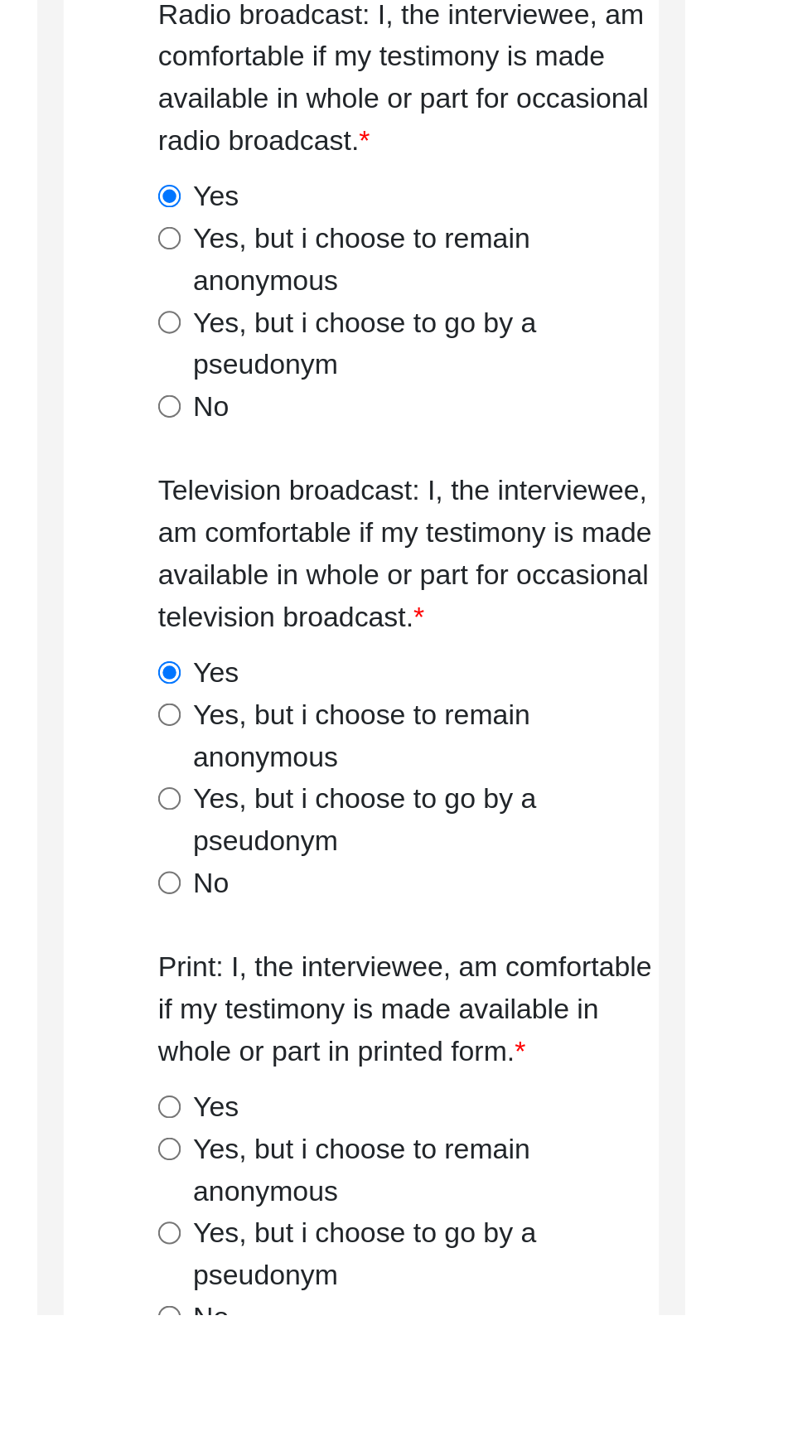
scroll to position [166, 0]
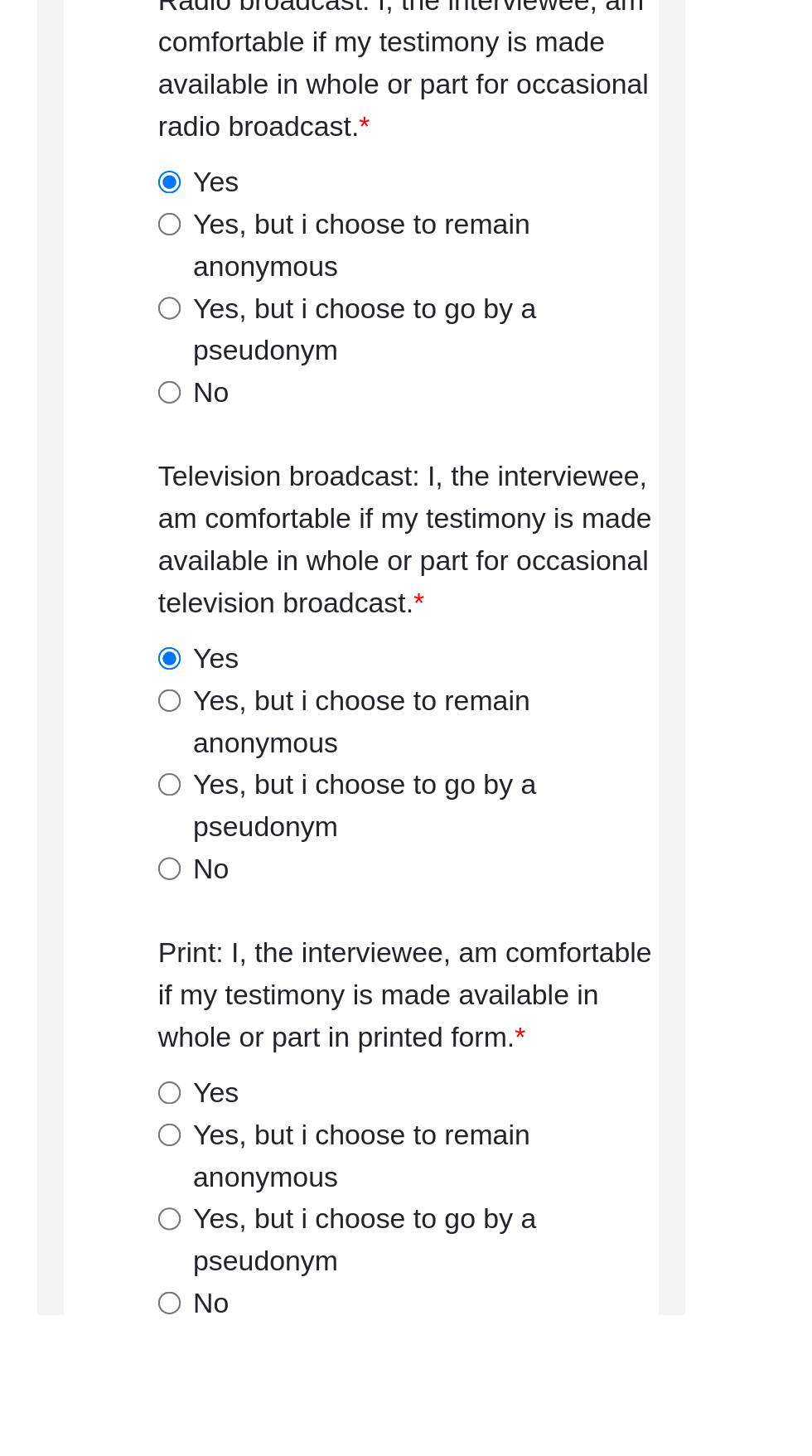
click at [506, 1350] on label "Yes" at bounding box center [515, 1351] width 21 height 20
click at [499, 1350] on input "Yes" at bounding box center [494, 1351] width 11 height 11
radio input "true"
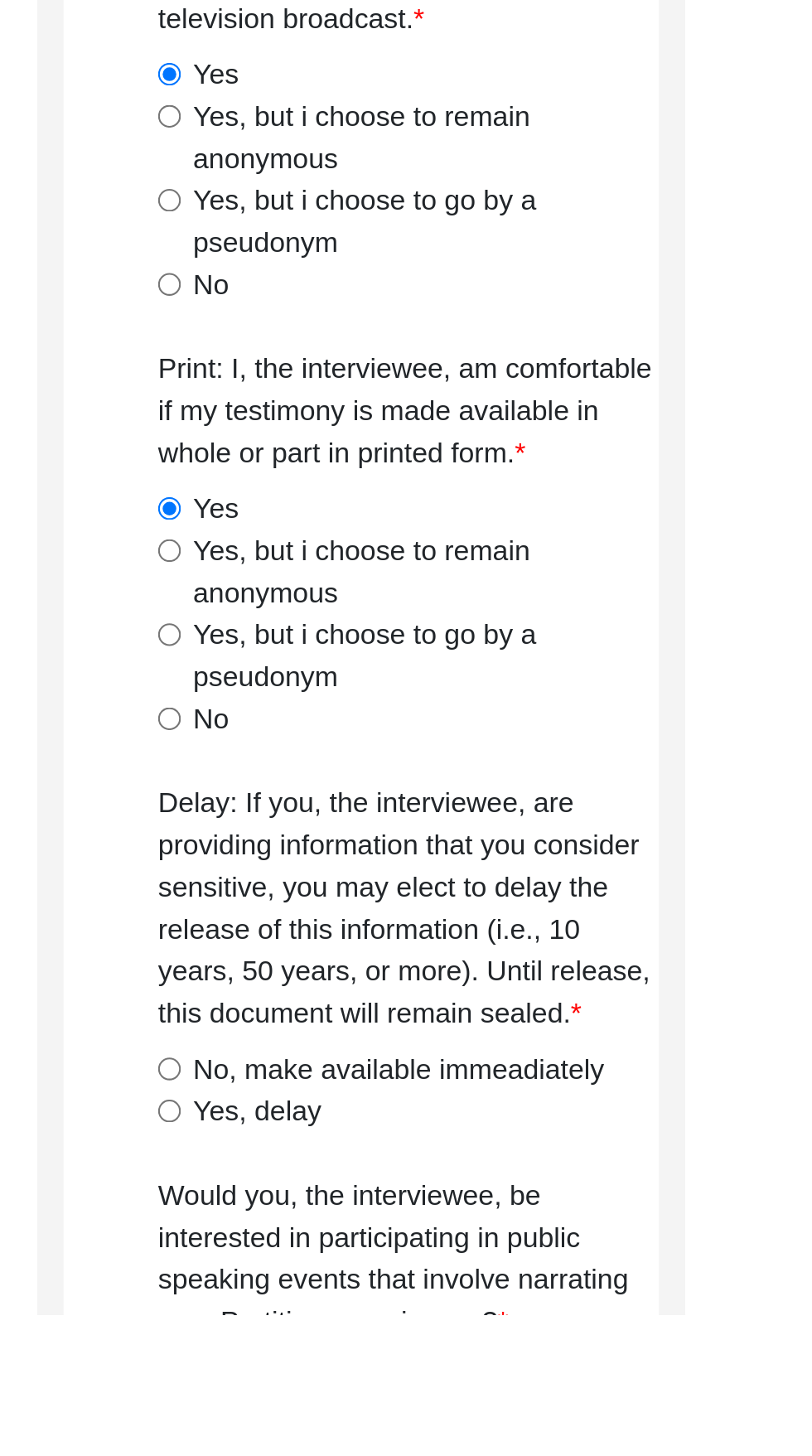
scroll to position [457, 0]
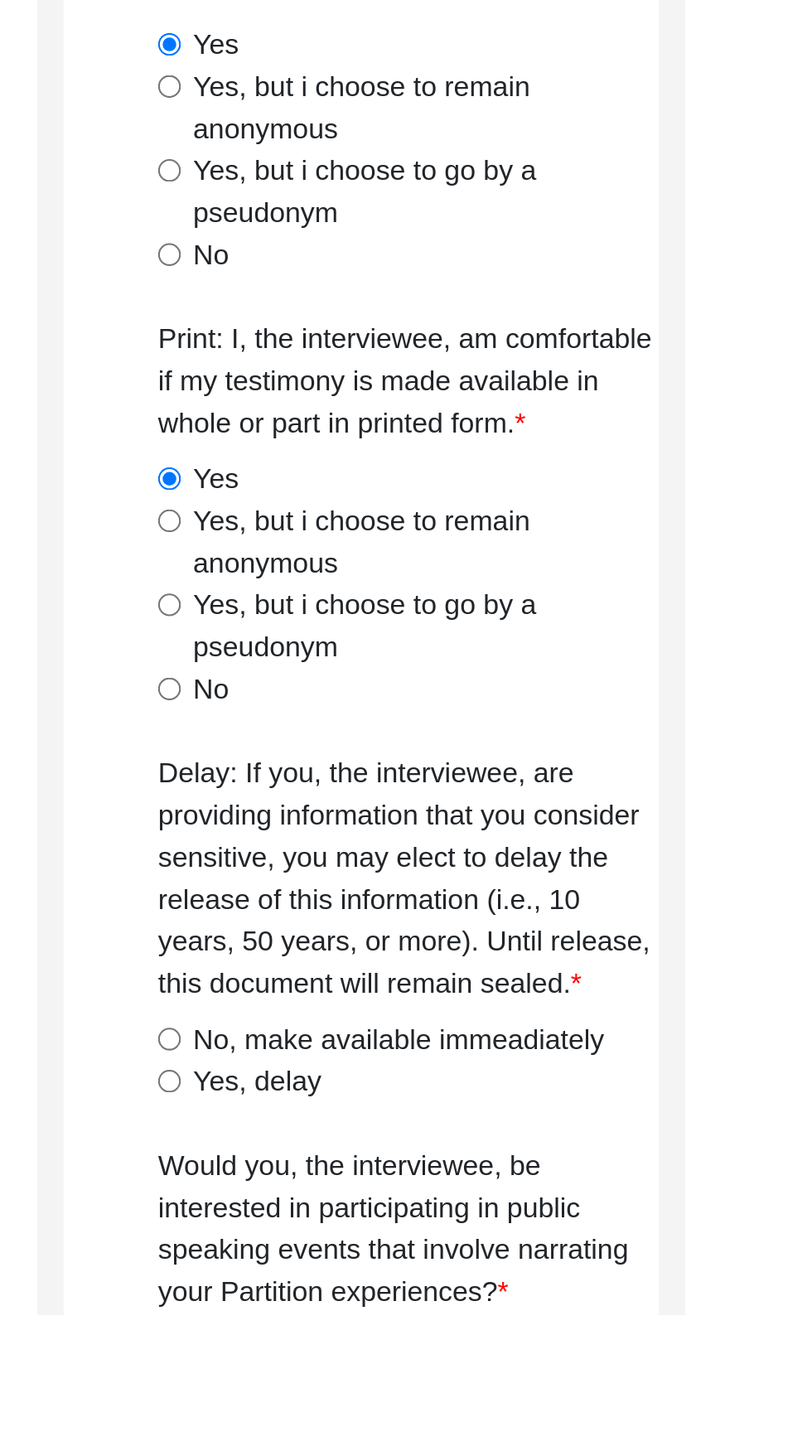
click at [494, 1323] on input "No, make available immeadiately" at bounding box center [494, 1325] width 11 height 11
radio input "true"
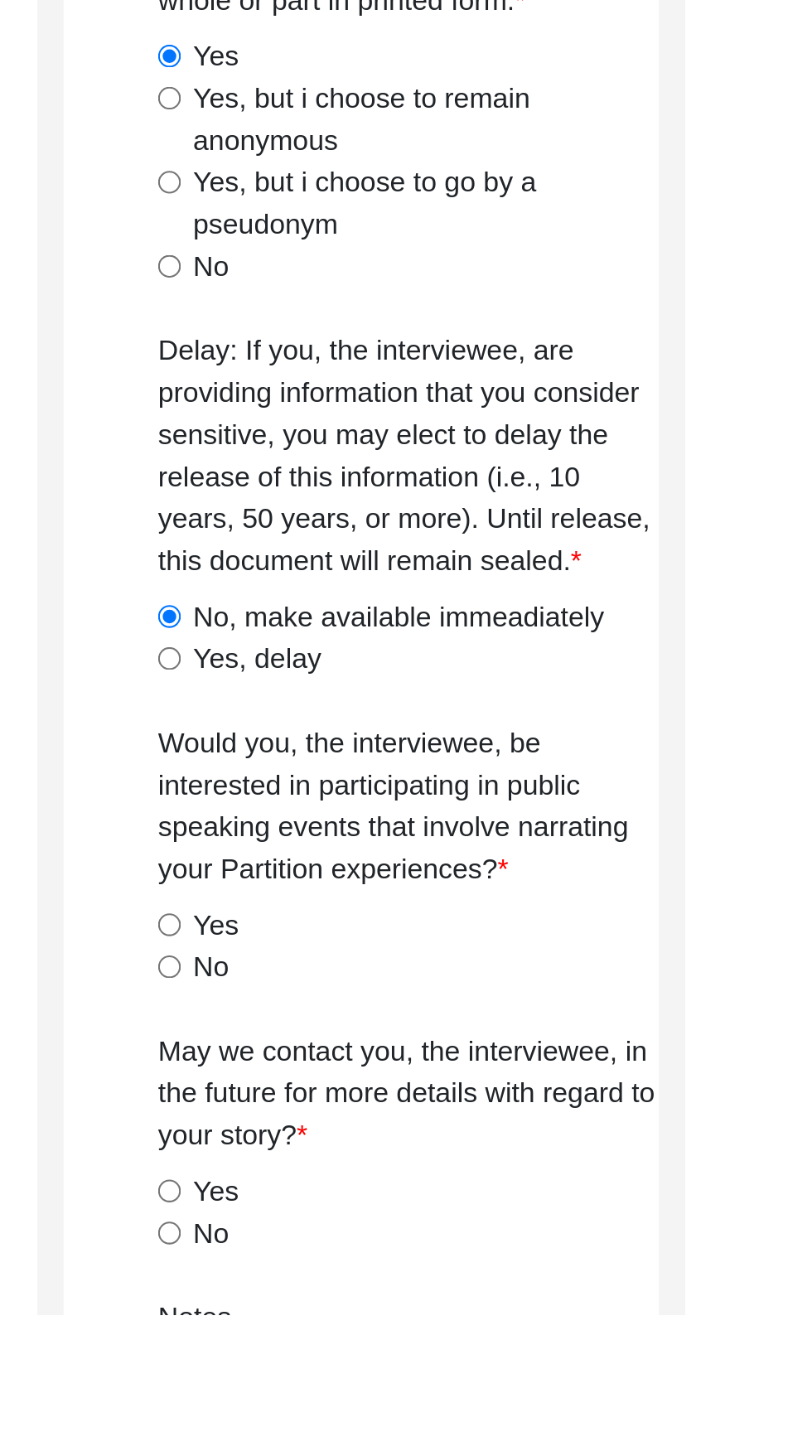
scroll to position [661, 0]
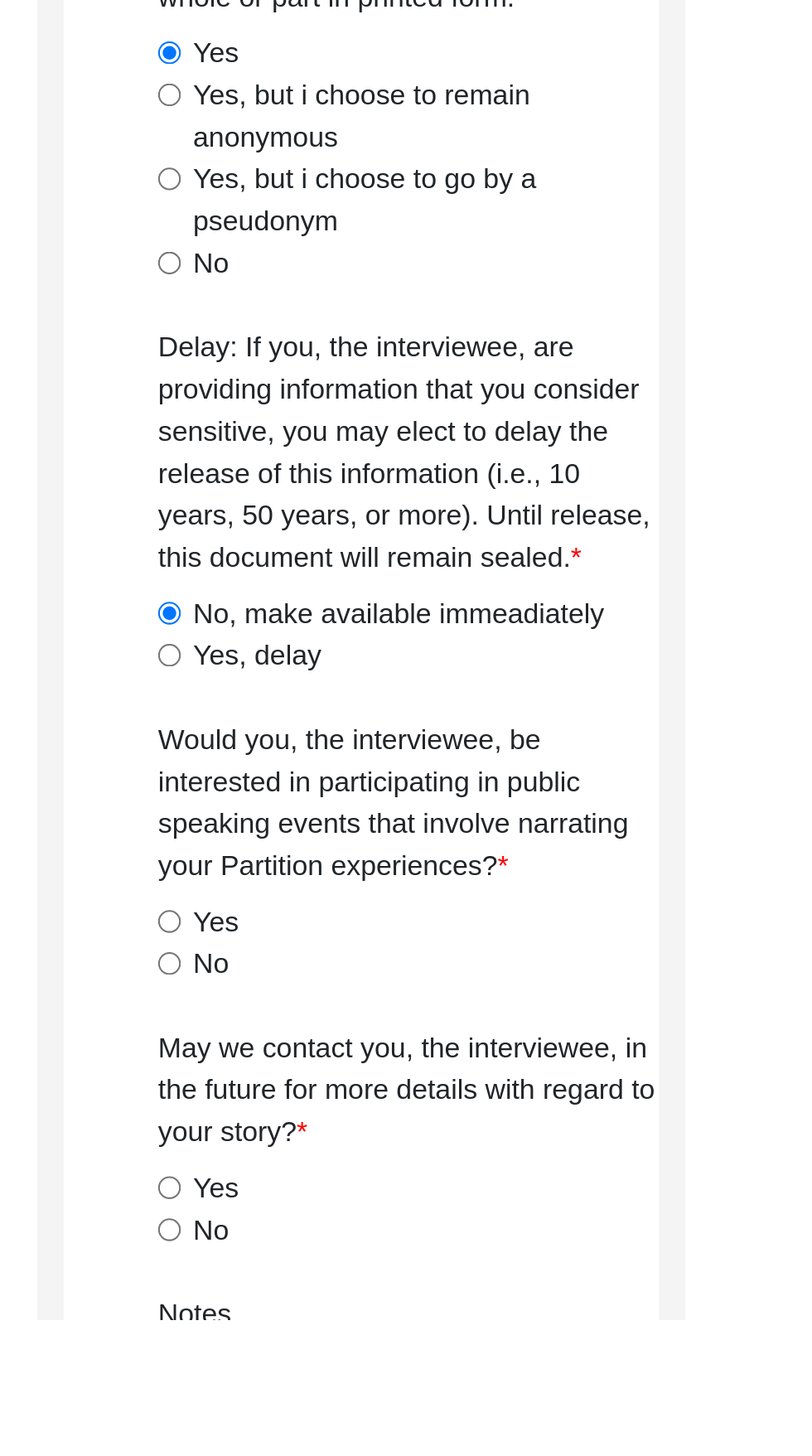
click at [494, 1290] on input "No" at bounding box center [494, 1287] width 11 height 11
radio input "true"
click at [496, 1392] on input "Yes" at bounding box center [494, 1393] width 11 height 11
radio input "true"
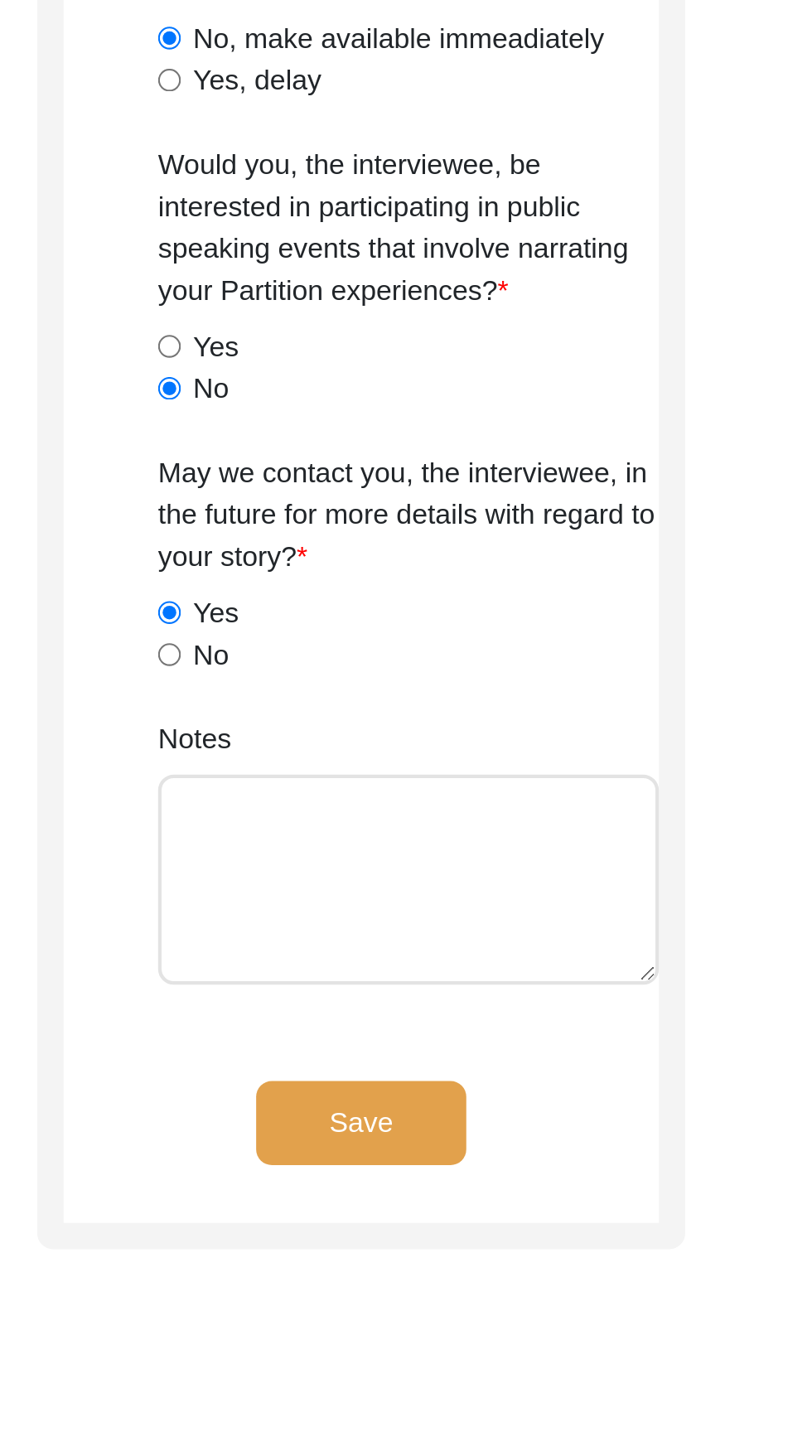
scroll to position [933, 0]
click at [608, 1357] on button "Save" at bounding box center [584, 1362] width 100 height 40
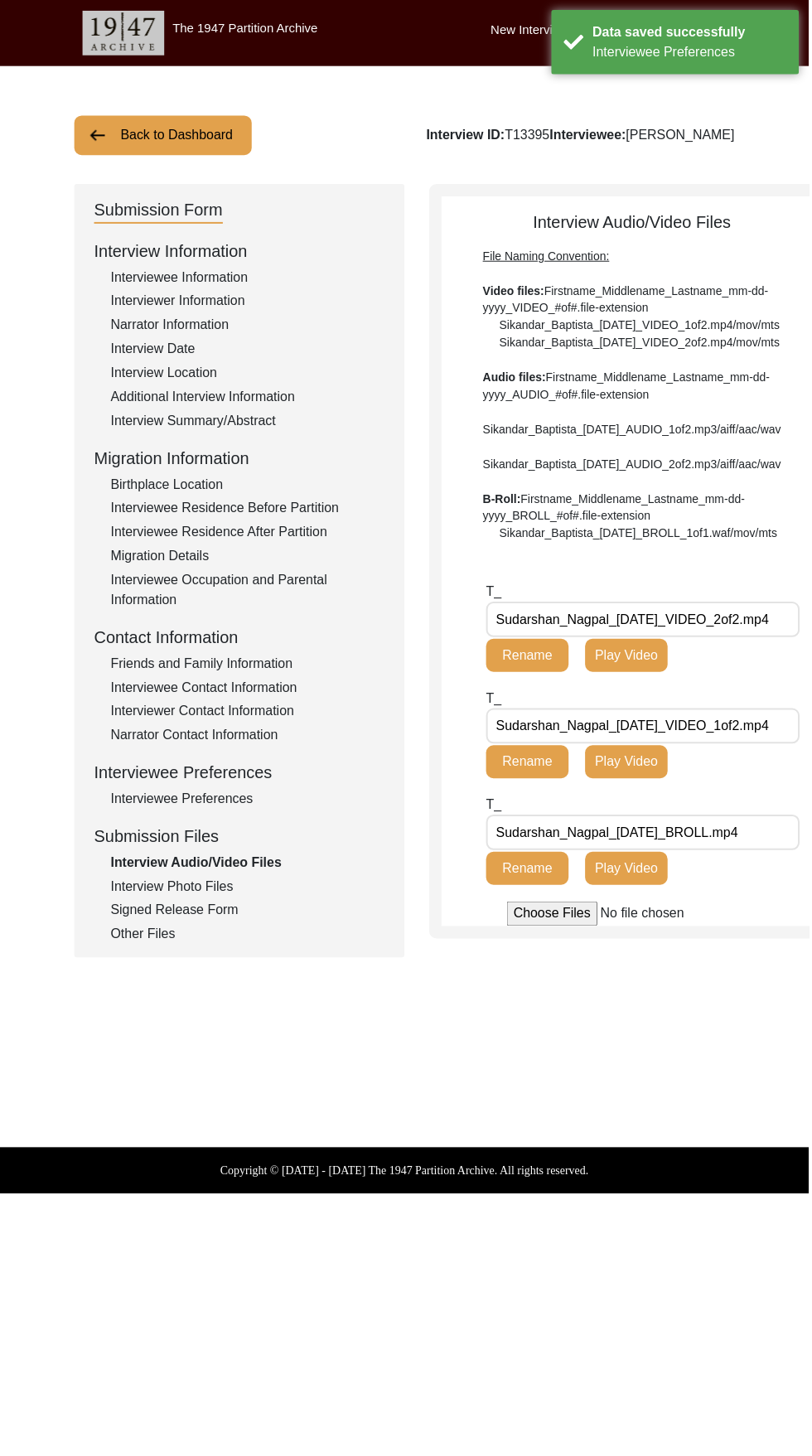
click at [198, 913] on div "Signed Release Form" at bounding box center [248, 913] width 275 height 20
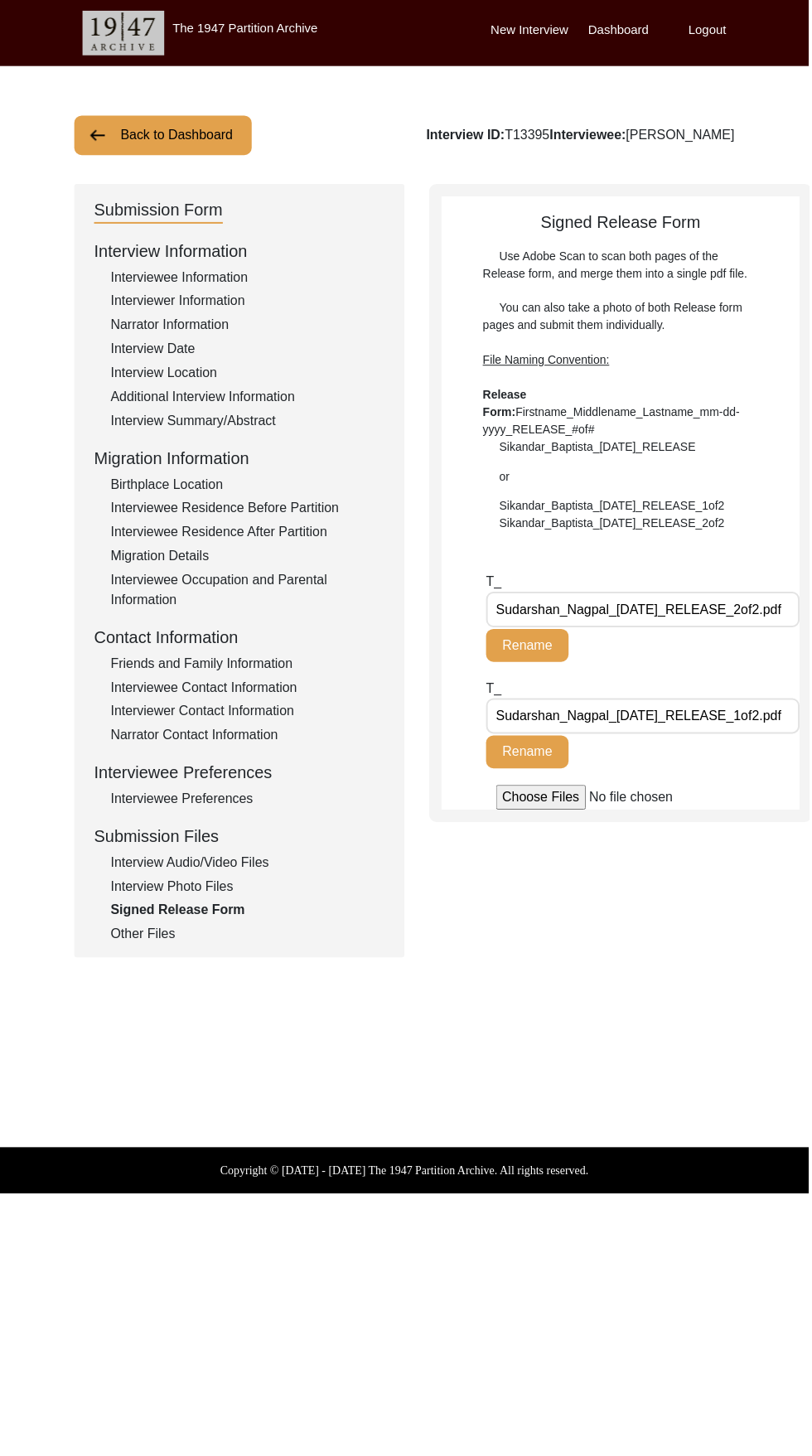
click at [212, 895] on div "Interview Photo Files" at bounding box center [248, 889] width 275 height 20
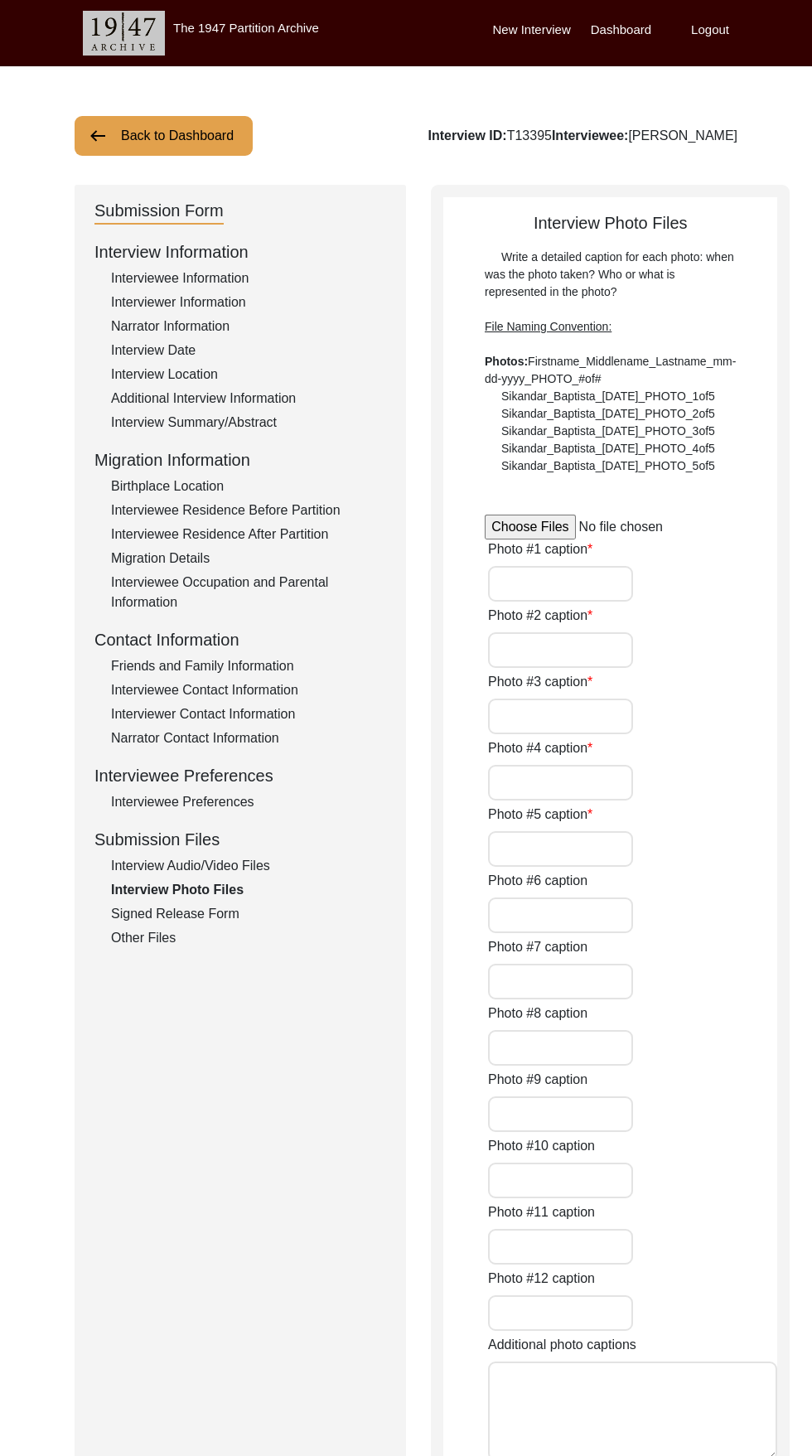
click at [528, 559] on label "Photo #1 caption" at bounding box center [540, 549] width 104 height 20
click at [528, 601] on input "Photo #1 caption" at bounding box center [560, 583] width 145 height 36
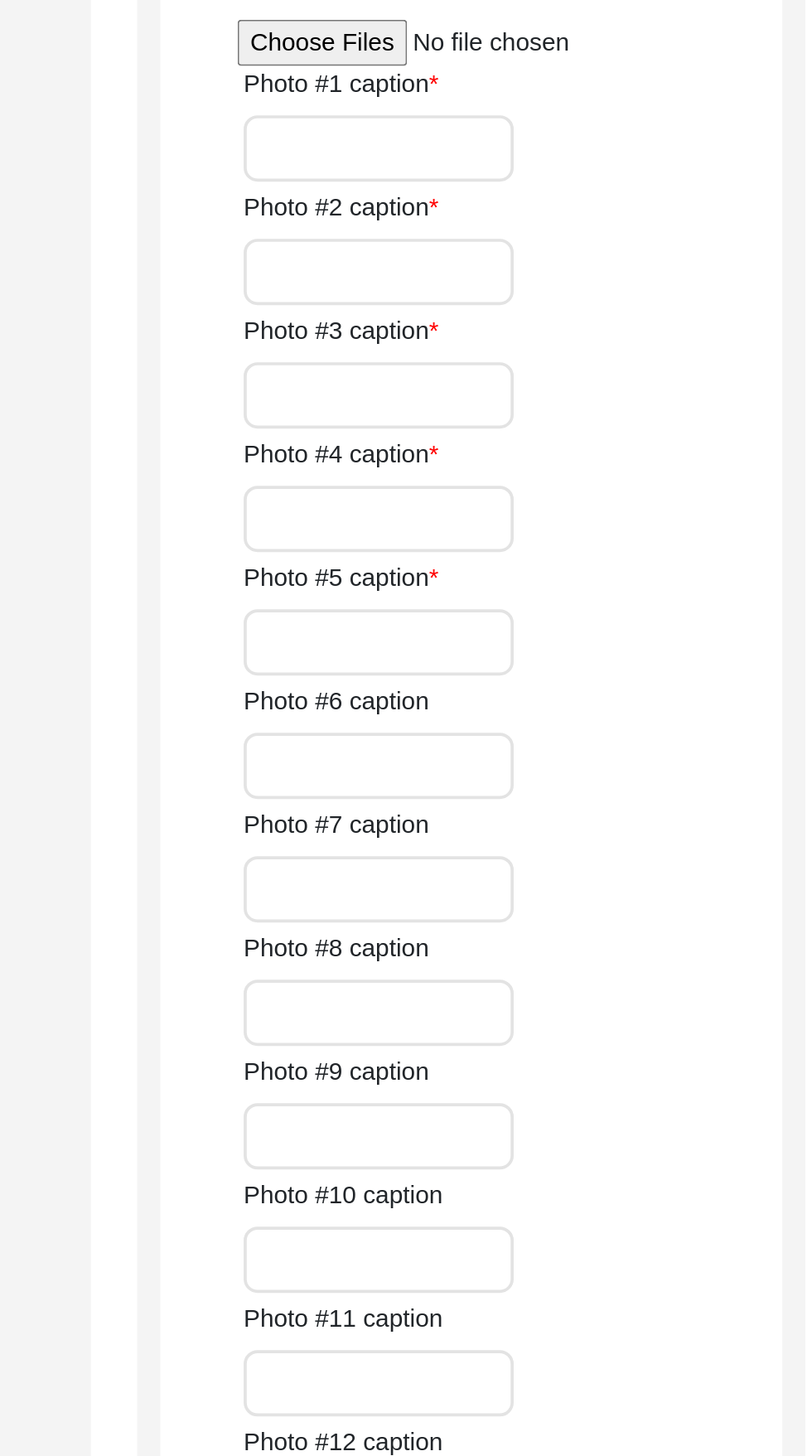
click at [511, 539] on input "file" at bounding box center [610, 527] width 251 height 25
type input "C:\fakepath\Sudarshan_Nagpal_09-27-2025_PHOTO_1of5.jpg"
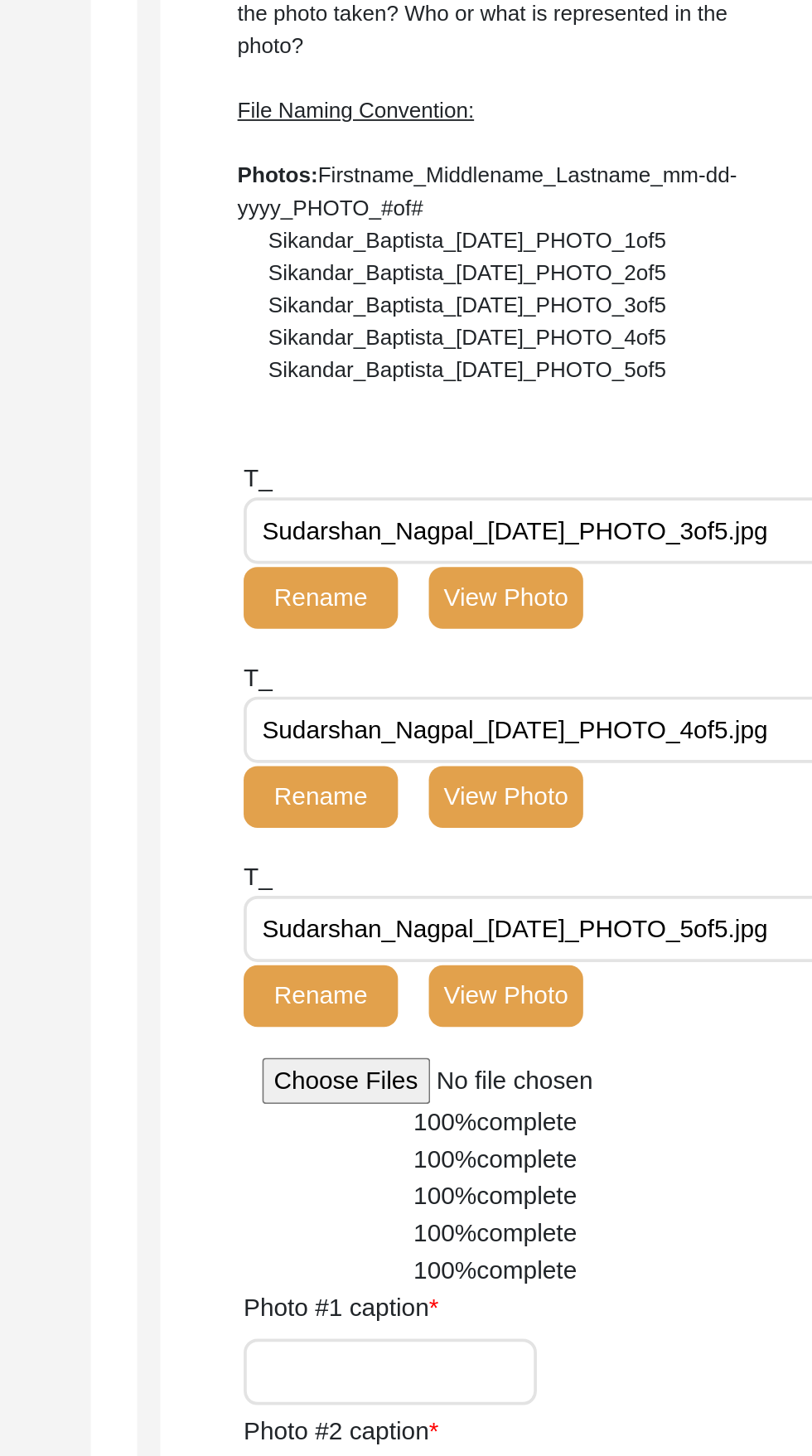
click at [654, 589] on button "View Photo" at bounding box center [628, 588] width 83 height 33
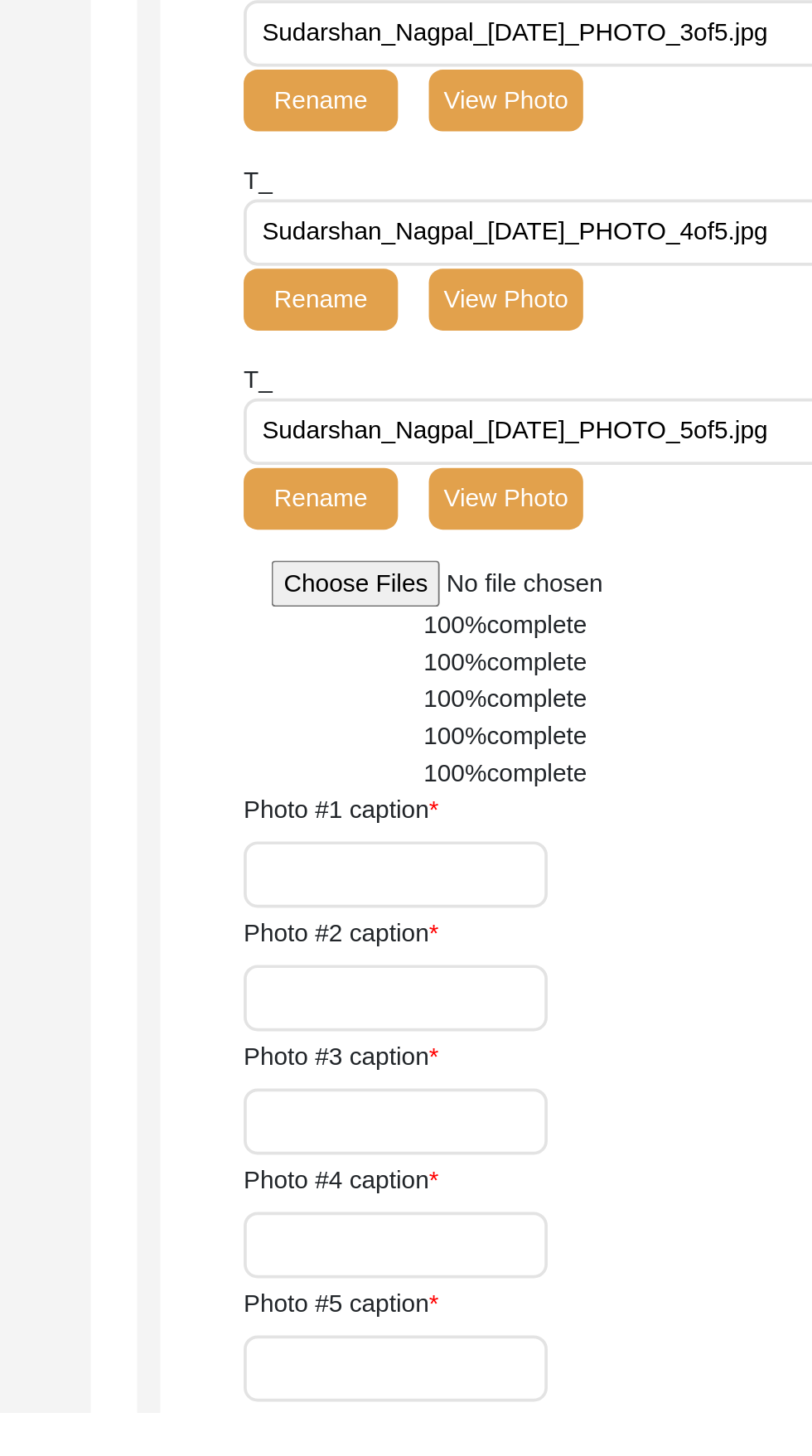
click at [585, 1299] on input "Photo #3 caption" at bounding box center [569, 1299] width 163 height 36
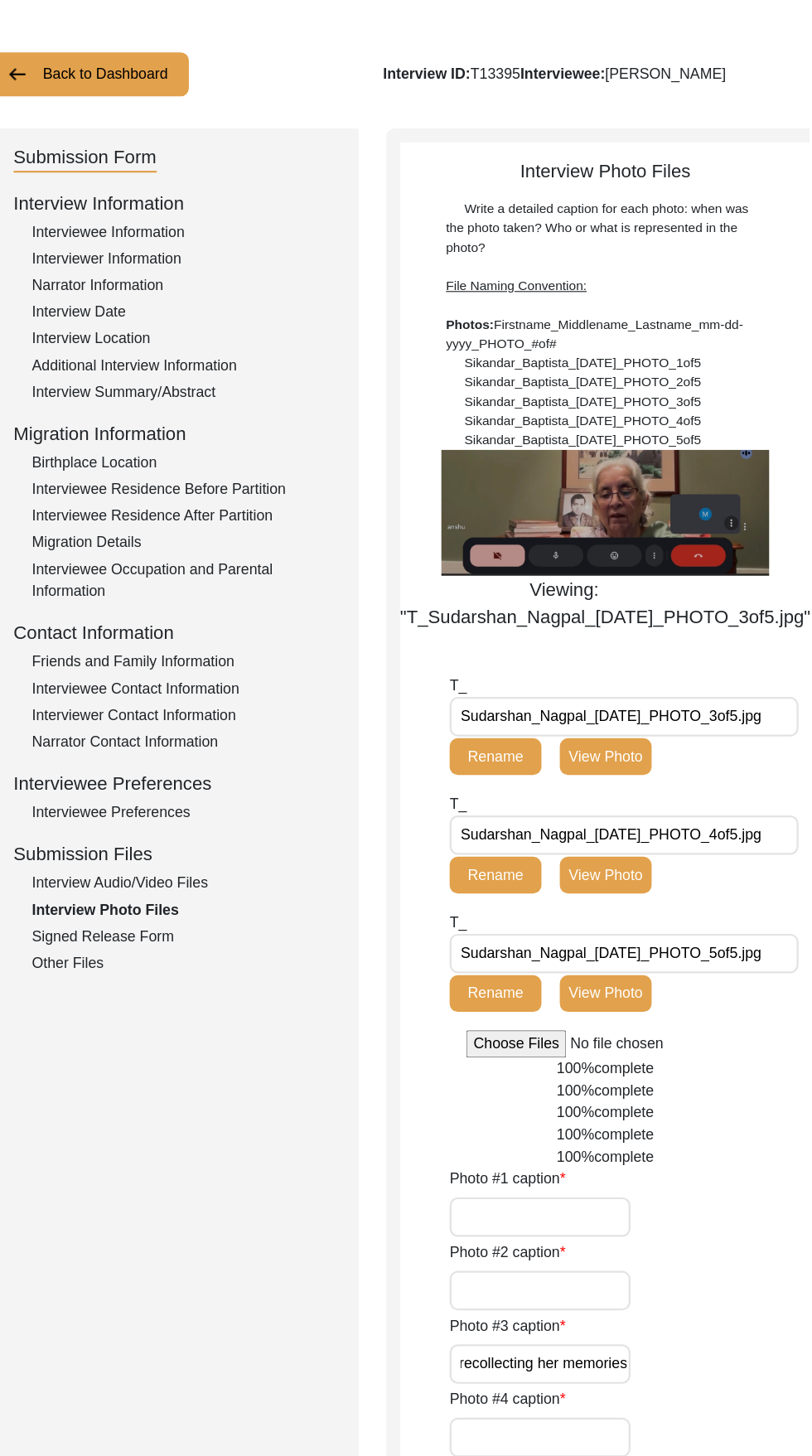
type input "Interviewee recollecting her memories"
click at [658, 858] on button "View Photo" at bounding box center [628, 857] width 83 height 33
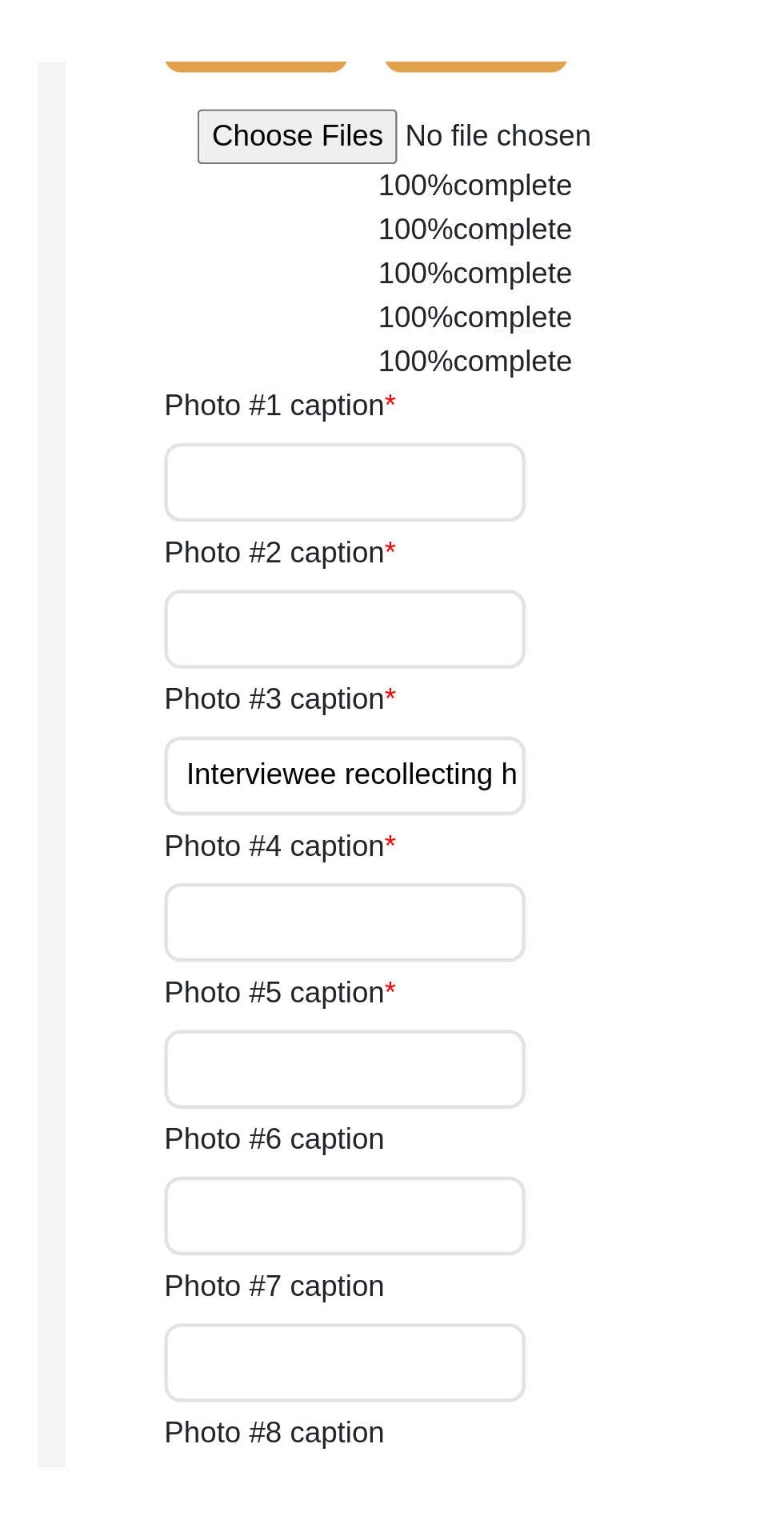
scroll to position [196, 0]
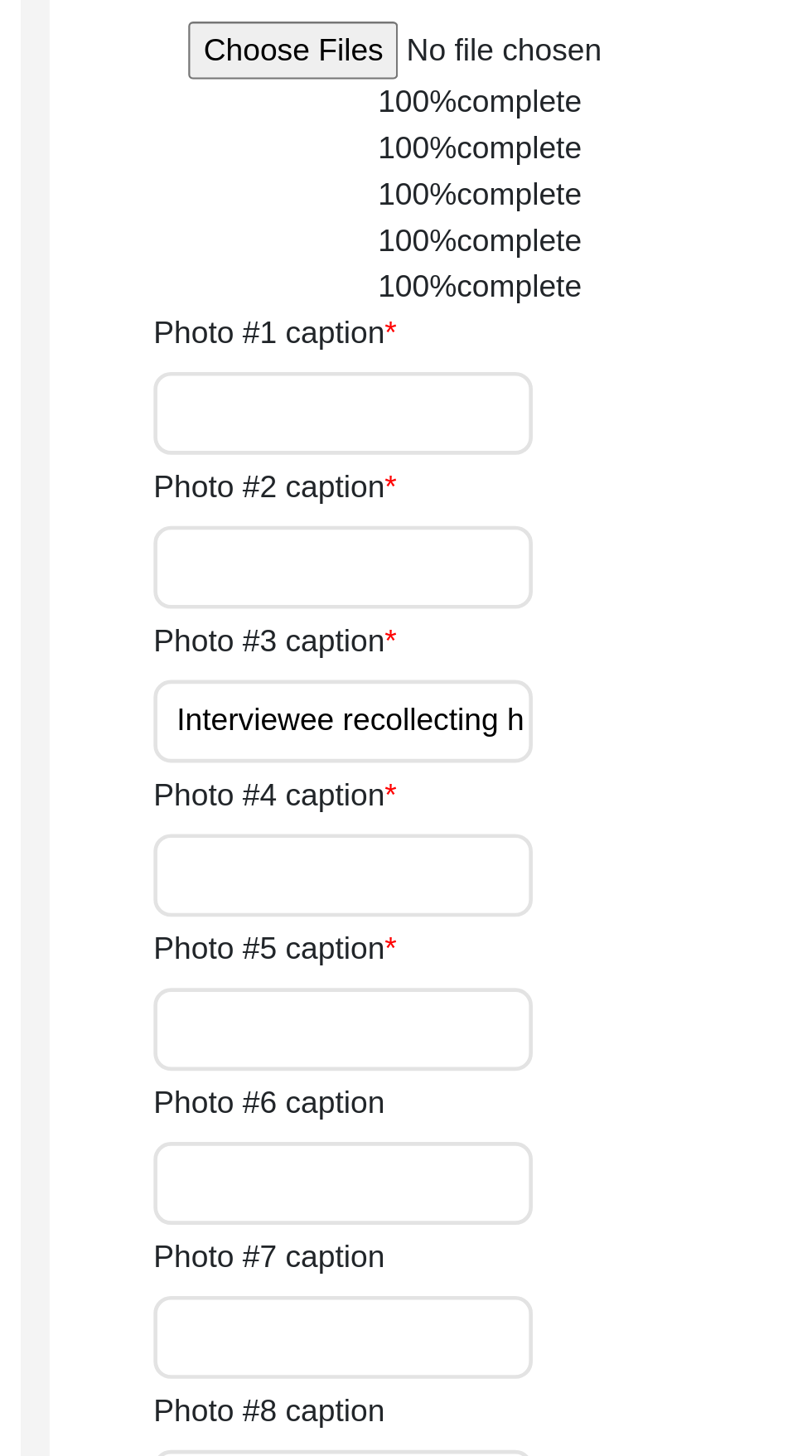
click at [582, 1154] on input "Photo #4 caption" at bounding box center [569, 1160] width 163 height 36
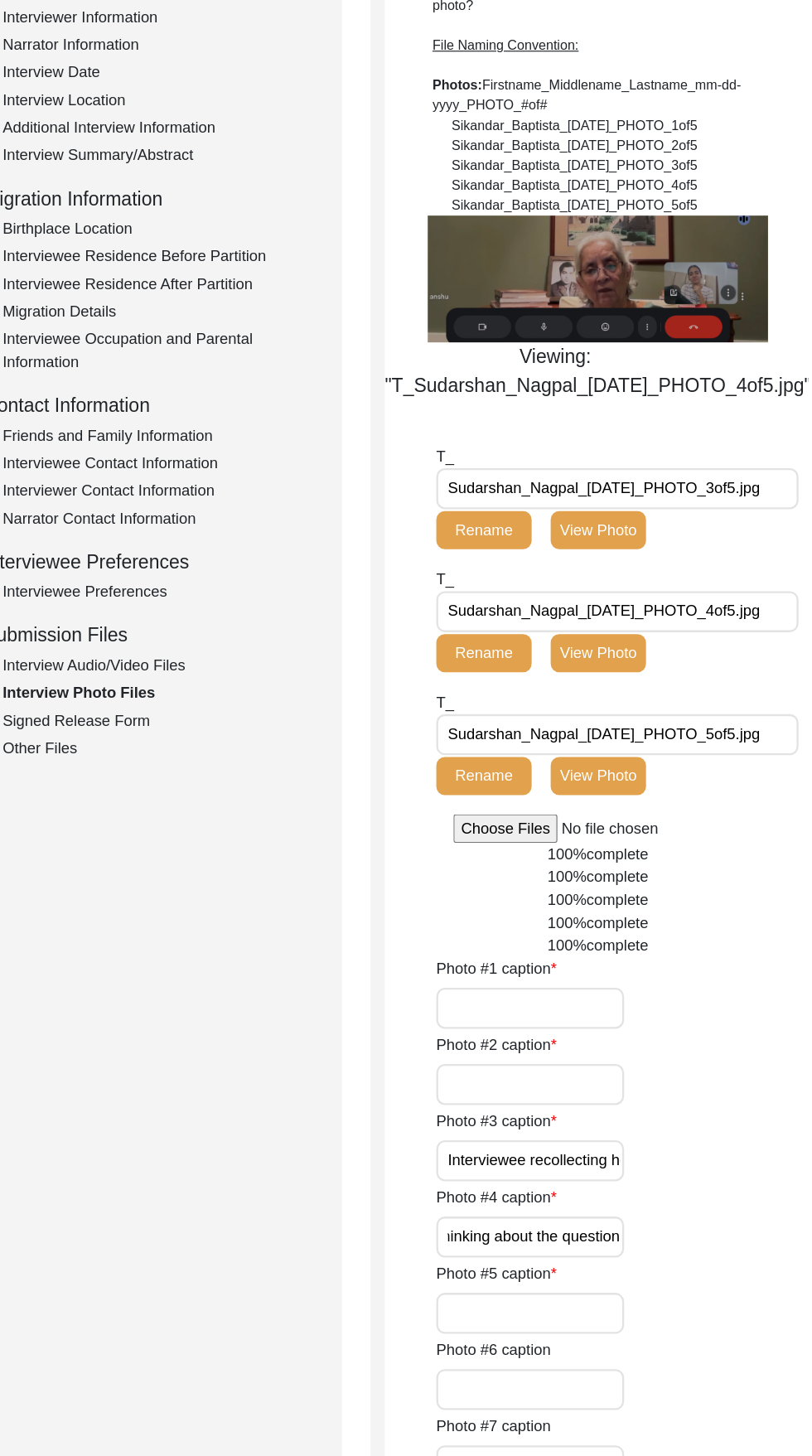
scroll to position [195, 0]
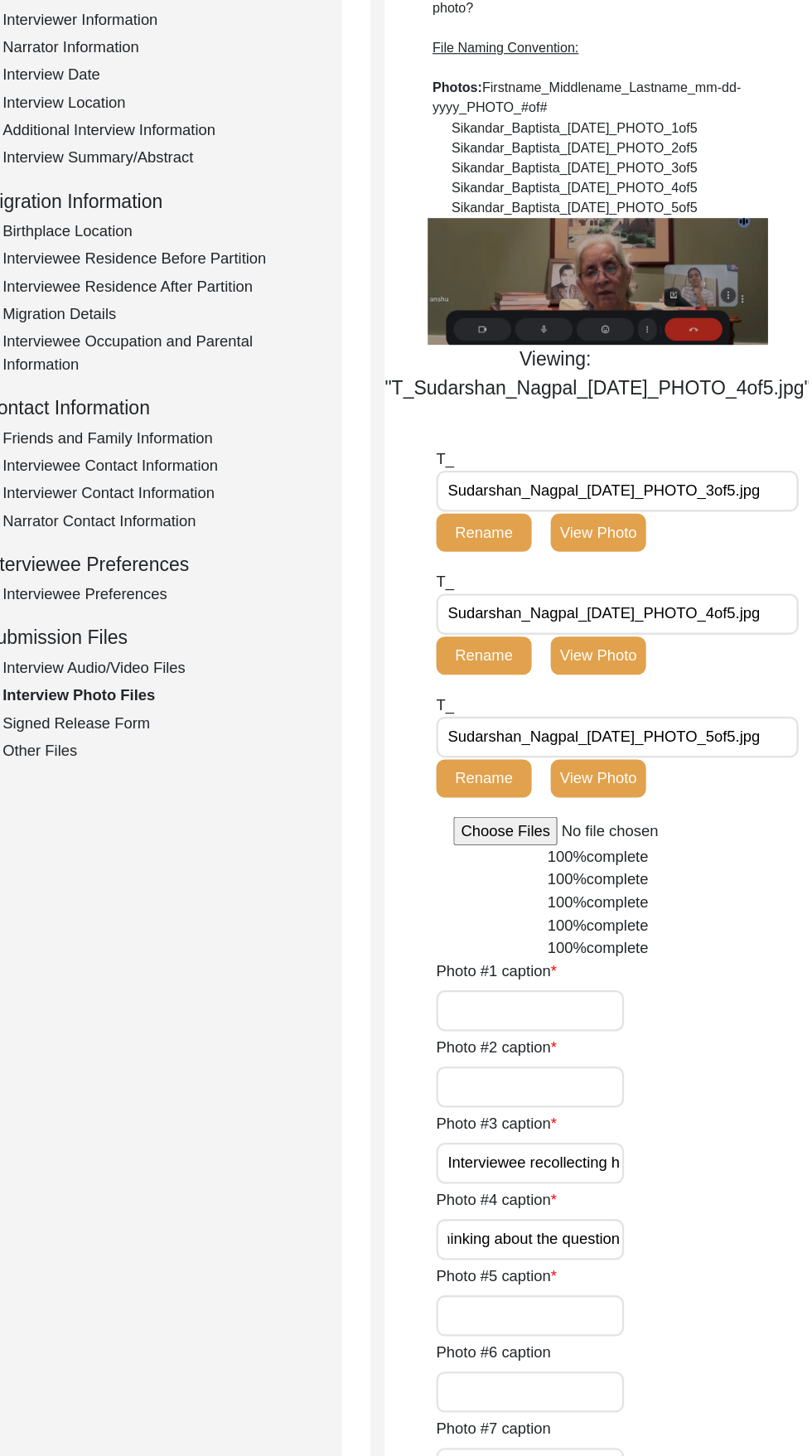
type input "Interviewee thinking about the question"
click at [641, 763] on button "View Photo" at bounding box center [628, 767] width 83 height 33
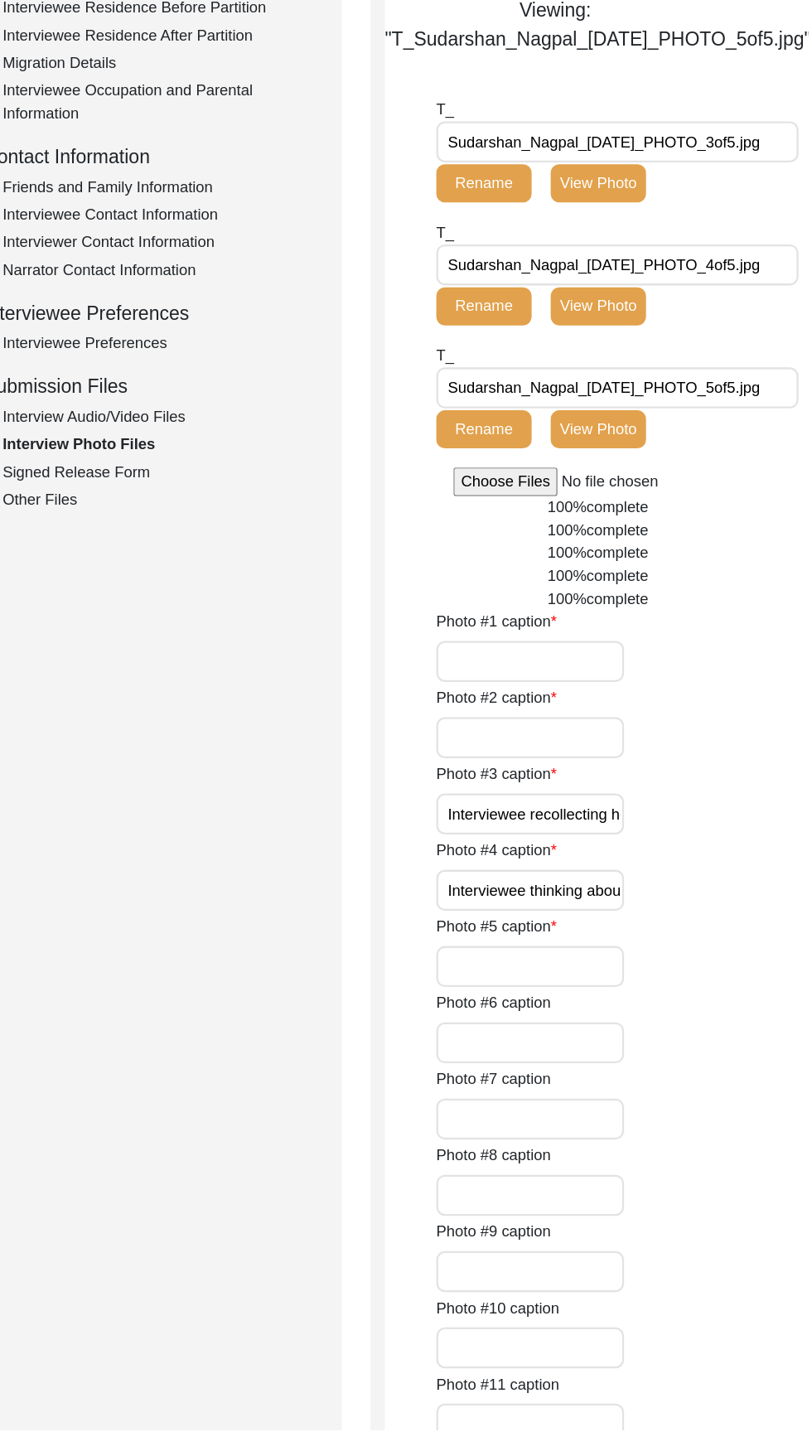
click at [599, 1070] on input "Photo #5 caption" at bounding box center [569, 1052] width 163 height 36
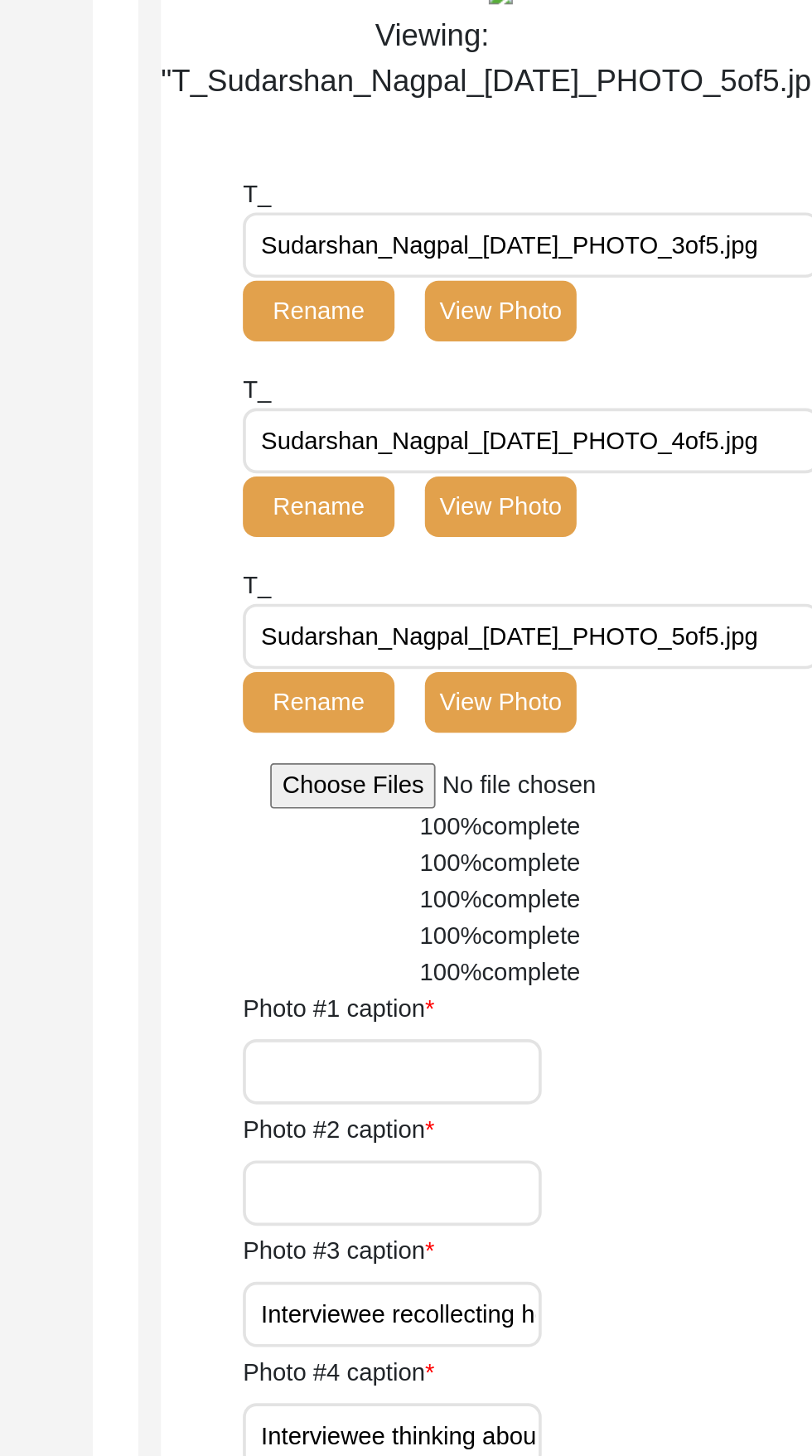
scroll to position [324, 0]
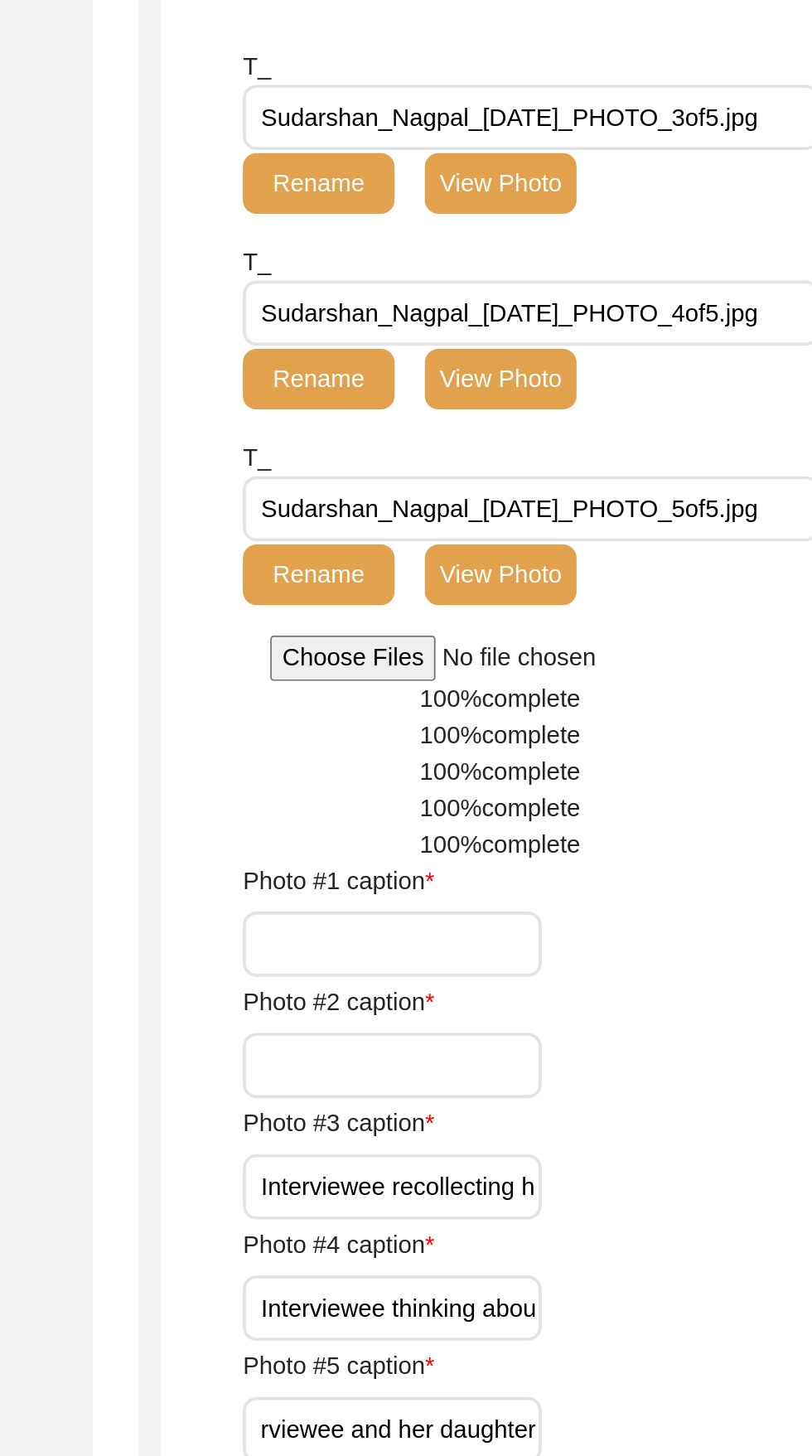
type input "Interviewee and her daughter"
click at [561, 610] on input "file" at bounding box center [628, 599] width 251 height 25
type input "C:\fakepath\Sudarshan_Nagpal_09-27-2025_PHOTO_1of5.jpg"
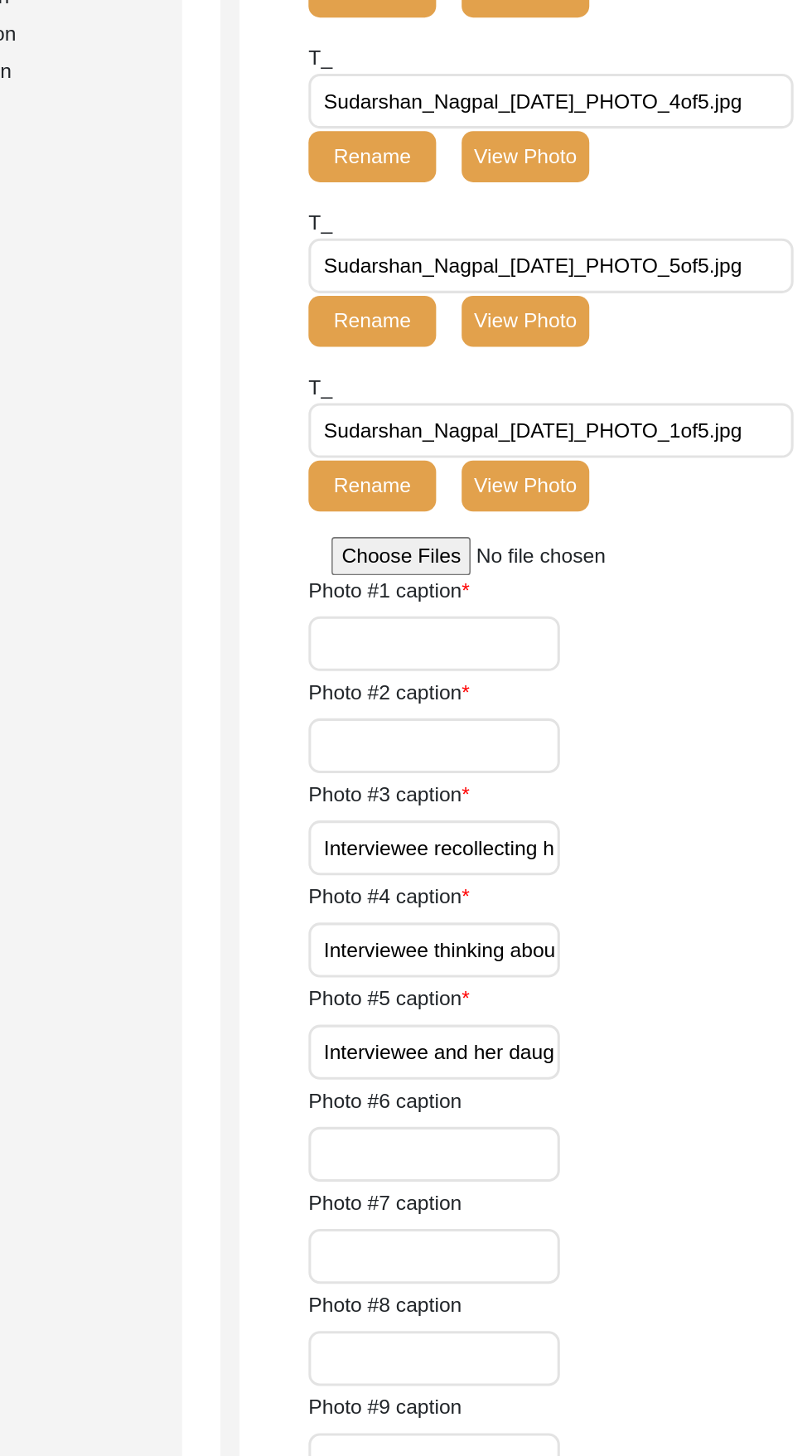
scroll to position [324, 0]
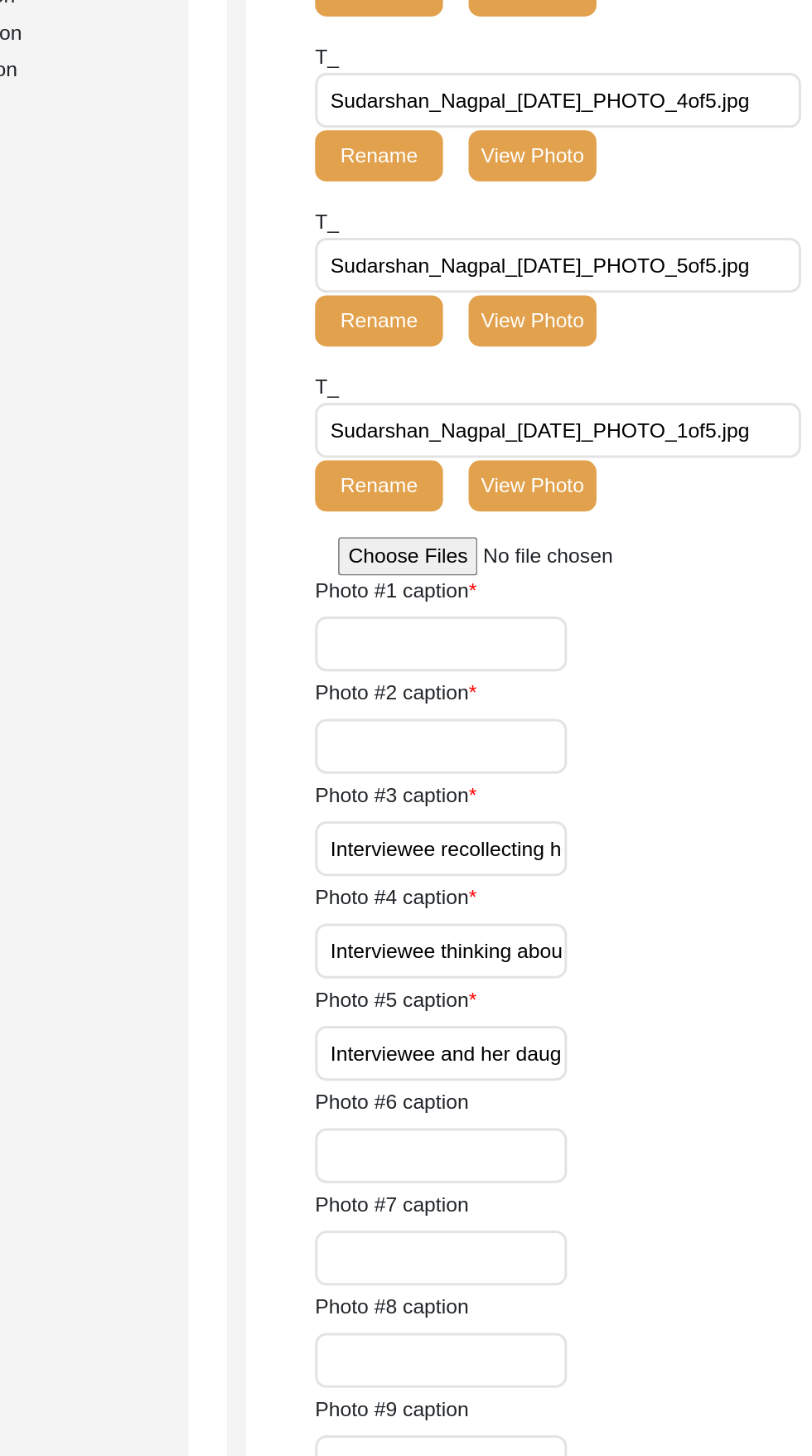
click at [655, 676] on button "View Photo" at bounding box center [628, 659] width 83 height 33
click at [637, 676] on button "View Photo" at bounding box center [628, 659] width 83 height 33
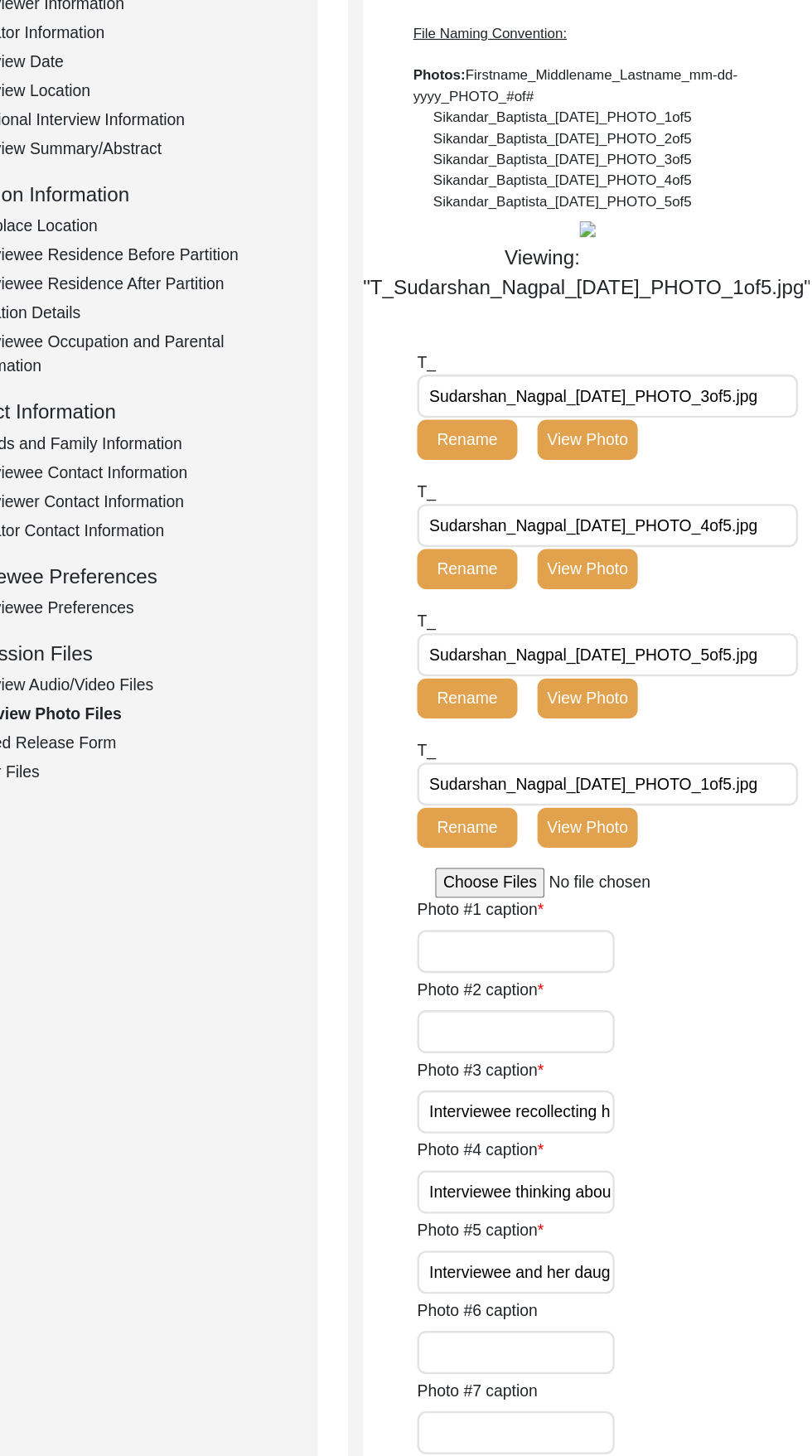
scroll to position [286, 0]
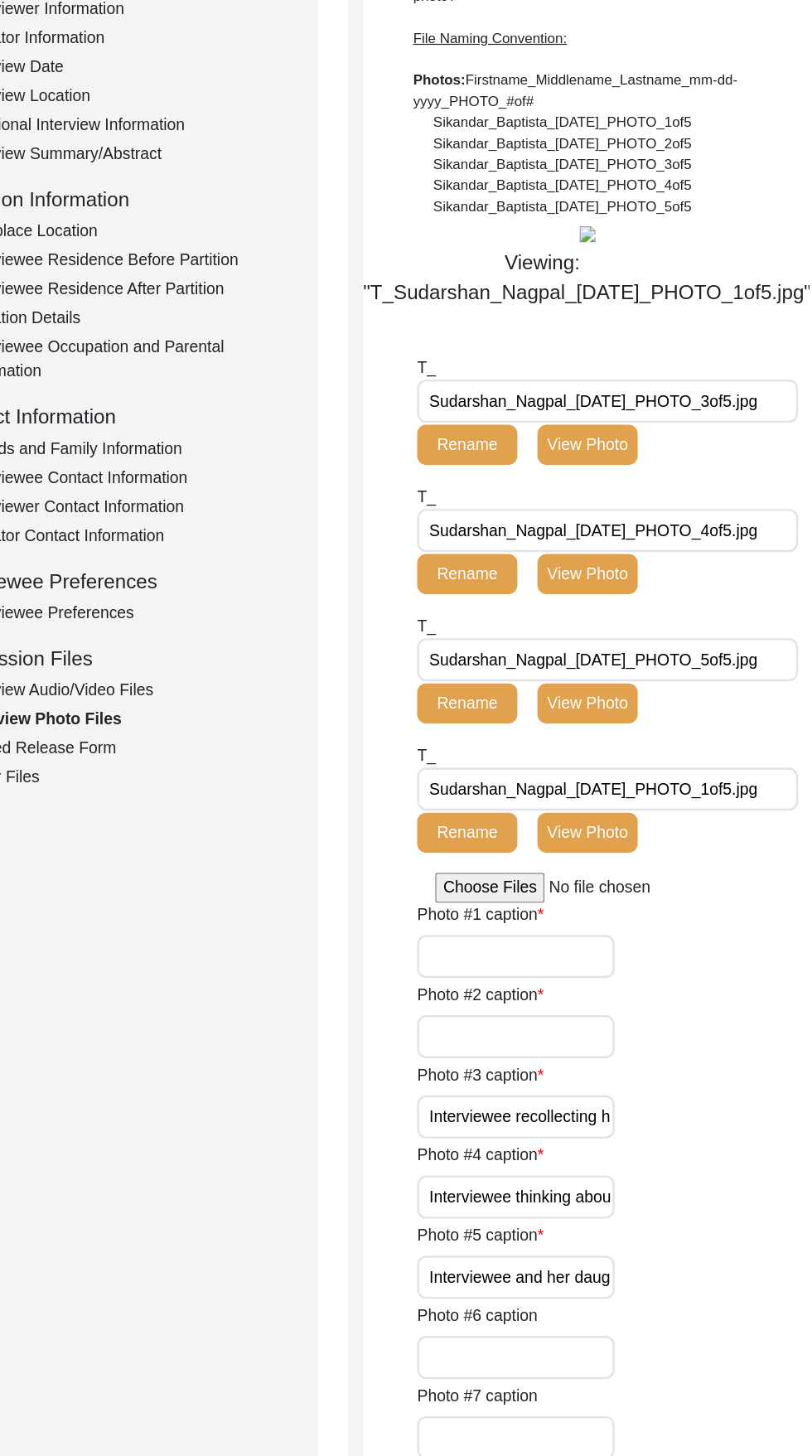
click at [606, 816] on input "Photo #1 caption" at bounding box center [569, 799] width 163 height 36
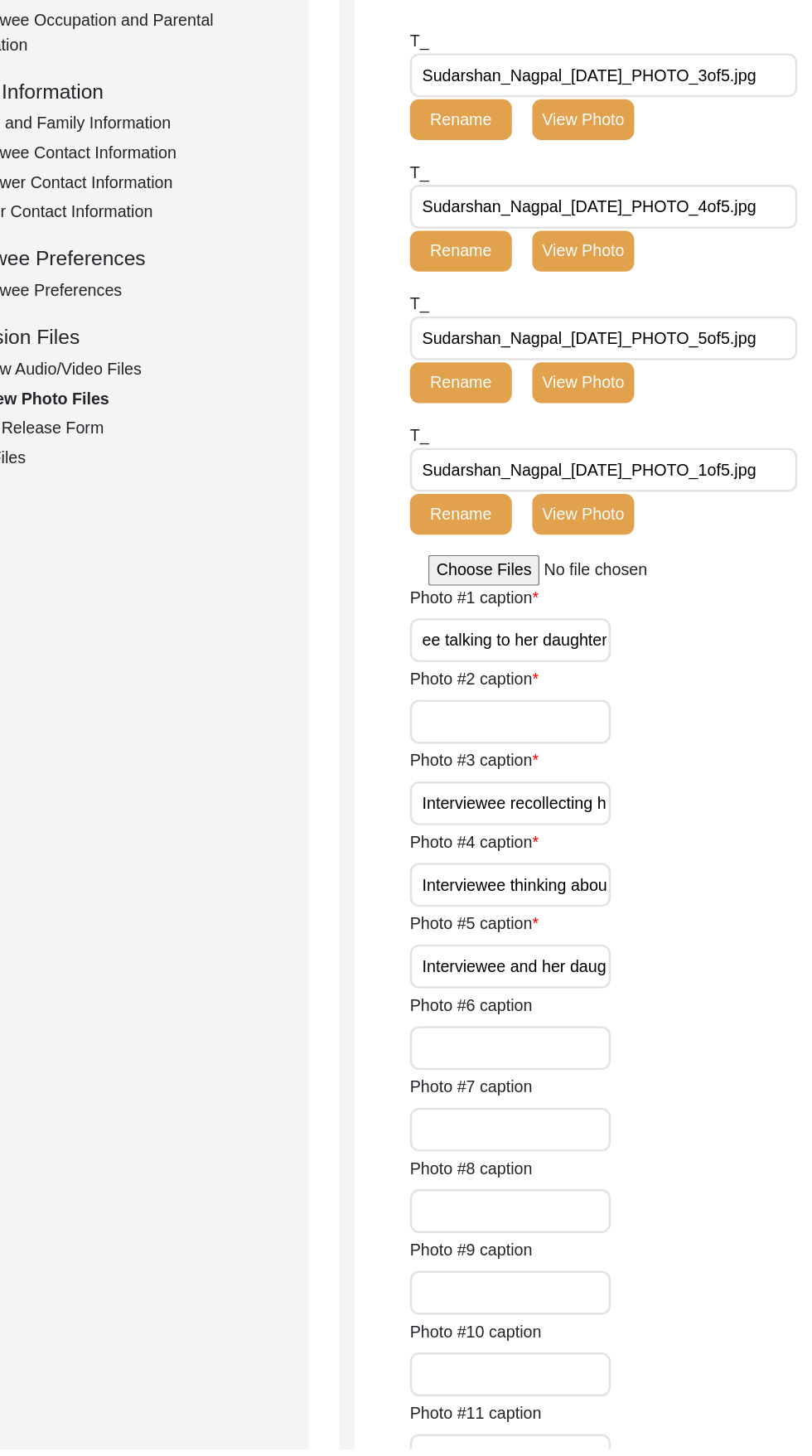
type input "Interviewee talking to her daughter"
click at [614, 883] on input "Photo #2 caption" at bounding box center [569, 865] width 163 height 36
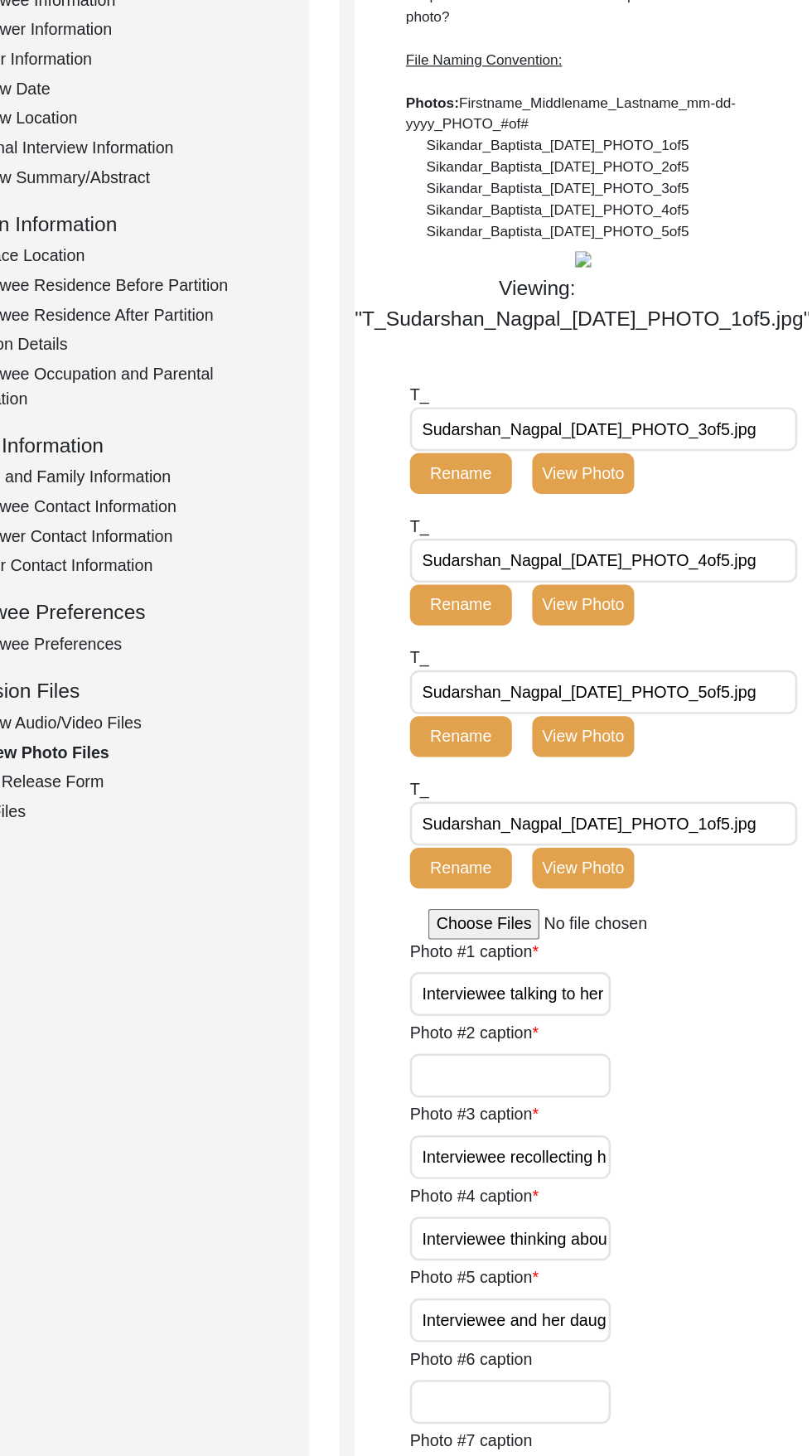
scroll to position [268, 0]
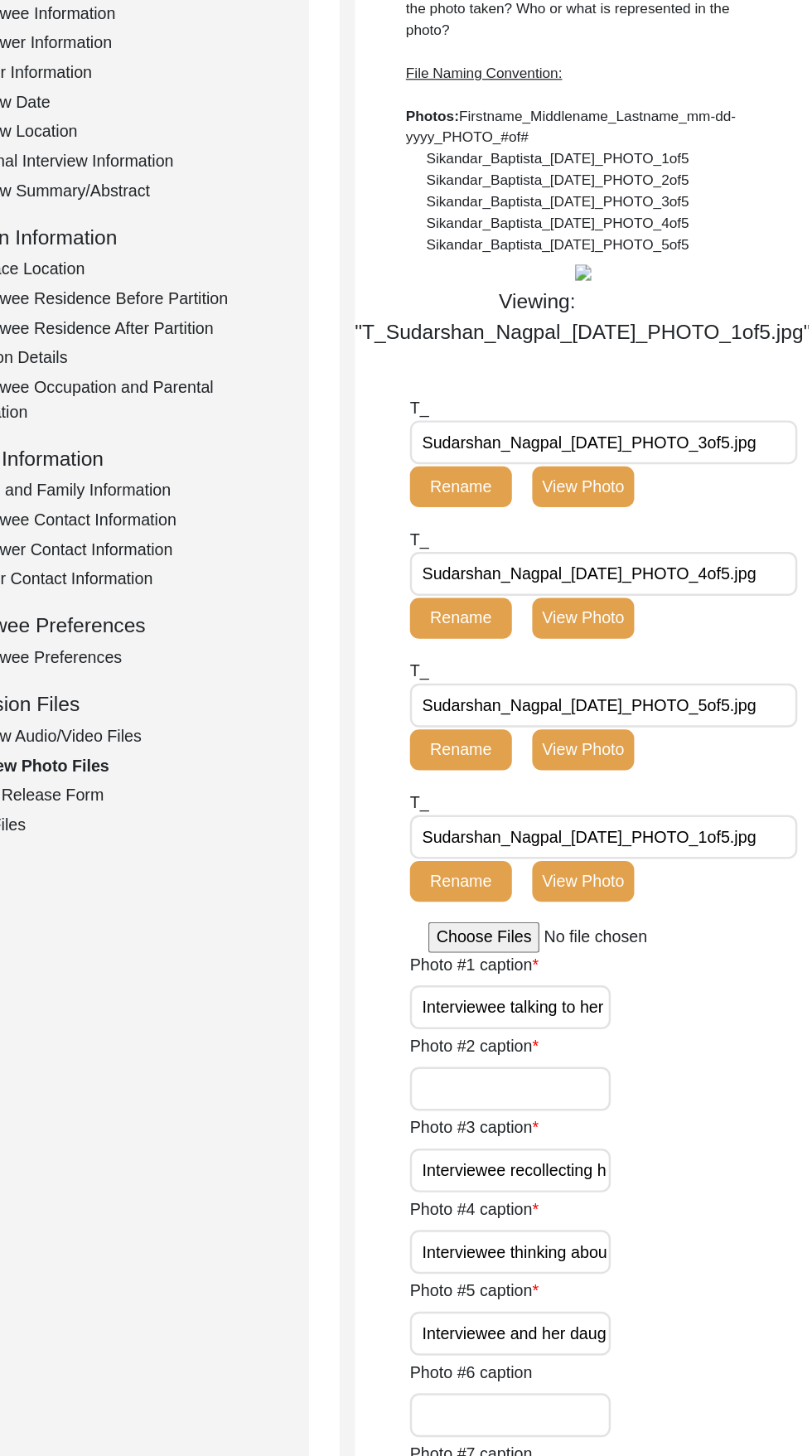
click at [558, 774] on input "file" at bounding box center [628, 761] width 251 height 25
type input "C:\fakepath\Sudarshan_Nagpal_09-27-2025_PHOTO_1of5.jpg"
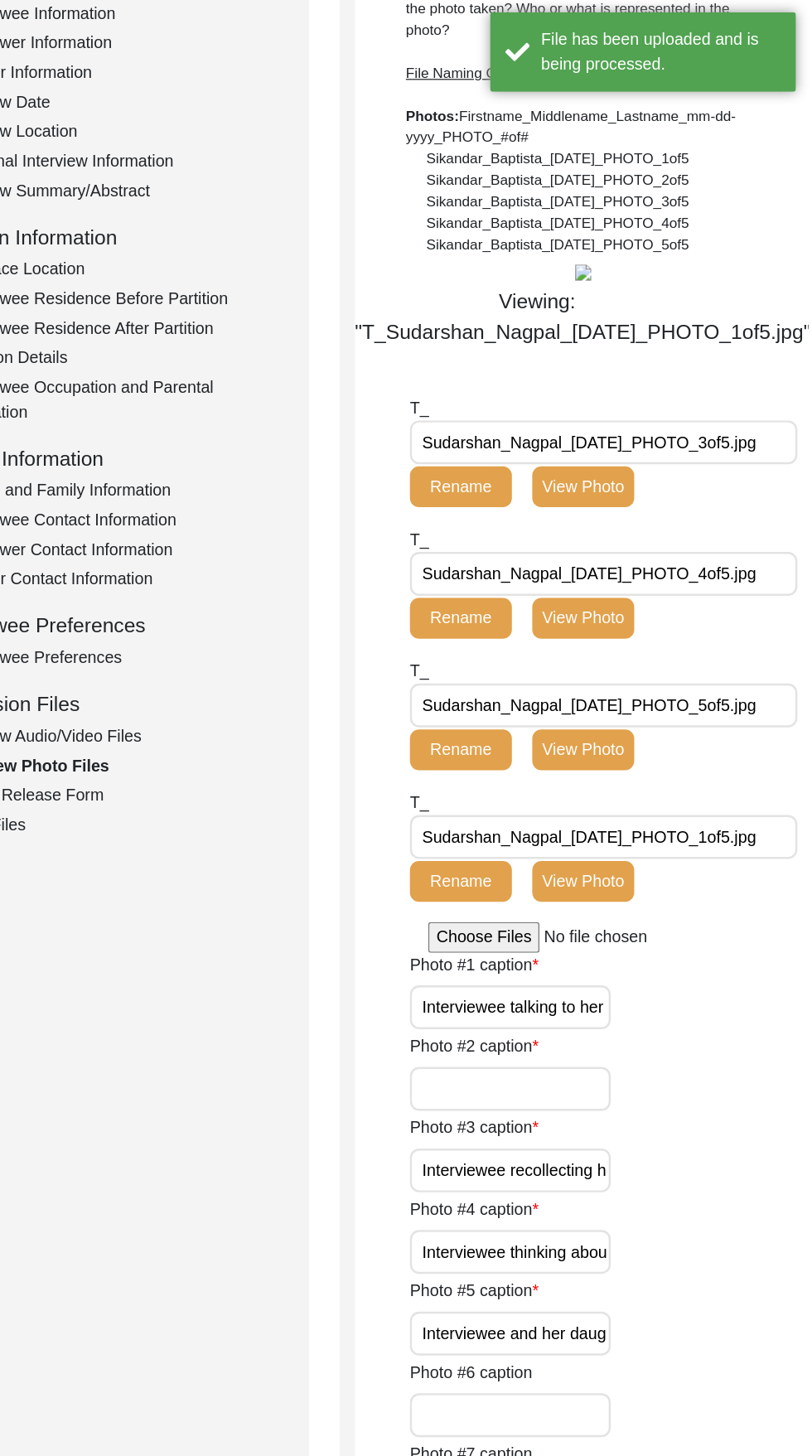
click at [562, 774] on input "file" at bounding box center [628, 761] width 251 height 25
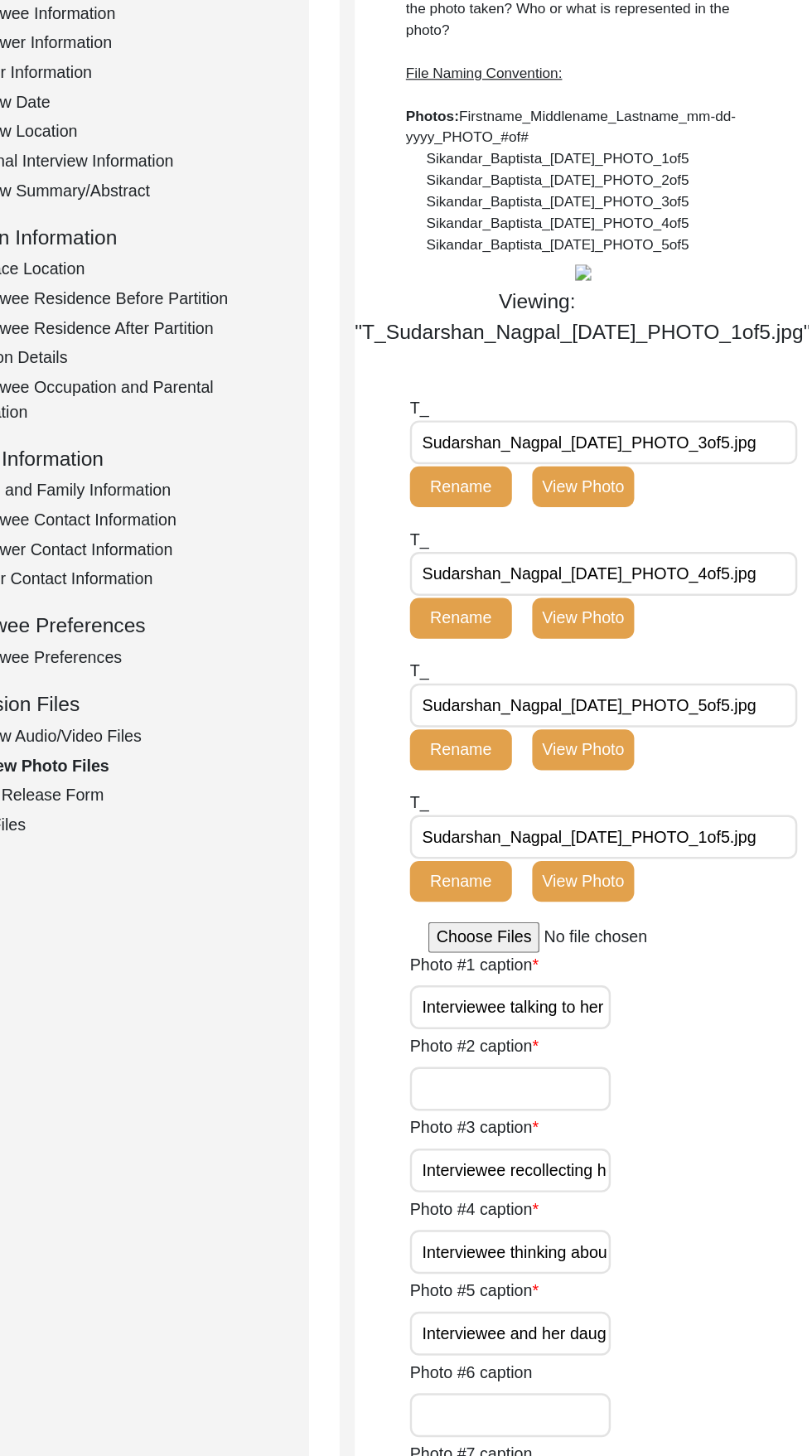
type input "C:\fakepath\Sudarshan_Nagpal_09-27-2025_PHOTO_2of5.jpg"
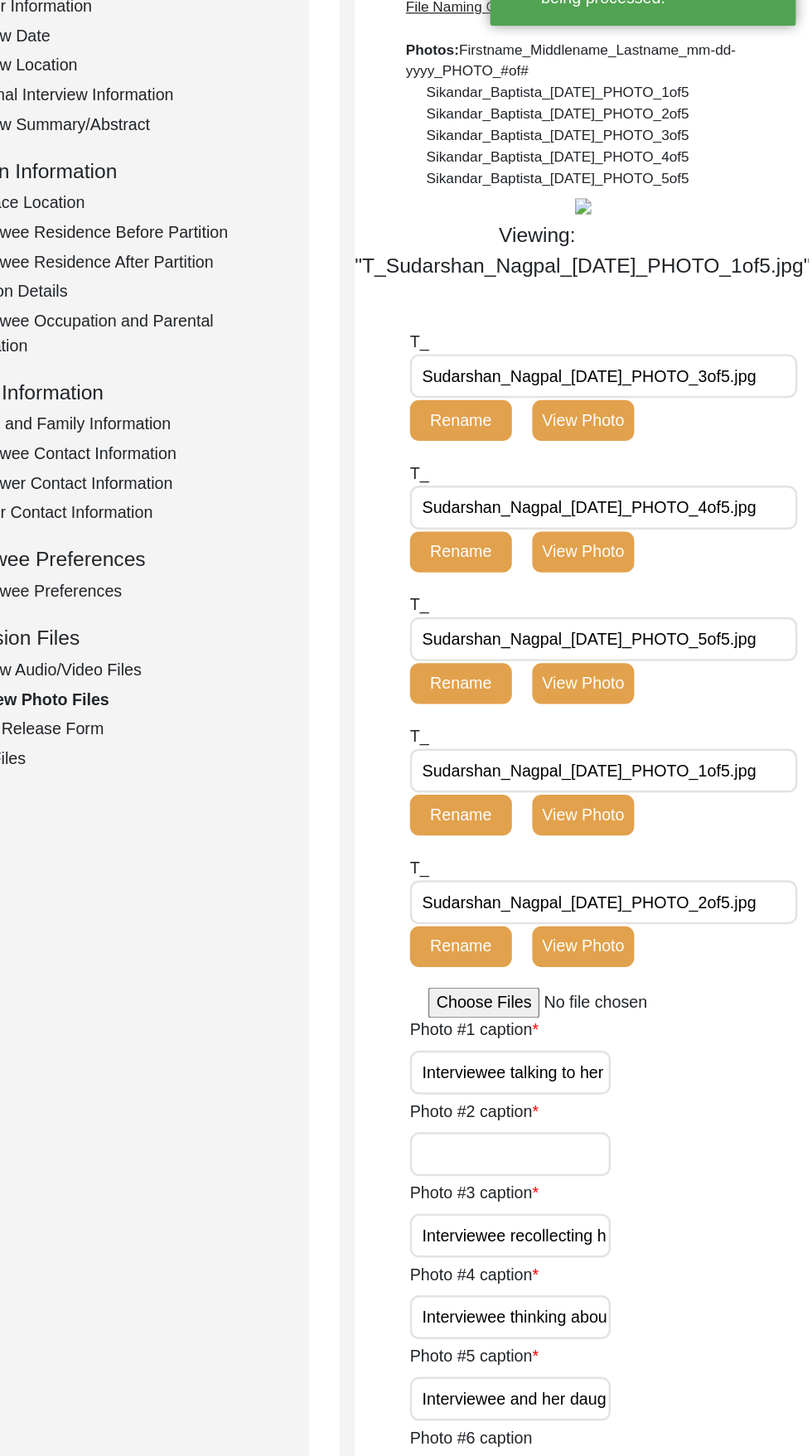
click at [637, 840] on button "View Photo" at bounding box center [628, 822] width 83 height 33
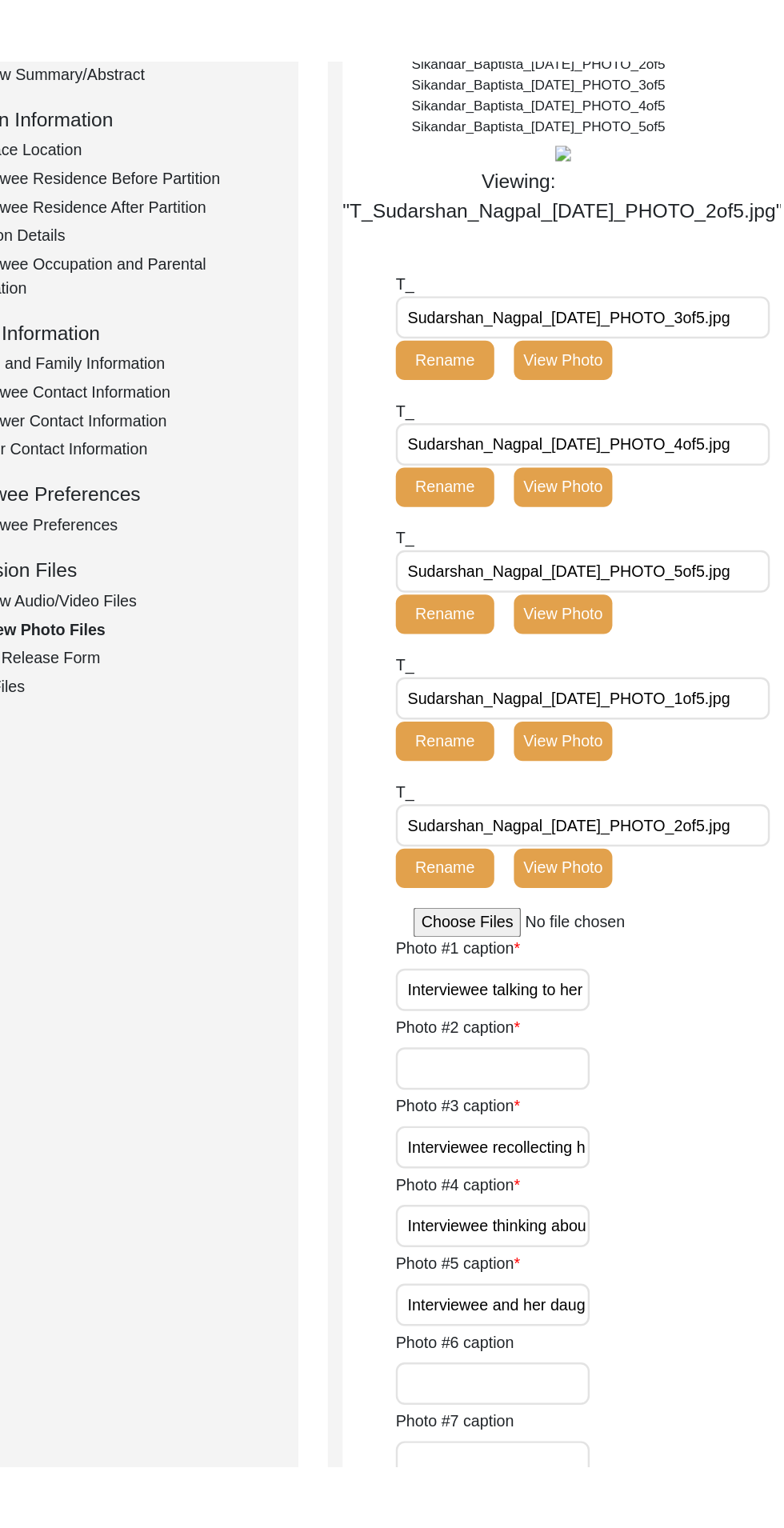
scroll to position [211, 0]
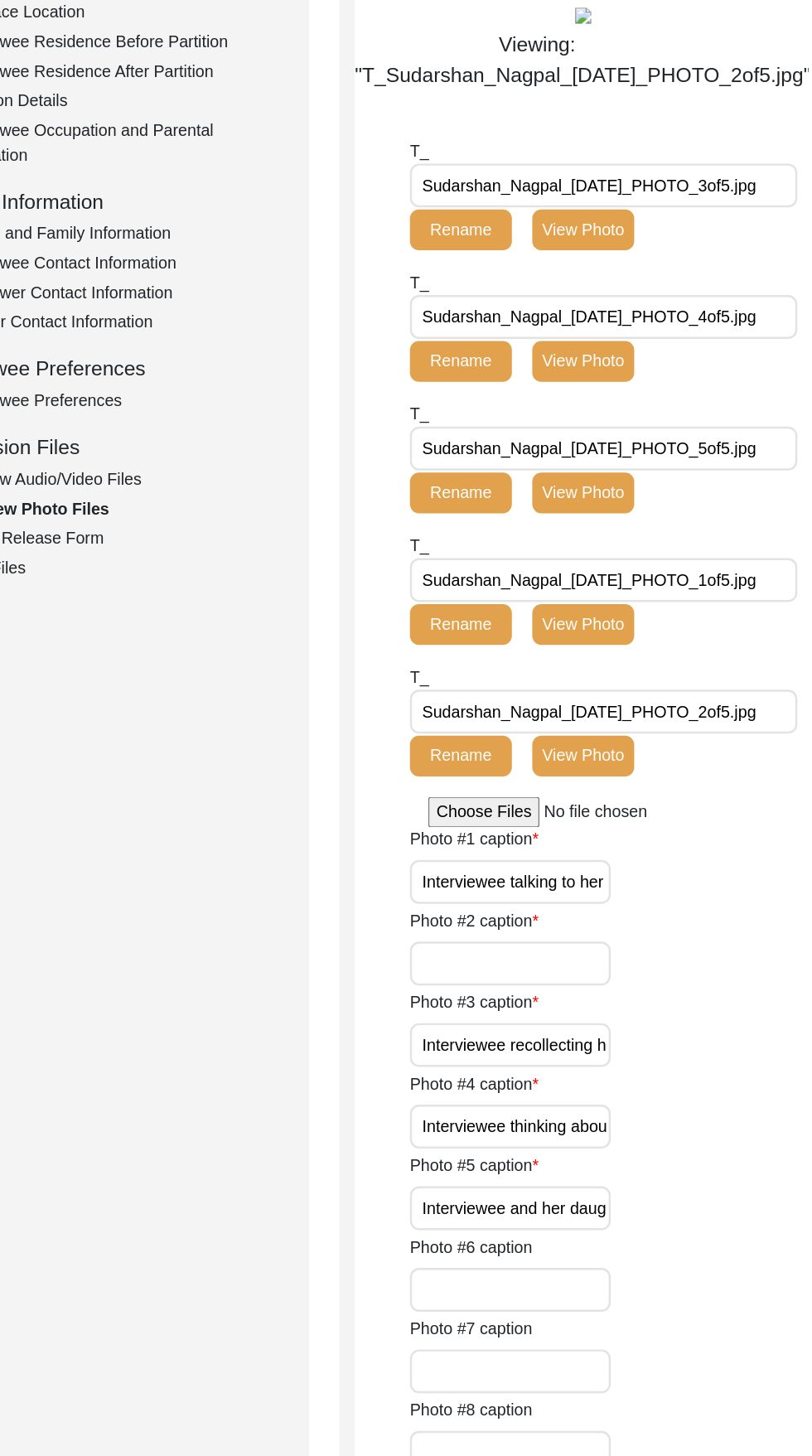
click at [599, 1058] on input "Photo #2 caption" at bounding box center [569, 1040] width 163 height 36
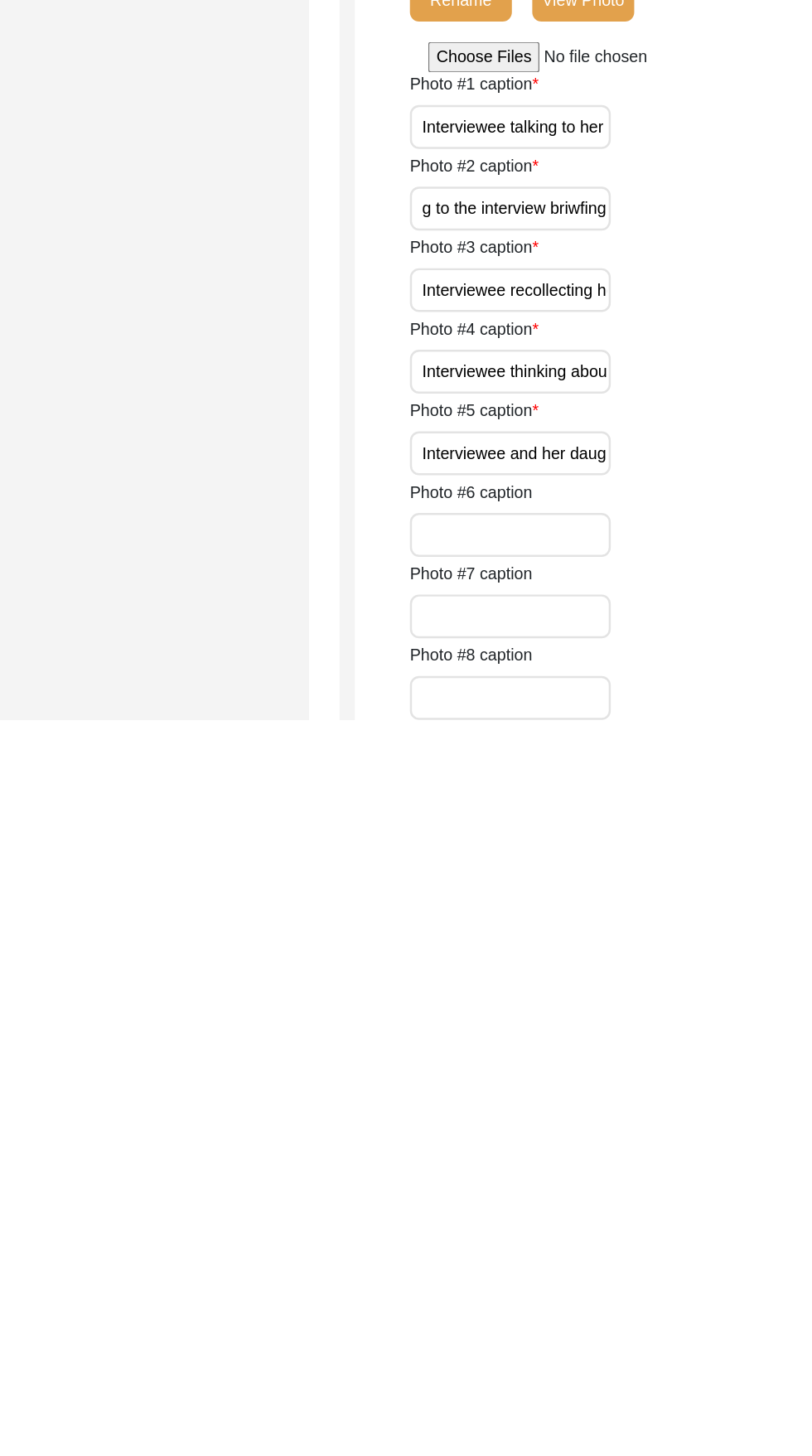
scroll to position [0, 120]
type input "Interviewee listening to the interview briefing"
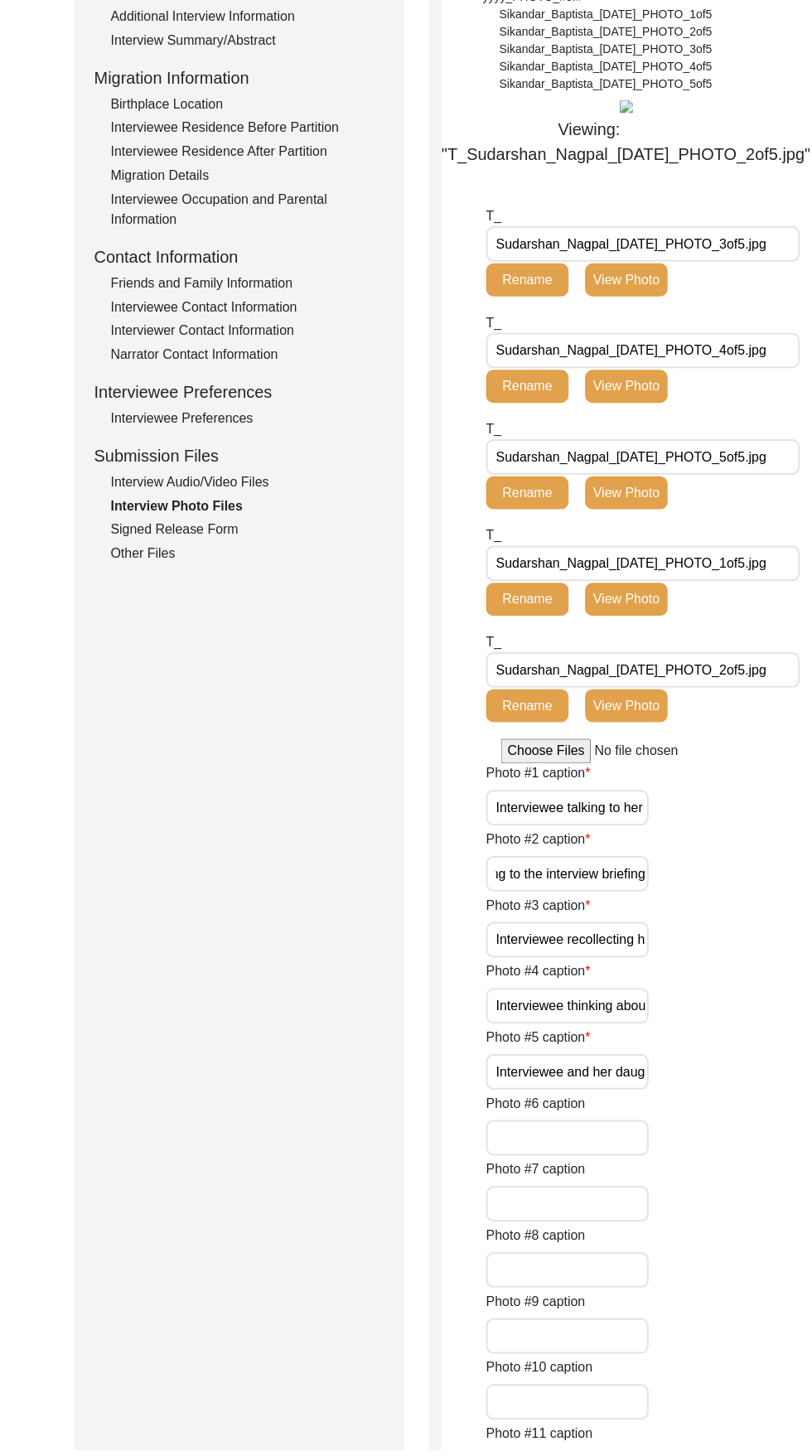
scroll to position [1211, 0]
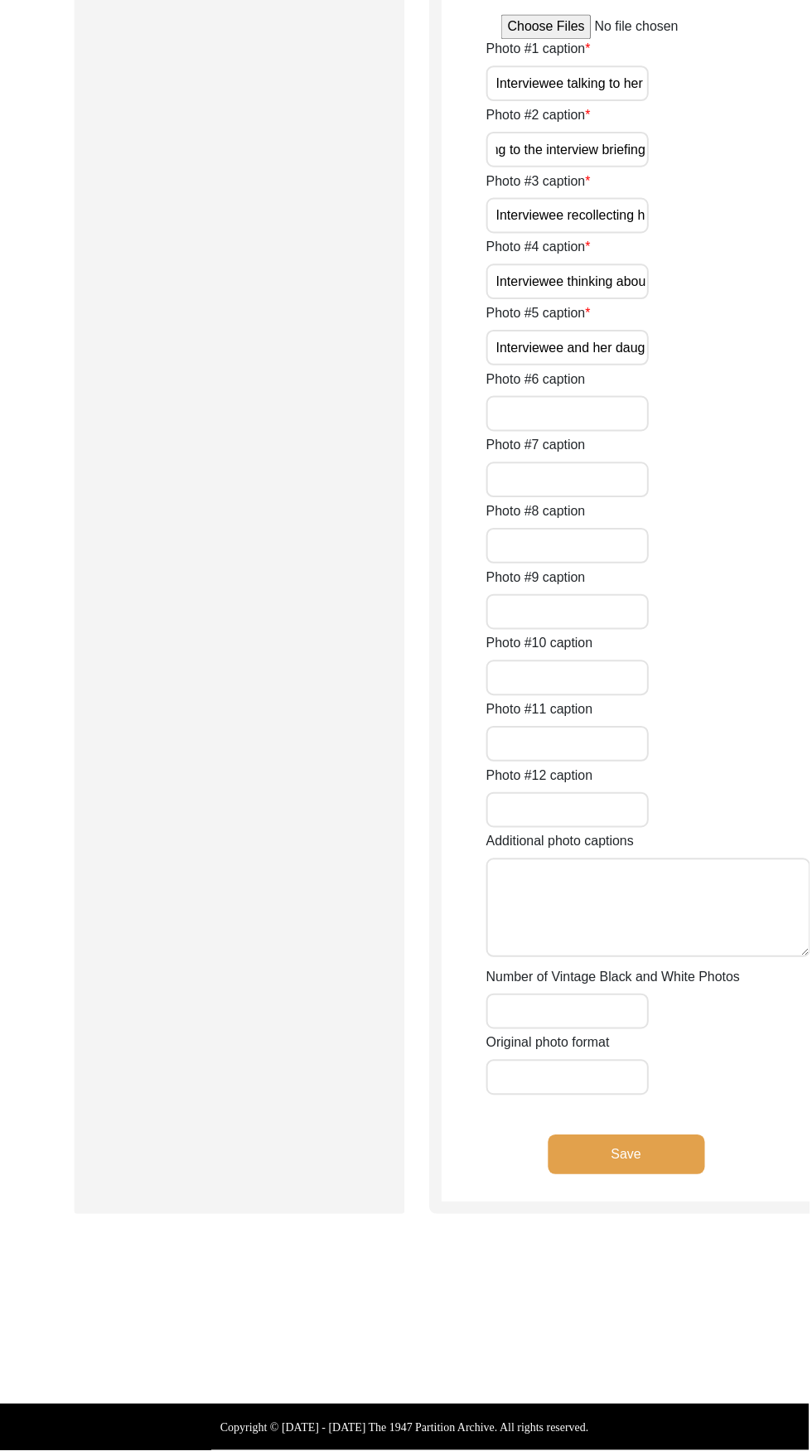
click at [625, 1165] on button "Save" at bounding box center [628, 1159] width 157 height 40
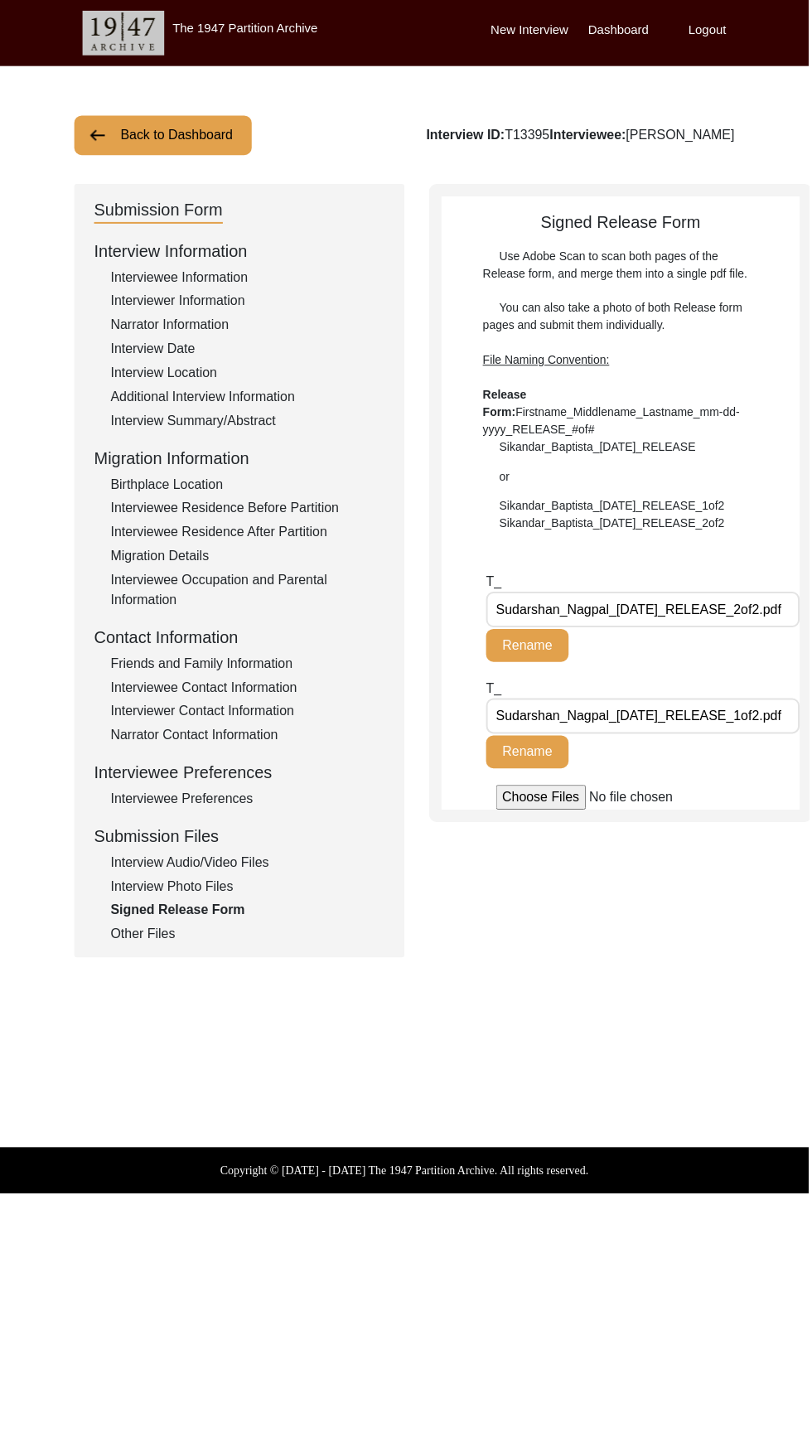
click at [121, 865] on div "Interview Audio/Video Files" at bounding box center [248, 865] width 275 height 20
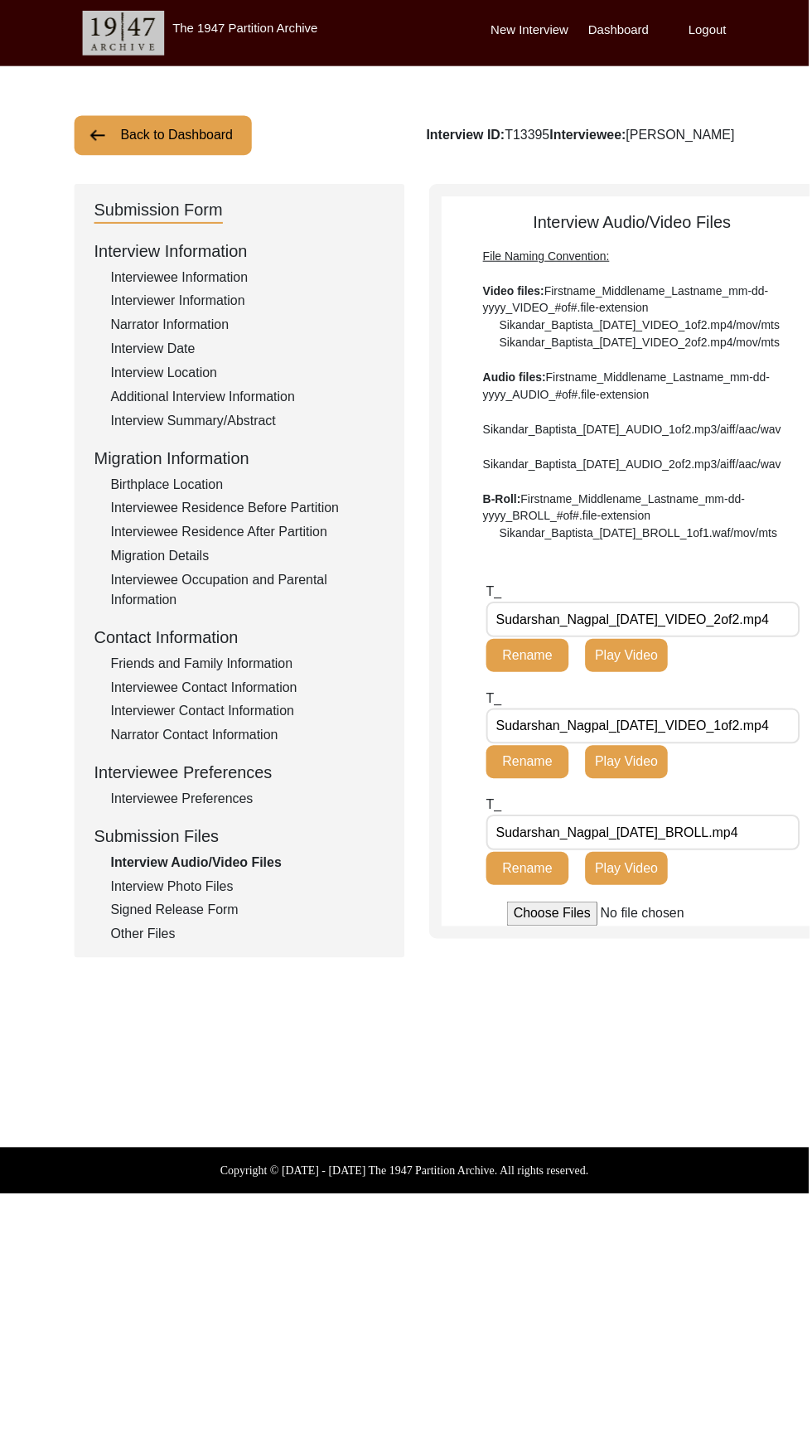
click at [112, 923] on div "Signed Release Form" at bounding box center [248, 913] width 275 height 20
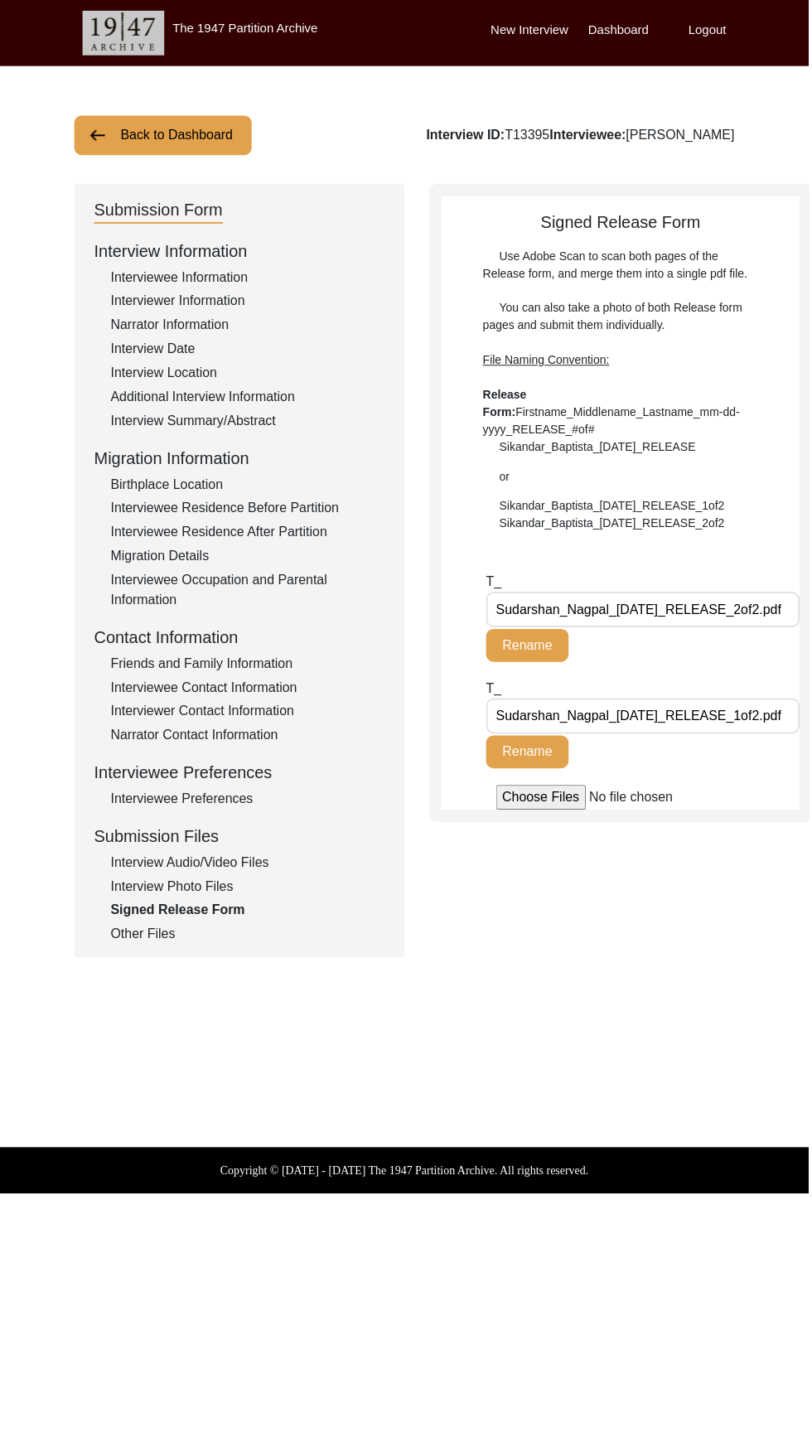
click at [118, 937] on div "Other Files" at bounding box center [248, 937] width 275 height 20
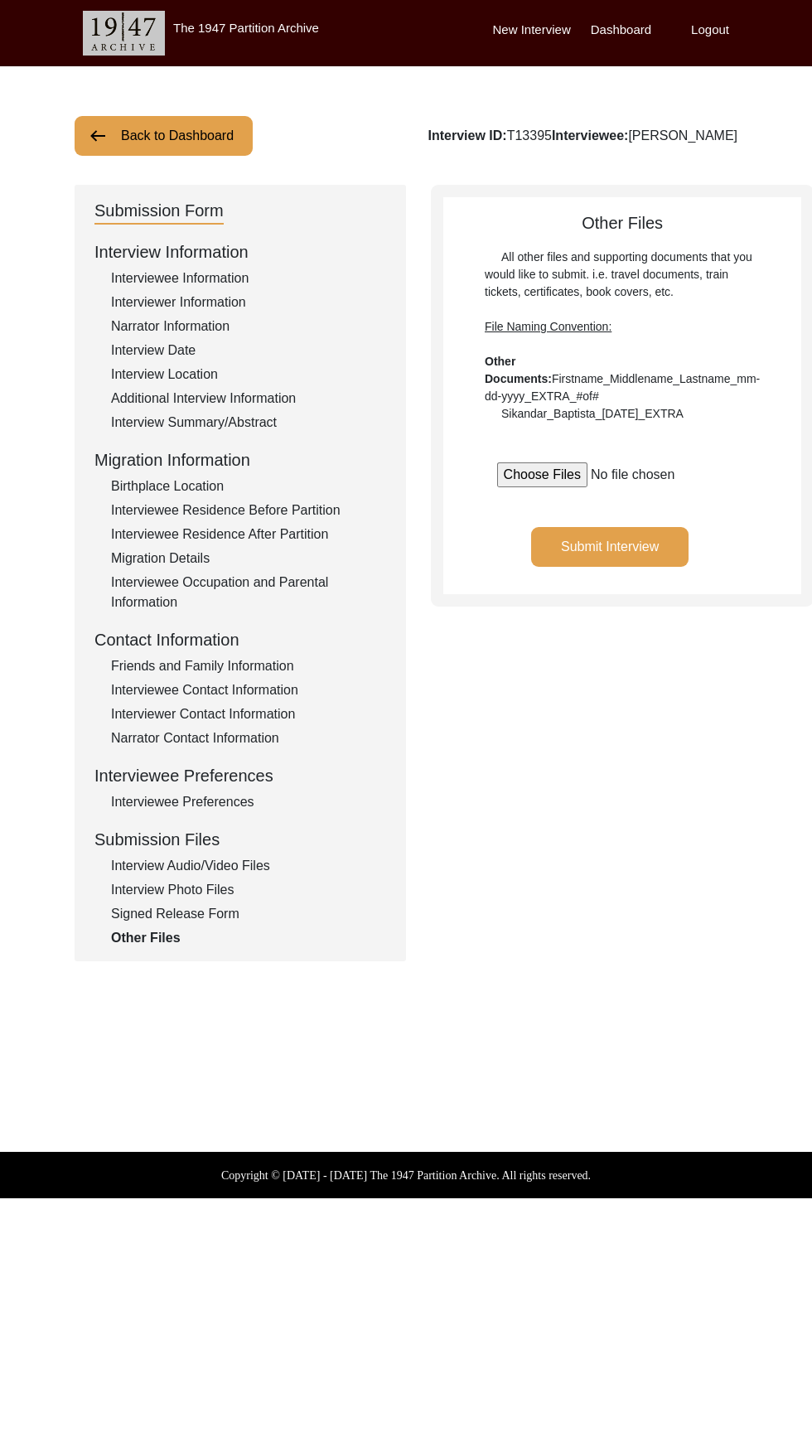
click at [598, 567] on button "Submit Interview" at bounding box center [609, 546] width 157 height 40
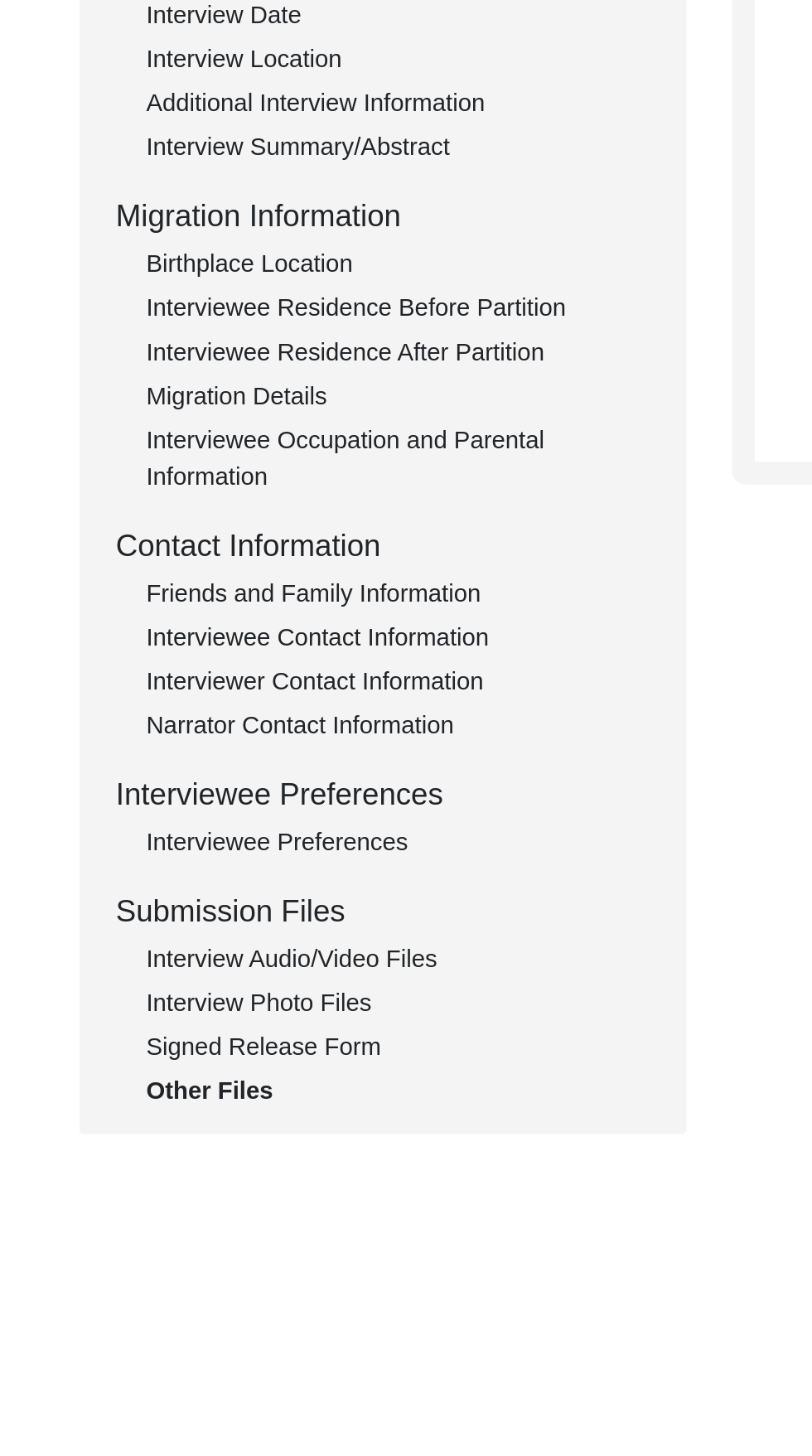
click at [278, 669] on div "Friends and Family Information" at bounding box center [248, 666] width 275 height 20
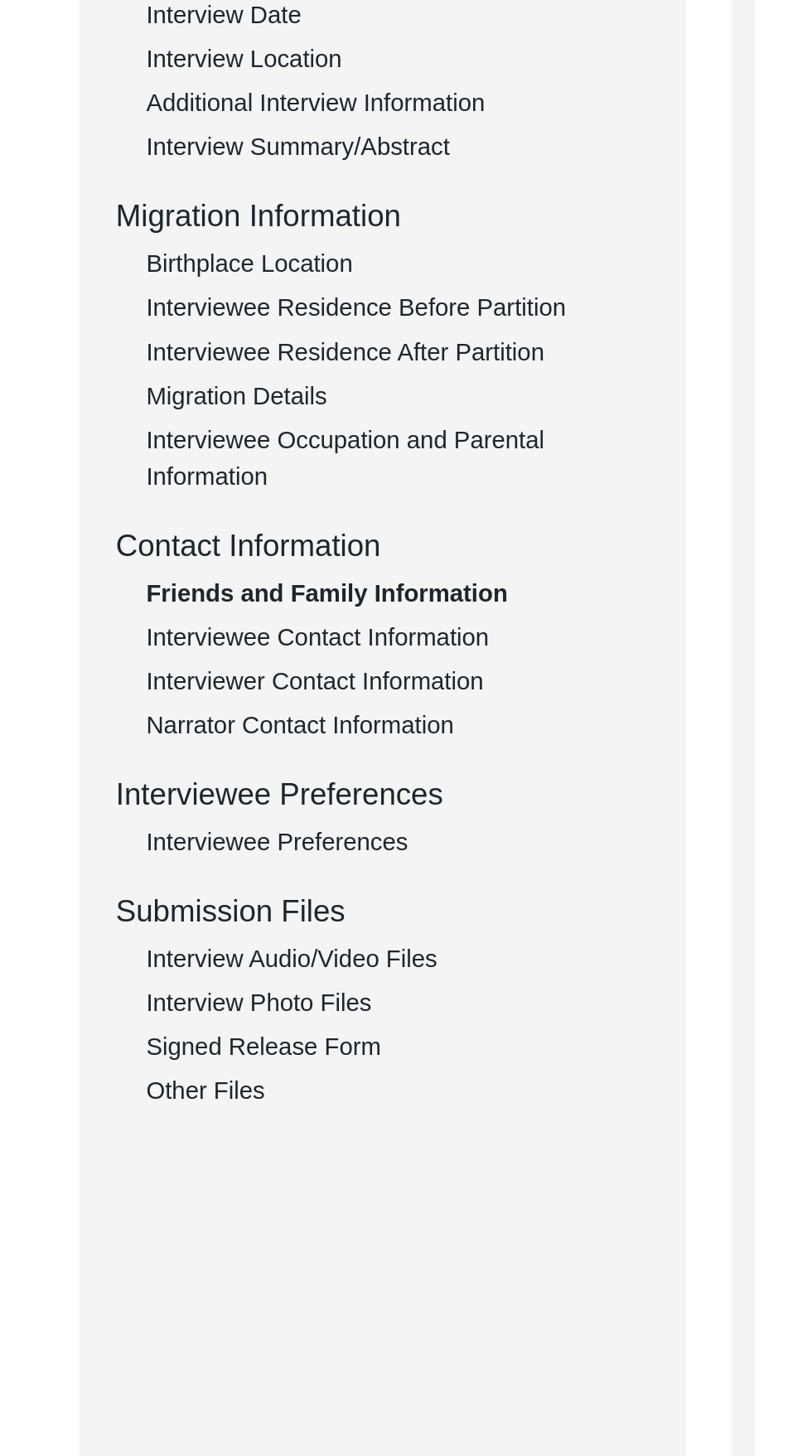
type input "Anshu Nagpal Chatterjee"
type input "Anshu Nagpal"
type input "Chatterjee"
type input "Daughter"
type input "321"
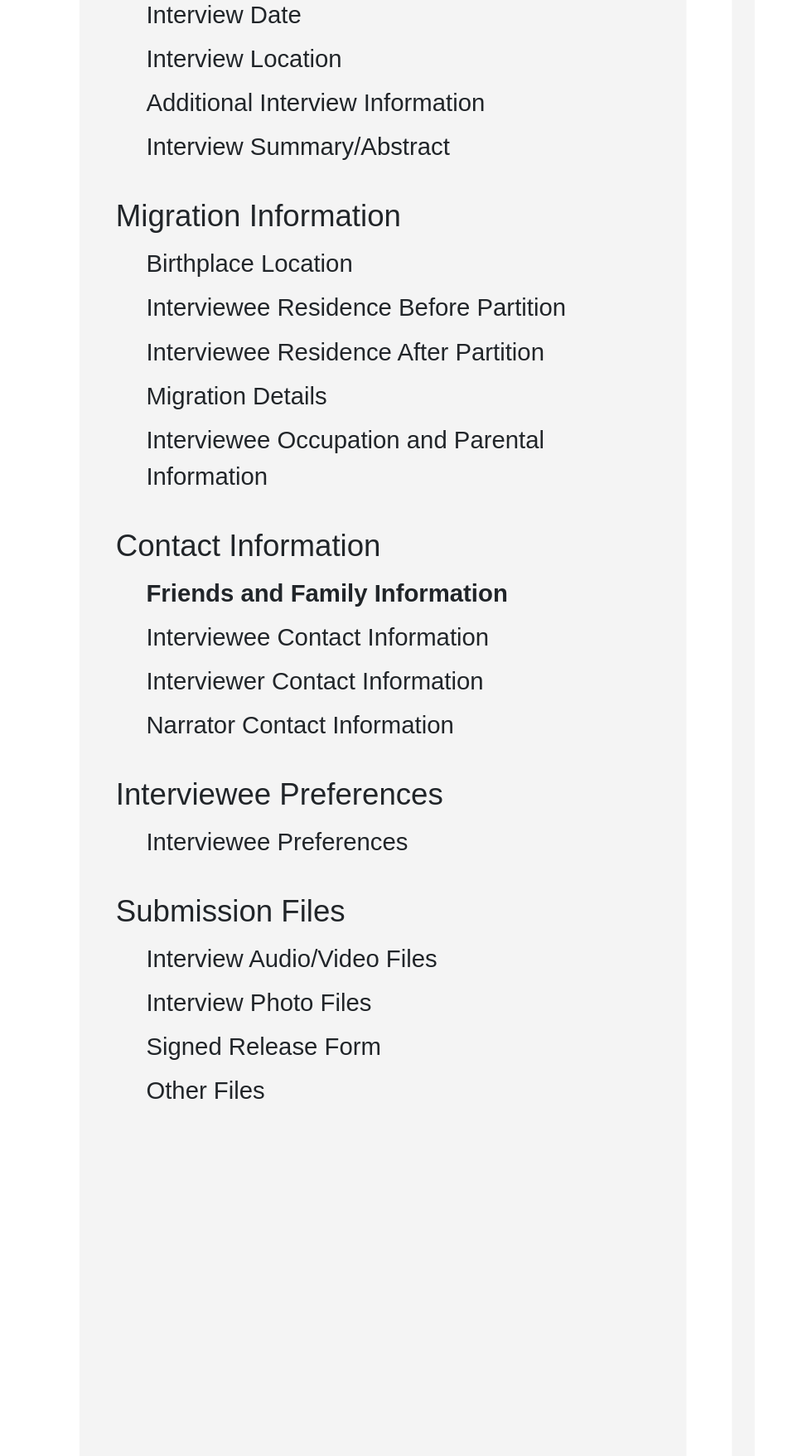
type input "Collingwood Street"
type input "San Francisco"
type input "California"
type input "9414"
type input "United States of America"
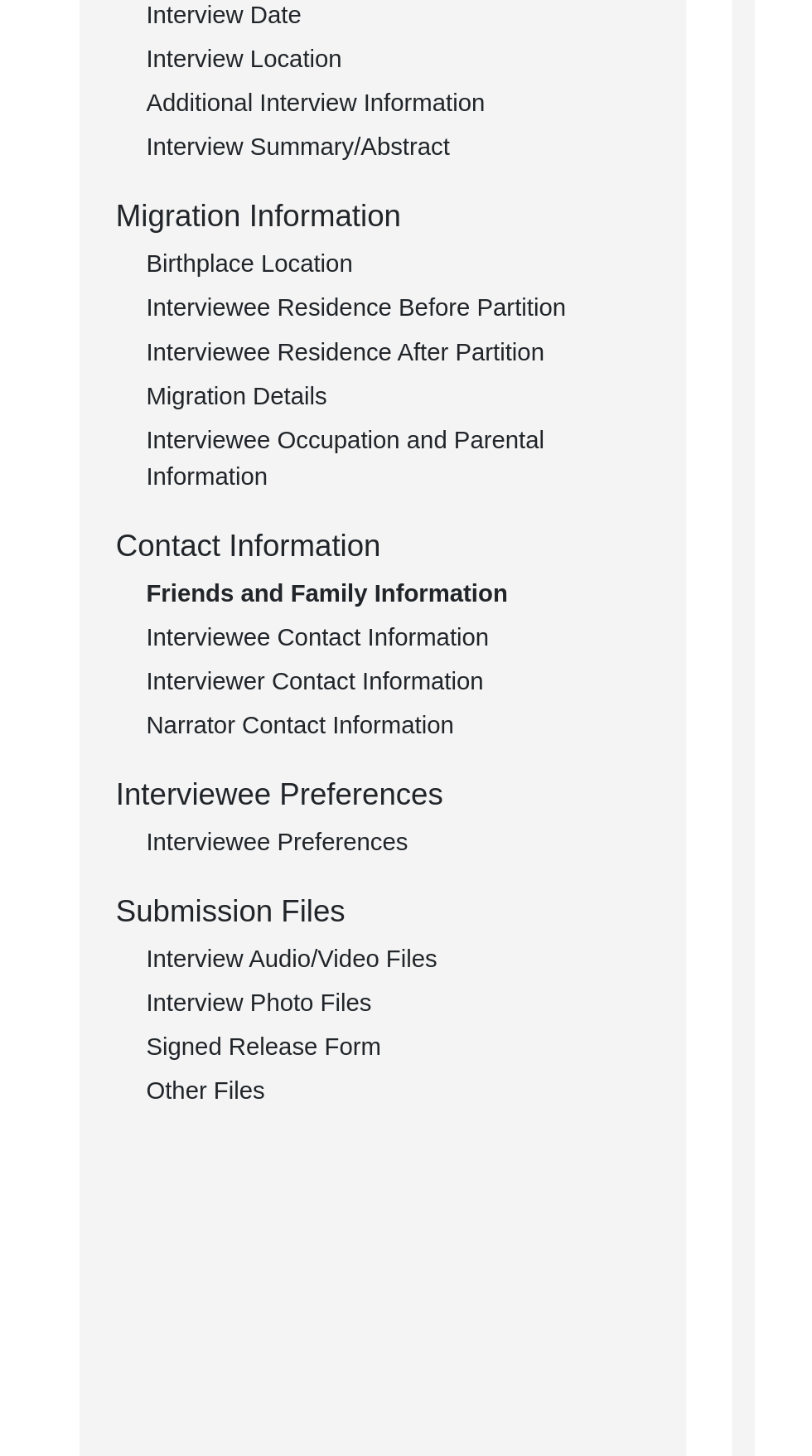
type input "4152155565"
type input "Anshu@laddu.com"
type input "Amit Nagpal"
type input "Amit"
type input "Nagpal"
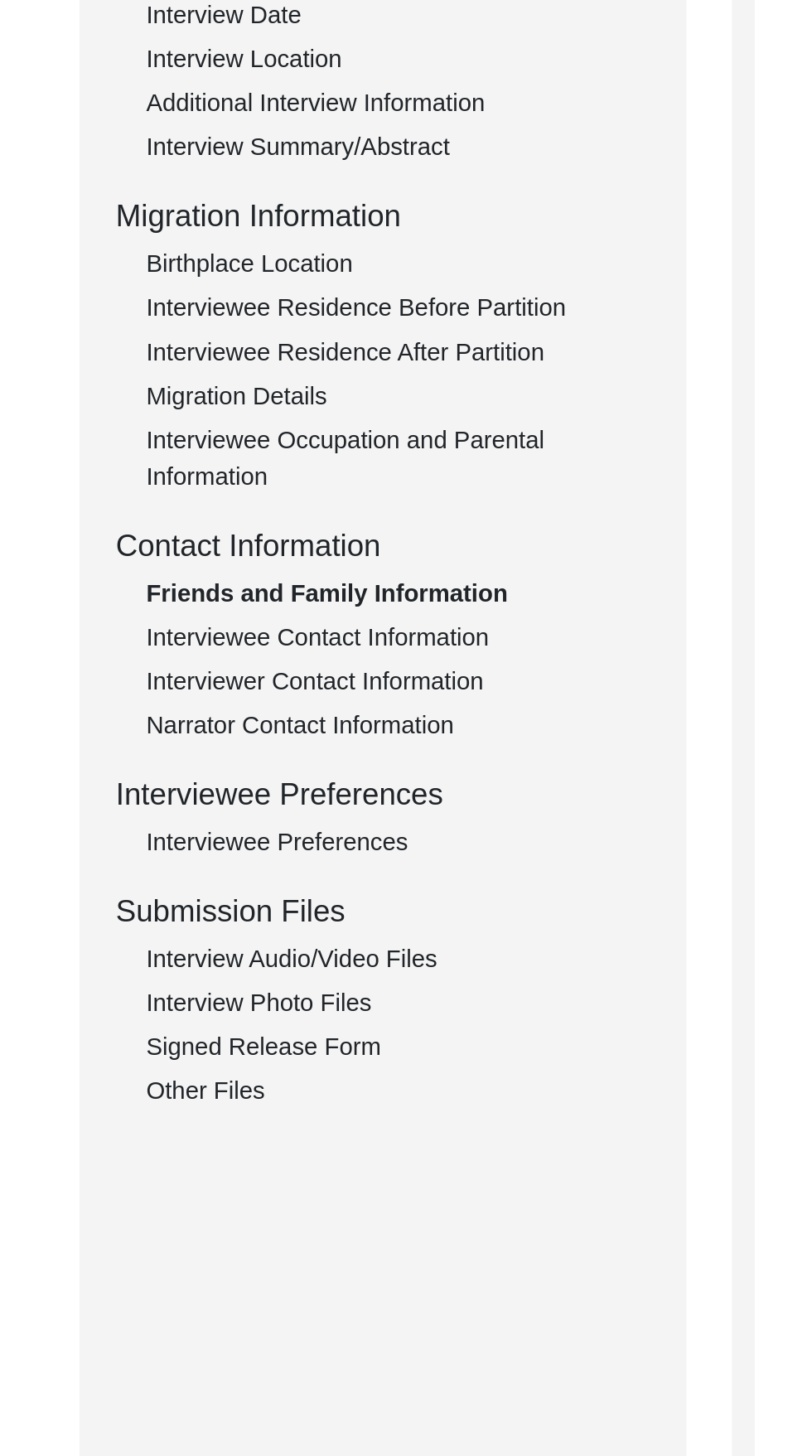
type input "Son"
click at [278, 696] on div "Interviewee Contact Information" at bounding box center [248, 690] width 275 height 20
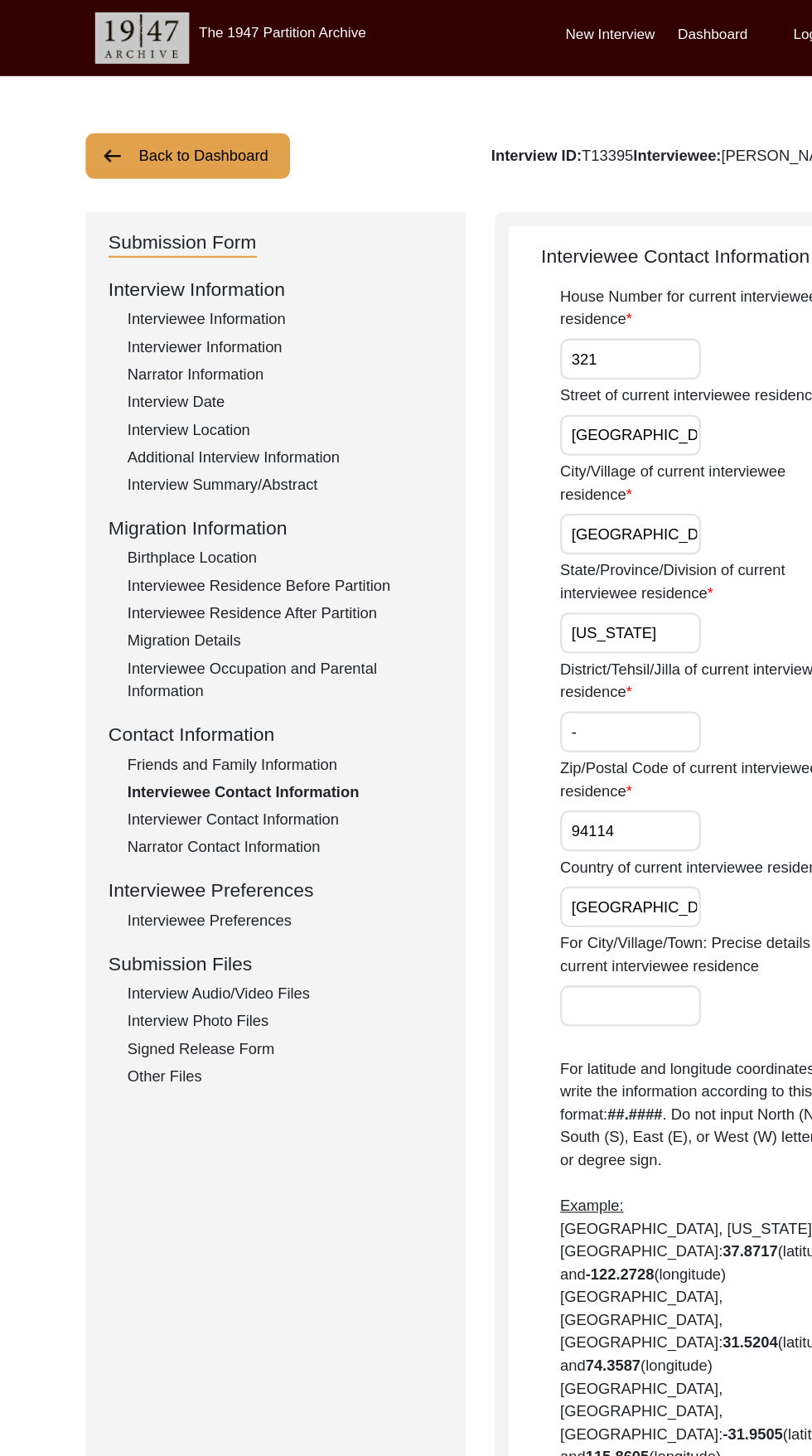
click at [125, 294] on div "Interviewer Information" at bounding box center [248, 302] width 275 height 20
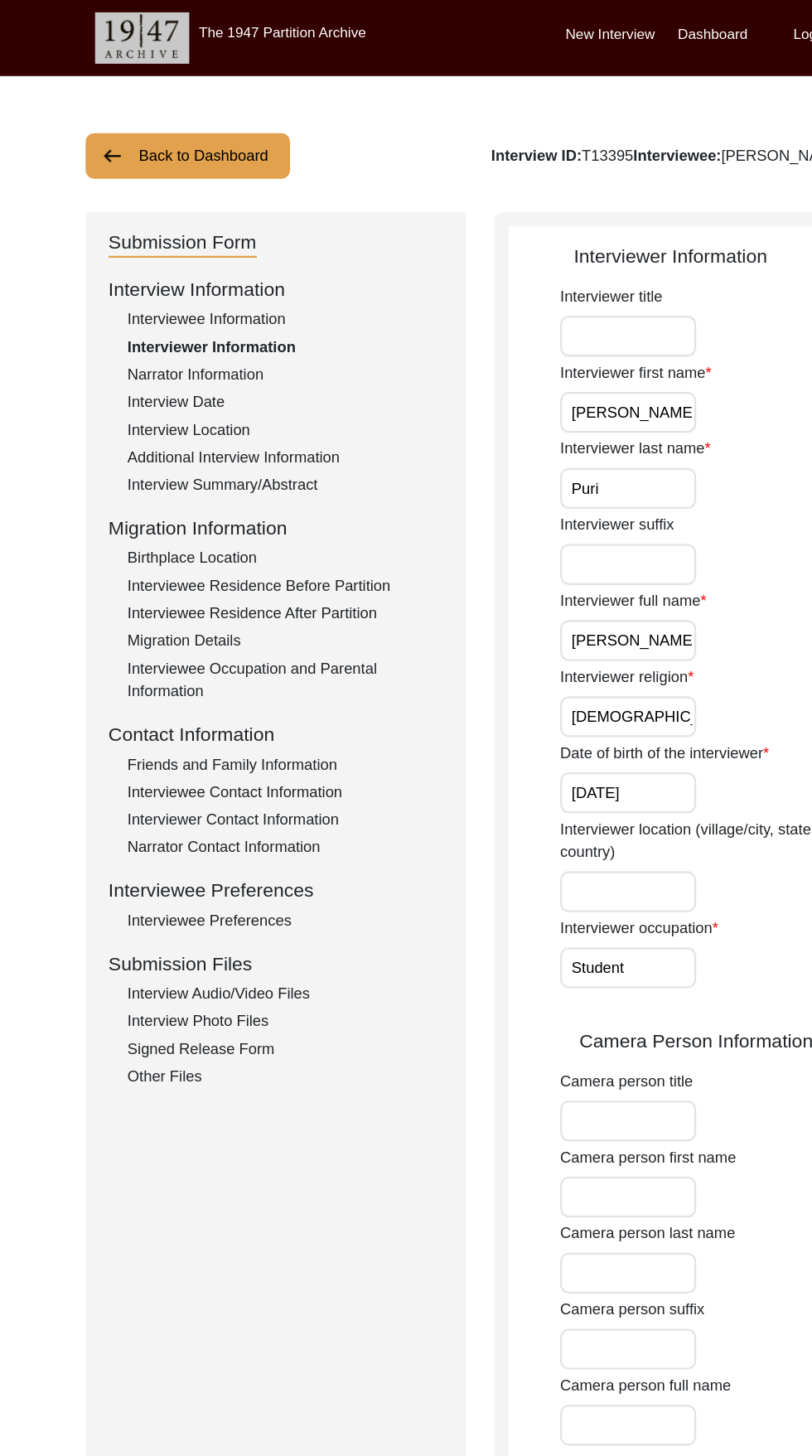
click at [141, 285] on div "Interviewee Information" at bounding box center [248, 278] width 275 height 20
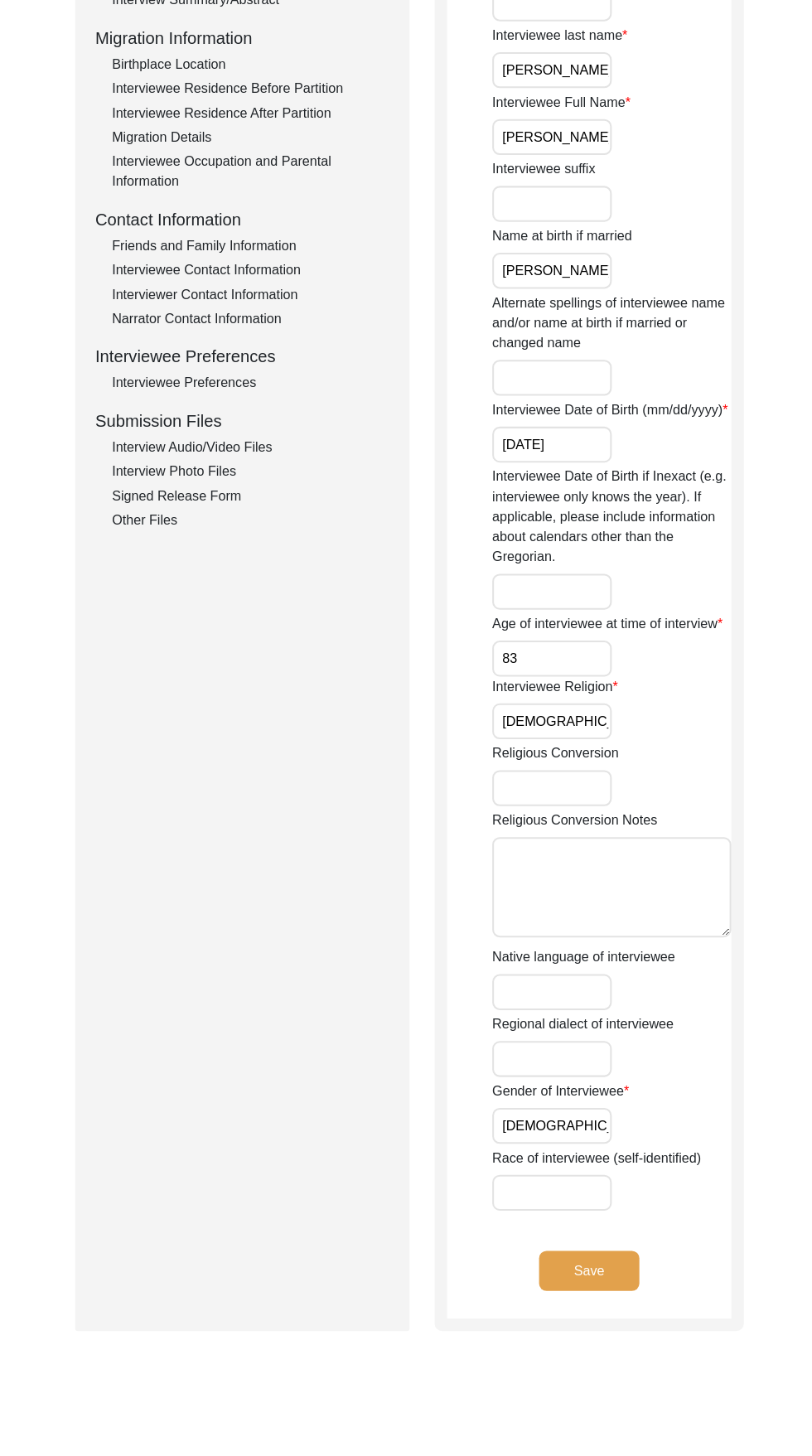
scroll to position [414, 0]
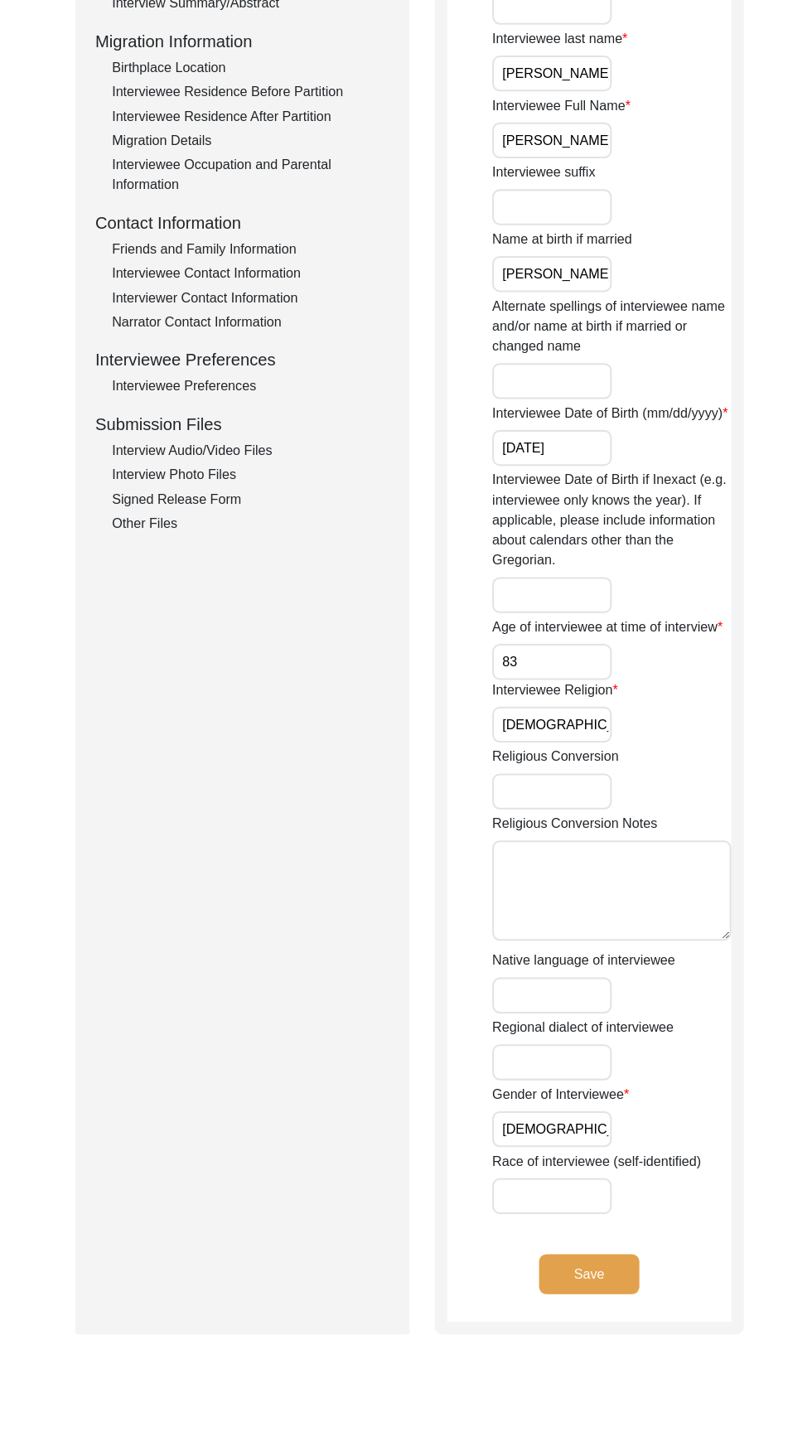
click at [621, 1287] on button "Save" at bounding box center [584, 1267] width 100 height 40
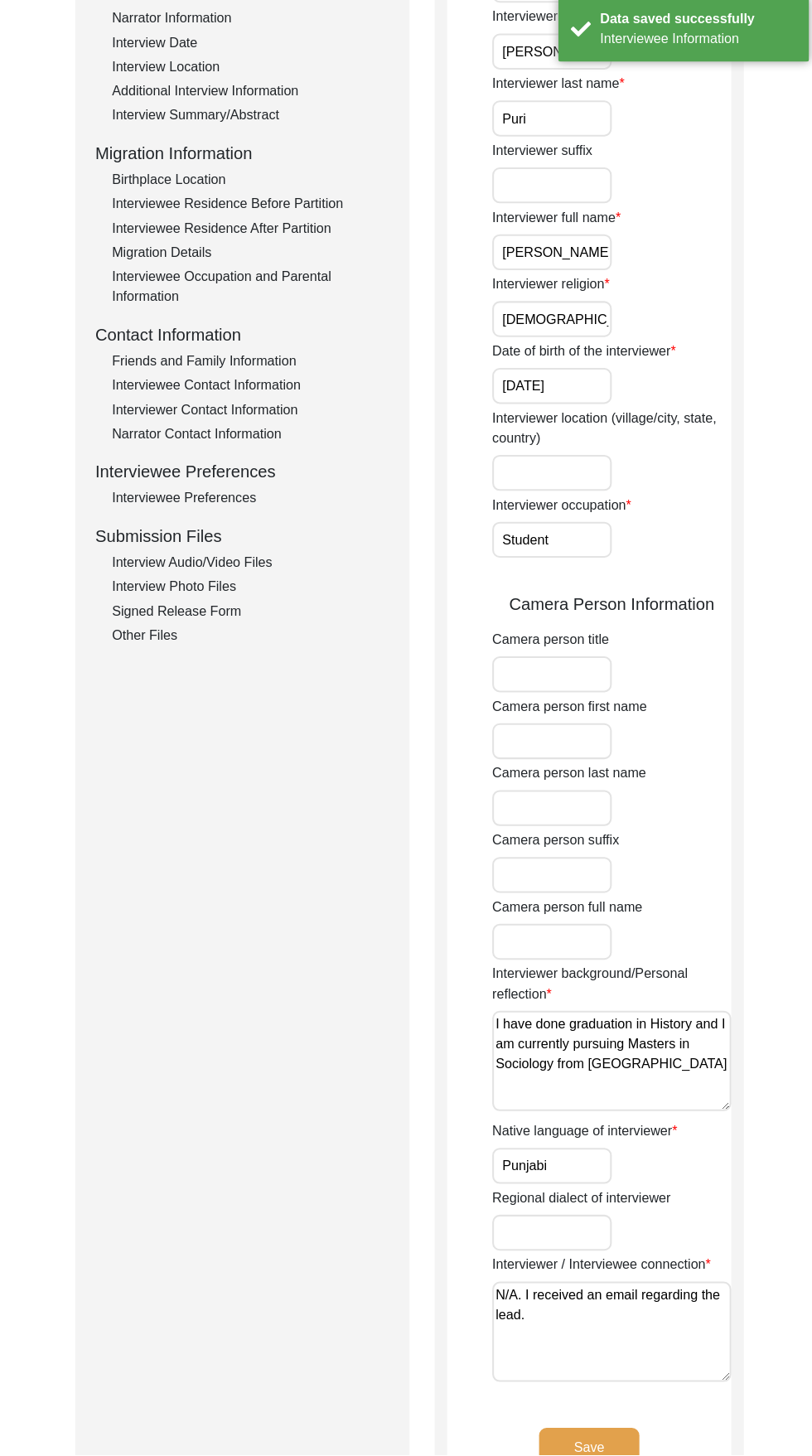
scroll to position [456, 0]
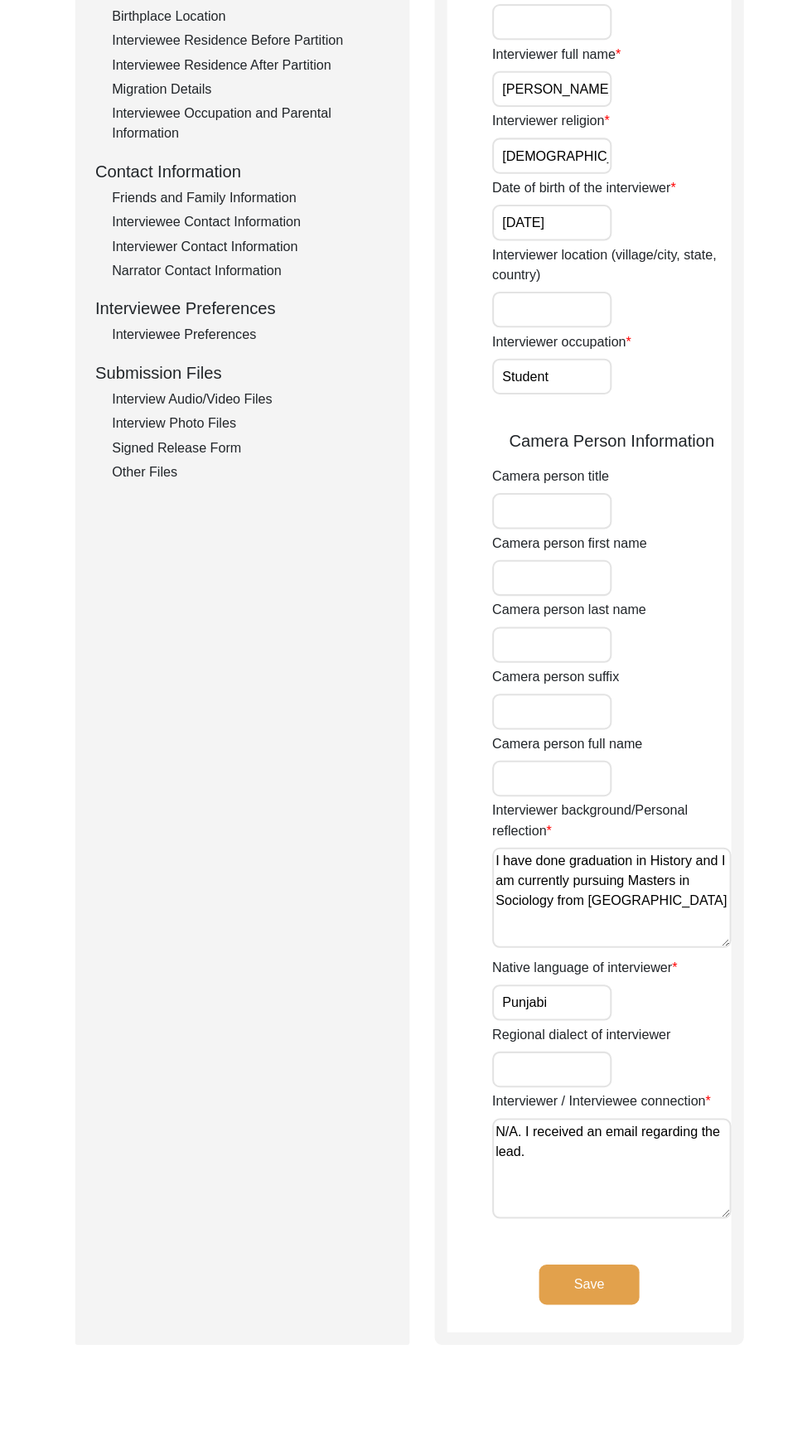
click at [600, 1297] on button "Save" at bounding box center [584, 1286] width 100 height 40
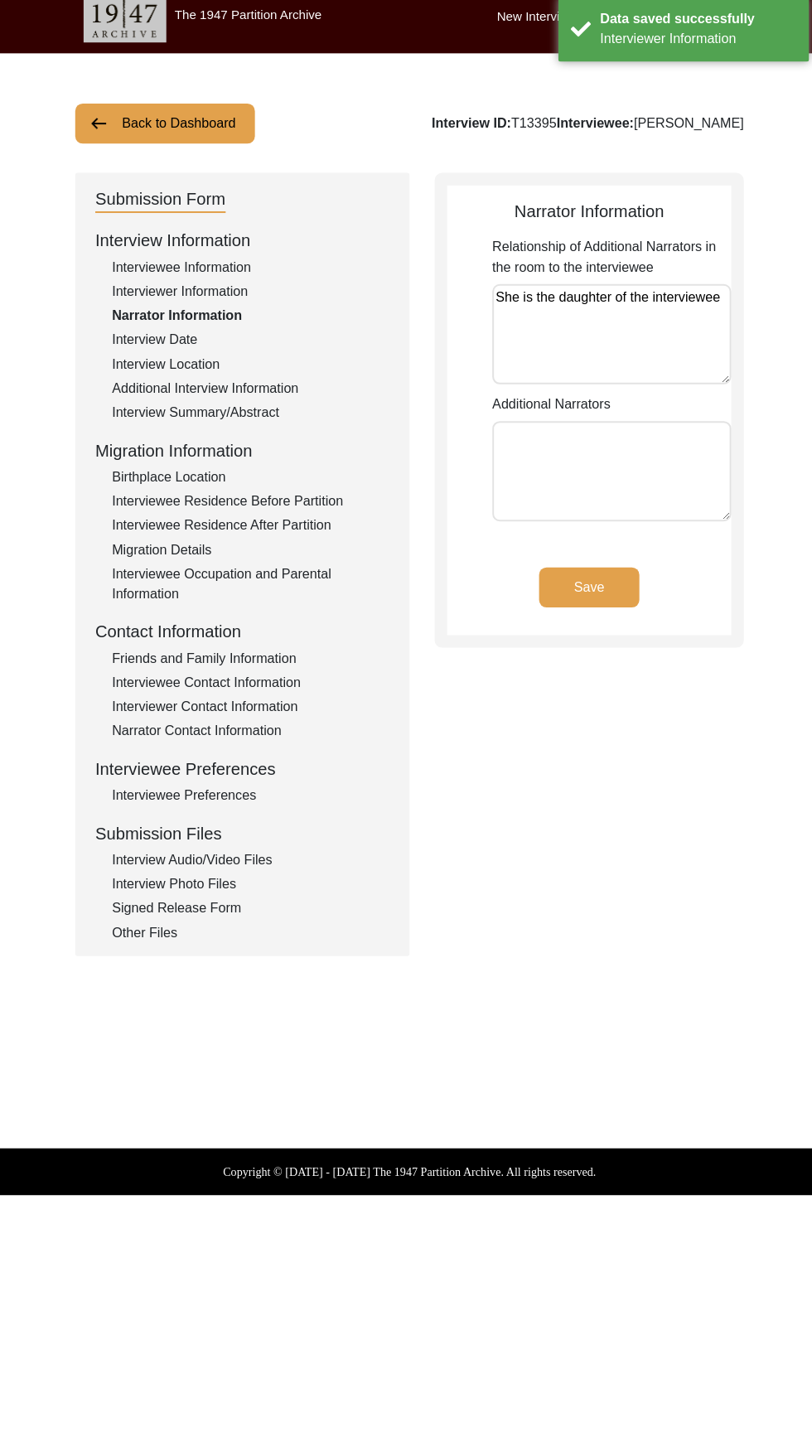
click at [579, 606] on button "Save" at bounding box center [584, 595] width 100 height 40
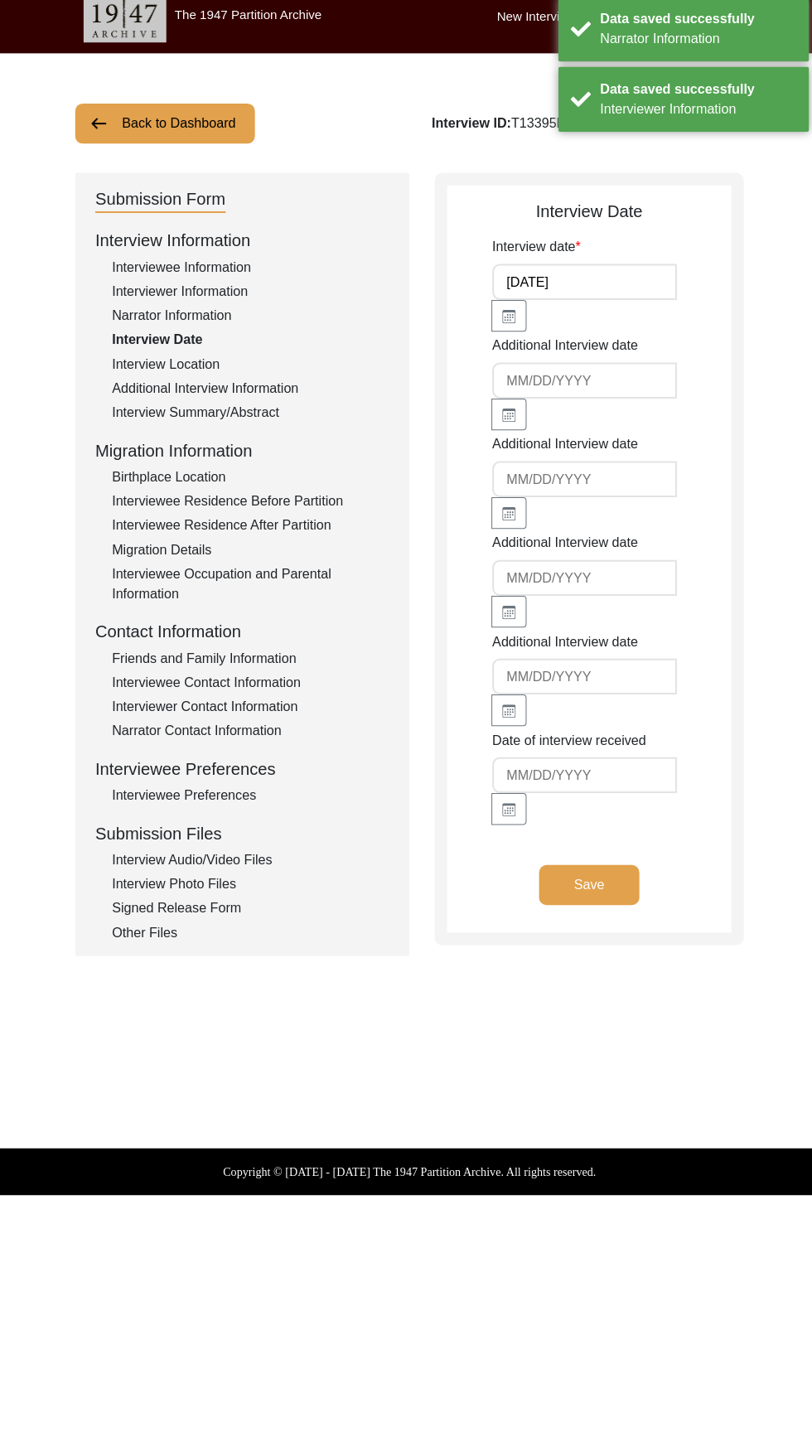
click at [584, 903] on button "Save" at bounding box center [584, 890] width 100 height 40
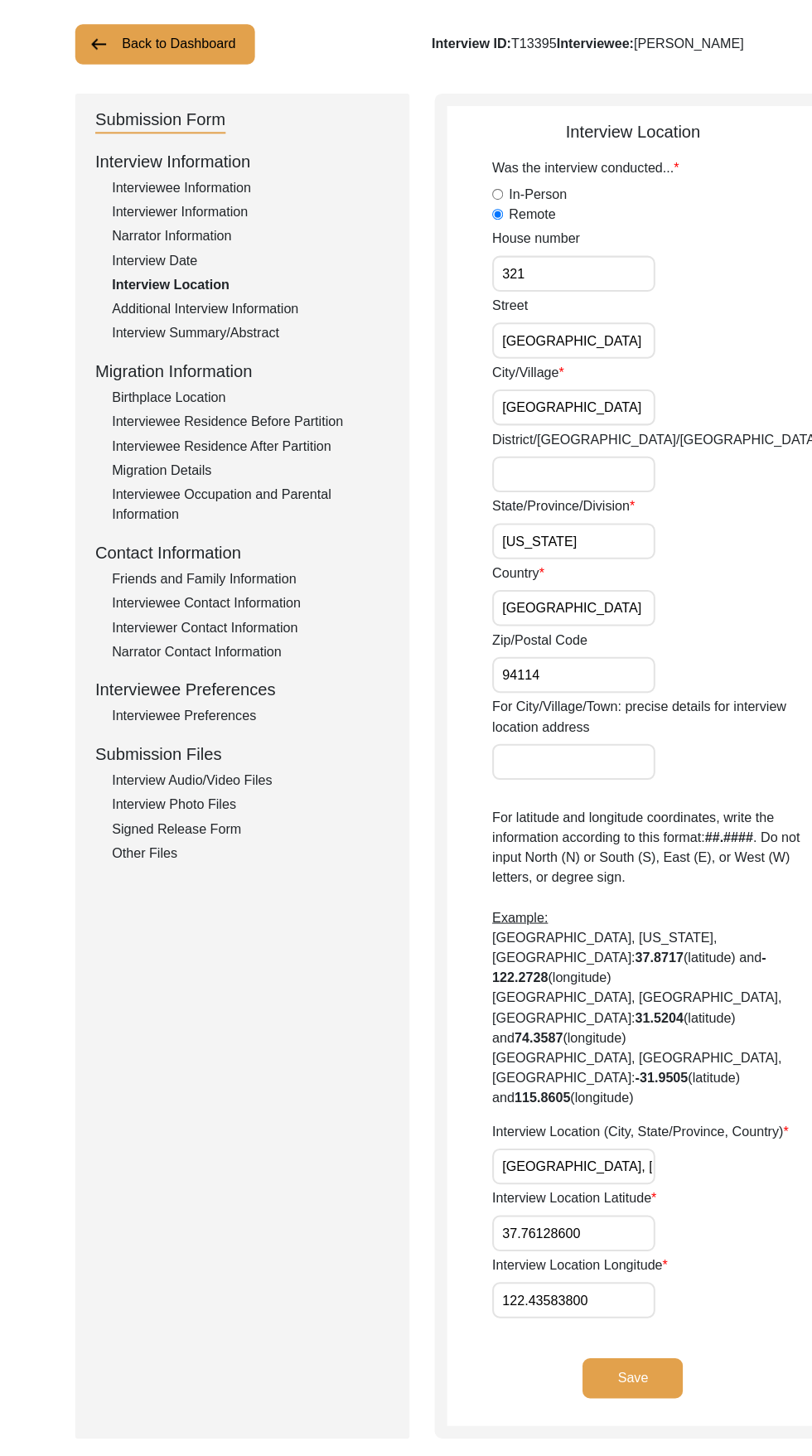
scroll to position [80, 0]
click at [545, 1199] on label "Interview Location Latitude" at bounding box center [569, 1200] width 163 height 20
click at [545, 1216] on input "37.76128600" at bounding box center [569, 1234] width 162 height 36
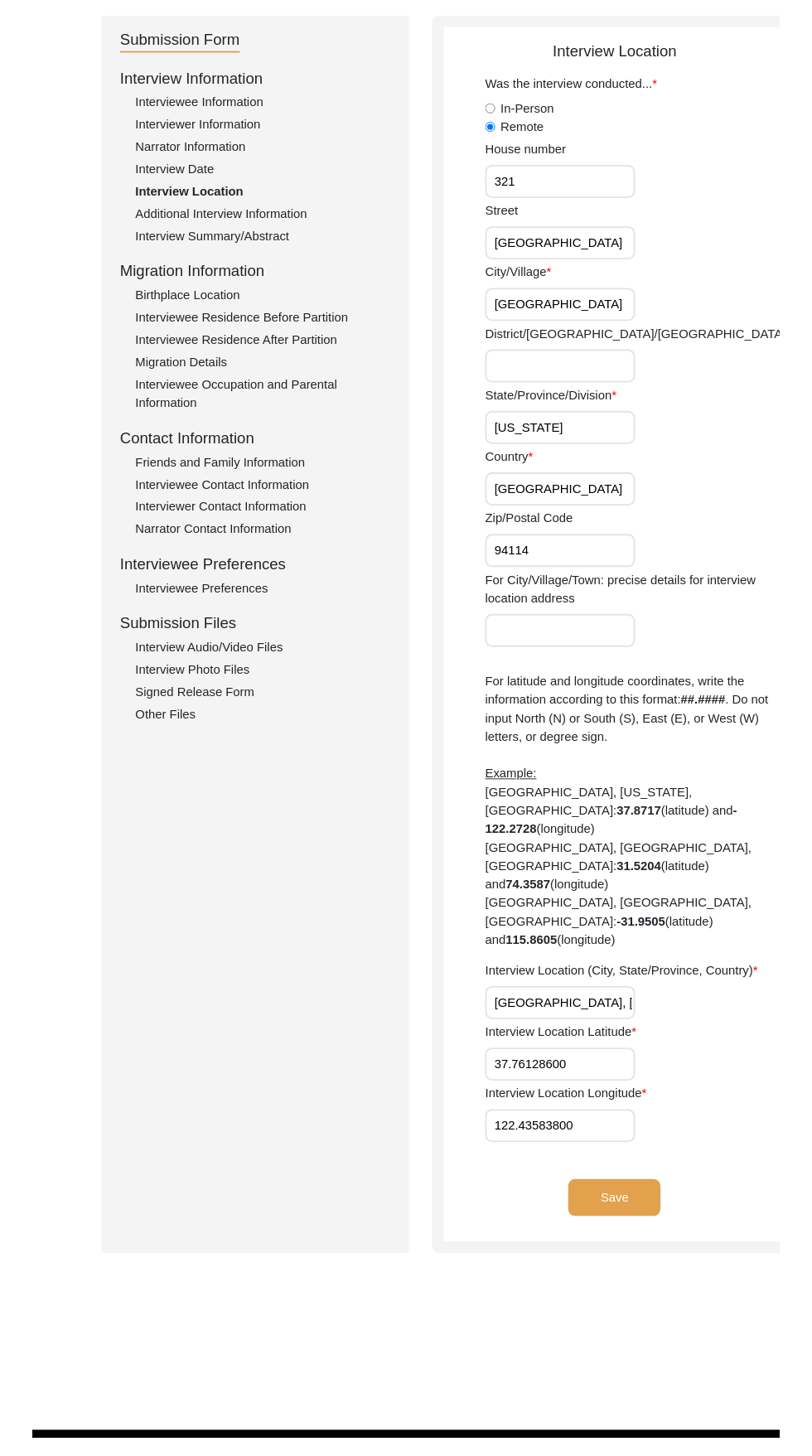
scroll to position [134, 0]
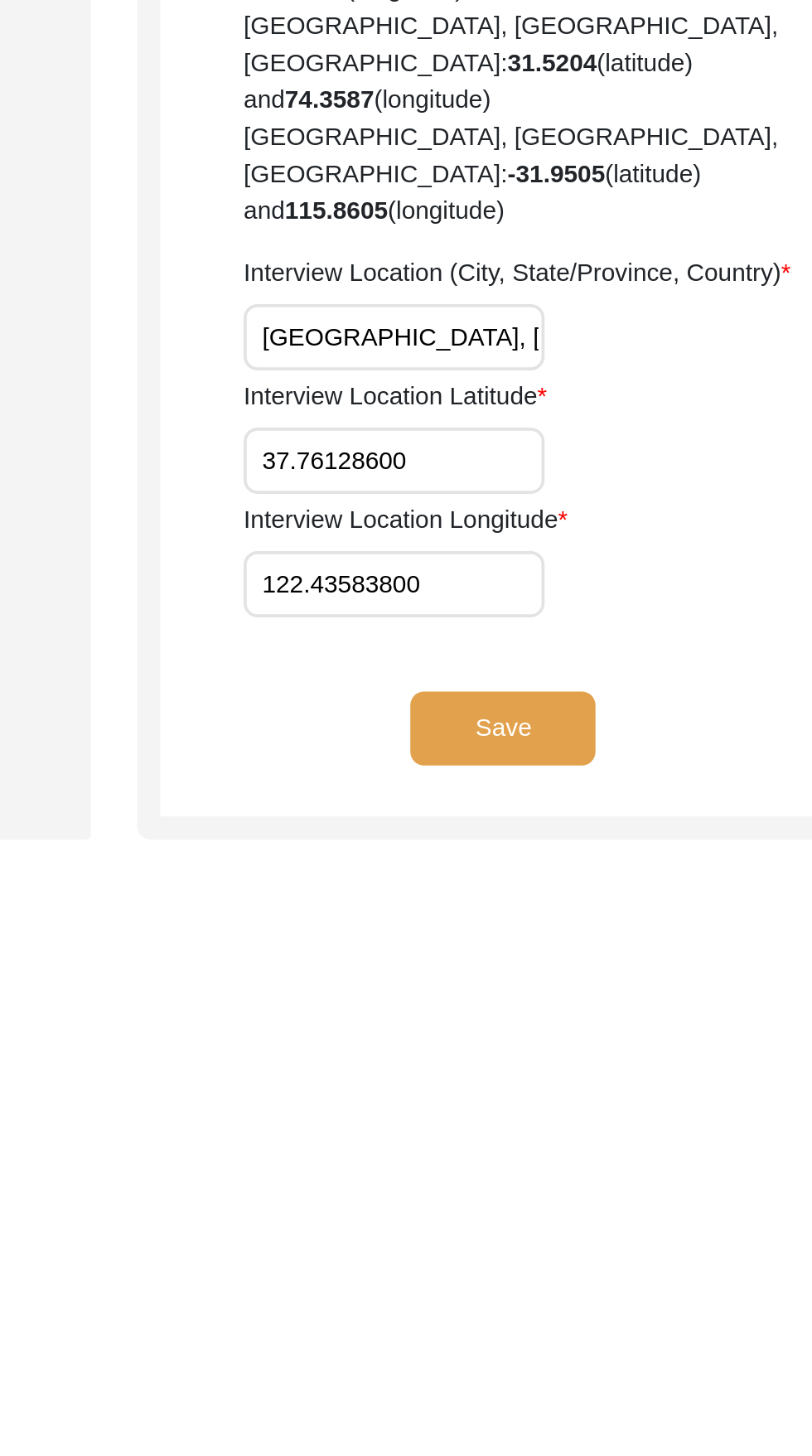
click at [550, 1116] on input "[GEOGRAPHIC_DATA], [US_STATE], [GEOGRAPHIC_DATA]" at bounding box center [569, 1114] width 162 height 36
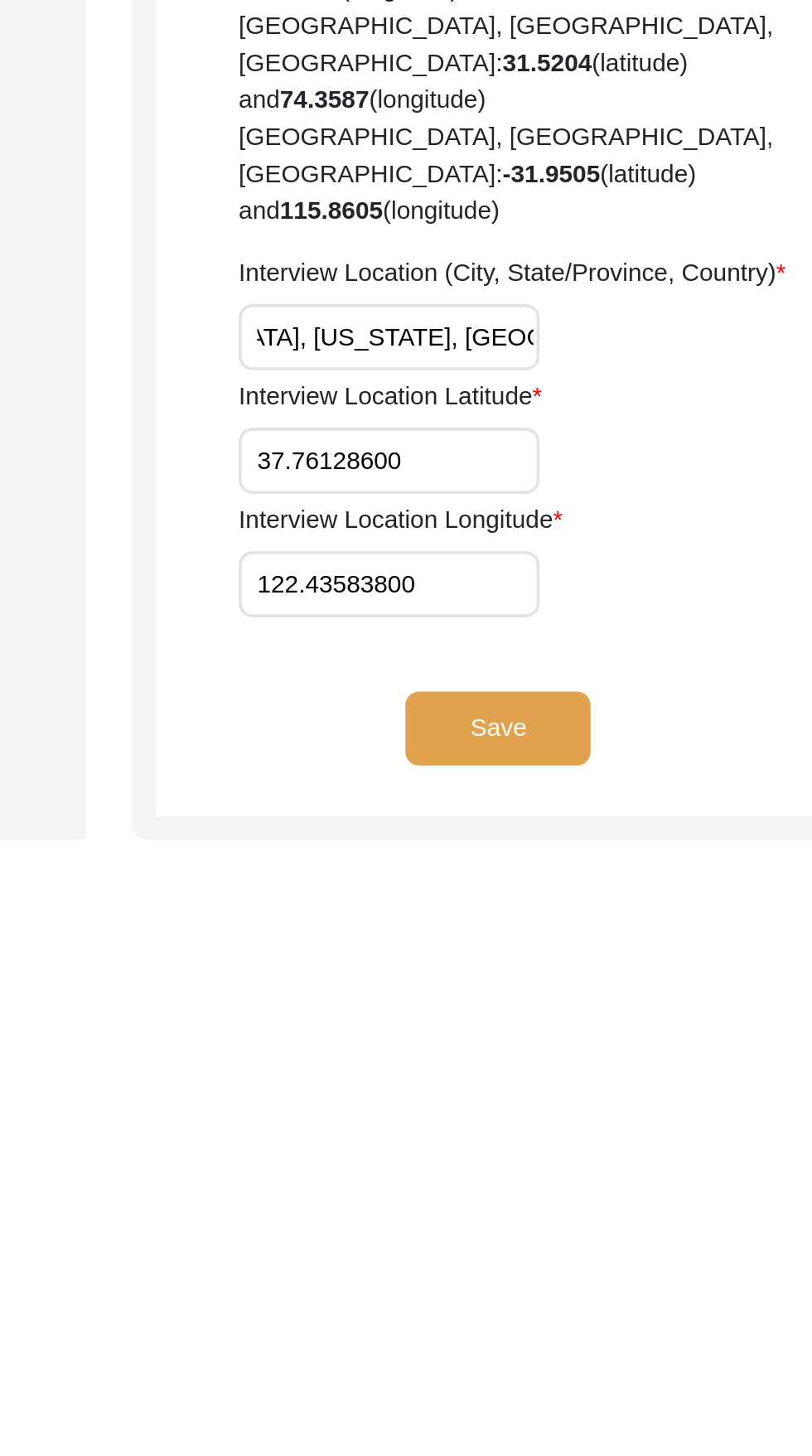
scroll to position [0, 0]
click at [586, 1119] on input "[GEOGRAPHIC_DATA], [US_STATE], [GEOGRAPHIC_DATA]" at bounding box center [569, 1114] width 162 height 36
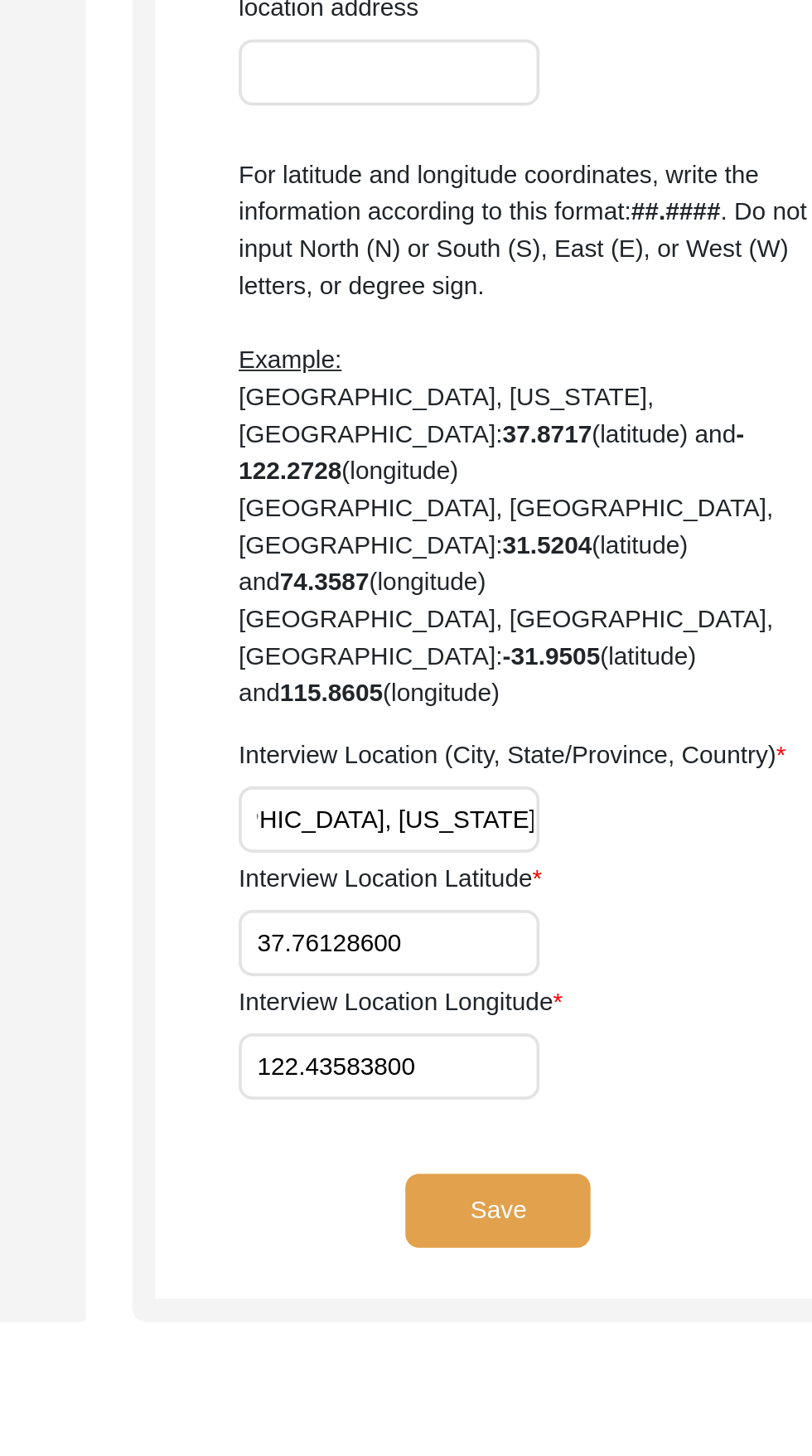
click at [608, 1319] on button "Save" at bounding box center [627, 1323] width 100 height 40
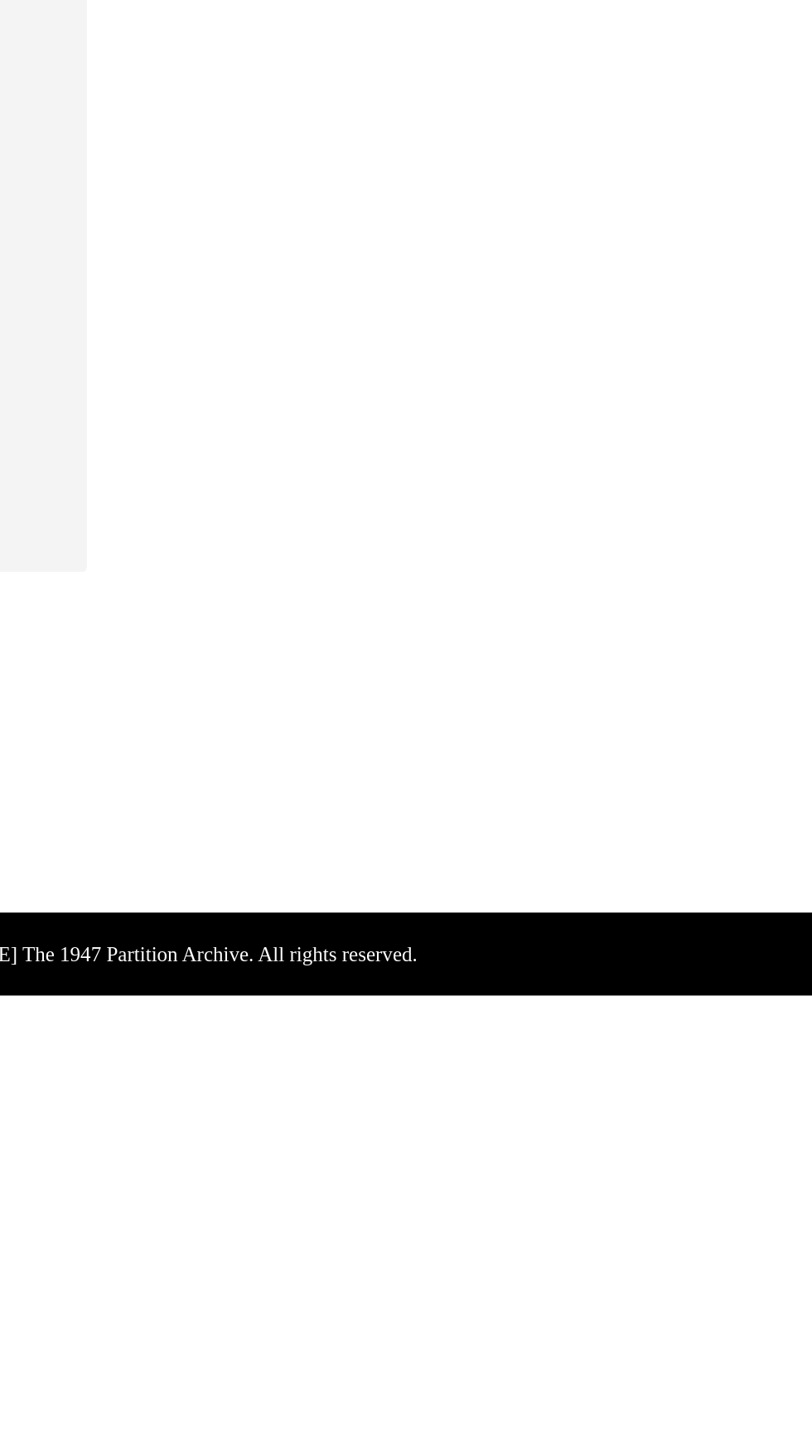
scroll to position [0, 0]
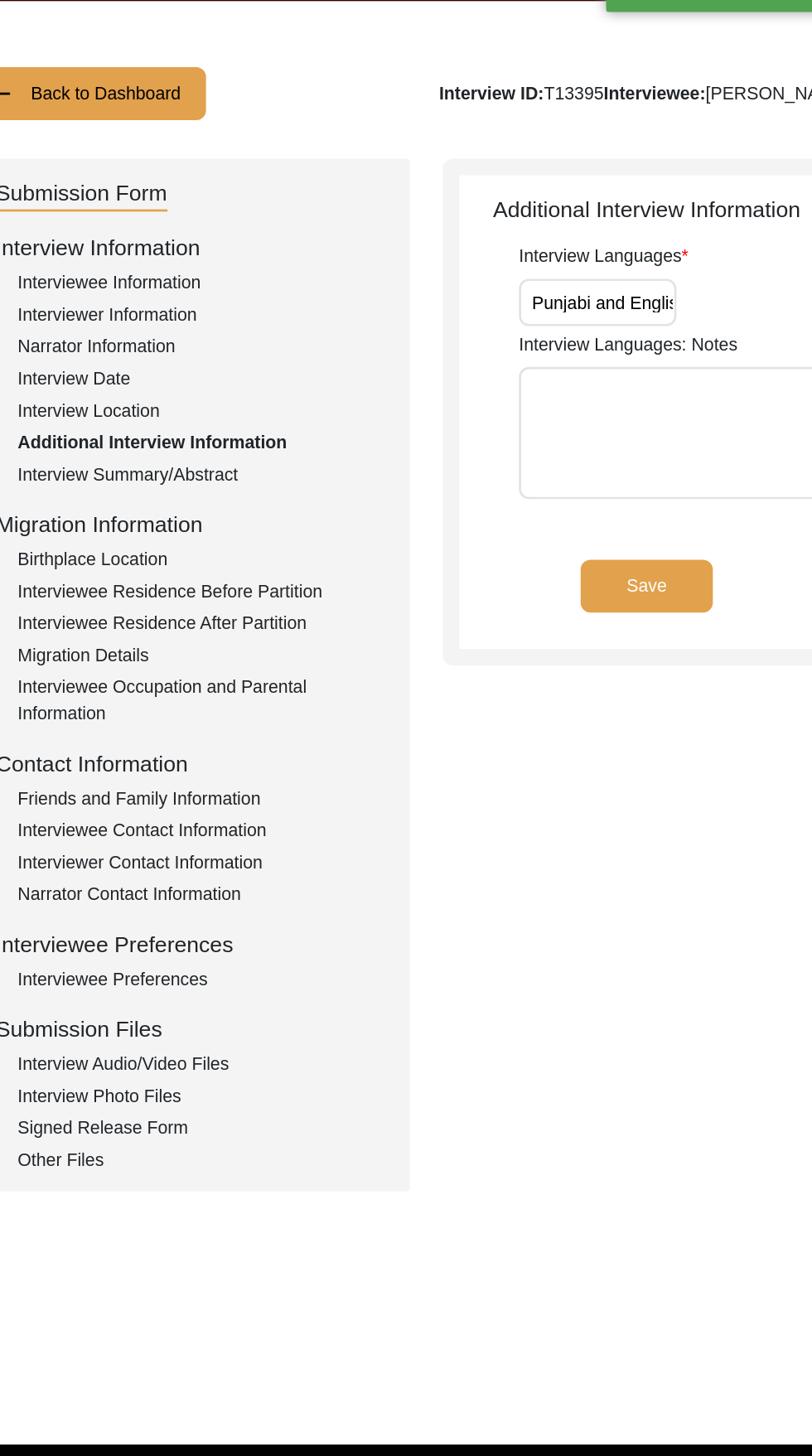
click at [608, 505] on button "Save" at bounding box center [584, 506] width 100 height 40
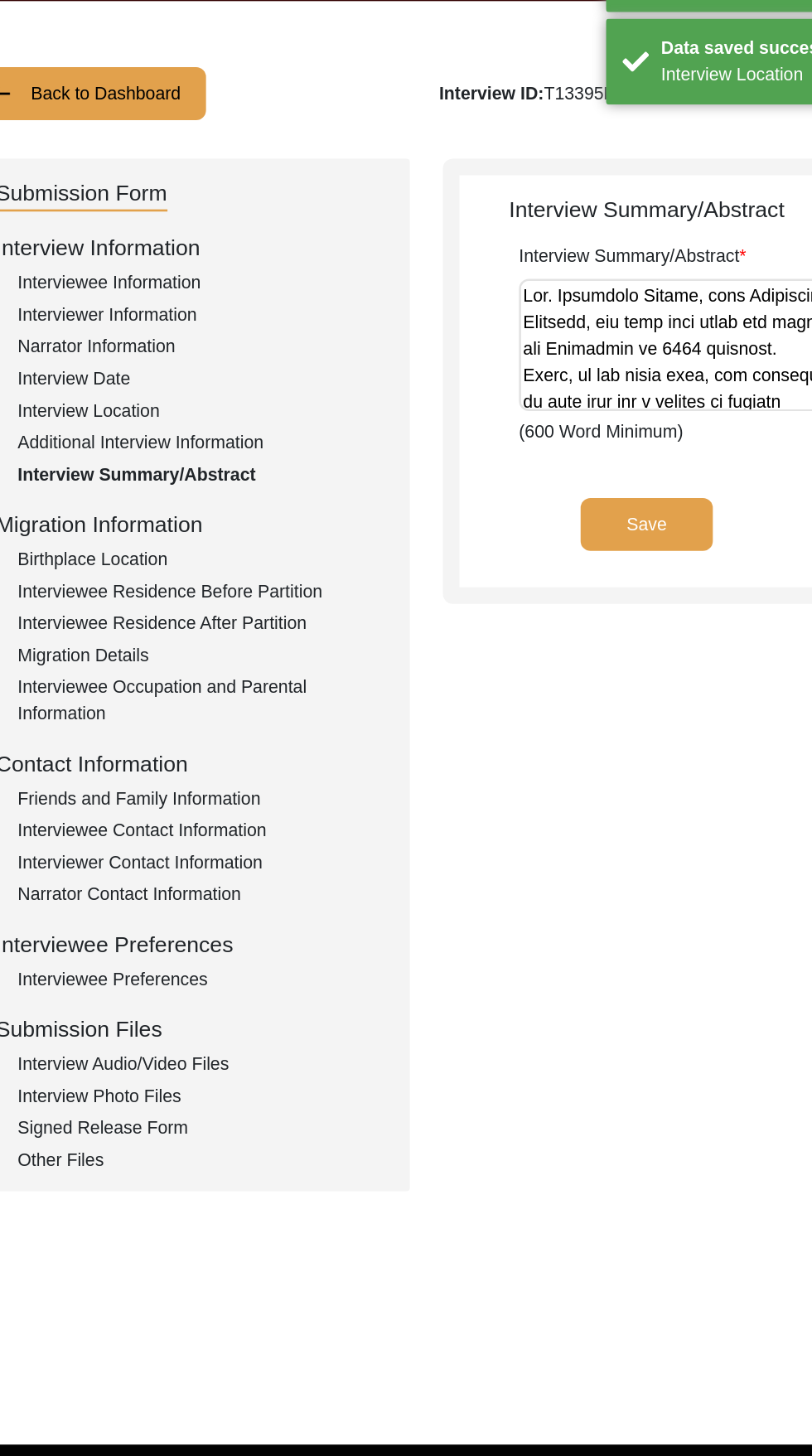
click at [593, 463] on button "Save" at bounding box center [584, 460] width 100 height 40
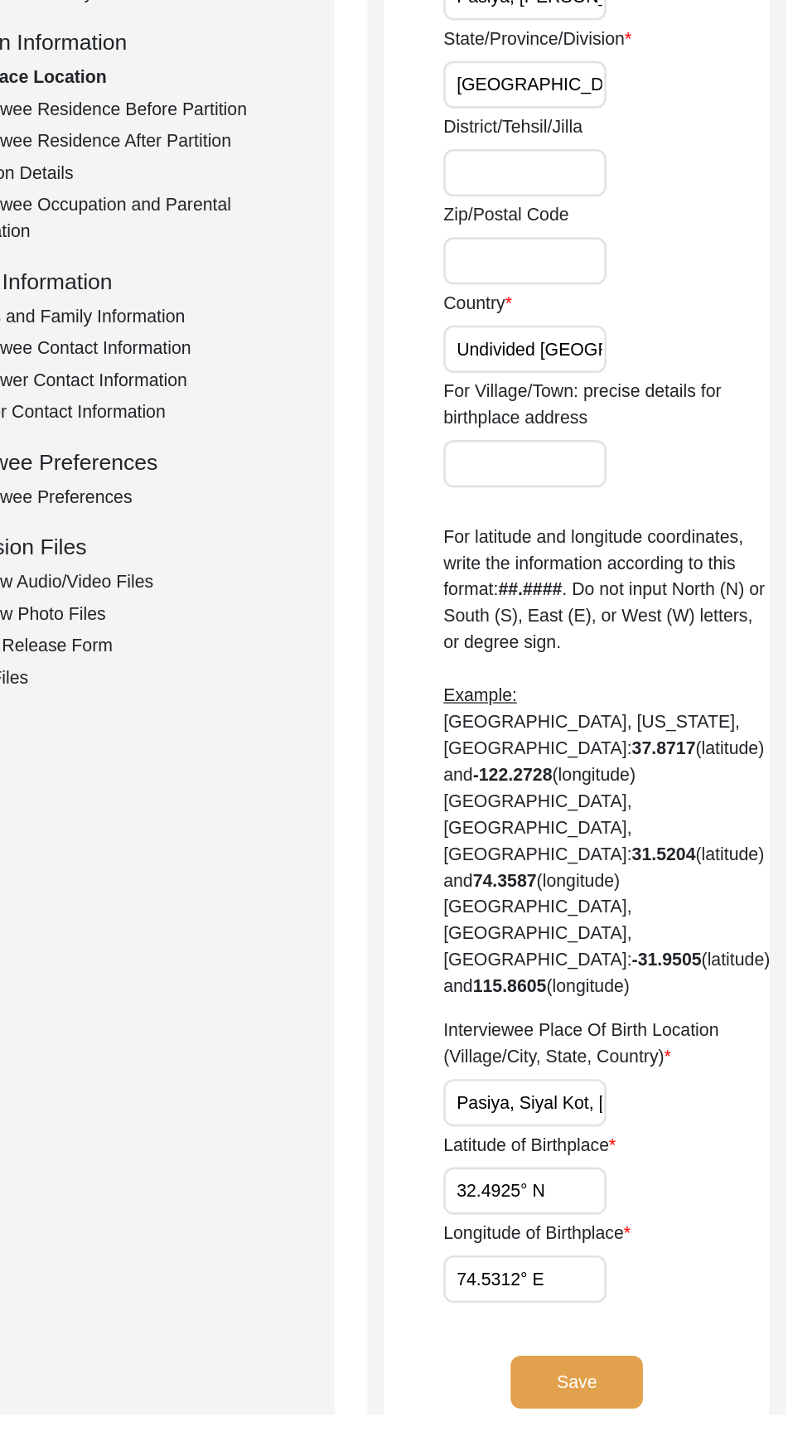
scroll to position [38, 0]
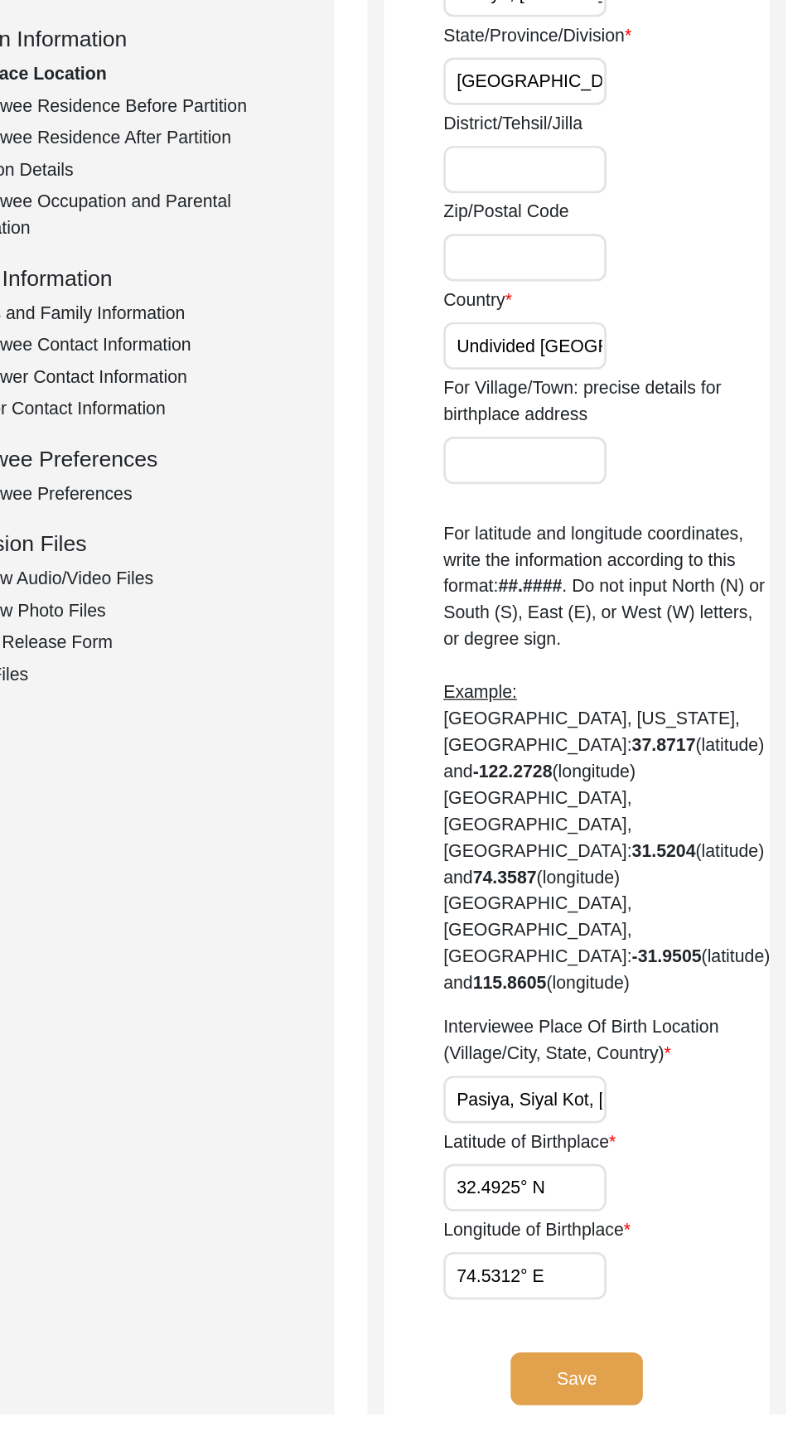
click at [584, 1409] on button "Save" at bounding box center [588, 1428] width 100 height 40
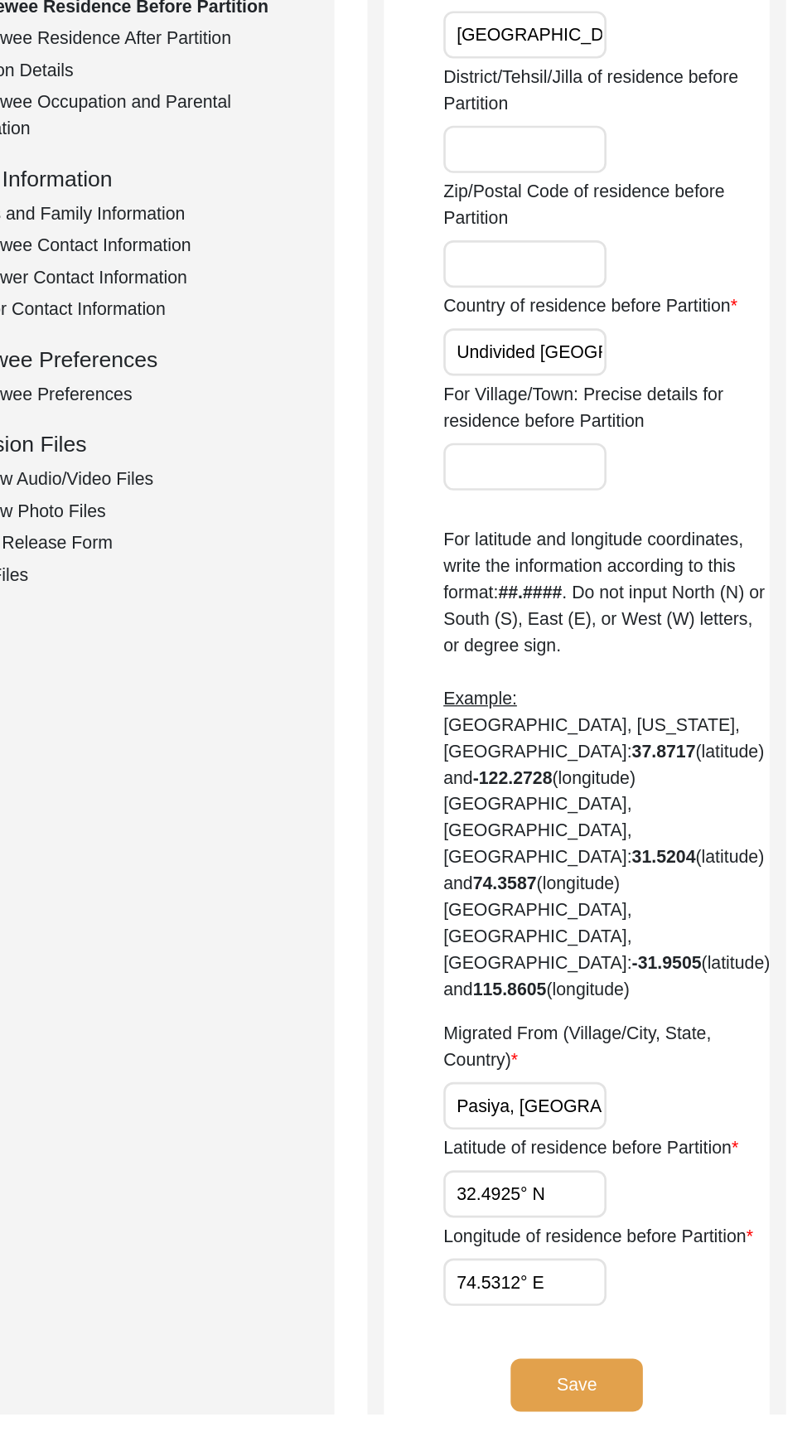
scroll to position [119, 0]
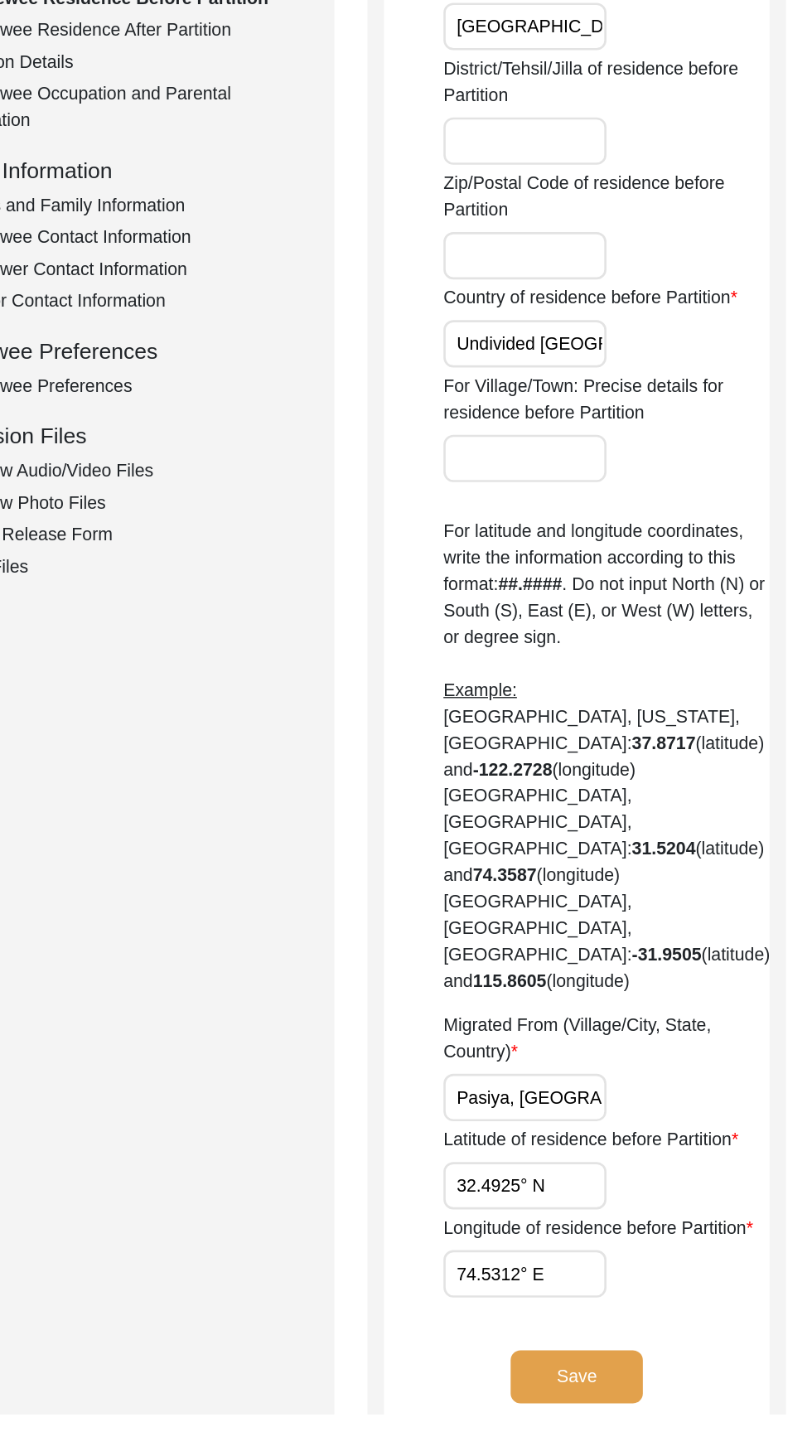
click at [610, 1408] on button "Save" at bounding box center [588, 1428] width 100 height 40
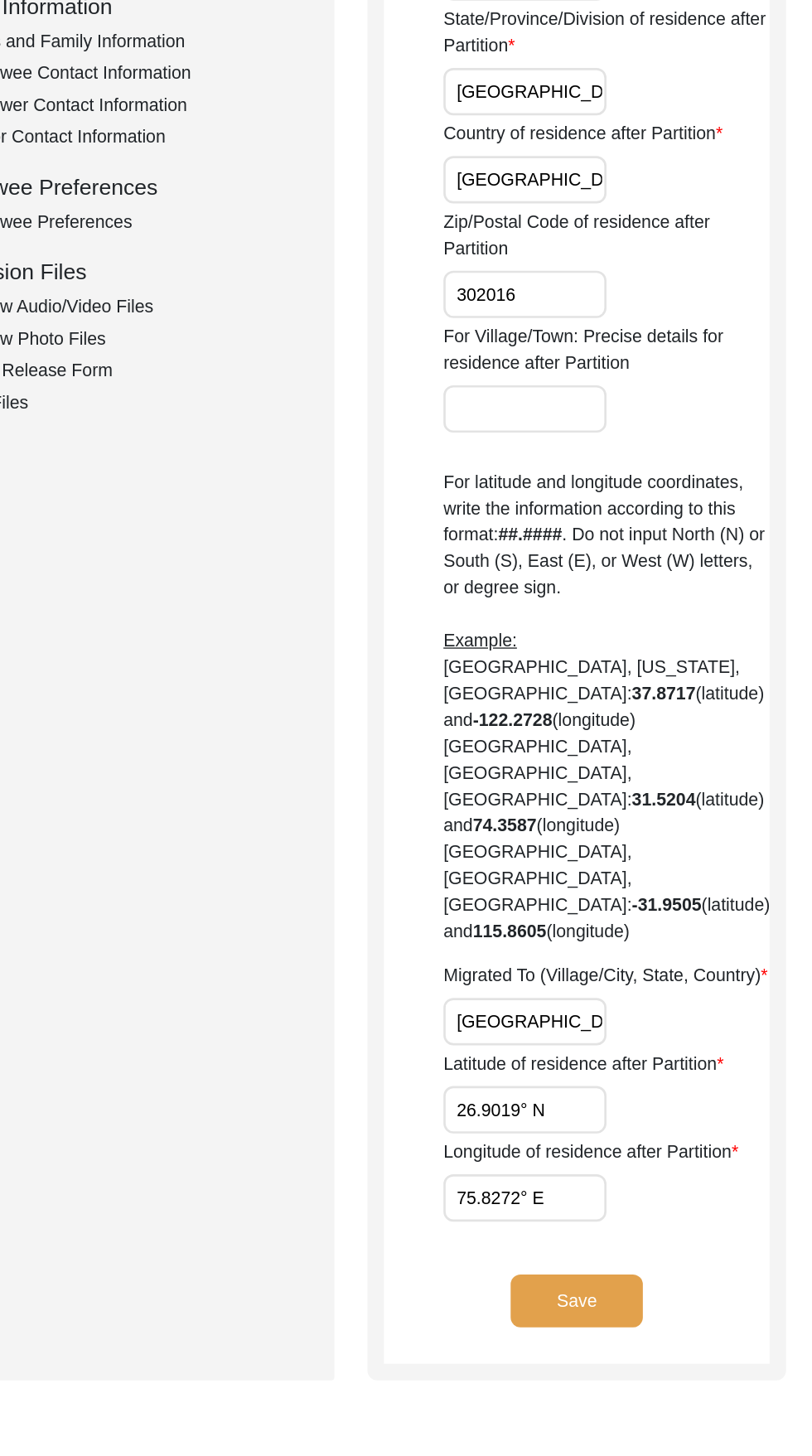
scroll to position [243, 0]
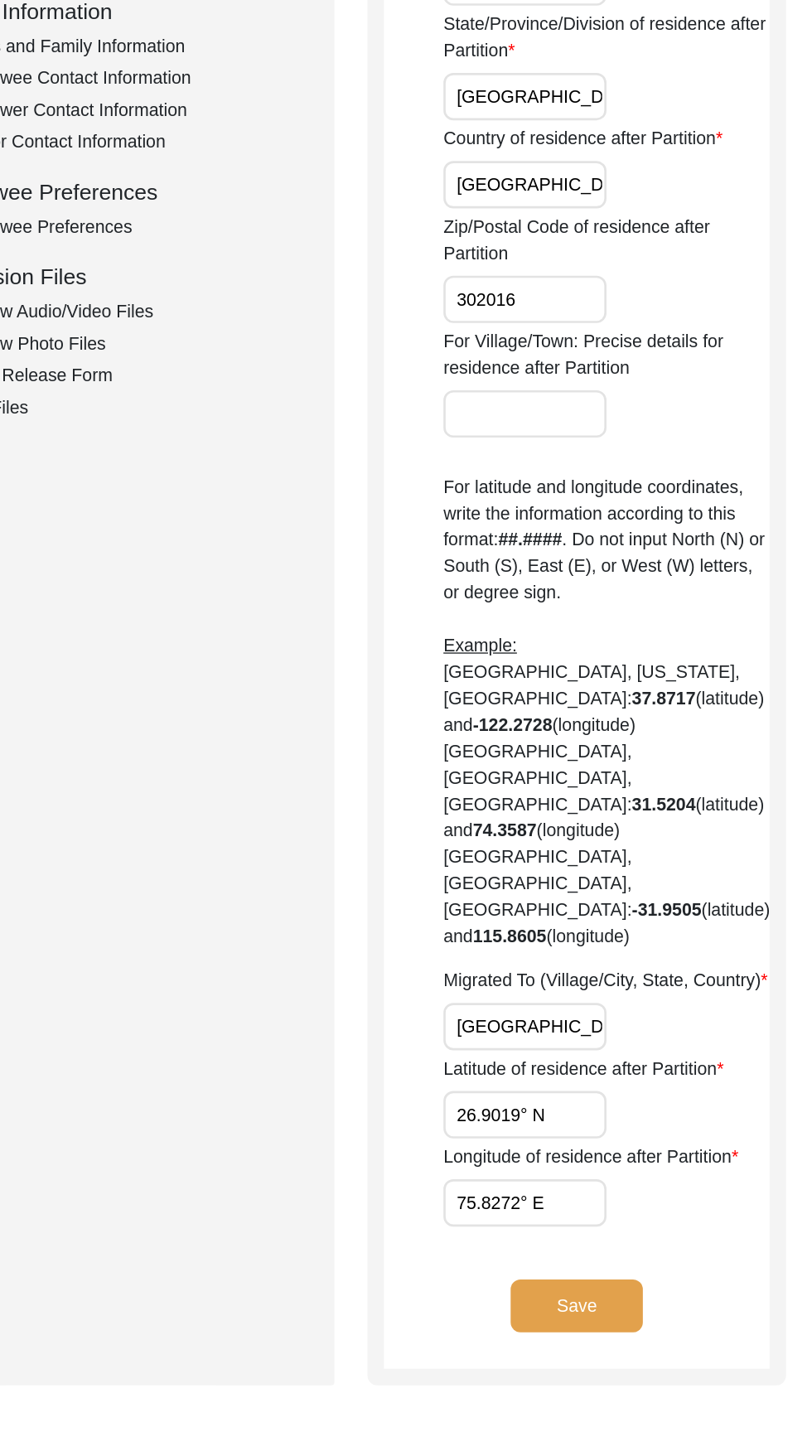
click at [606, 1350] on button "Save" at bounding box center [588, 1370] width 100 height 40
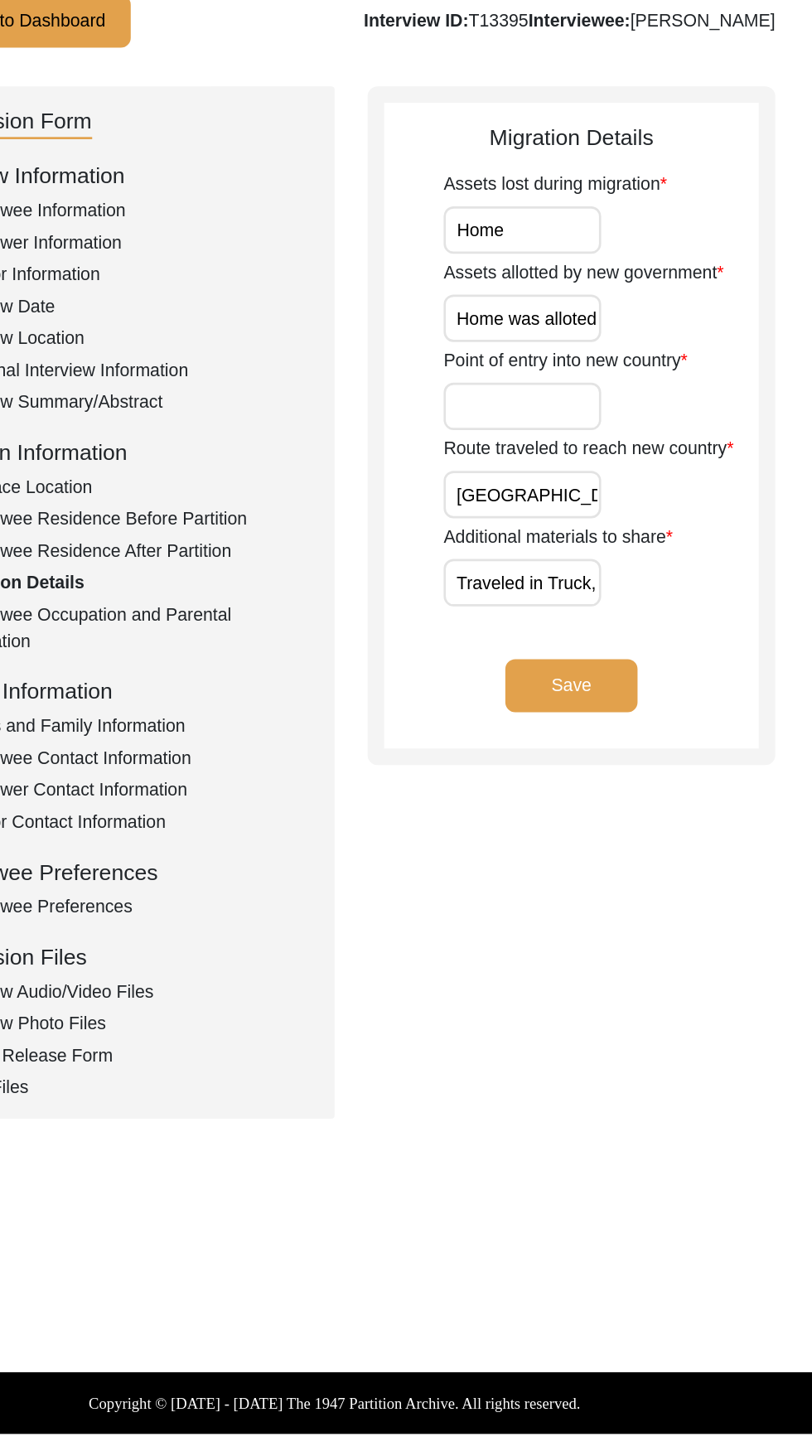
scroll to position [0, 0]
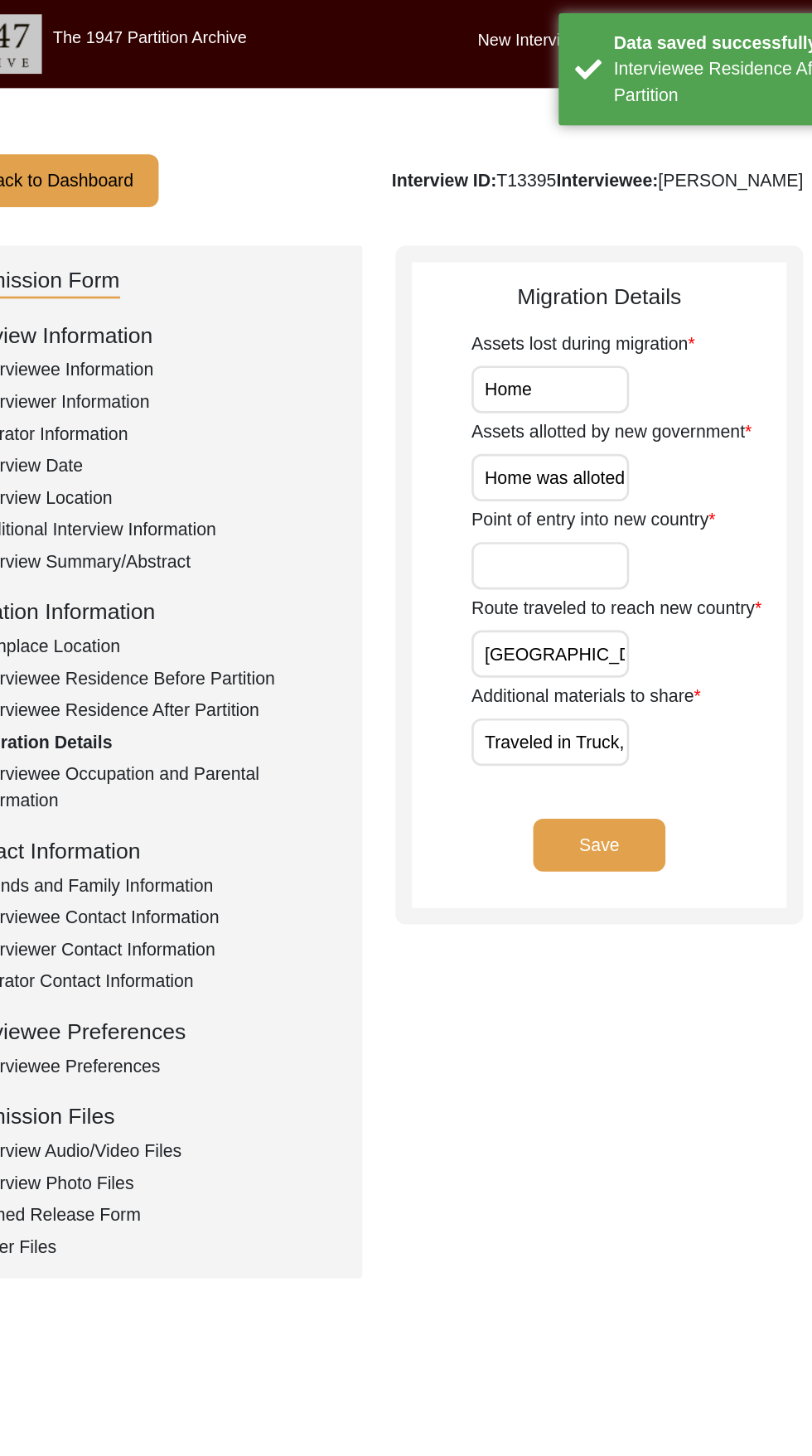
click at [601, 419] on input "Point of entry into new country" at bounding box center [547, 425] width 118 height 36
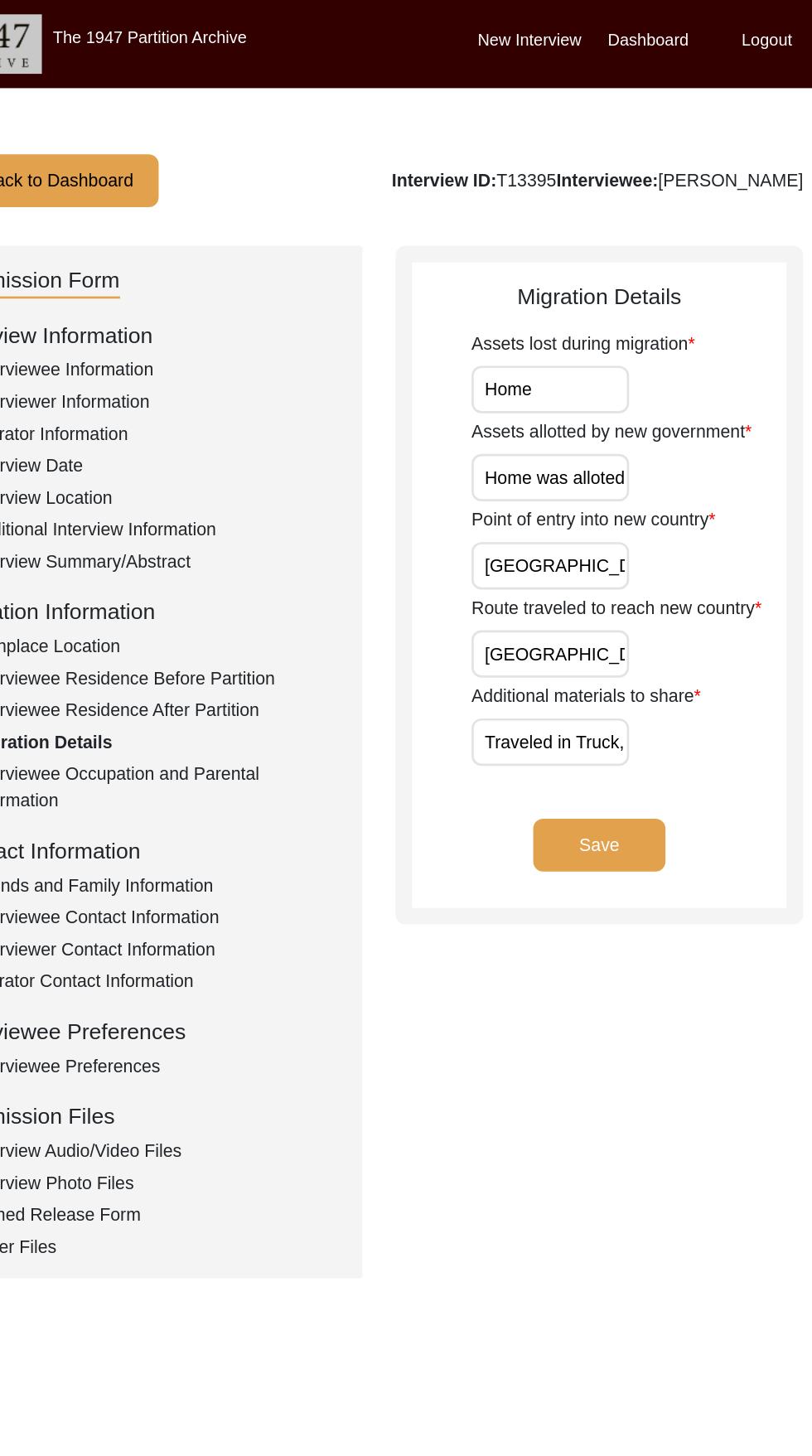
click at [605, 637] on button "Save" at bounding box center [584, 635] width 100 height 40
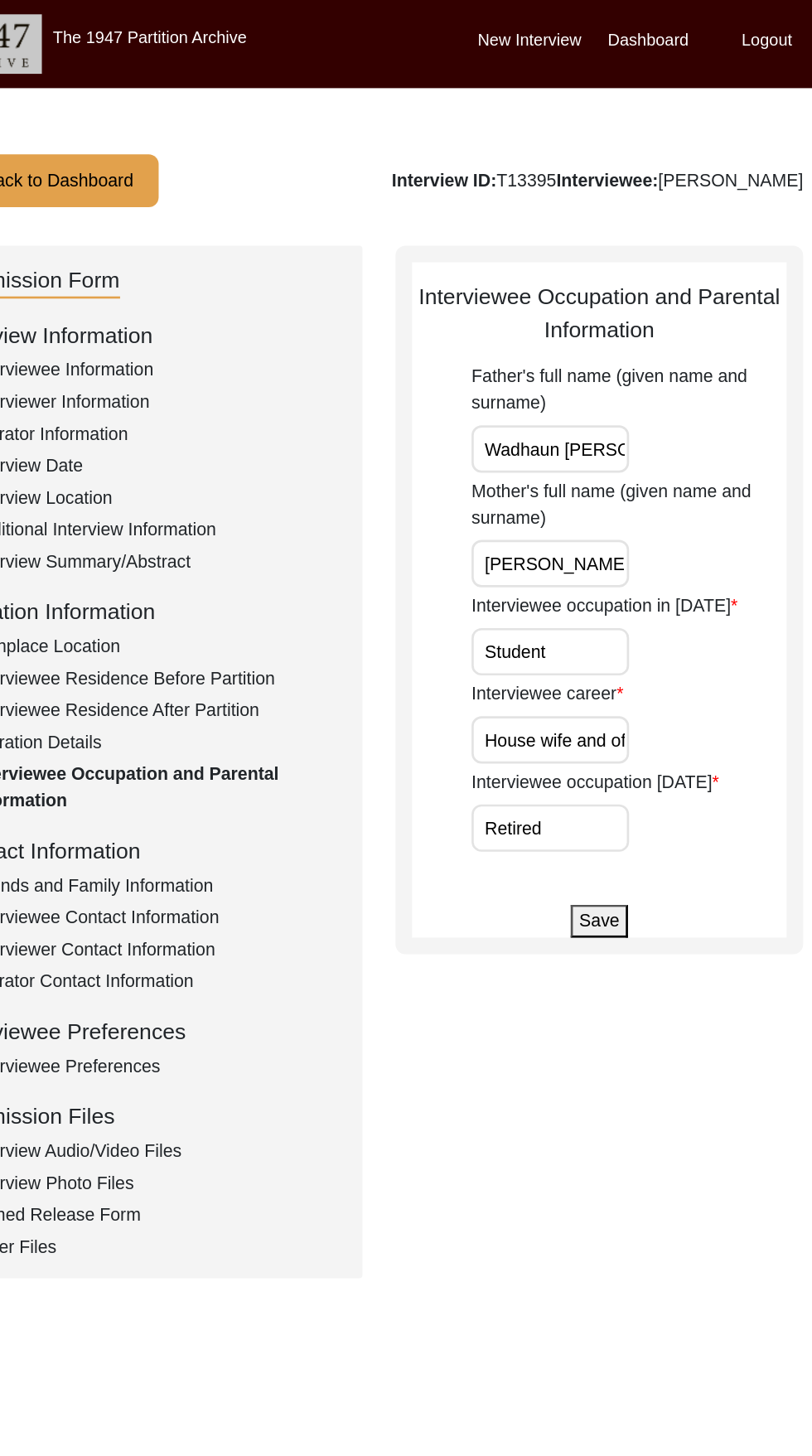
click at [564, 305] on label "Father's full name (given name and surname)" at bounding box center [607, 293] width 237 height 40
click at [564, 320] on input "Wadhaun Mal Rai Malhotra" at bounding box center [547, 338] width 118 height 36
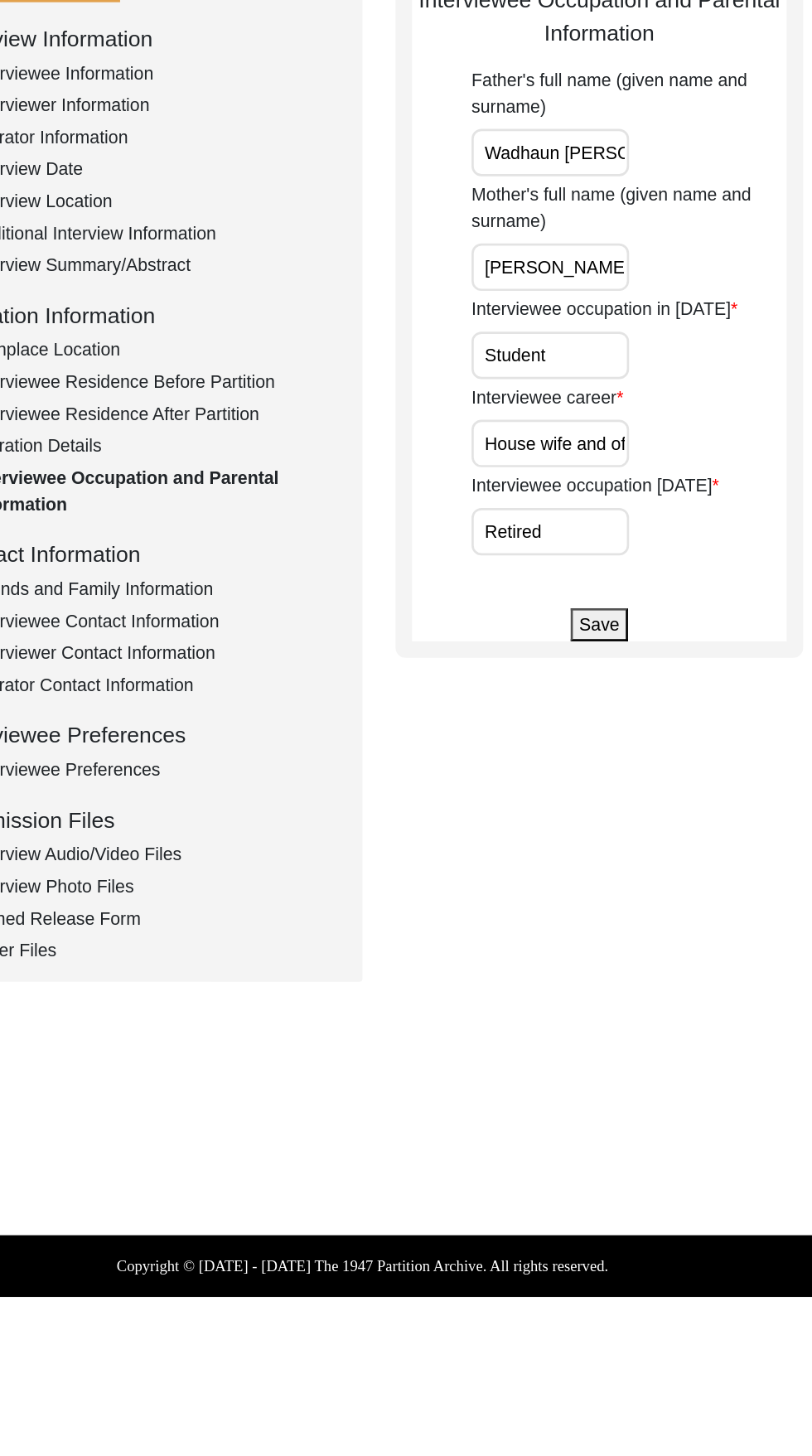
click at [591, 697] on button "Save" at bounding box center [583, 693] width 43 height 25
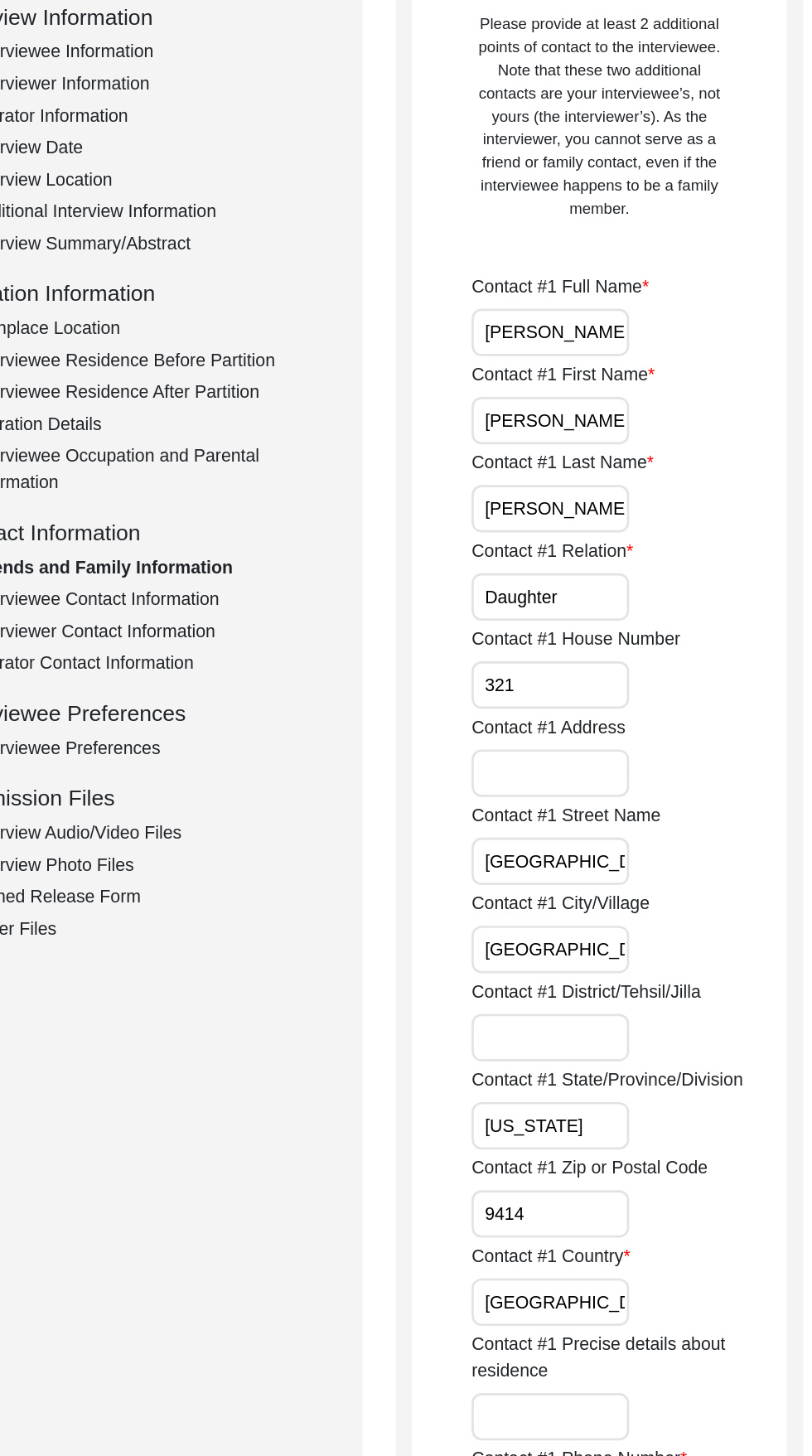
click at [559, 486] on input "Anshu Nagpal Chatterjee" at bounding box center [547, 489] width 118 height 36
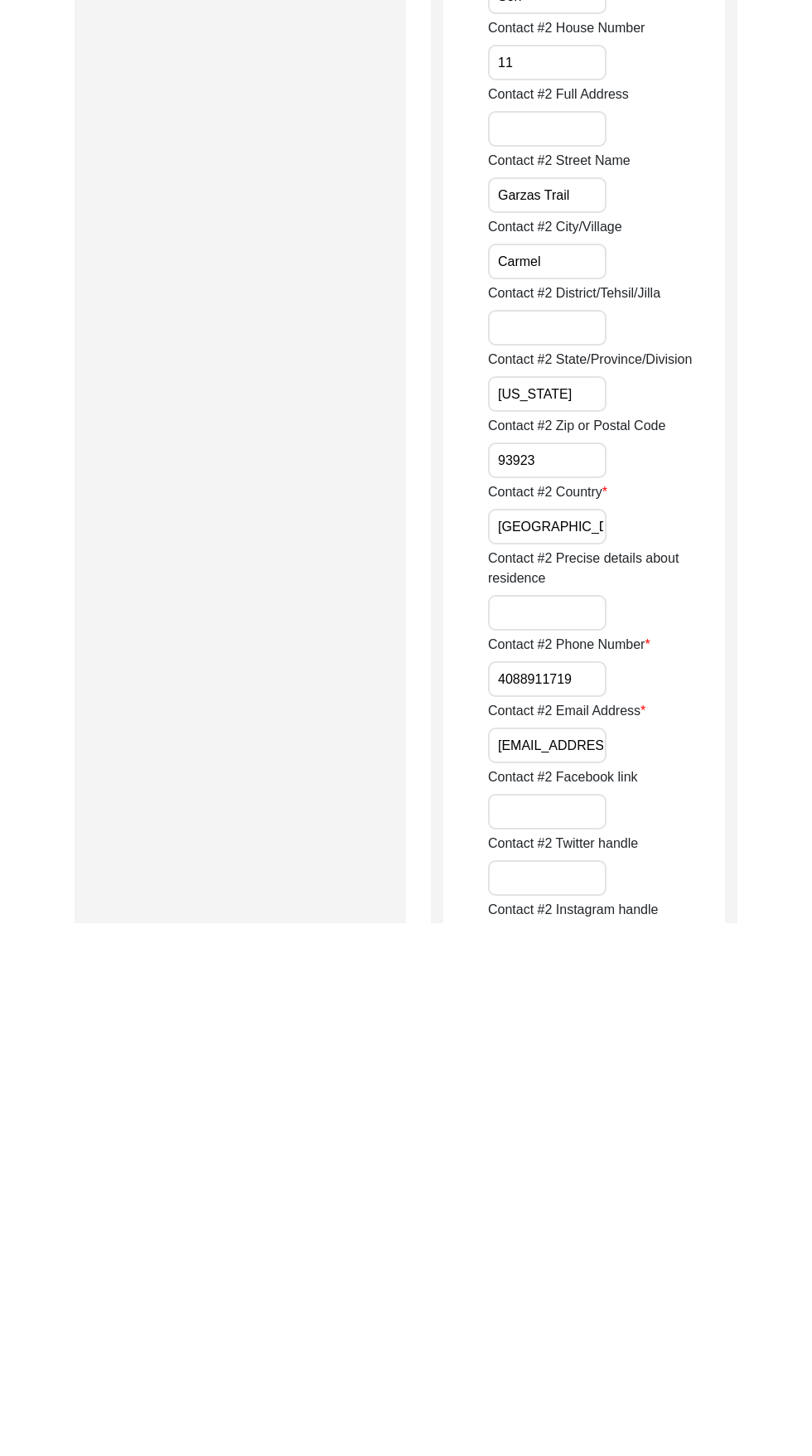
scroll to position [1504, 0]
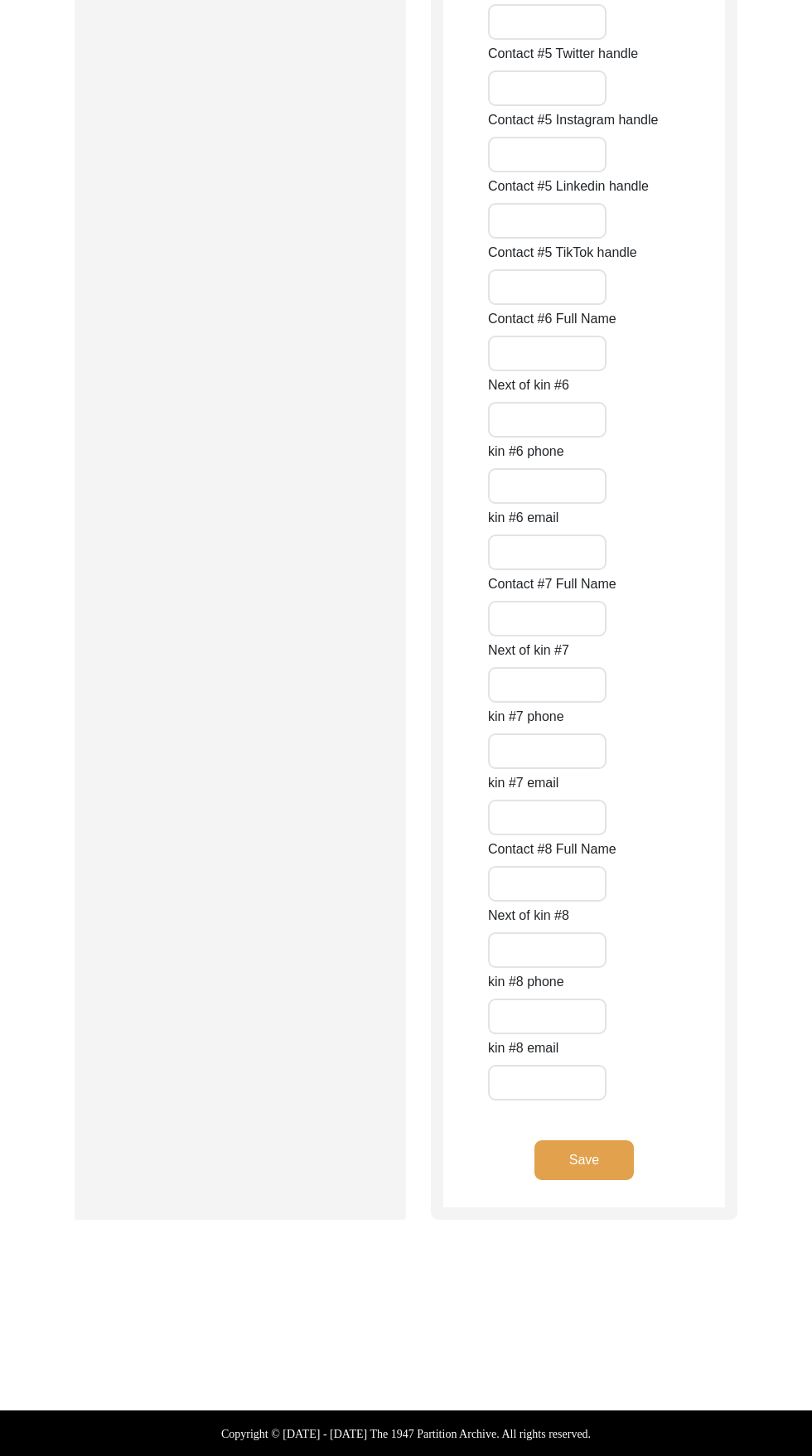
click at [584, 1160] on button "Save" at bounding box center [584, 1160] width 100 height 40
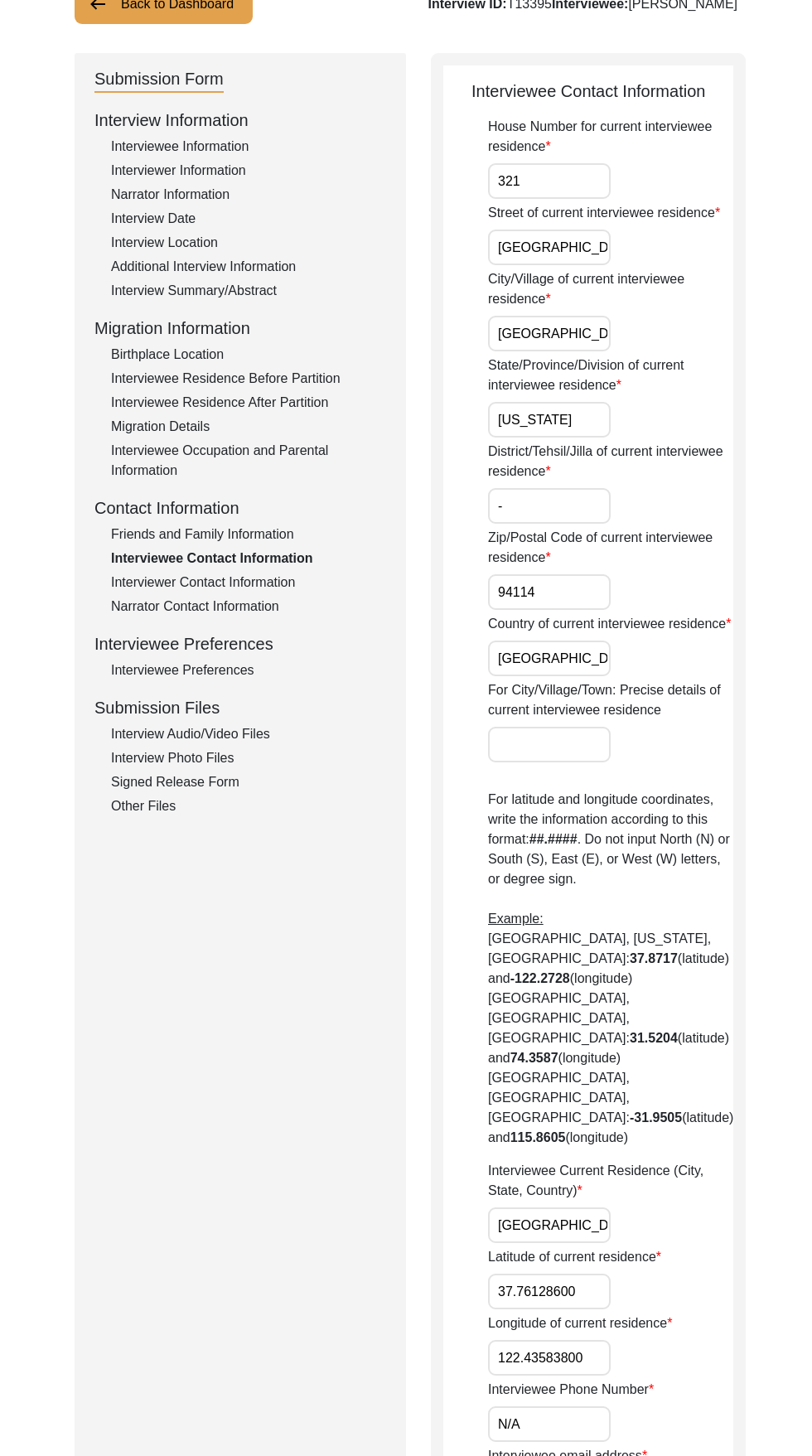
scroll to position [0, 0]
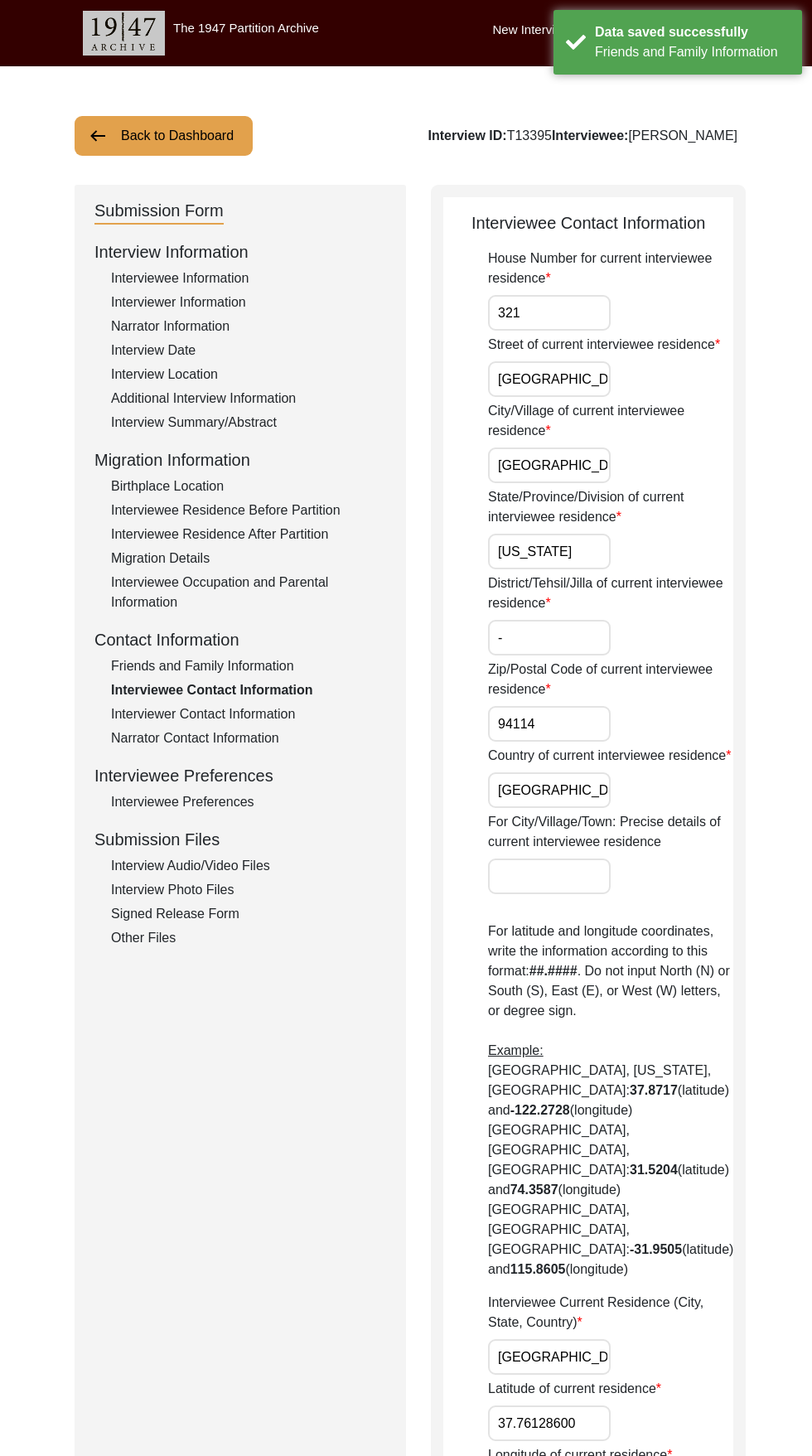
click at [177, 942] on div "Other Files" at bounding box center [248, 937] width 275 height 20
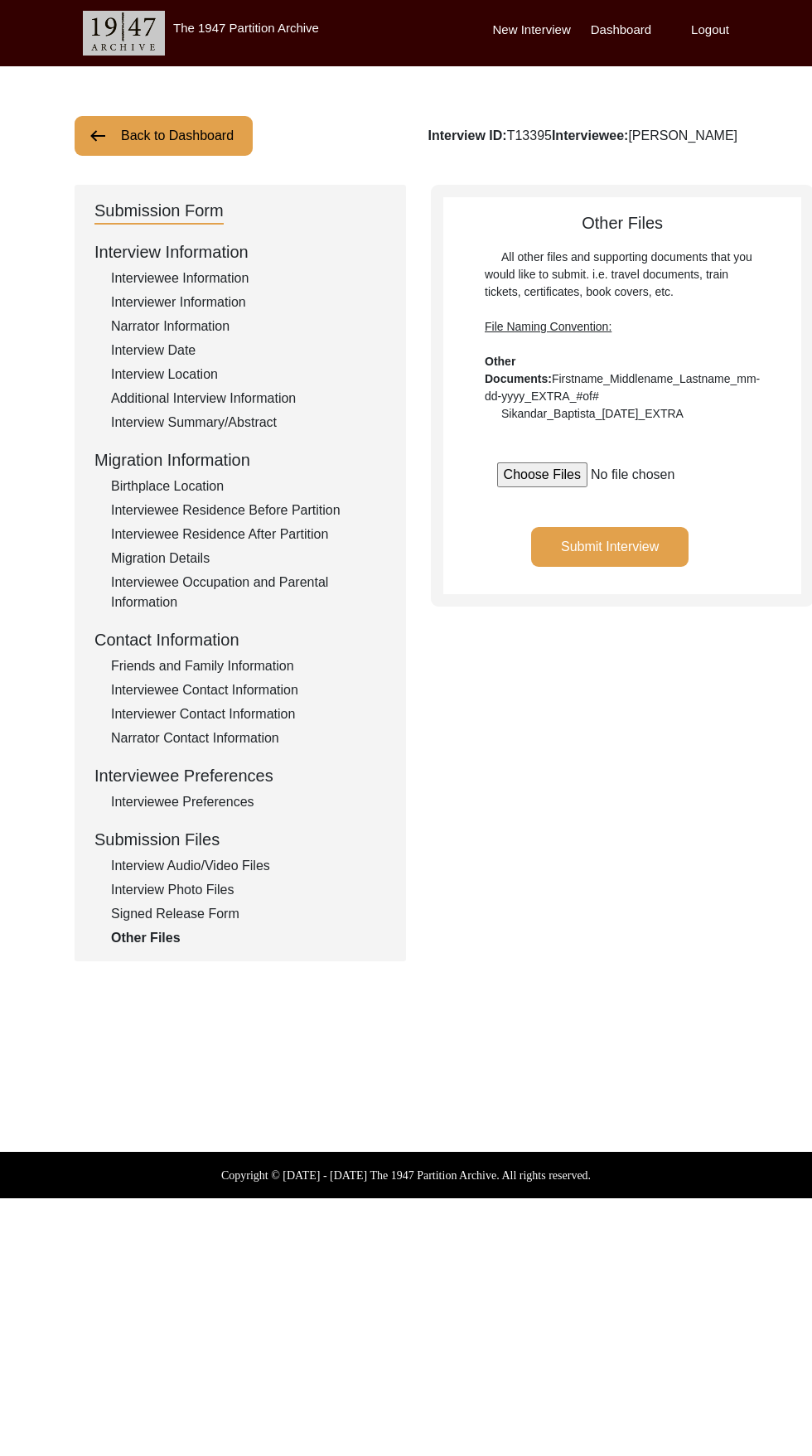
click at [613, 567] on button "Submit Interview" at bounding box center [609, 546] width 157 height 40
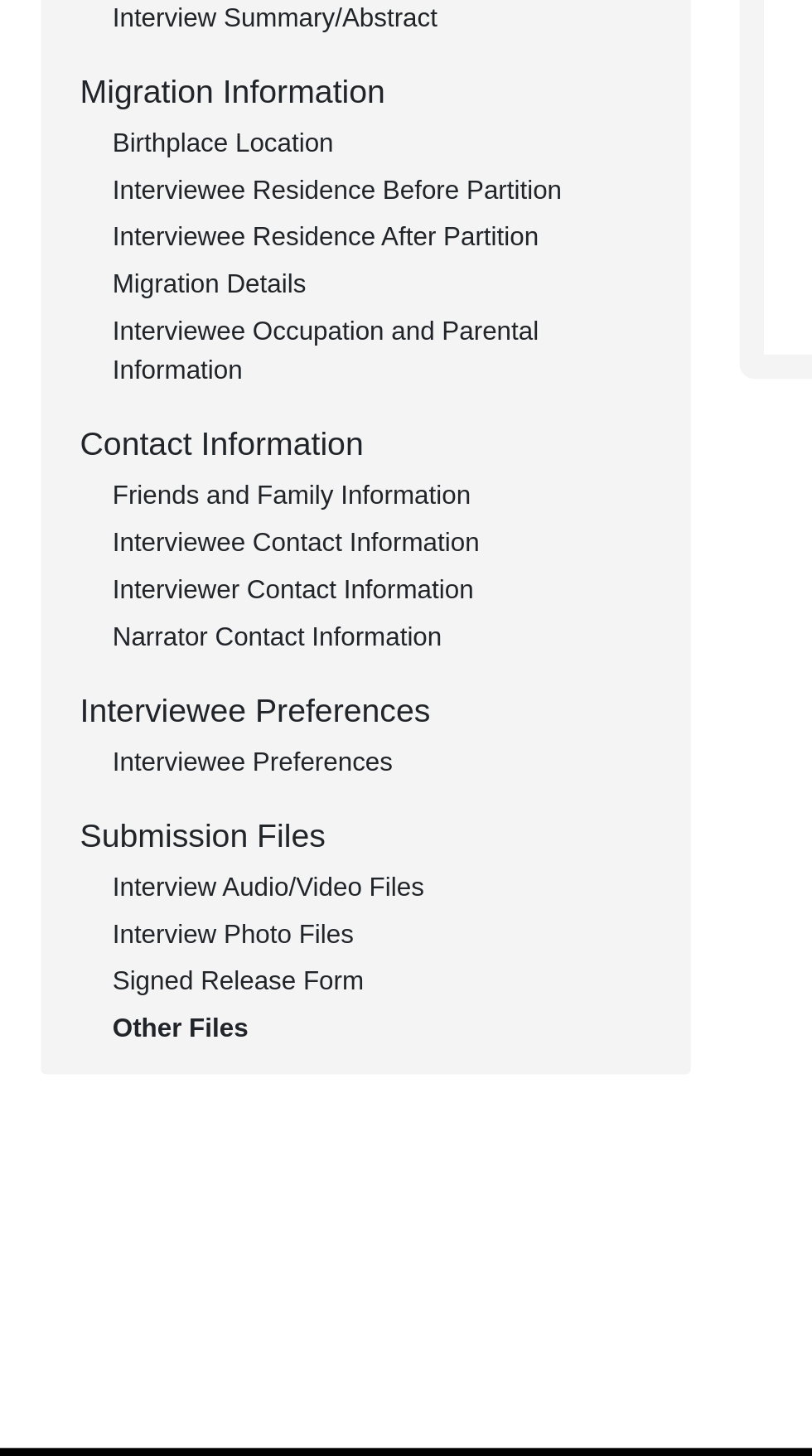
click at [242, 798] on div "Interviewee Preferences" at bounding box center [248, 801] width 275 height 20
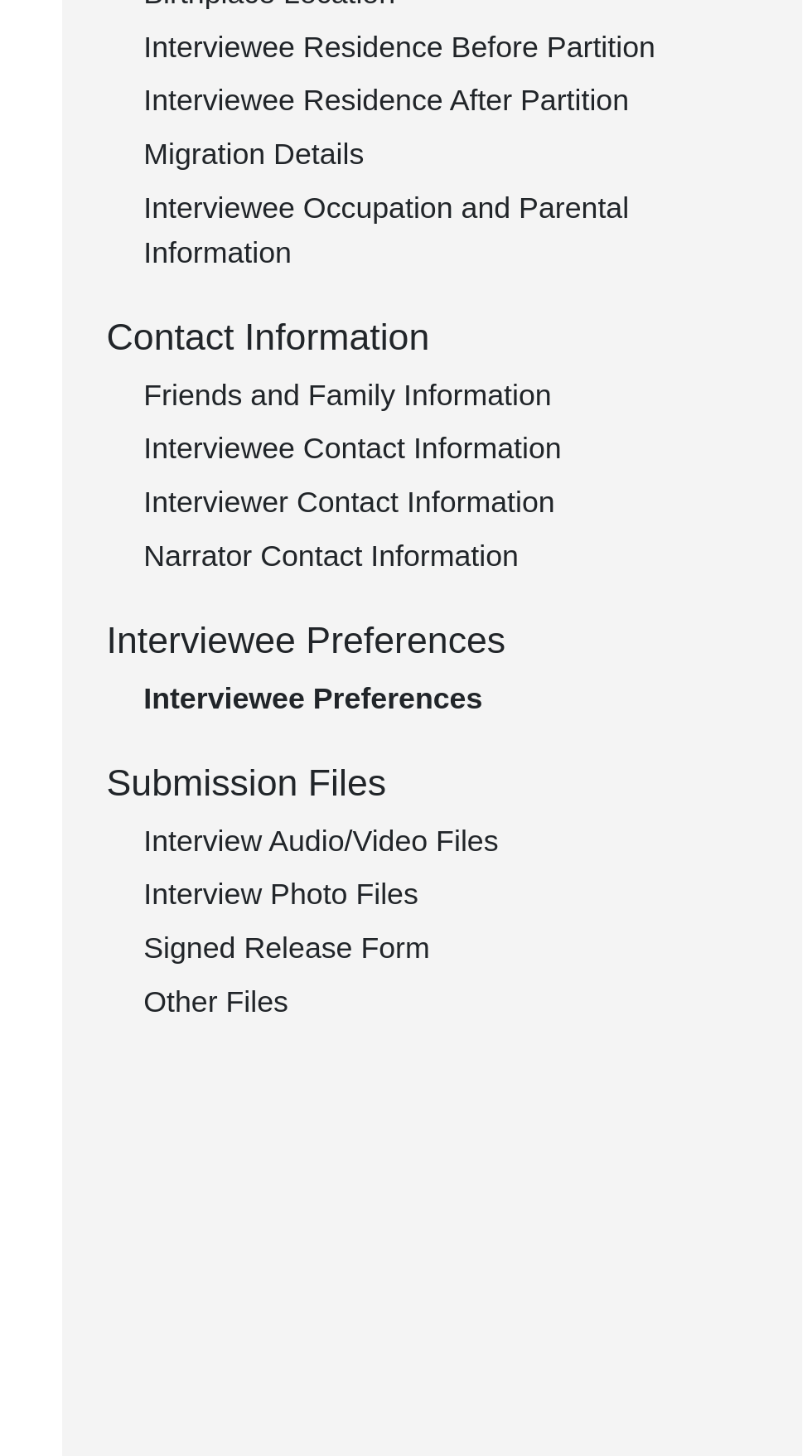
click at [283, 684] on div "Interviewee Contact Information" at bounding box center [248, 690] width 275 height 20
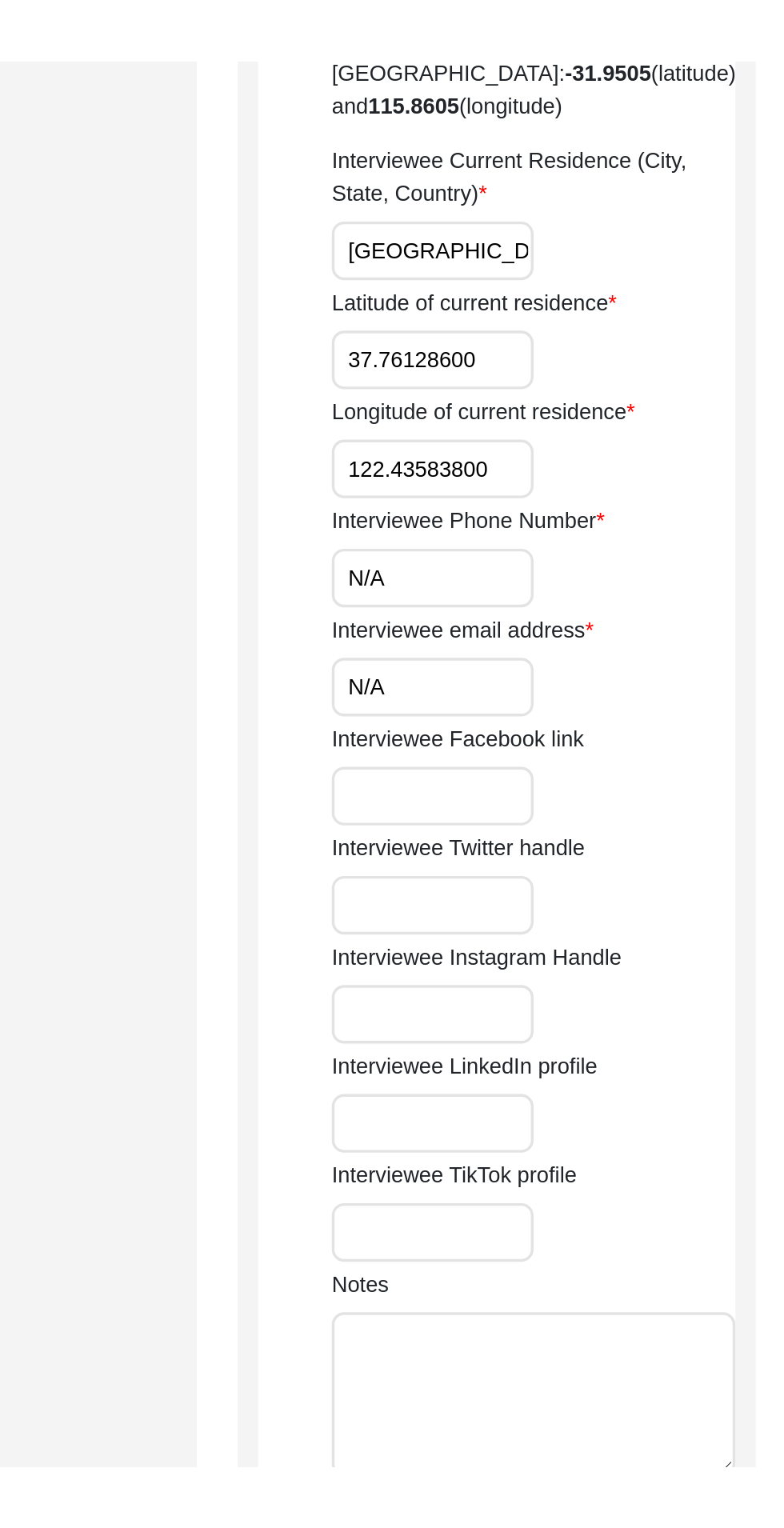
scroll to position [792, 0]
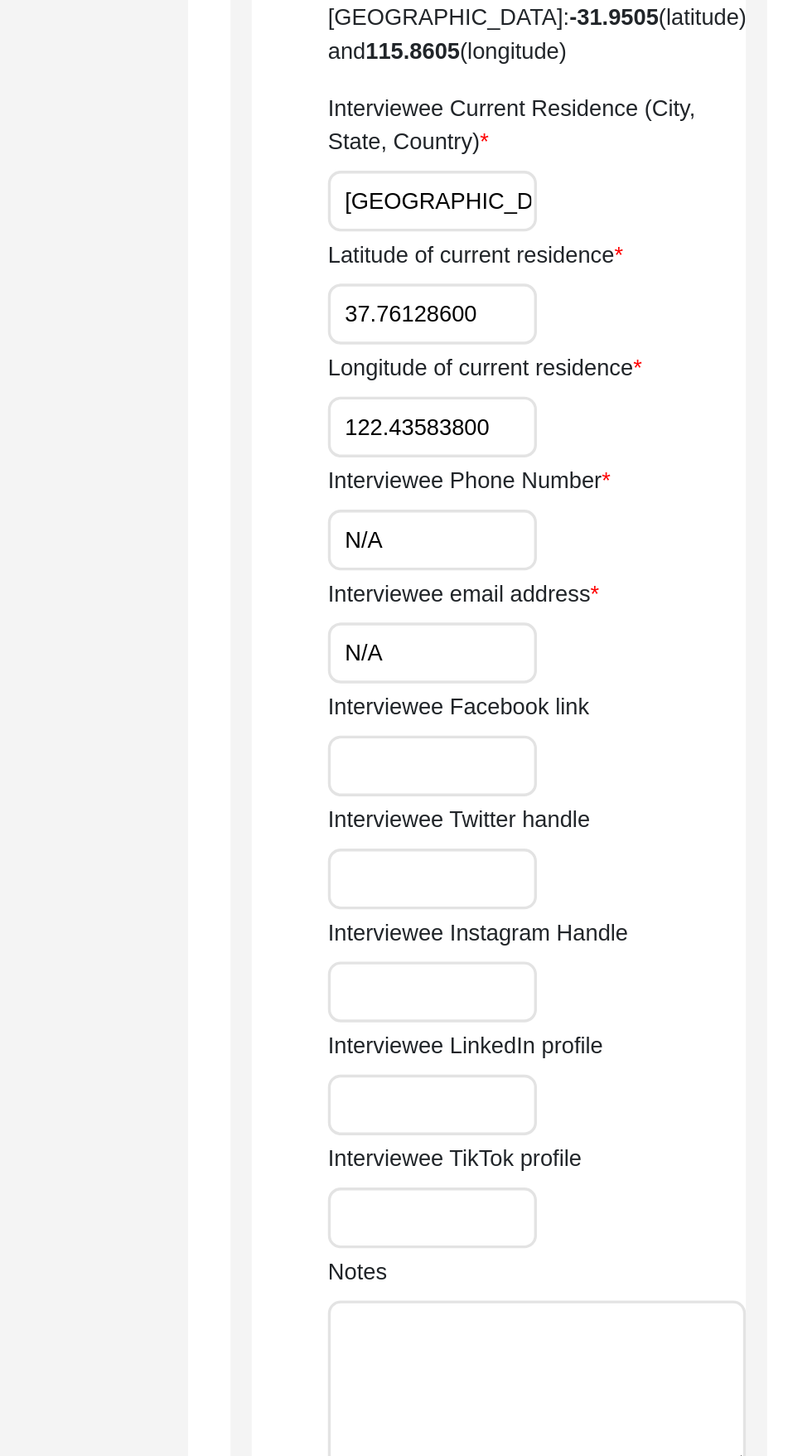
click at [559, 850] on input "Interviewee Facebook link" at bounding box center [550, 868] width 123 height 36
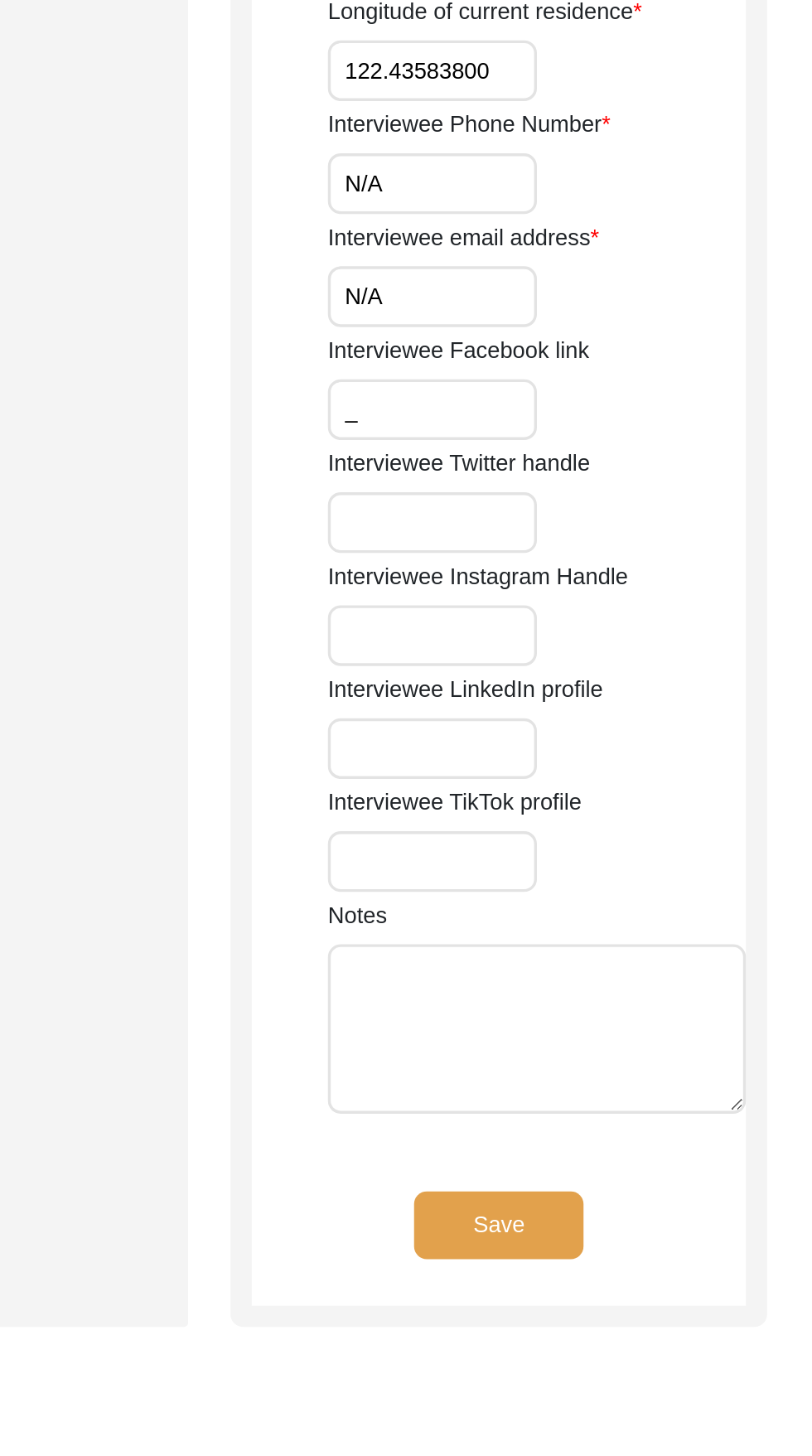
click at [550, 916] on input "Interviewee Twitter handle" at bounding box center [550, 934] width 123 height 36
click at [527, 983] on input "Interviewee Instagram Handle" at bounding box center [550, 1001] width 123 height 36
click at [553, 916] on input "Interviewee Twitter handle" at bounding box center [550, 934] width 123 height 36
click at [570, 850] on input "_" at bounding box center [550, 868] width 123 height 36
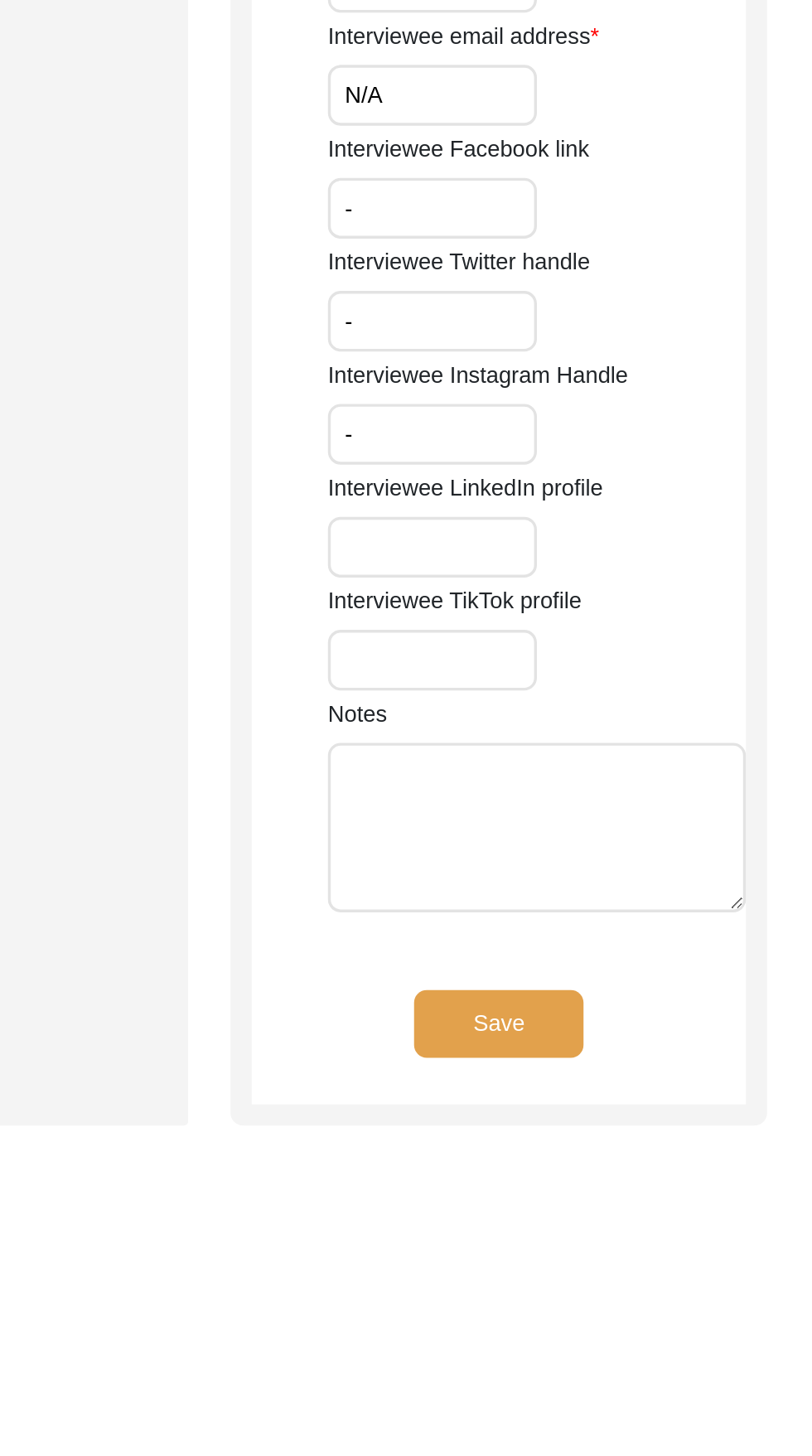
click at [569, 1049] on input "Interviewee LinkedIn profile" at bounding box center [550, 1066] width 123 height 36
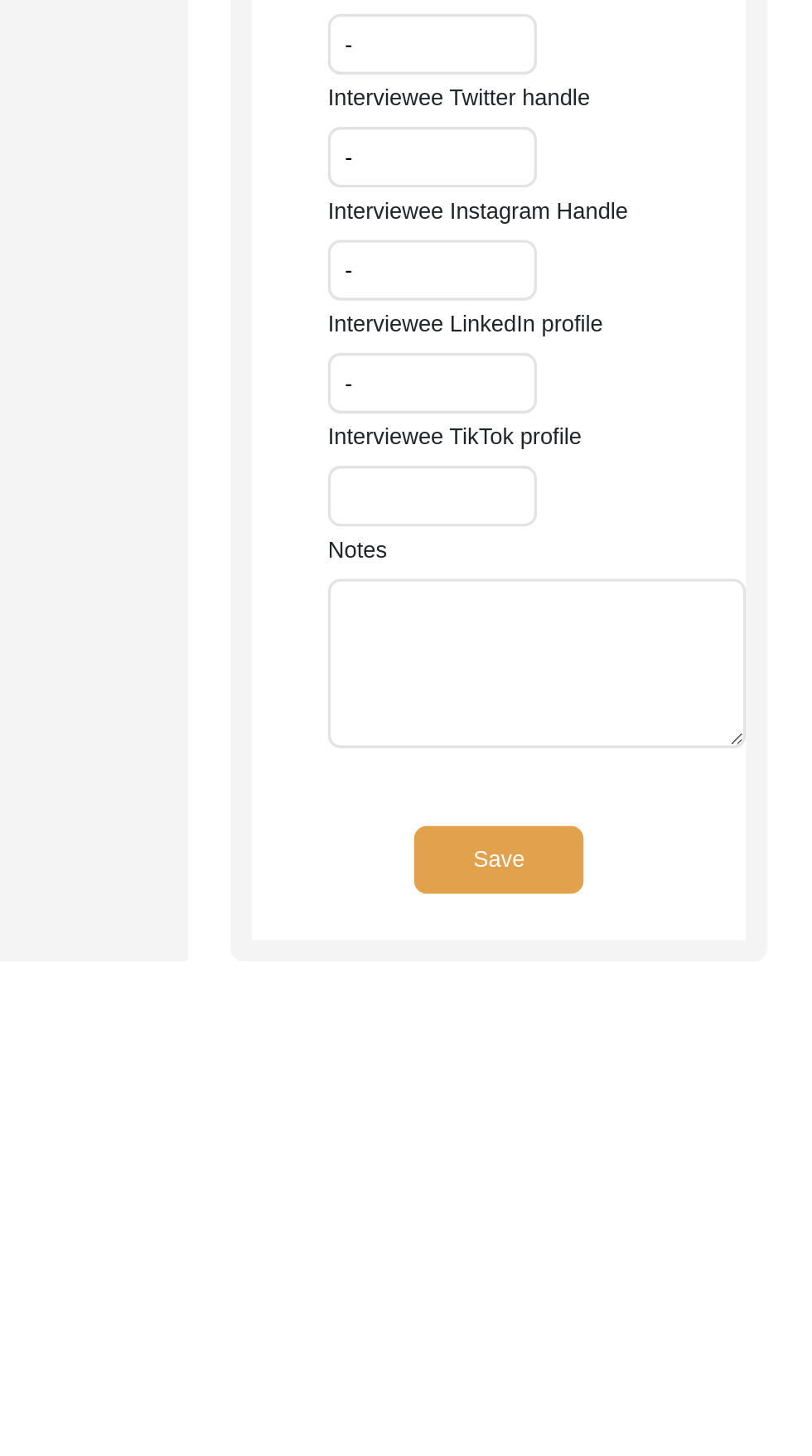
click at [554, 1115] on input "Interviewee TikTok profile" at bounding box center [550, 1133] width 123 height 36
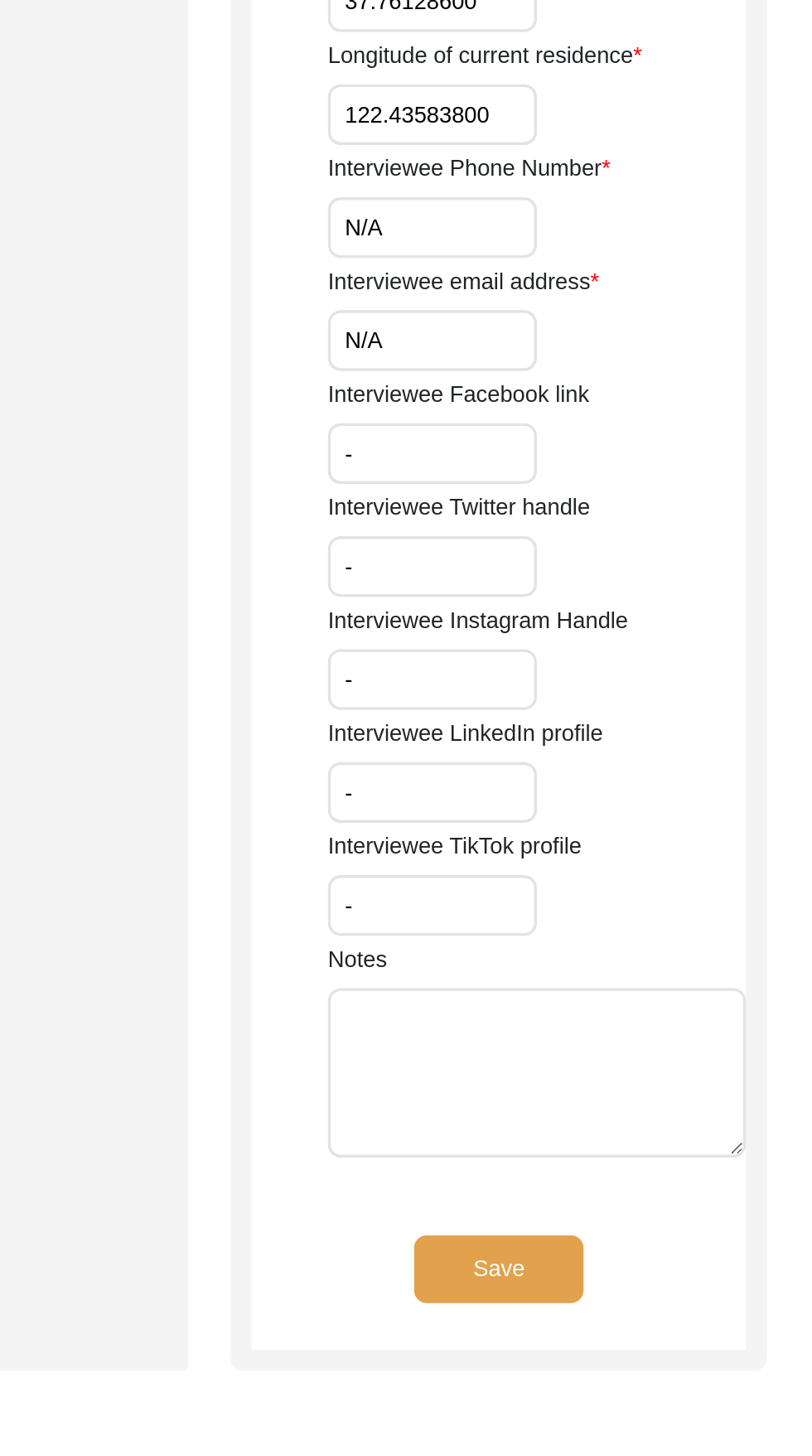
click at [610, 1326] on button "Save" at bounding box center [588, 1346] width 100 height 40
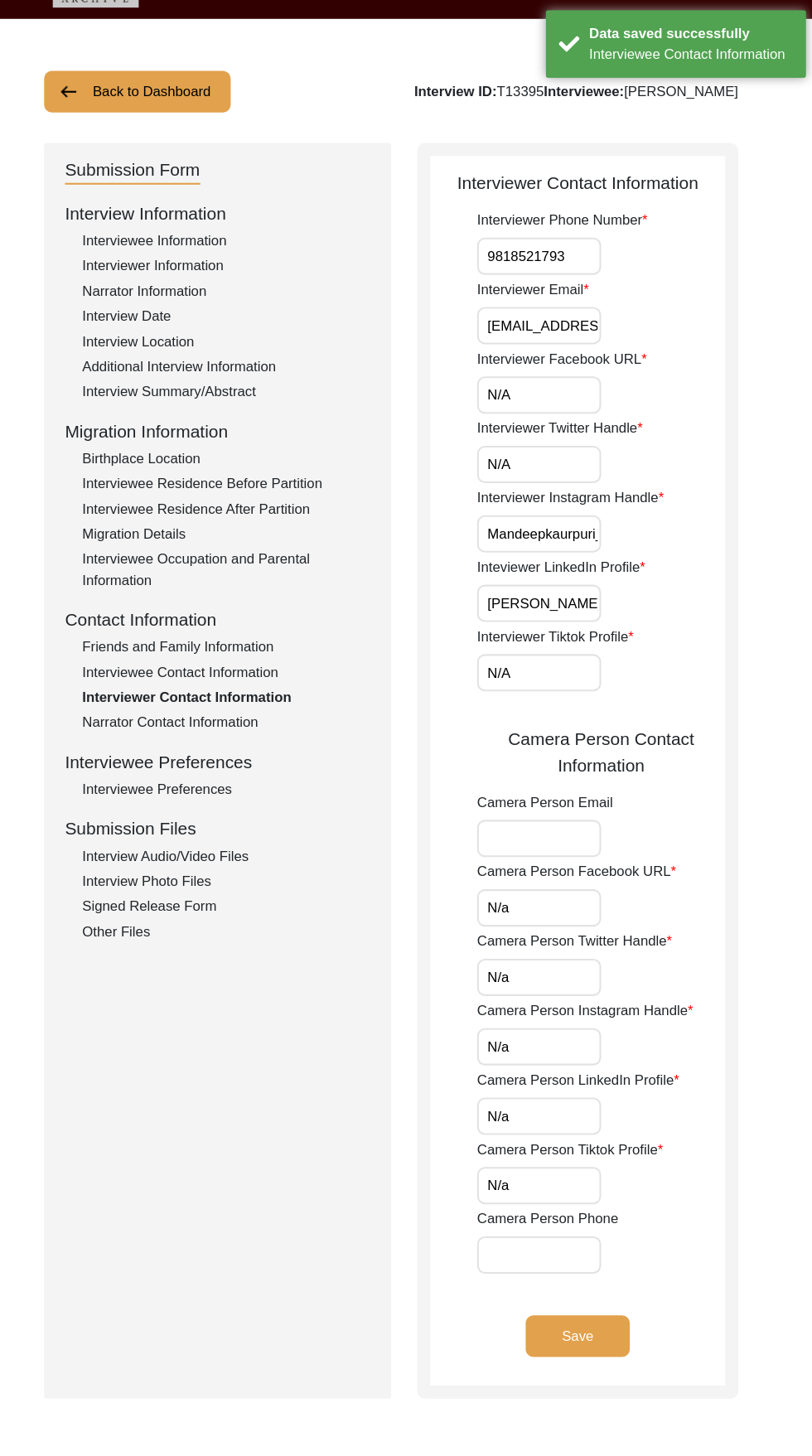
scroll to position [37, 0]
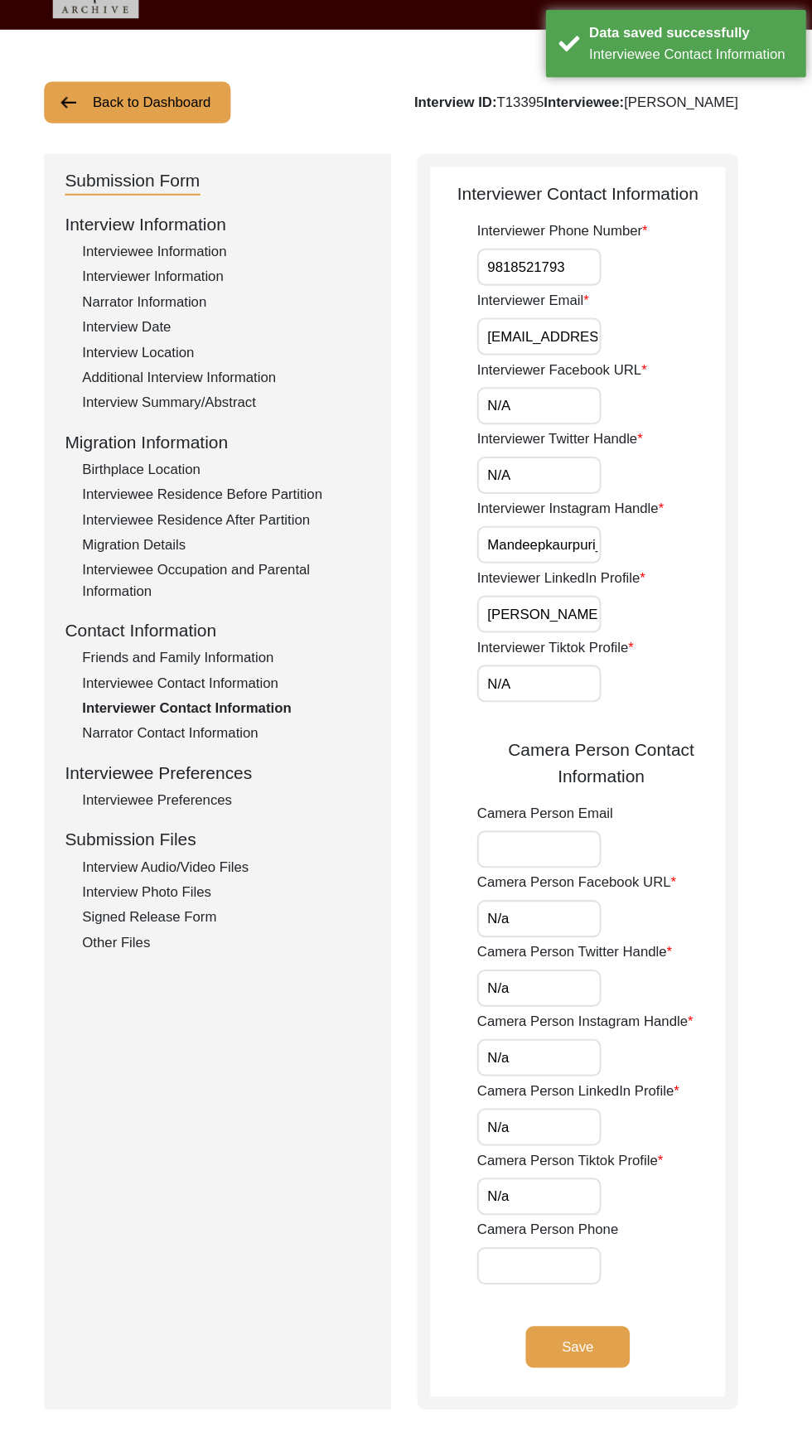
click at [601, 1284] on button "Save" at bounding box center [584, 1286] width 100 height 40
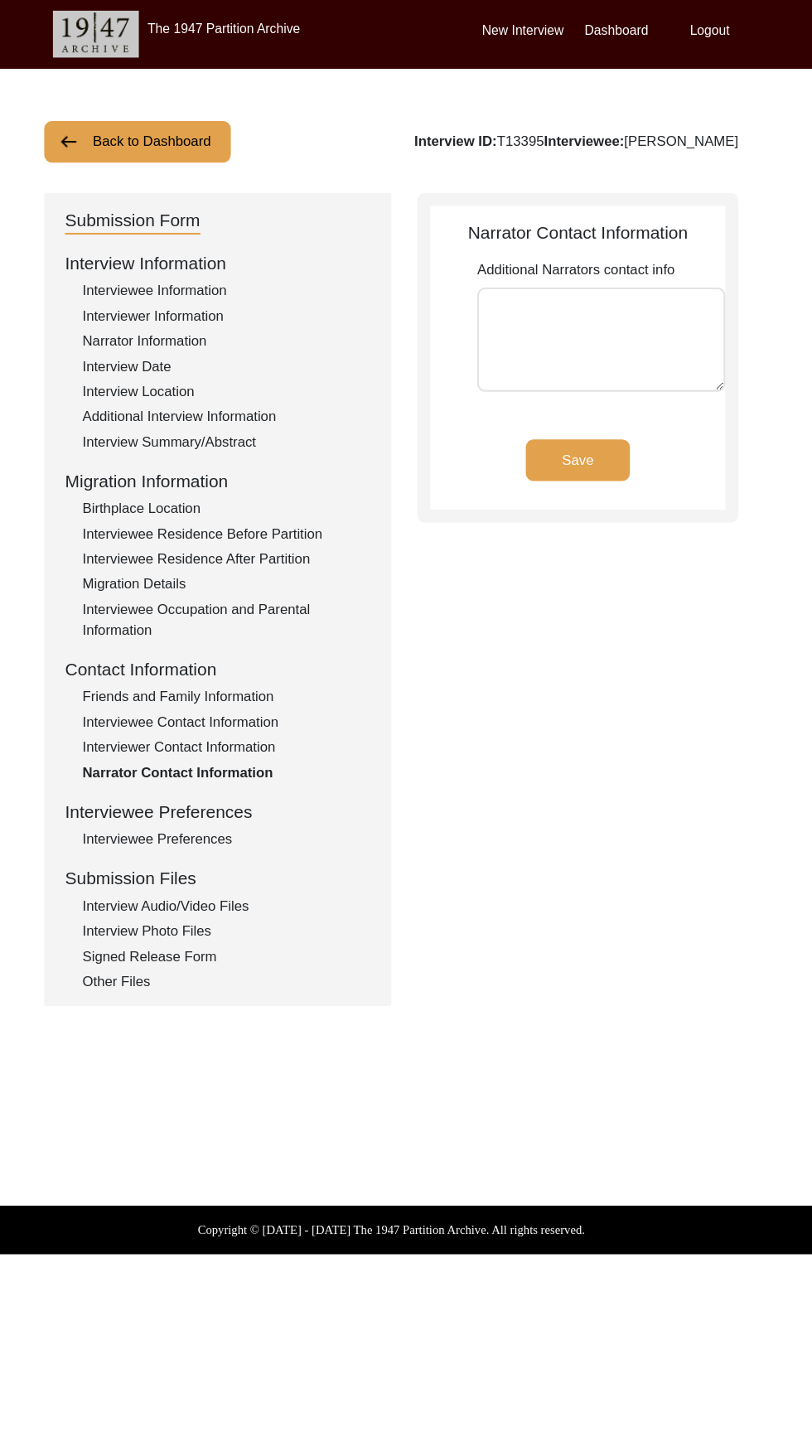
scroll to position [0, 0]
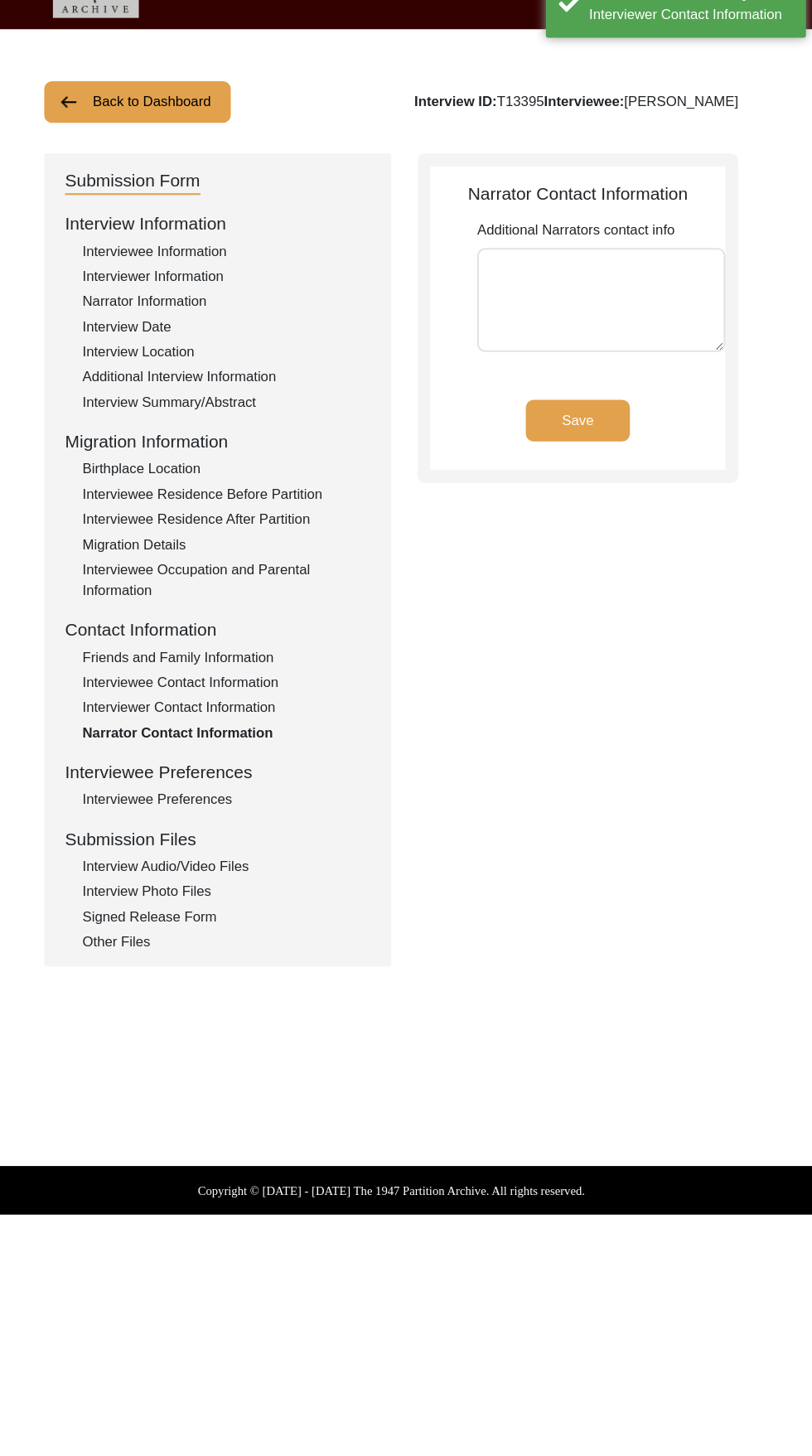
click at [589, 442] on button "Save" at bounding box center [584, 439] width 100 height 40
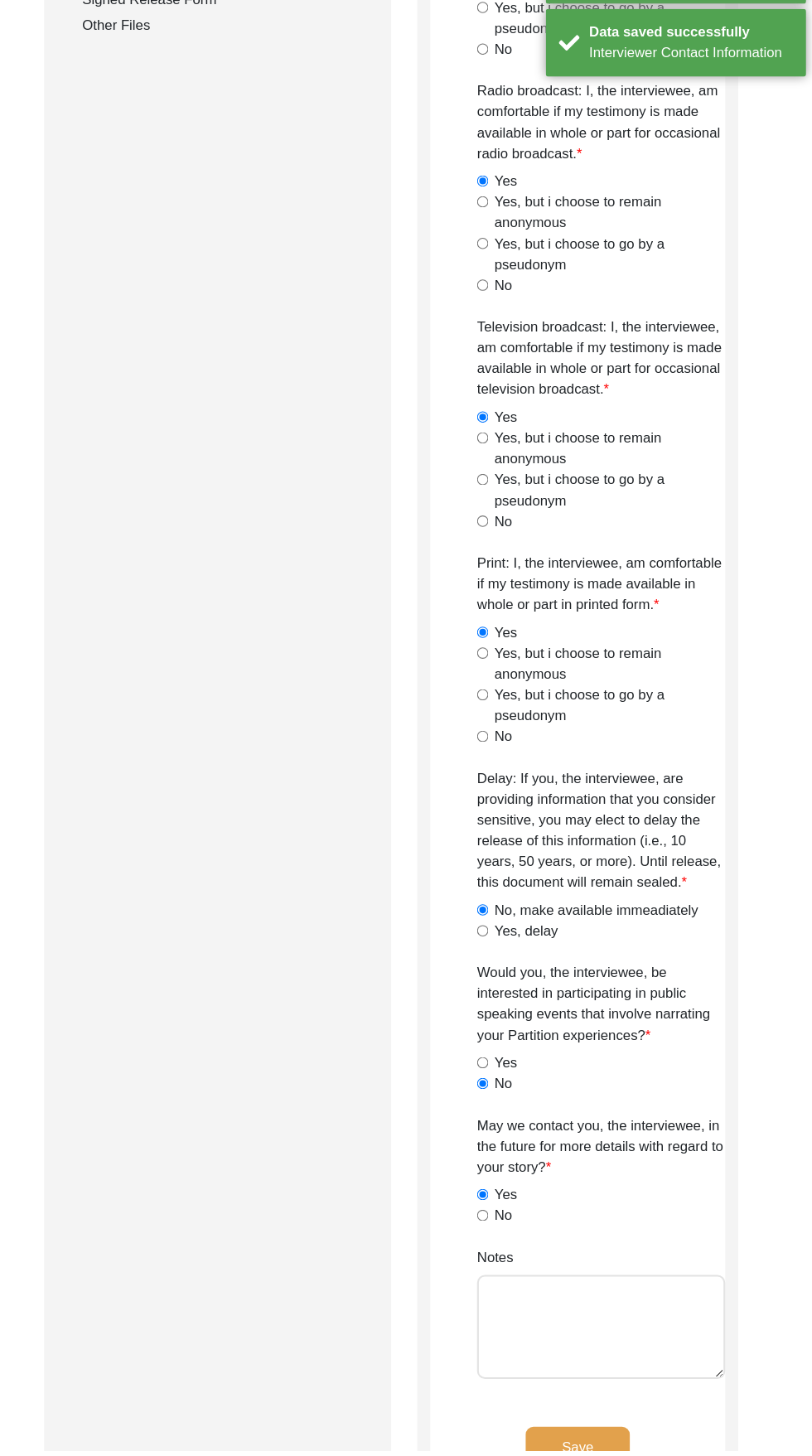
scroll to position [1009, 0]
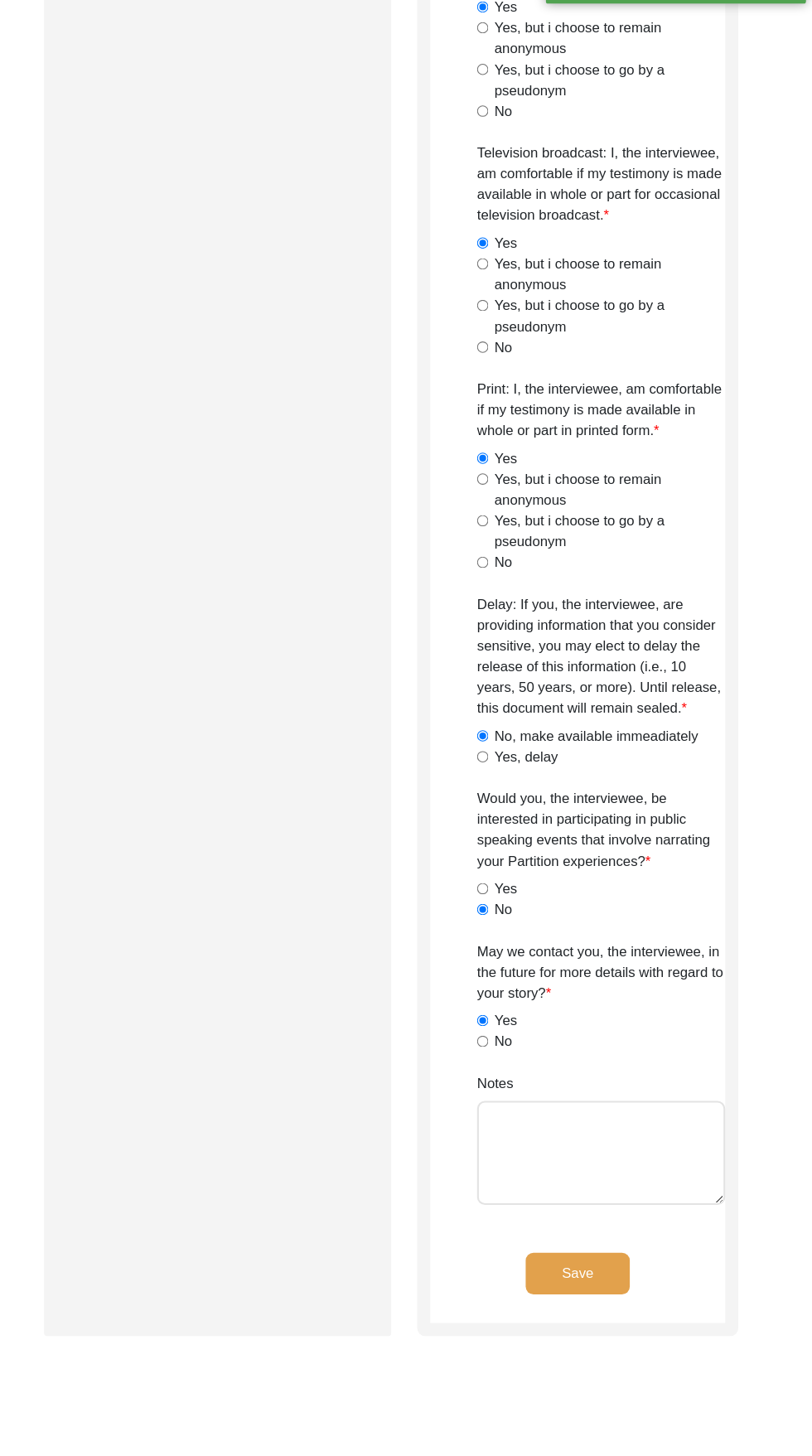
click at [620, 1289] on button "Save" at bounding box center [584, 1286] width 100 height 40
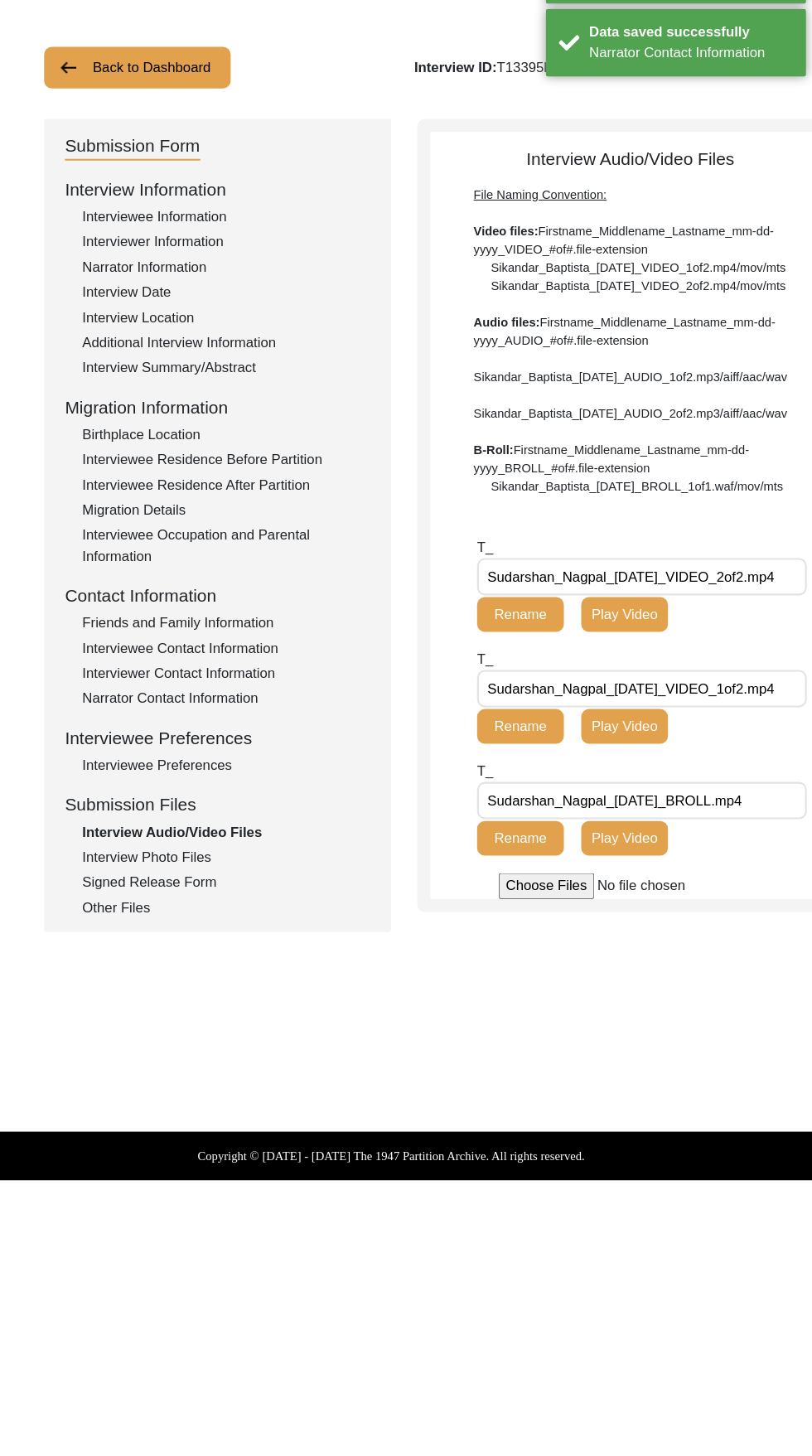
scroll to position [0, 0]
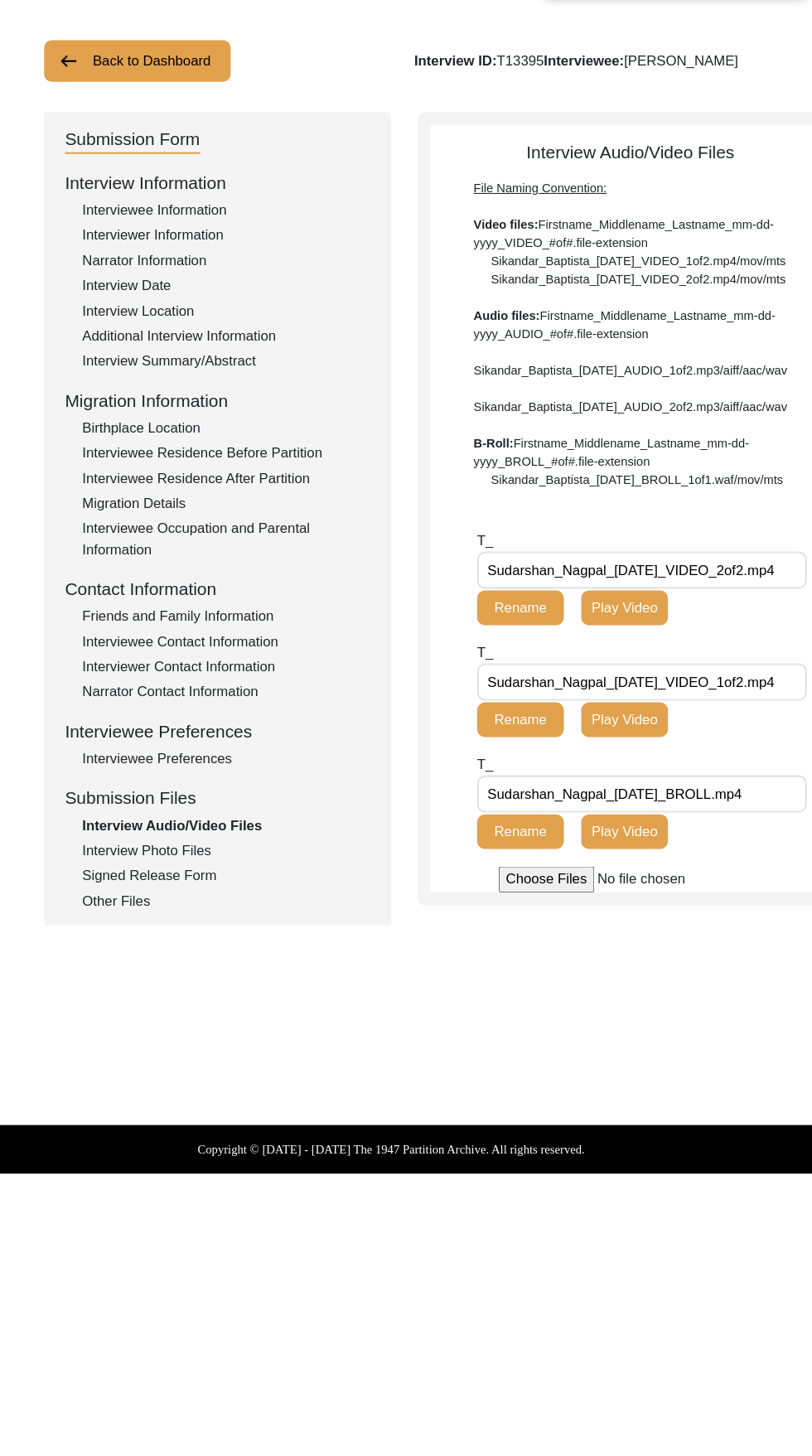
click at [209, 888] on div "Interview Photo Files" at bounding box center [248, 889] width 275 height 20
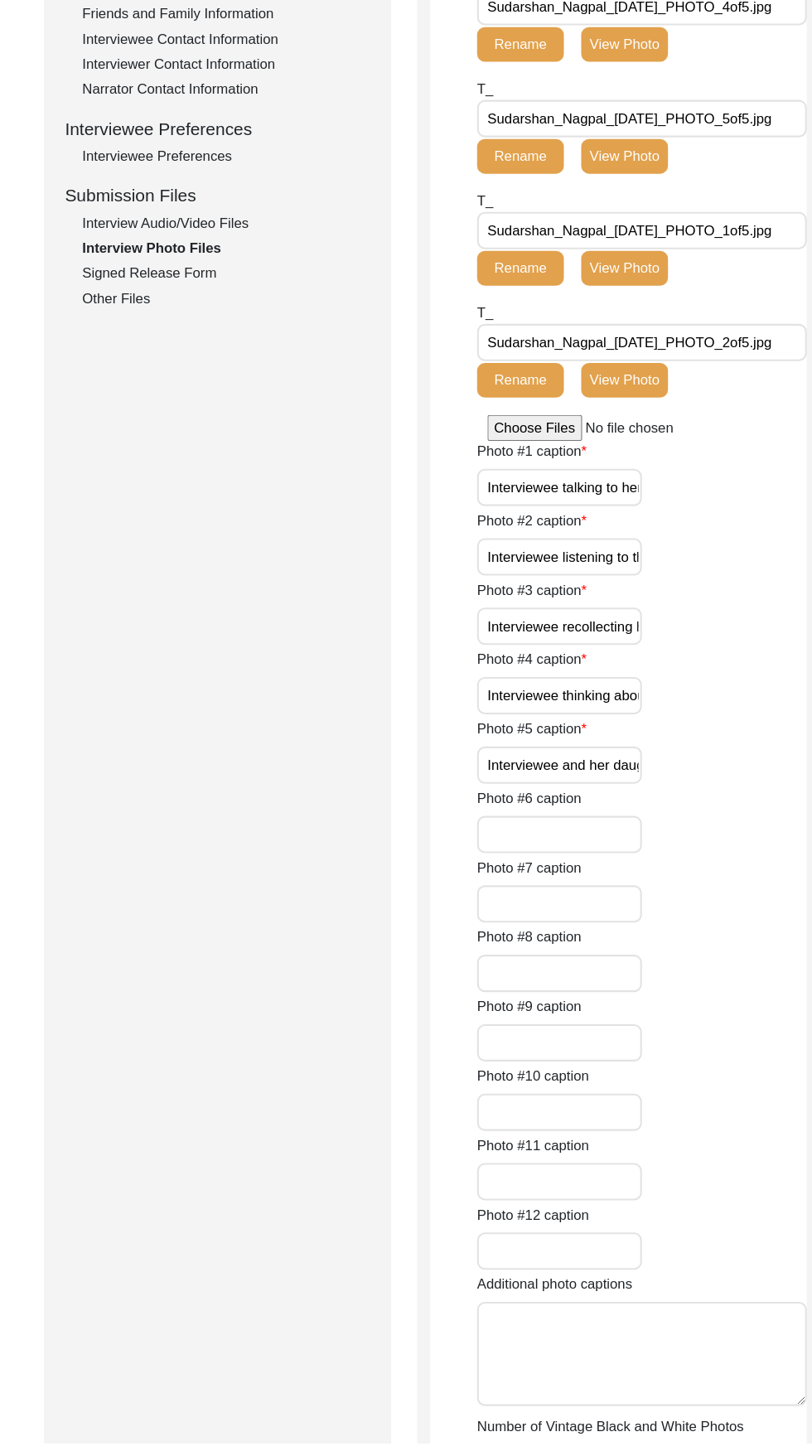
scroll to position [900, 0]
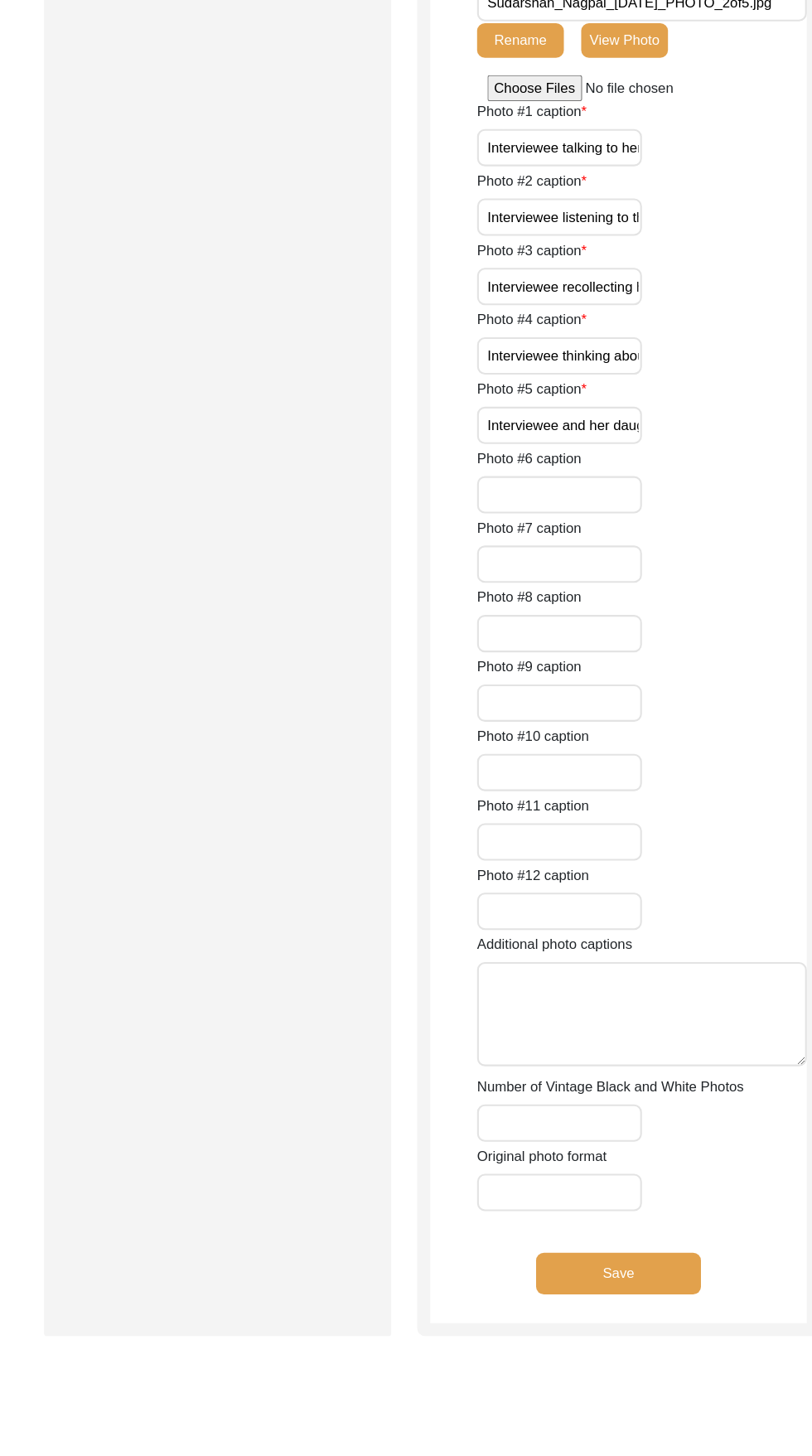
click at [679, 1294] on button "Save" at bounding box center [623, 1293] width 157 height 40
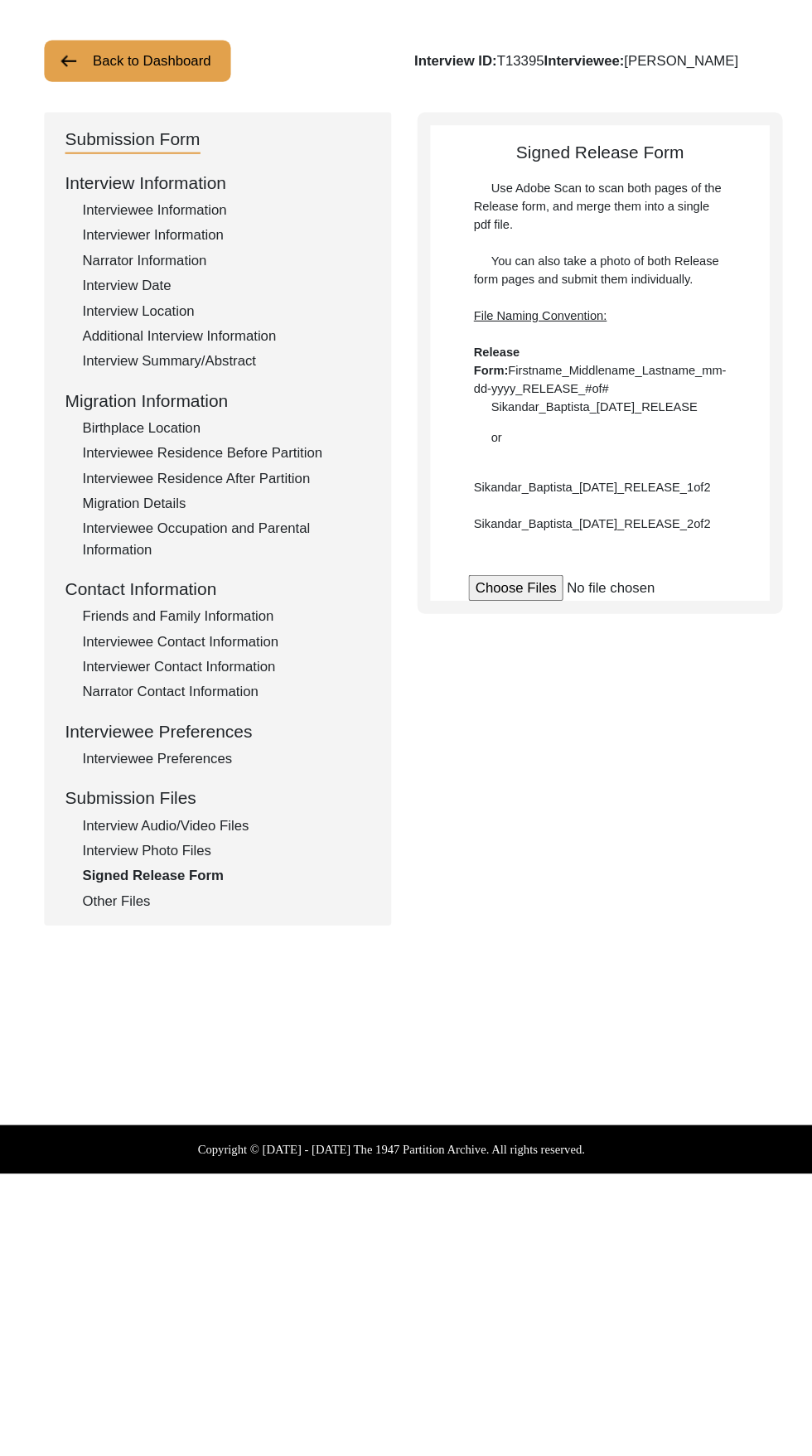
scroll to position [0, 0]
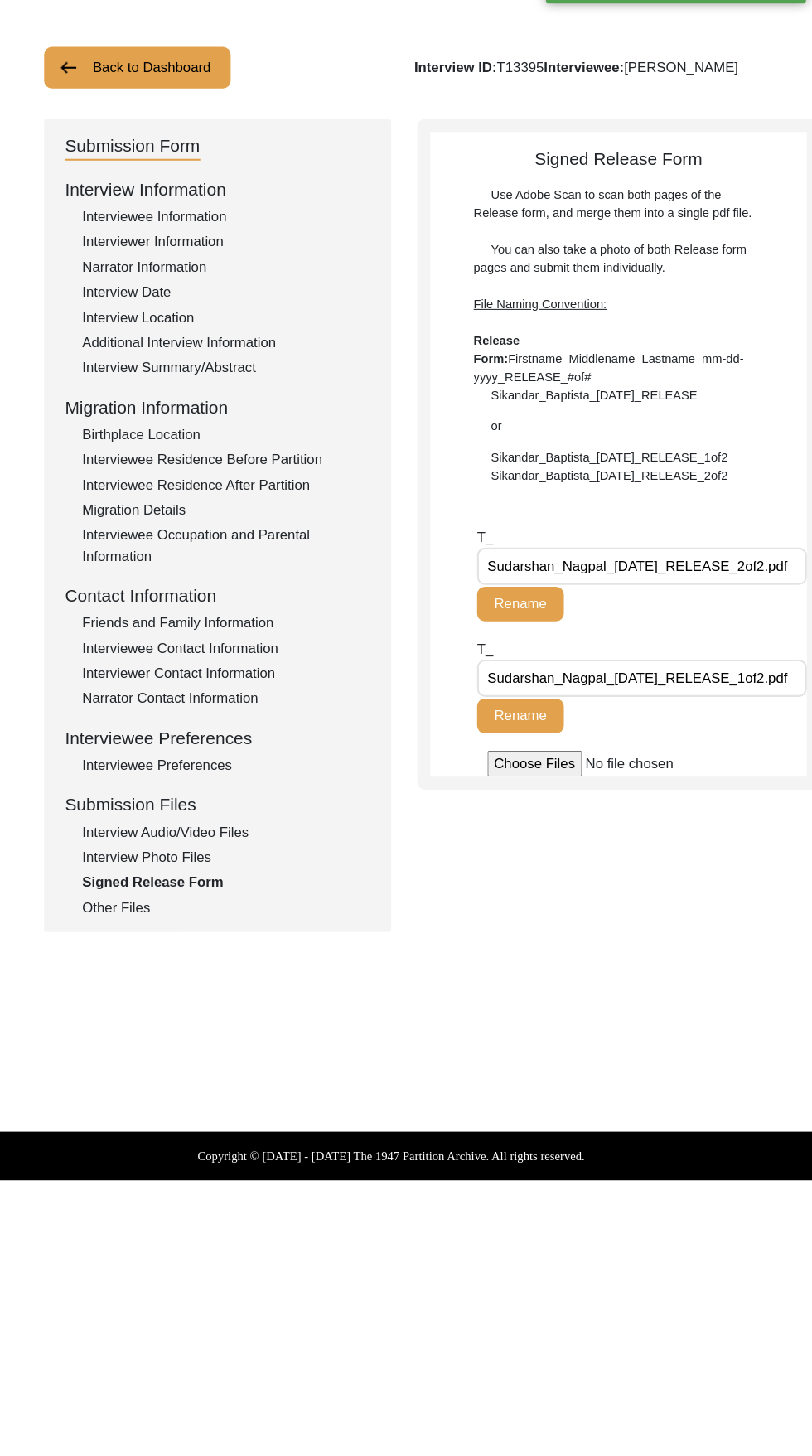
click at [138, 945] on div "Other Files" at bounding box center [248, 937] width 275 height 20
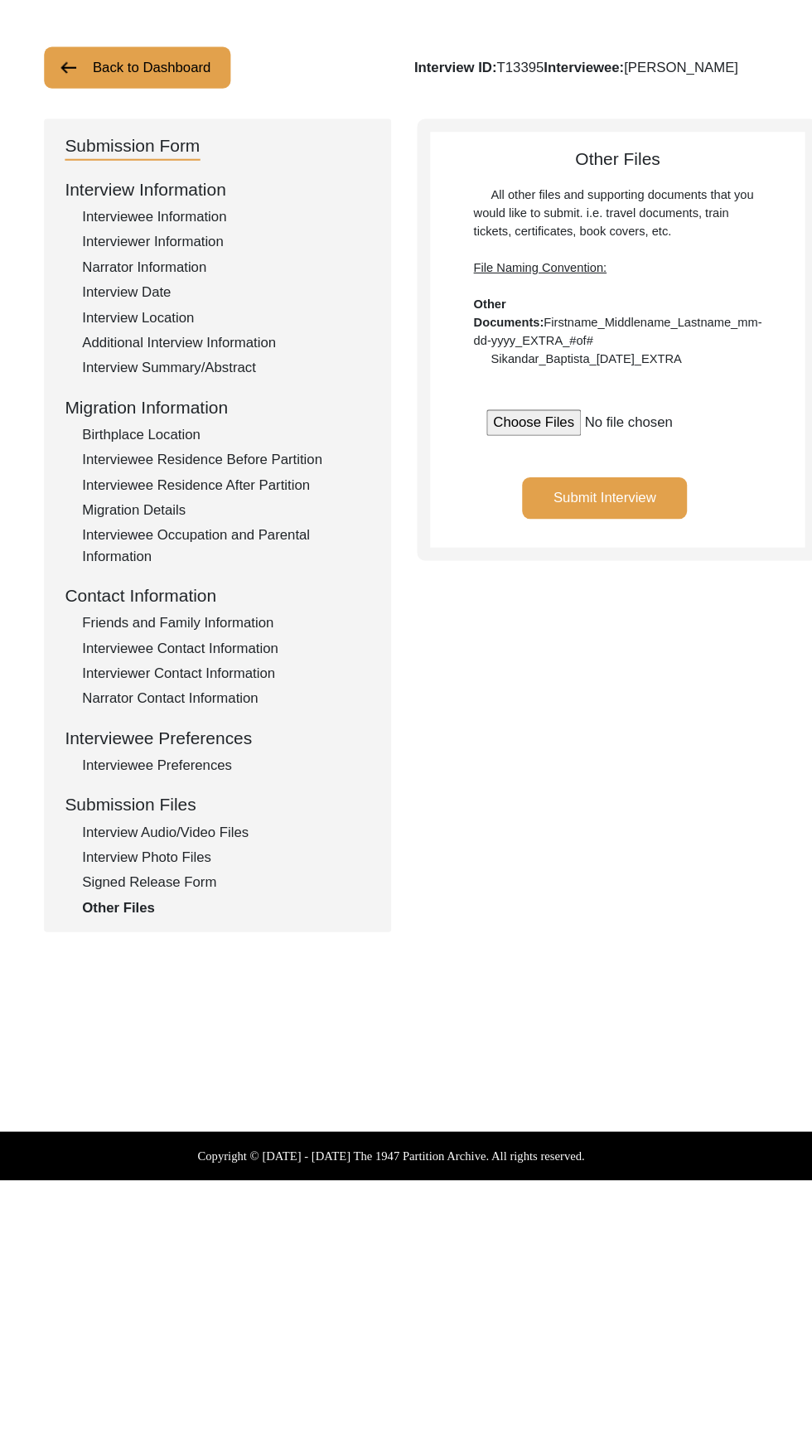
click at [595, 567] on button "Submit Interview" at bounding box center [609, 546] width 157 height 40
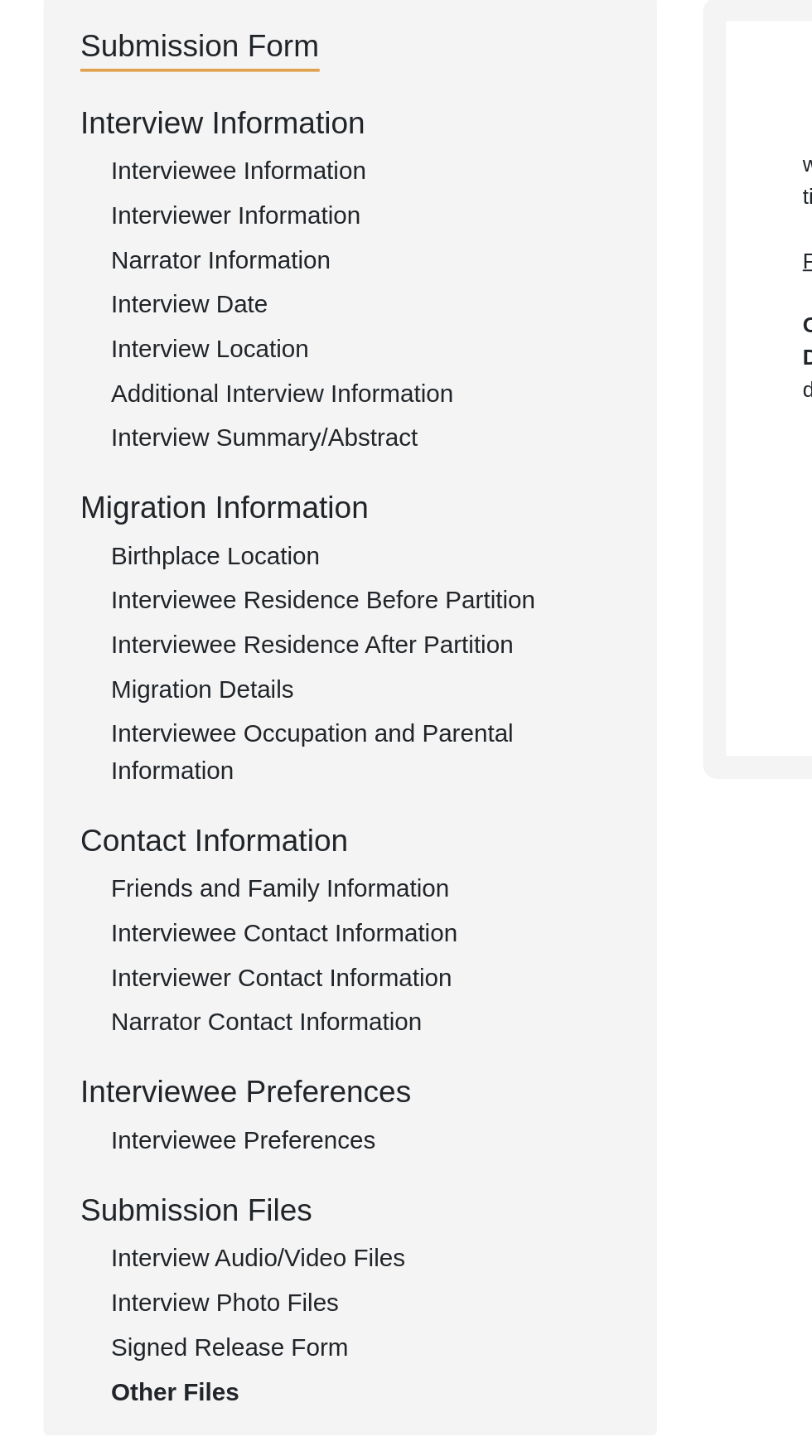
click at [237, 277] on div "Interviewee Information" at bounding box center [248, 278] width 275 height 20
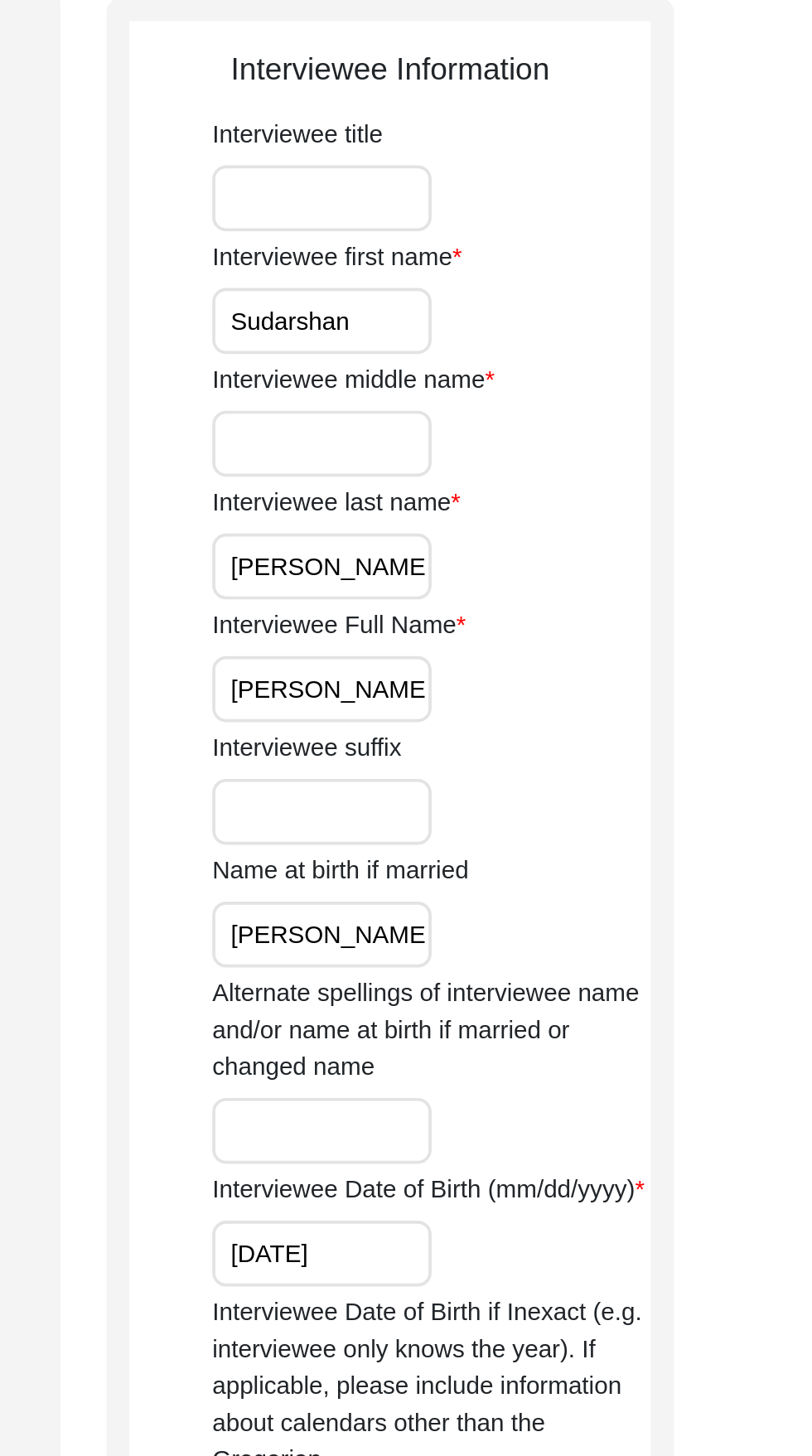
click at [545, 425] on input "Interviewee middle name" at bounding box center [547, 425] width 118 height 36
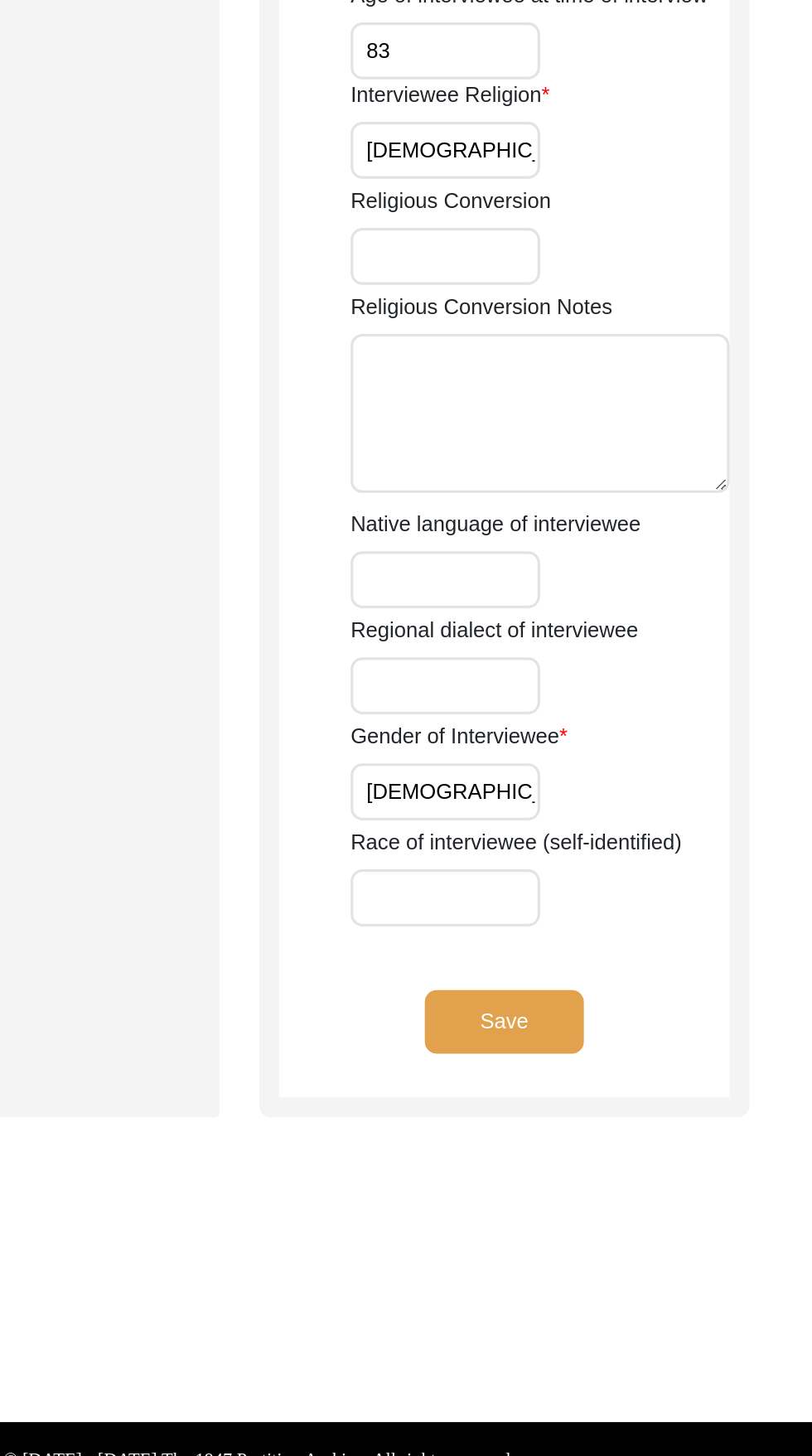
scroll to position [526, 0]
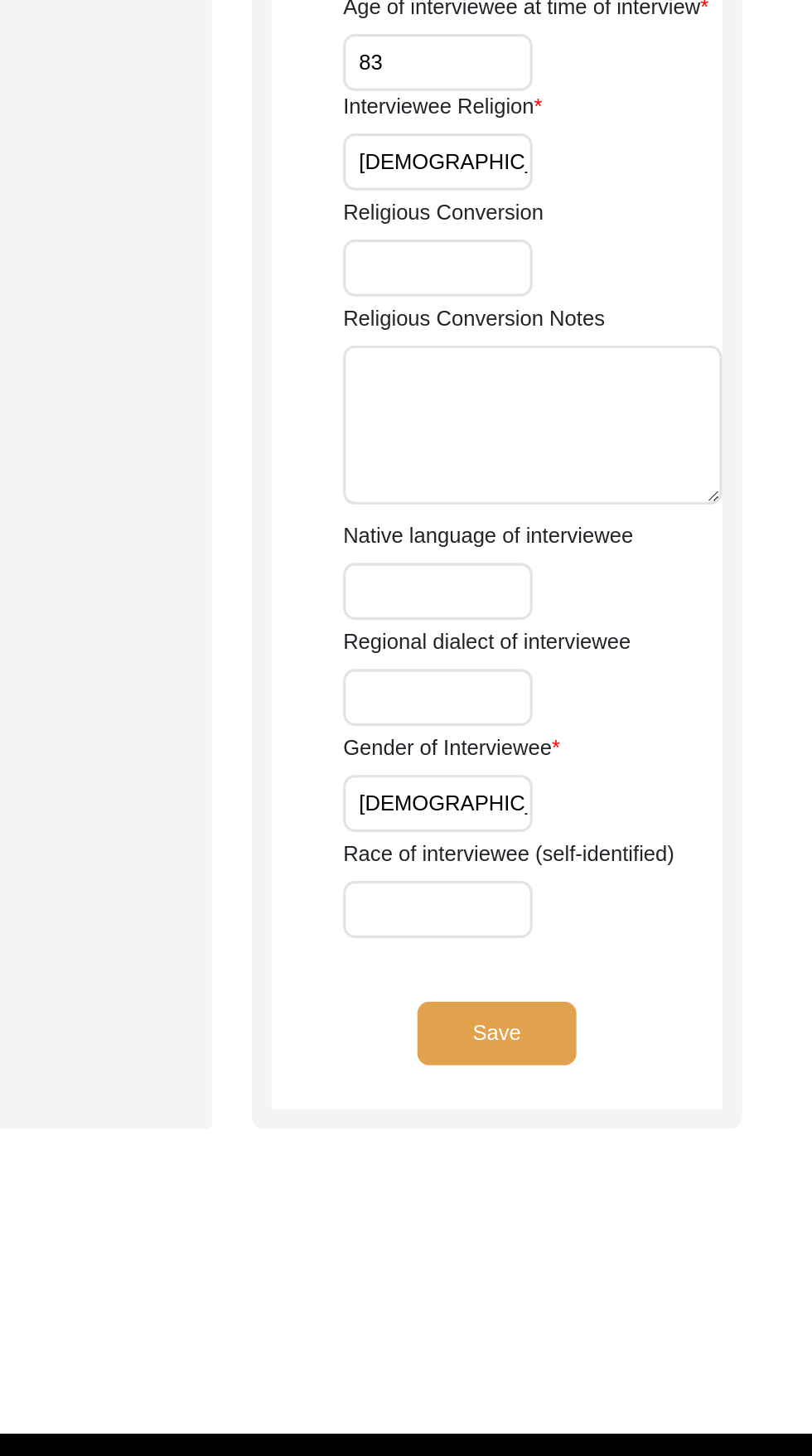
click at [598, 1176] on button "Save" at bounding box center [584, 1159] width 100 height 40
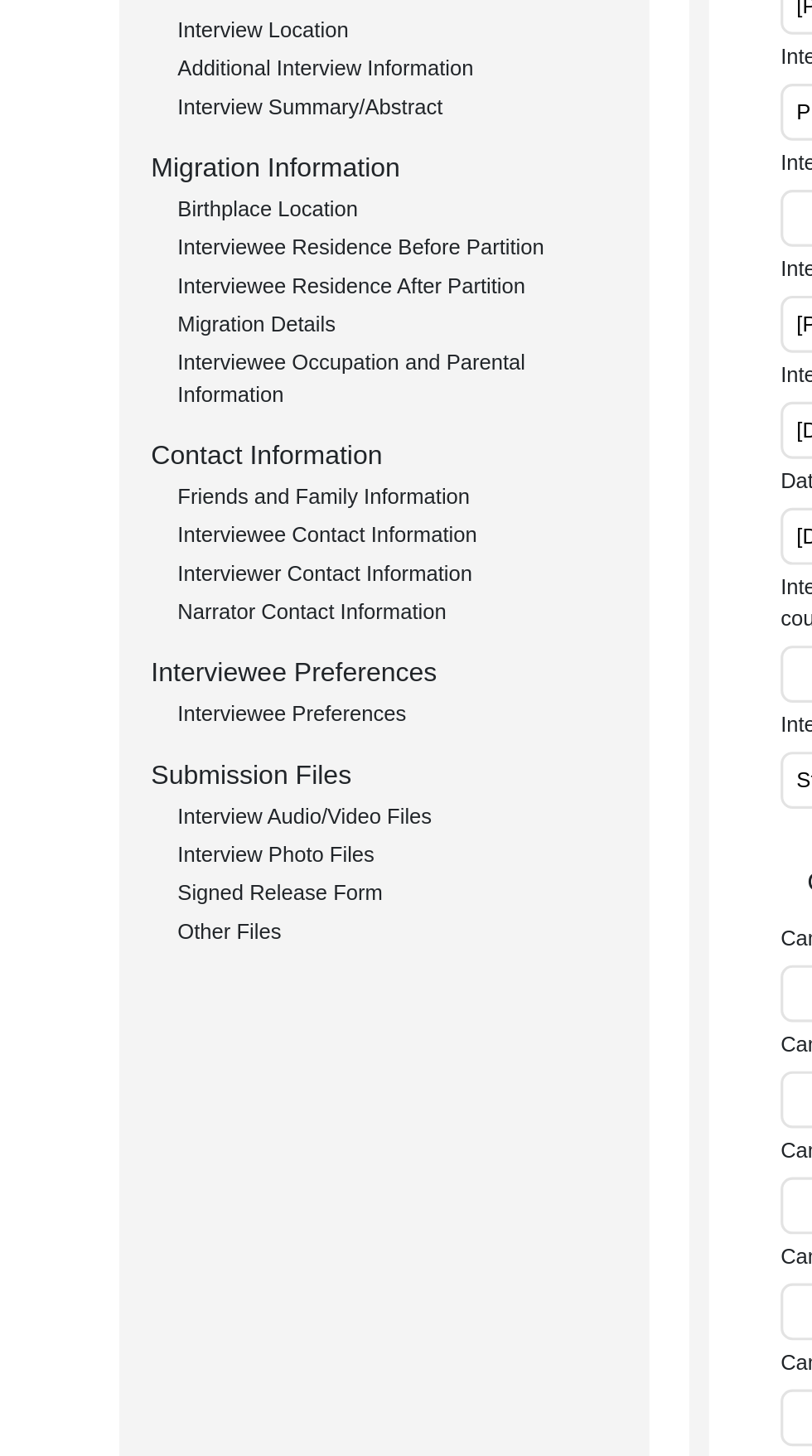
scroll to position [300, 0]
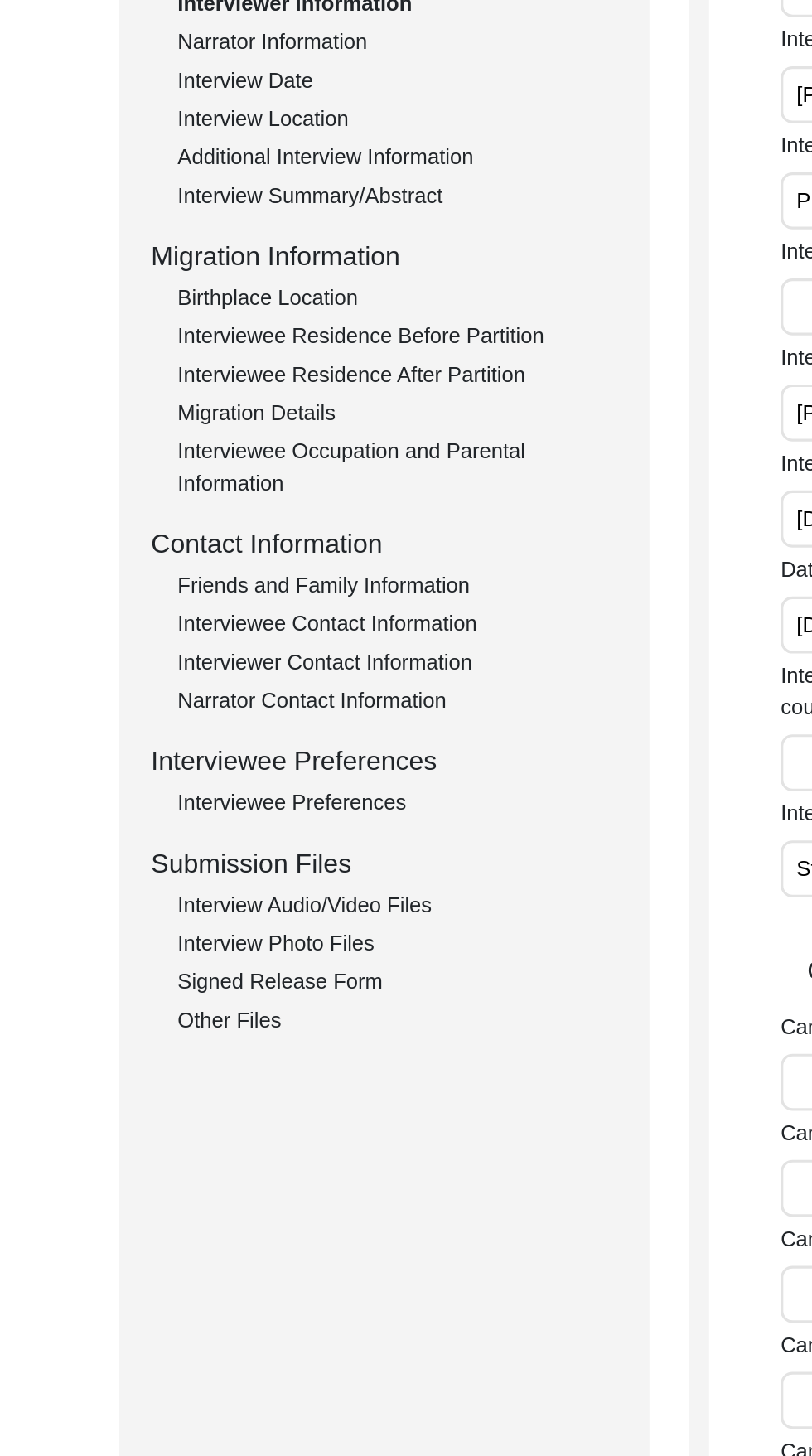
click at [142, 635] on div "Other Files" at bounding box center [248, 638] width 275 height 20
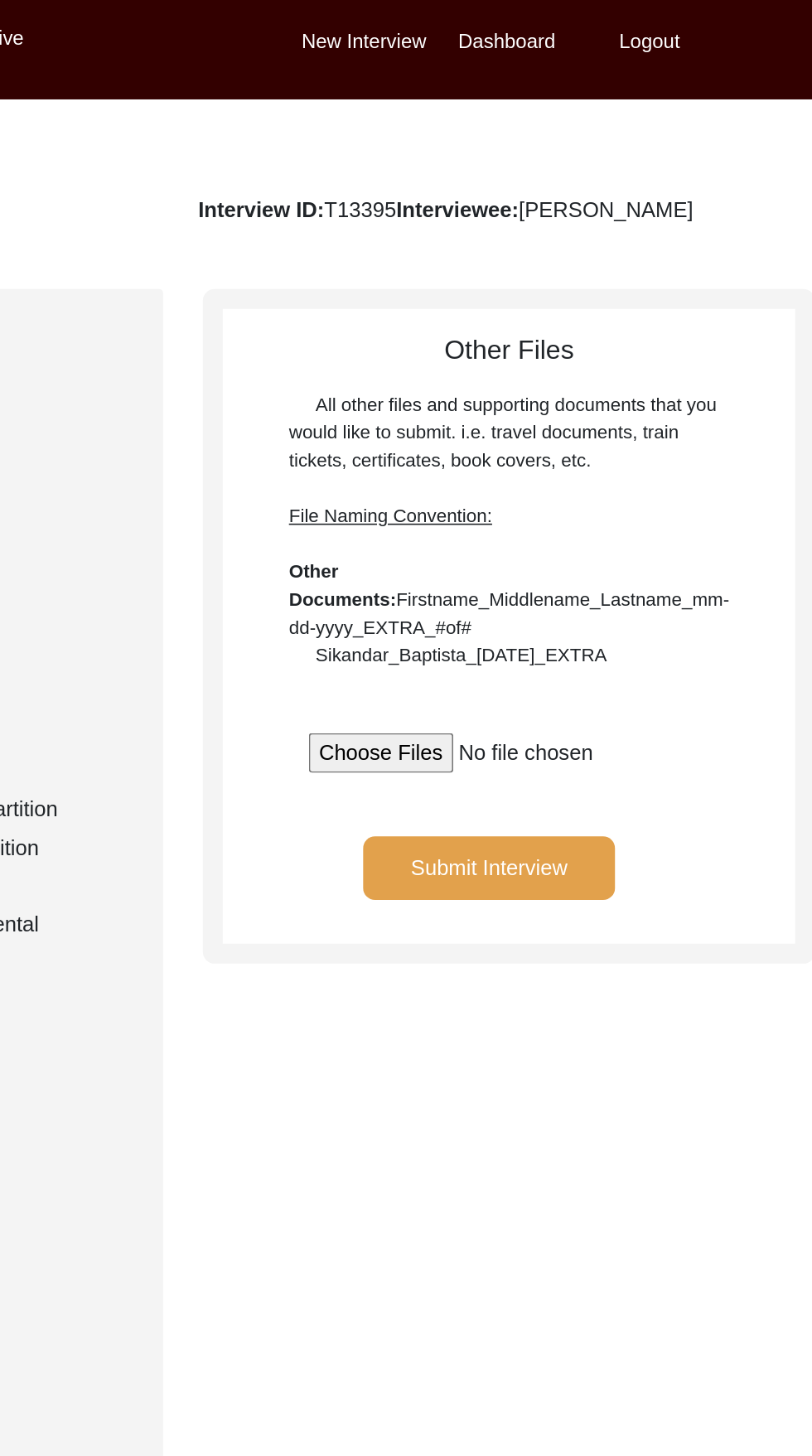
click at [608, 567] on button "Submit Interview" at bounding box center [609, 546] width 157 height 40
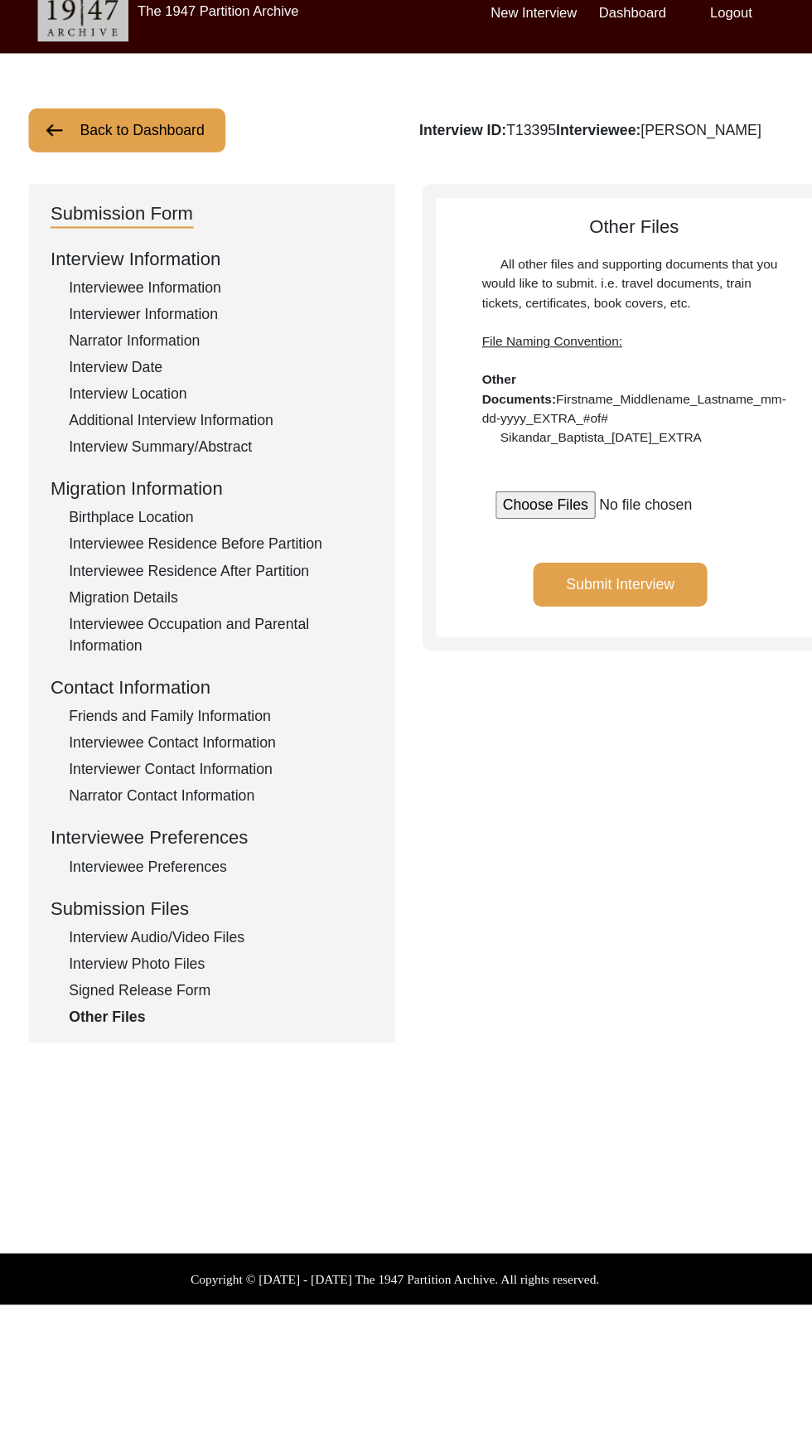
click at [269, 406] on div "Additional Interview Information" at bounding box center [248, 398] width 275 height 20
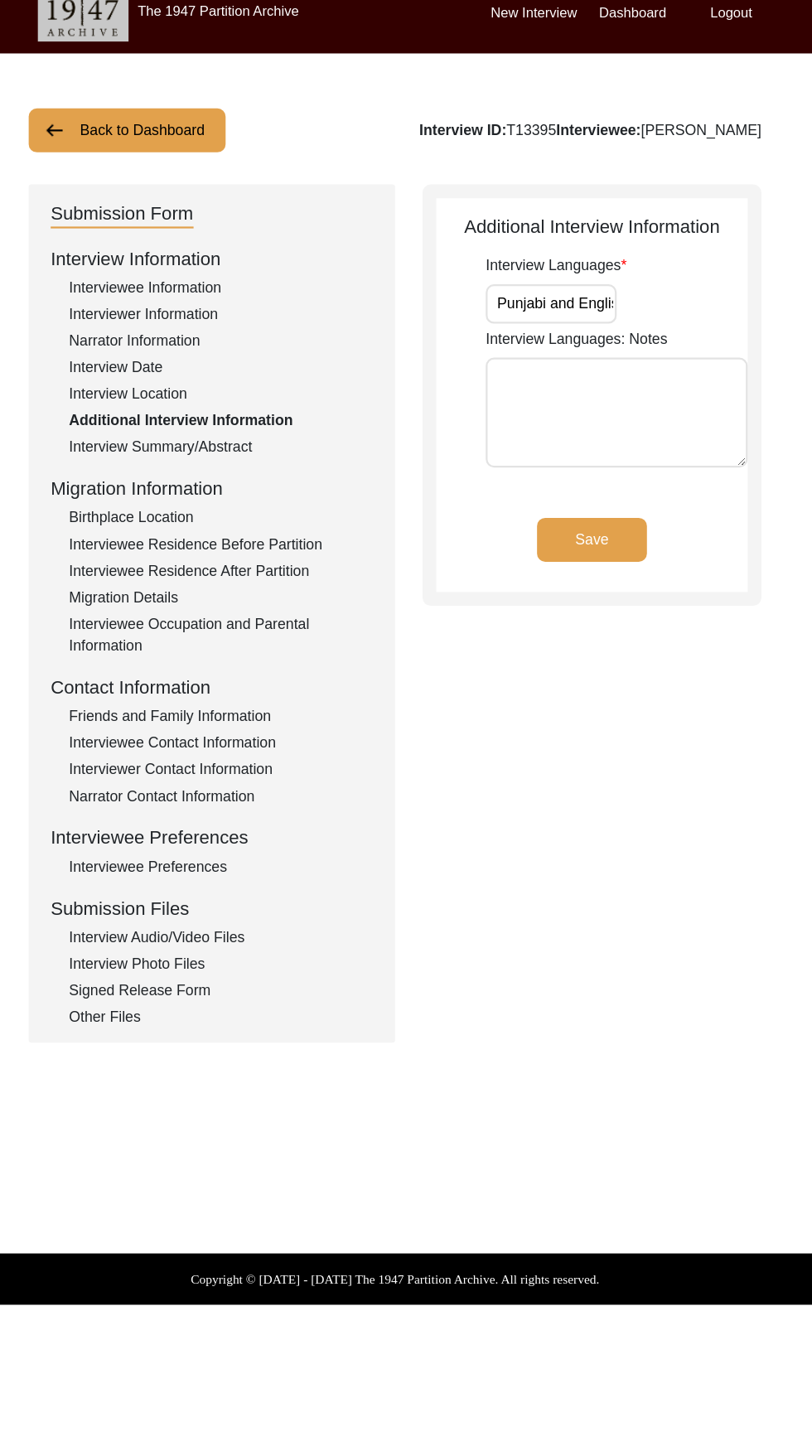
click at [168, 937] on div "Other Files" at bounding box center [248, 937] width 275 height 20
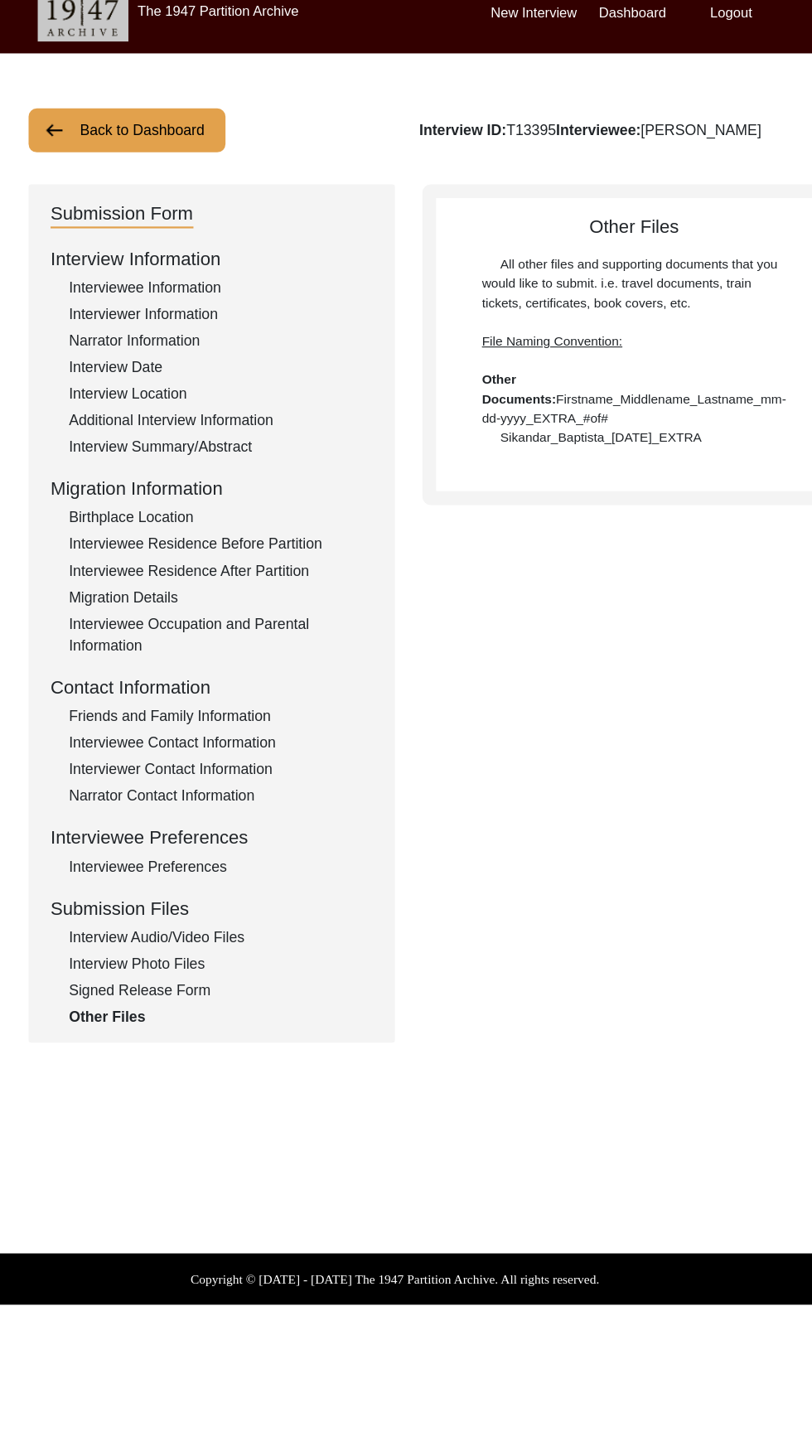
click at [698, 527] on div "Submission Form Interview Information Interviewee Information Interviewer Infor…" at bounding box center [406, 573] width 663 height 776
click at [230, 865] on div "Interview Audio/Video Files" at bounding box center [248, 865] width 275 height 20
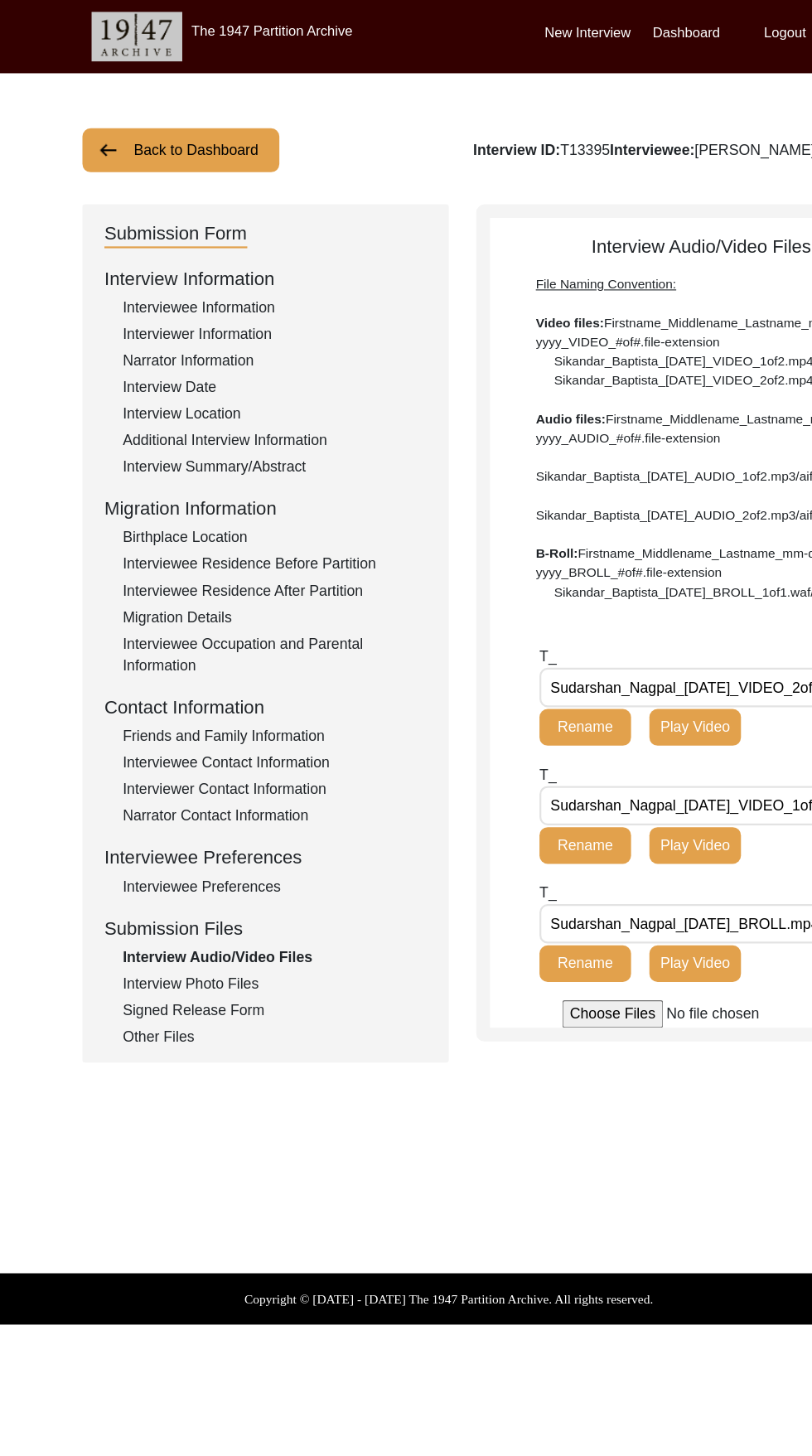
click at [218, 280] on div "Interviewee Information" at bounding box center [248, 278] width 275 height 20
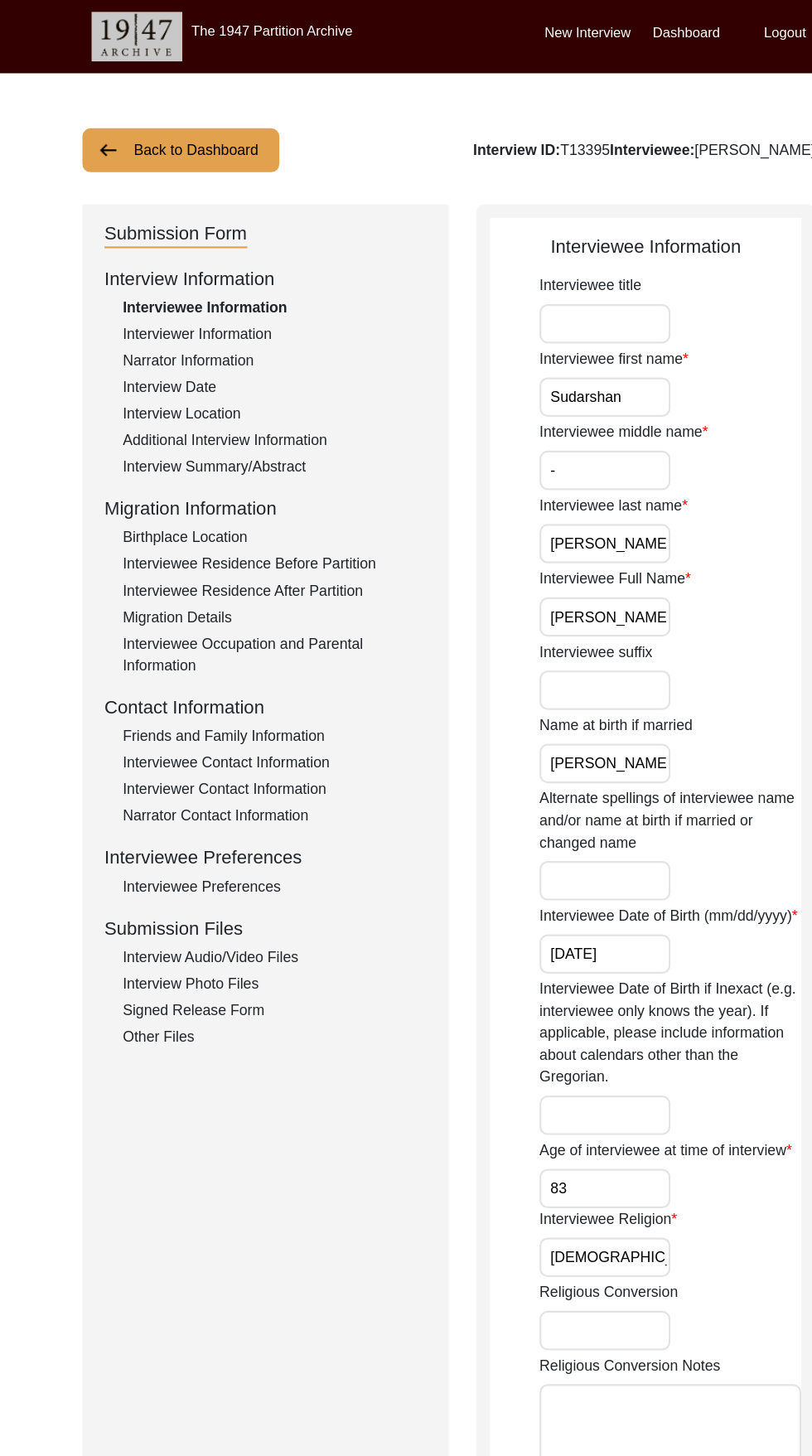
click at [184, 141] on button "Back to Dashboard" at bounding box center [164, 135] width 178 height 40
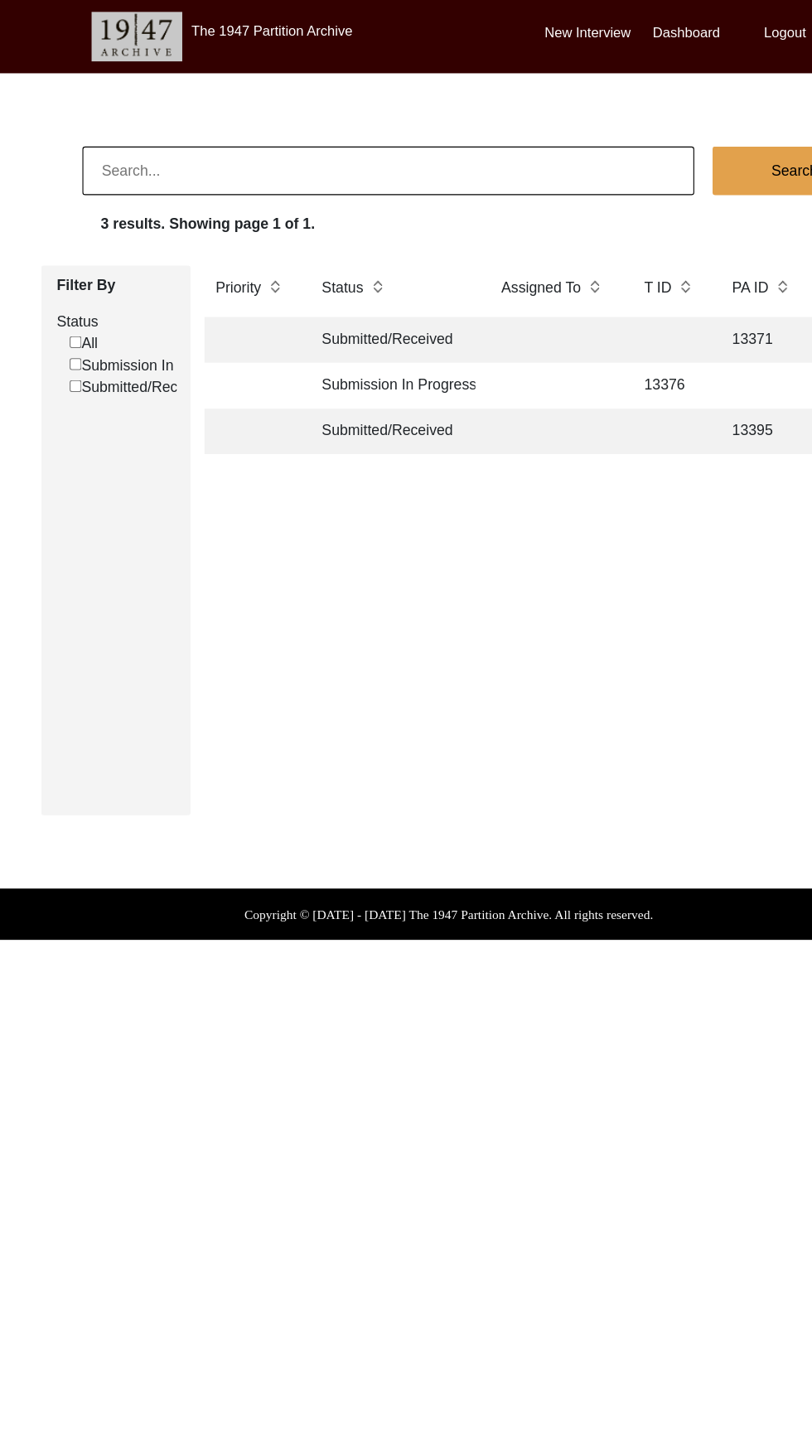
click at [604, 351] on td "13376" at bounding box center [606, 349] width 67 height 42
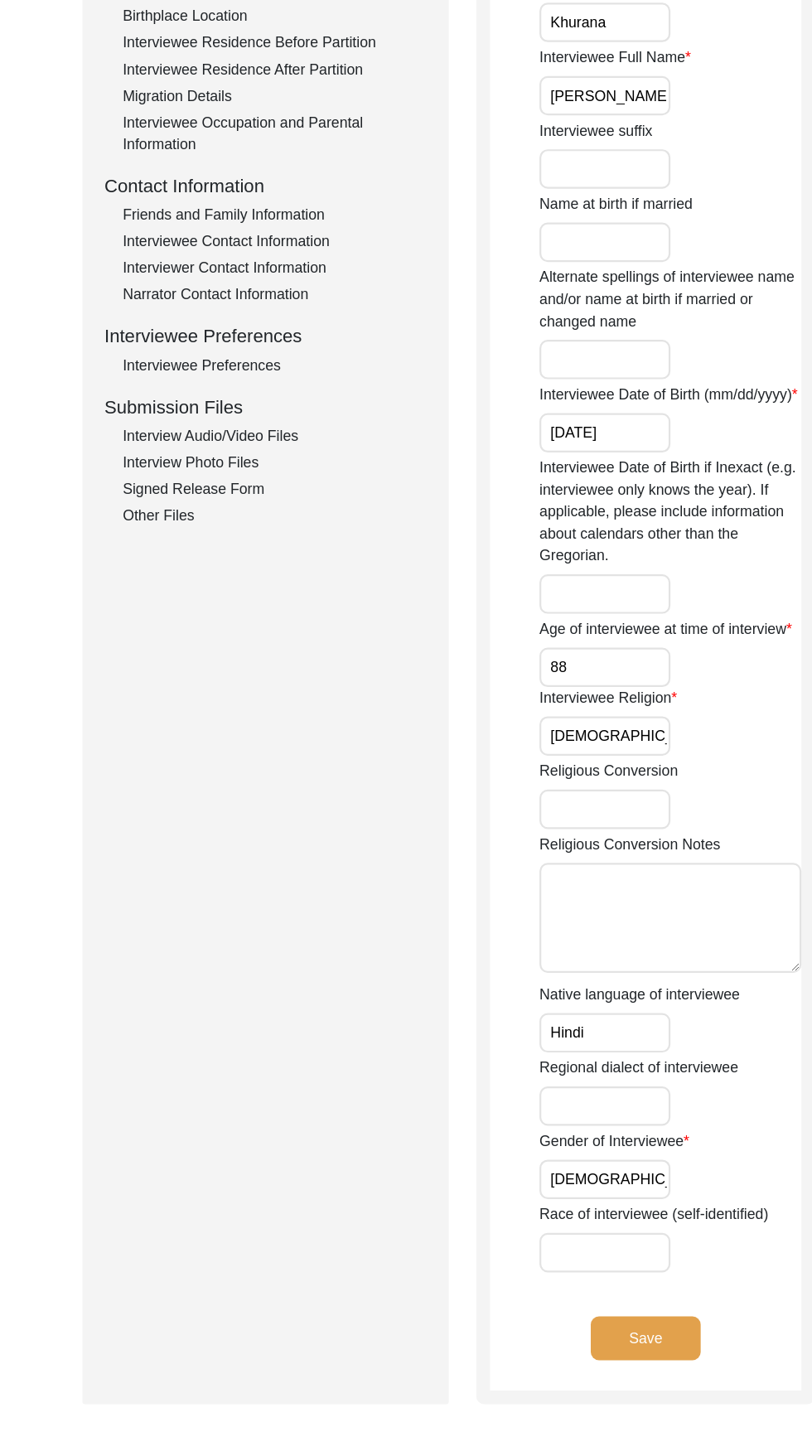
scroll to position [438, 0]
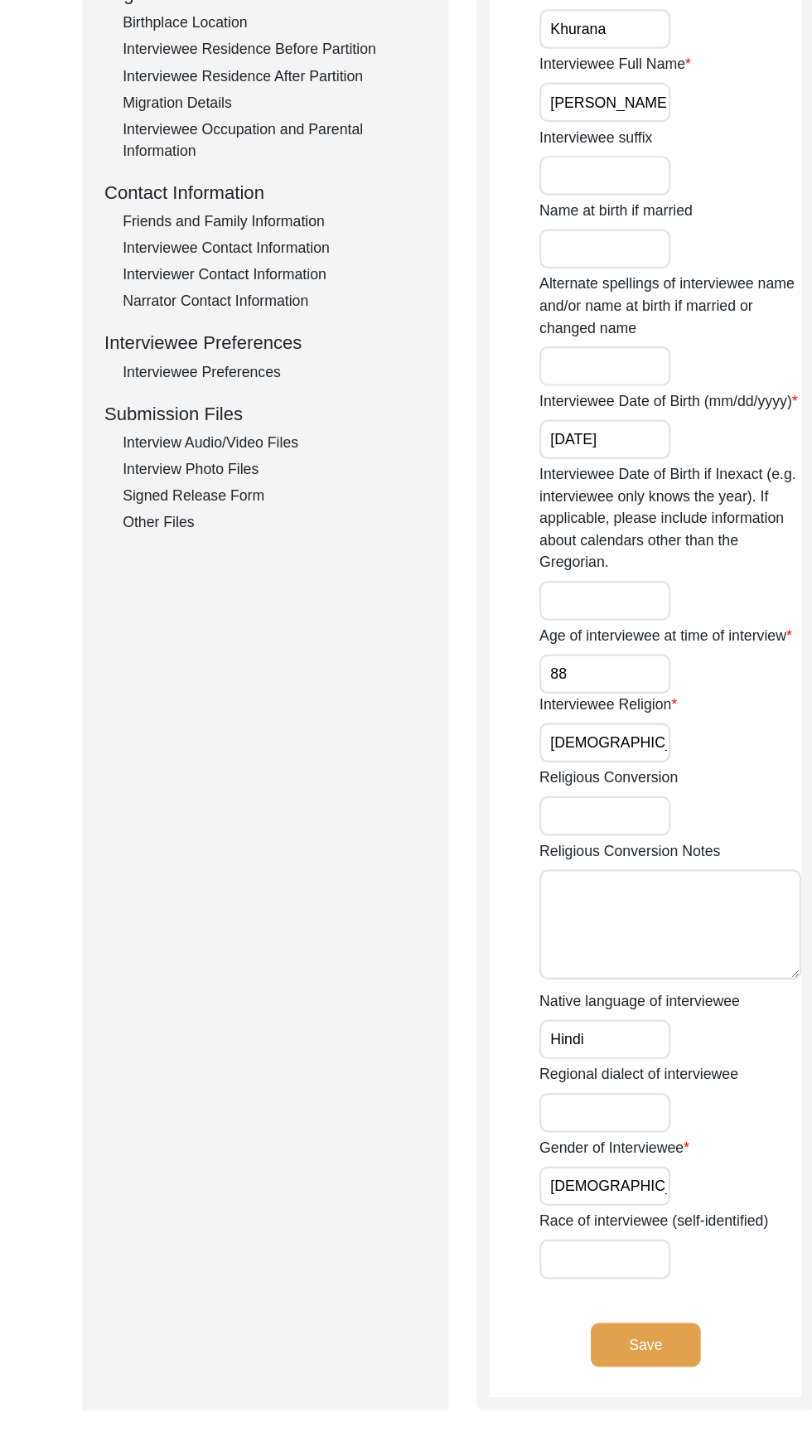
click at [189, 478] on div "Signed Release Form" at bounding box center [248, 476] width 275 height 20
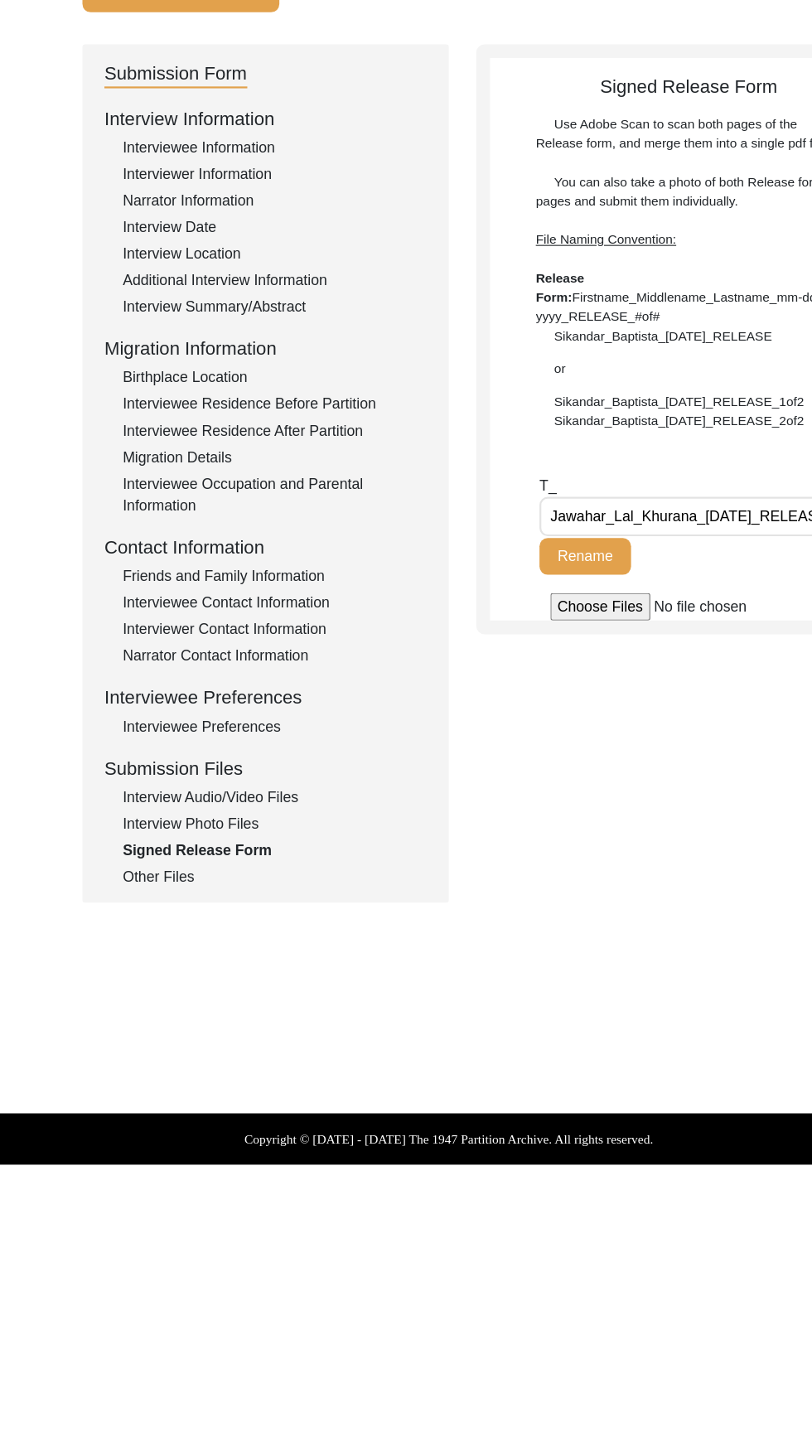
scroll to position [0, 0]
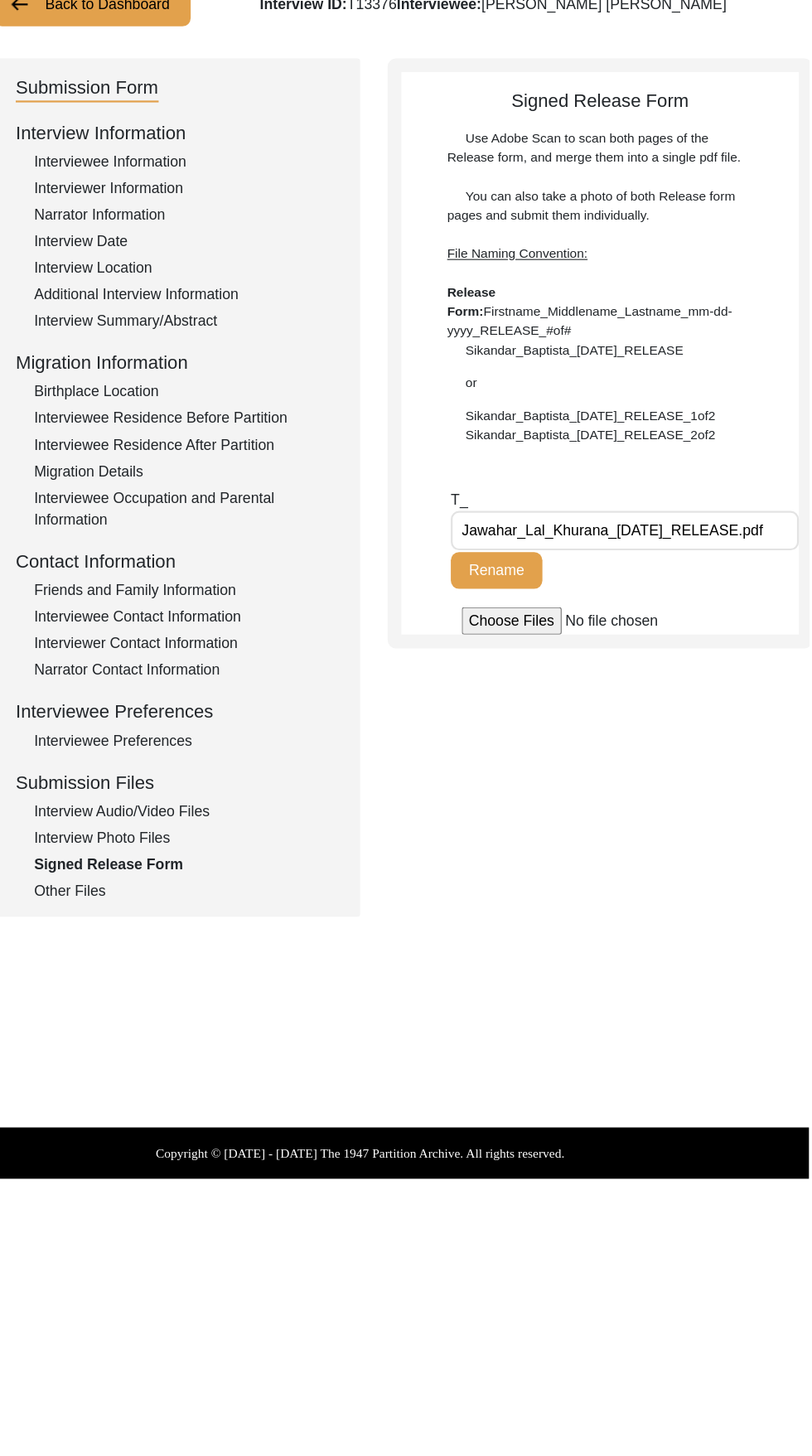
click at [542, 693] on input "file" at bounding box center [623, 694] width 251 height 25
click at [554, 648] on button "Rename" at bounding box center [529, 648] width 83 height 33
click at [539, 640] on button "Rename" at bounding box center [529, 648] width 83 height 33
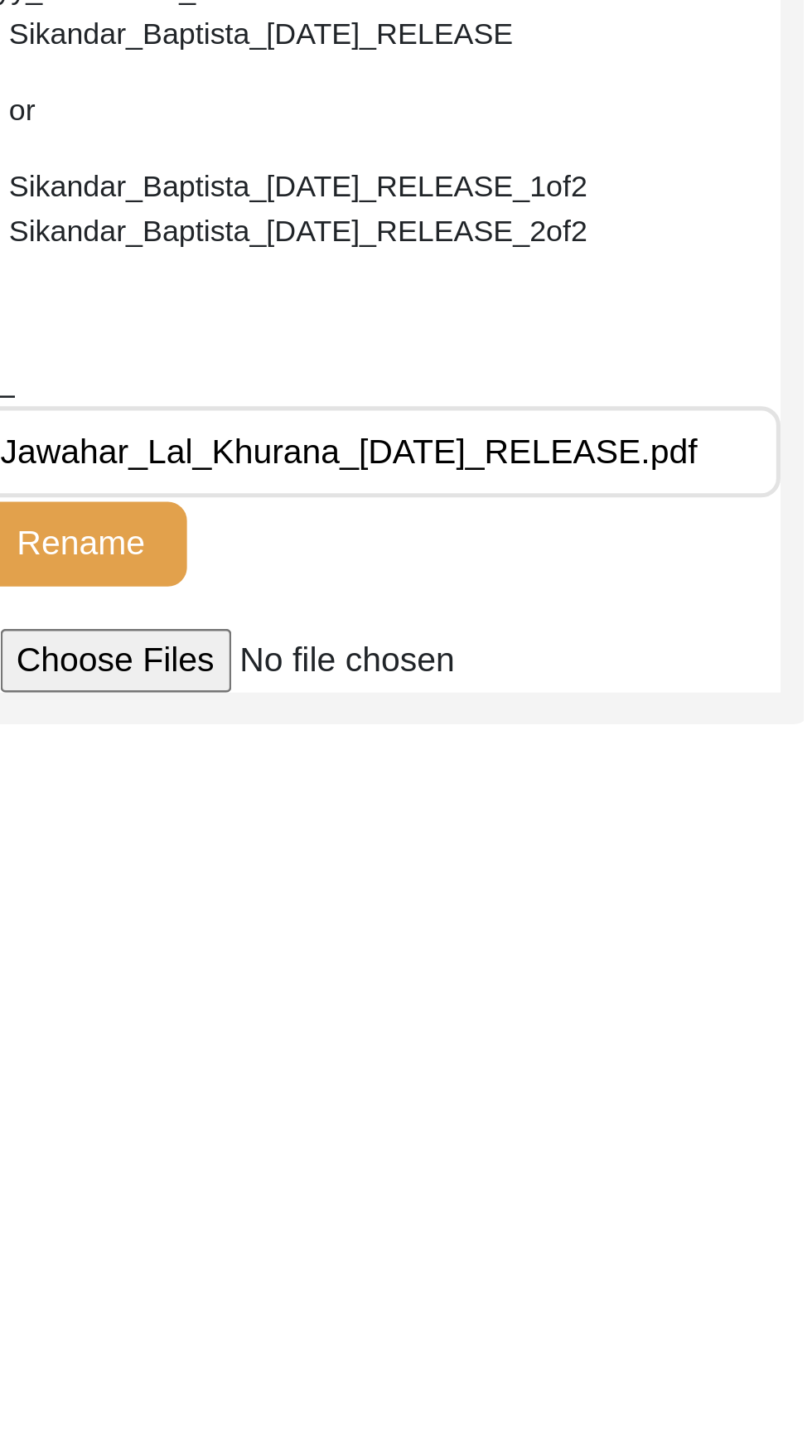
click at [755, 608] on input "Jawahar_Lal_Khurana_09-21-2025_RELEASE.pdf" at bounding box center [646, 612] width 315 height 36
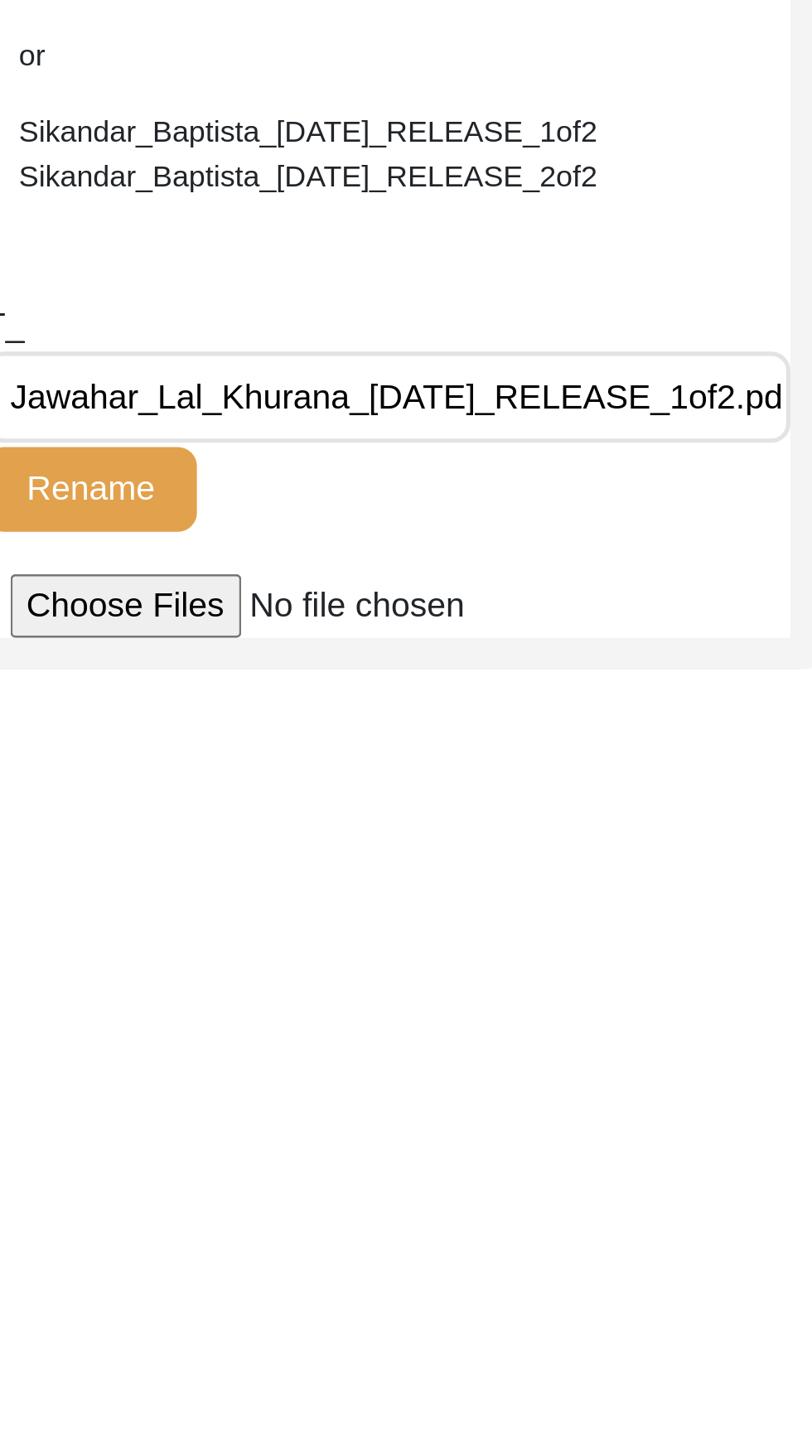
click at [549, 648] on button "Rename" at bounding box center [529, 648] width 83 height 33
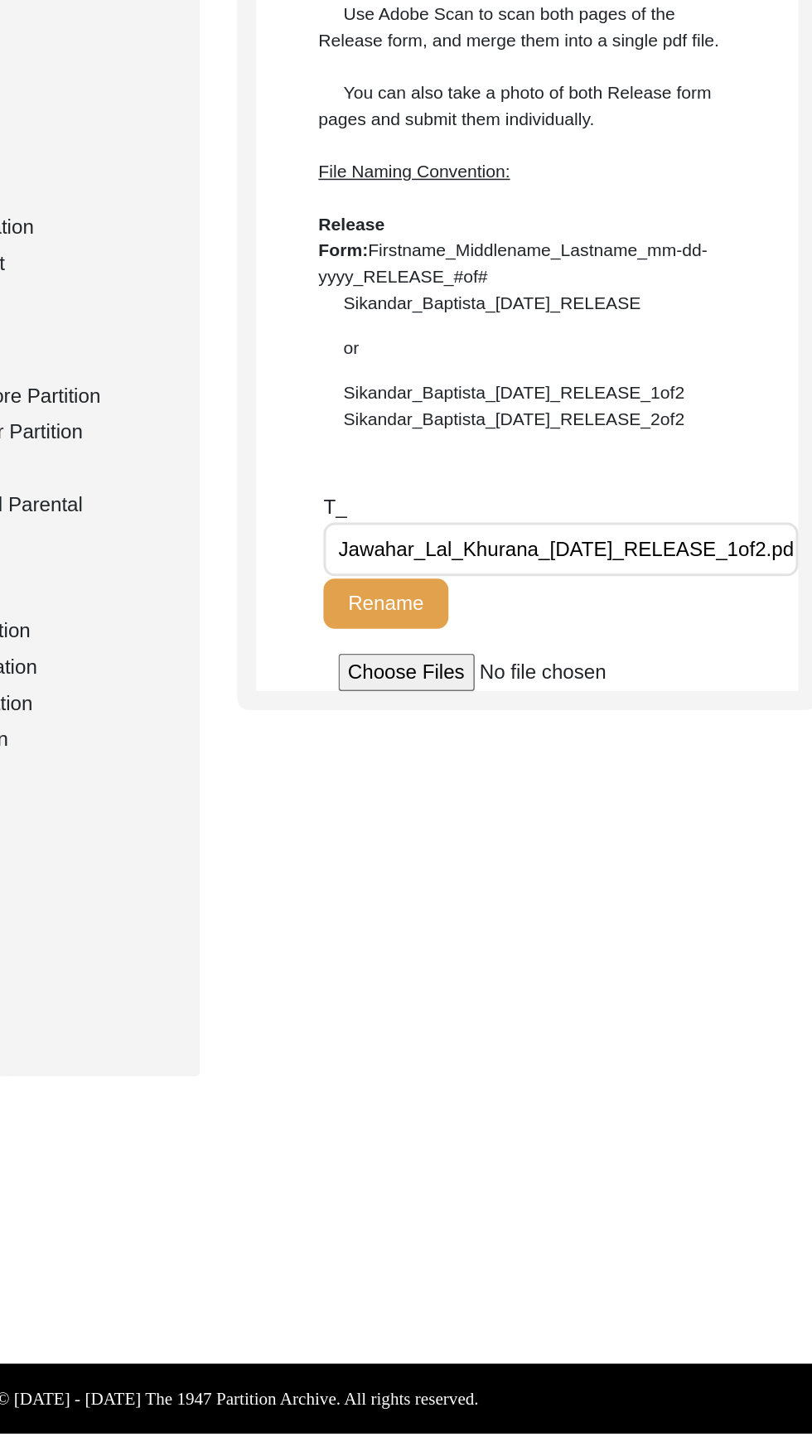
click at [567, 696] on input "file" at bounding box center [623, 694] width 251 height 25
click at [550, 694] on input "file" at bounding box center [623, 694] width 251 height 25
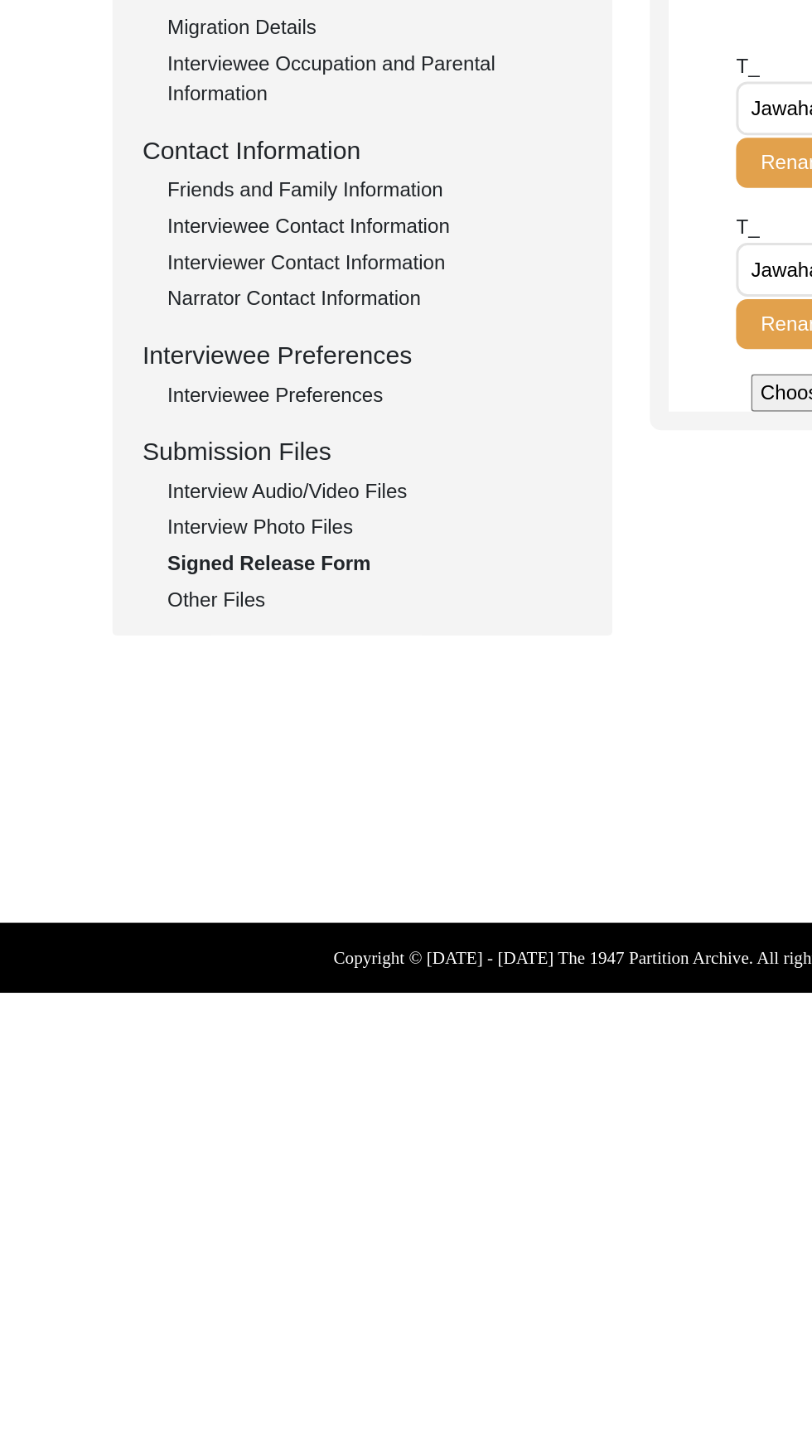
click at [125, 941] on div "Other Files" at bounding box center [248, 937] width 275 height 20
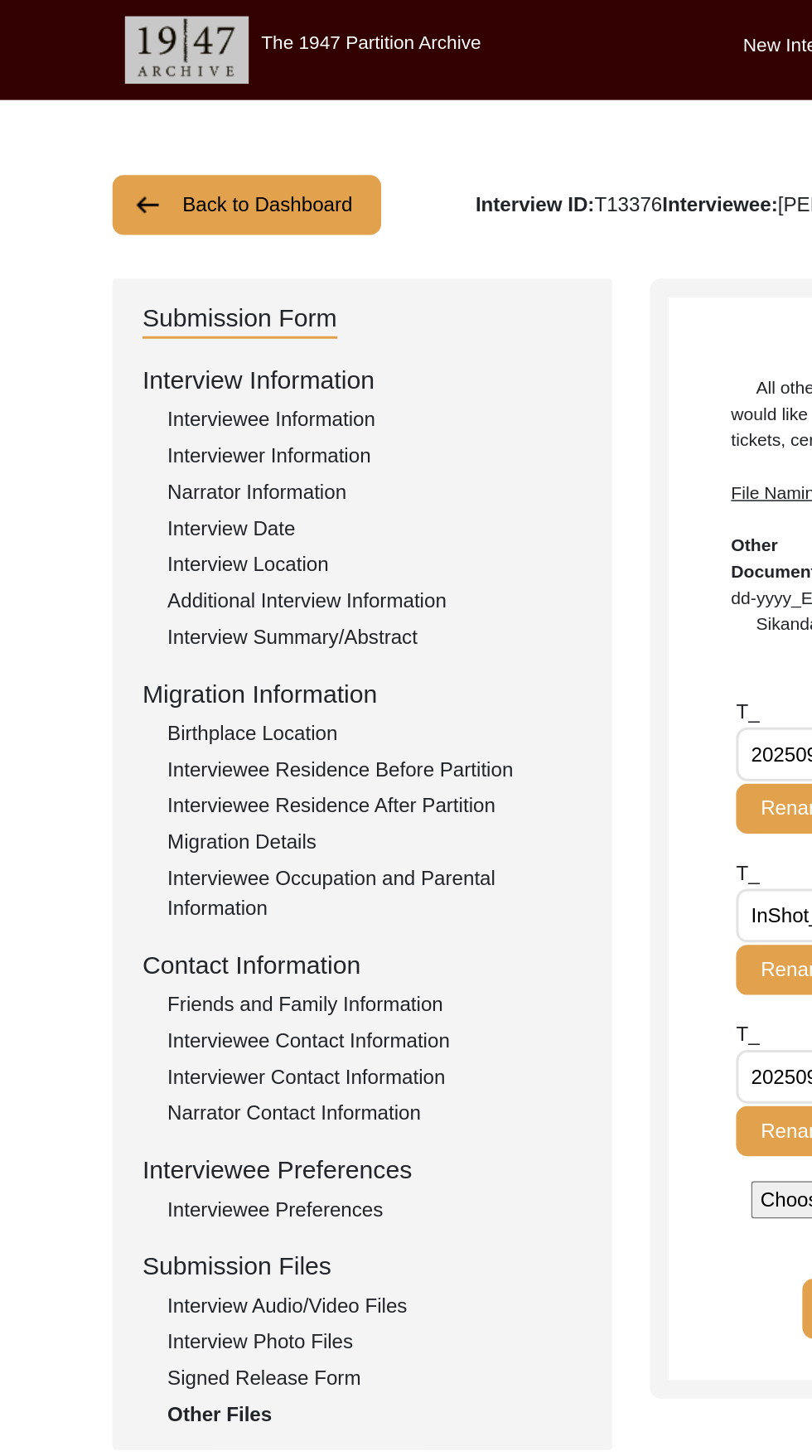
click at [137, 301] on div "Interviewer Information" at bounding box center [248, 302] width 275 height 20
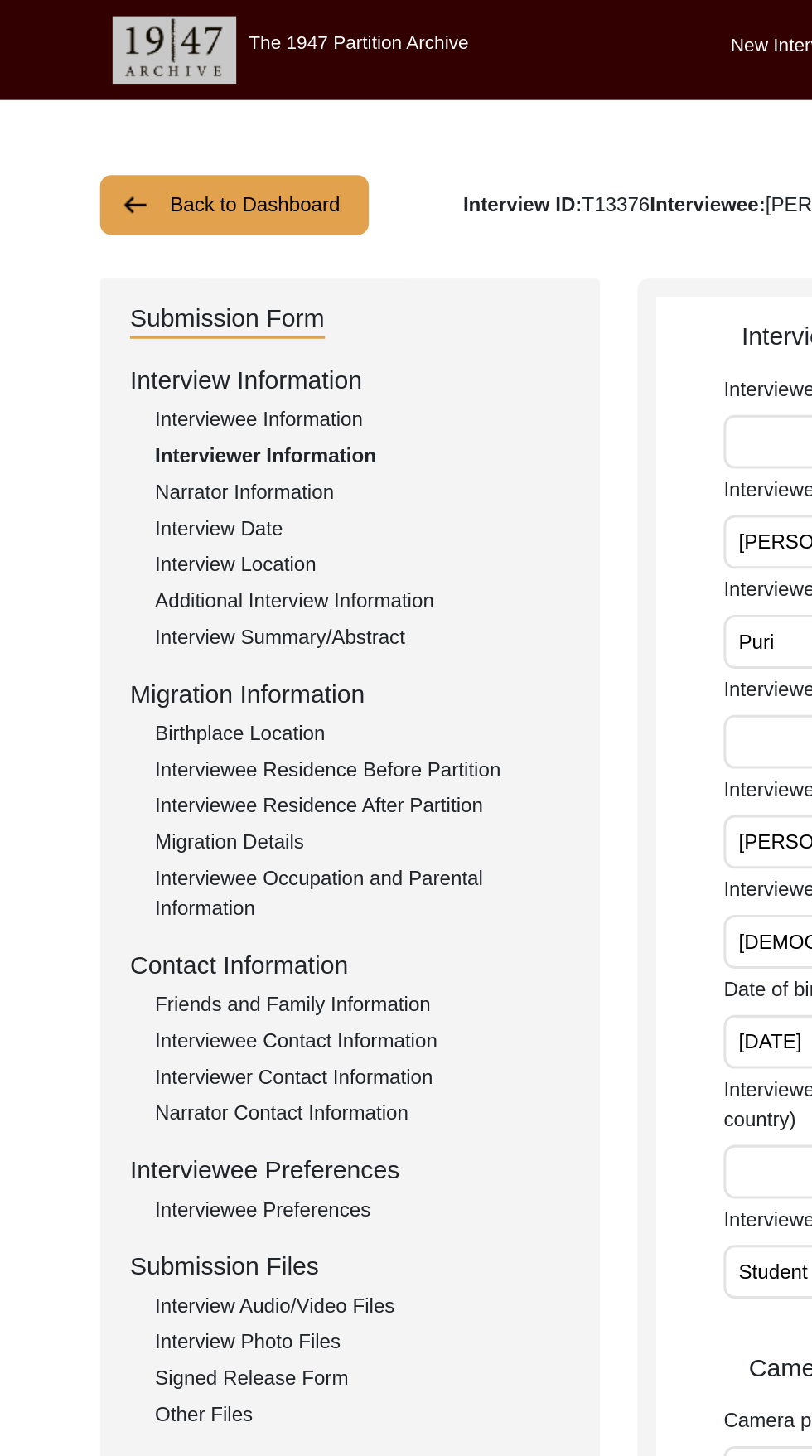
click at [149, 294] on div "Interviewer Information" at bounding box center [248, 302] width 275 height 20
click at [151, 278] on div "Interviewee Information" at bounding box center [248, 278] width 275 height 20
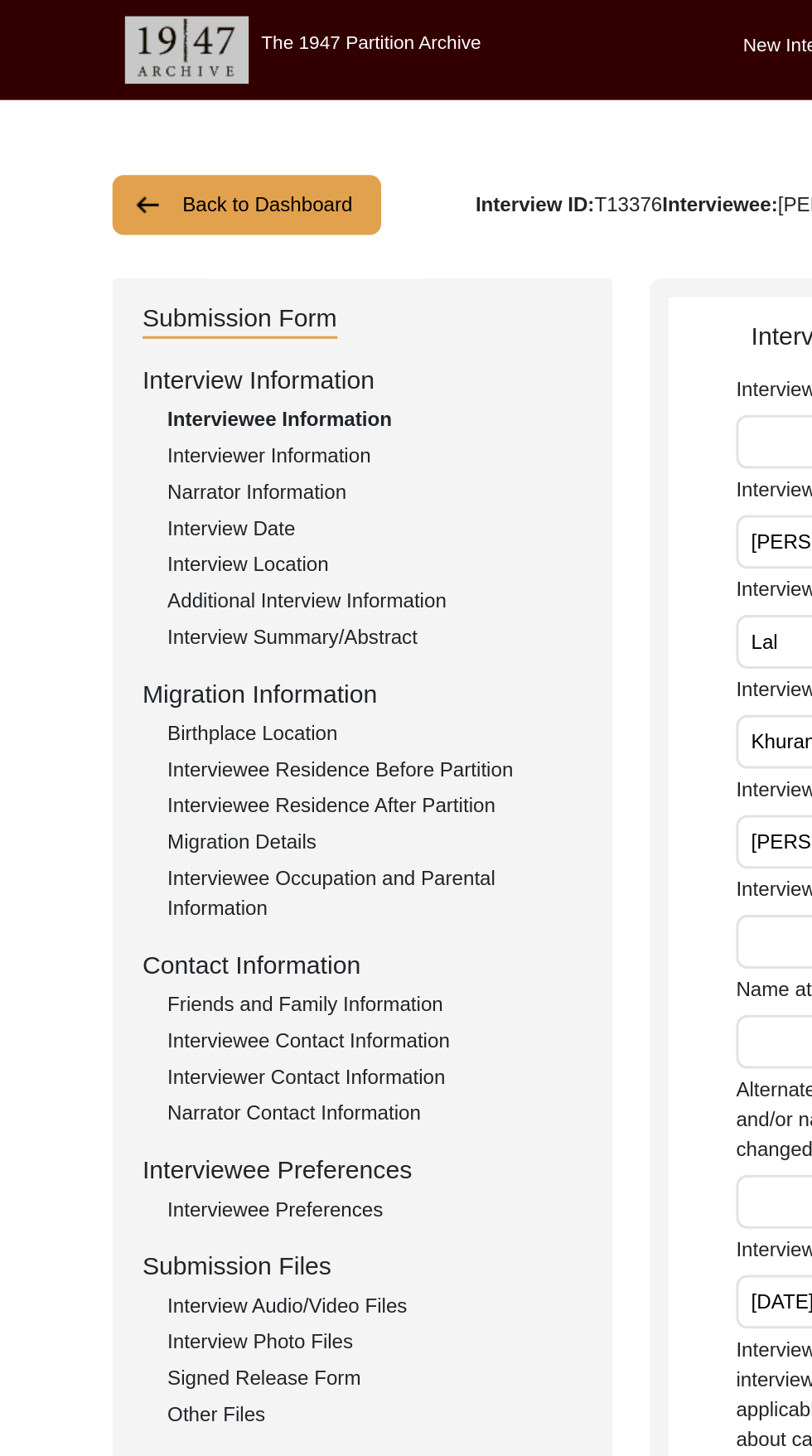
click at [127, 354] on div "Interview Date" at bounding box center [248, 350] width 275 height 20
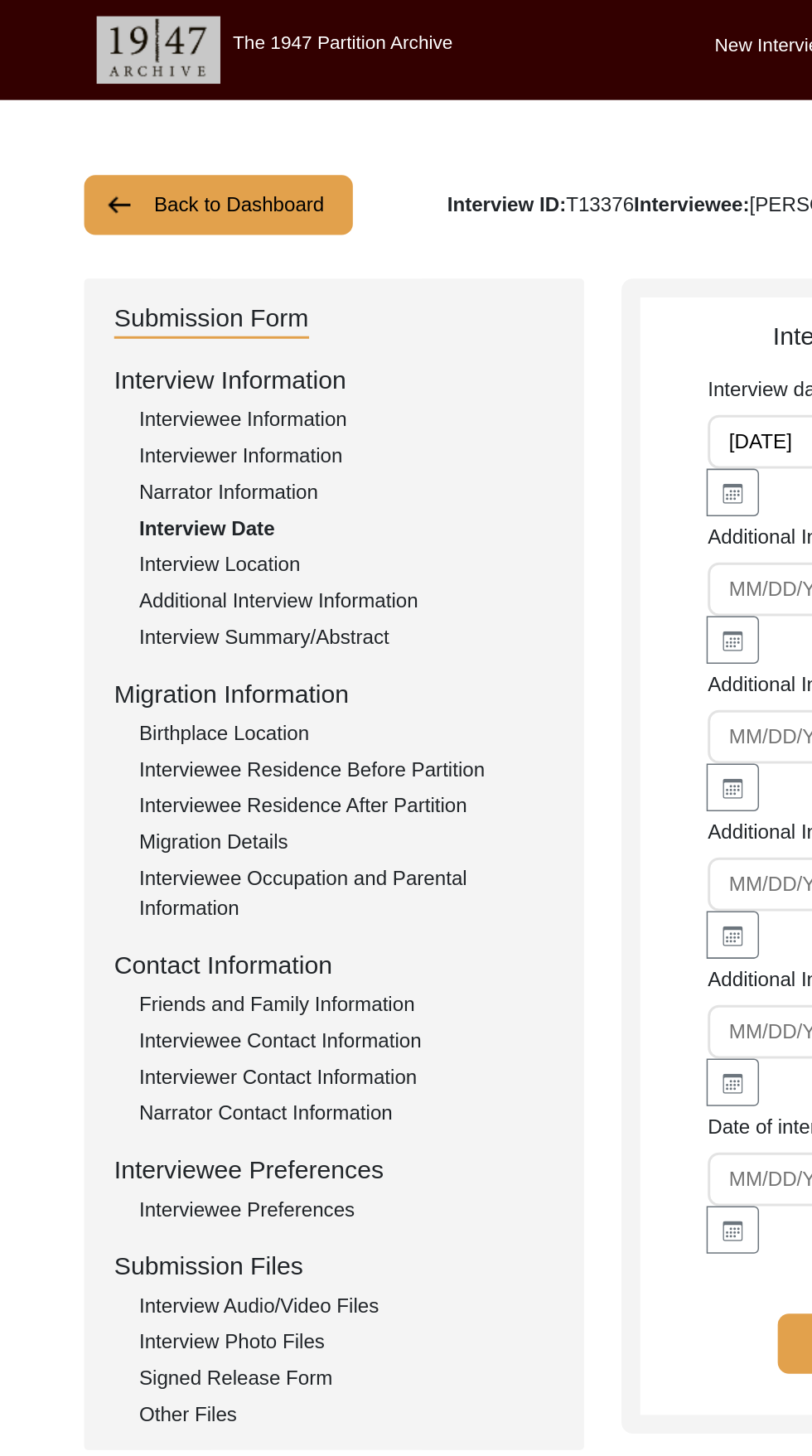
click at [131, 398] on div "Additional Interview Information" at bounding box center [248, 398] width 275 height 20
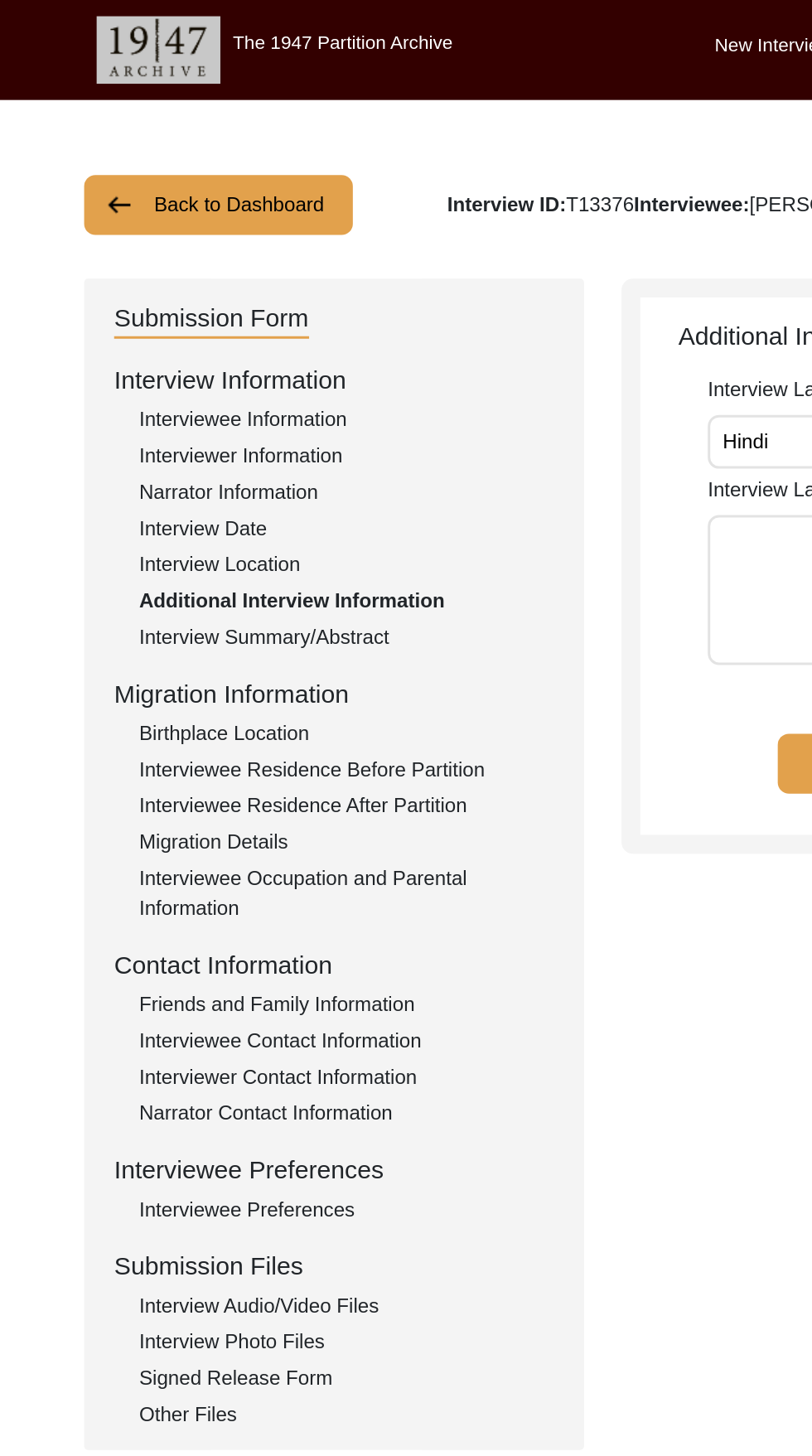
click at [139, 352] on div "Interview Date" at bounding box center [248, 350] width 275 height 20
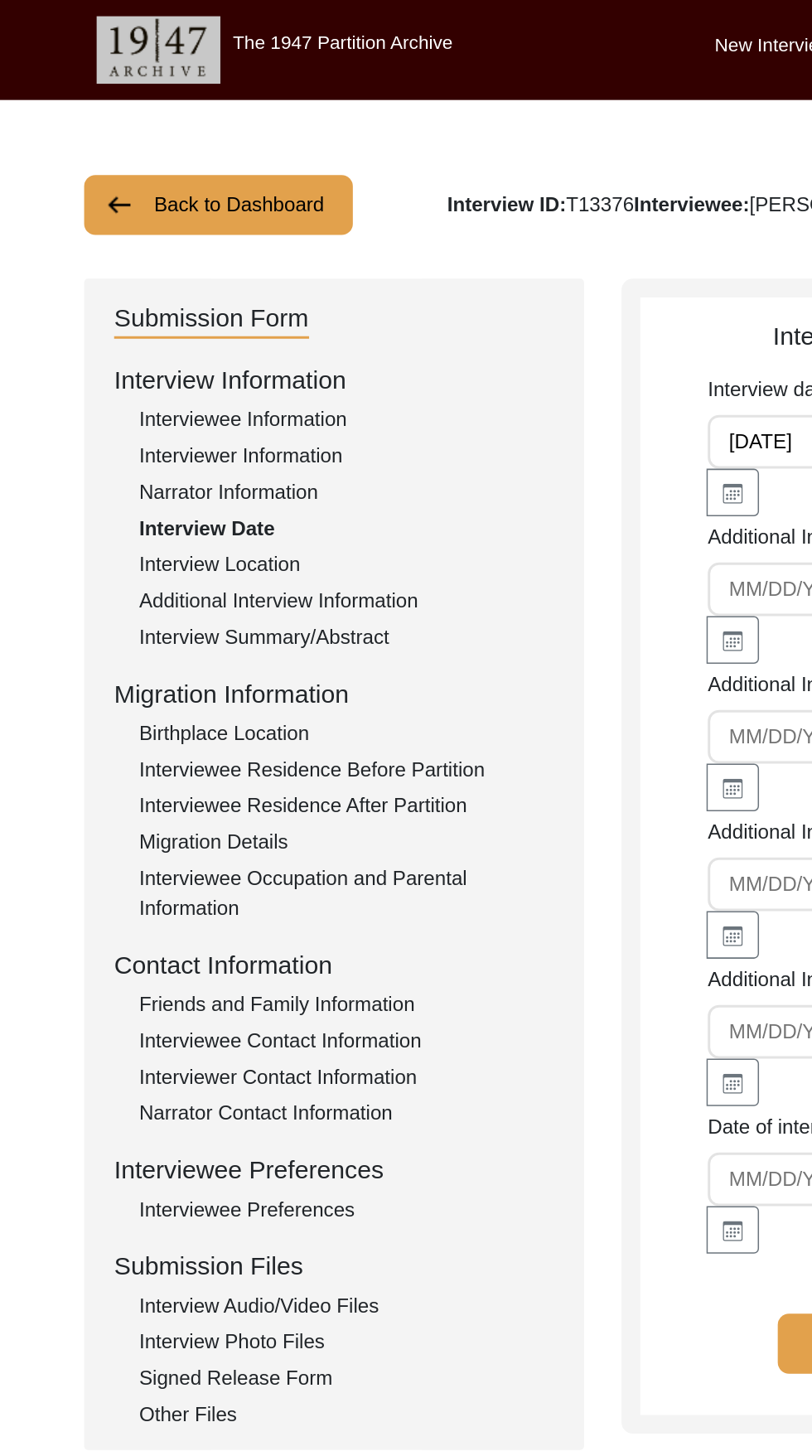
click at [141, 372] on div "Interview Location" at bounding box center [248, 374] width 275 height 20
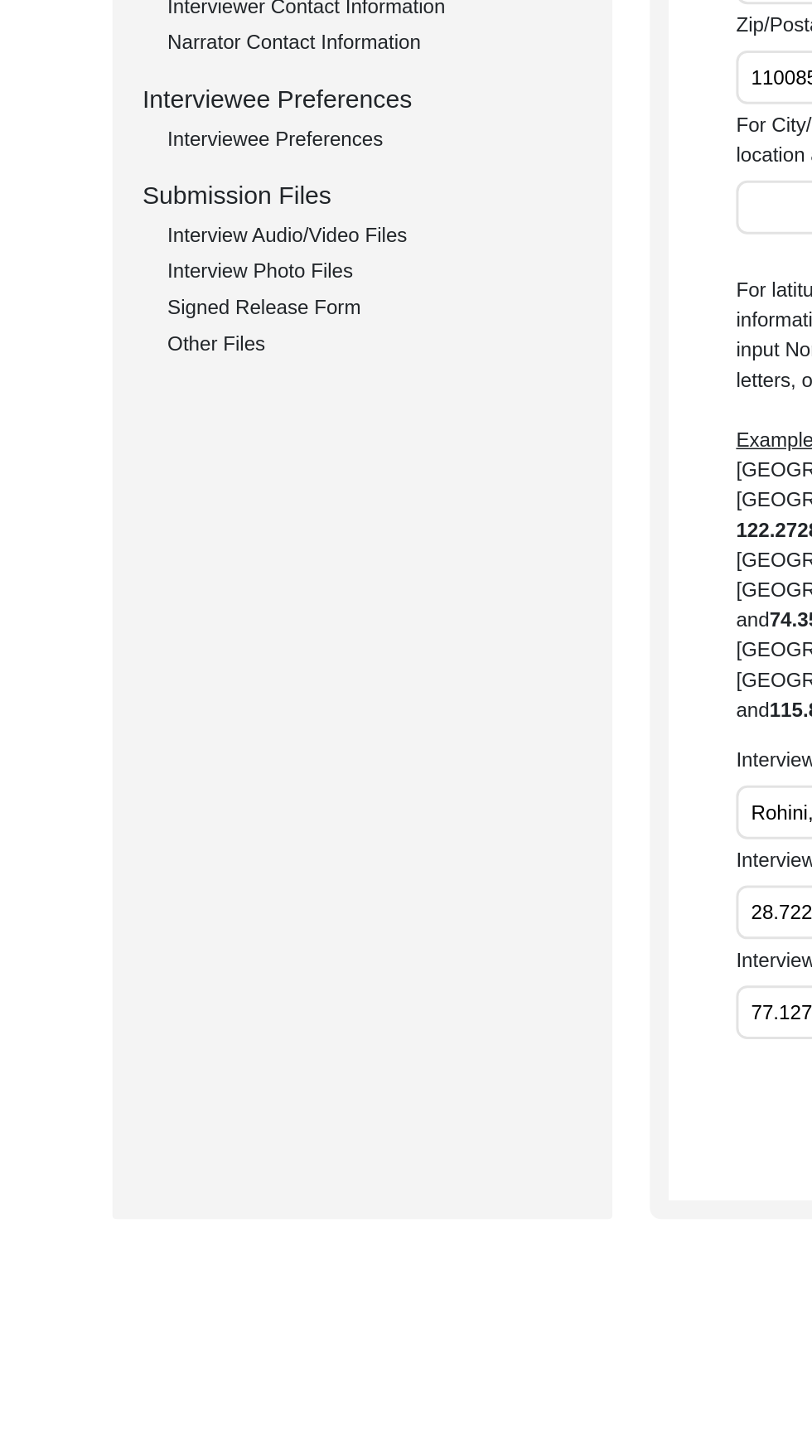
scroll to position [253, 0]
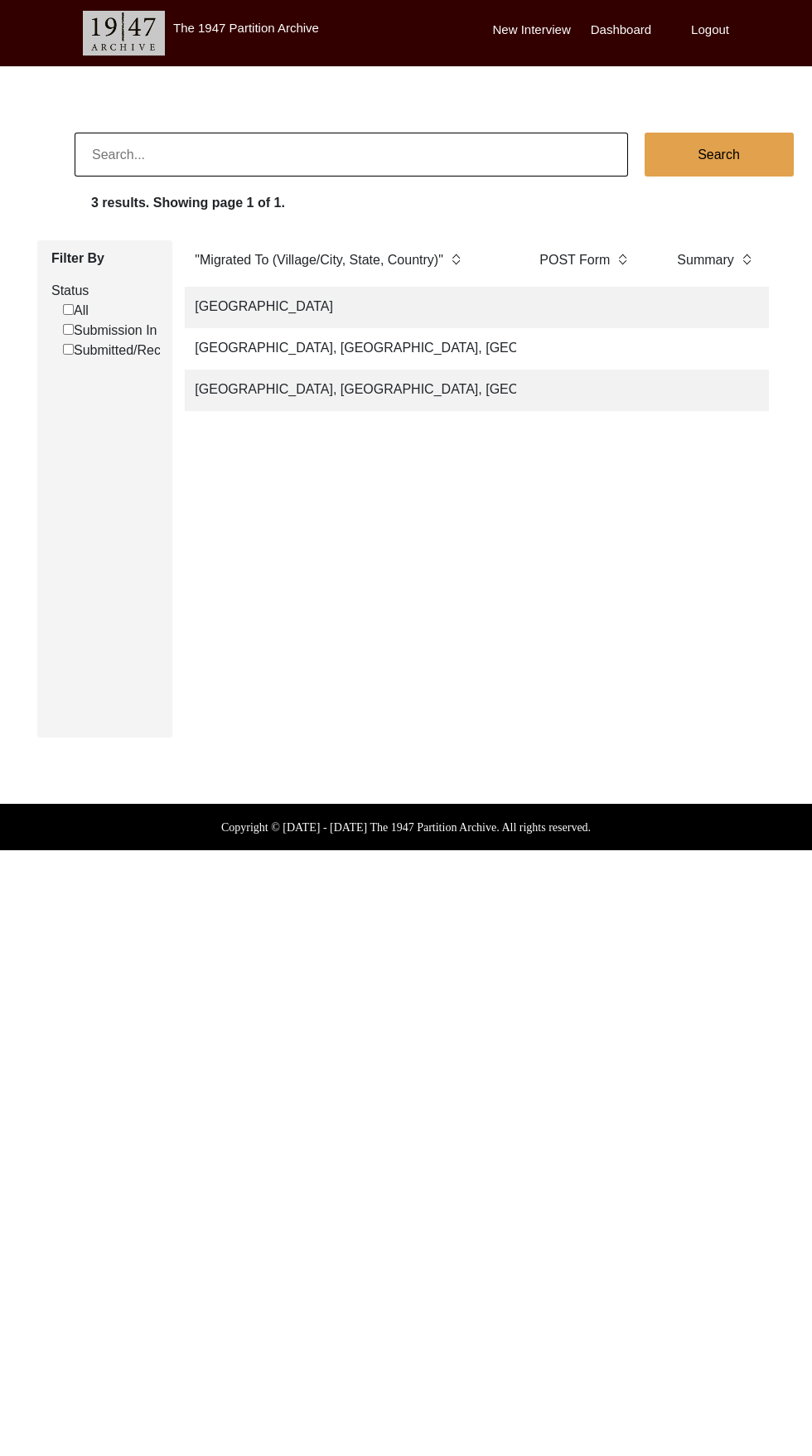
scroll to position [0, 2638]
